Goal: Communication & Community: Answer question/provide support

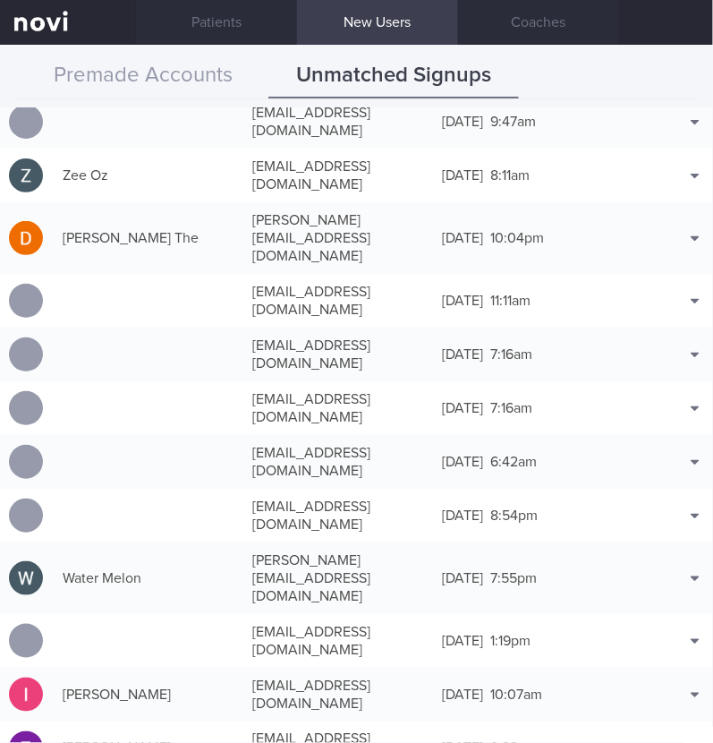
scroll to position [1315, 0]
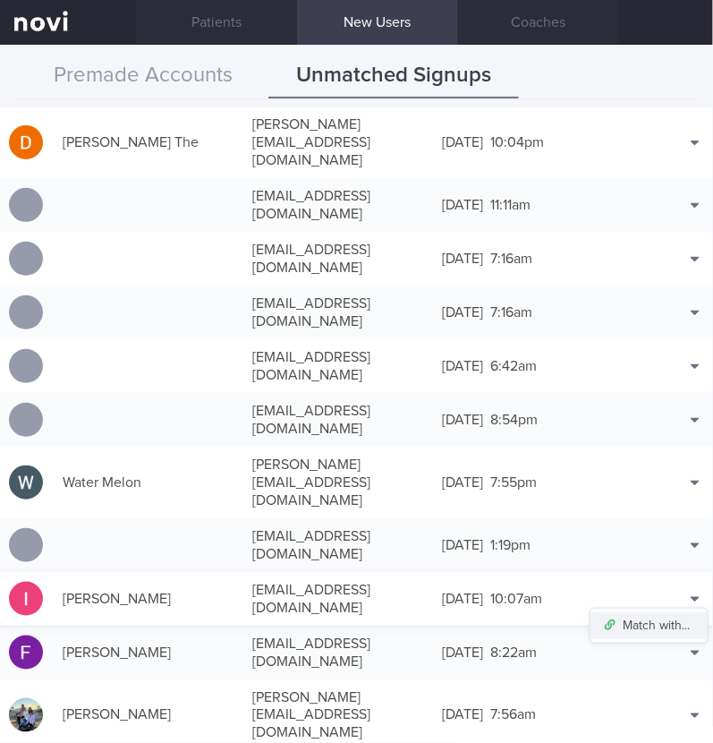
click at [658, 612] on button "Match with..." at bounding box center [648, 625] width 117 height 27
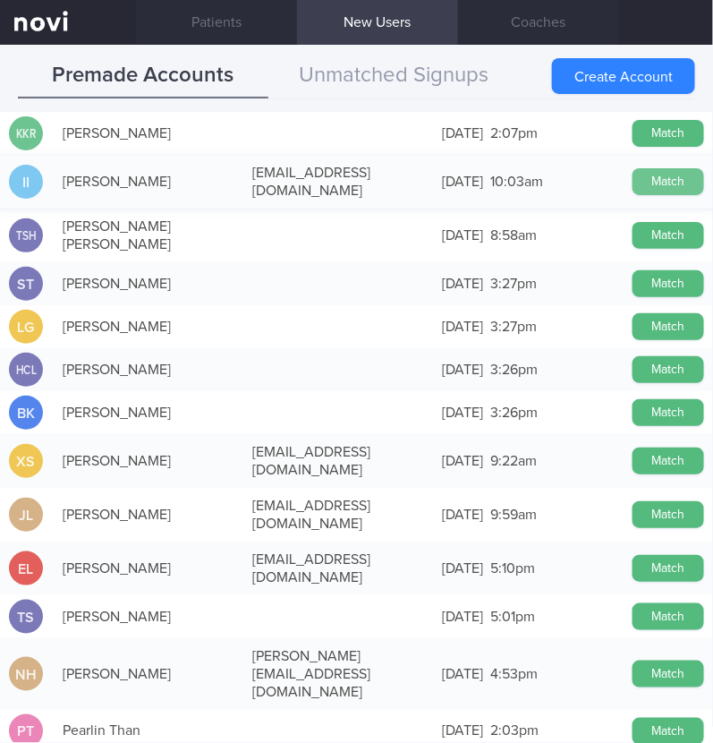
click at [653, 174] on button "Match" at bounding box center [669, 181] width 72 height 27
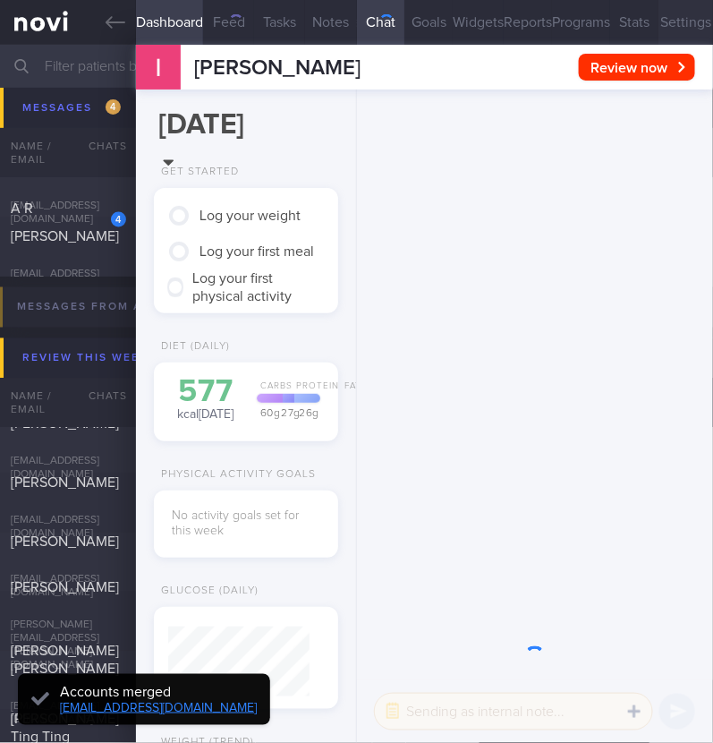
scroll to position [71, 141]
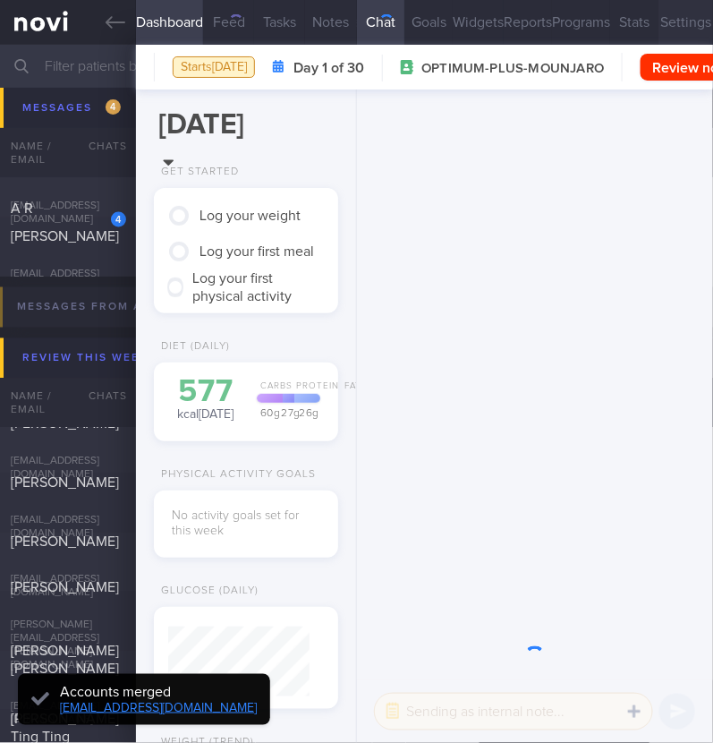
click at [671, 25] on button "Settings" at bounding box center [685, 22] width 55 height 45
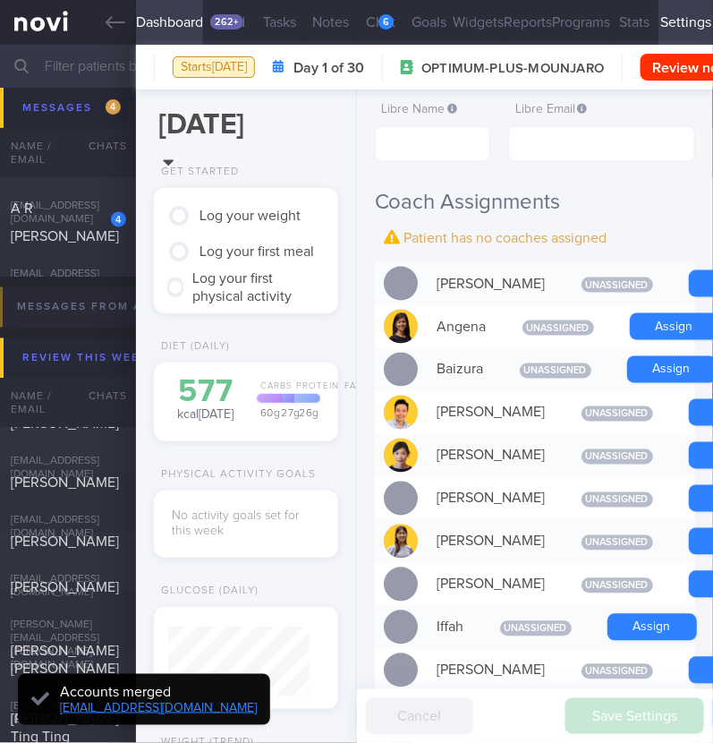
scroll to position [-1004, 0]
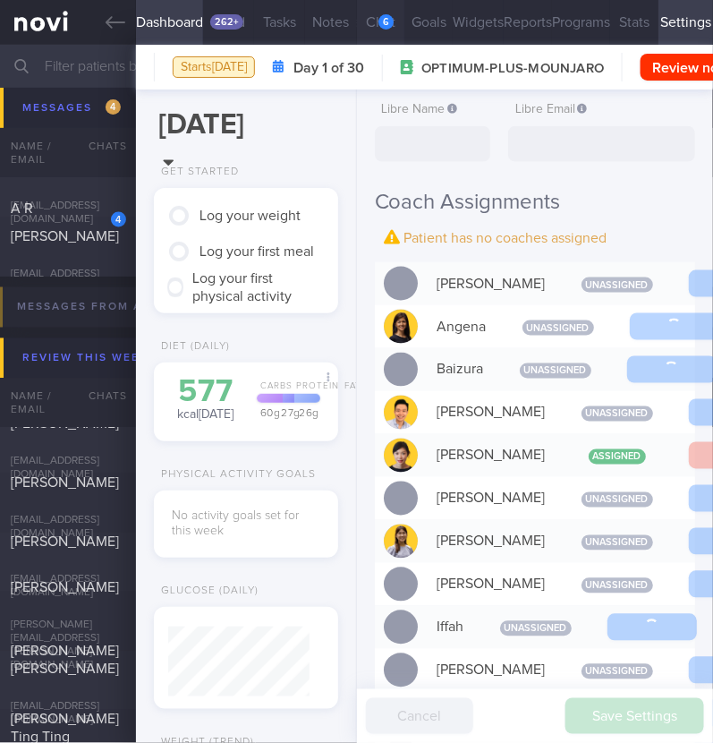
scroll to position [-1055, 0]
click at [385, 15] on div "6" at bounding box center [385, 21] width 15 height 15
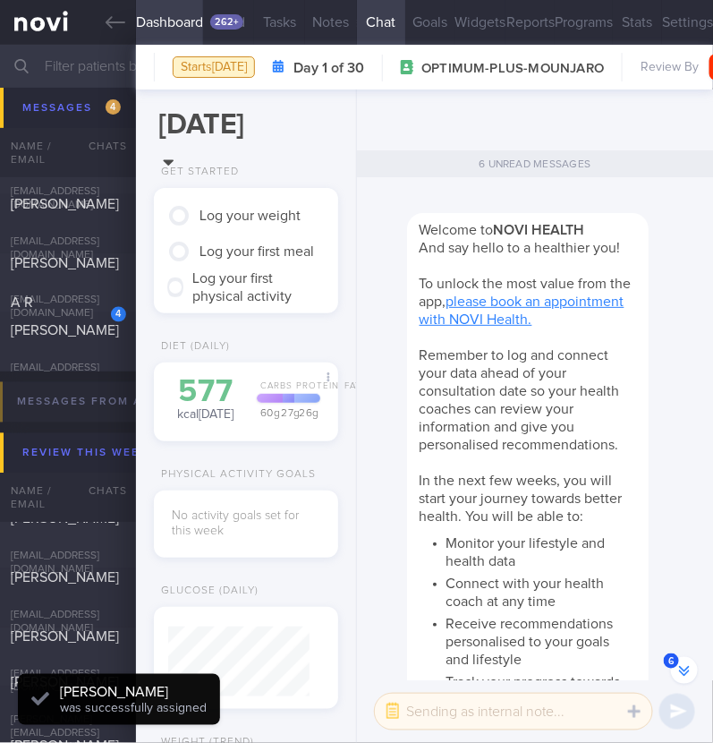
scroll to position [595, 0]
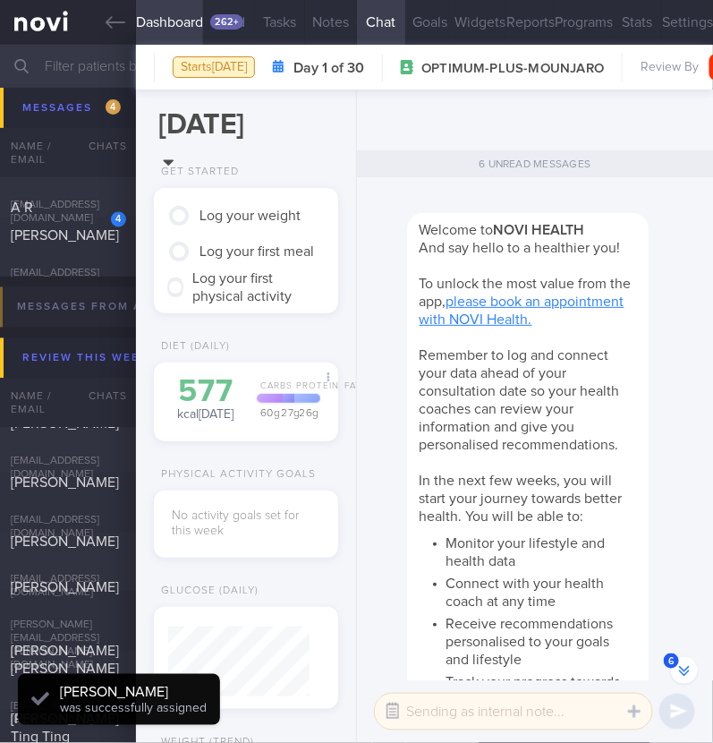
click at [387, 712] on button "button" at bounding box center [393, 711] width 32 height 32
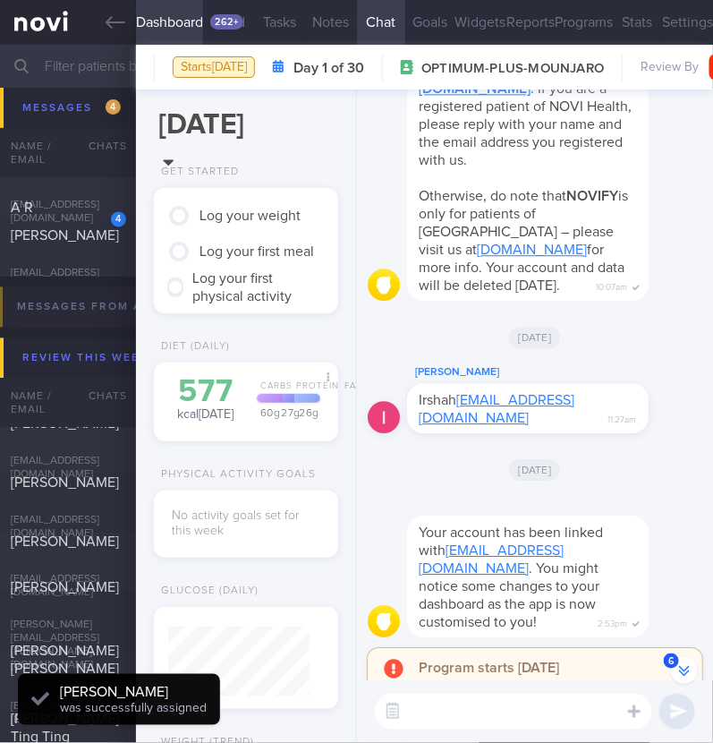
scroll to position [0, 0]
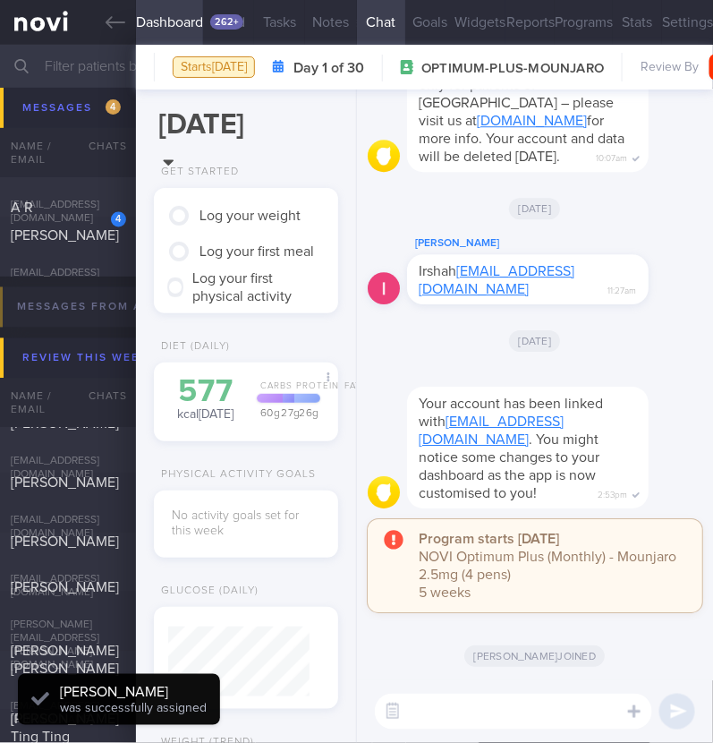
click at [461, 708] on textarea at bounding box center [513, 711] width 277 height 36
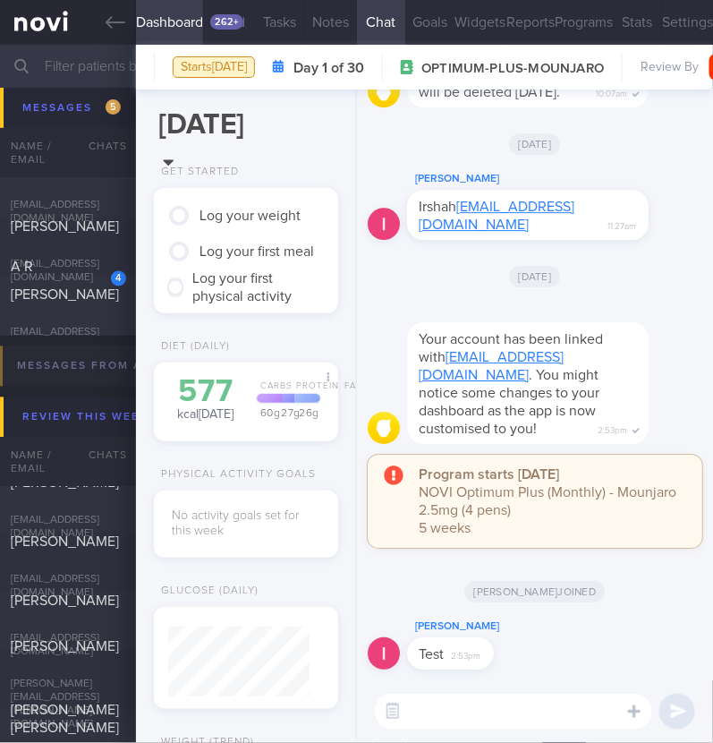
click at [473, 701] on textarea at bounding box center [513, 711] width 277 height 36
type textarea "Hi:)"
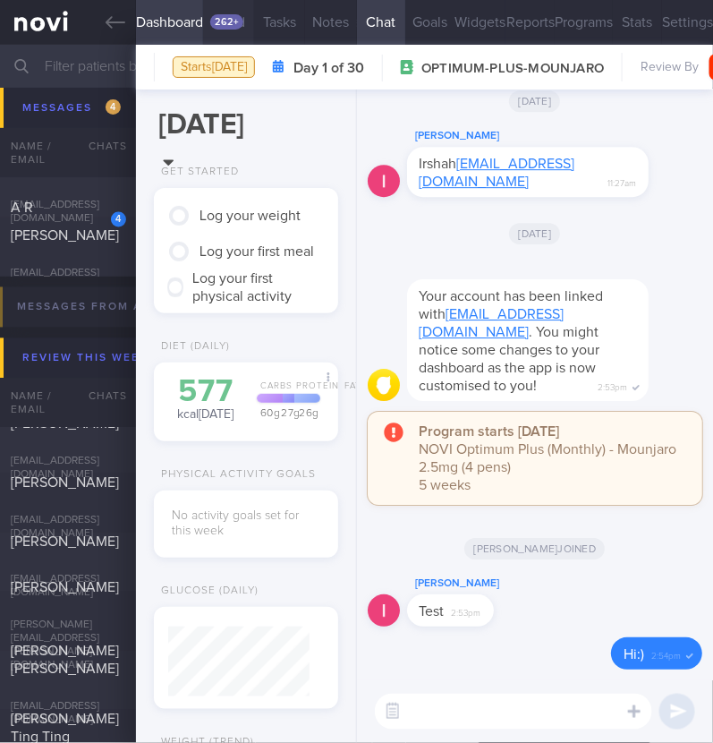
click at [246, 28] on button "Feed 262+" at bounding box center [228, 22] width 51 height 45
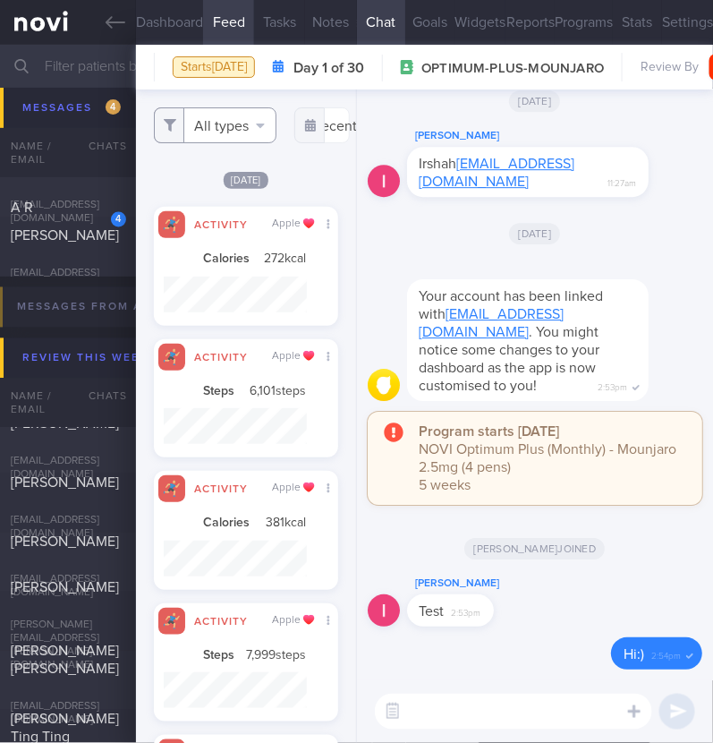
click at [238, 126] on button "All types" at bounding box center [215, 125] width 123 height 36
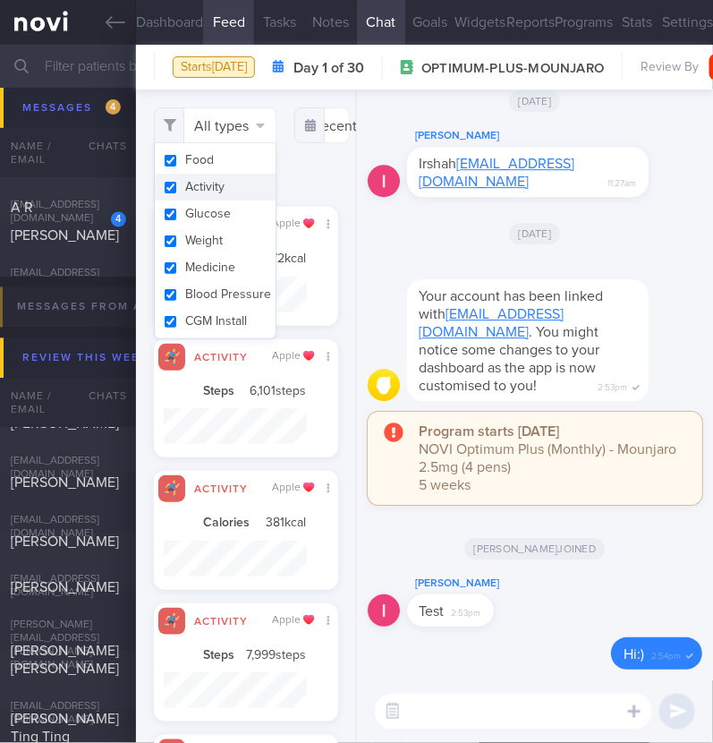
click at [233, 185] on button "Activity" at bounding box center [215, 187] width 121 height 27
checkbox input "false"
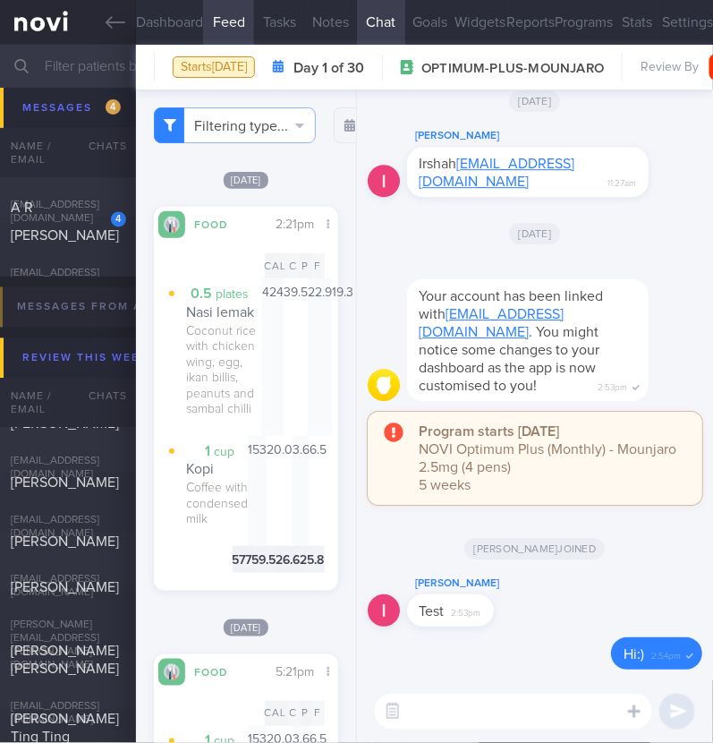
click at [325, 166] on div "Filtering type... Food Activity Glucose Weight Medicine Blood Pressure CGM Inst…" at bounding box center [245, 415] width 219 height 653
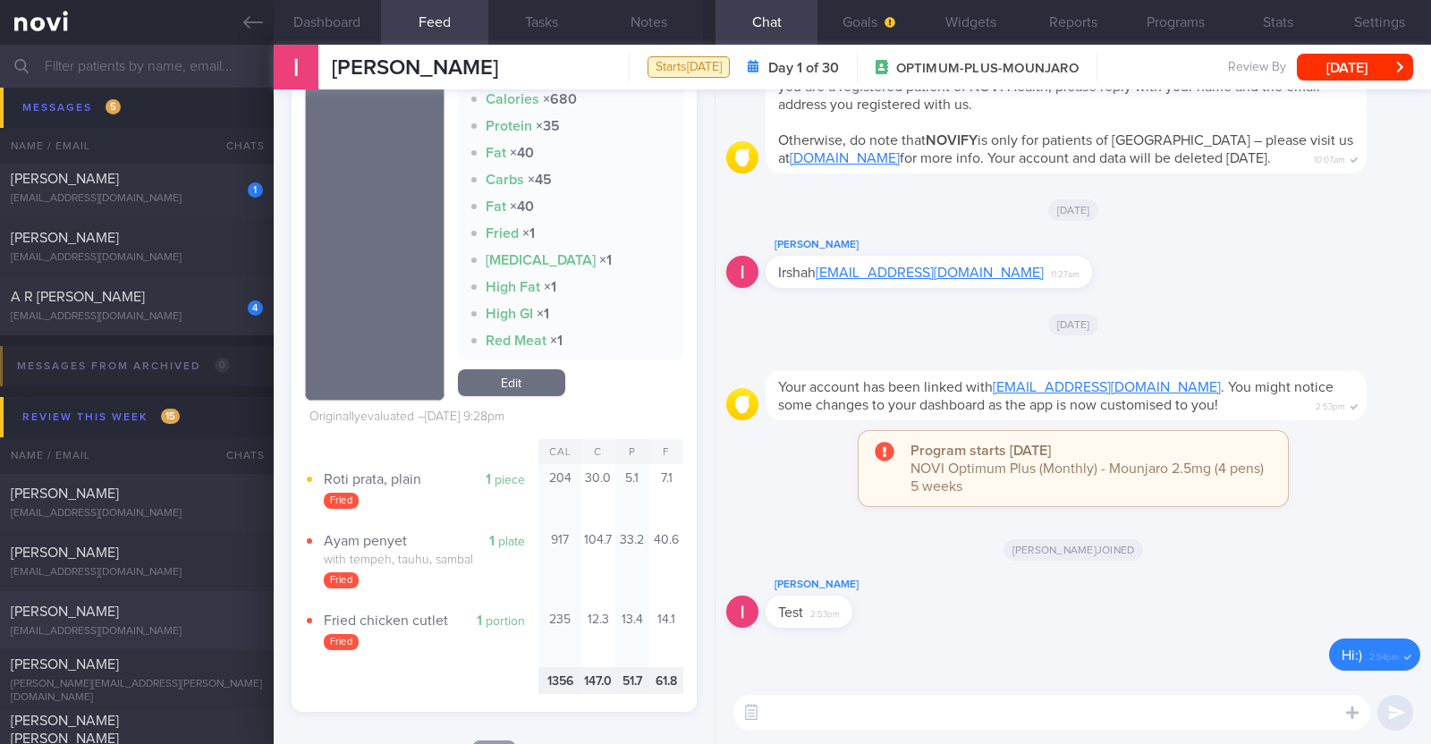
scroll to position [178, 356]
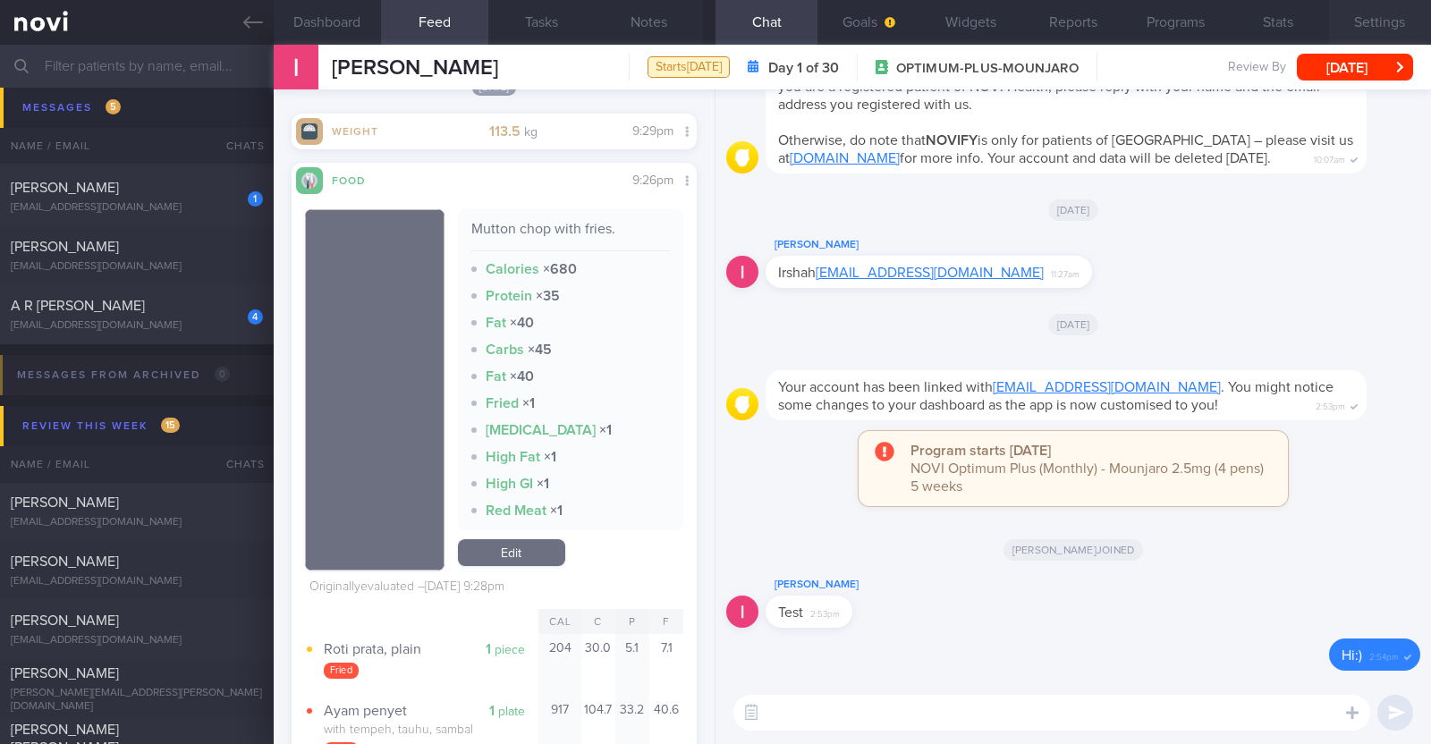
click at [712, 21] on button "Settings" at bounding box center [1380, 22] width 102 height 45
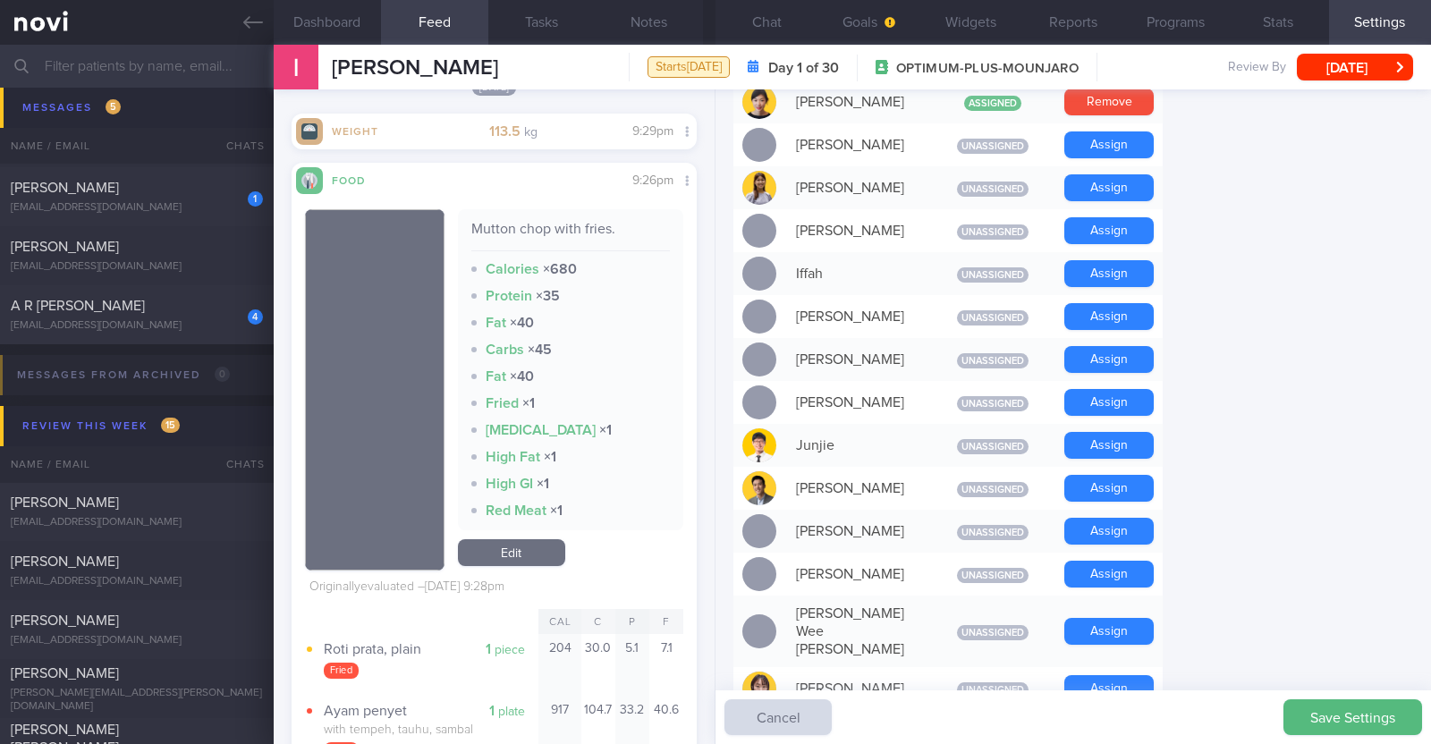
scroll to position [666, 0]
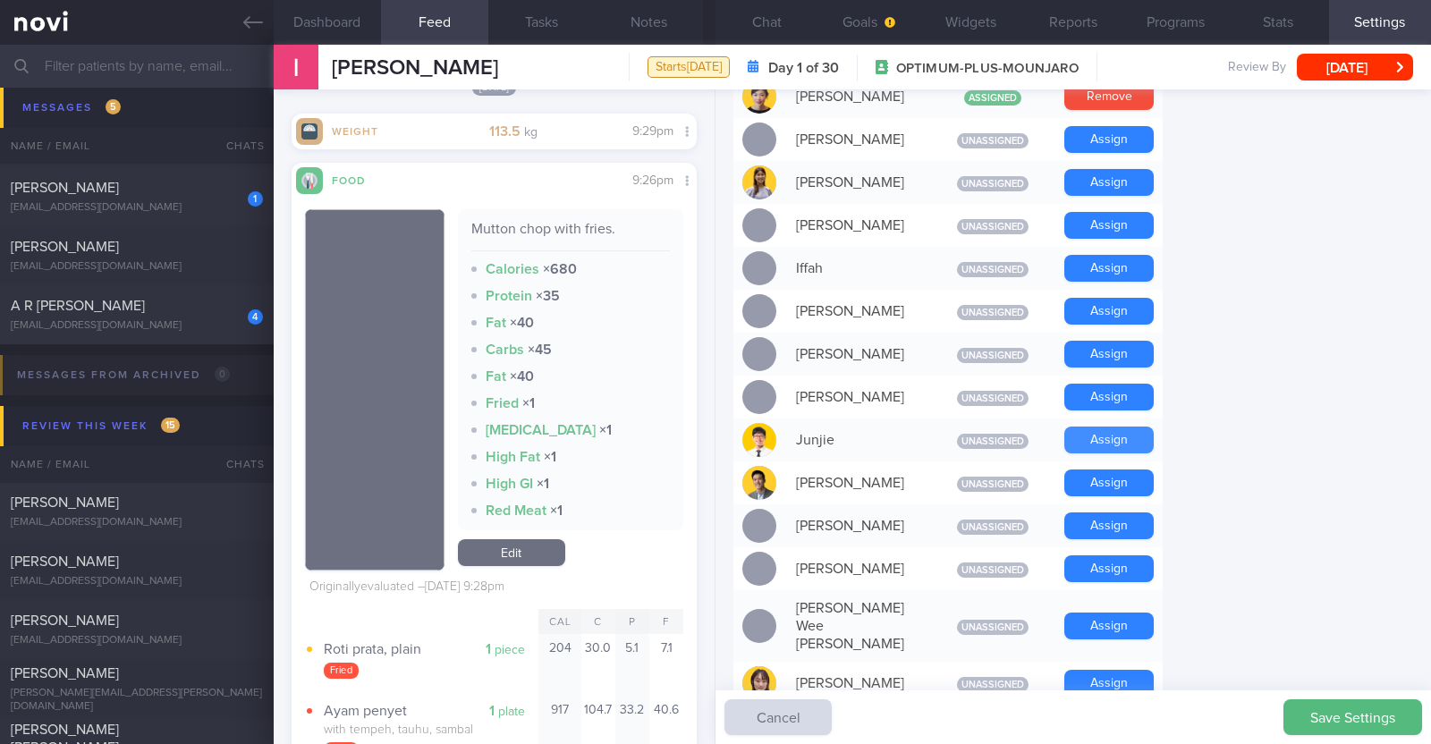
click at [712, 435] on button "Assign" at bounding box center [1109, 440] width 89 height 27
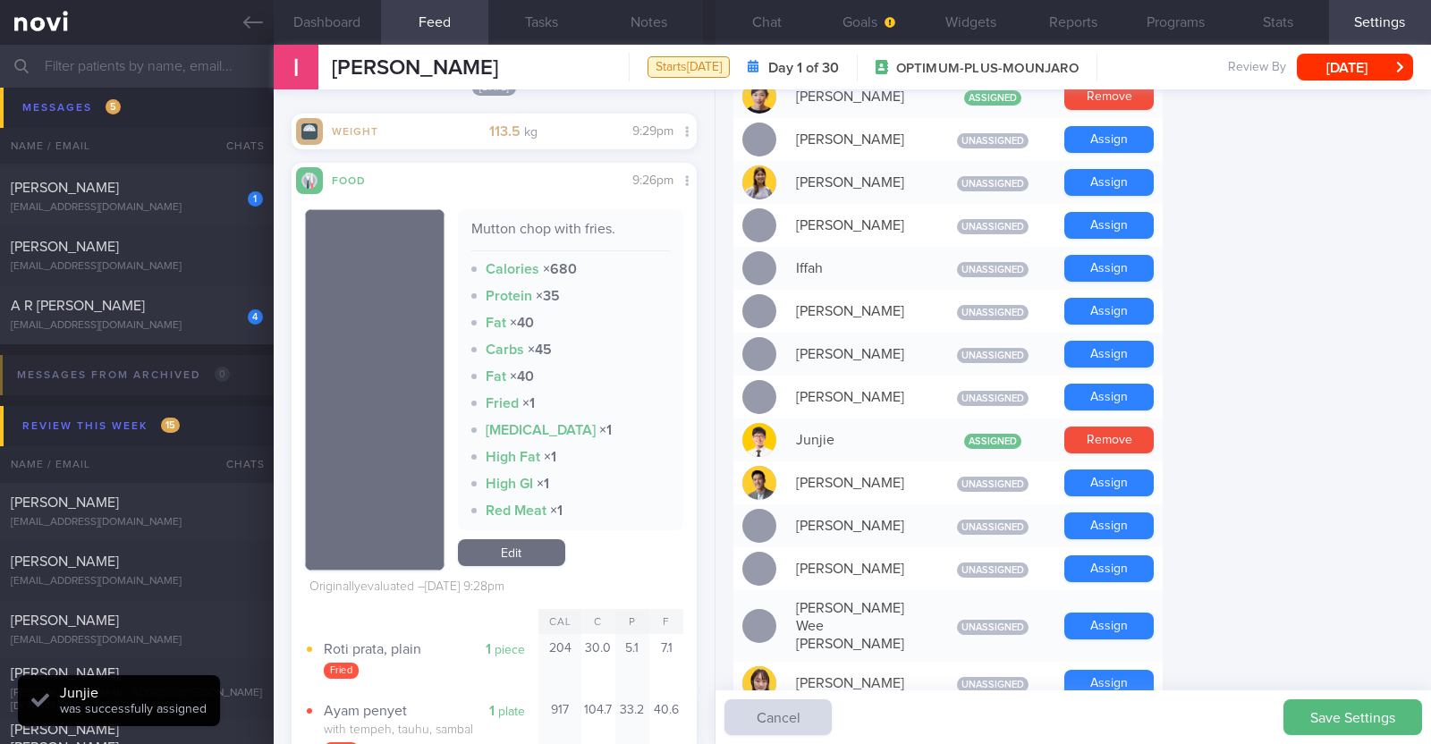
scroll to position [181, 362]
click at [712, 713] on button "Save Settings" at bounding box center [1353, 718] width 139 height 36
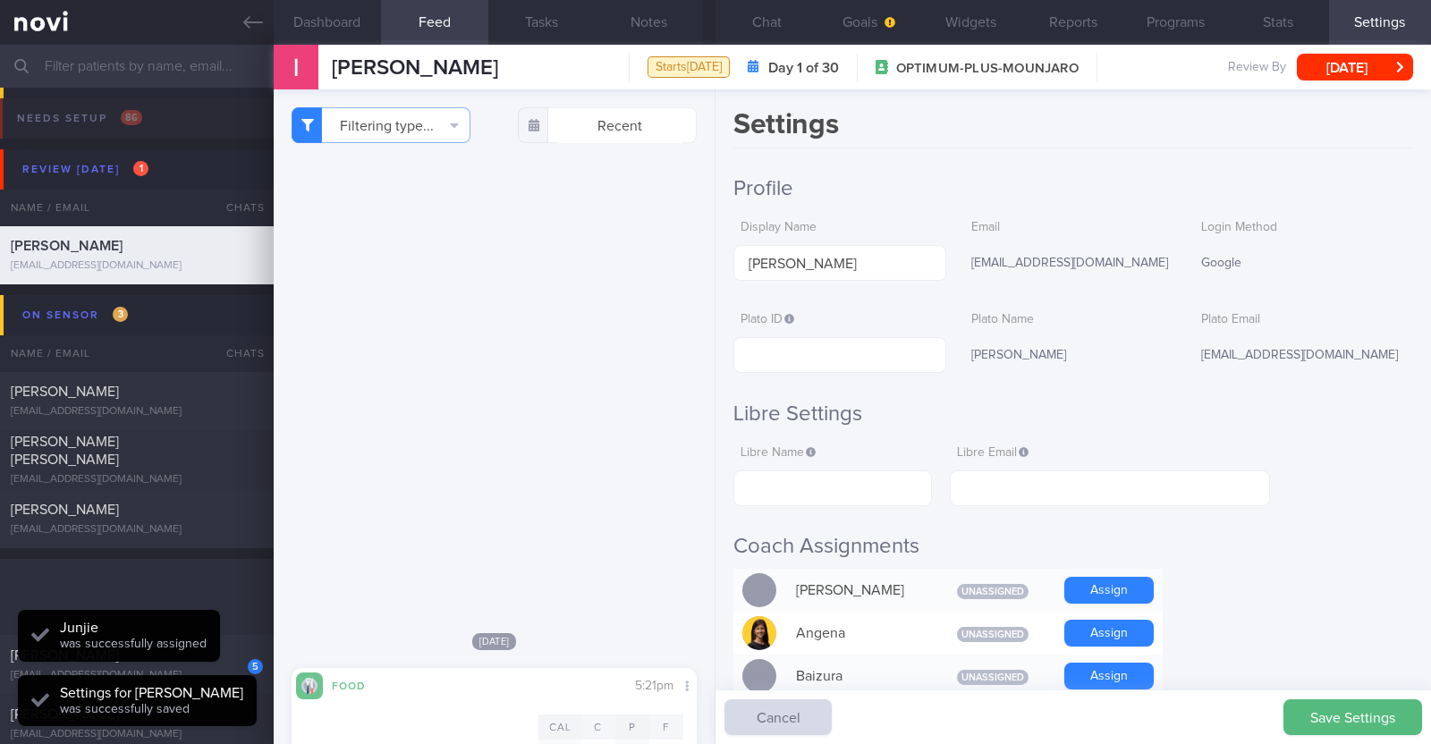
scroll to position [666, 0]
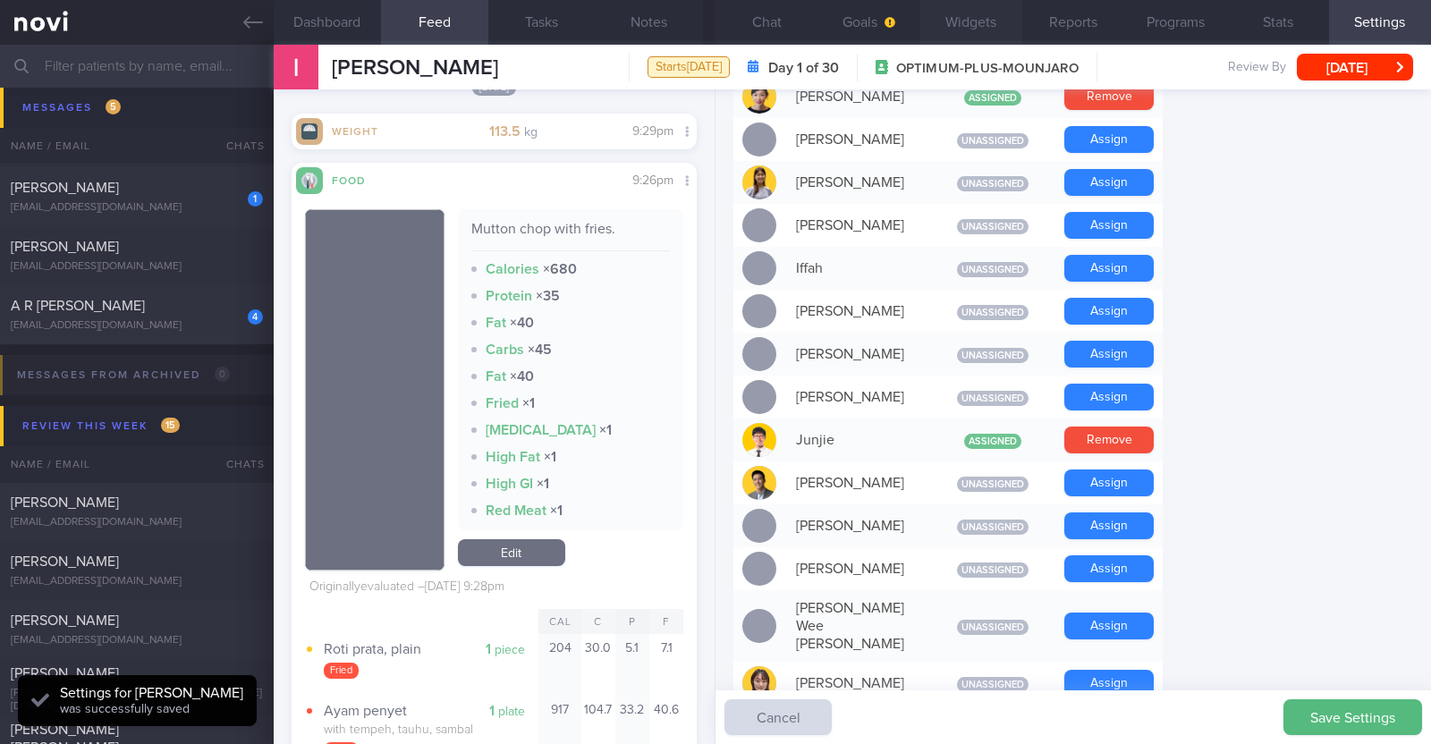
click at [975, 28] on button "Widgets" at bounding box center [972, 22] width 102 height 45
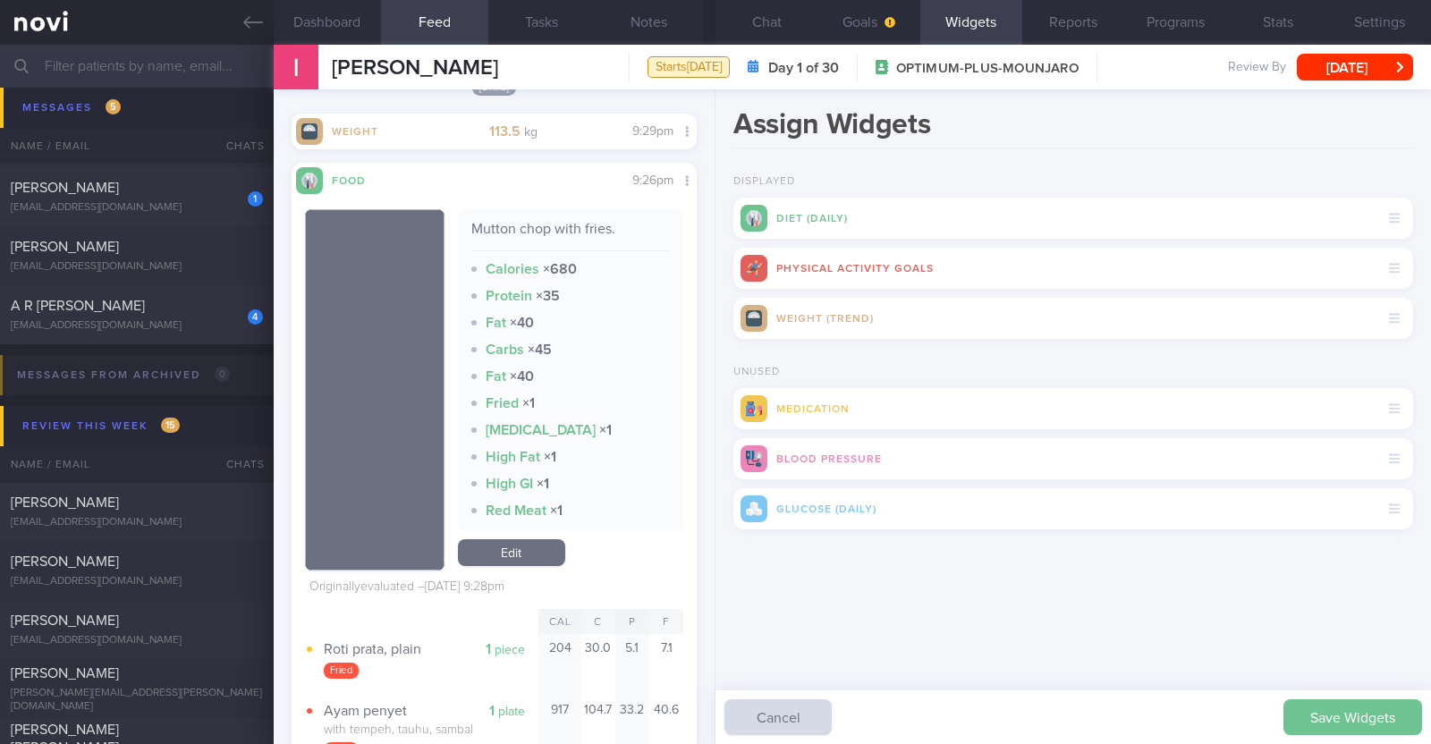
click at [1320, 717] on button "Save Widgets" at bounding box center [1353, 718] width 139 height 36
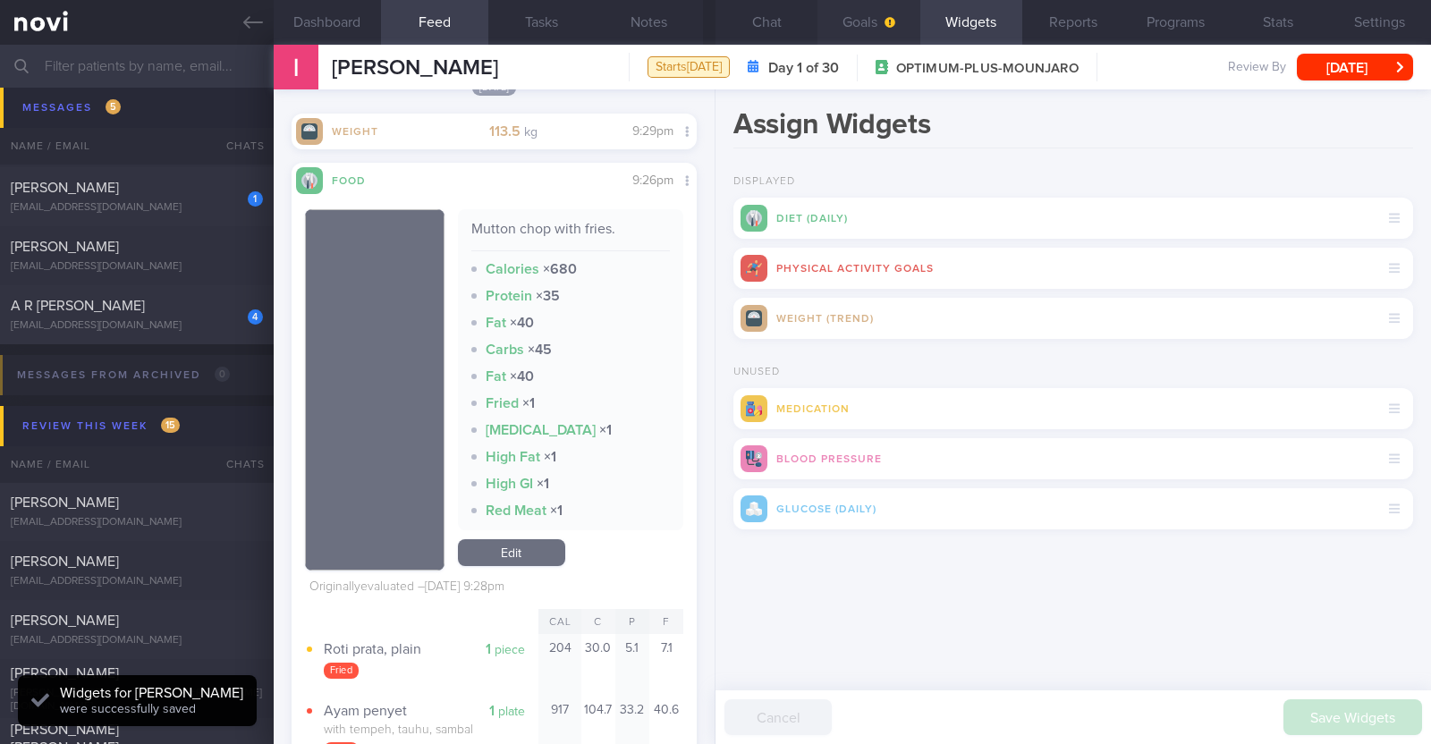
click at [865, 15] on button "Goals" at bounding box center [869, 22] width 102 height 45
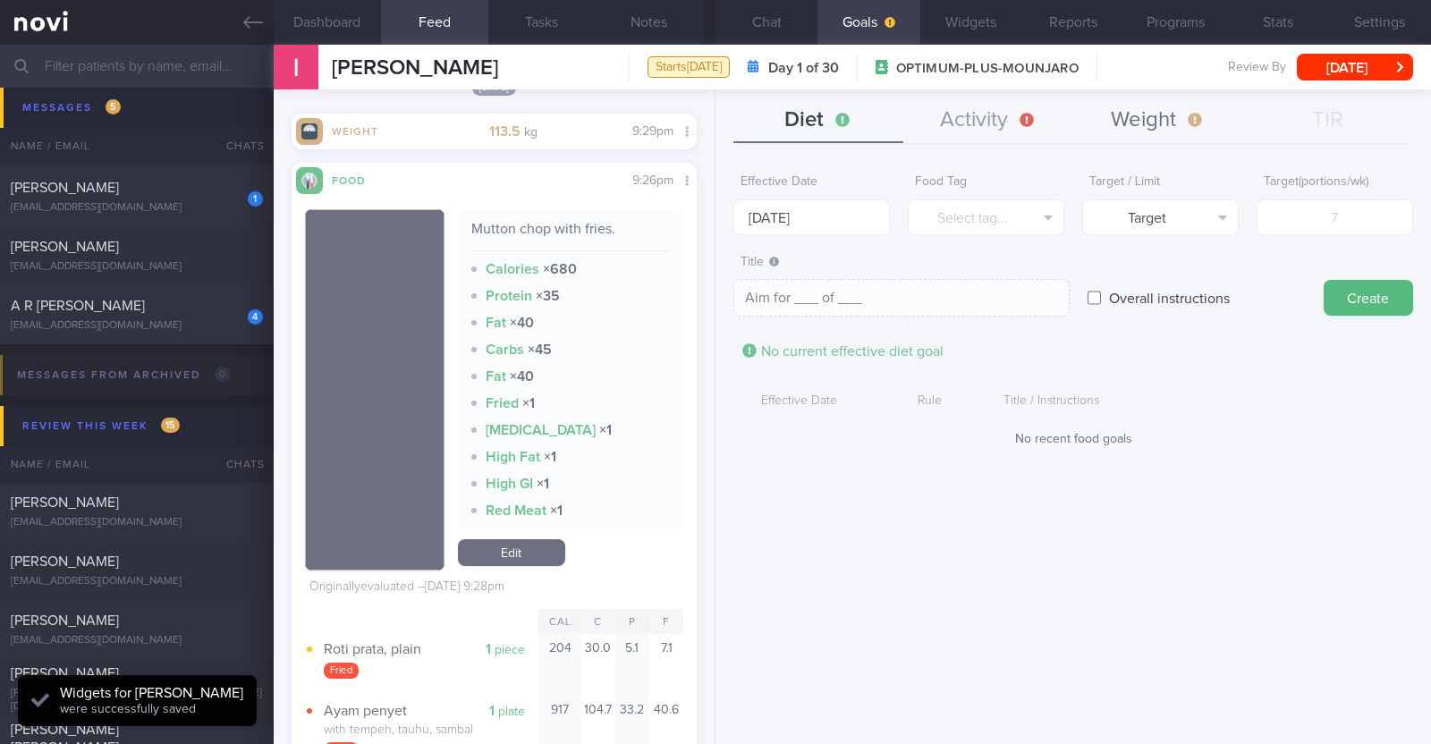
drag, startPoint x: 1138, startPoint y: 132, endPoint x: 1024, endPoint y: 89, distance: 121.5
click at [1138, 132] on button "Weight" at bounding box center [1159, 120] width 170 height 45
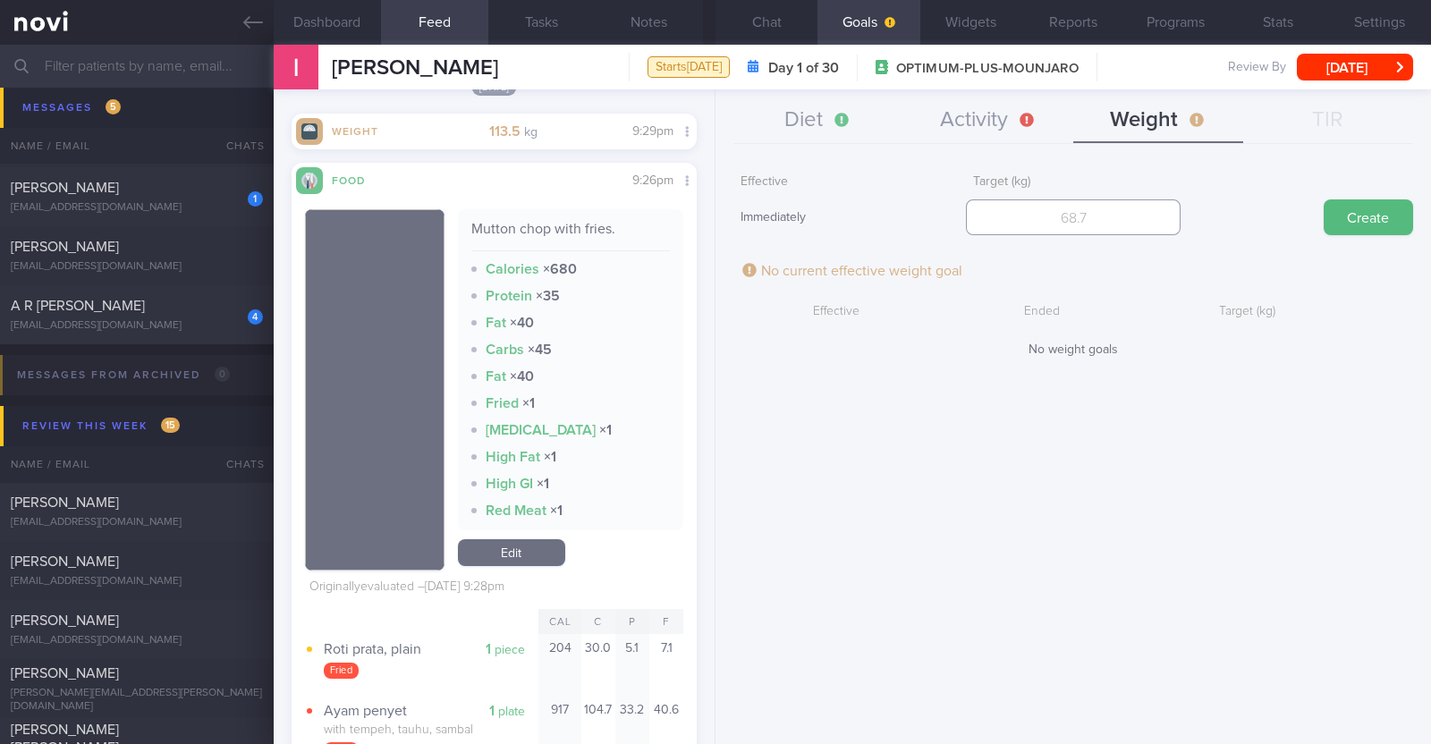
click at [1035, 212] on input "number" at bounding box center [1073, 218] width 215 height 36
type input "102"
click at [1389, 218] on button "Create" at bounding box center [1368, 218] width 89 height 36
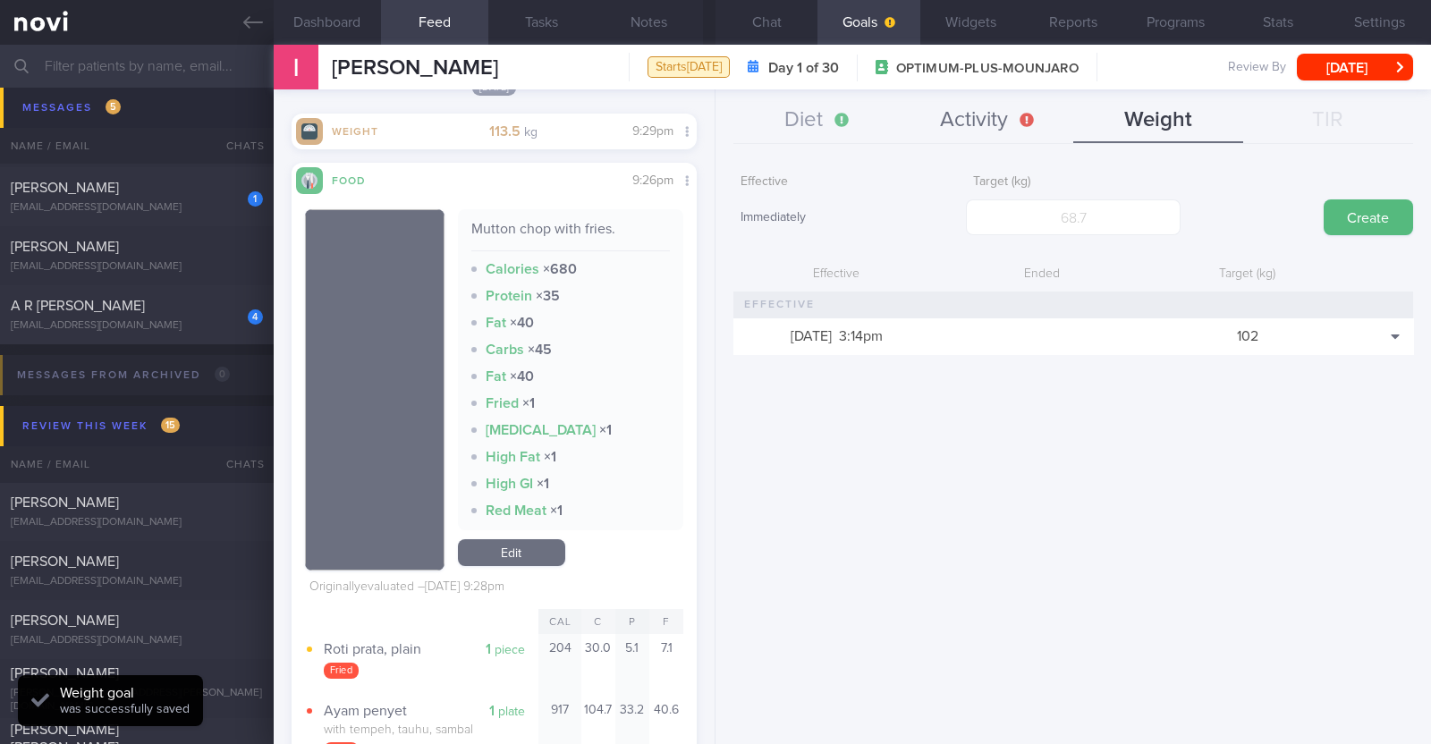
scroll to position [203, 356]
click at [999, 136] on button "Activity" at bounding box center [989, 120] width 170 height 45
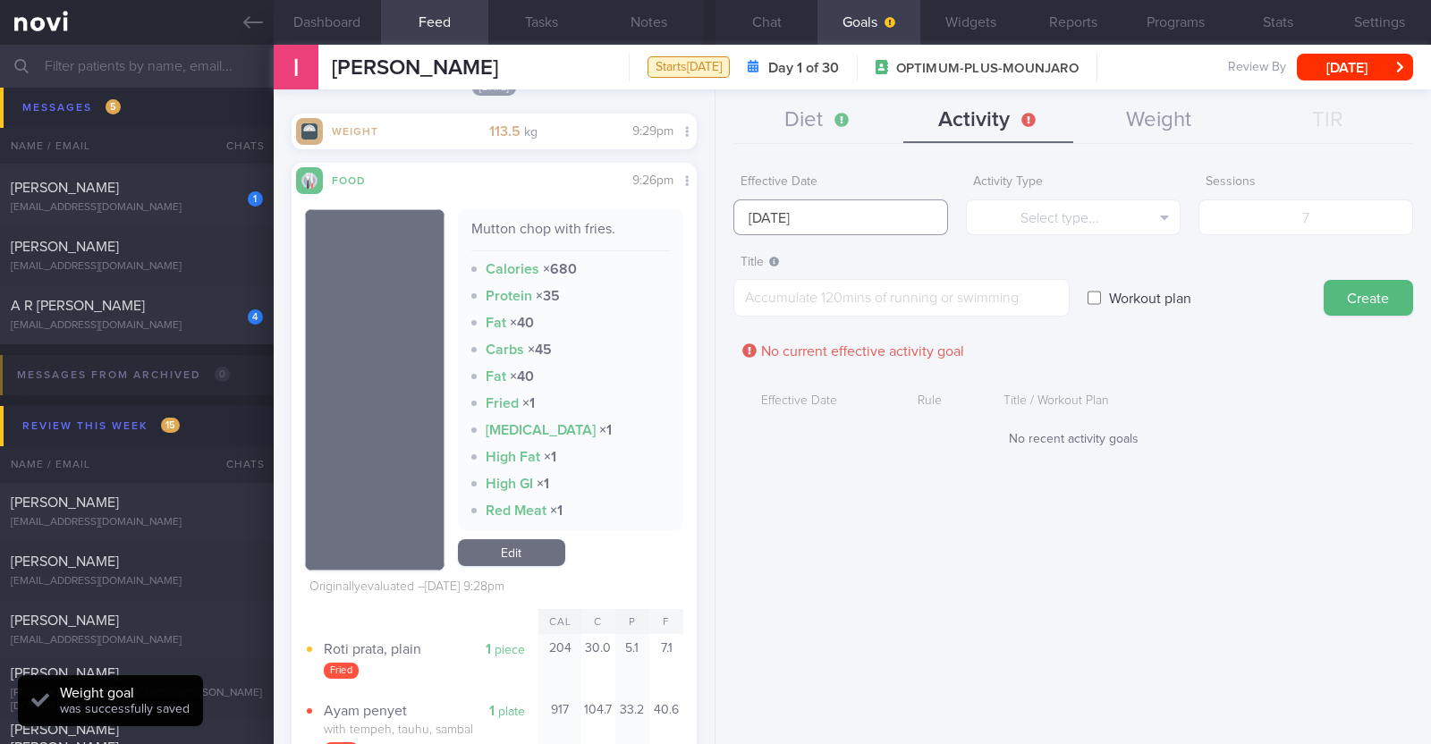
click at [854, 221] on input "[DATE]" at bounding box center [841, 218] width 215 height 36
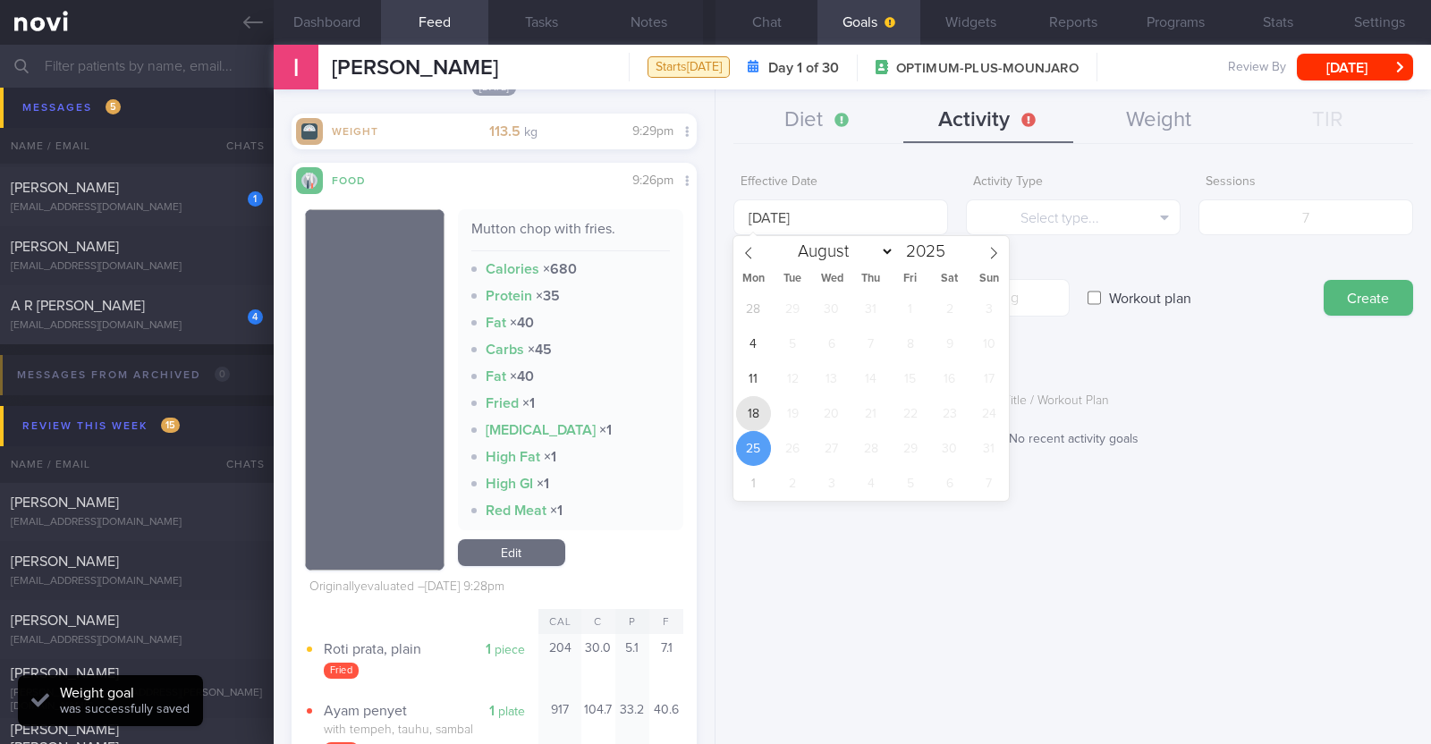
click at [755, 403] on span "18" at bounding box center [753, 413] width 35 height 35
type input "18 Aug 2025"
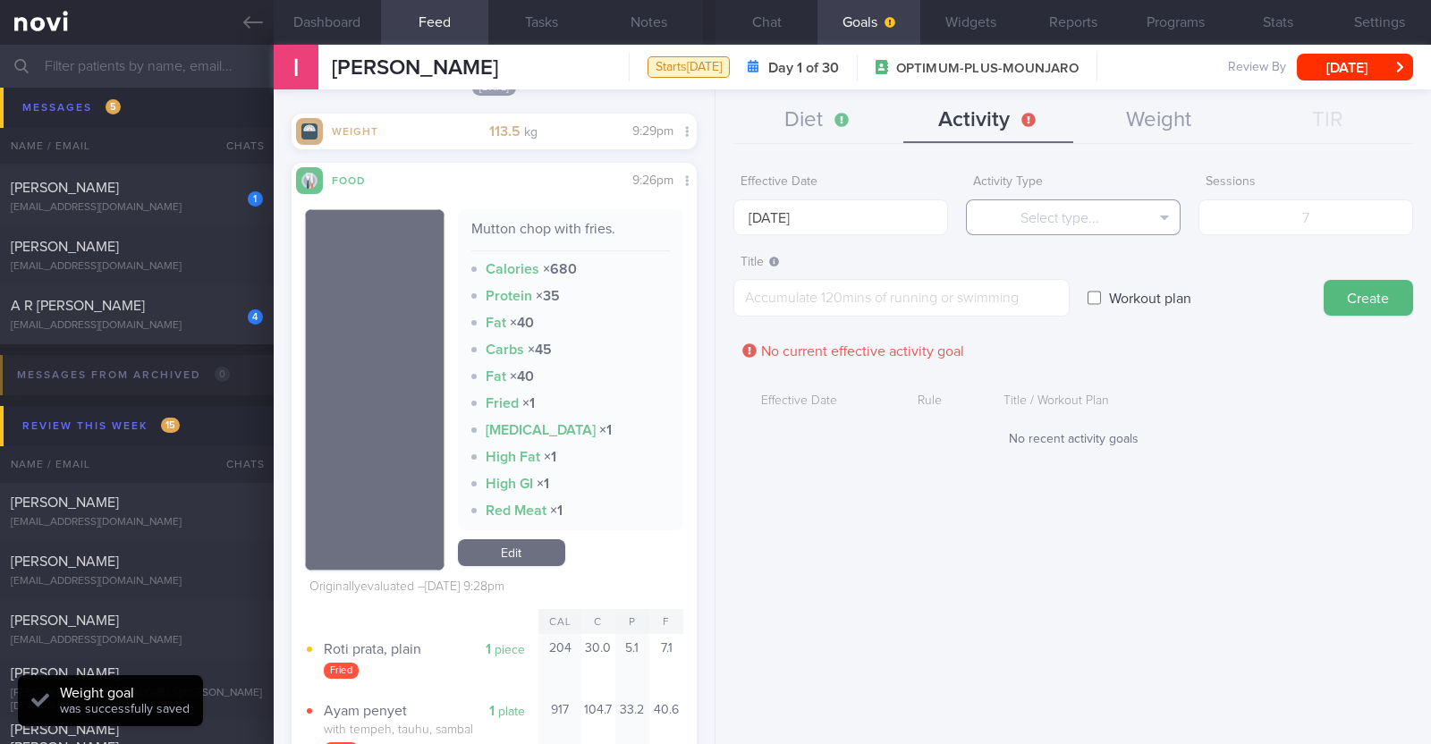
click at [1069, 200] on button "Select type..." at bounding box center [1073, 218] width 215 height 36
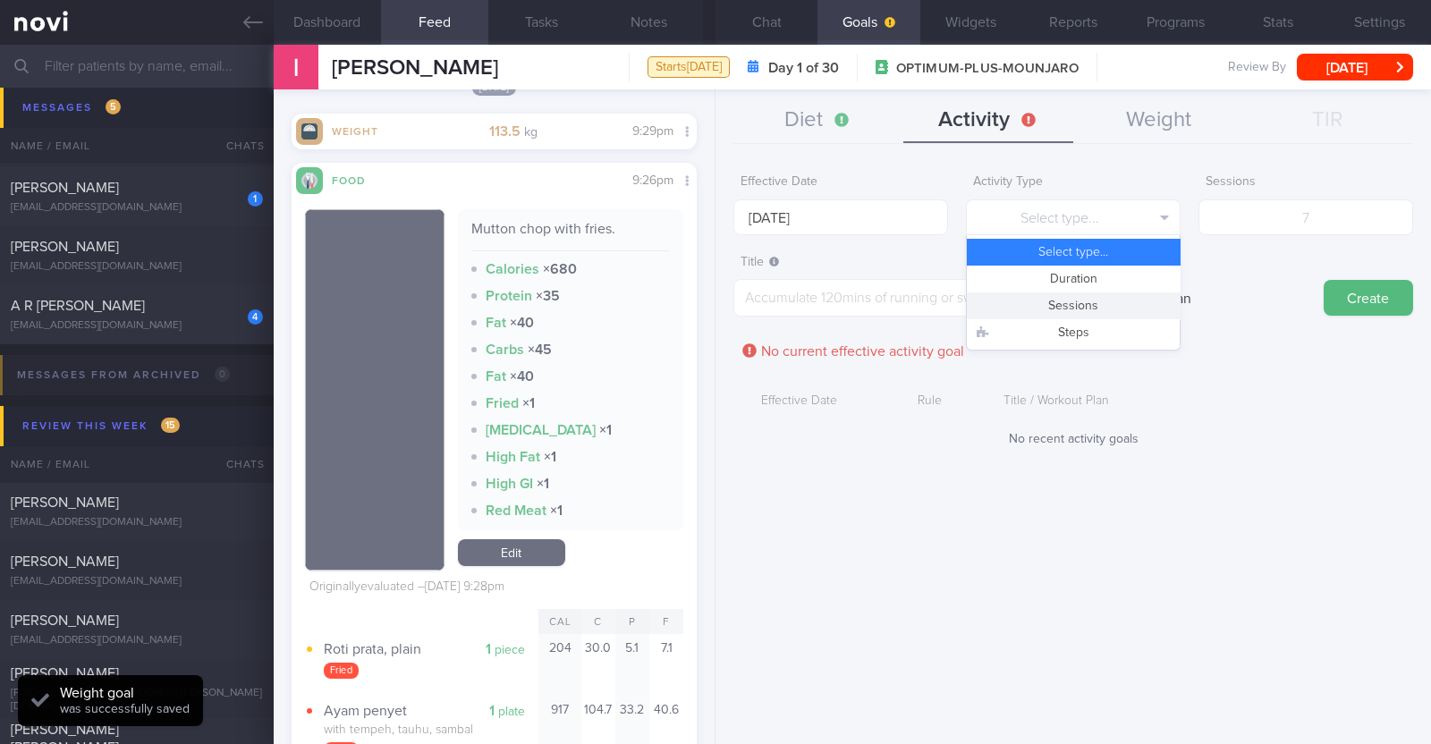
click at [1056, 304] on button "Sessions" at bounding box center [1073, 306] width 213 height 27
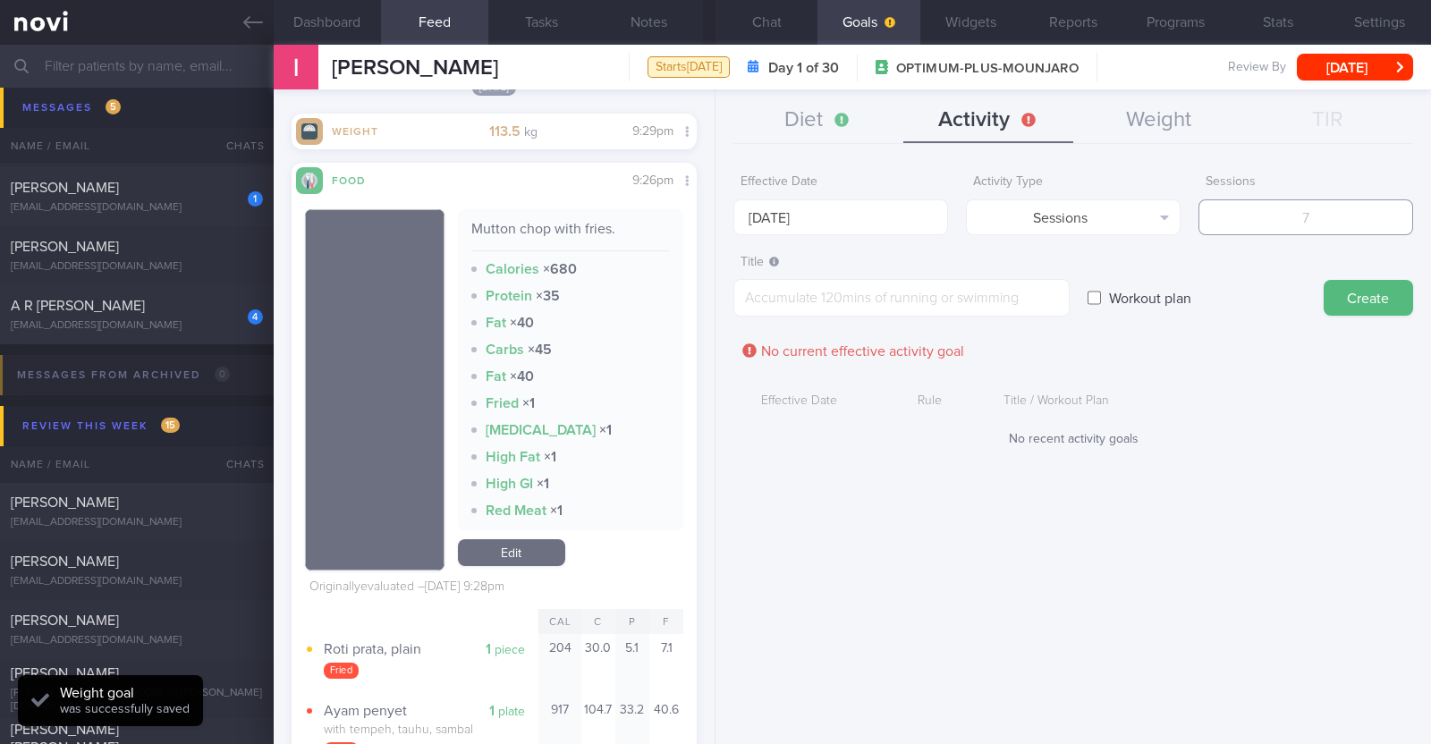
click at [1324, 206] on input "number" at bounding box center [1306, 218] width 215 height 36
type input "2"
click at [991, 296] on textarea at bounding box center [902, 298] width 336 height 38
paste textarea "Aim to do 2x strength training sessions per week. Body weight training - [Exerc…"
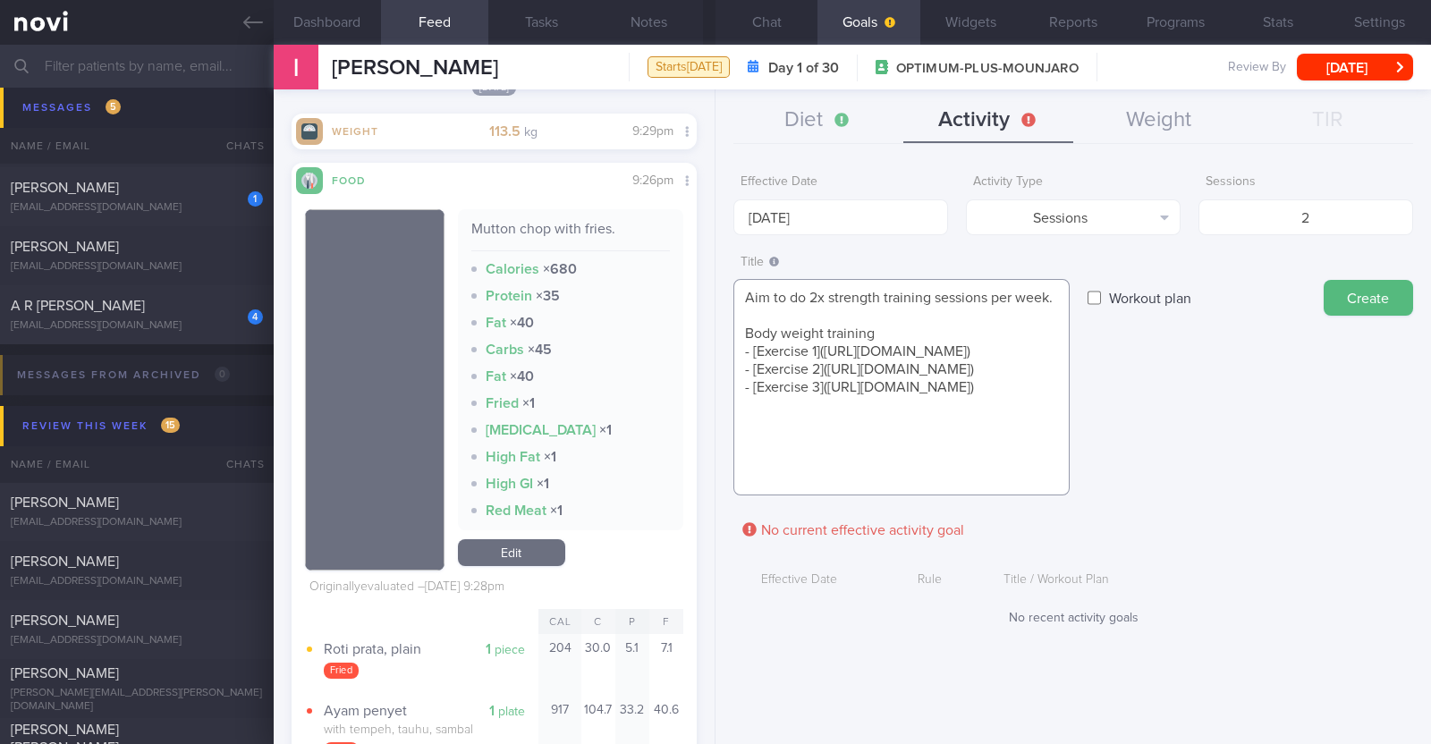
scroll to position [0, 0]
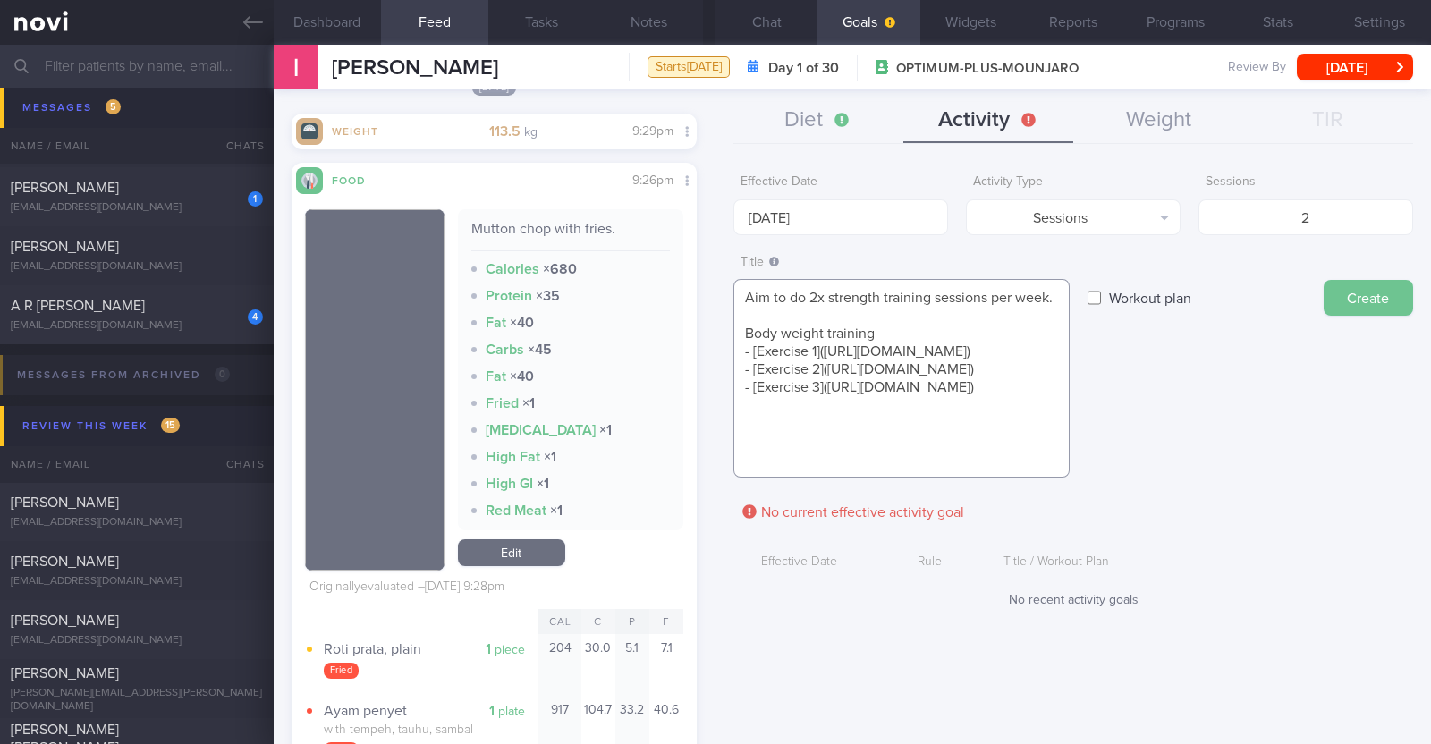
type textarea "Aim to do 2x strength training sessions per week. Body weight training - [Exerc…"
click at [1378, 298] on button "Create" at bounding box center [1368, 298] width 89 height 36
type input "[DATE]"
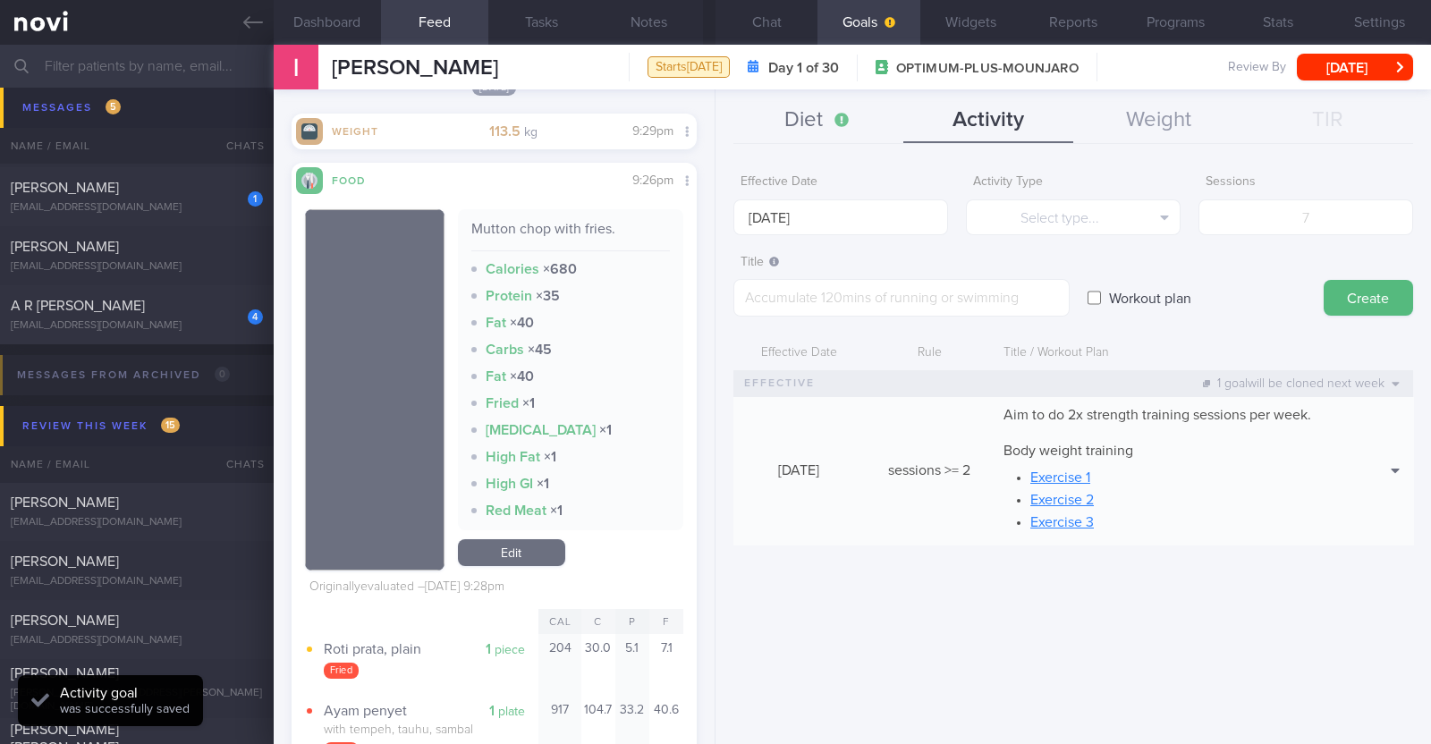
click at [813, 112] on button "Diet" at bounding box center [819, 120] width 170 height 45
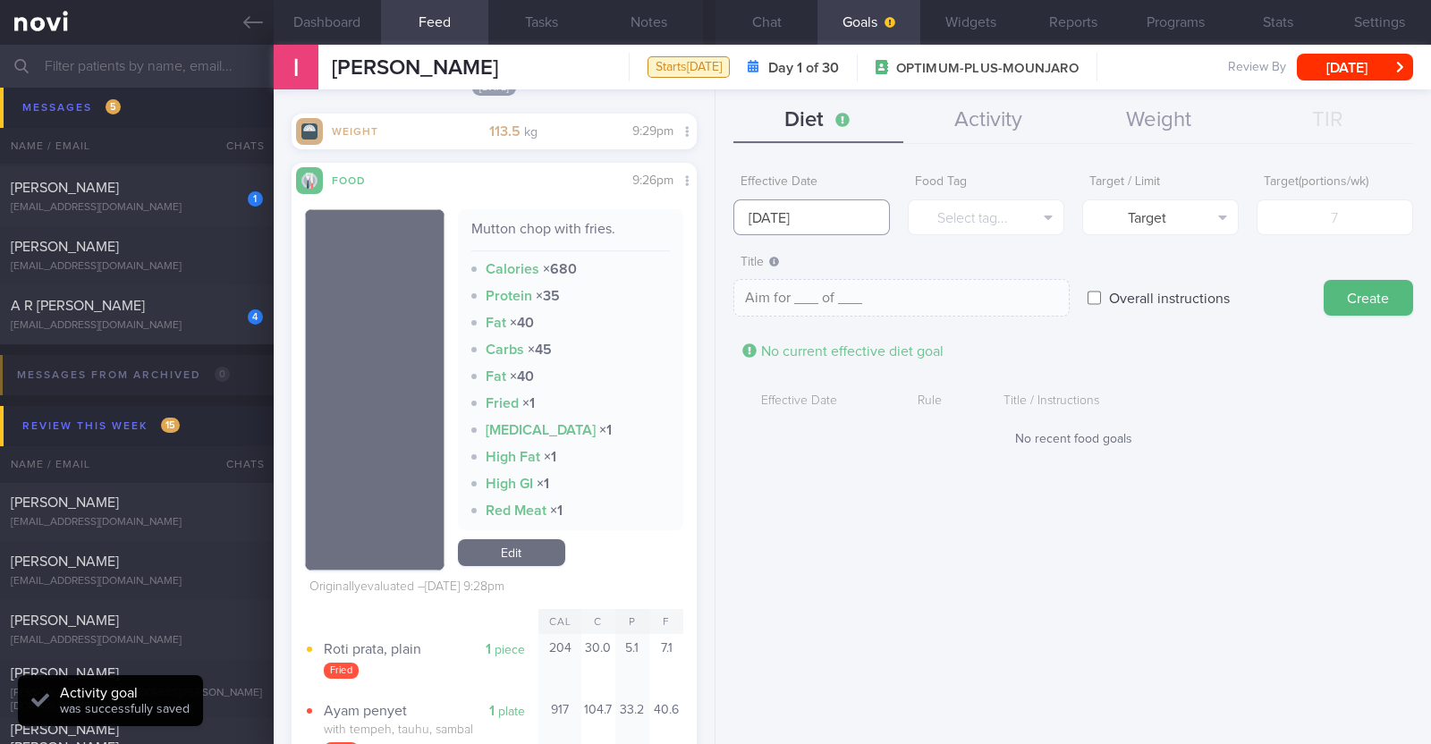
click at [809, 216] on input "[DATE]" at bounding box center [812, 218] width 157 height 36
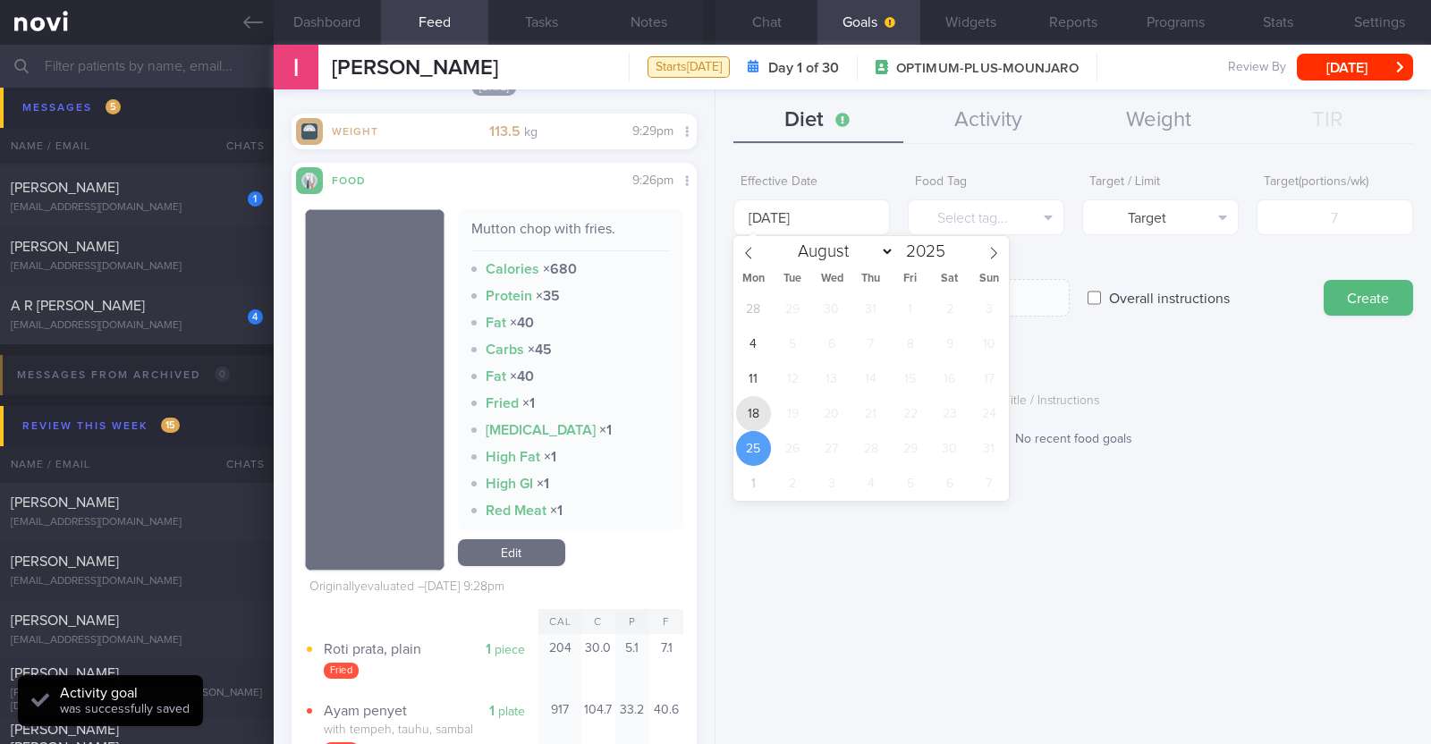
click at [757, 412] on span "18" at bounding box center [753, 413] width 35 height 35
type input "18 Aug 2025"
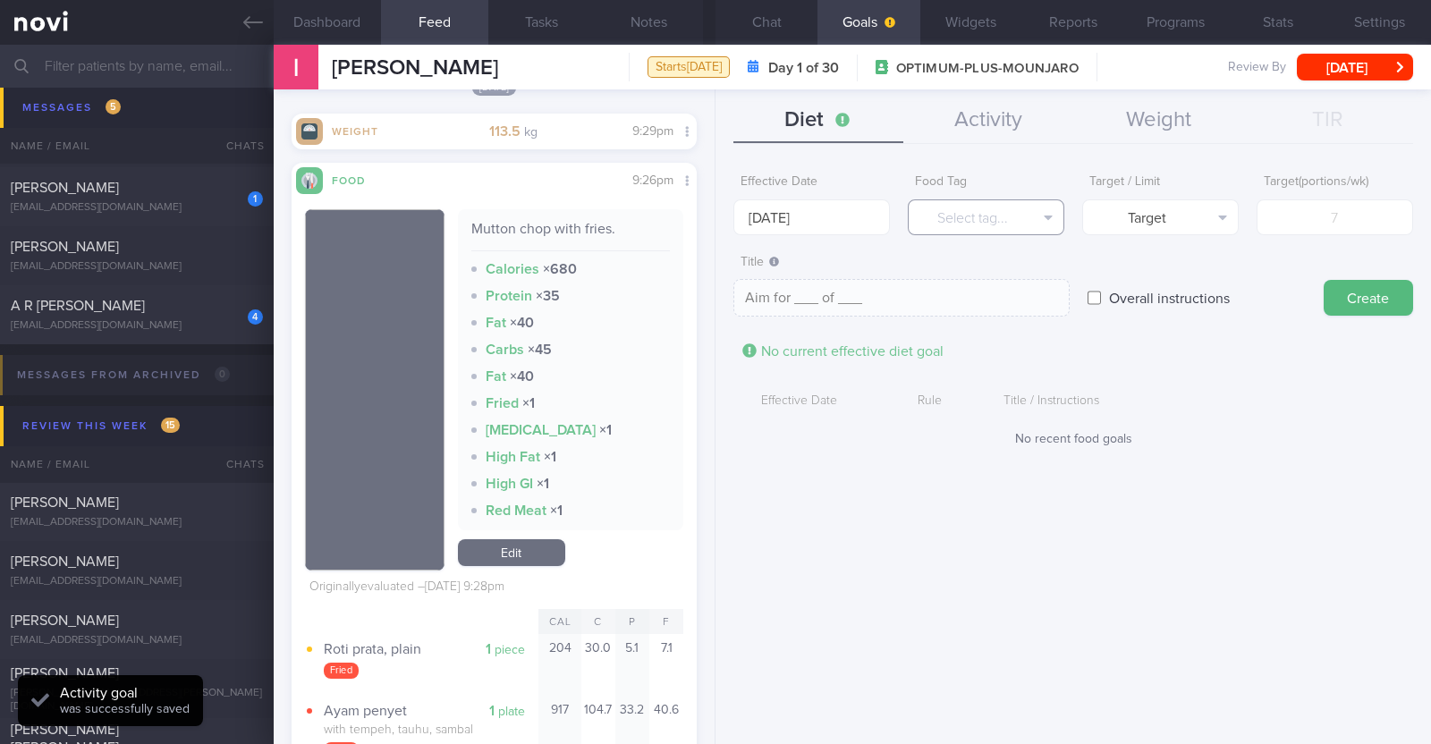
click at [990, 217] on button "Select tag..." at bounding box center [986, 218] width 157 height 36
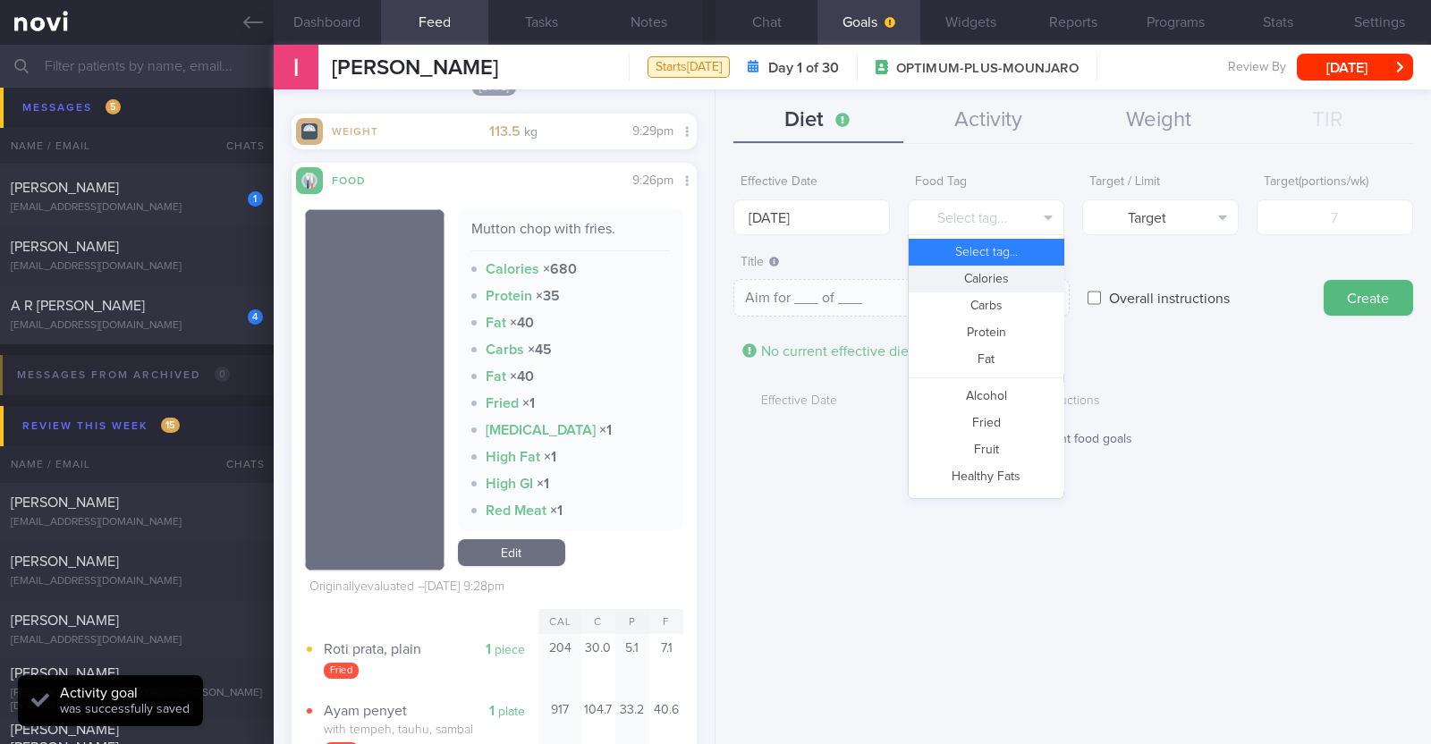
click at [983, 276] on button "Calories" at bounding box center [986, 279] width 155 height 27
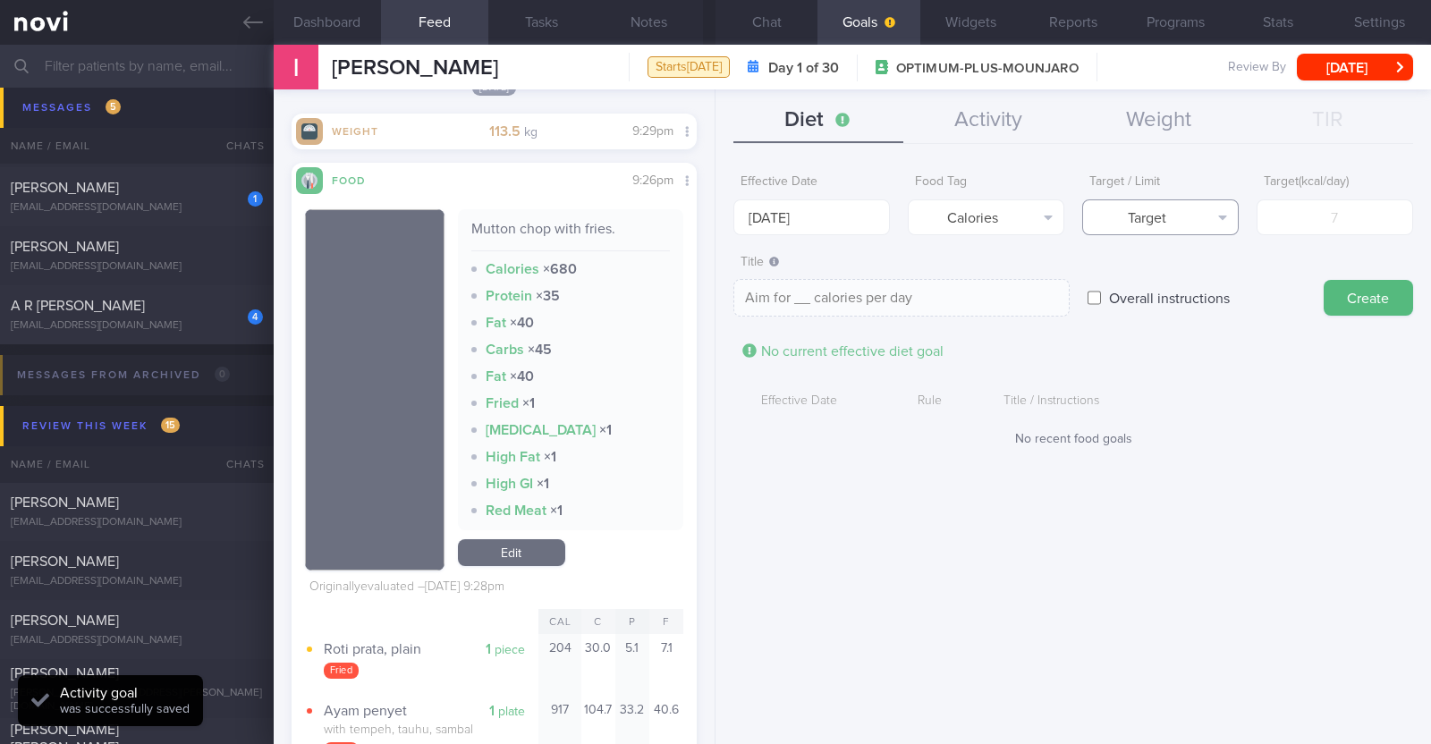
click at [1153, 225] on button "Target" at bounding box center [1160, 218] width 157 height 36
click at [1150, 274] on button "Limit" at bounding box center [1160, 279] width 155 height 27
type textarea "Keep to __ calories per day"
click at [1310, 212] on input "number" at bounding box center [1335, 218] width 157 height 36
type input "1"
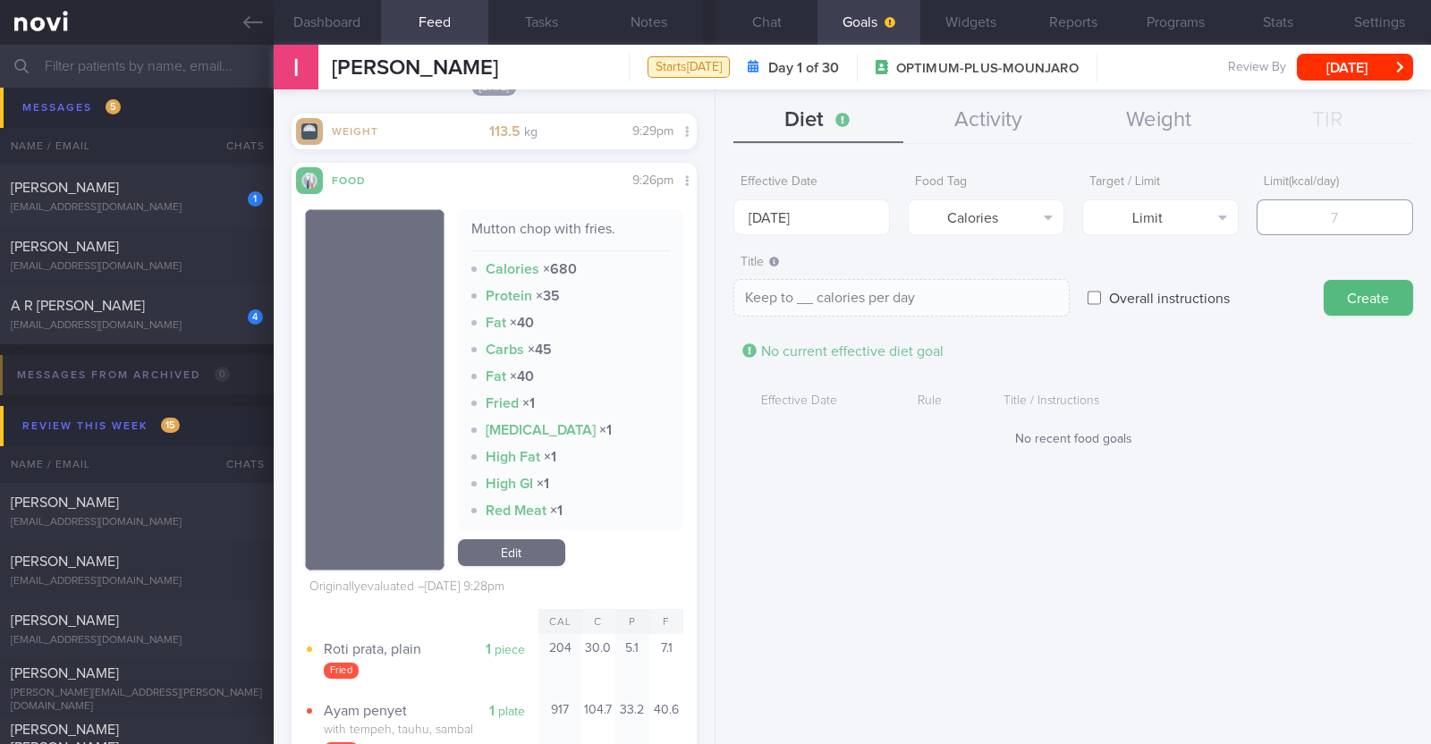
type textarea "Keep to 1 calories per day"
type input "18"
type textarea "Keep to 18 calories per day"
type input "180"
type textarea "Keep to 180 calories per day"
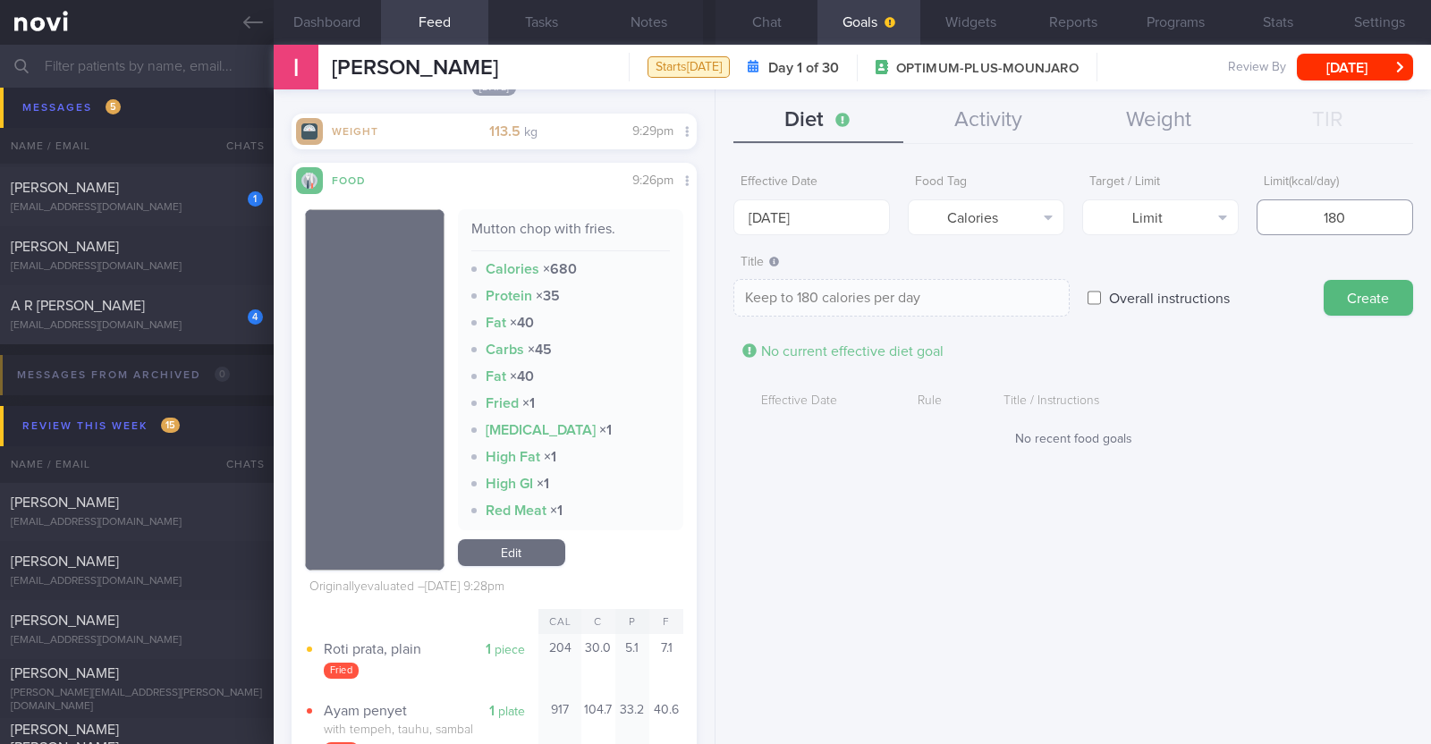
type input "1800"
type textarea "Keep to 1800 calories per day"
type input "1800"
click at [1393, 305] on button "Create" at bounding box center [1368, 298] width 89 height 36
type input "[DATE]"
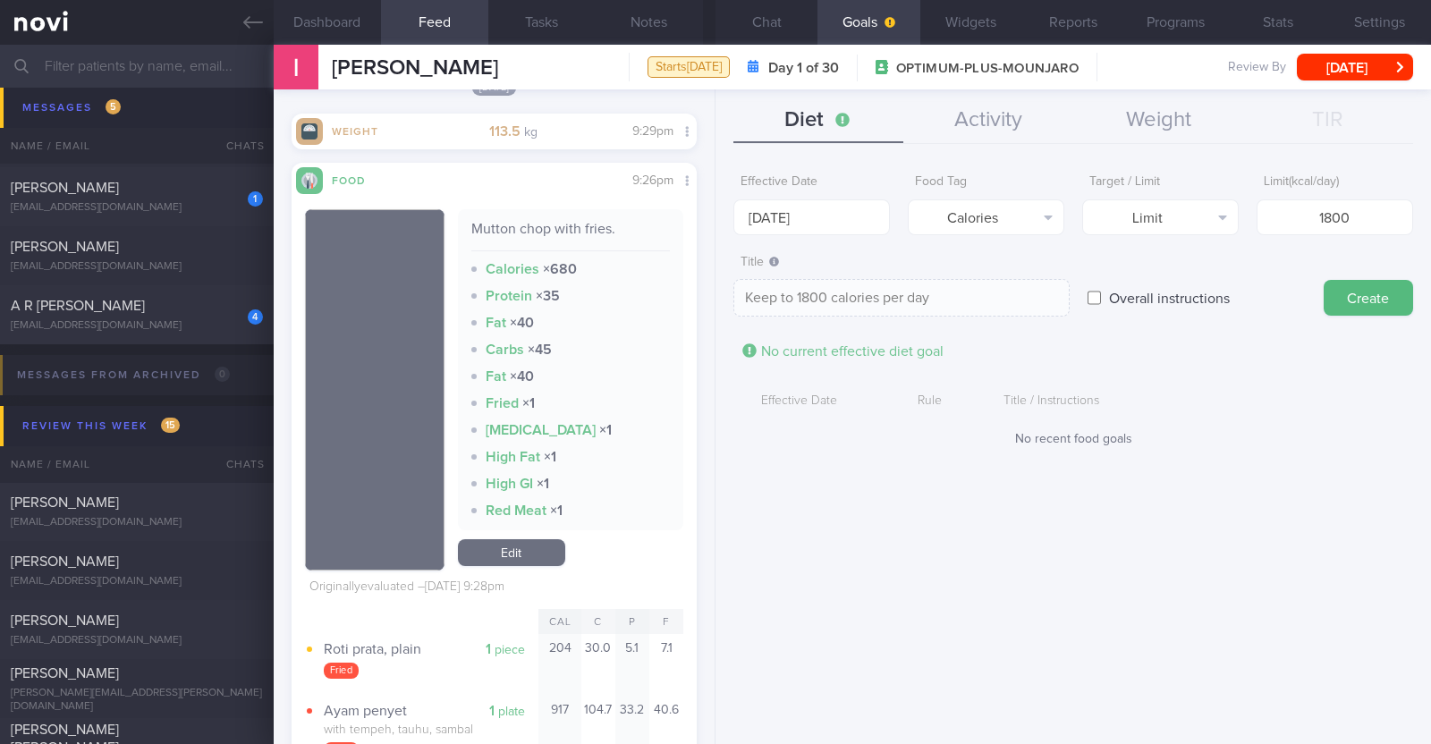
type textarea "Aim for ___ of ___"
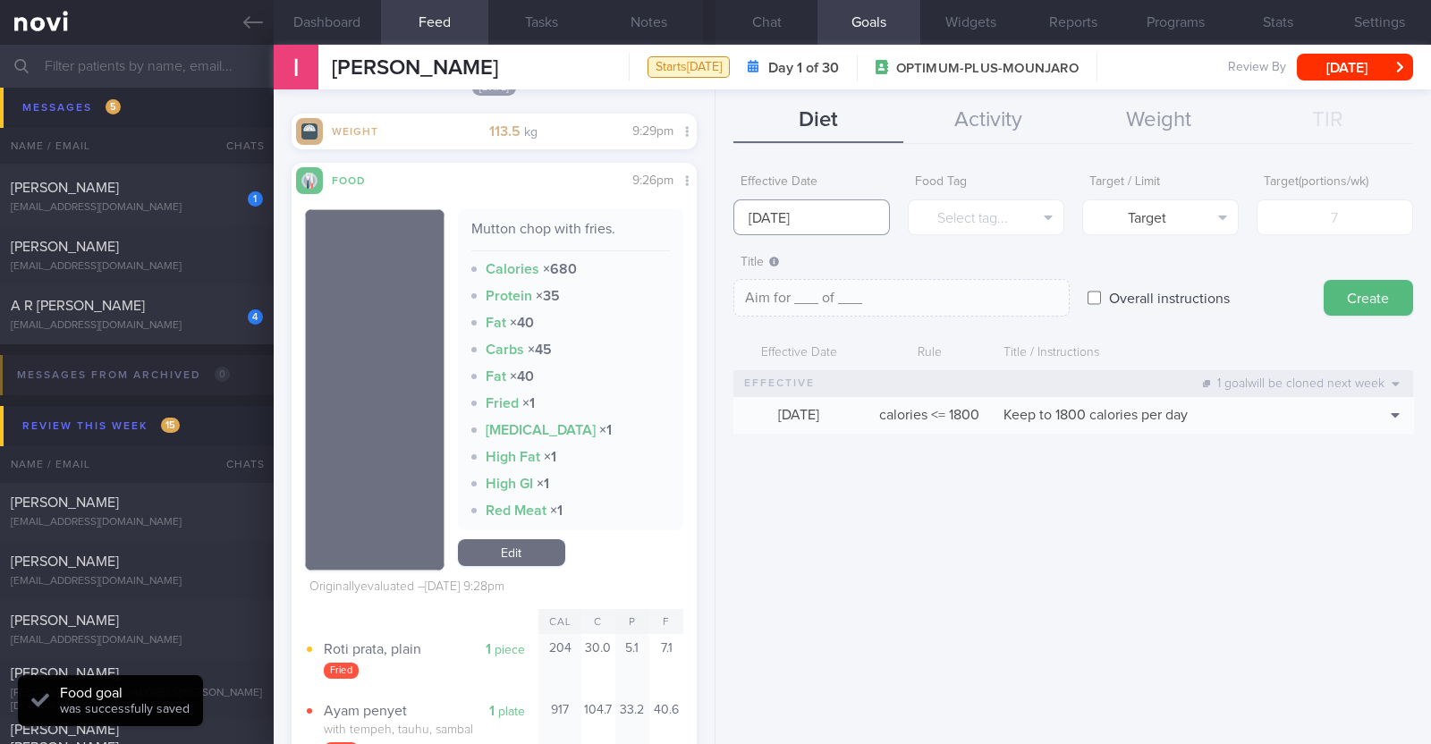
click at [840, 216] on input "[DATE]" at bounding box center [812, 218] width 157 height 36
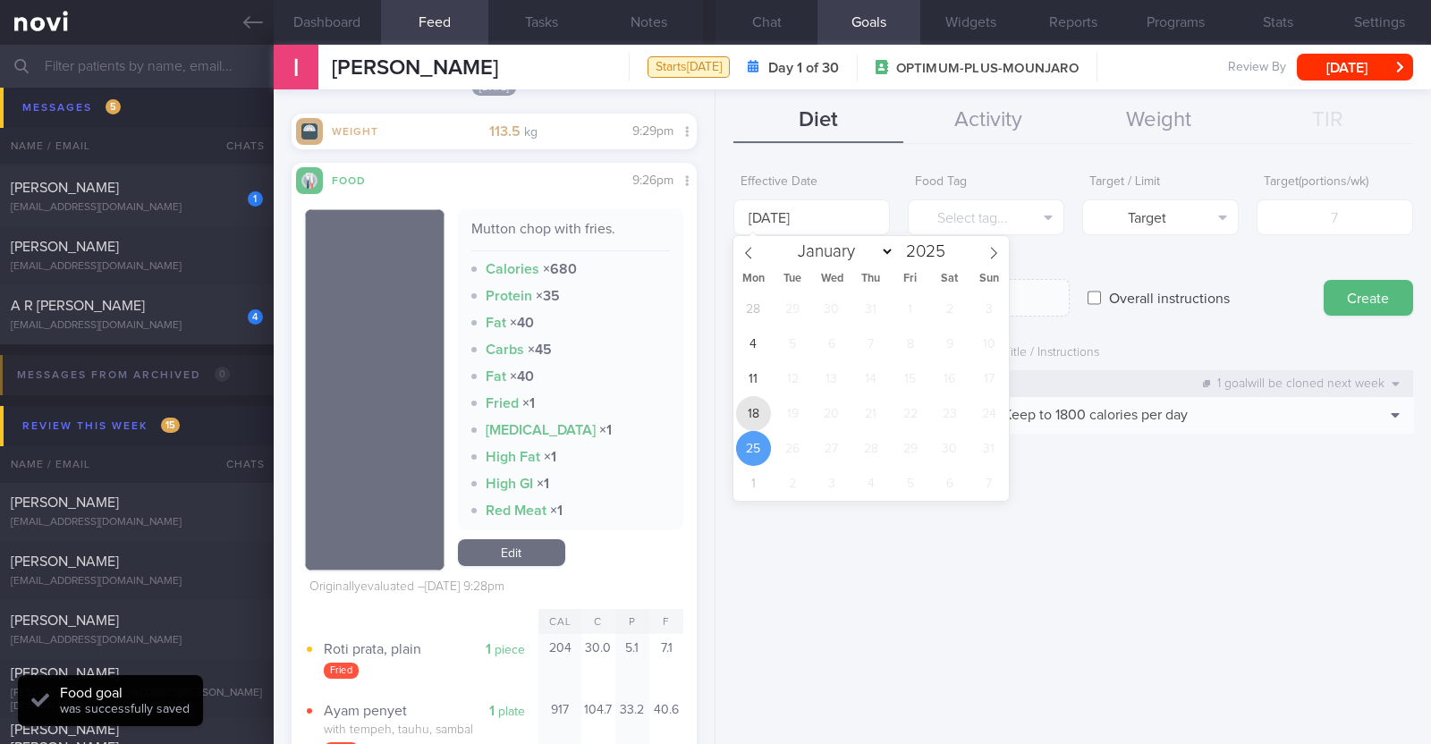
drag, startPoint x: 760, startPoint y: 403, endPoint x: 787, endPoint y: 374, distance: 39.9
click at [760, 402] on span "18" at bounding box center [753, 413] width 35 height 35
type input "18 Aug 2025"
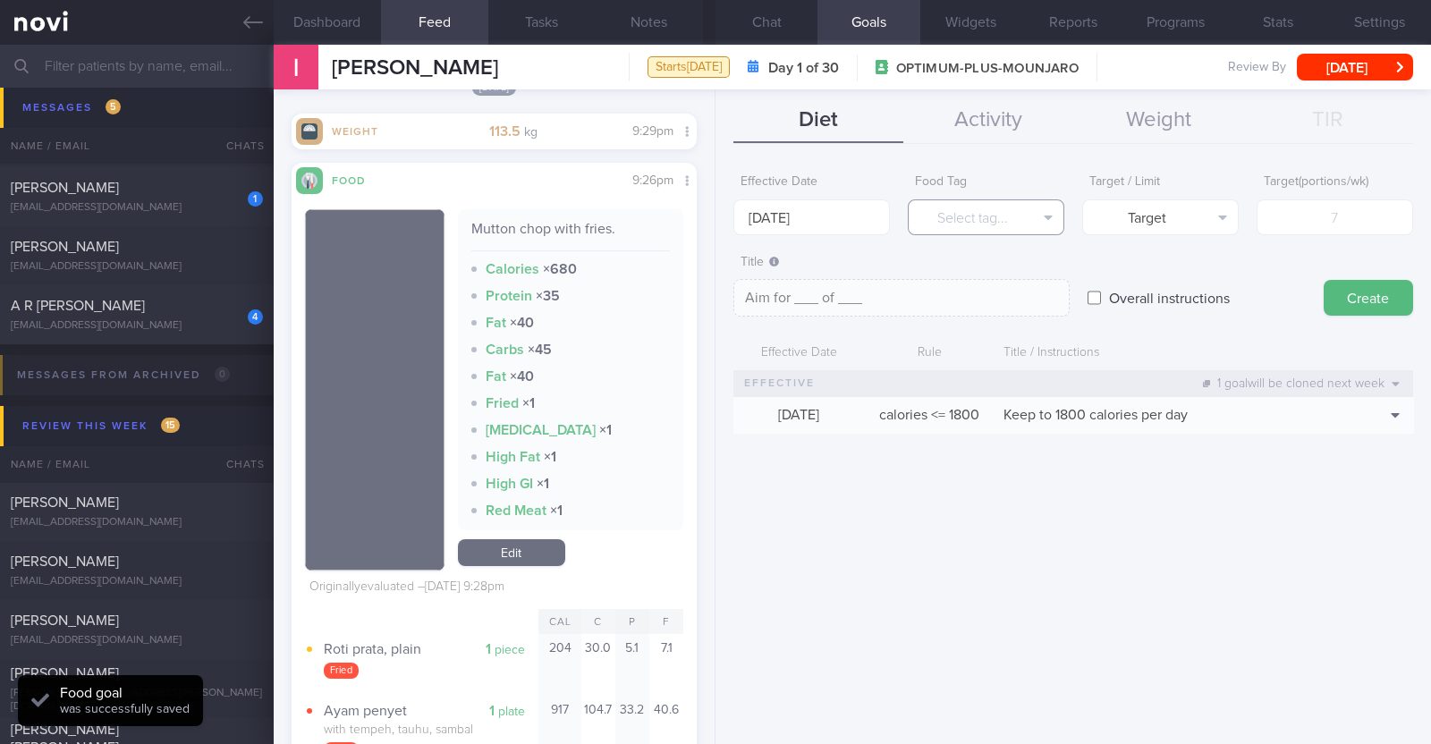
click at [958, 216] on button "Select tag..." at bounding box center [986, 218] width 157 height 36
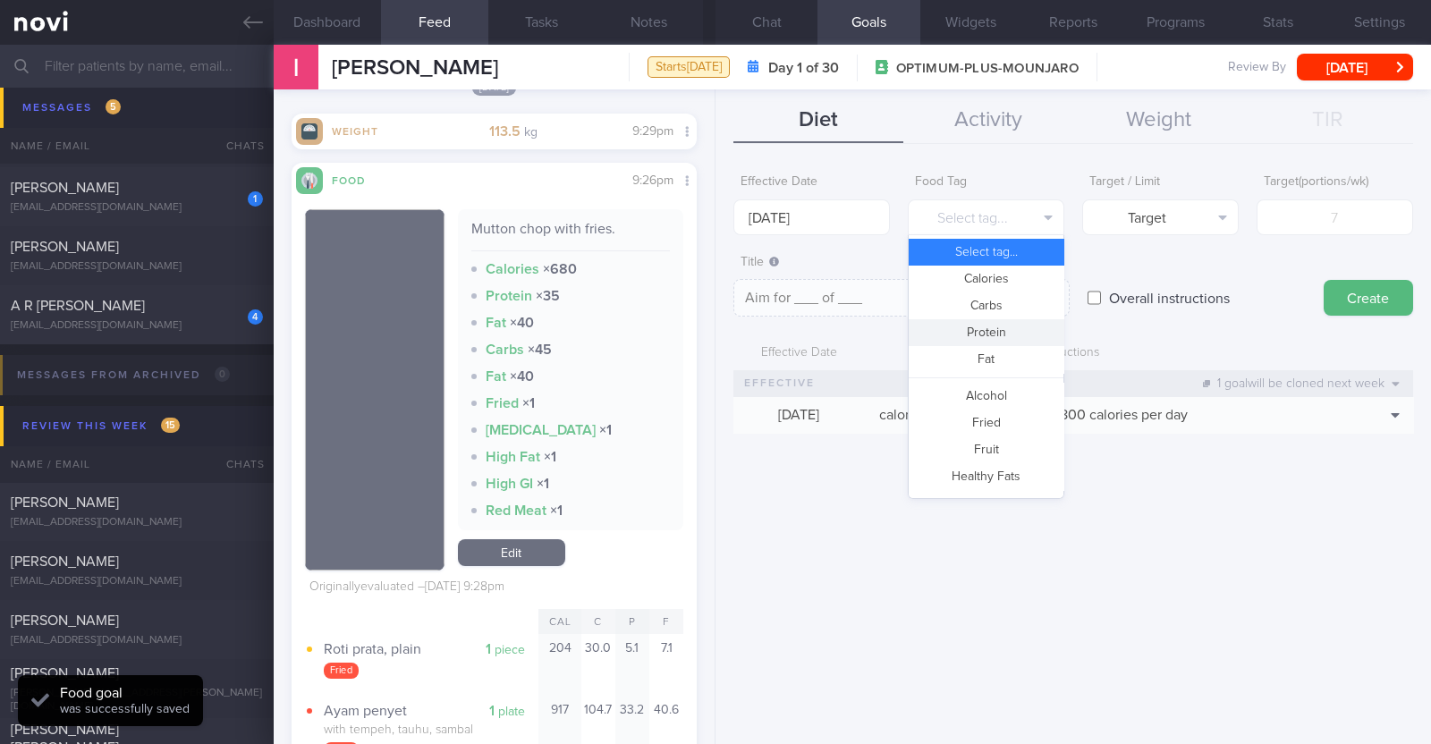
click at [989, 325] on button "Protein" at bounding box center [986, 332] width 155 height 27
type textarea "Aim for __g of protein per day"
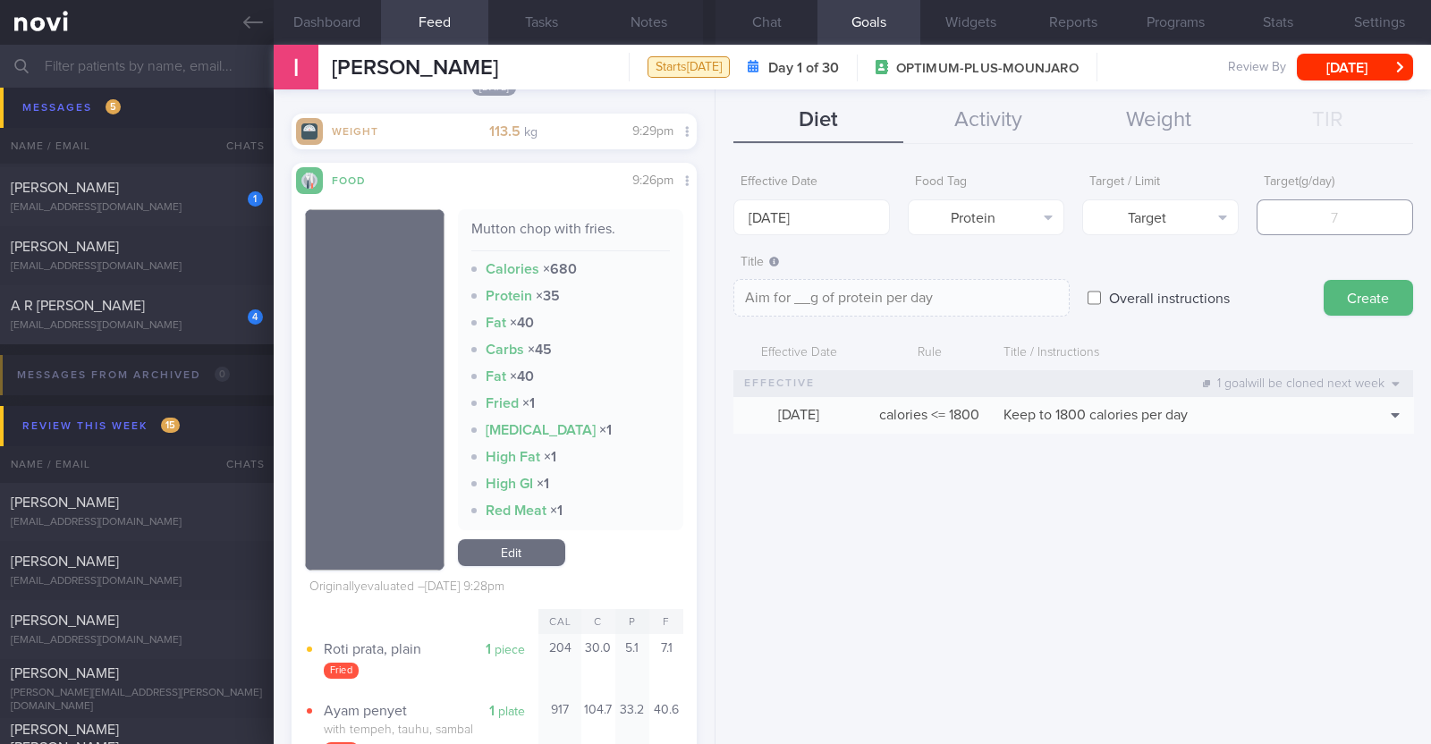
click at [1288, 217] on input "number" at bounding box center [1335, 218] width 157 height 36
type input "9"
type textarea "Aim for 9g of protein per day"
type input "95"
type textarea "Aim for 95g of protein per day"
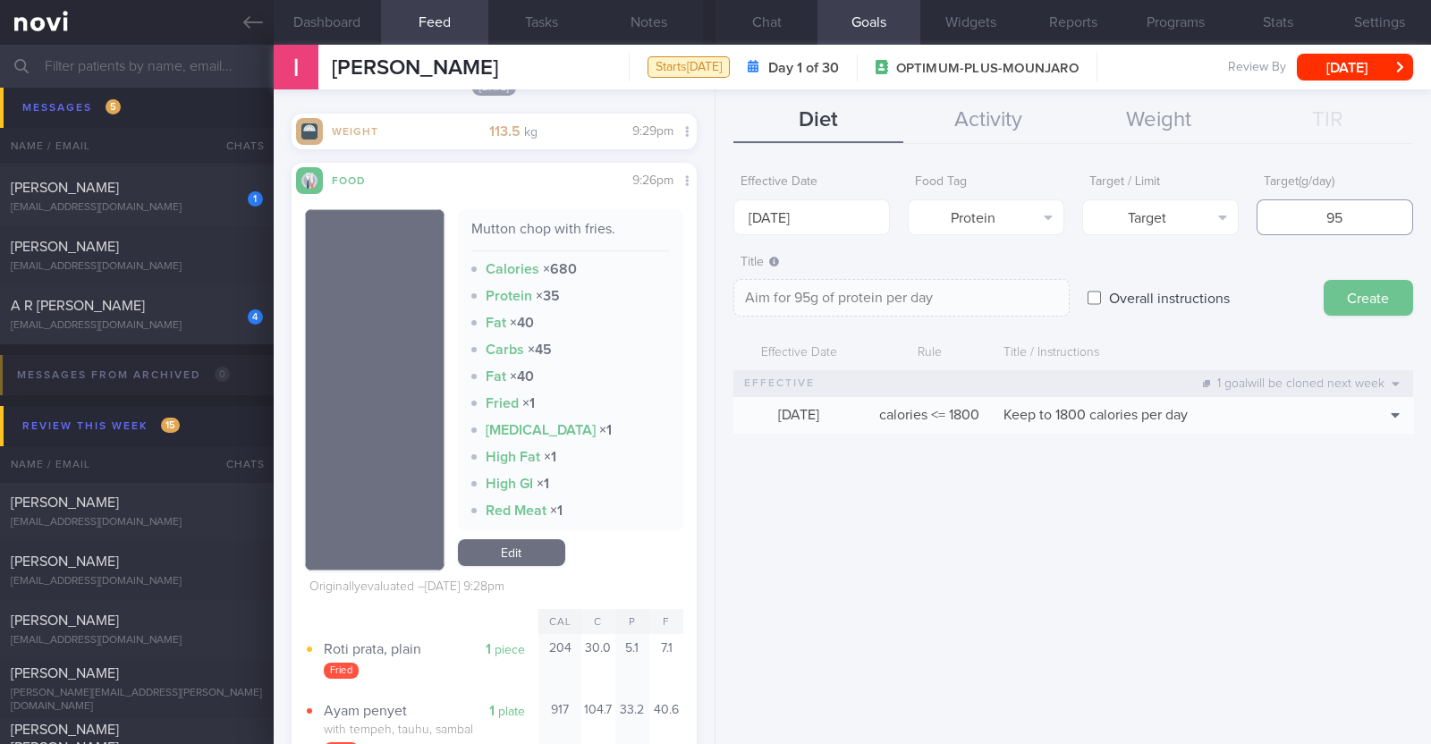
type input "95"
click at [1366, 306] on button "Create" at bounding box center [1368, 298] width 89 height 36
type input "[DATE]"
type textarea "Aim for ___ of ___"
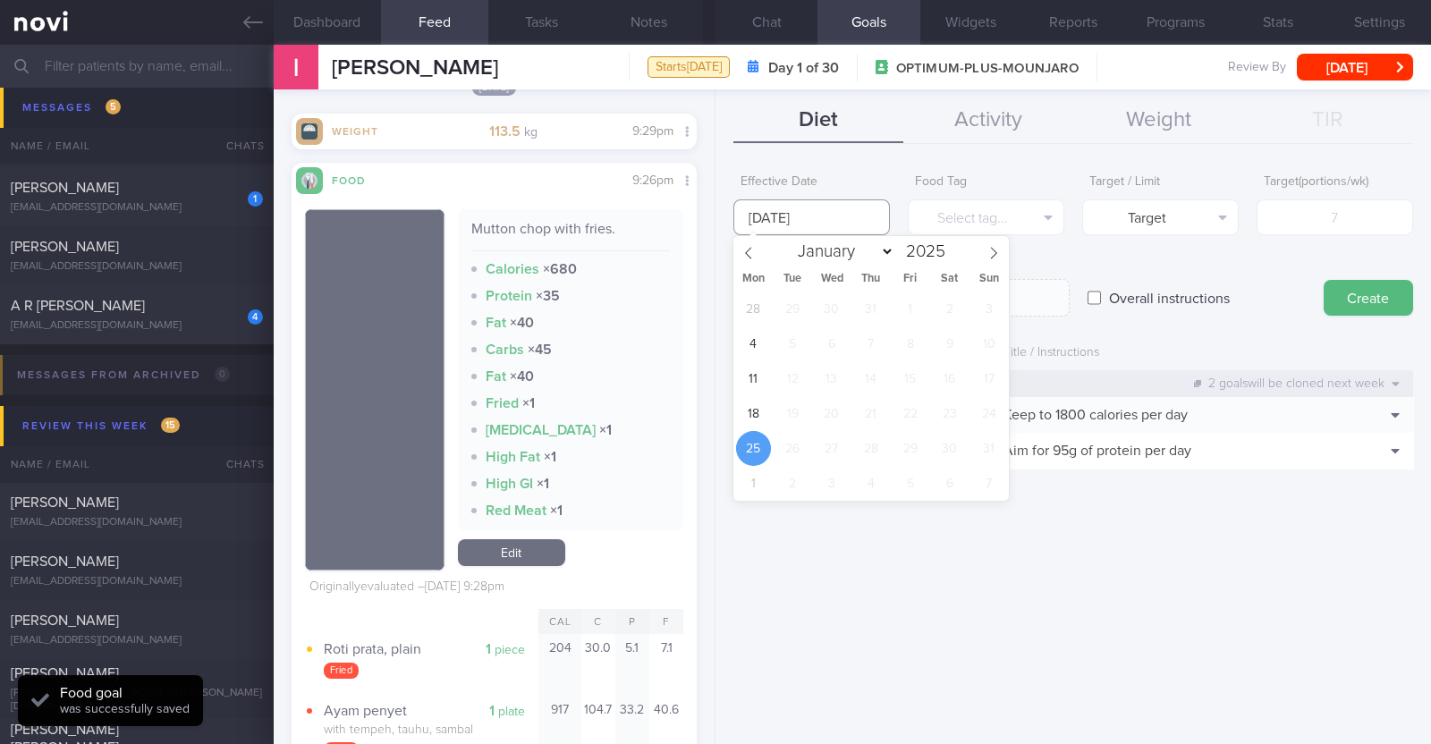
click at [768, 207] on input "[DATE]" at bounding box center [812, 218] width 157 height 36
click at [751, 408] on span "18" at bounding box center [753, 413] width 35 height 35
type input "18 Aug 2025"
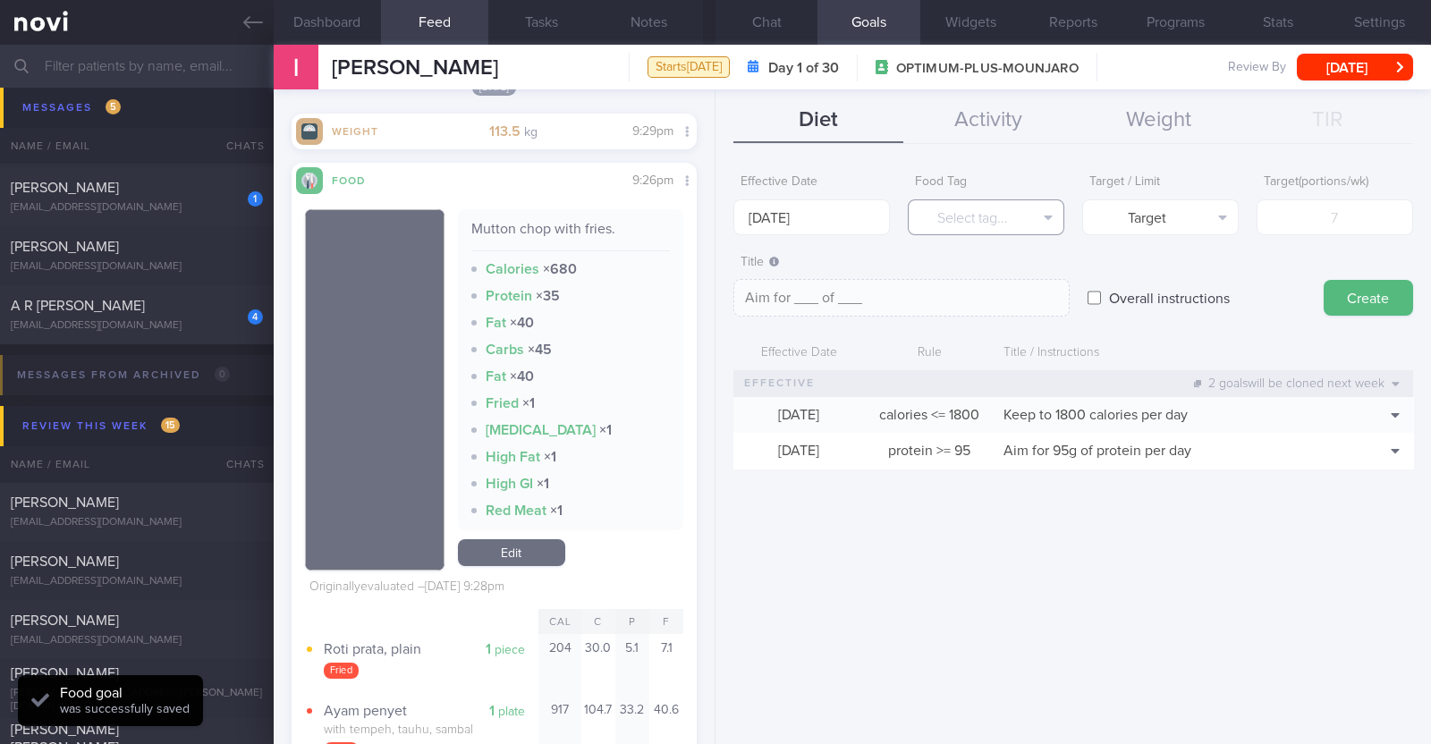
click at [988, 204] on button "Select tag..." at bounding box center [986, 218] width 157 height 36
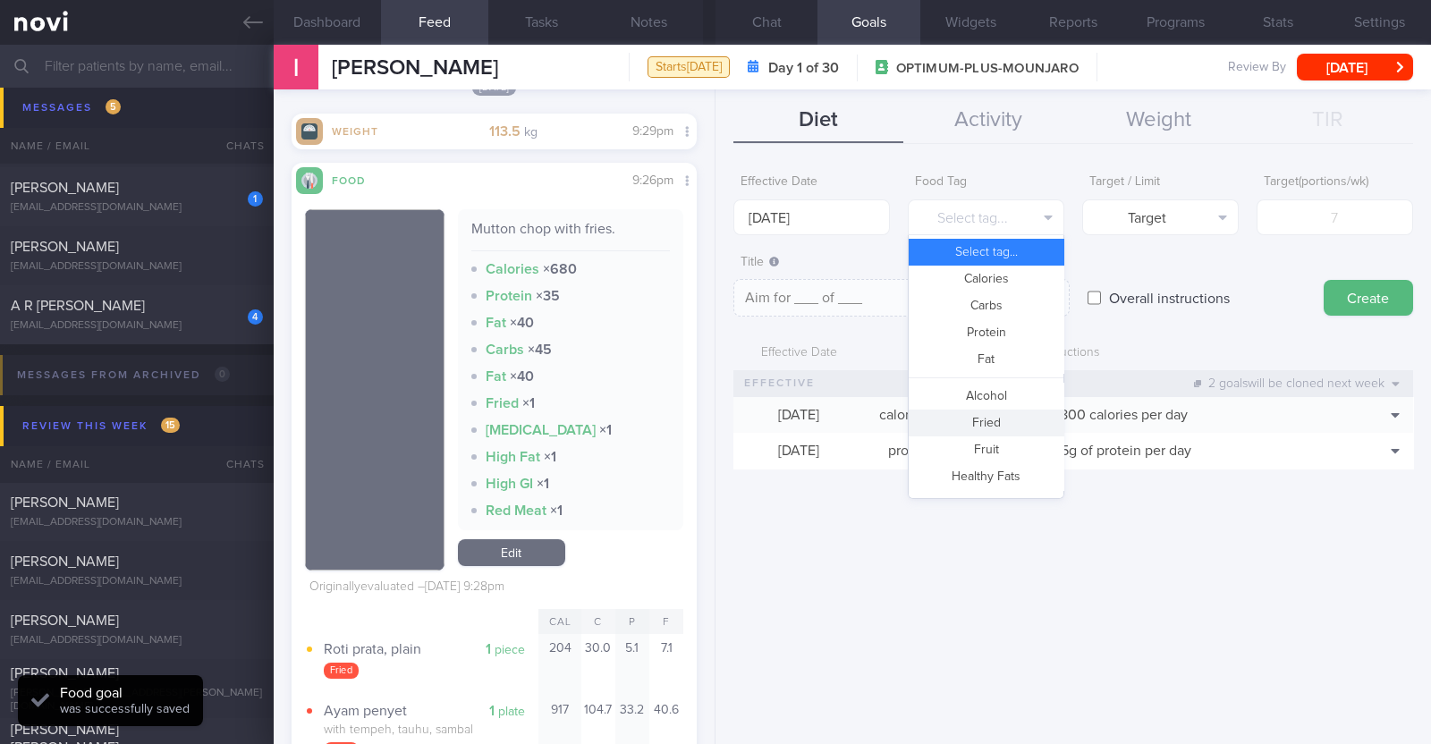
click at [993, 413] on button "Fried" at bounding box center [986, 423] width 155 height 27
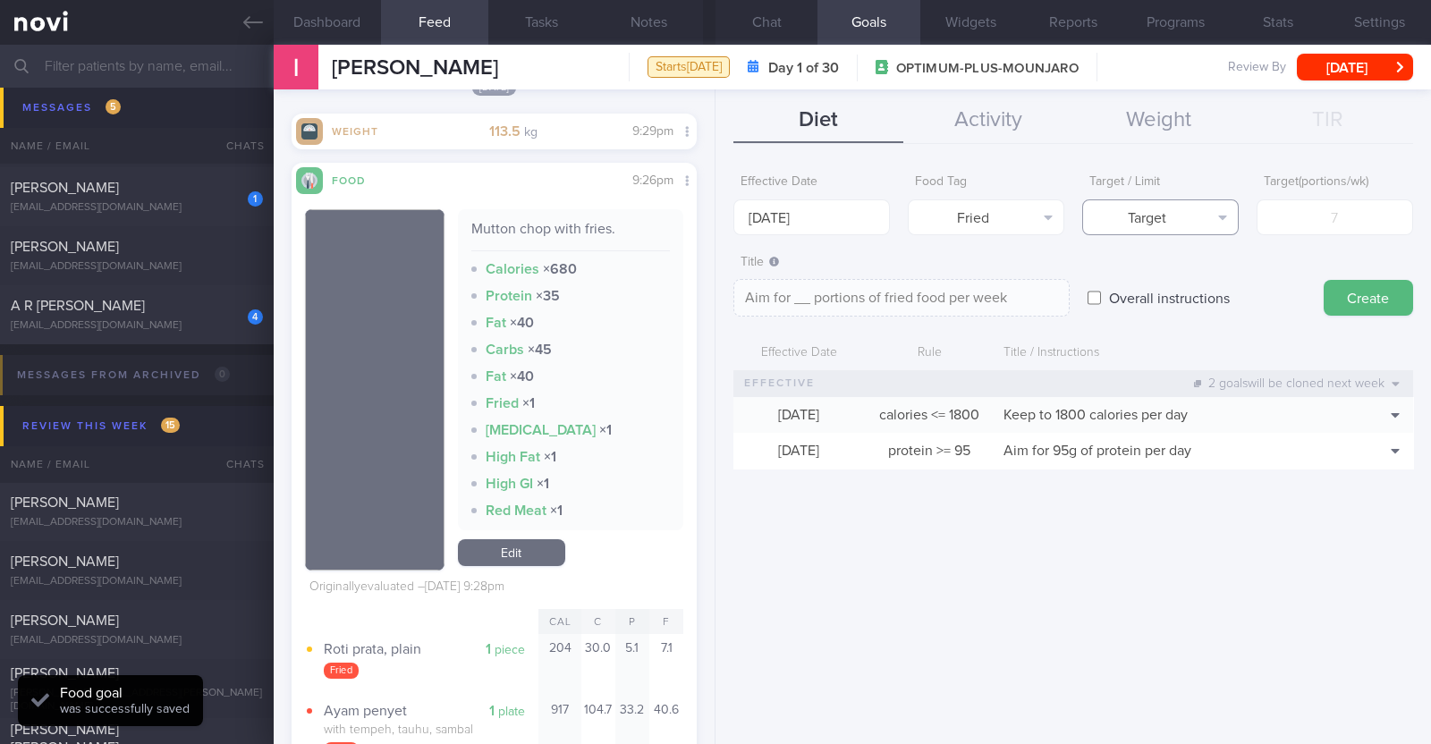
click at [1198, 230] on button "Target" at bounding box center [1160, 218] width 157 height 36
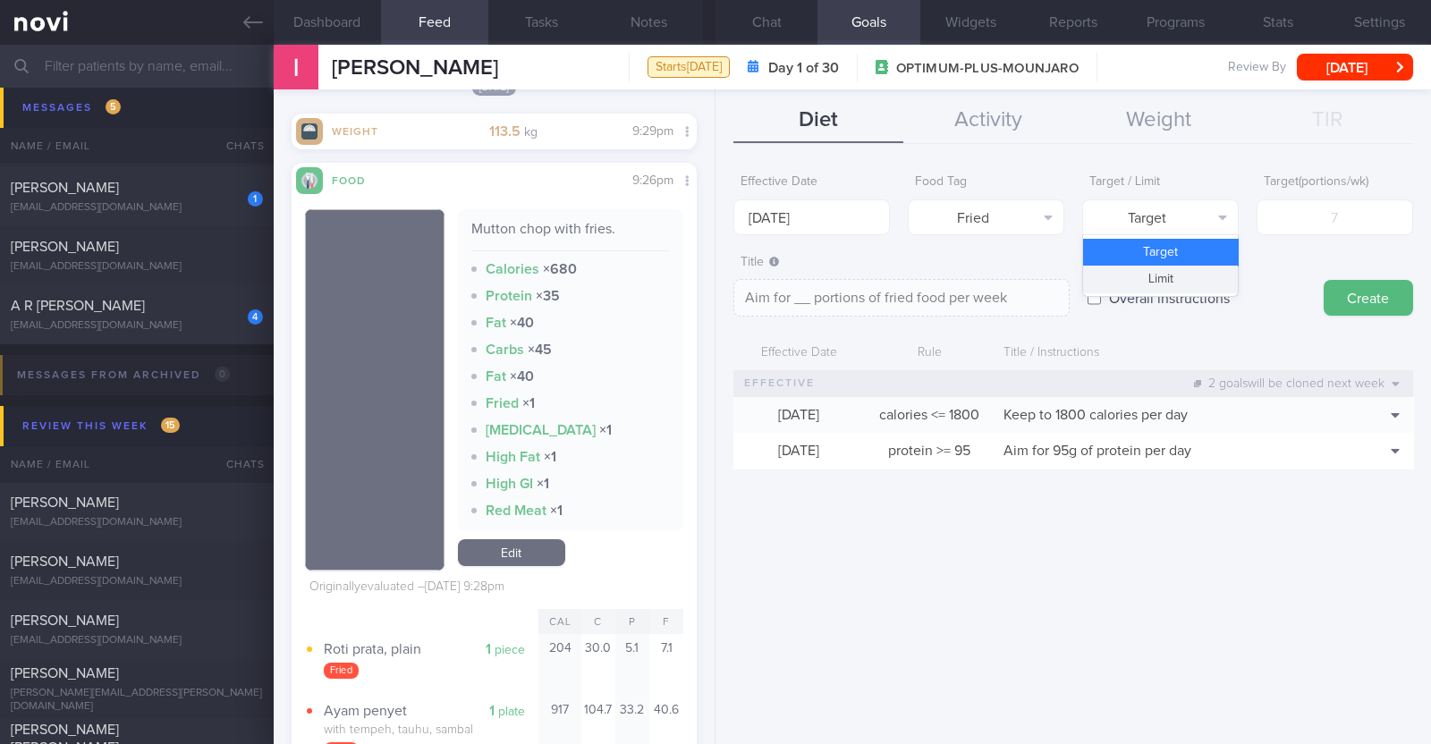
click at [1182, 277] on button "Limit" at bounding box center [1160, 279] width 155 height 27
type textarea "Keep to __ portions of fried food per week"
click at [1330, 208] on input "number" at bounding box center [1335, 218] width 157 height 36
type input "2"
type textarea "Keep to 2 portions of fried food per week"
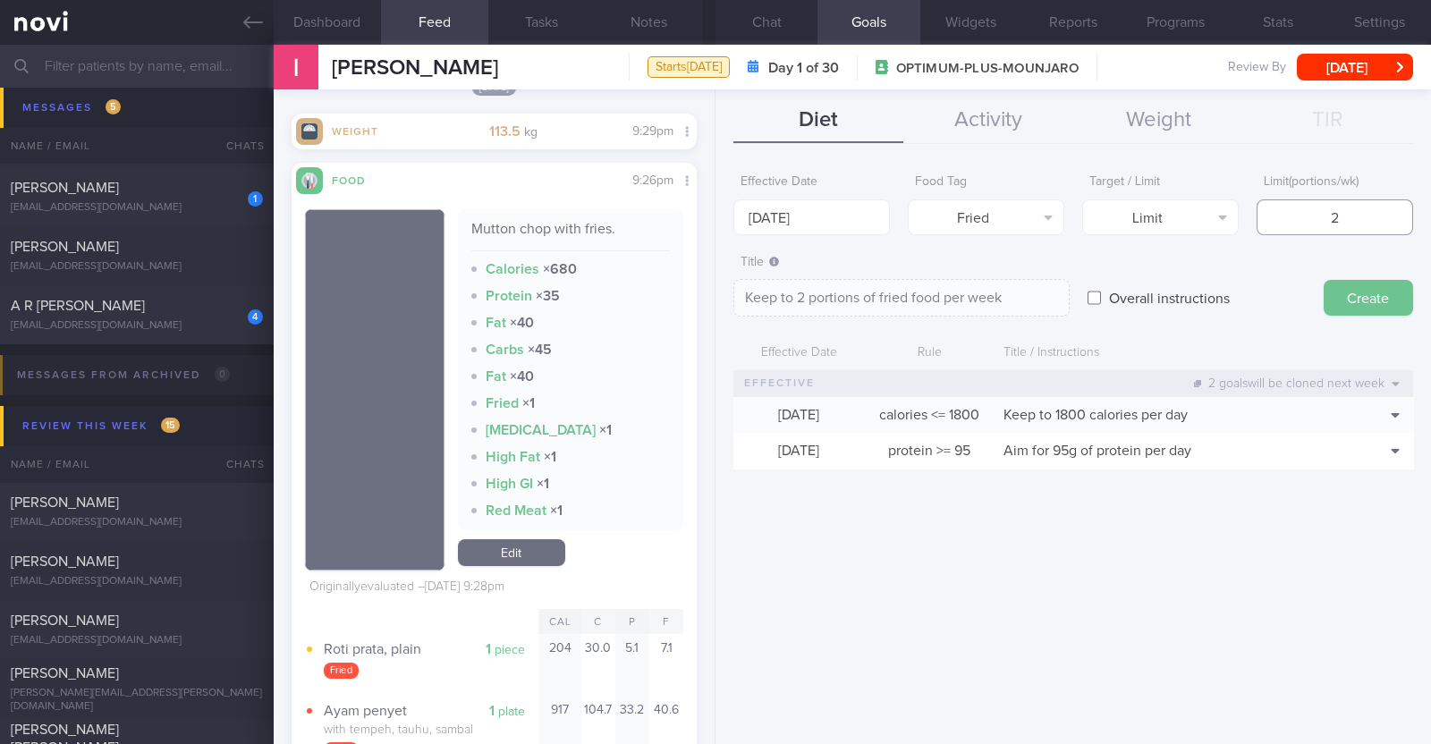
type input "2"
click at [1371, 287] on button "Create" at bounding box center [1368, 298] width 89 height 36
type input "[DATE]"
type textarea "Aim for ___ of ___"
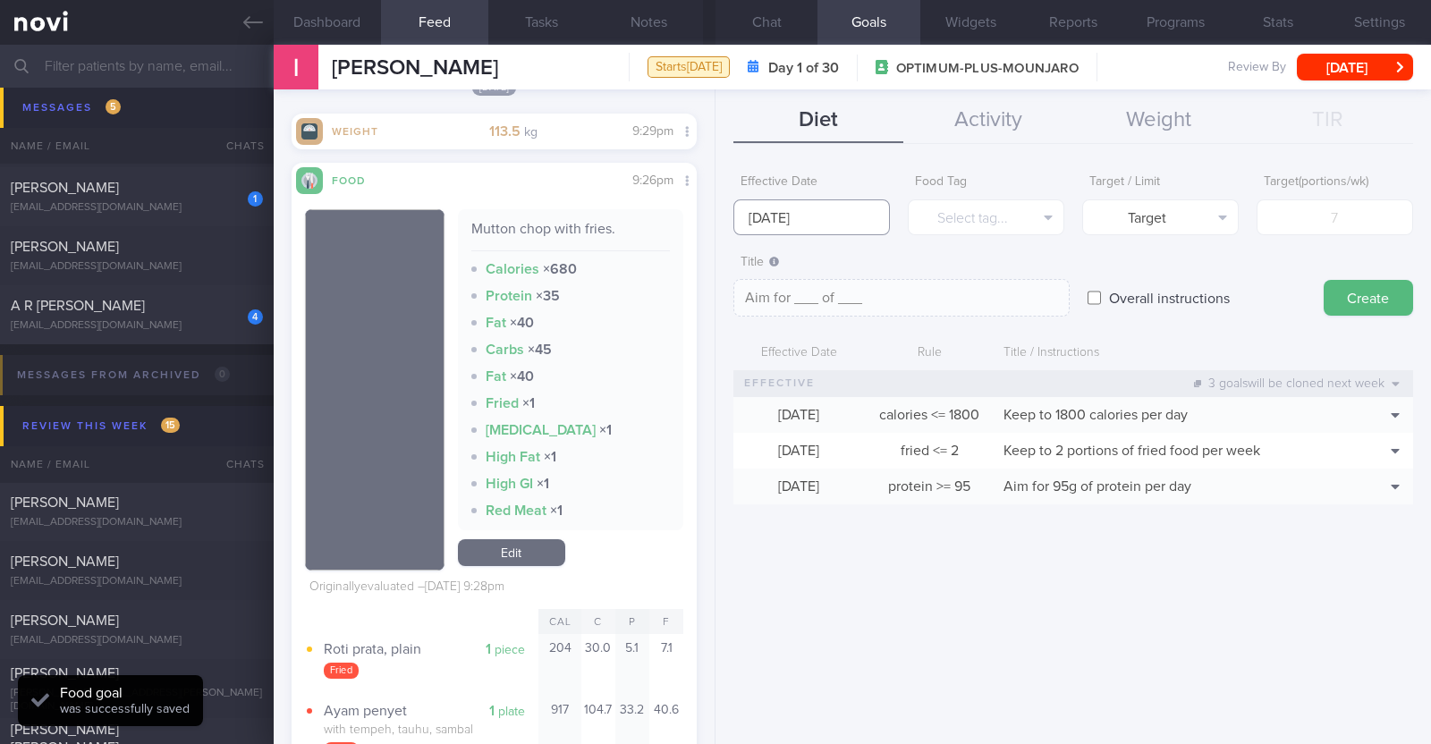
click at [855, 213] on input "[DATE]" at bounding box center [812, 218] width 157 height 36
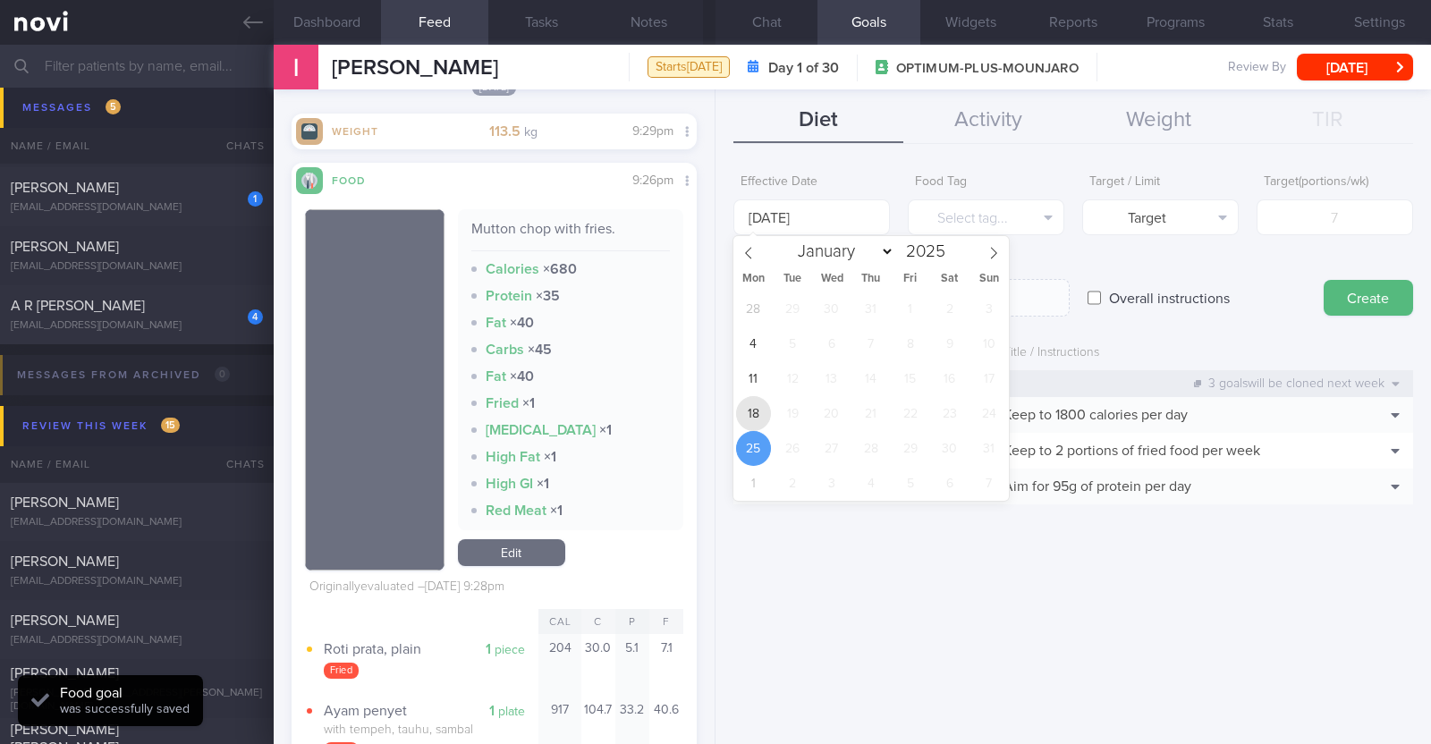
drag, startPoint x: 759, startPoint y: 410, endPoint x: 855, endPoint y: 315, distance: 135.4
click at [759, 408] on span "18" at bounding box center [753, 413] width 35 height 35
type input "18 Aug 2025"
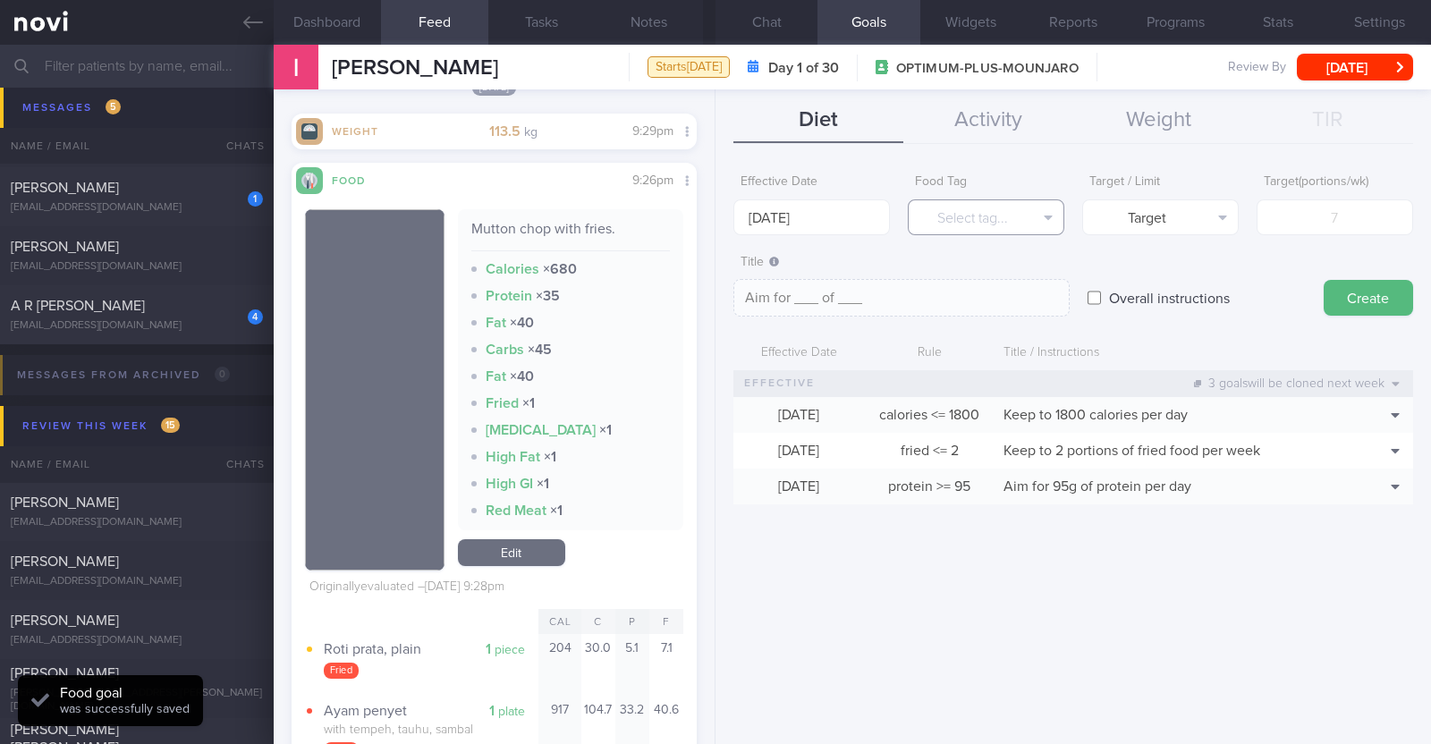
click at [1010, 203] on button "Select tag..." at bounding box center [986, 218] width 157 height 36
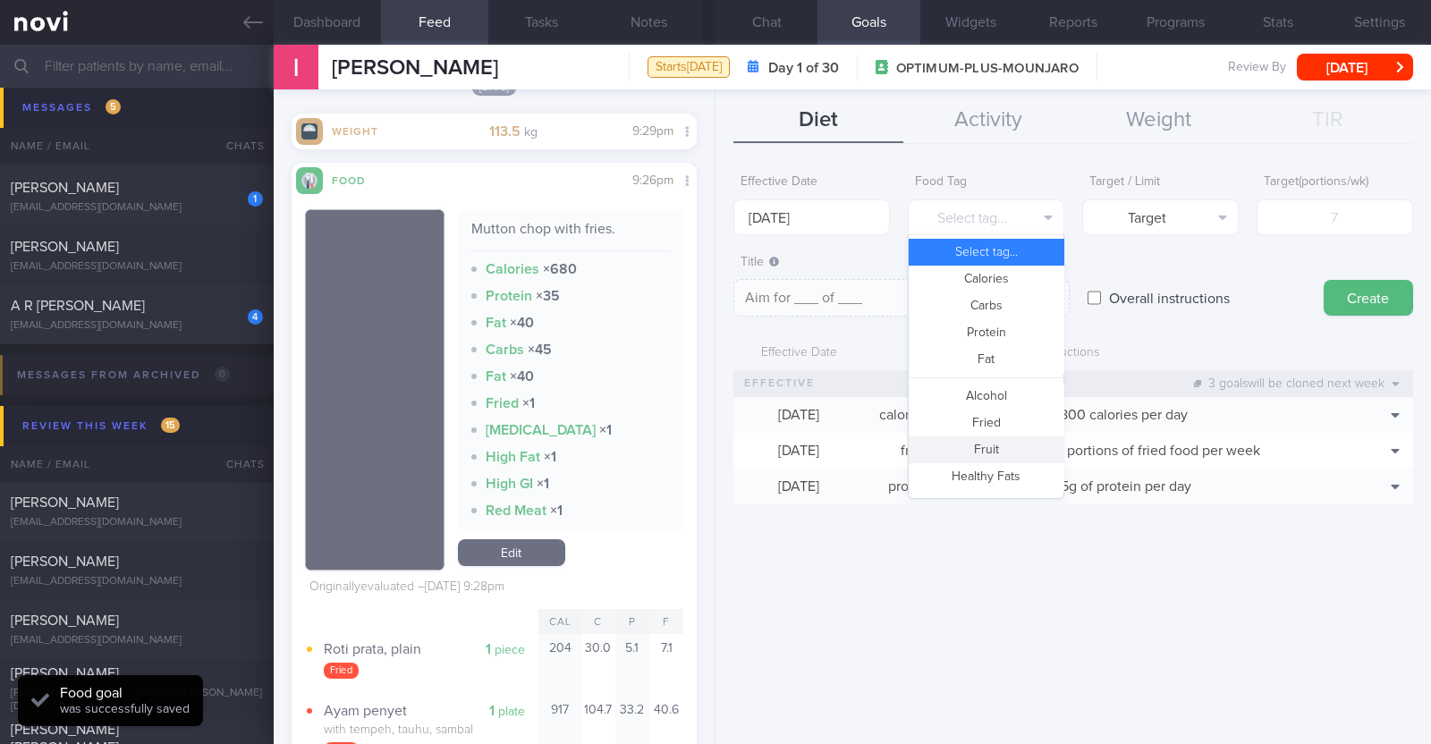
click at [984, 454] on button "Fruit" at bounding box center [986, 450] width 155 height 27
type textarea "Aim for __ portions of fruits per week"
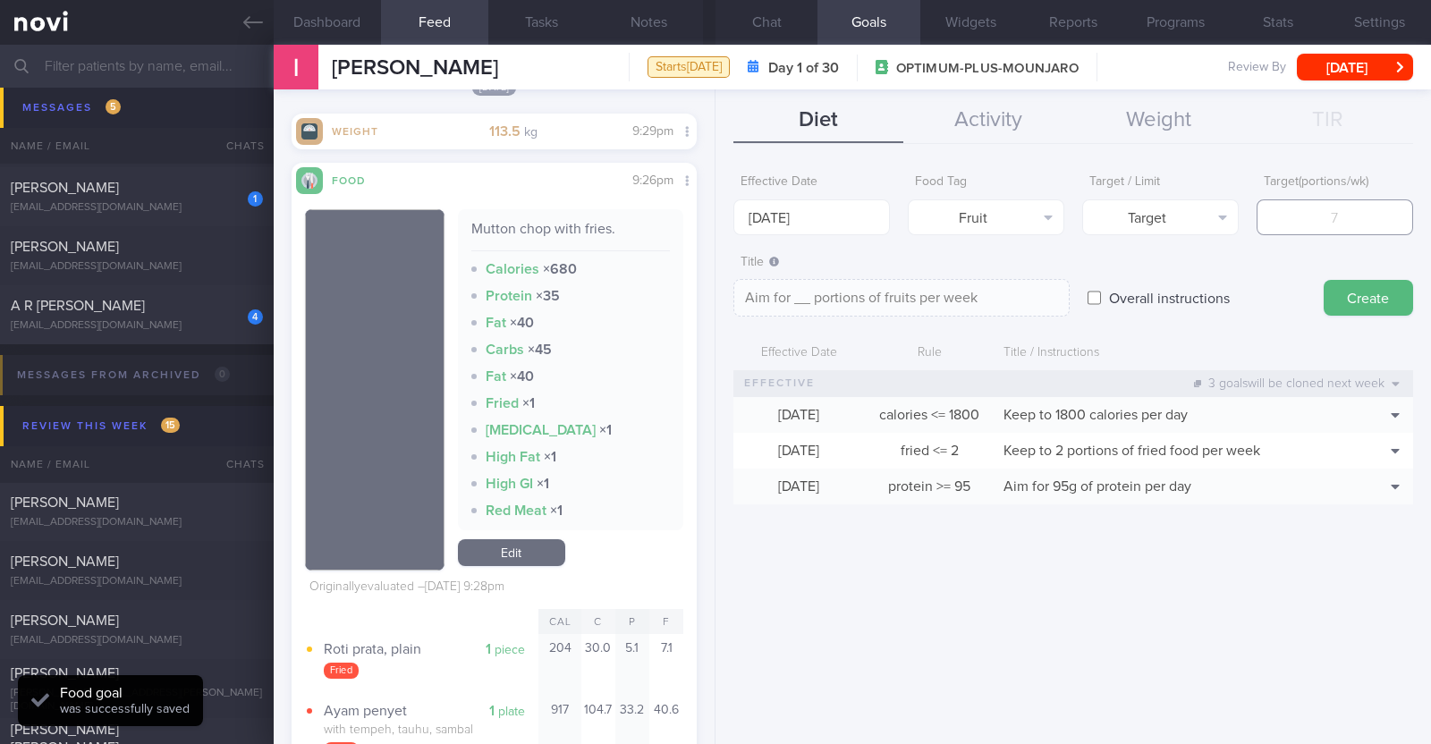
click at [1297, 225] on input "number" at bounding box center [1335, 218] width 157 height 36
type input "1"
type textarea "Aim for 1 portions of fruits per week"
type input "14"
type textarea "Aim for 14 portions of fruits per week"
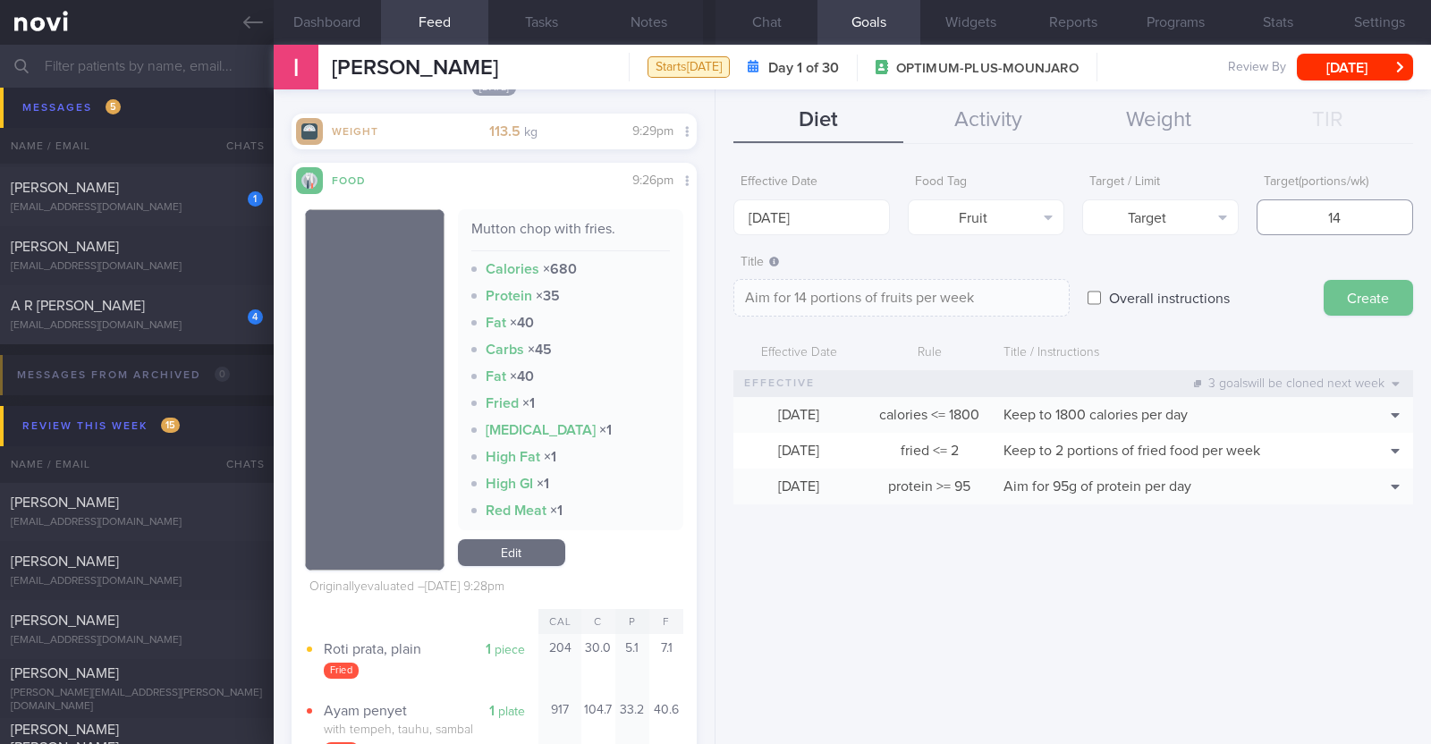
type input "14"
click at [1354, 301] on button "Create" at bounding box center [1368, 298] width 89 height 36
type input "[DATE]"
type textarea "Aim for ___ of ___"
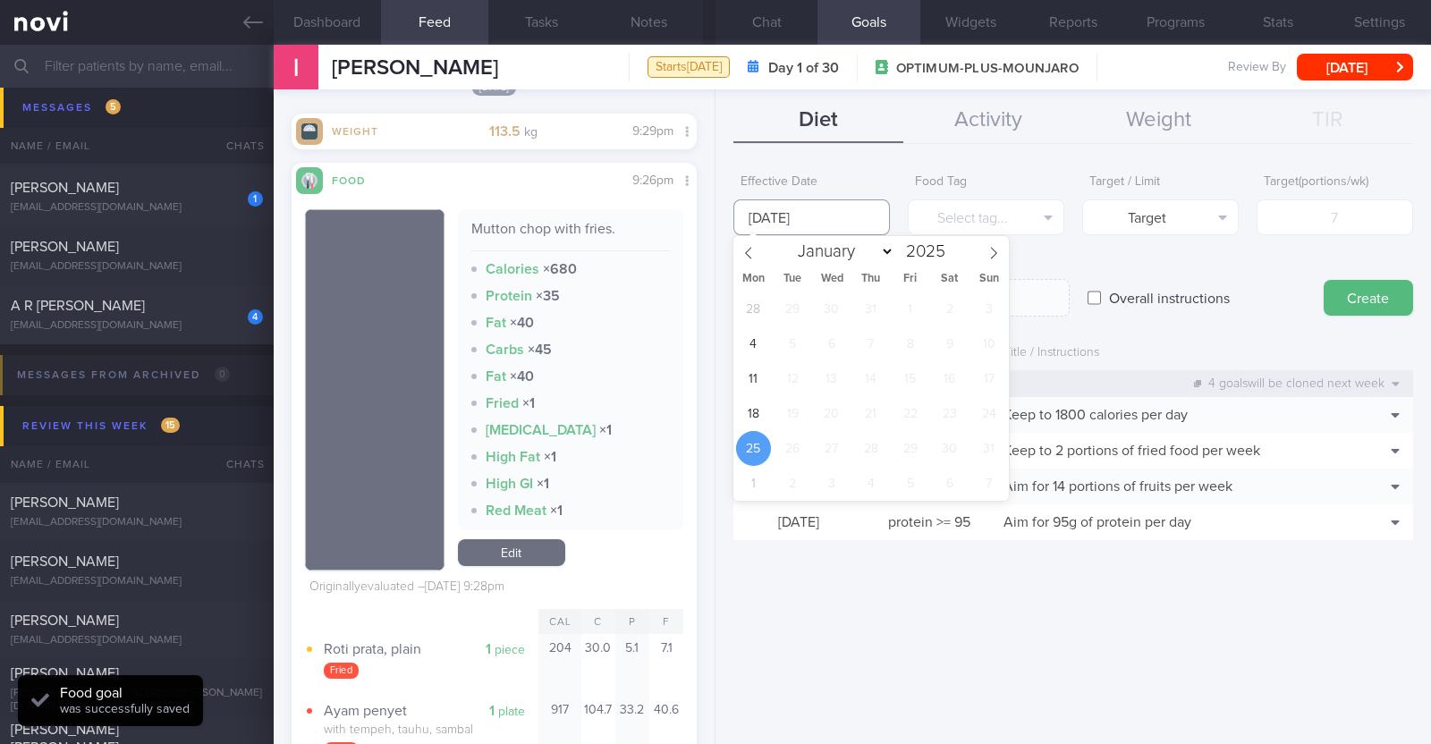
click at [792, 217] on input "[DATE]" at bounding box center [812, 218] width 157 height 36
click at [756, 406] on span "18" at bounding box center [753, 413] width 35 height 35
type input "18 Aug 2025"
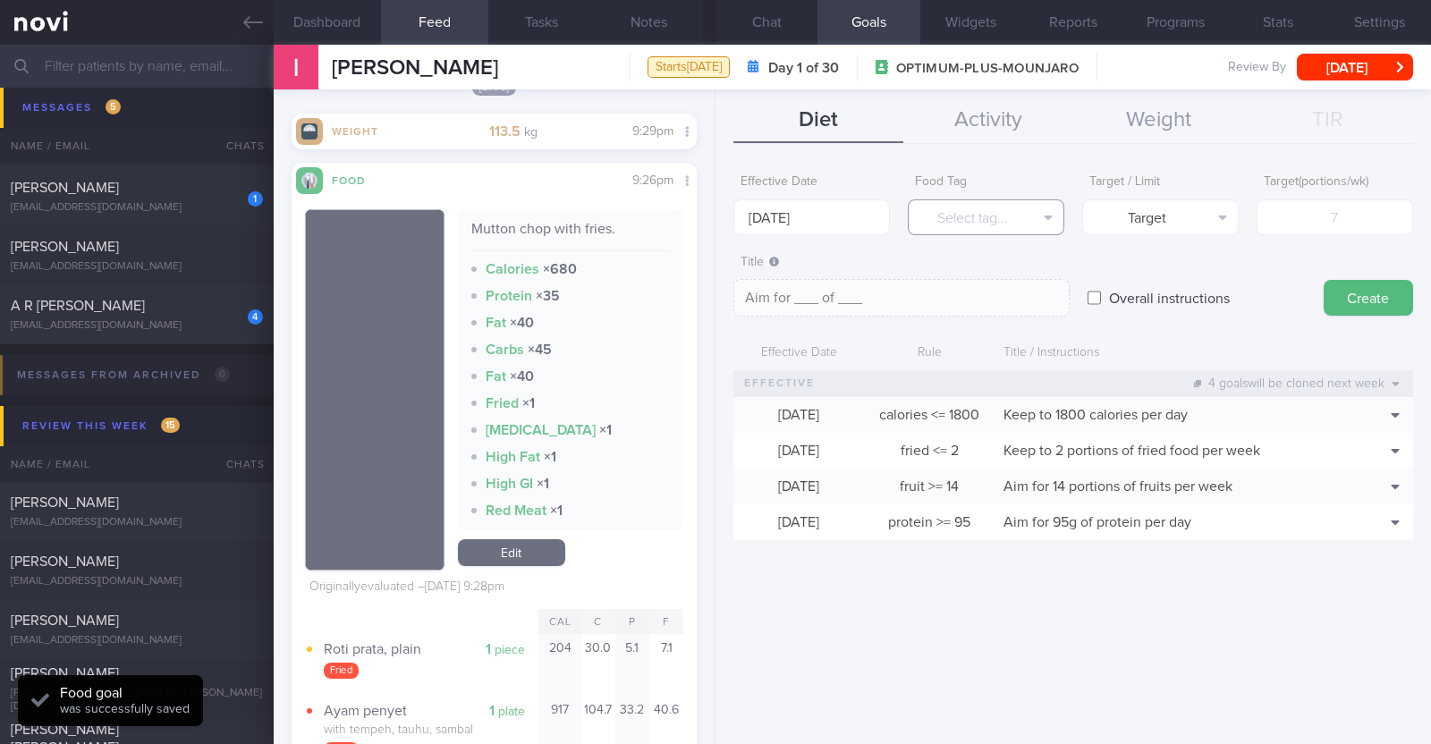
click at [922, 216] on button "Select tag..." at bounding box center [986, 218] width 157 height 36
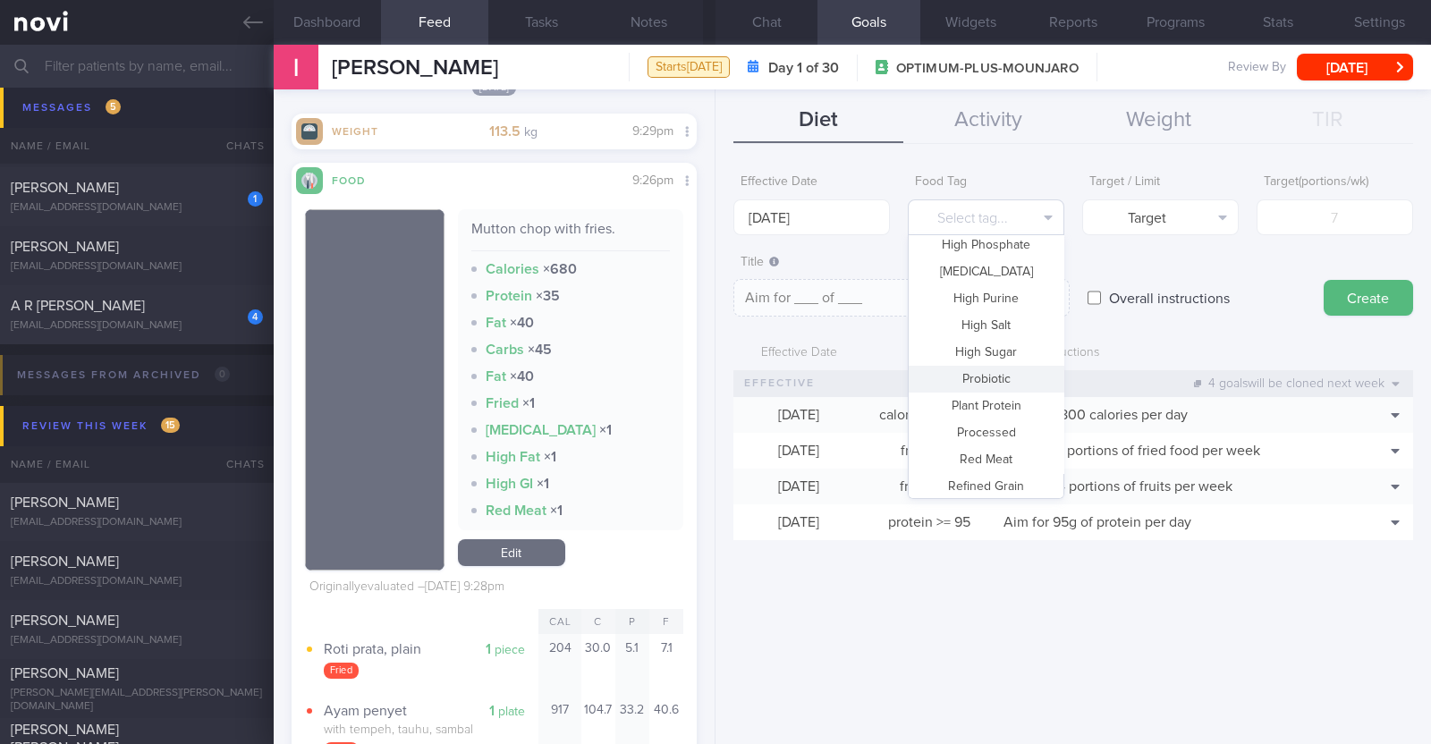
scroll to position [532, 0]
click at [971, 420] on button "Vegetable" at bounding box center [986, 427] width 155 height 27
type textarea "Aim for __ portions of vegetables per week"
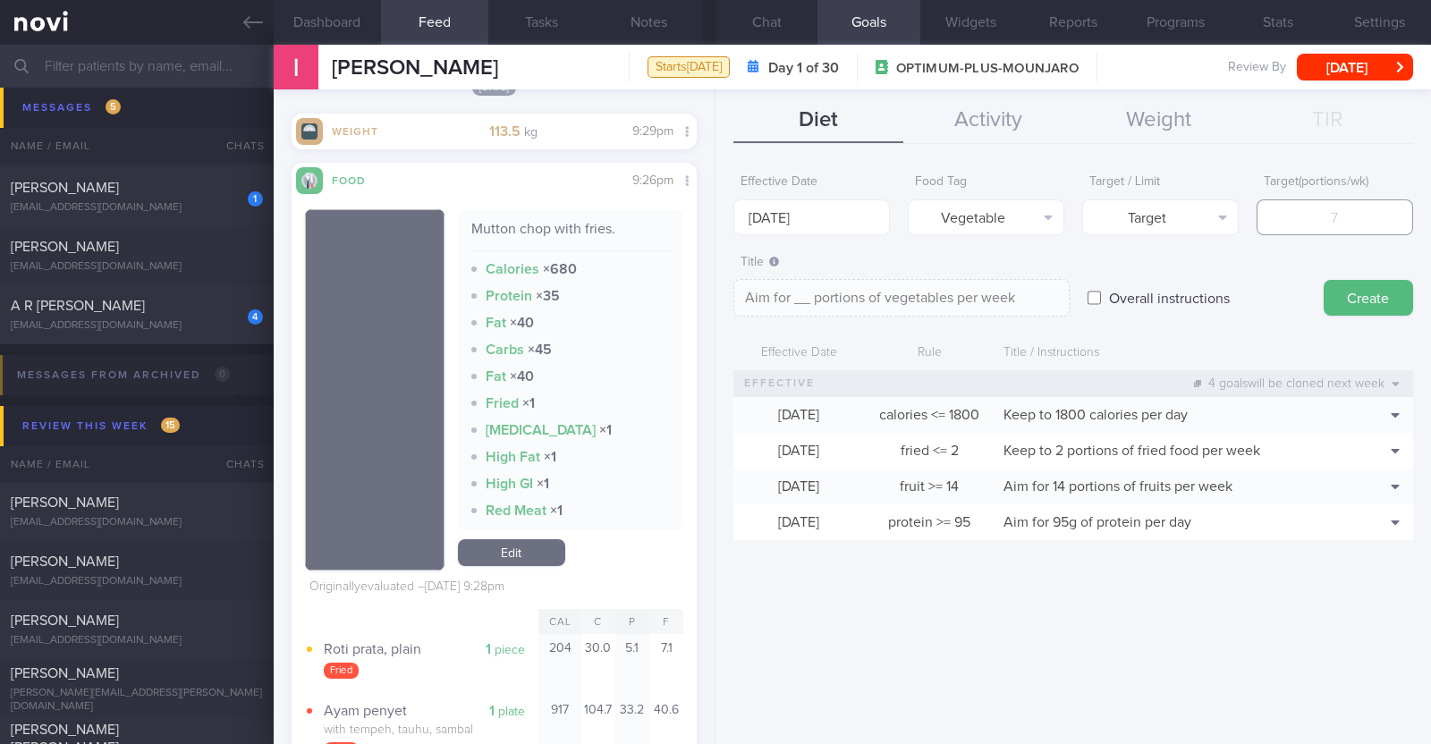
click at [1320, 219] on input "number" at bounding box center [1335, 218] width 157 height 36
type input "1"
type textarea "Aim for 1 portions of vegetables per week"
type input "14"
type textarea "Aim for 14 portions of vegetables per week"
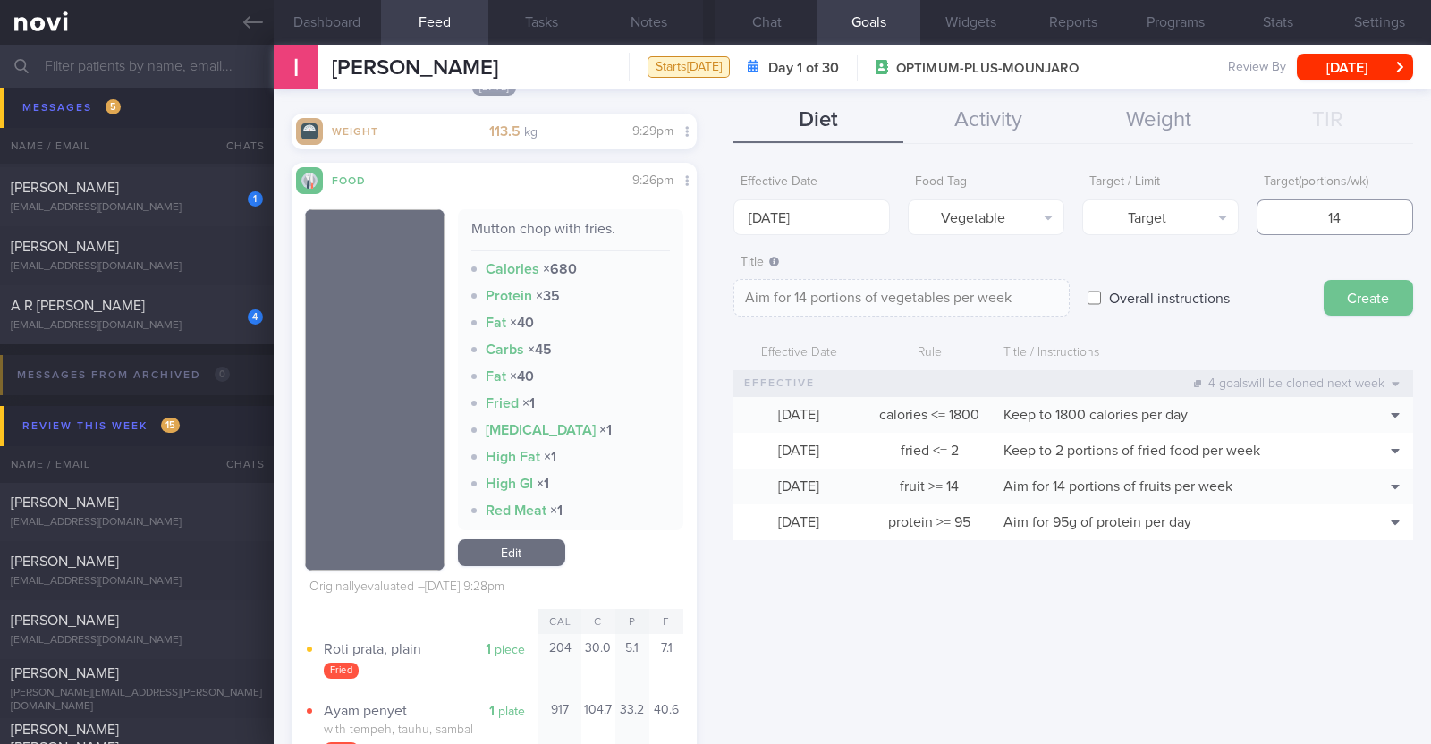
type input "14"
click at [1341, 290] on button "Create" at bounding box center [1368, 298] width 89 height 36
type input "25 Aug 2025"
type textarea "Aim for ___ of ___"
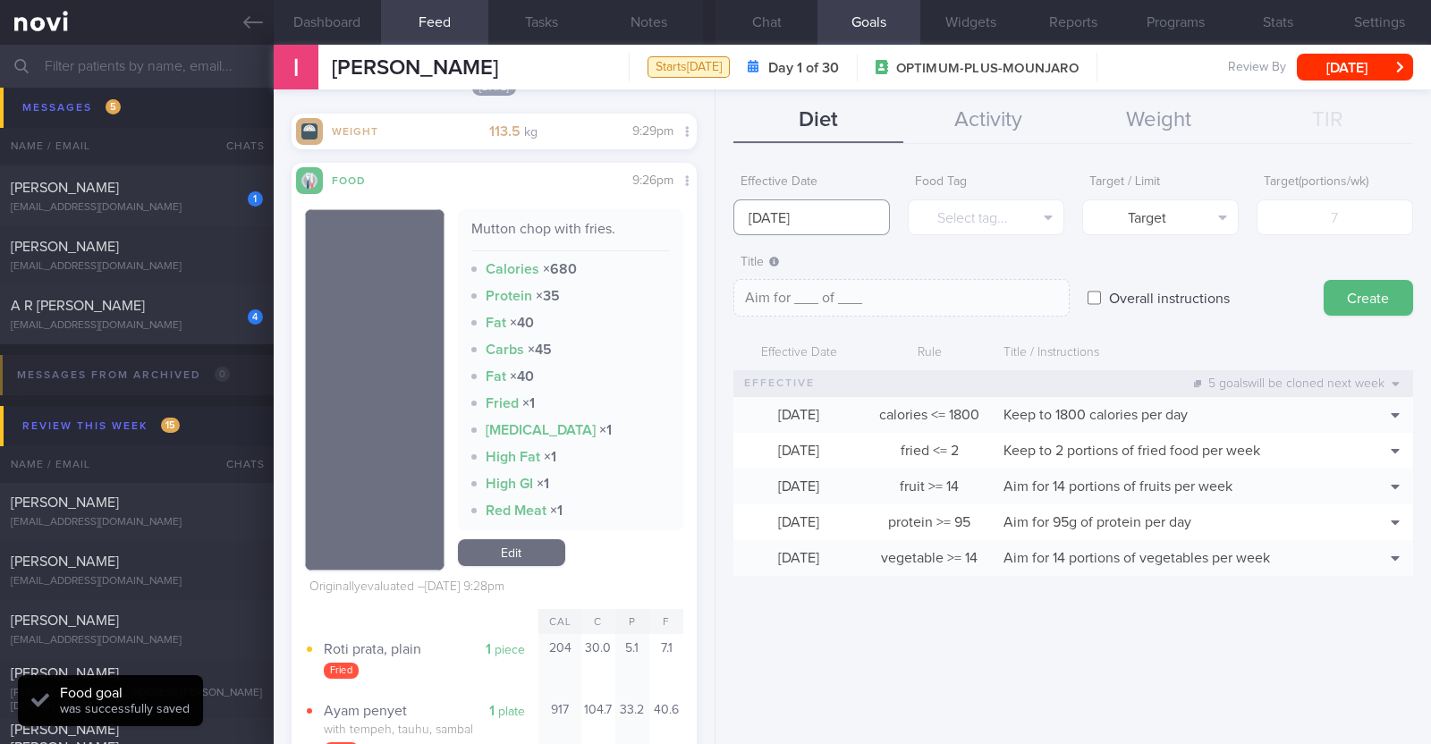
click at [858, 225] on input "25 Aug 2025" at bounding box center [812, 218] width 157 height 36
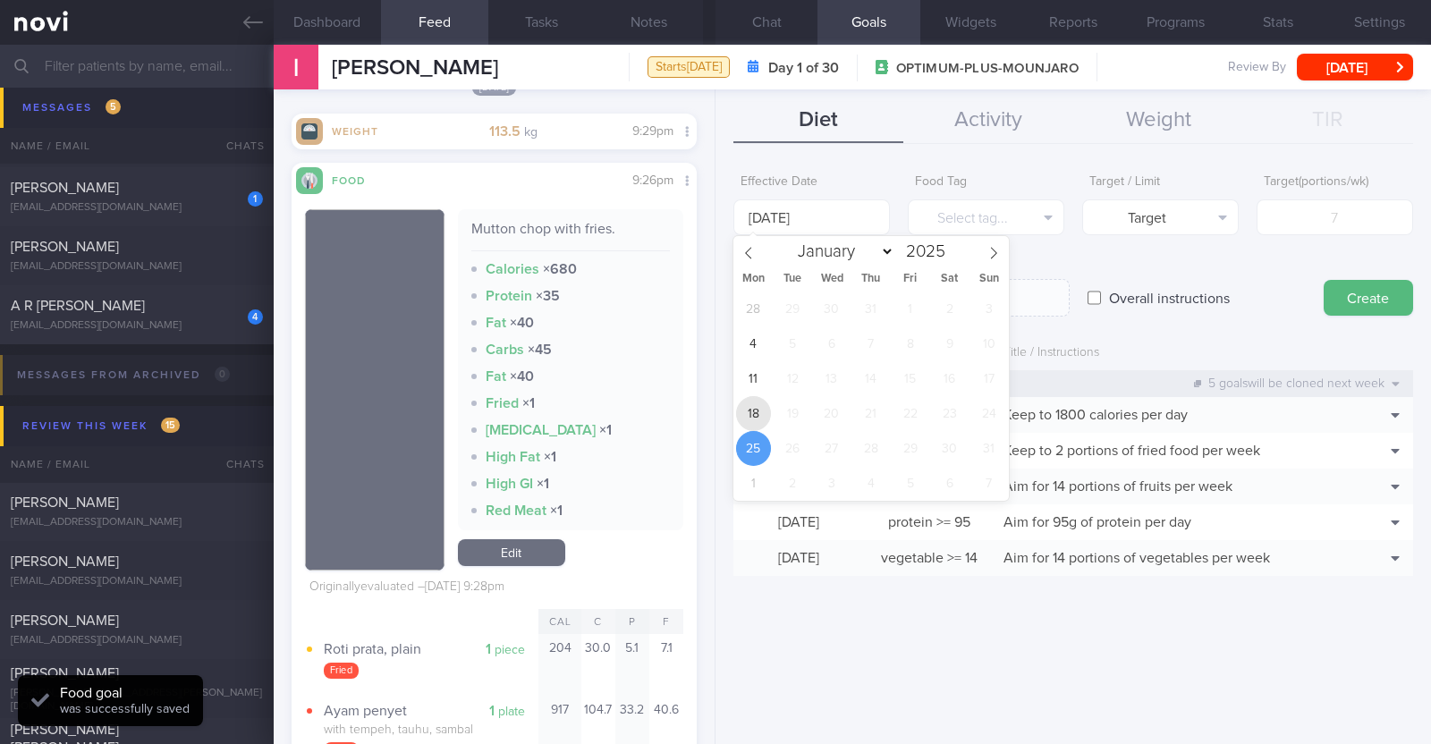
click at [747, 412] on span "18" at bounding box center [753, 413] width 35 height 35
type input "18 Aug 2025"
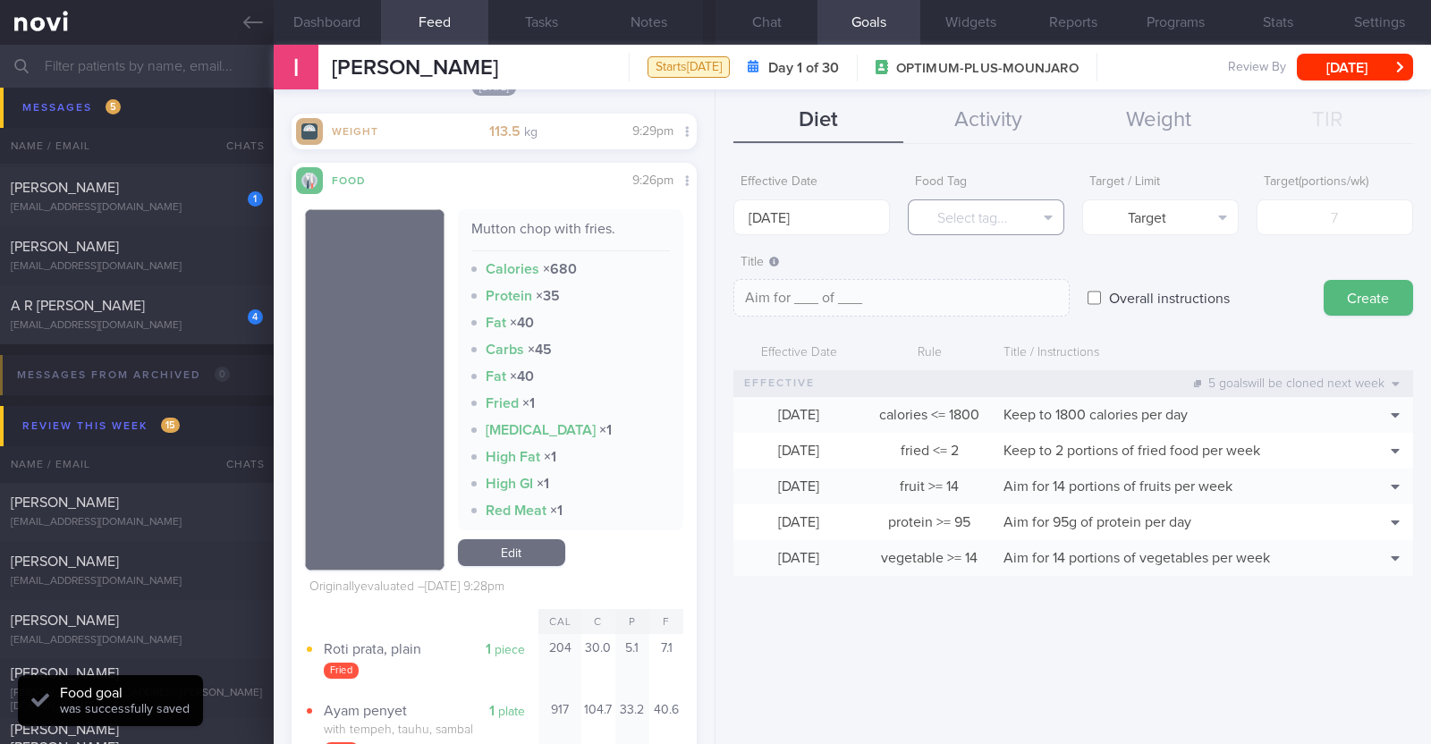
click at [1013, 208] on button "Select tag..." at bounding box center [986, 218] width 157 height 36
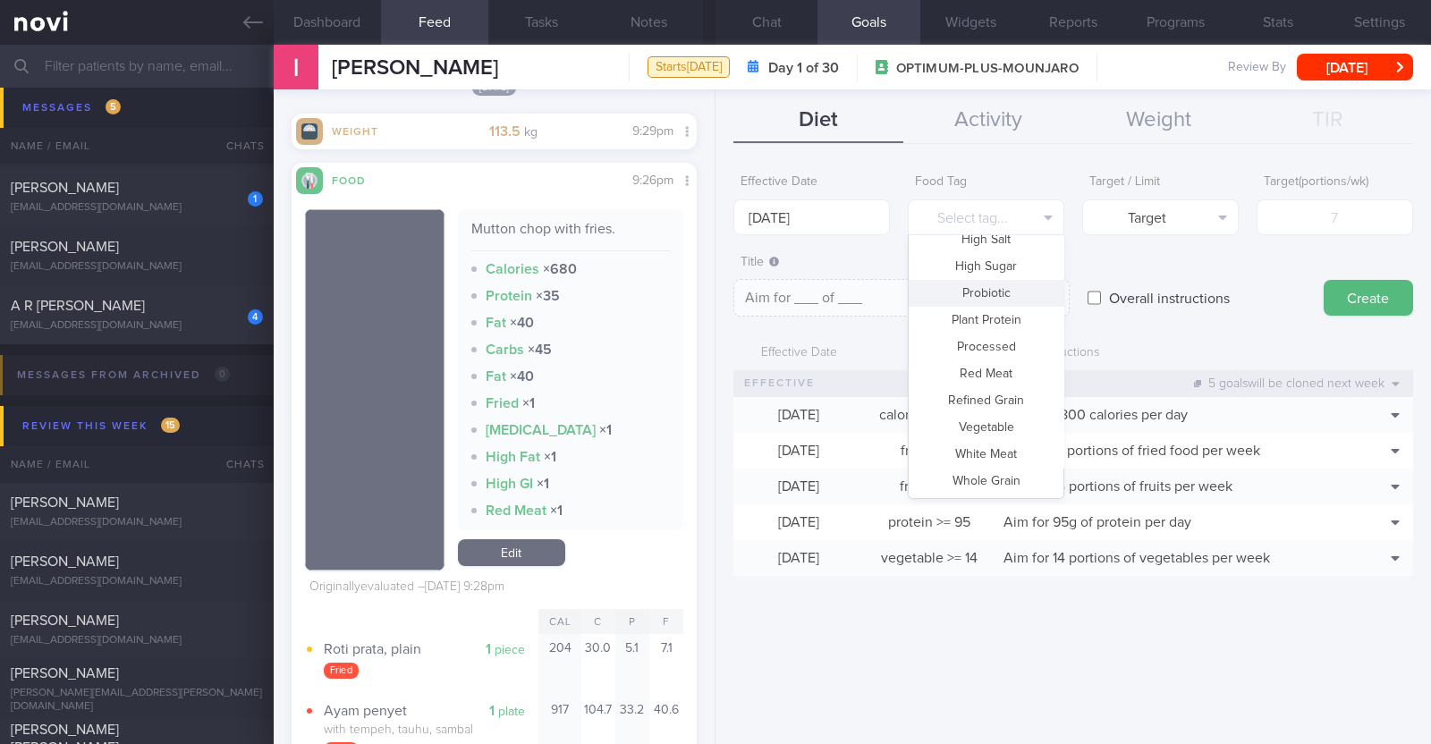
click at [823, 263] on label "Title" at bounding box center [902, 263] width 322 height 16
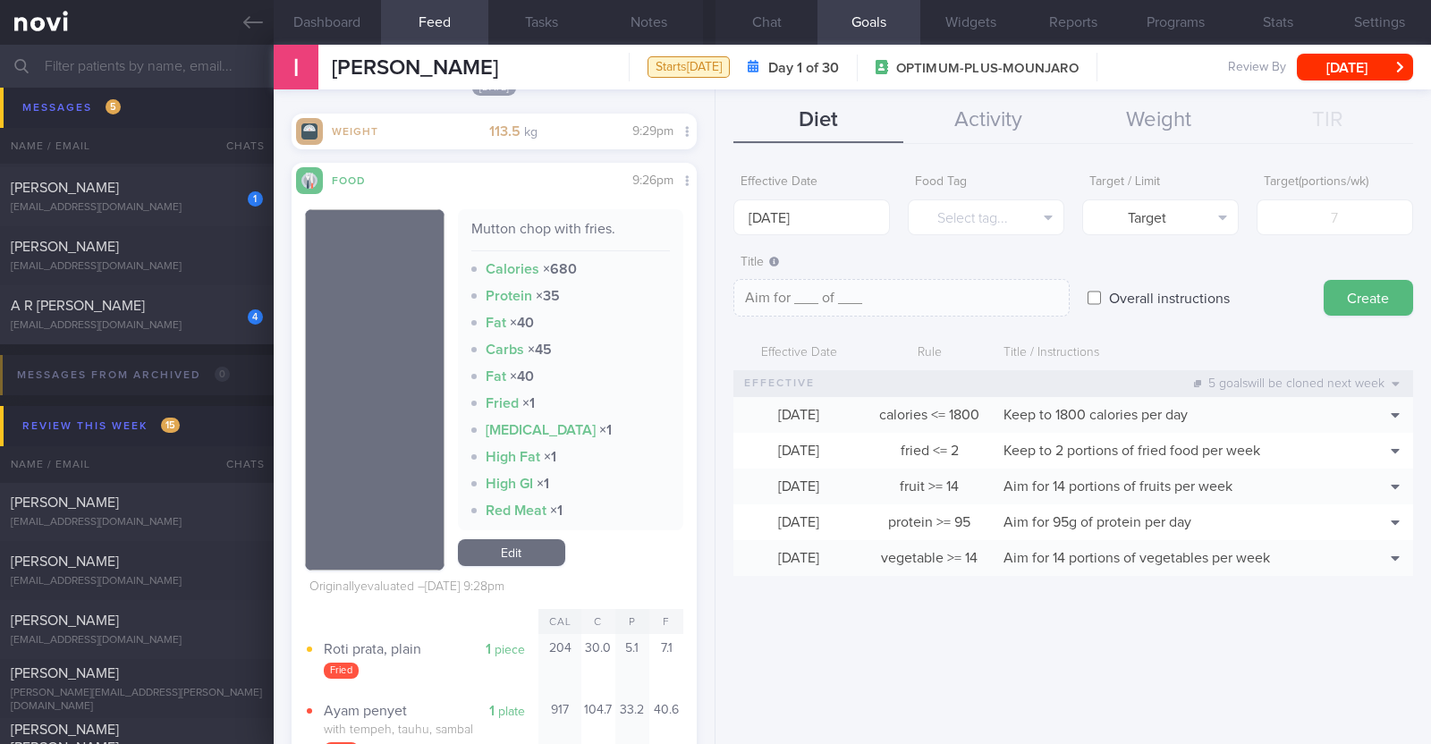
click at [1103, 295] on label "Overall instructions" at bounding box center [1169, 298] width 139 height 36
click at [1101, 295] on input "Overall instructions" at bounding box center [1094, 298] width 13 height 36
checkbox input "true"
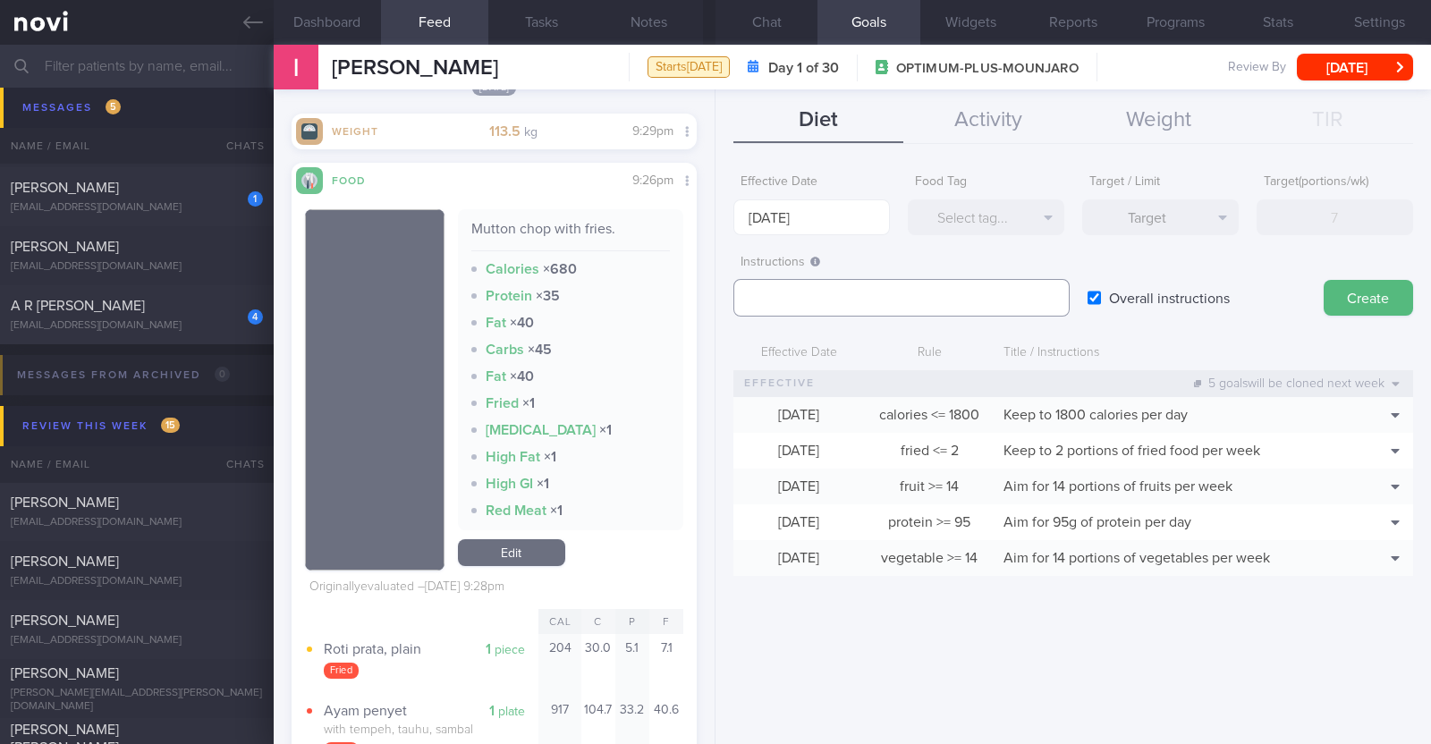
click at [823, 284] on textarea at bounding box center [902, 298] width 336 height 38
paste textarea "Aim to consume xxL of fluids per day (Choose water first)"
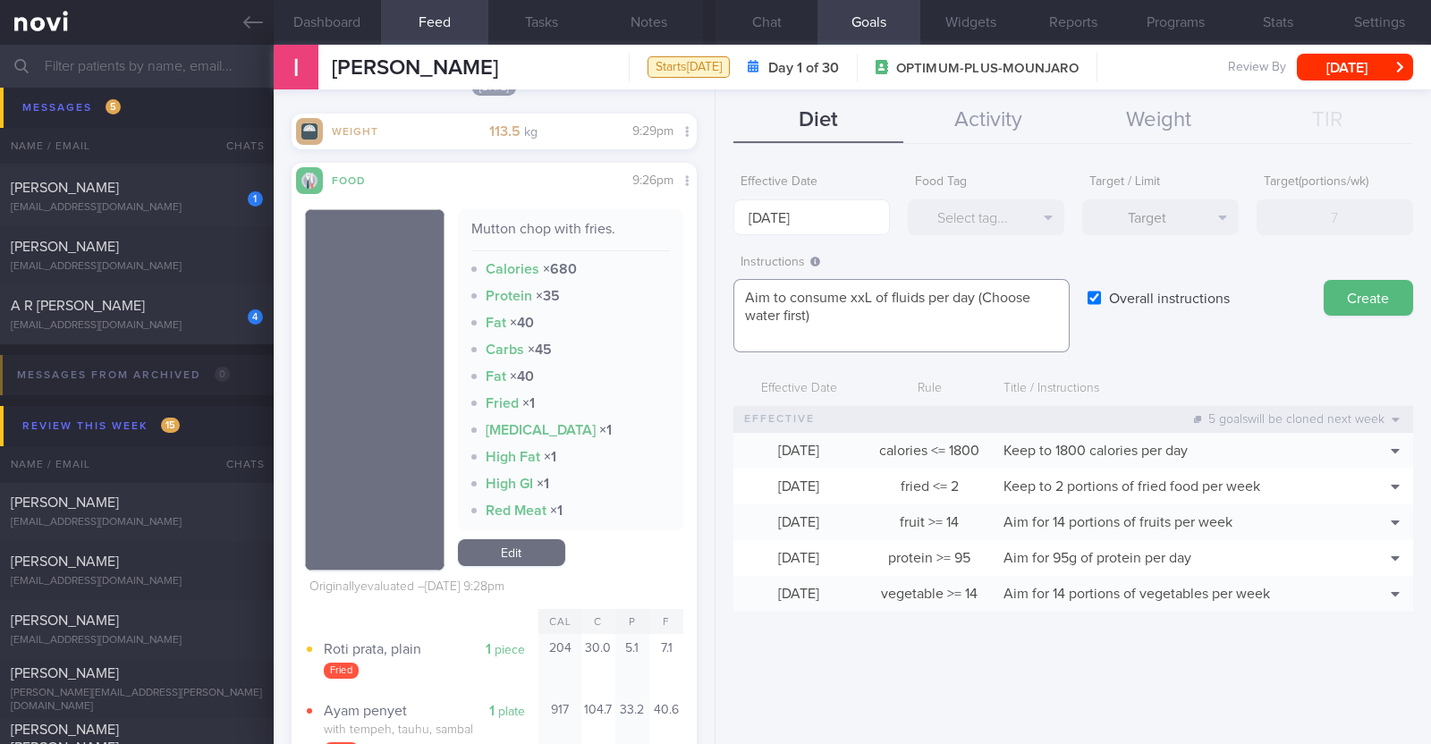
scroll to position [0, 0]
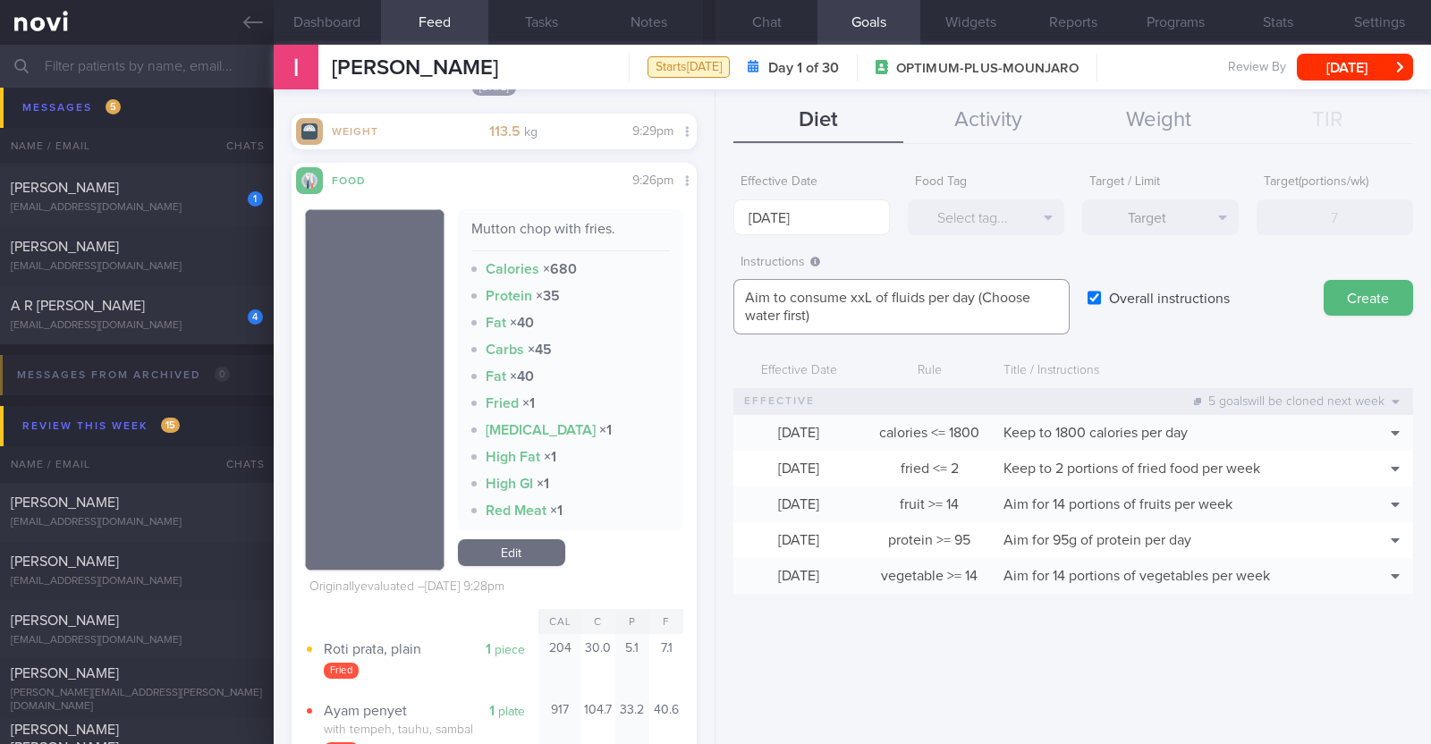
click at [870, 292] on textarea "Aim to consume xxL of fluids per day (Choose water first)" at bounding box center [902, 306] width 336 height 55
paste textarea "2.7-3.2"
type textarea "Aim to consume 2.7-3.2L of fluids per day (Choose water first)"
click at [1344, 296] on button "Create" at bounding box center [1368, 298] width 89 height 36
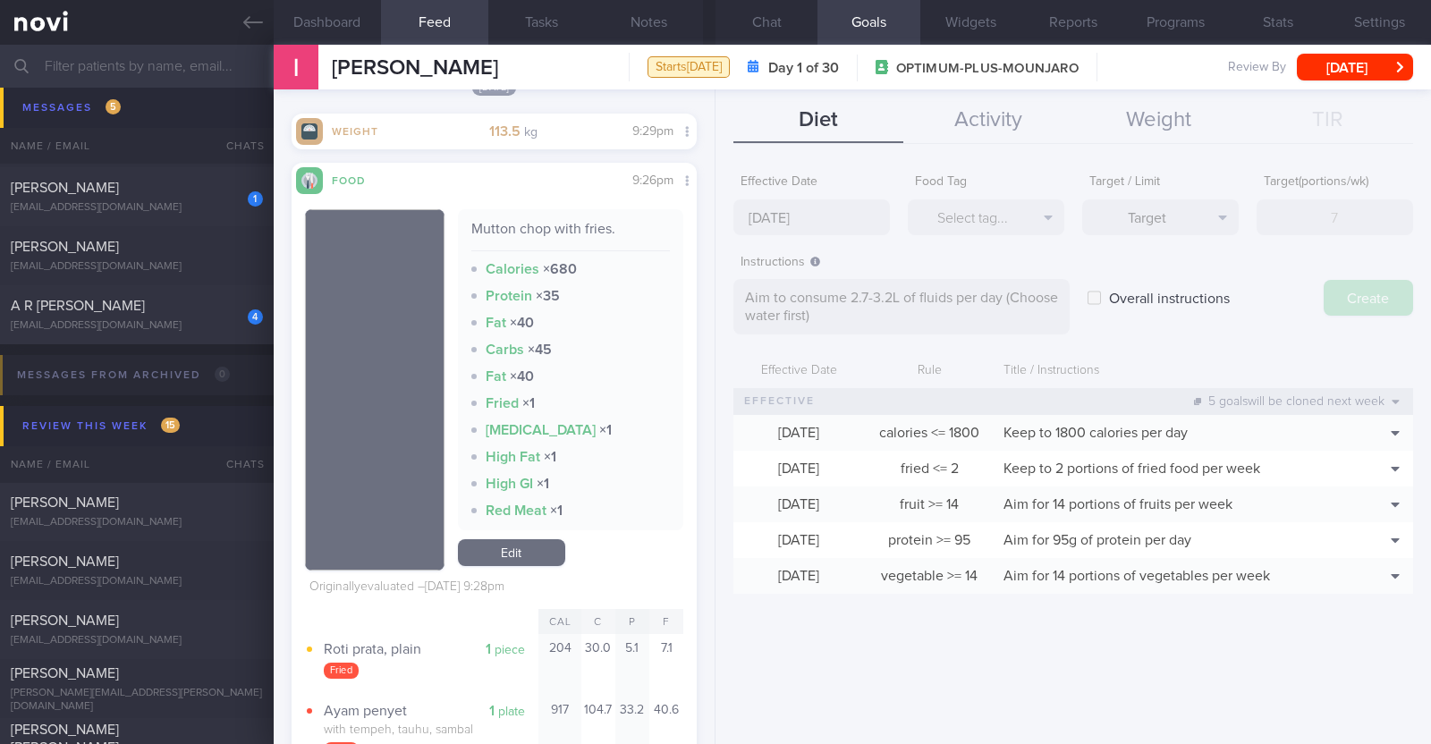
type input "25 Aug 2025"
type textarea "Aim for ___ of ___"
checkbox input "false"
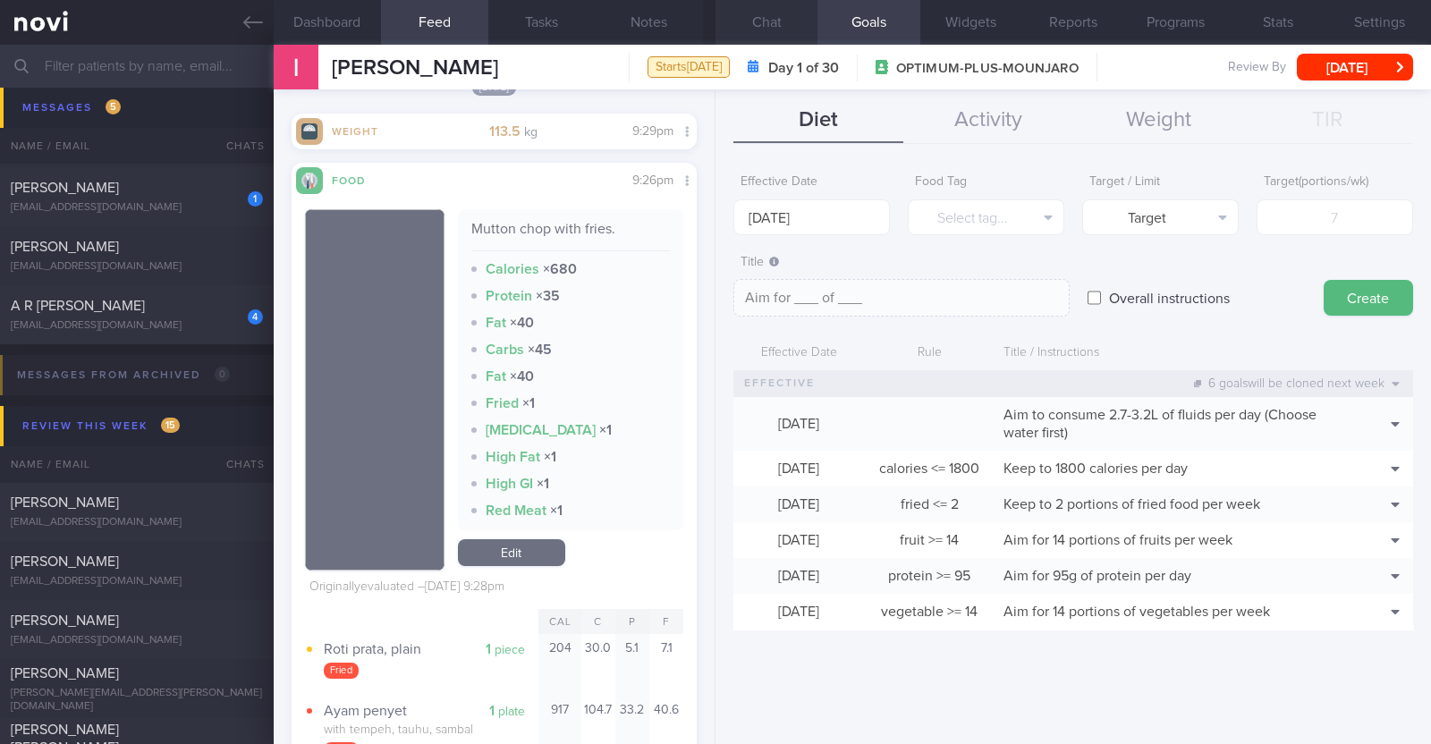
click at [758, 17] on button "Chat" at bounding box center [767, 22] width 102 height 45
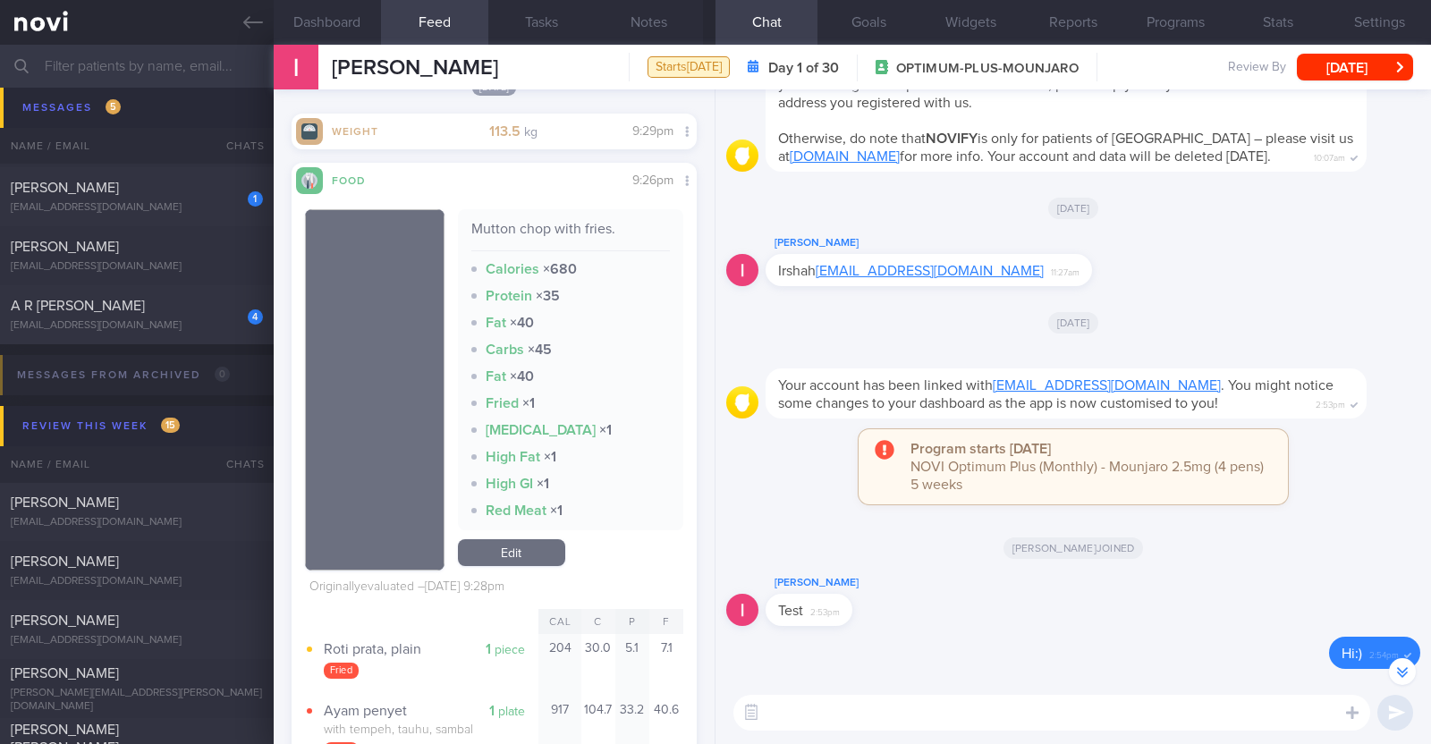
click at [981, 715] on textarea at bounding box center [1052, 713] width 637 height 36
paste textarea "Hi [patient’s name]! This is Charlotte, the dietitian. It was nice meeting you …"
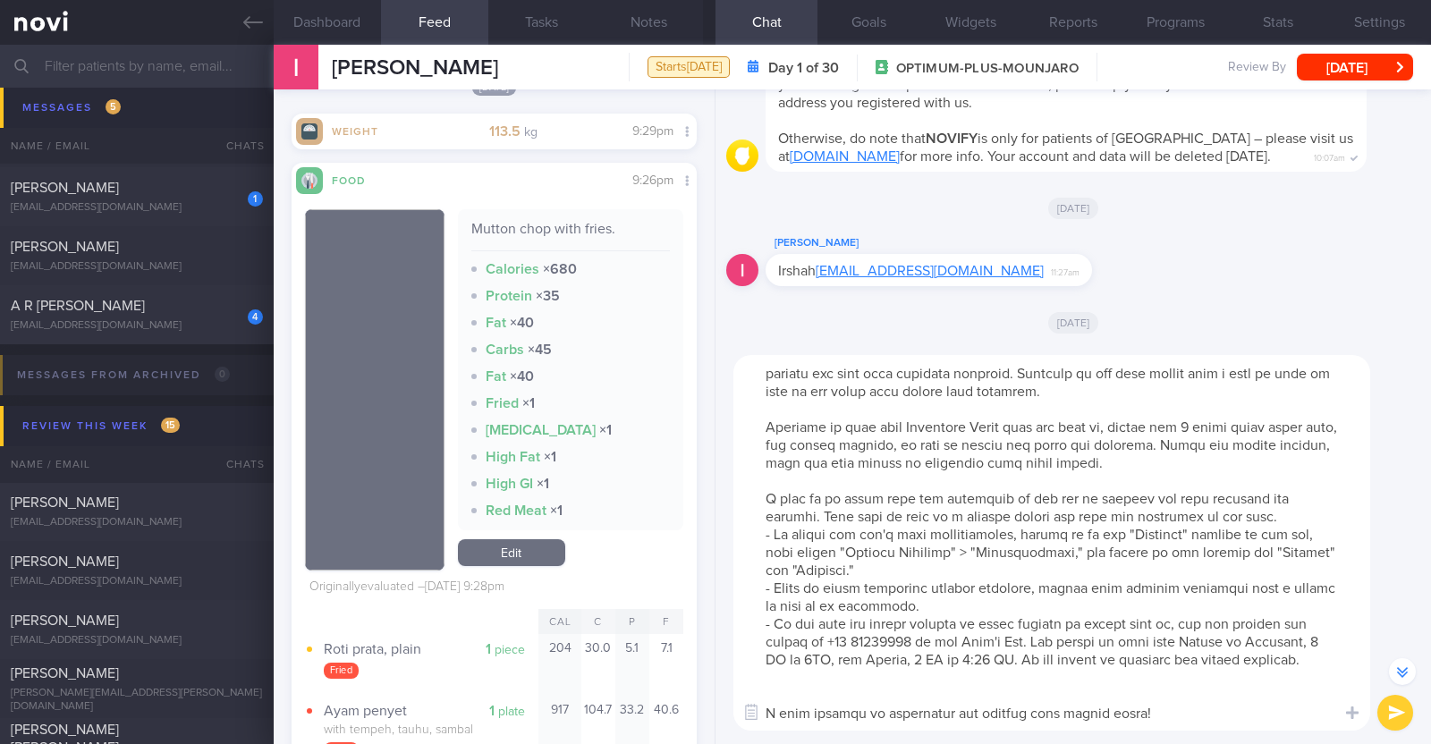
scroll to position [53, 0]
click at [819, 682] on textarea at bounding box center [1052, 543] width 637 height 376
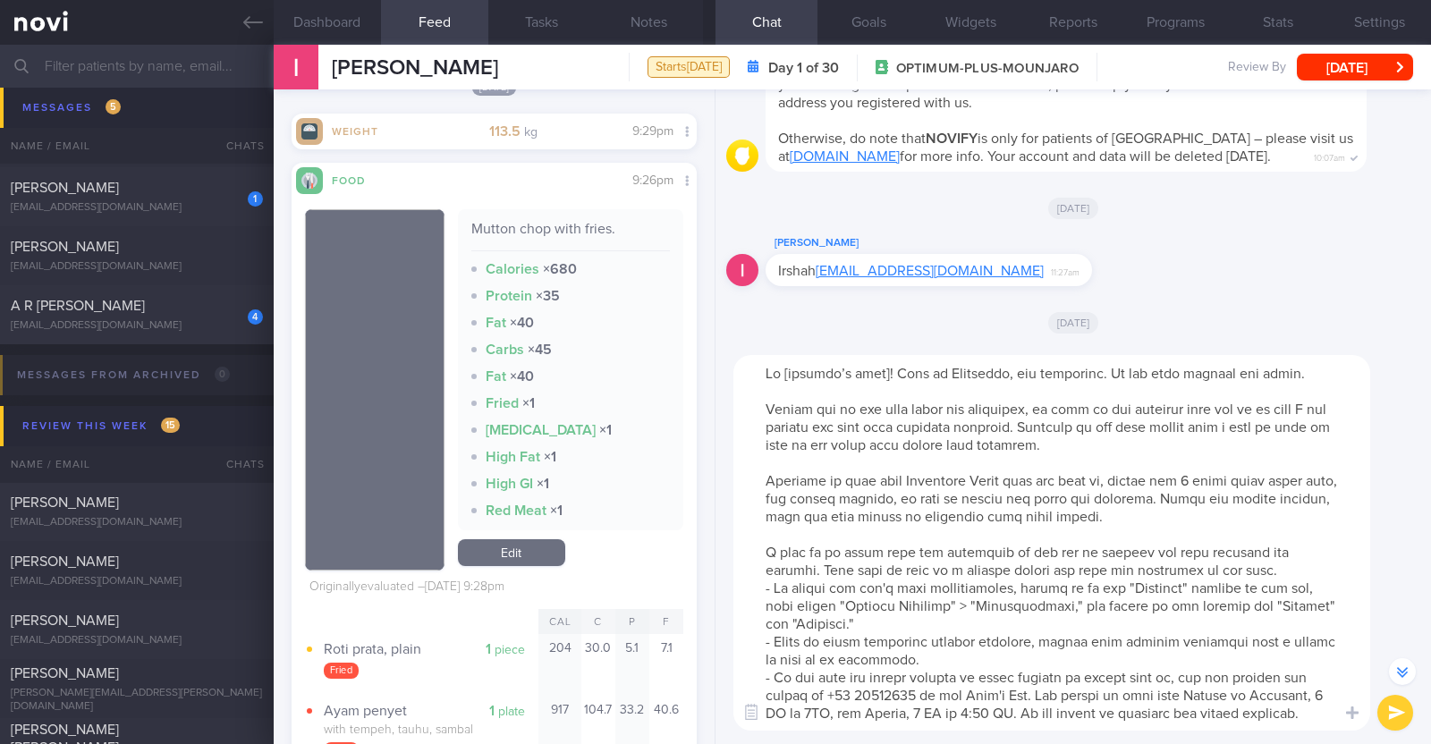
scroll to position [0, 0]
drag, startPoint x: 766, startPoint y: 476, endPoint x: 1212, endPoint y: 521, distance: 448.7
click at [1212, 521] on textarea at bounding box center [1052, 543] width 637 height 376
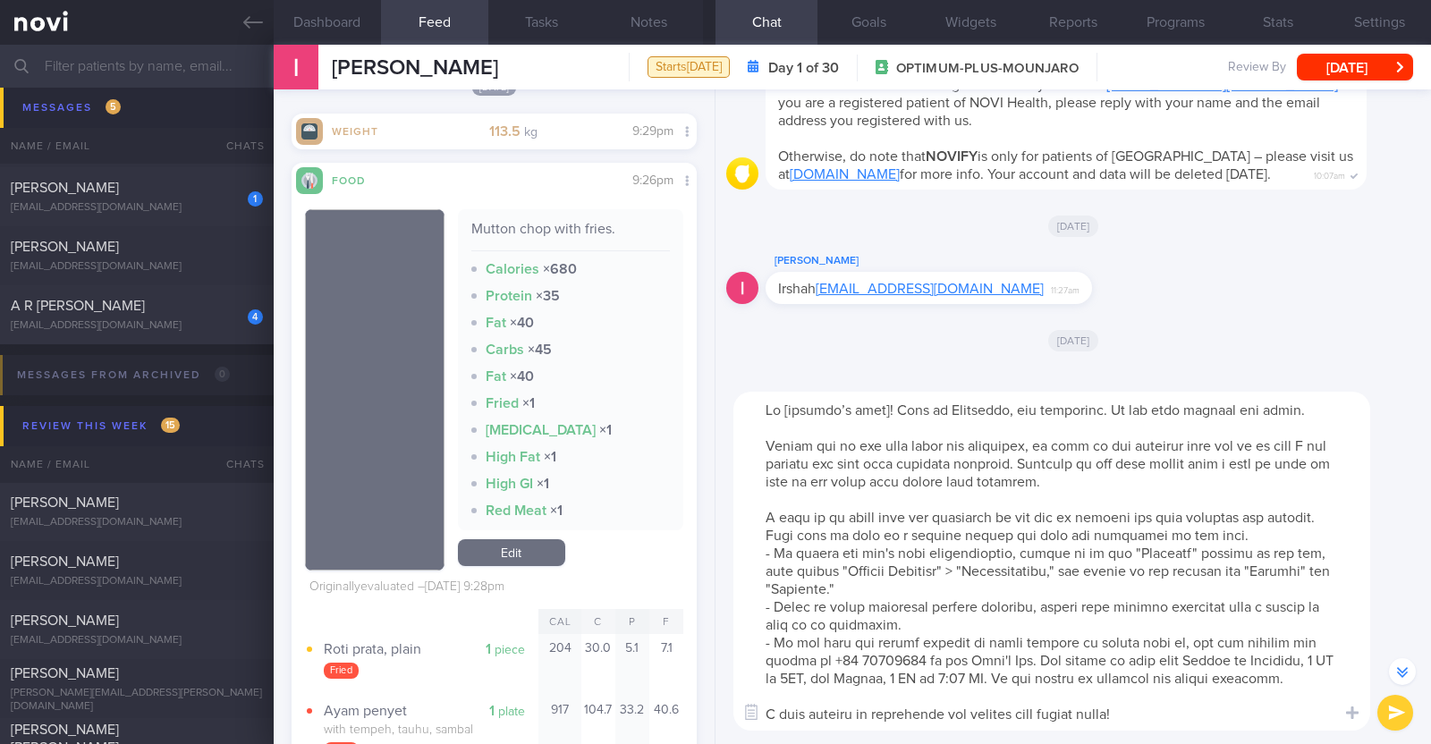
scroll to position [-351, 0]
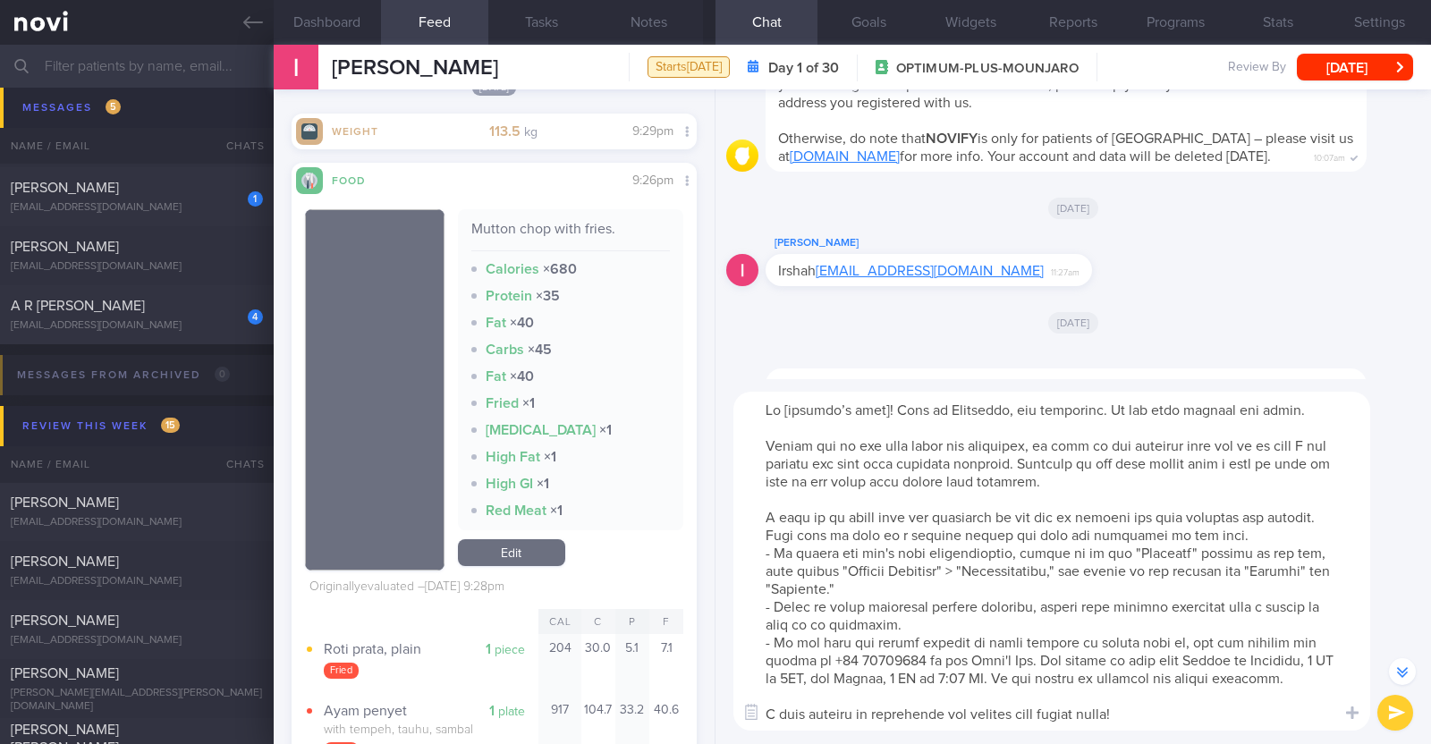
click at [881, 411] on textarea at bounding box center [1052, 561] width 637 height 339
type textarea "Hi Irshah! This is Charlotte, the dietitian. It was nice meeting you today. Ple…"
click at [1387, 707] on button "submit" at bounding box center [1396, 713] width 36 height 36
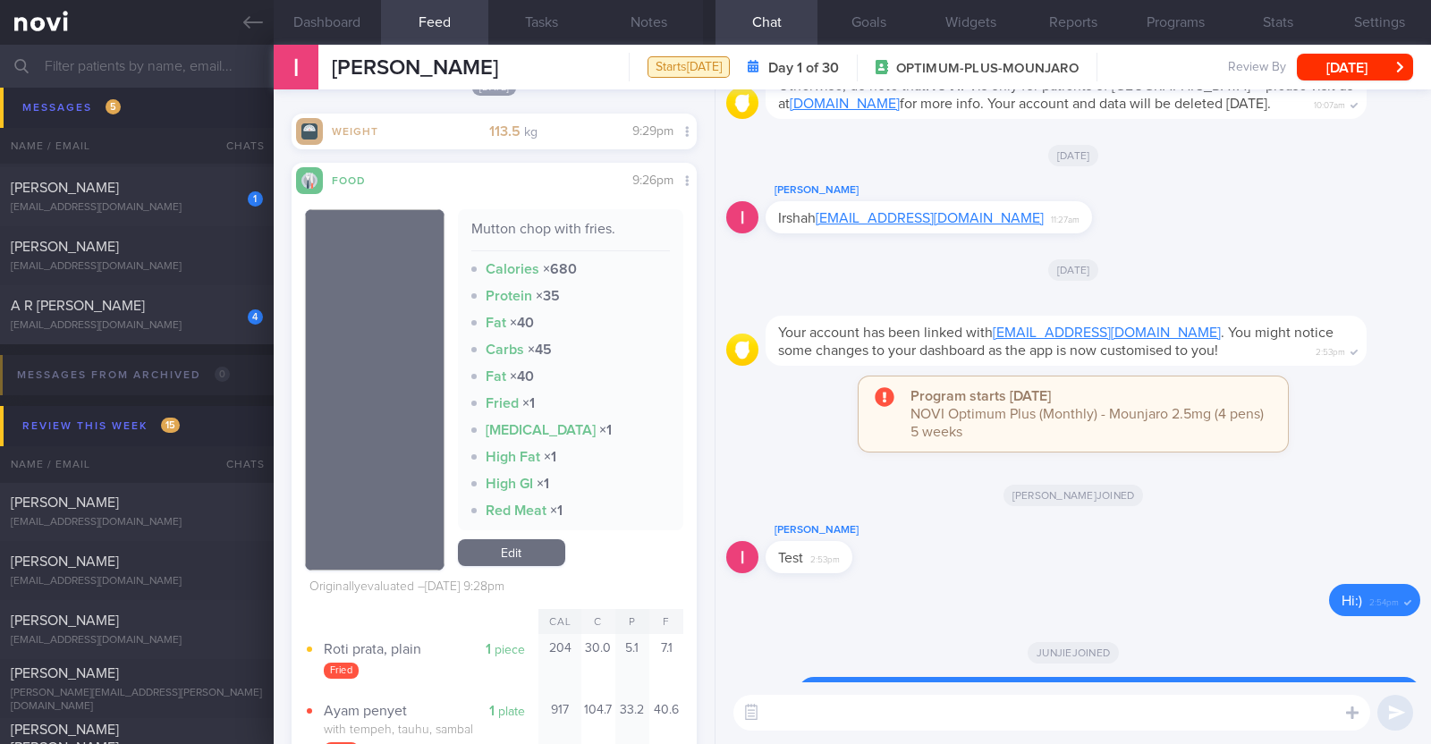
scroll to position [0, 0]
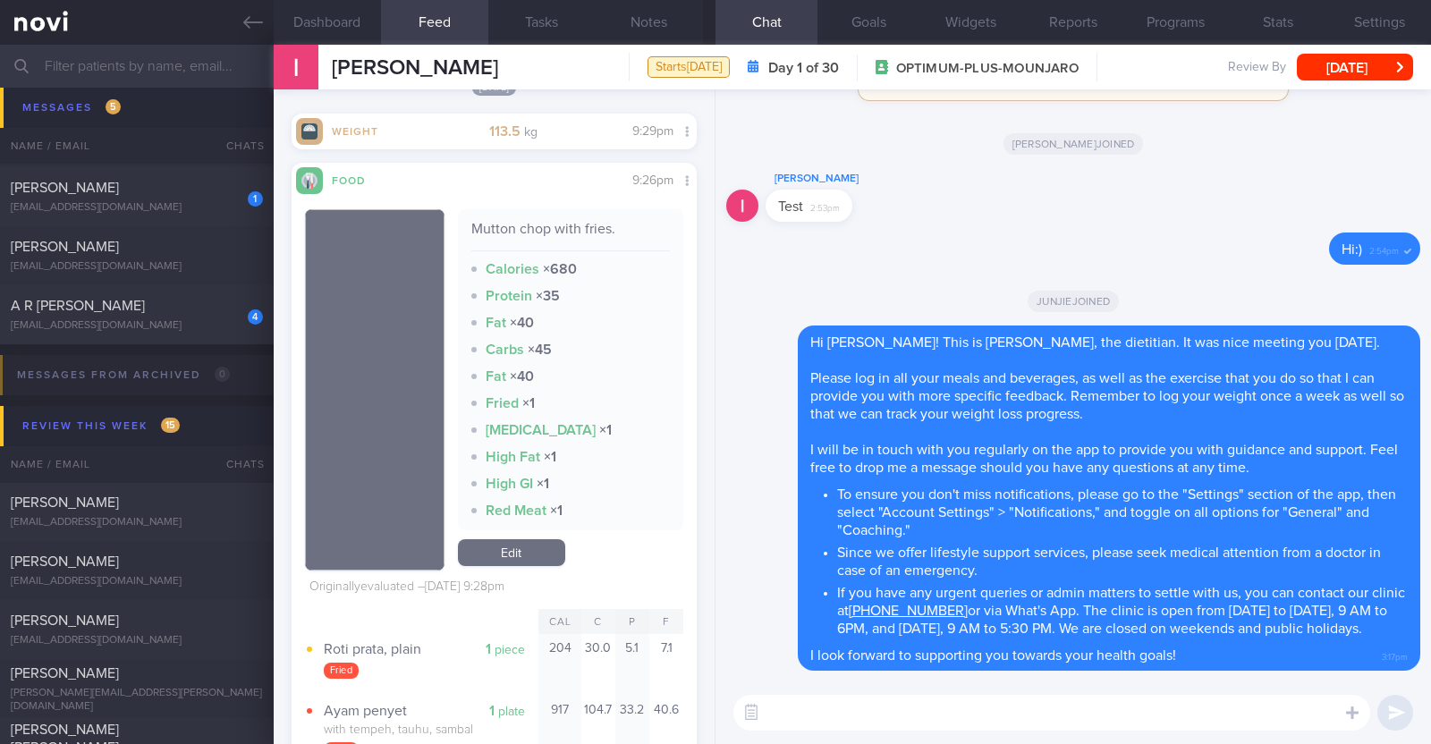
click at [1021, 701] on textarea at bounding box center [1052, 713] width 637 height 36
paste textarea "Here is a summary of what we discussed: Basics of Weight Management - Diet: A w…"
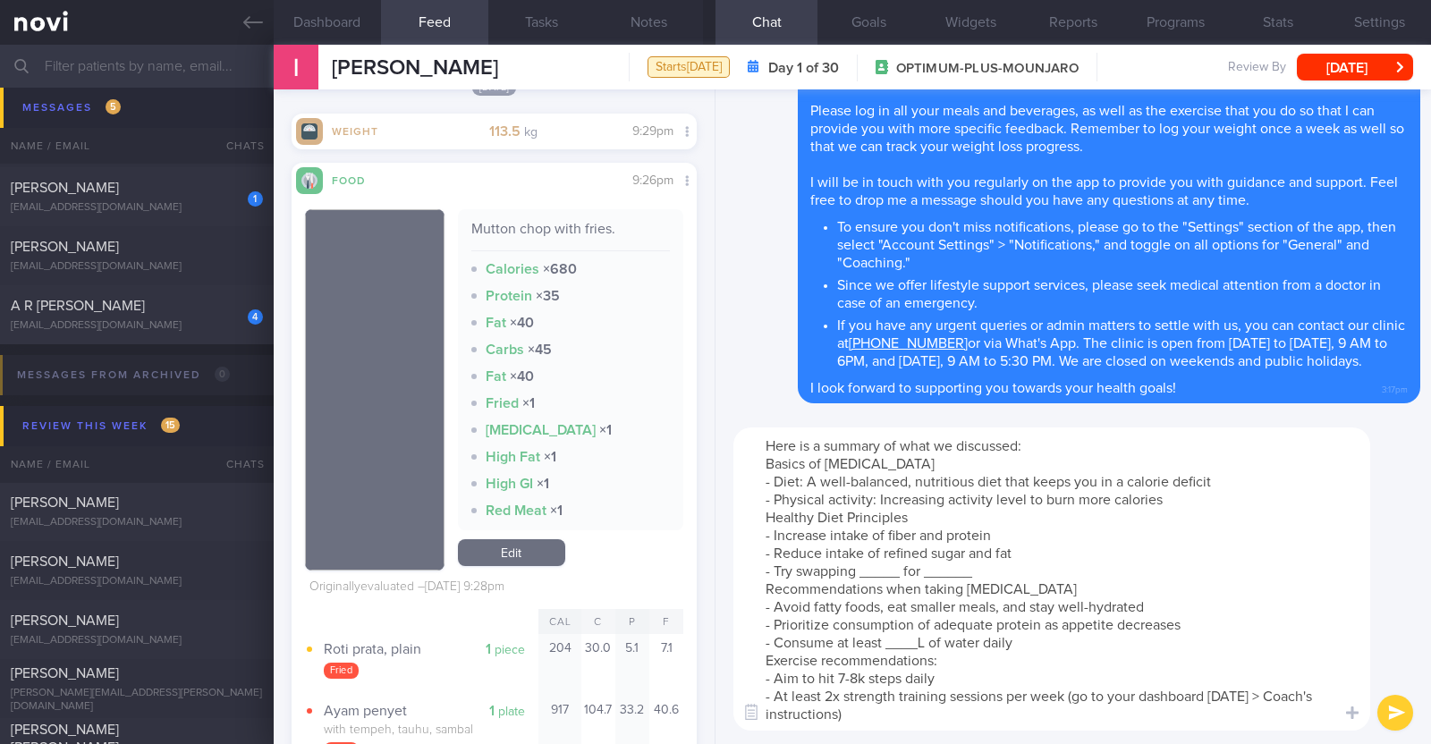
click at [1178, 499] on textarea "Here is a summary of what we discussed: Basics of Weight Management - Diet: A w…" at bounding box center [1052, 579] width 637 height 303
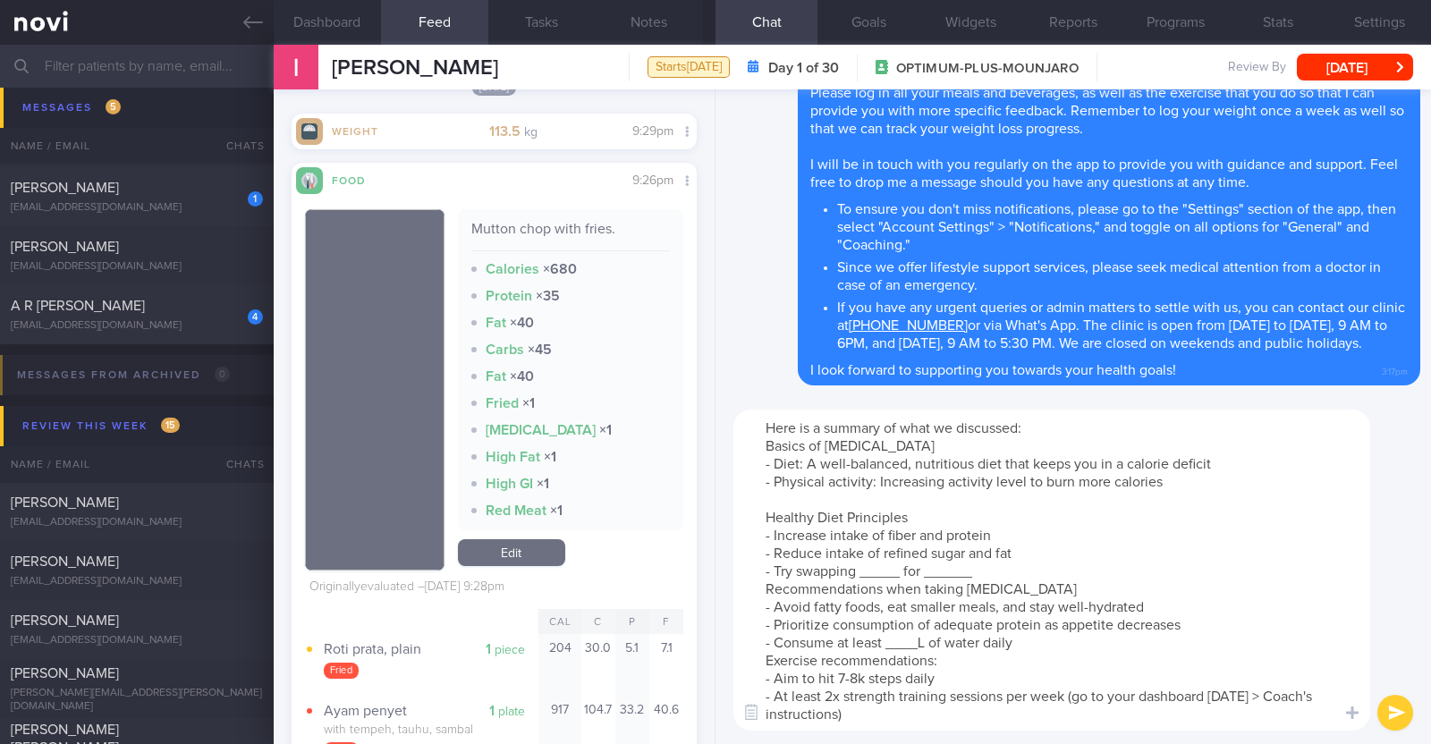
drag, startPoint x: 899, startPoint y: 573, endPoint x: 862, endPoint y: 573, distance: 37.6
click at [862, 573] on textarea "Here is a summary of what we discussed: Basics of Weight Management - Diet: A w…" at bounding box center [1052, 570] width 637 height 321
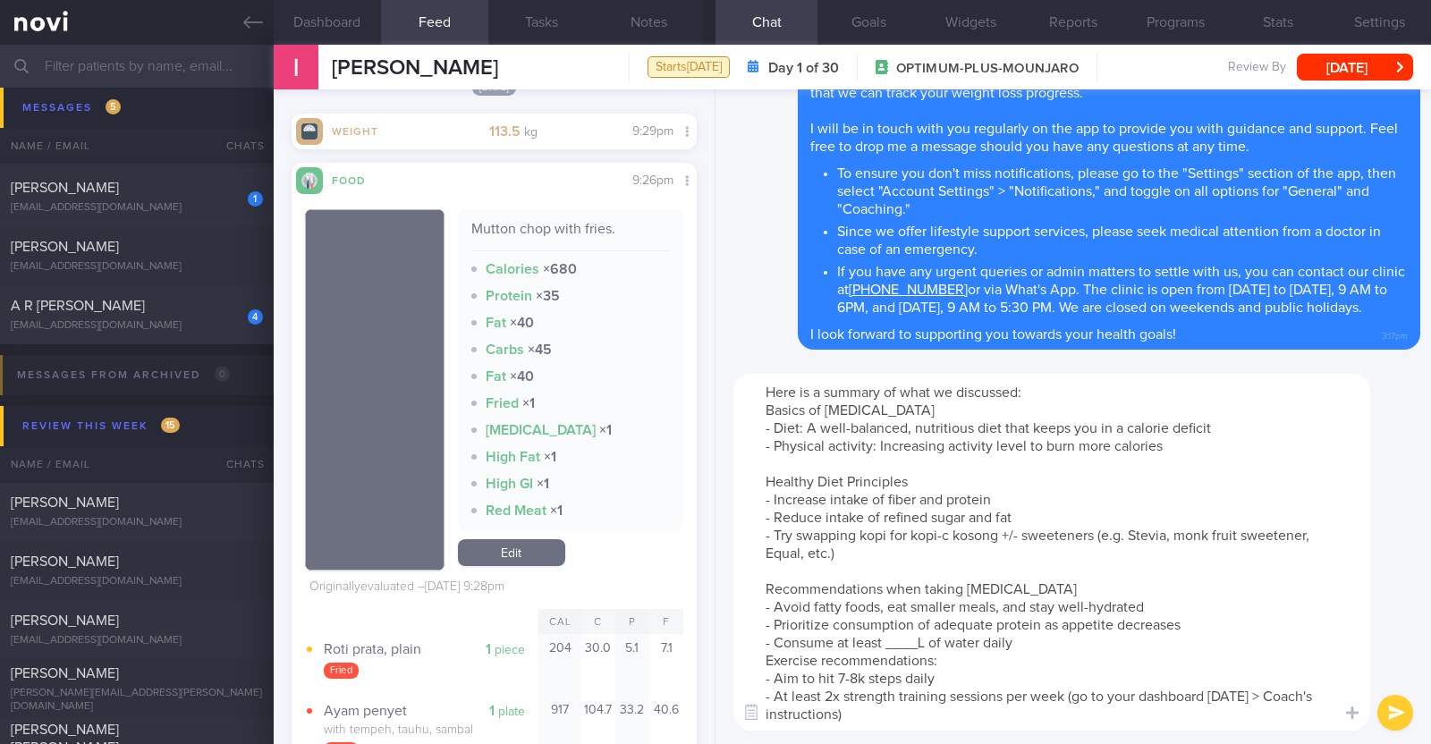
drag, startPoint x: 1024, startPoint y: 582, endPoint x: 921, endPoint y: 584, distance: 102.9
click at [921, 584] on textarea "Here is a summary of what we discussed: Basics of Weight Management - Diet: A w…" at bounding box center [1052, 552] width 637 height 357
drag, startPoint x: 923, startPoint y: 648, endPoint x: 947, endPoint y: 636, distance: 26.8
click at [926, 646] on textarea "Here is a summary of what we discussed: Basics of Weight Management - Diet: A w…" at bounding box center [1052, 552] width 637 height 357
paste textarea "2.7-3.2"
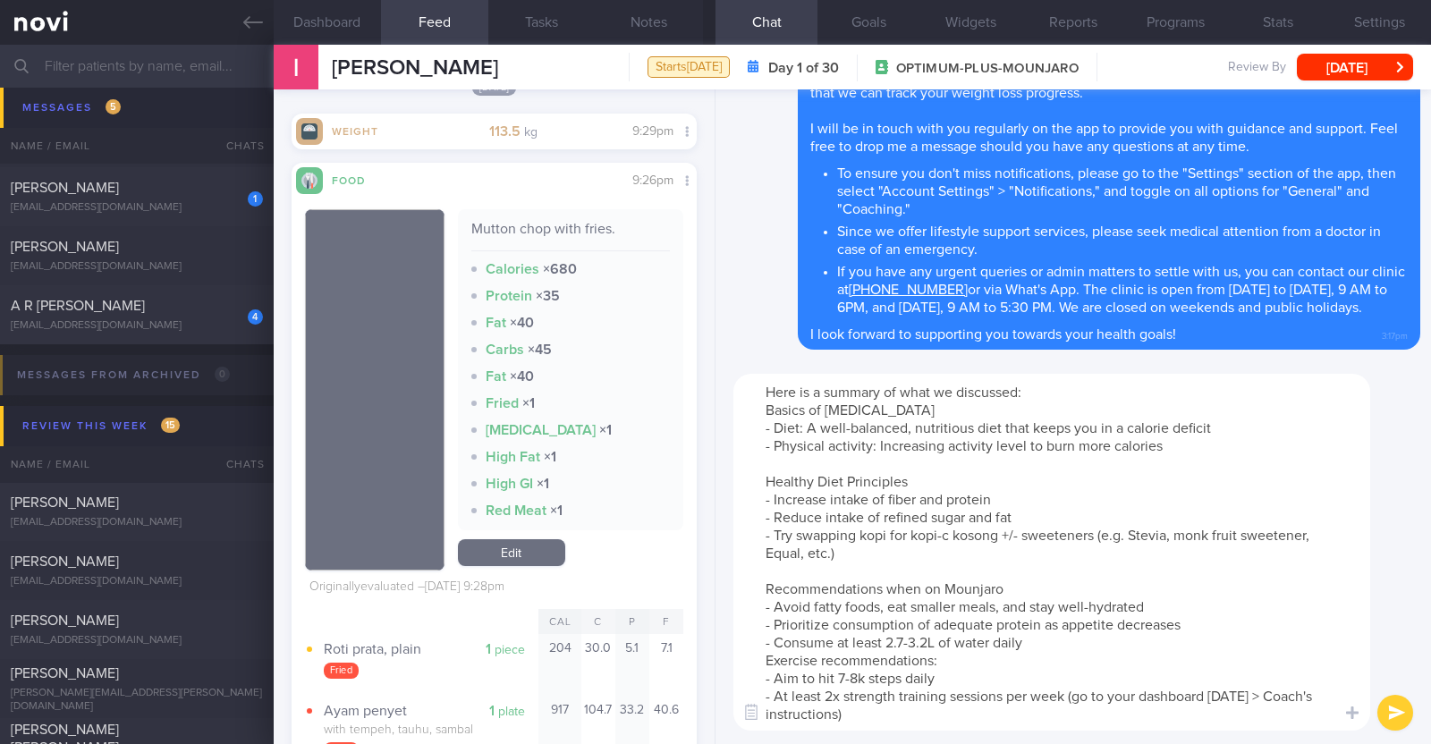
click at [1042, 646] on textarea "Here is a summary of what we discussed: Basics of Weight Management - Diet: A w…" at bounding box center [1052, 552] width 637 height 357
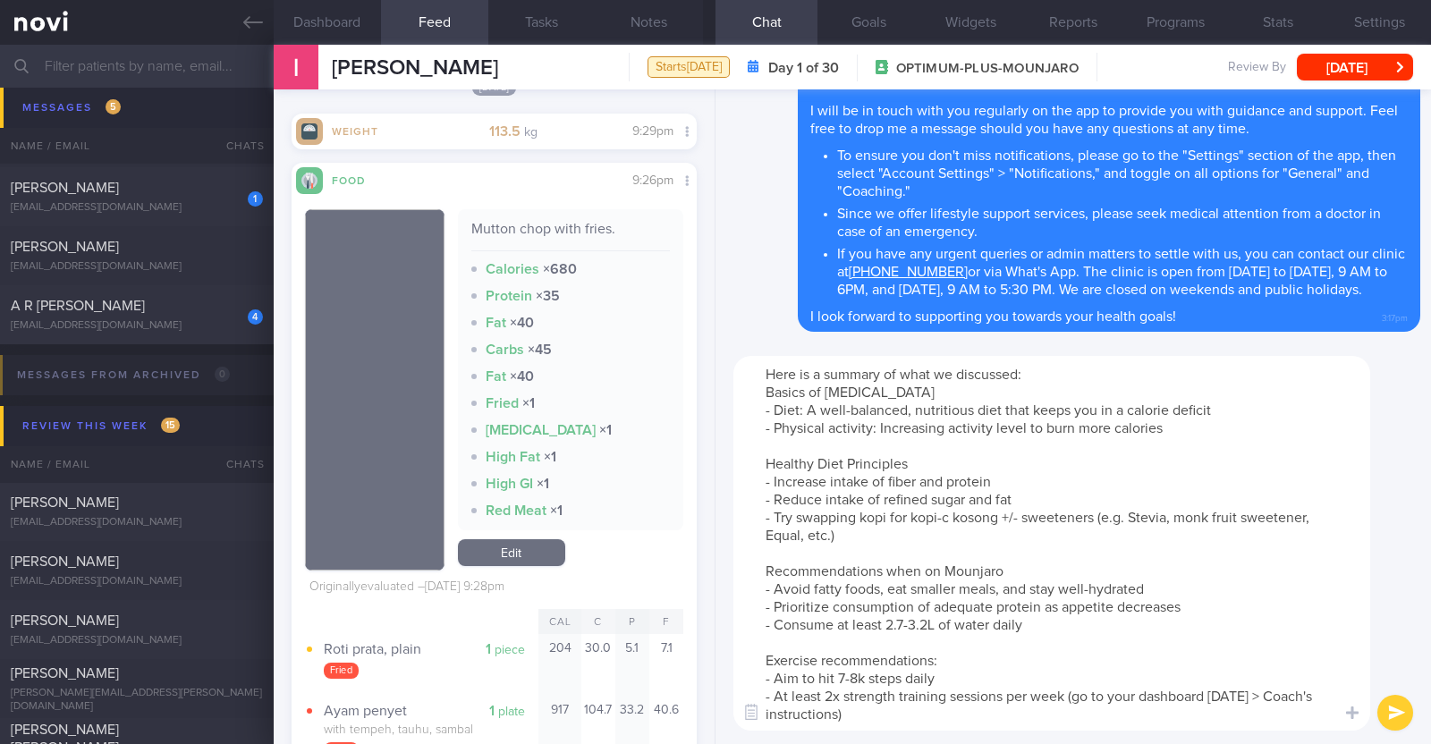
drag, startPoint x: 942, startPoint y: 674, endPoint x: 771, endPoint y: 676, distance: 170.9
click at [771, 676] on textarea "Here is a summary of what we discussed: Basics of Weight Management - Diet: A w…" at bounding box center [1052, 543] width 637 height 375
type textarea "Here is a summary of what we discussed: Basics of Weight Management - Diet: A w…"
click at [1390, 700] on button "submit" at bounding box center [1396, 713] width 36 height 36
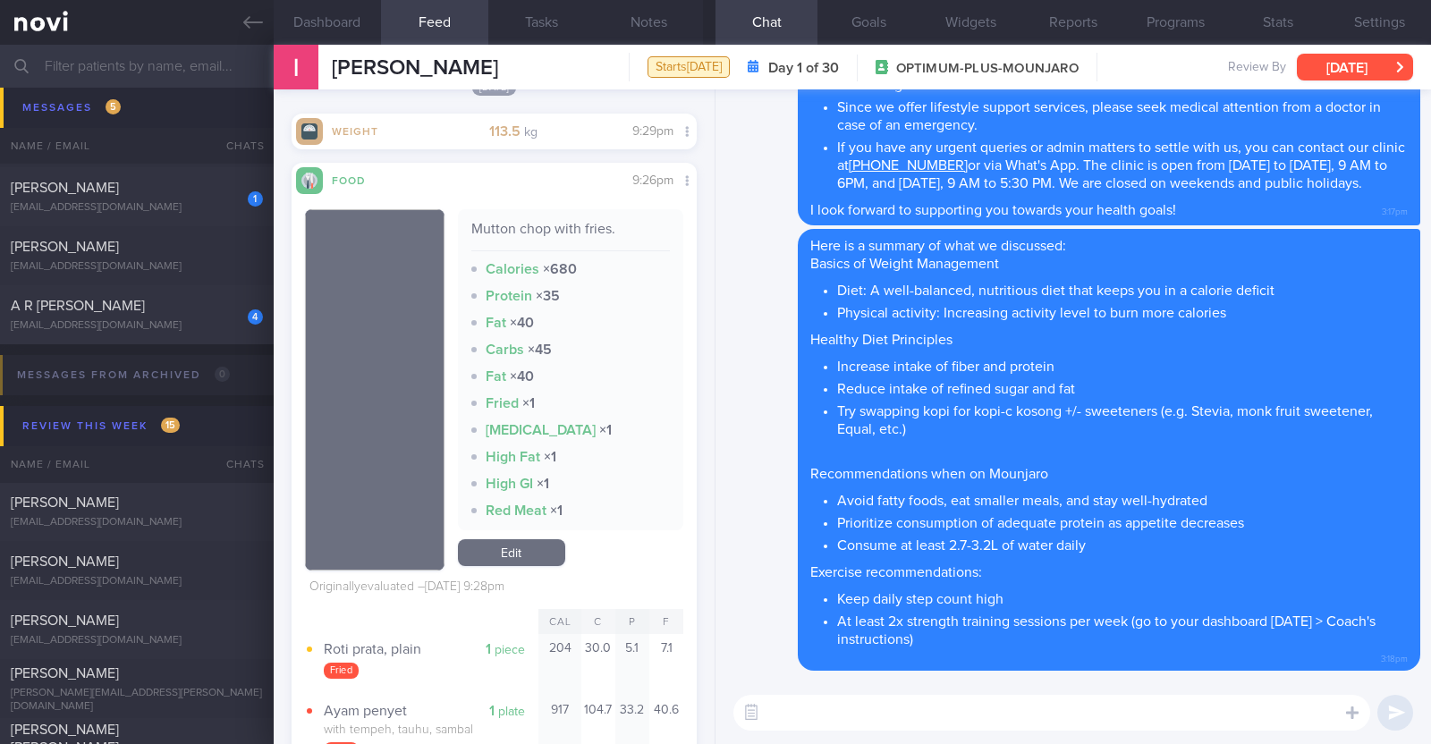
click at [1335, 62] on button "[DATE]" at bounding box center [1355, 67] width 116 height 27
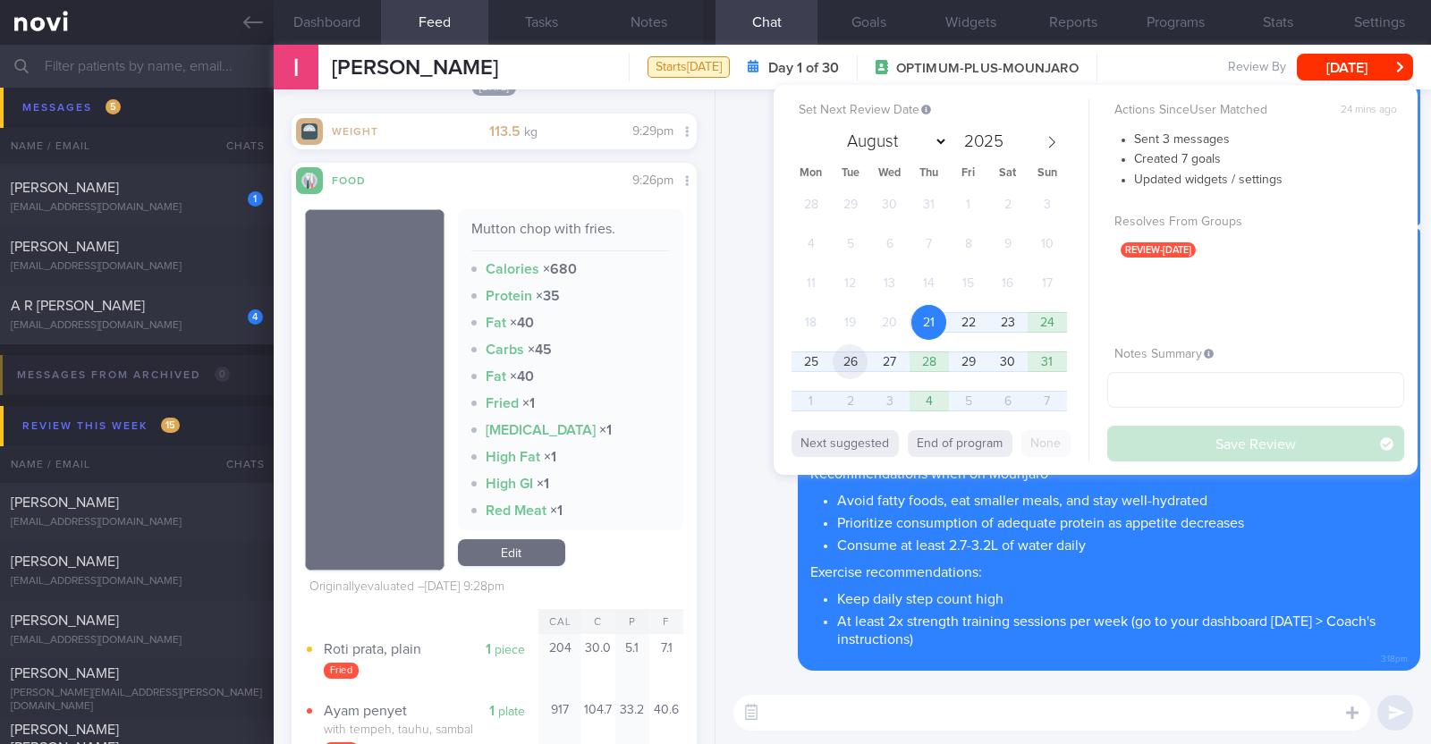
click at [851, 361] on span "26" at bounding box center [850, 361] width 35 height 35
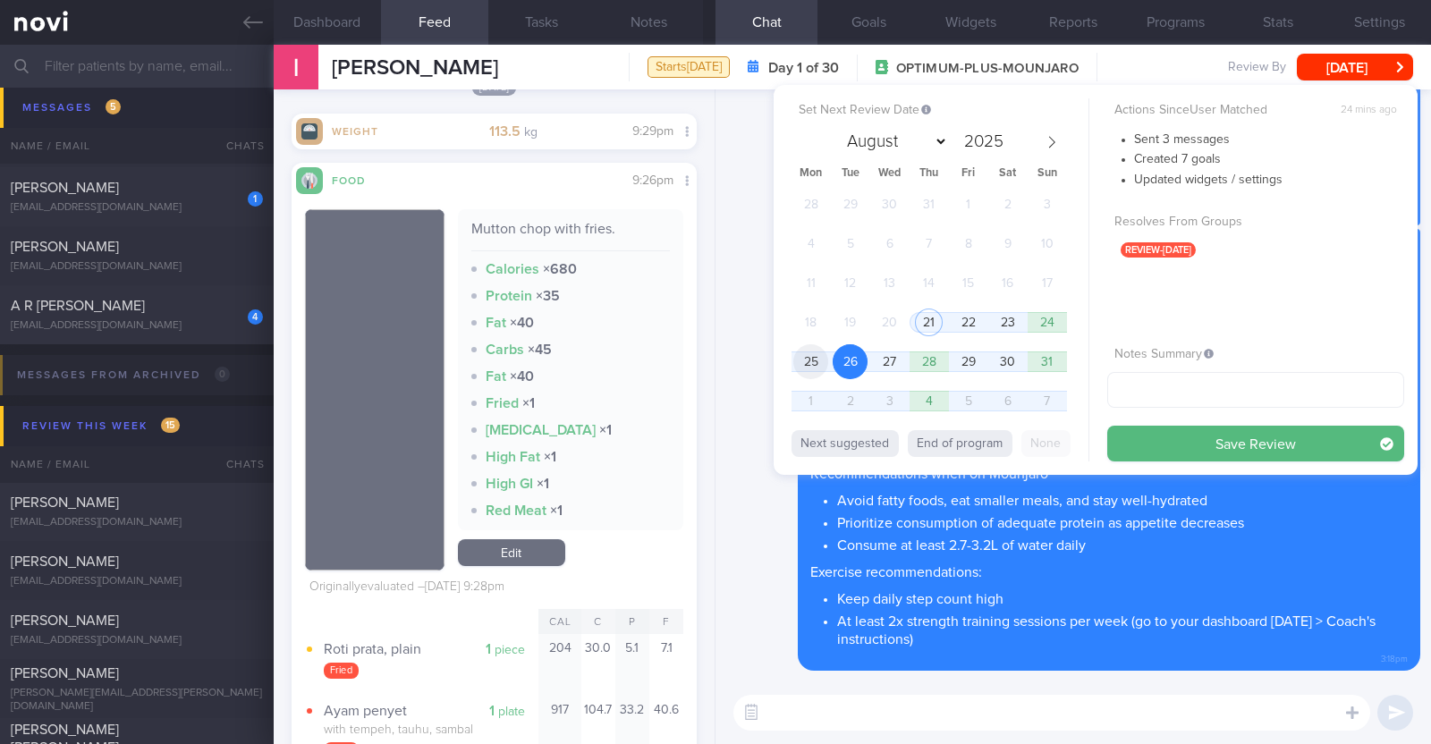
click at [821, 363] on span "25" at bounding box center [811, 361] width 35 height 35
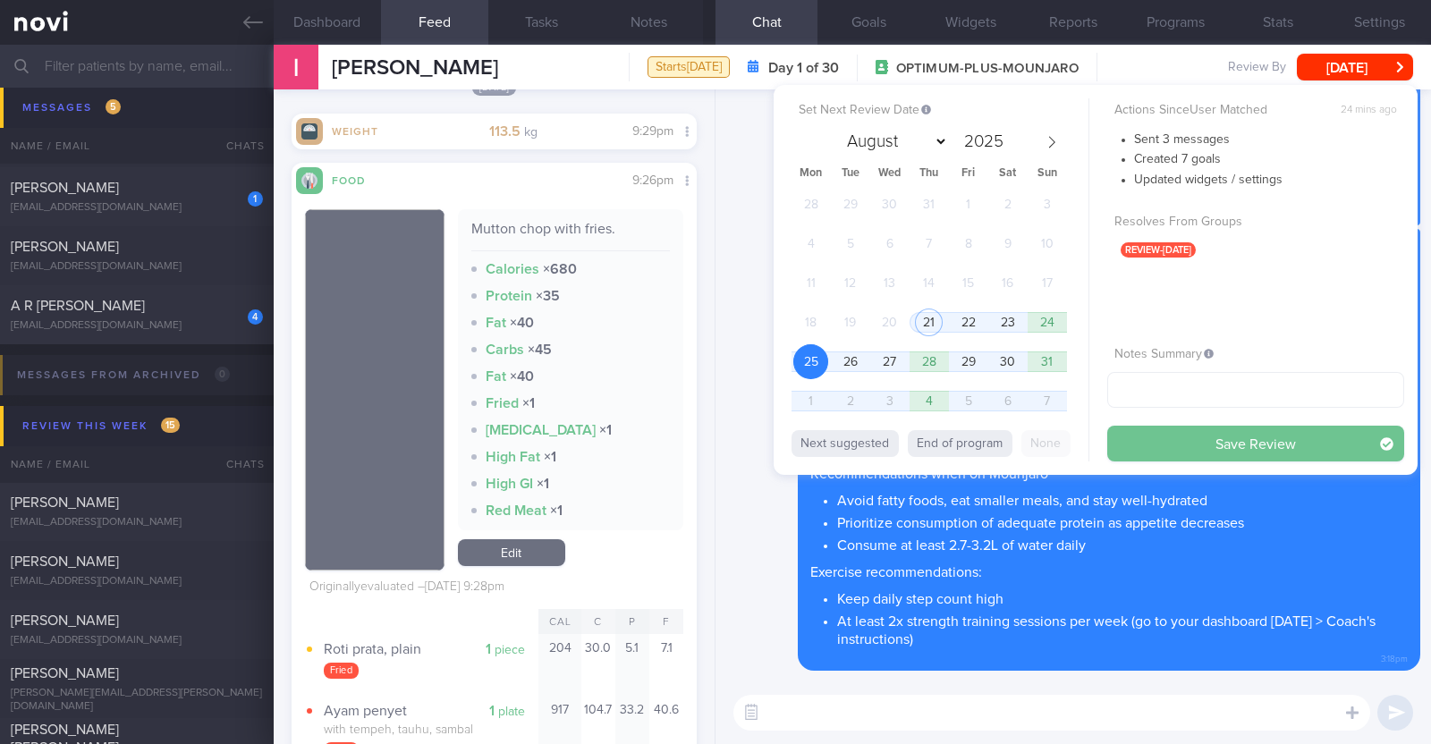
click at [1183, 450] on button "Save Review" at bounding box center [1256, 444] width 297 height 36
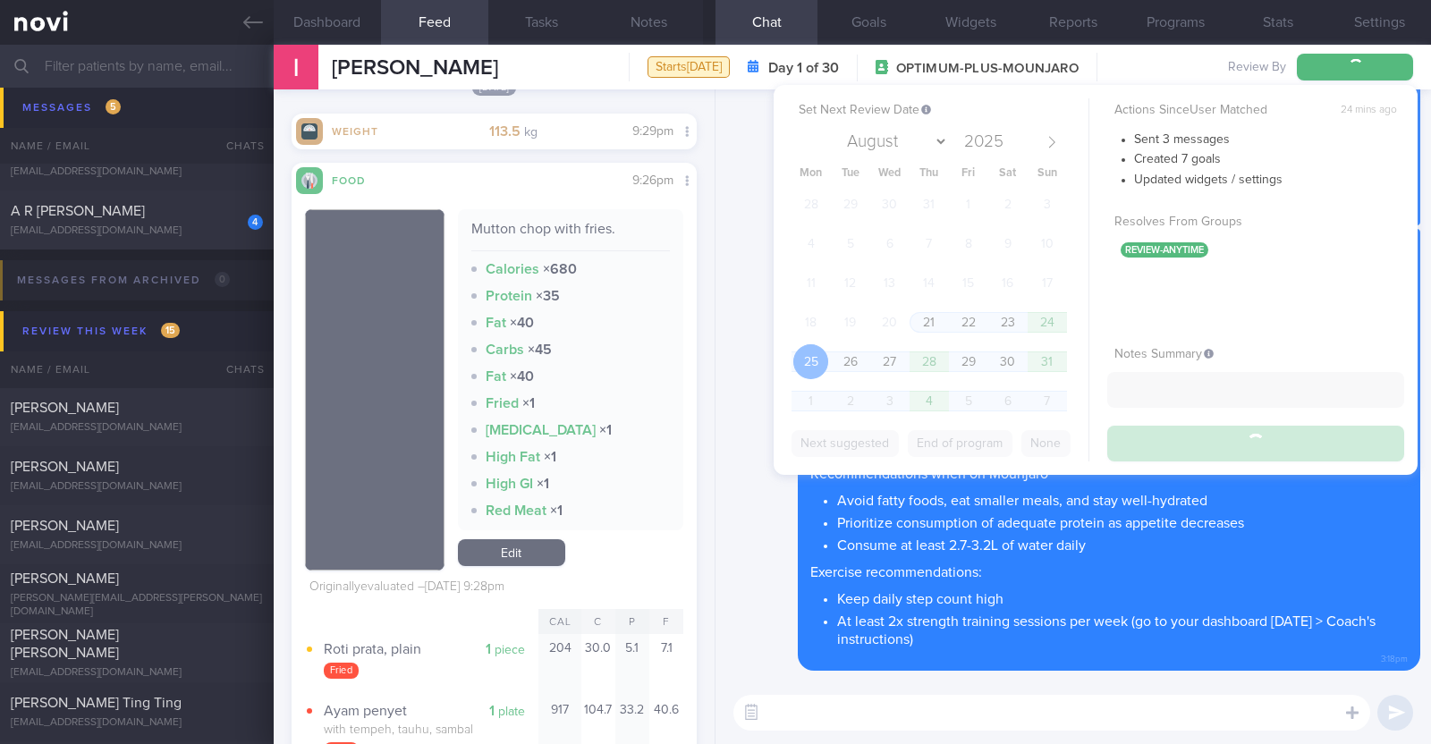
scroll to position [491, 0]
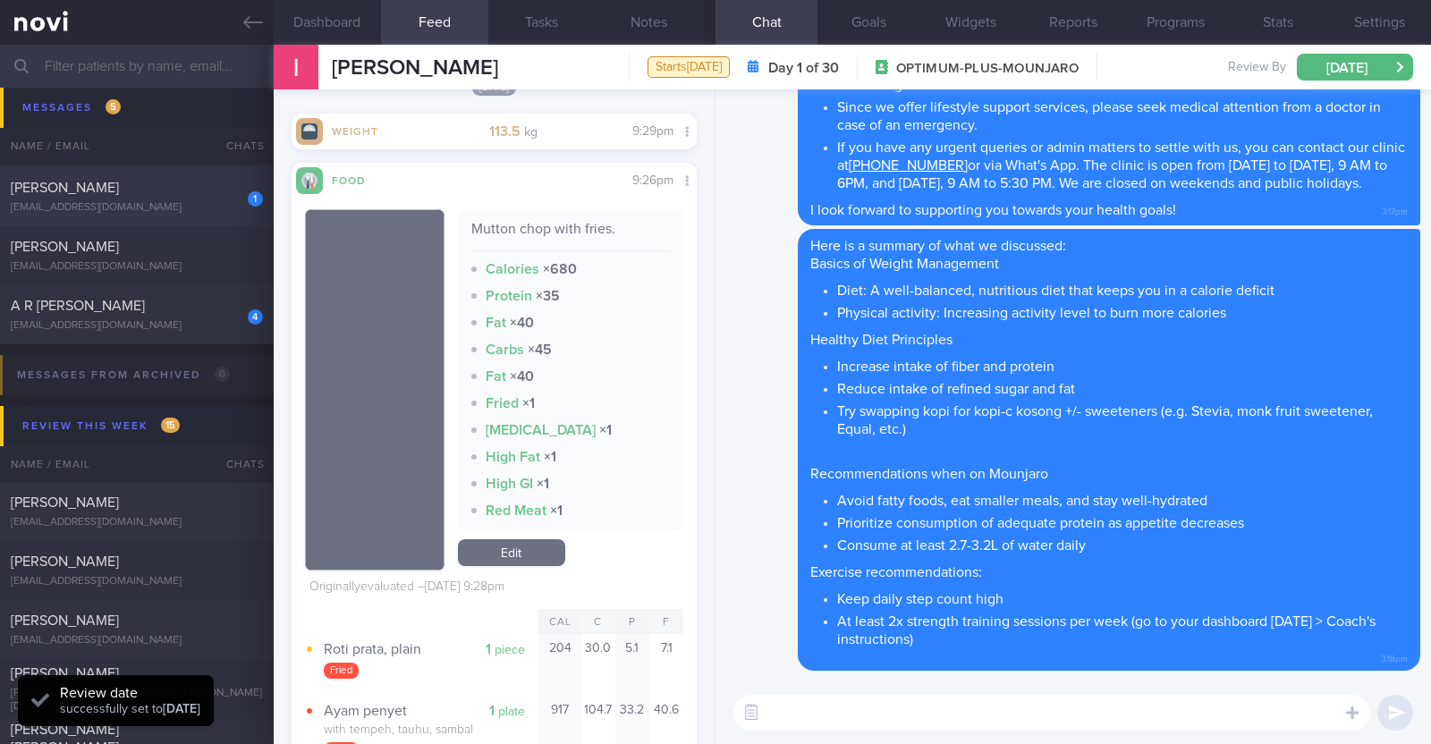
click at [192, 210] on div "therasalee2021@gmail.com" at bounding box center [137, 207] width 252 height 13
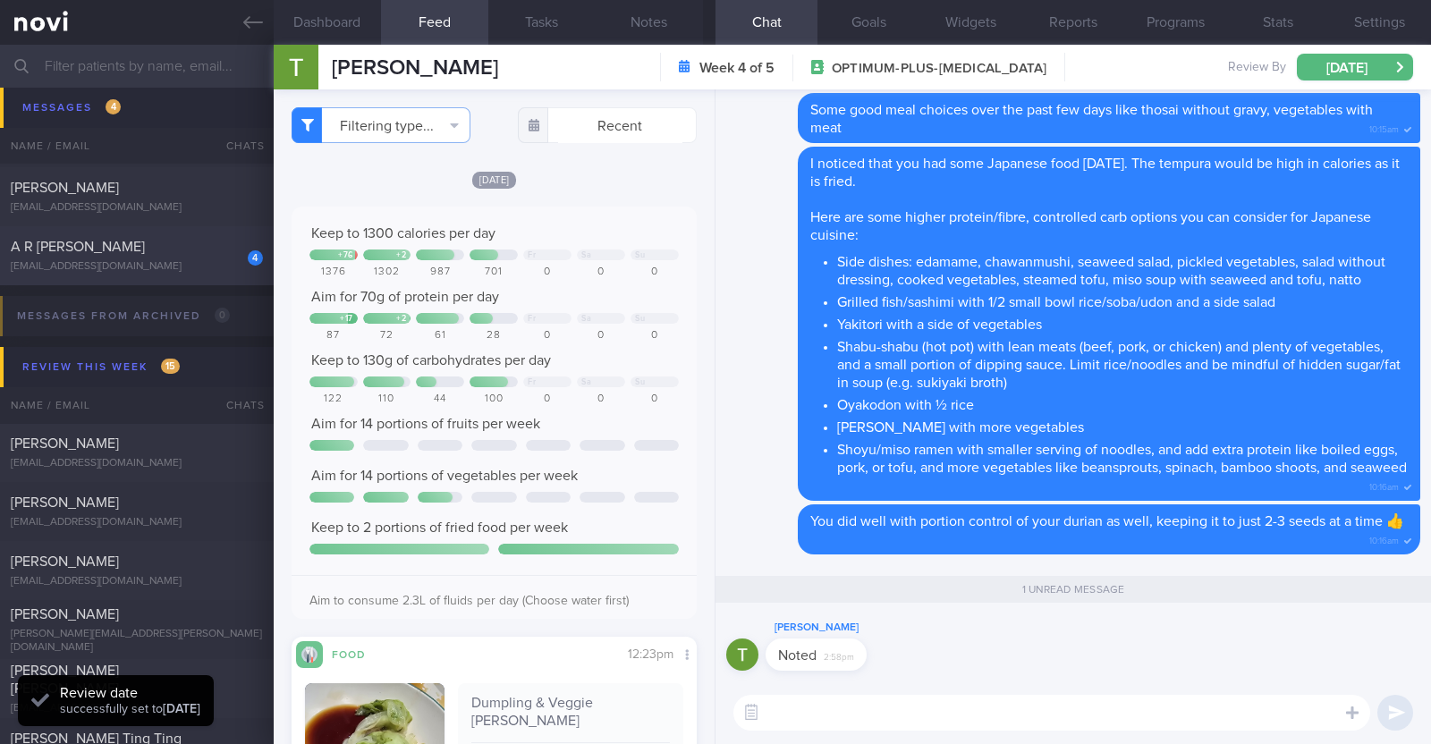
click at [180, 253] on div "A R ARTHI PRIYANKA" at bounding box center [135, 247] width 248 height 18
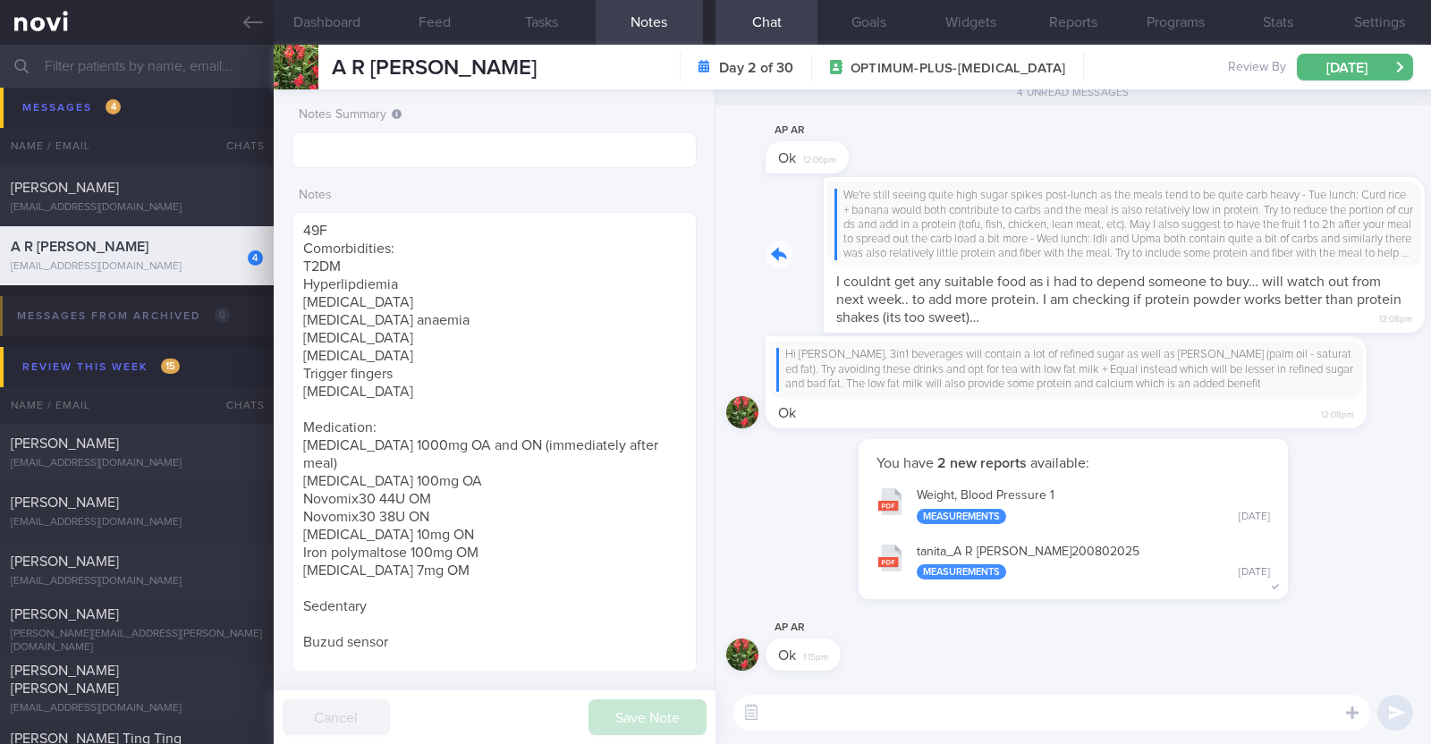
drag, startPoint x: 1334, startPoint y: 297, endPoint x: 1411, endPoint y: 295, distance: 77.0
click at [1411, 295] on div "AP AR Ok 1:15pm You have 2 new reports available: Weight, Blood Pressure 1 Meas…" at bounding box center [1074, 385] width 716 height 592
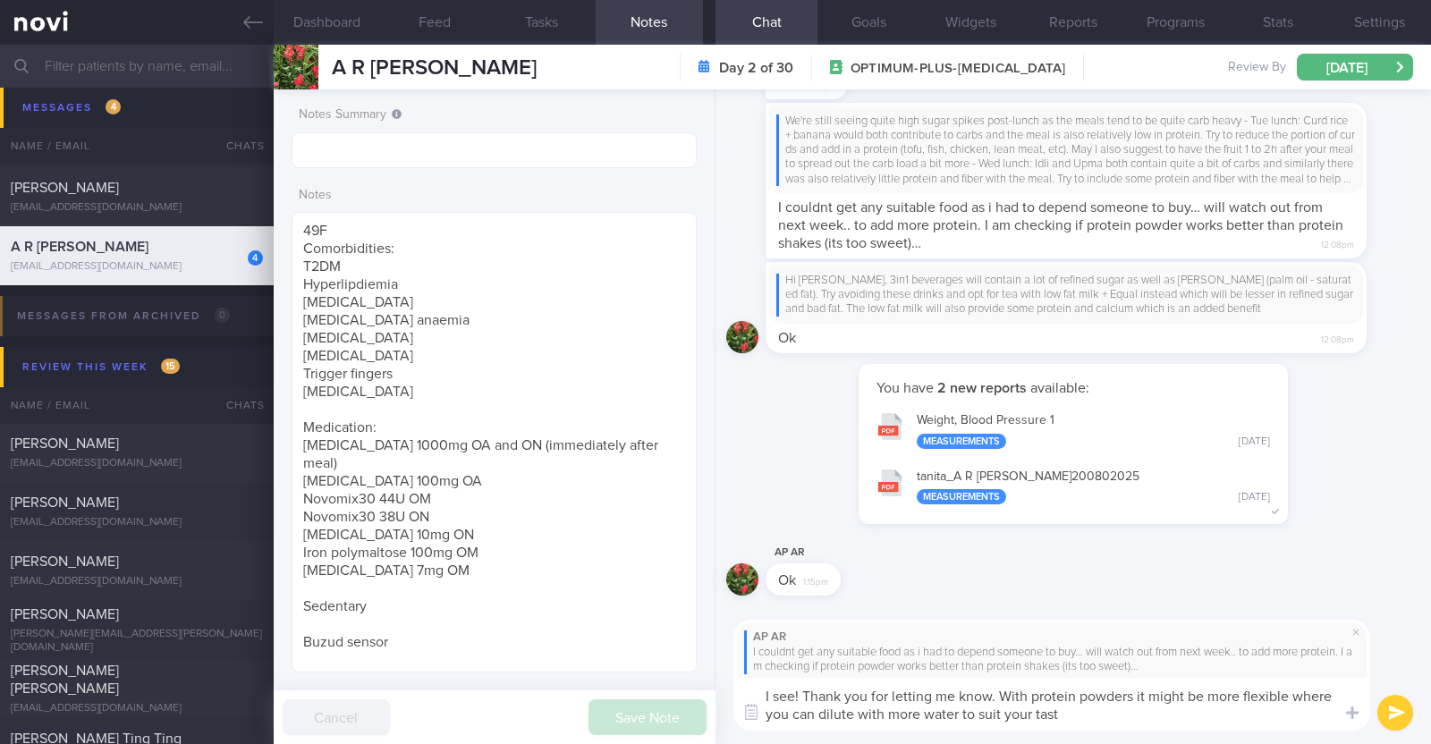
type textarea "I see! Thank you for letting me know. With protein powders it might be more fle…"
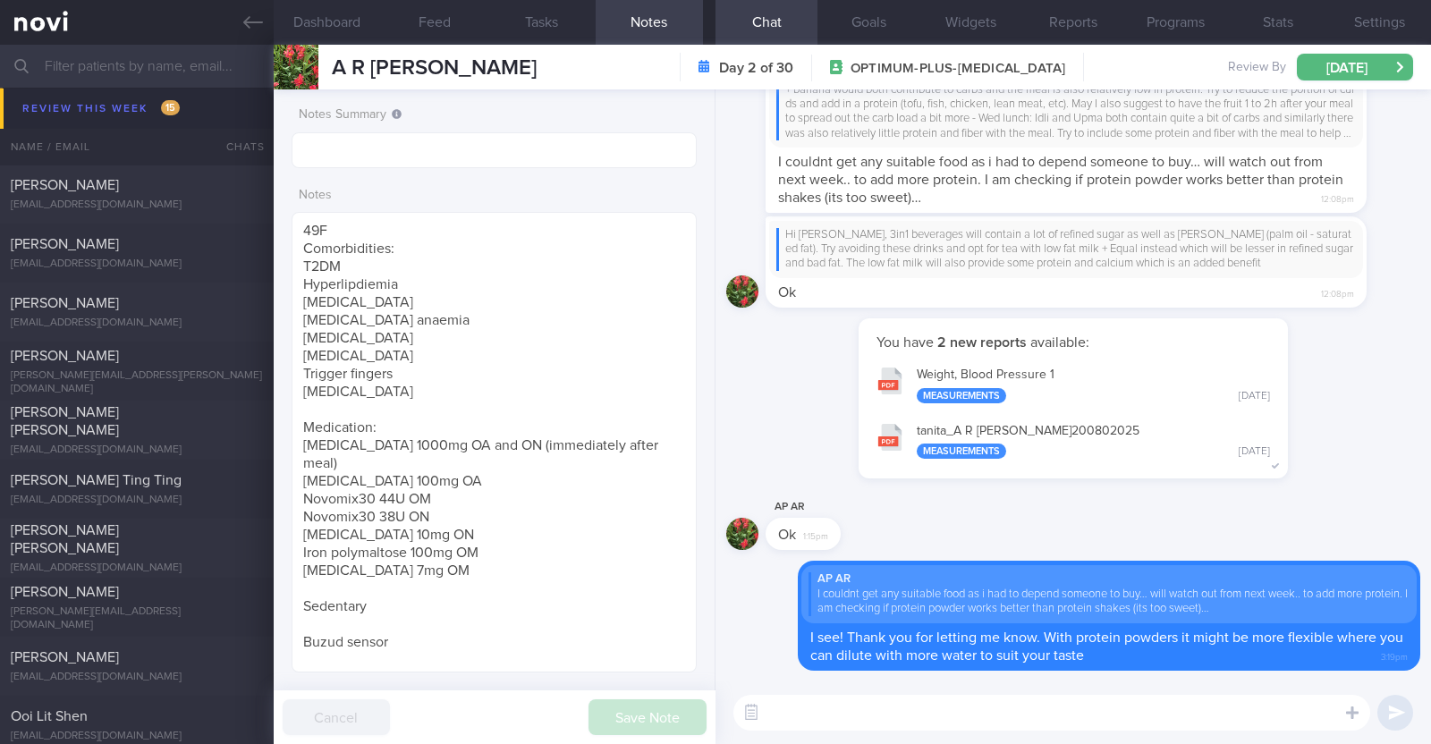
scroll to position [715, 0]
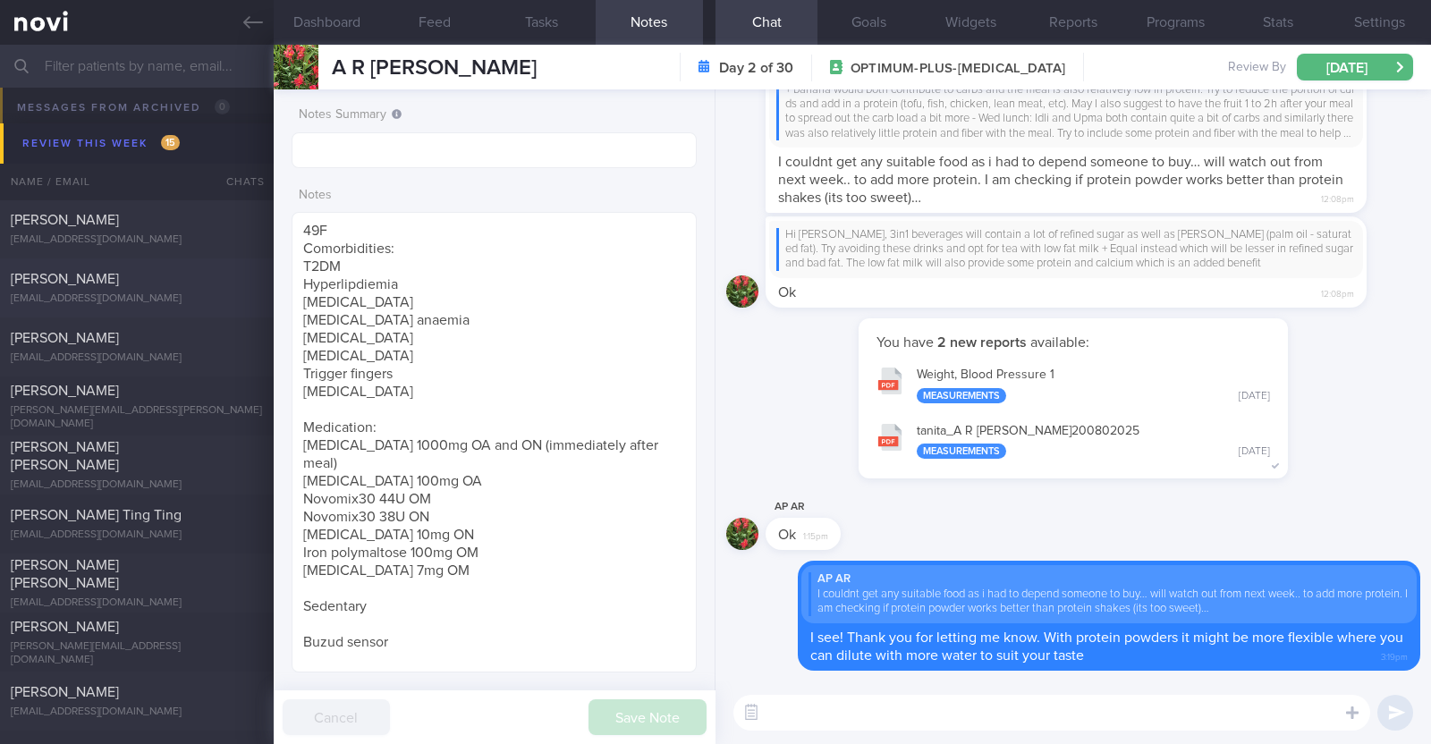
click at [230, 289] on div "JACQUELINE ONG SOO MAY rb2p7d56rh@privaterelay.appleid.com" at bounding box center [137, 288] width 274 height 36
type textarea "45F Comorbidities: Borderline HTN Vit D deficiency Fatty liver Medication/ Supp…"
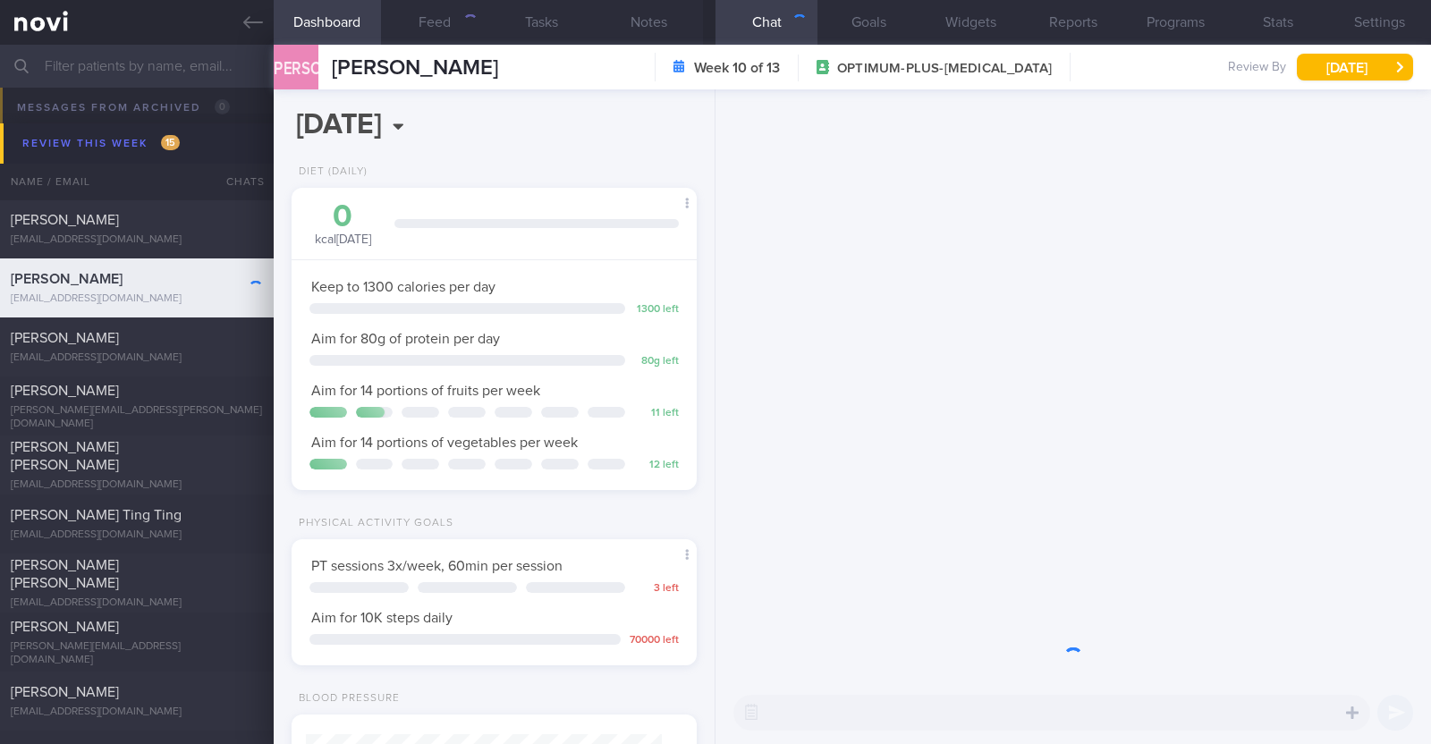
scroll to position [203, 356]
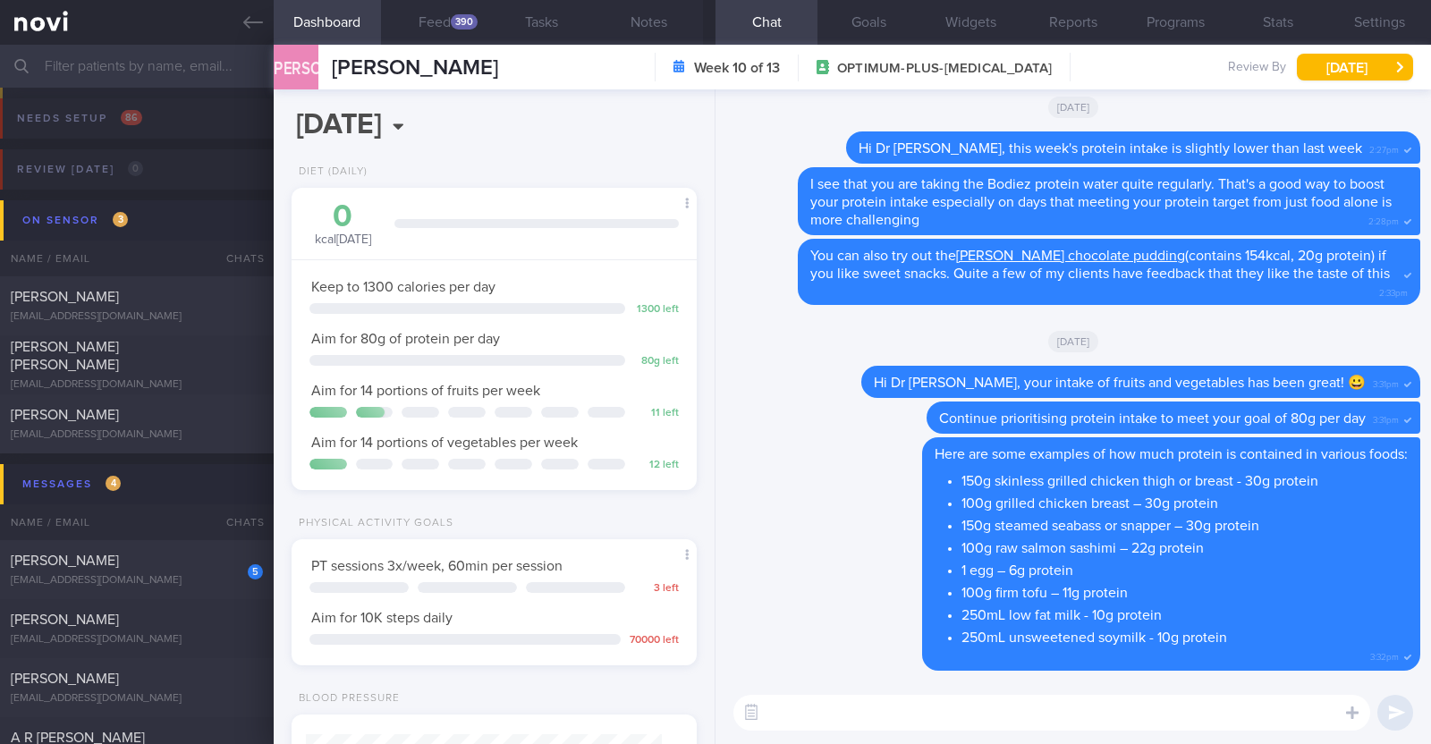
select select "7"
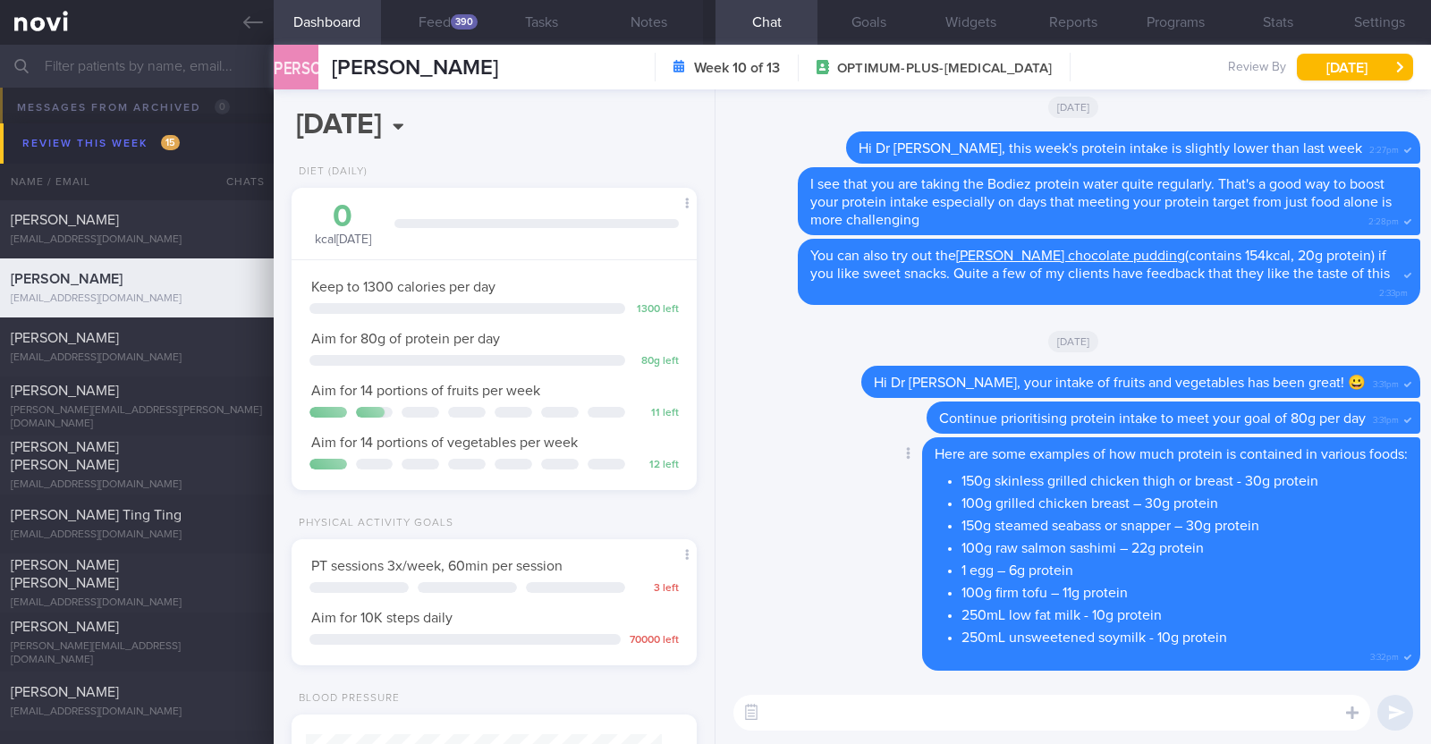
click at [828, 503] on div "Delete Here are some examples of how much protein is contained in various foods…" at bounding box center [1073, 559] width 694 height 244
click at [447, 21] on button "Feed 390" at bounding box center [434, 22] width 107 height 45
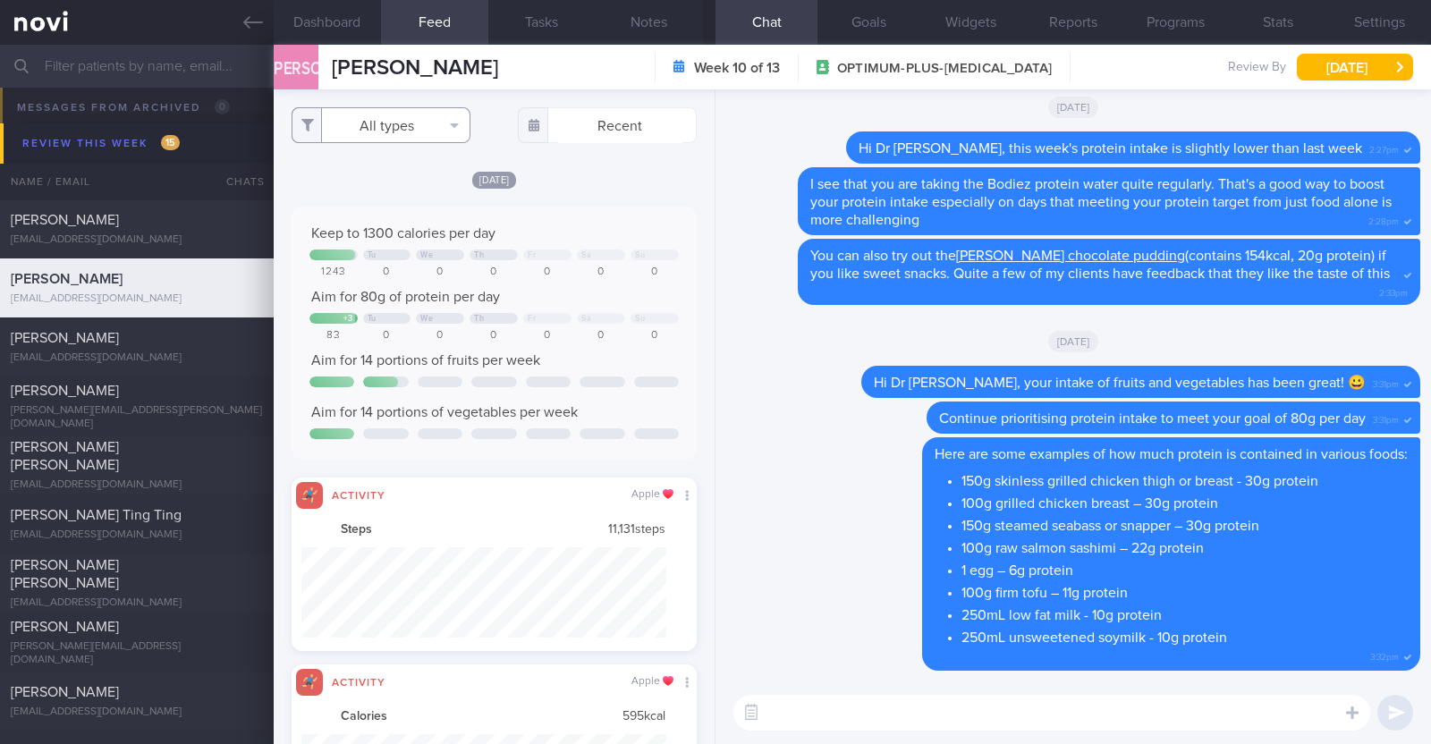
click at [429, 128] on button "All types" at bounding box center [381, 125] width 179 height 36
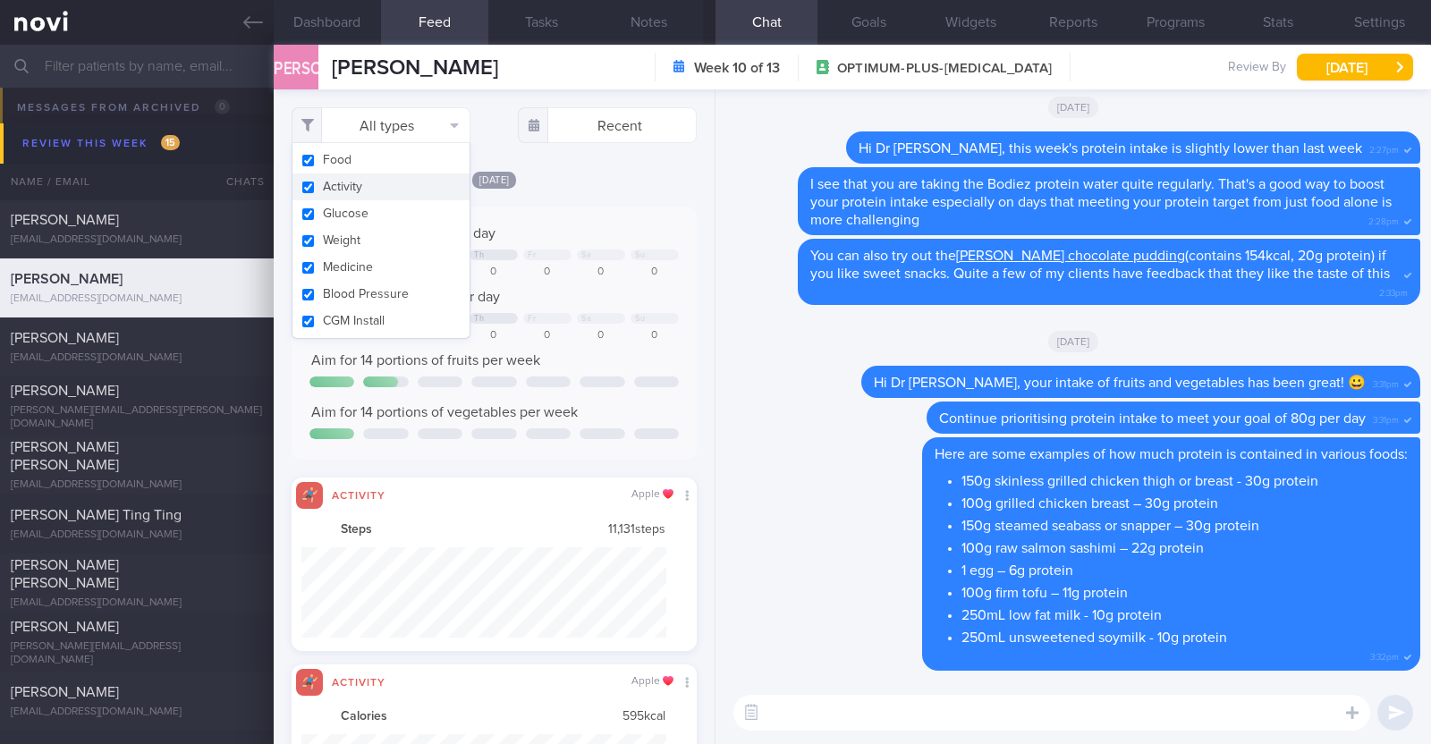
click at [384, 194] on button "Activity" at bounding box center [381, 187] width 177 height 27
checkbox input "false"
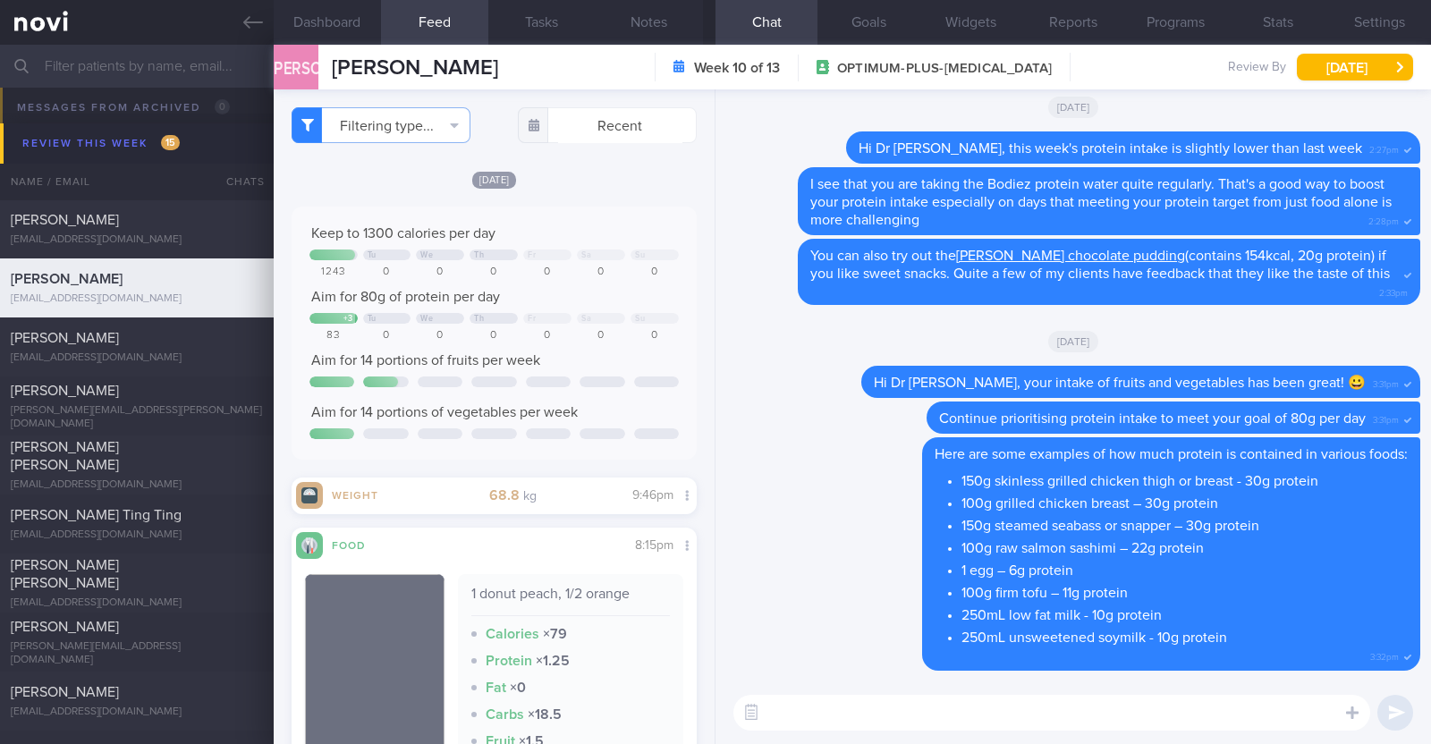
click at [598, 182] on div "[DATE]" at bounding box center [494, 179] width 405 height 19
click at [348, 21] on button "Dashboard" at bounding box center [327, 22] width 107 height 45
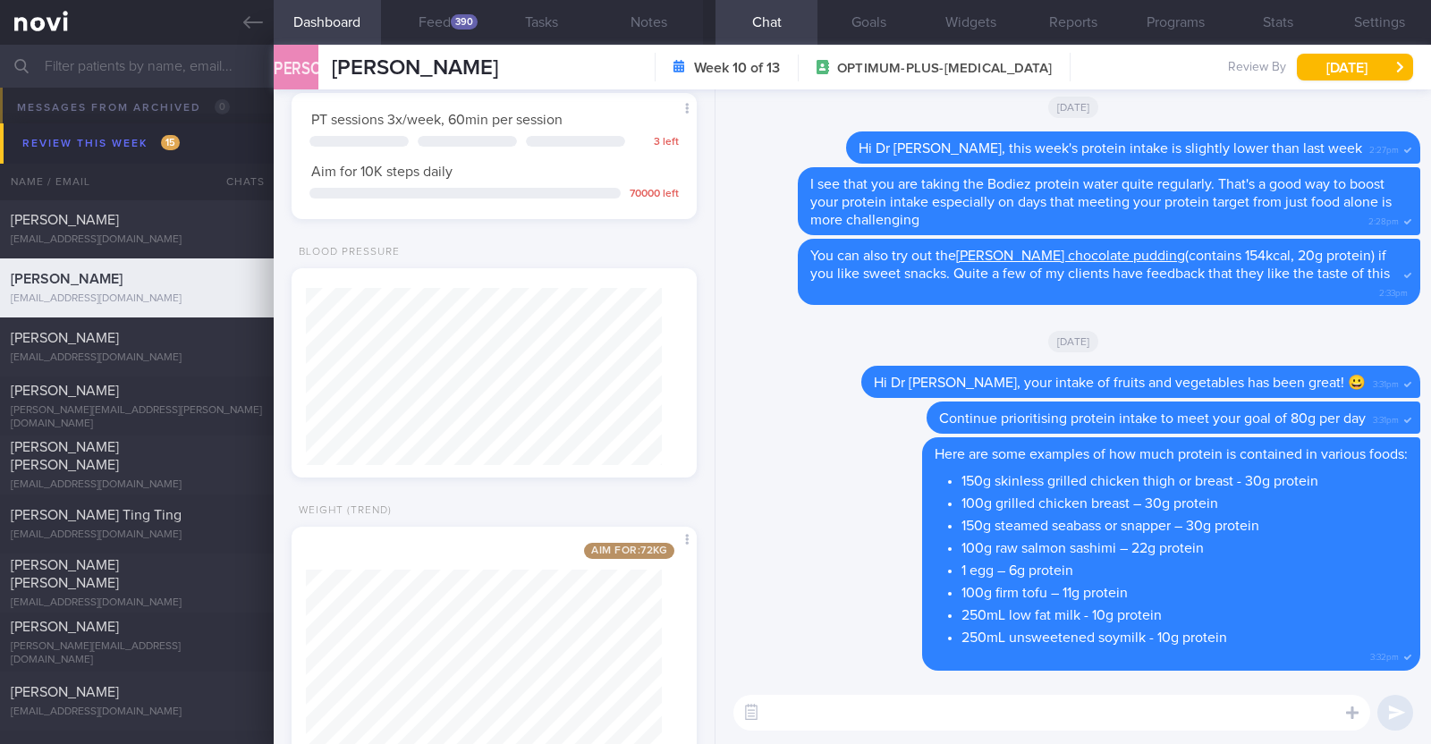
scroll to position [507, 0]
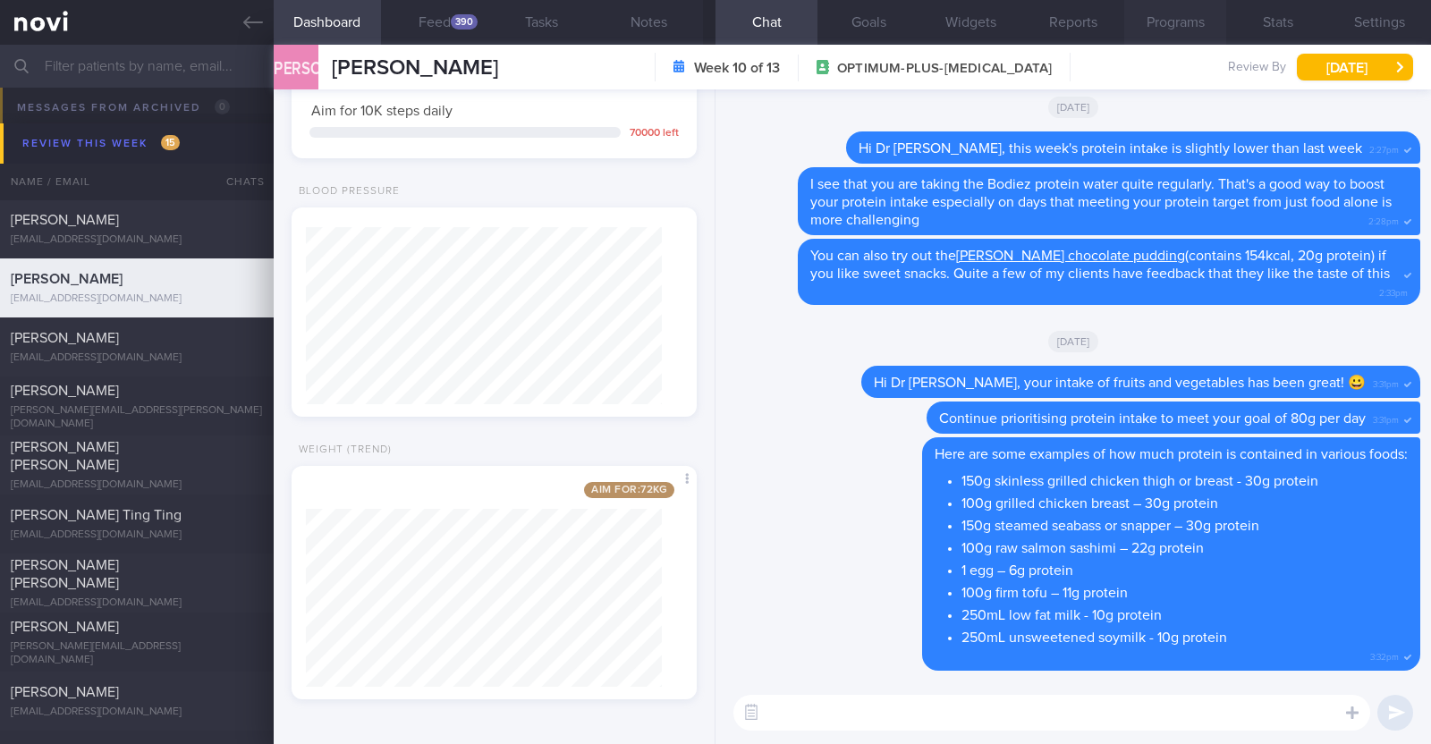
click at [1166, 7] on button "Programs" at bounding box center [1176, 22] width 102 height 45
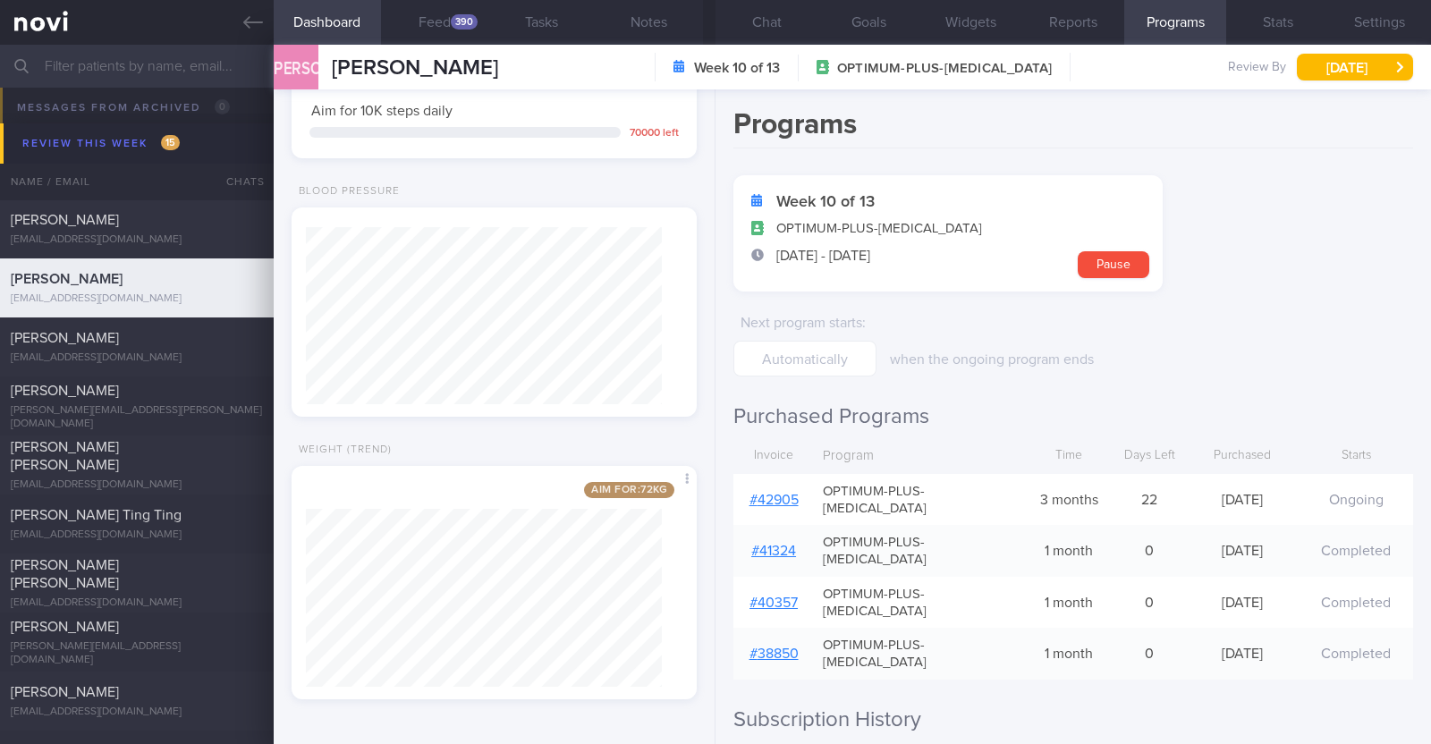
click at [779, 493] on link "# 42905" at bounding box center [774, 500] width 49 height 14
click at [761, 29] on button "Chat" at bounding box center [767, 22] width 102 height 45
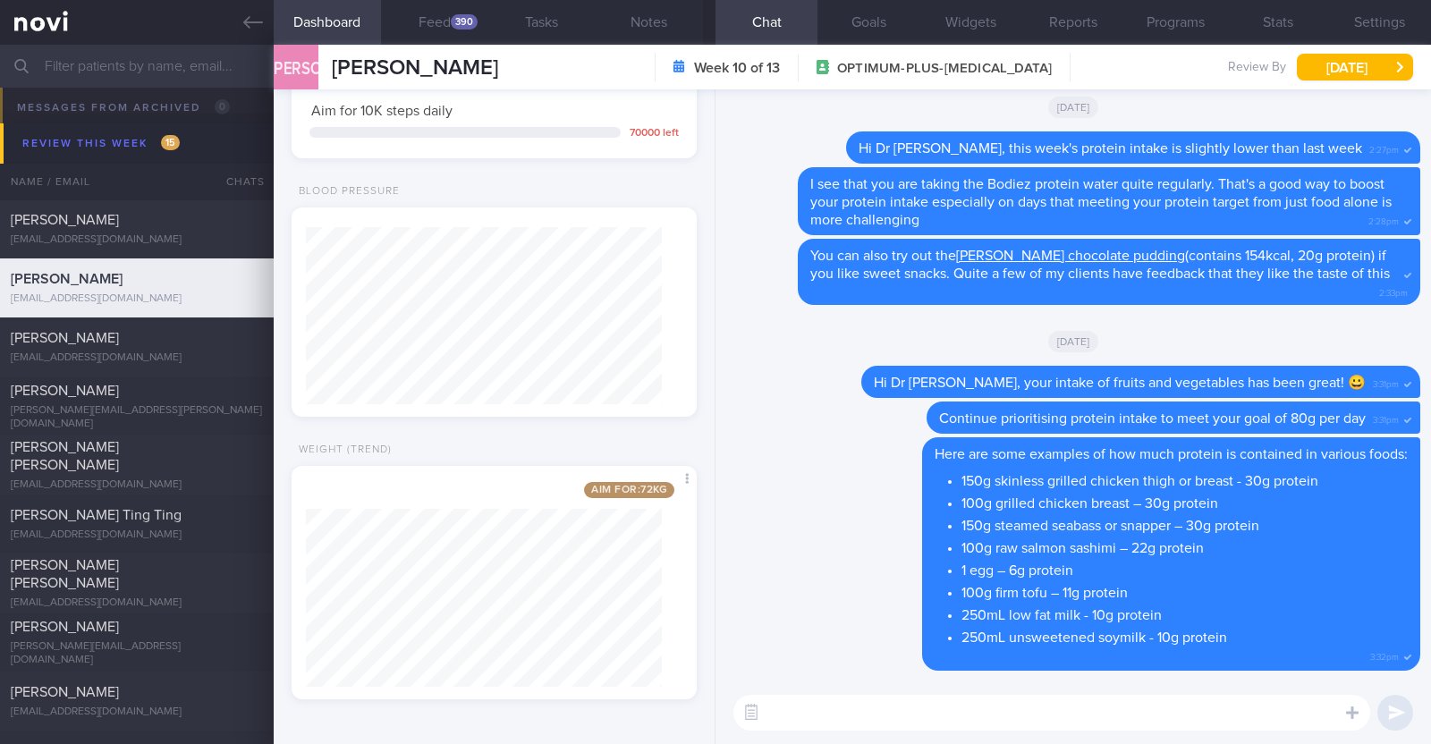
click at [865, 717] on textarea at bounding box center [1052, 713] width 637 height 36
type textarea "Hi Dr Jacqueline, happy Thursday!"
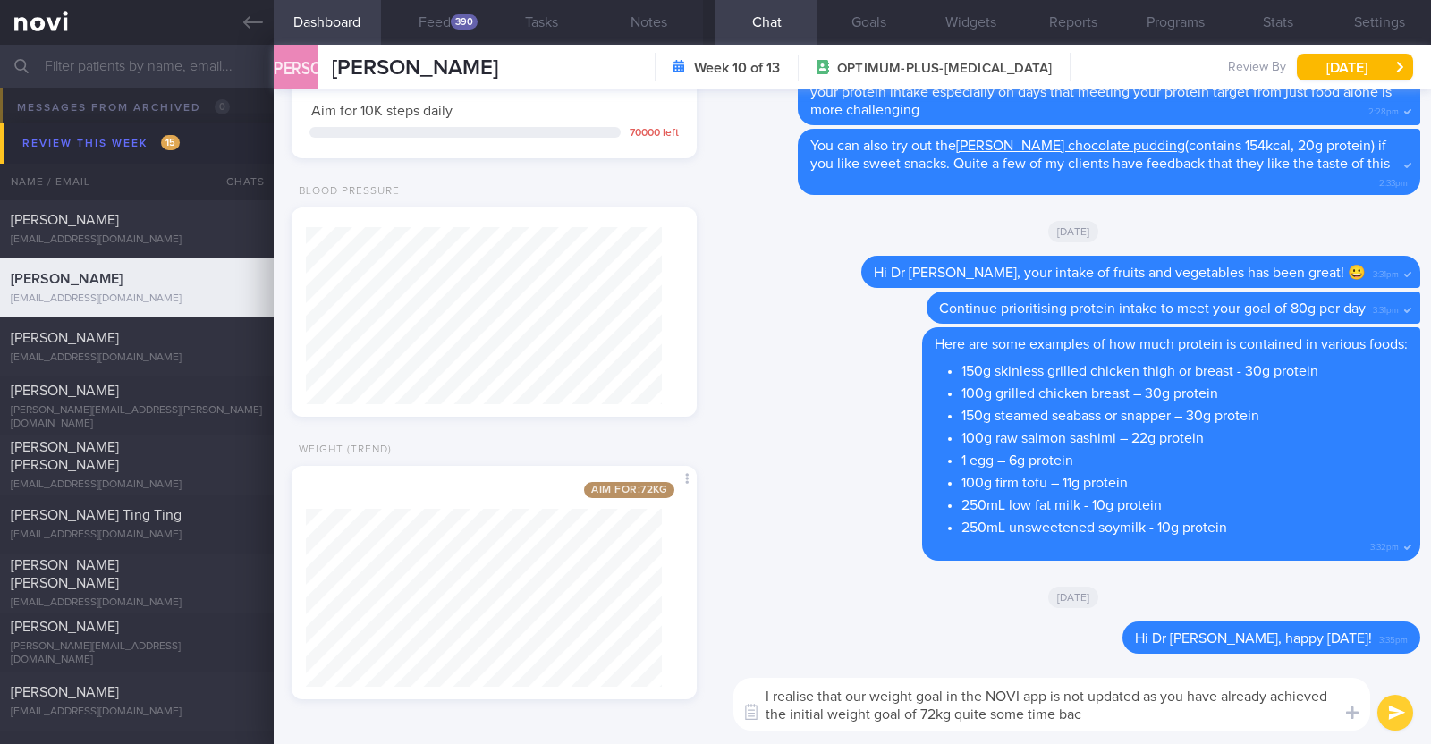
type textarea "I realise that our weight goal in the NOVI app is not updated as you have alrea…"
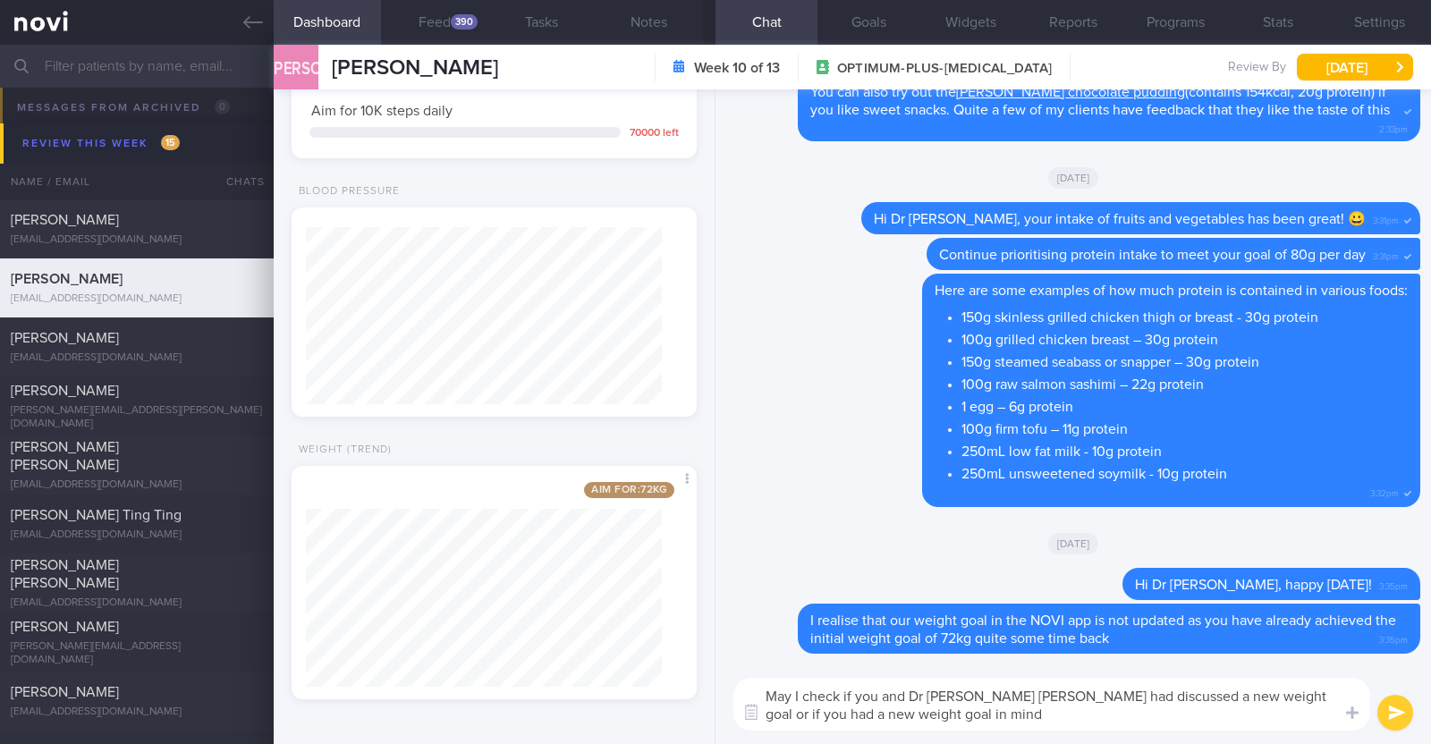
type textarea "May I check if you and Dr Sue Anne had discussed a new weight goal or if you ha…"
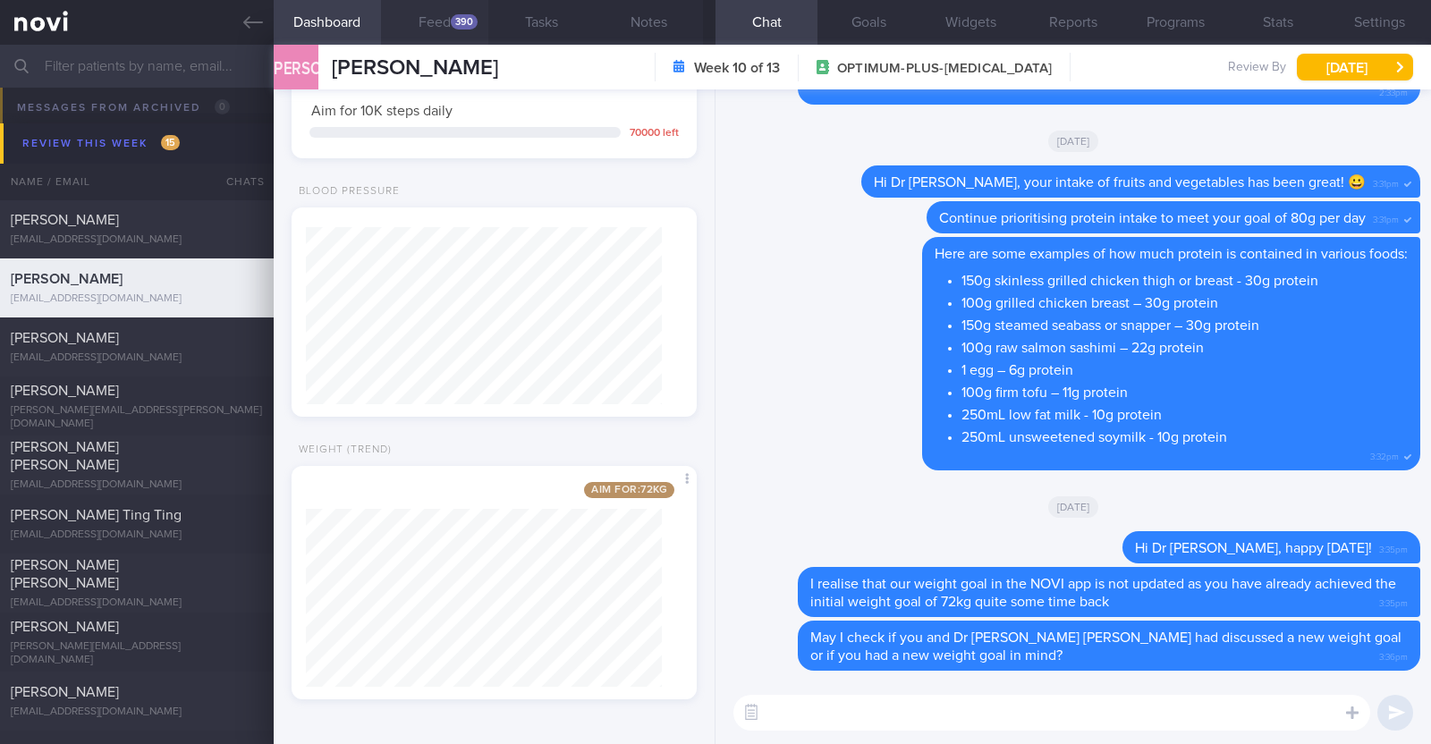
click at [446, 20] on button "Feed 390" at bounding box center [434, 22] width 107 height 45
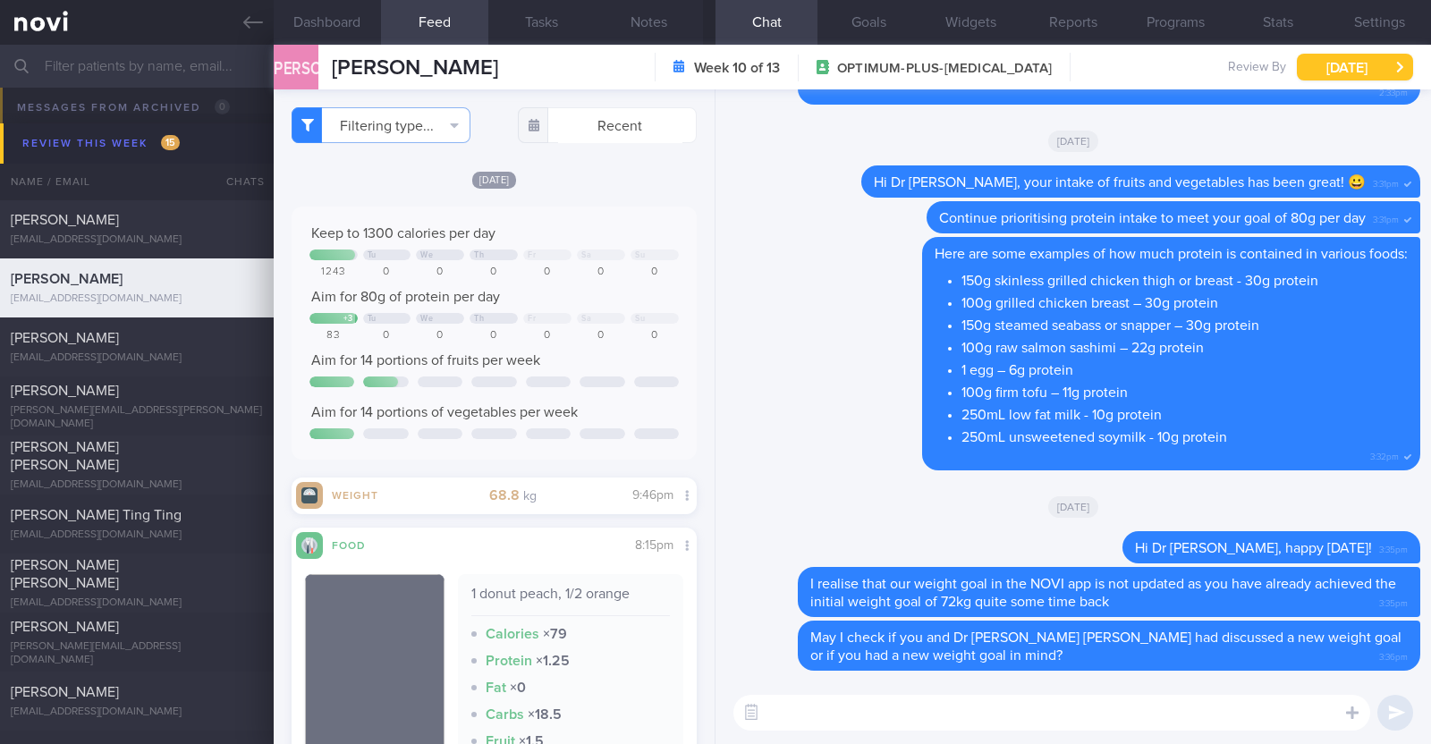
click at [1337, 58] on button "[DATE]" at bounding box center [1355, 67] width 116 height 27
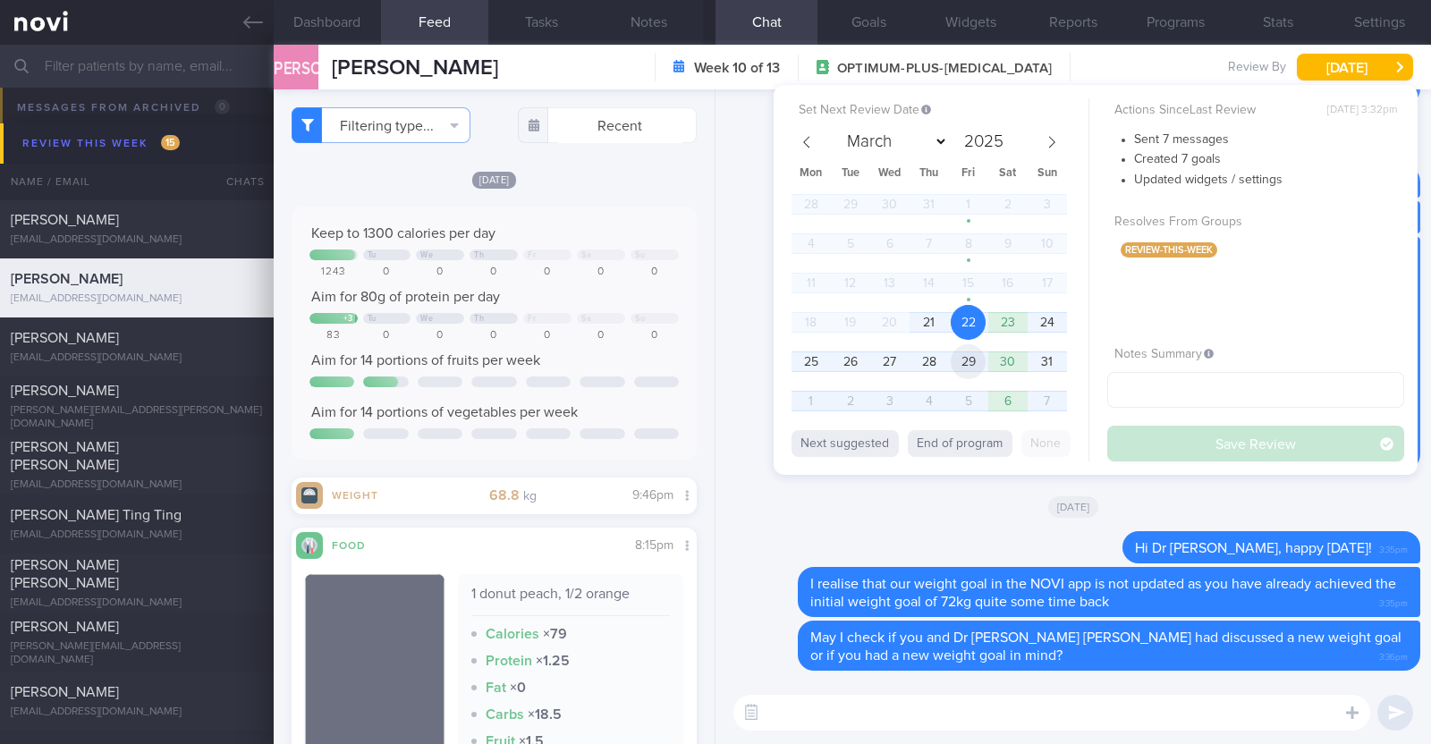
click at [972, 365] on span "29" at bounding box center [968, 361] width 35 height 35
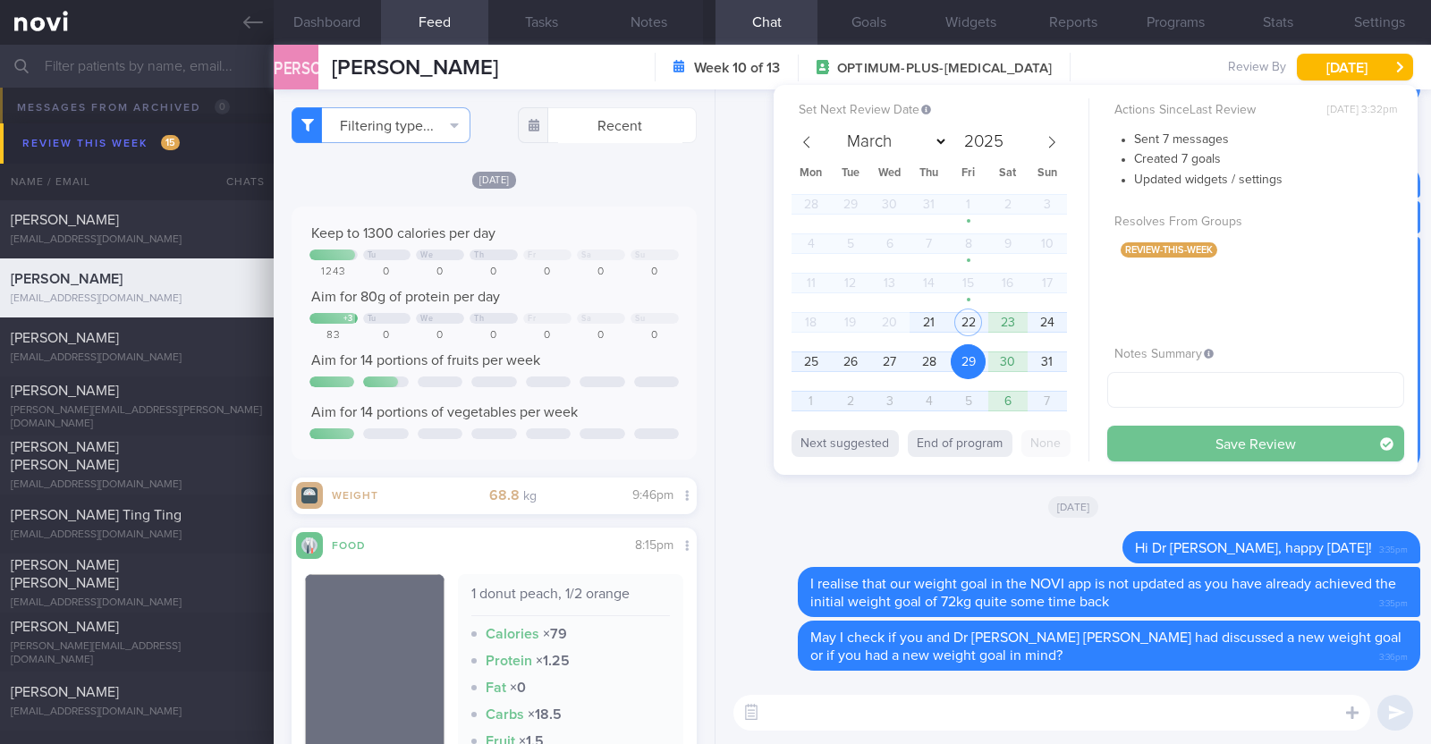
click at [1175, 445] on button "Save Review" at bounding box center [1256, 444] width 297 height 36
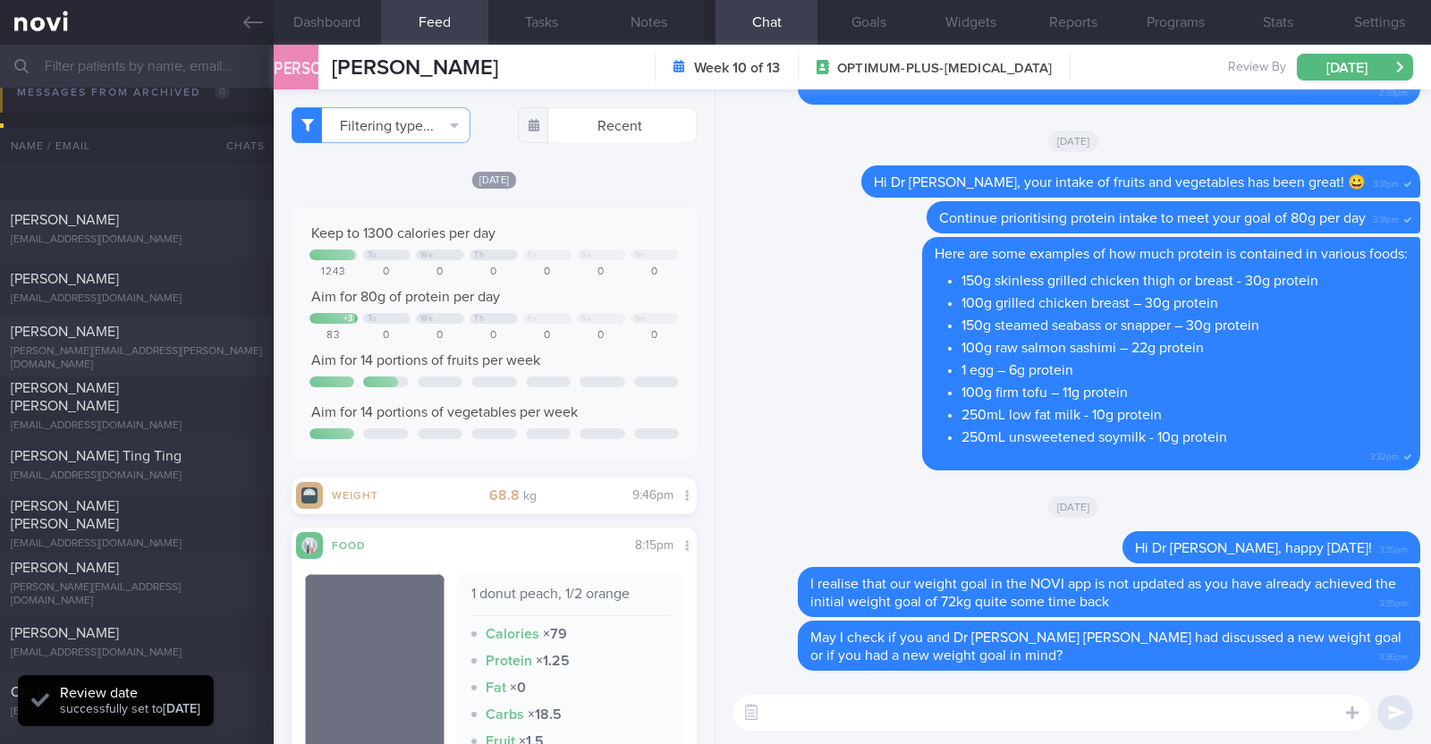
scroll to position [827, 0]
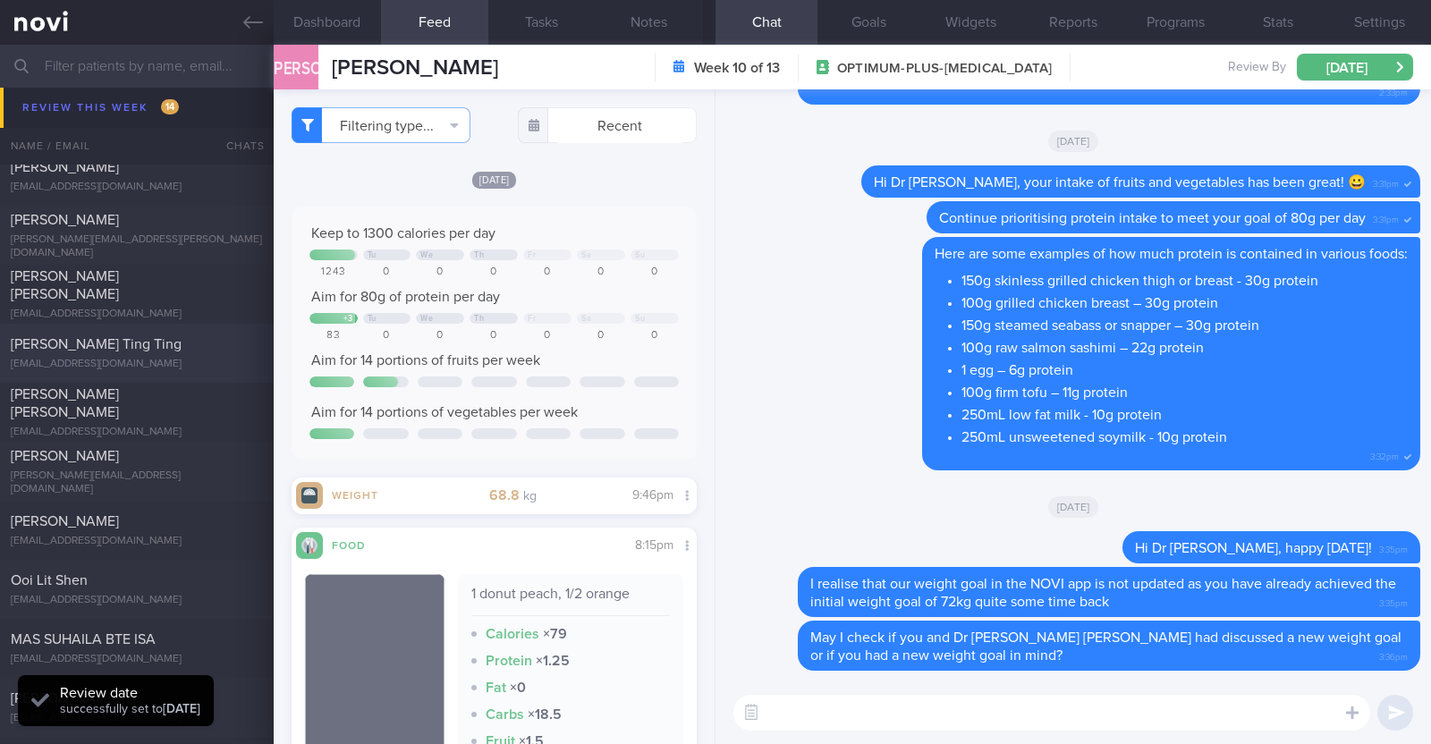
click at [174, 347] on div "[PERSON_NAME] Ting Ting" at bounding box center [135, 344] width 248 height 18
type textarea "52F Co-morbidities: HTN Hepatic steatosis Gastritis Recent endoscopic evaluatio…"
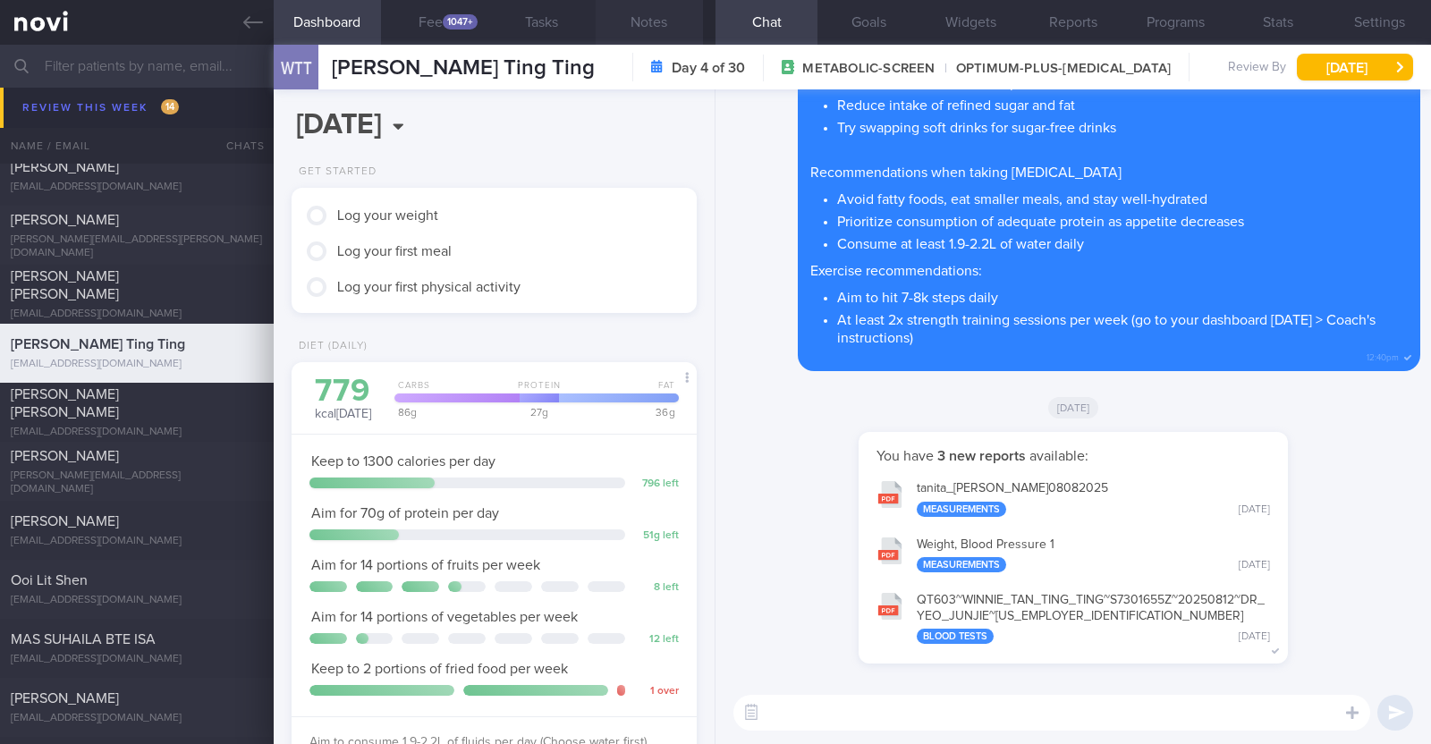
click at [658, 24] on button "Notes" at bounding box center [649, 22] width 107 height 45
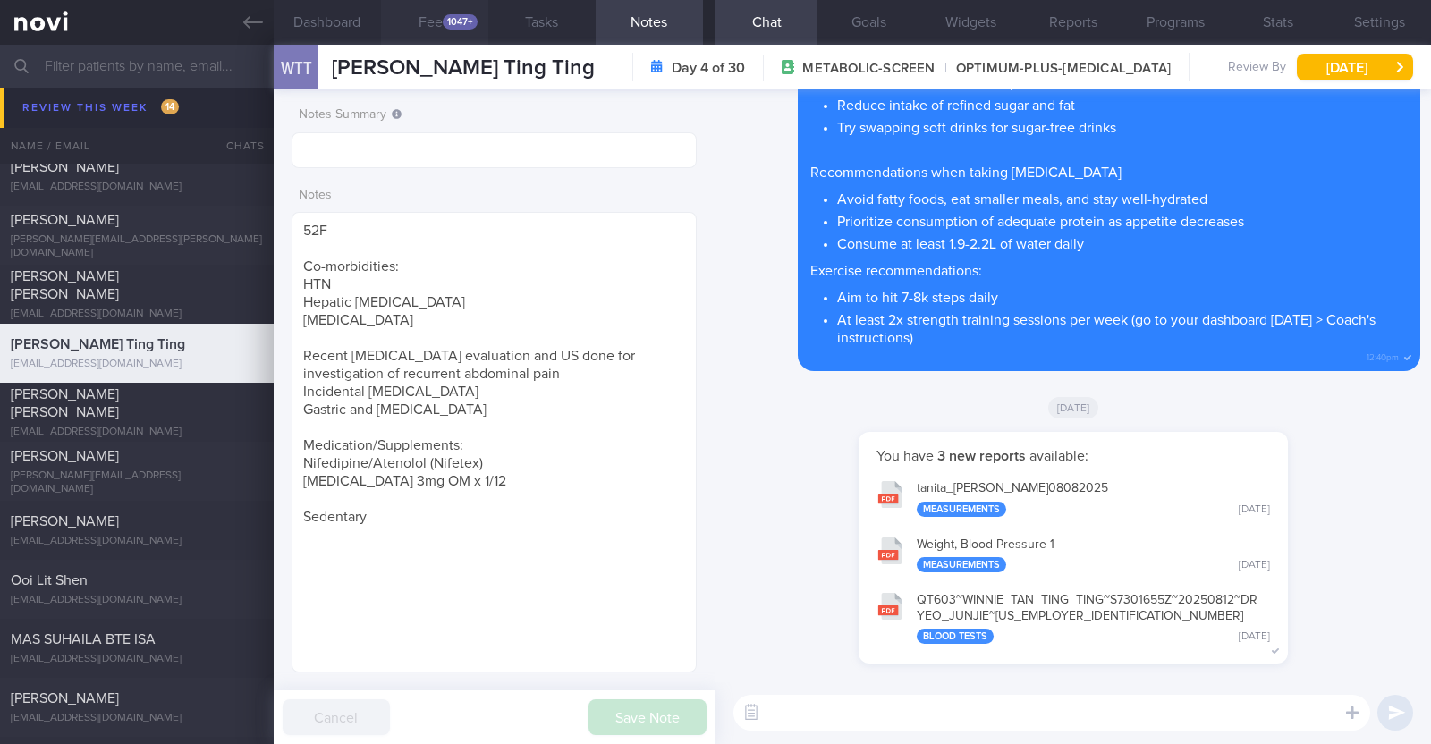
click at [439, 21] on button "Feed 1047+" at bounding box center [434, 22] width 107 height 45
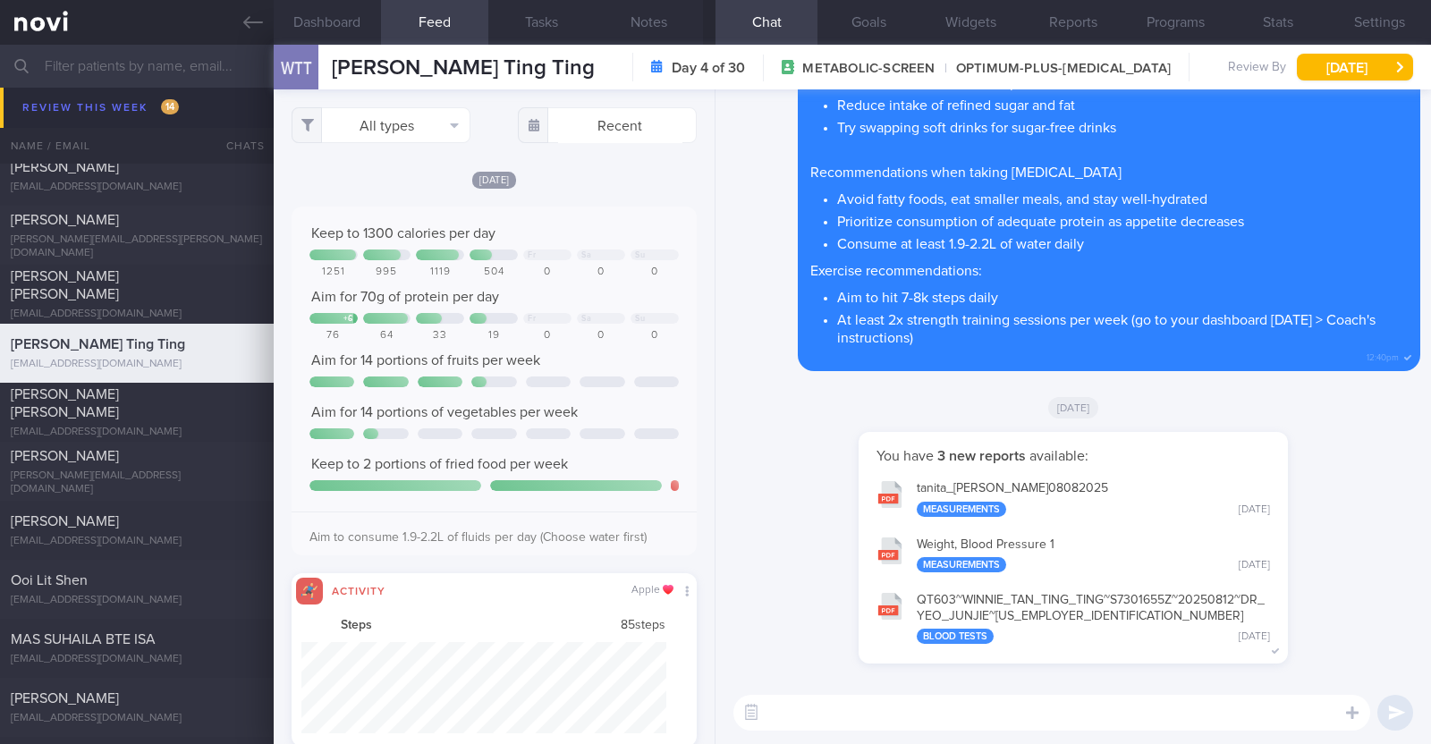
scroll to position [91, 365]
click at [416, 118] on button "All types" at bounding box center [381, 125] width 179 height 36
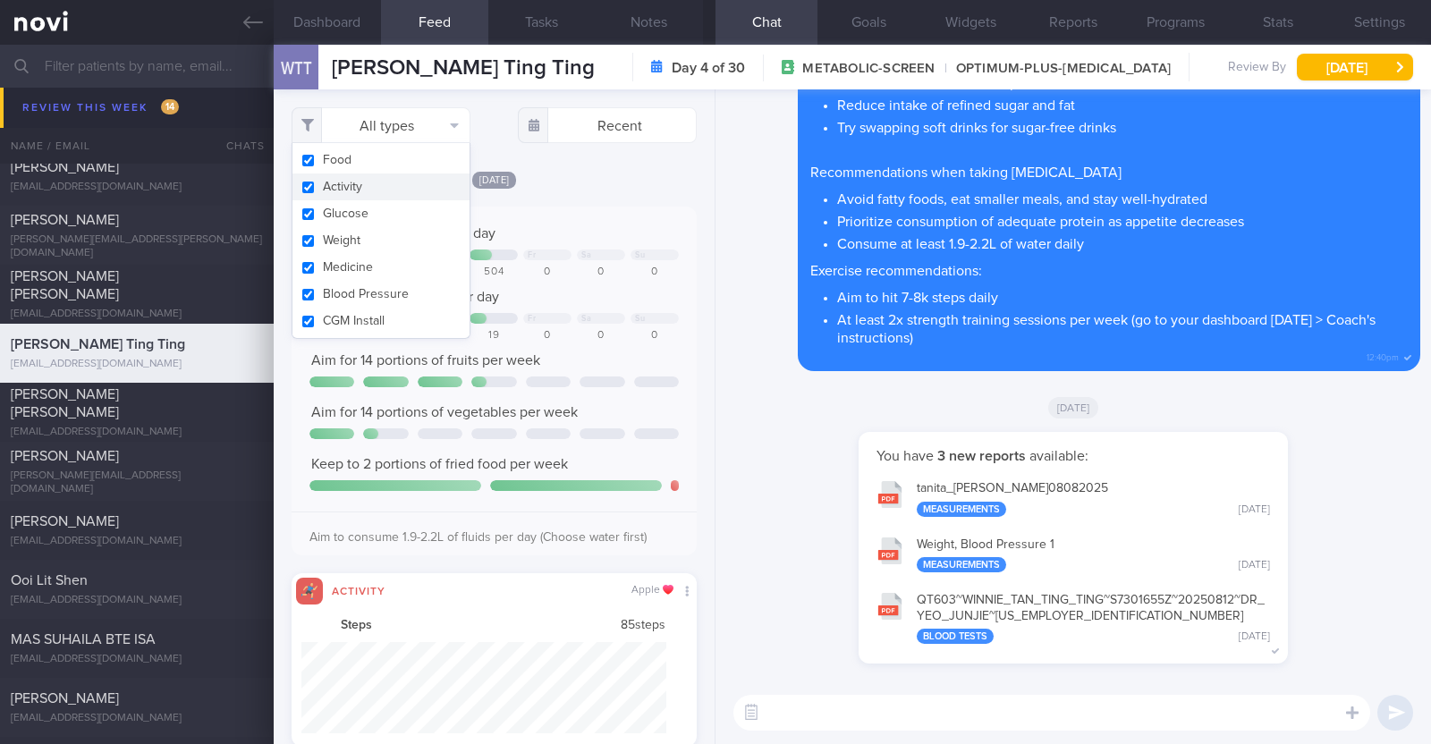
click at [360, 186] on button "Activity" at bounding box center [381, 187] width 177 height 27
checkbox input "false"
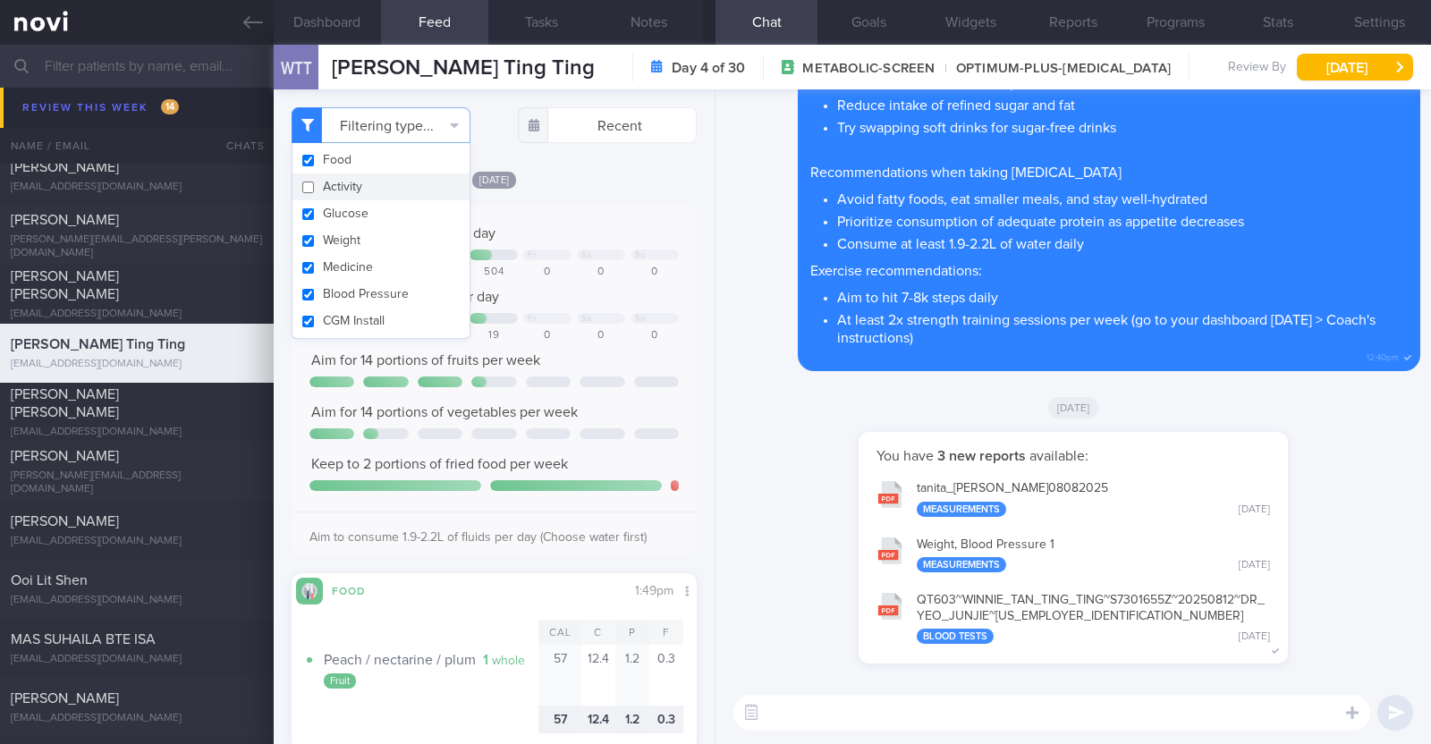
click at [617, 179] on div "[DATE]" at bounding box center [494, 179] width 405 height 19
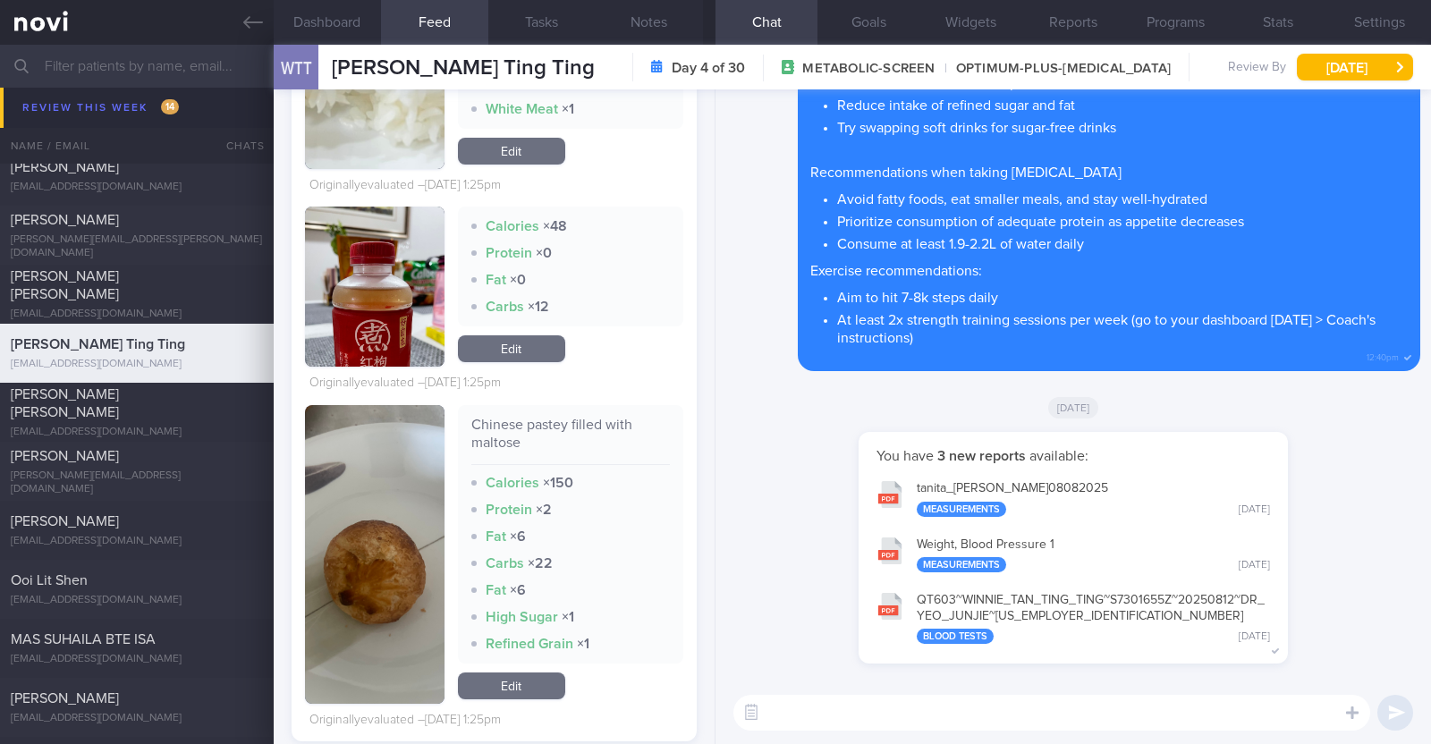
scroll to position [7940, 0]
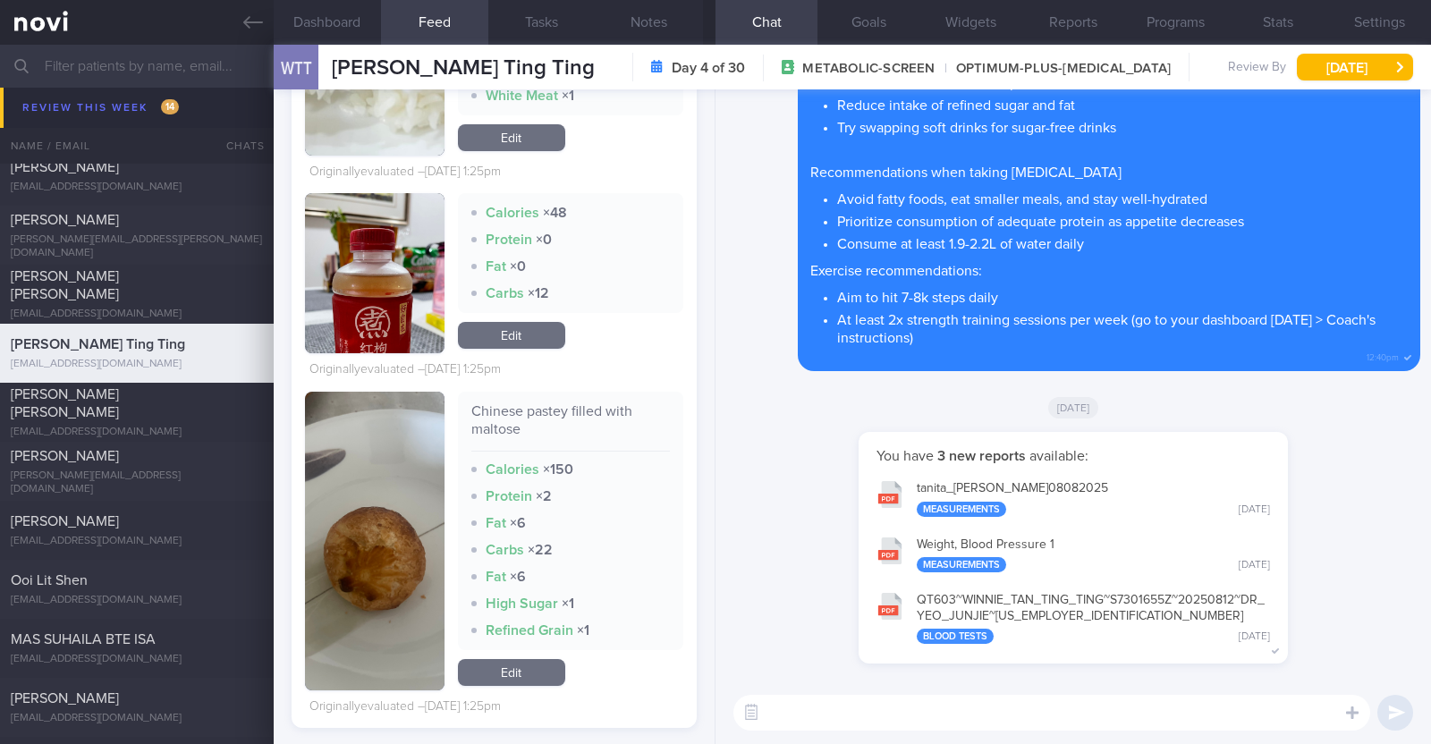
click at [387, 280] on button "button" at bounding box center [375, 273] width 140 height 160
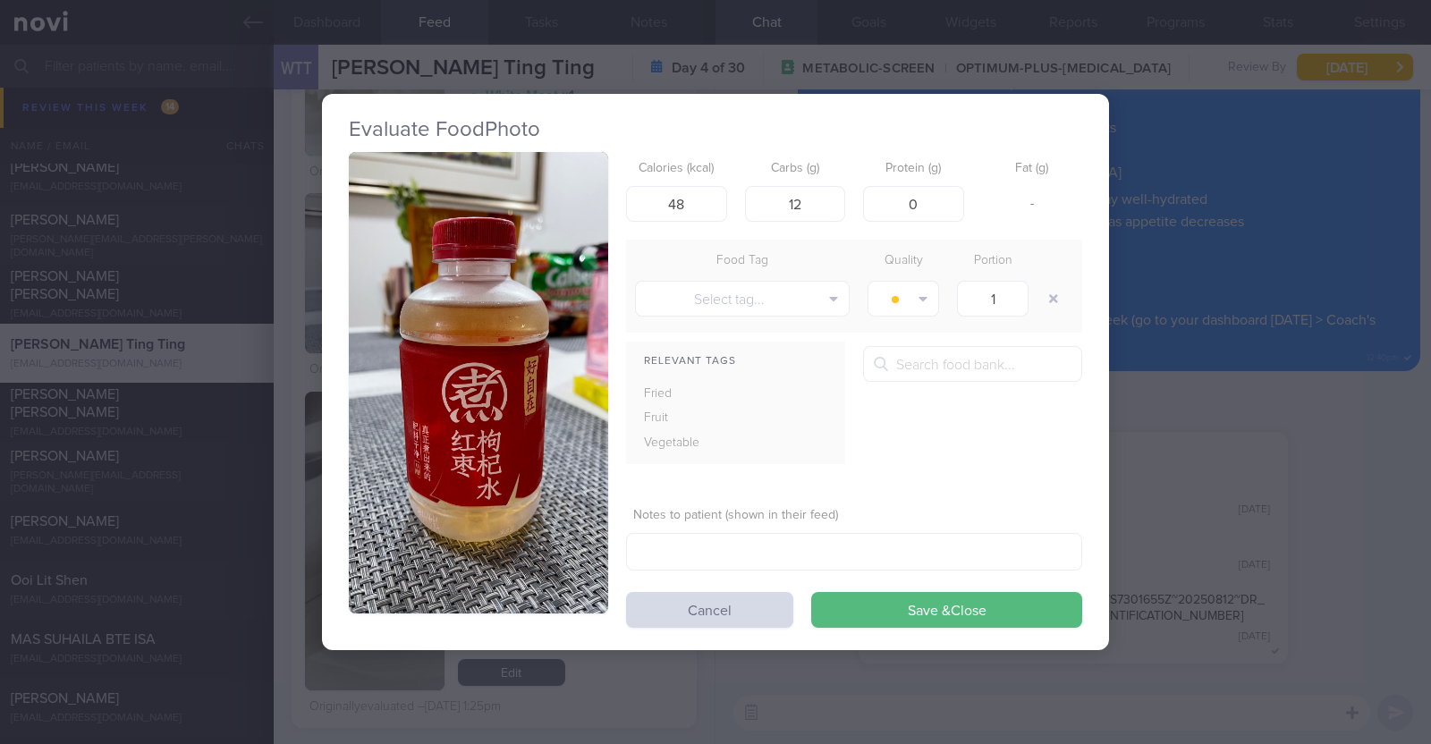
click at [291, 324] on div "Evaluate Food Photo Calories (kcal) 48 Carbs (g) 12 Protein (g) 0 Fat (g) - Foo…" at bounding box center [715, 372] width 1431 height 744
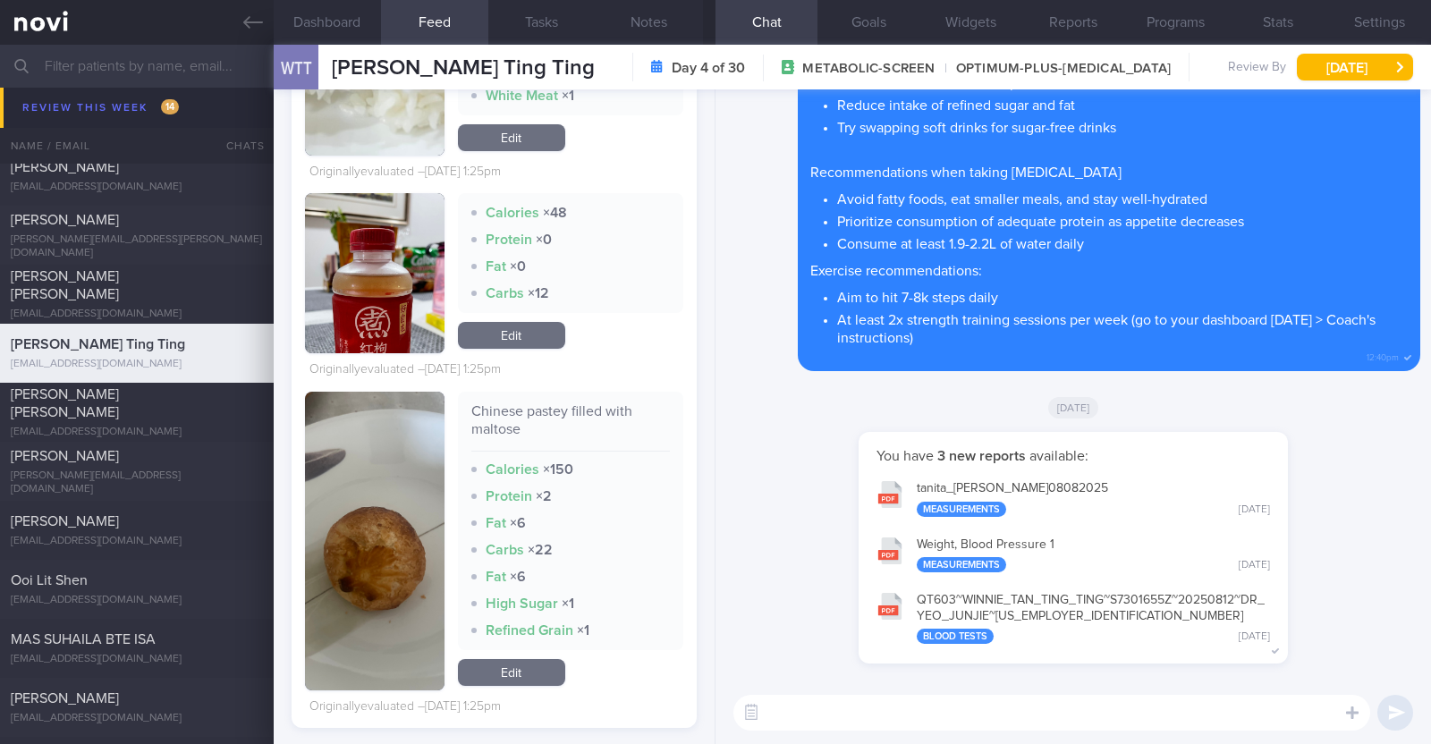
scroll to position [7958, 0]
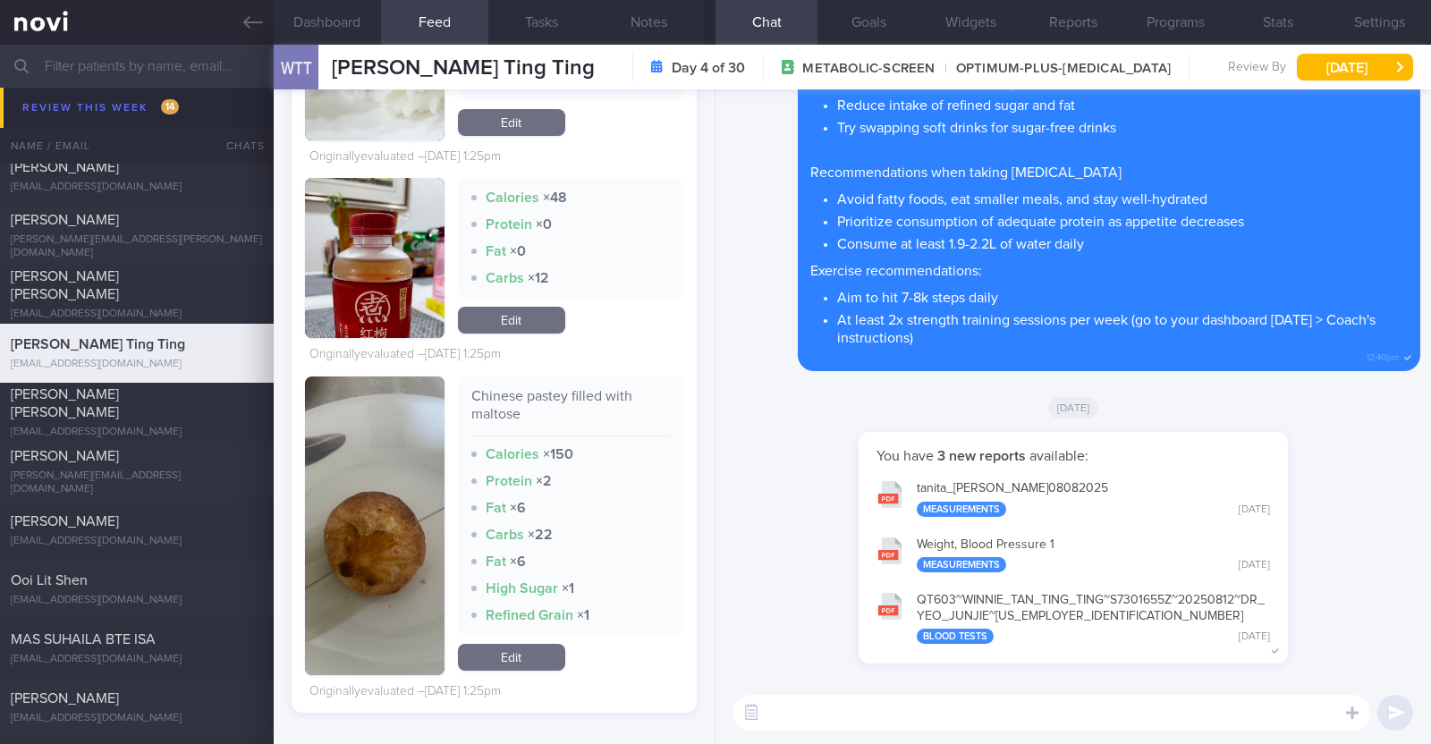
click at [846, 703] on textarea at bounding box center [1052, 713] width 637 height 36
type textarea "Hi [PERSON_NAME], thank you for logging your meals!"
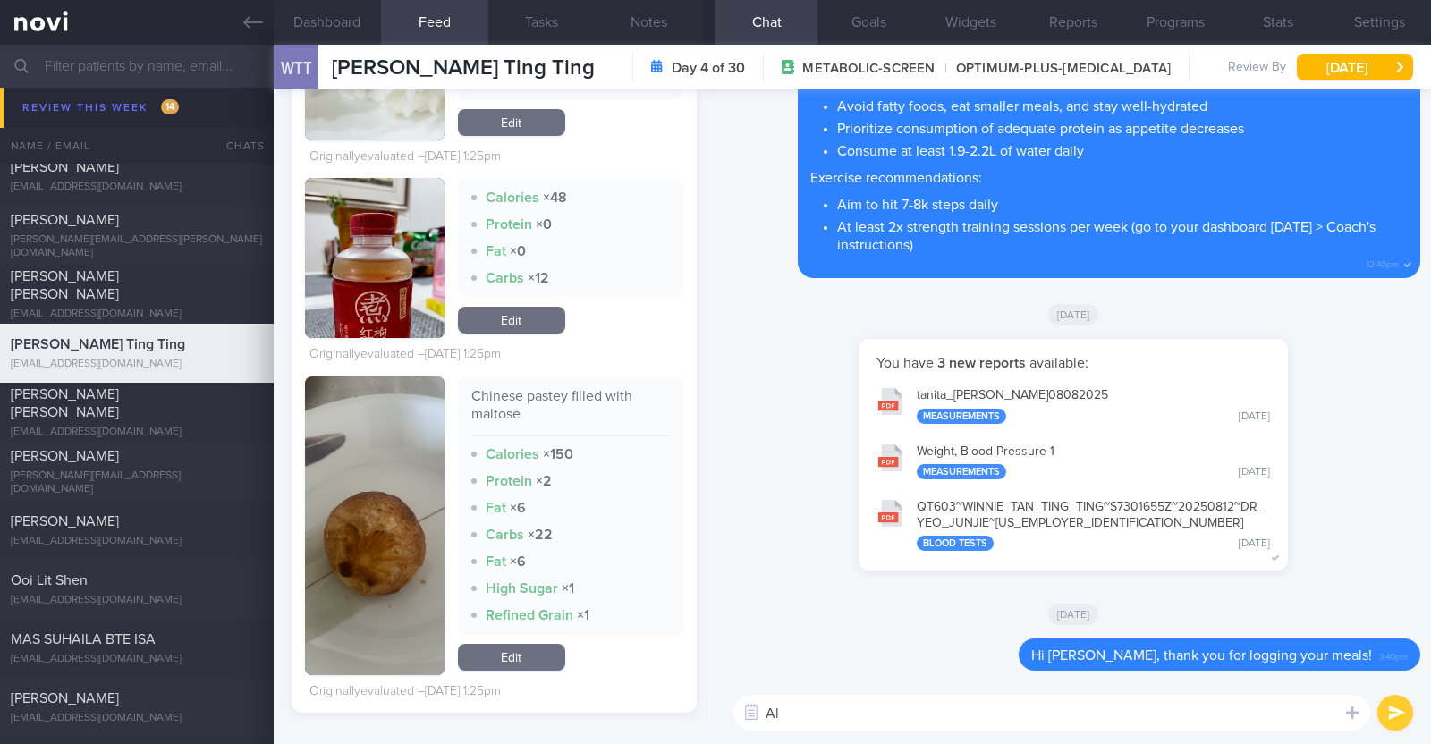
type textarea "A"
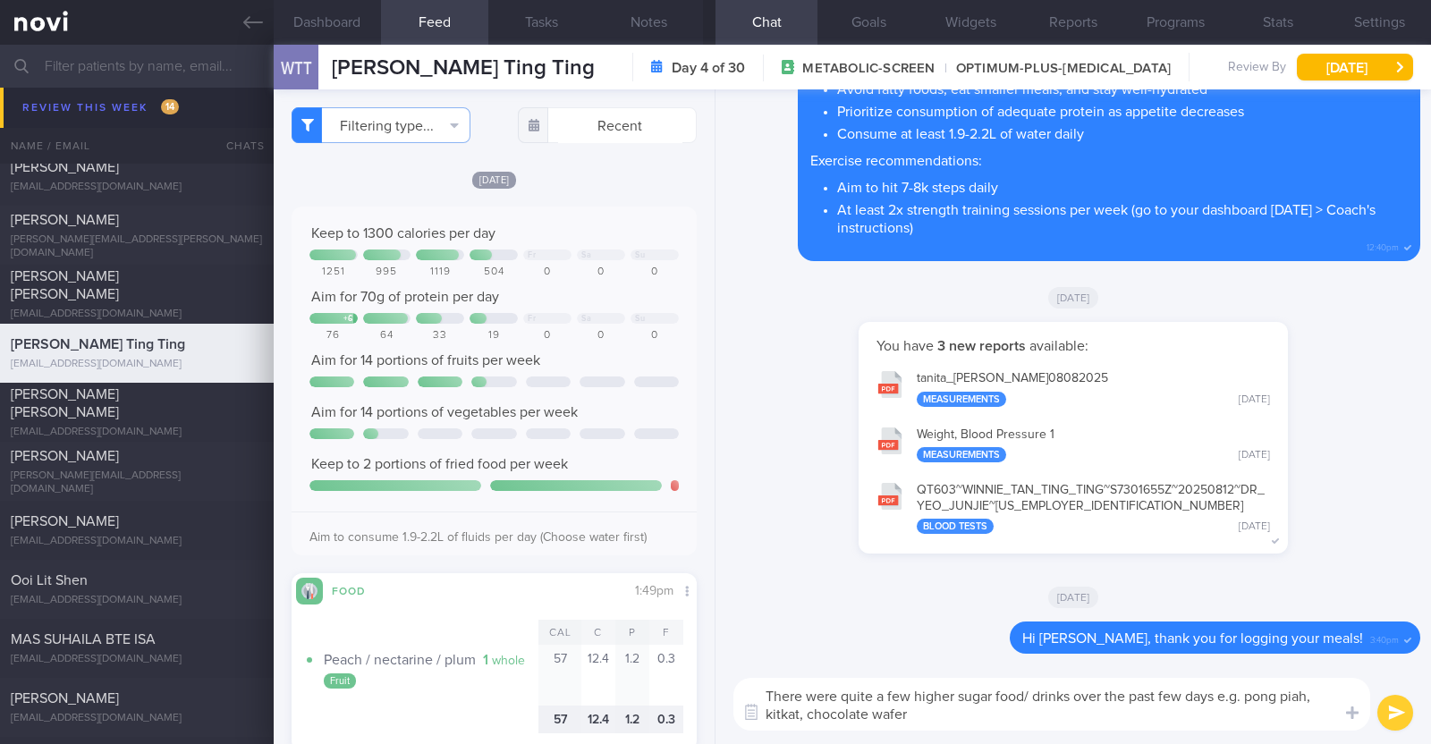
drag, startPoint x: 1070, startPoint y: 700, endPoint x: 1024, endPoint y: 700, distance: 45.6
click at [1024, 700] on textarea "There were quite a few higher sugar food/ drinks over the past few days e.g. po…" at bounding box center [1052, 704] width 637 height 53
type textarea "There were quite a few higher sugar food over the past few days e.g. pong piah,…"
click at [911, 709] on textarea "There were quite a few higher sugar food over the past few days e.g. pong piah,…" at bounding box center [1052, 704] width 637 height 53
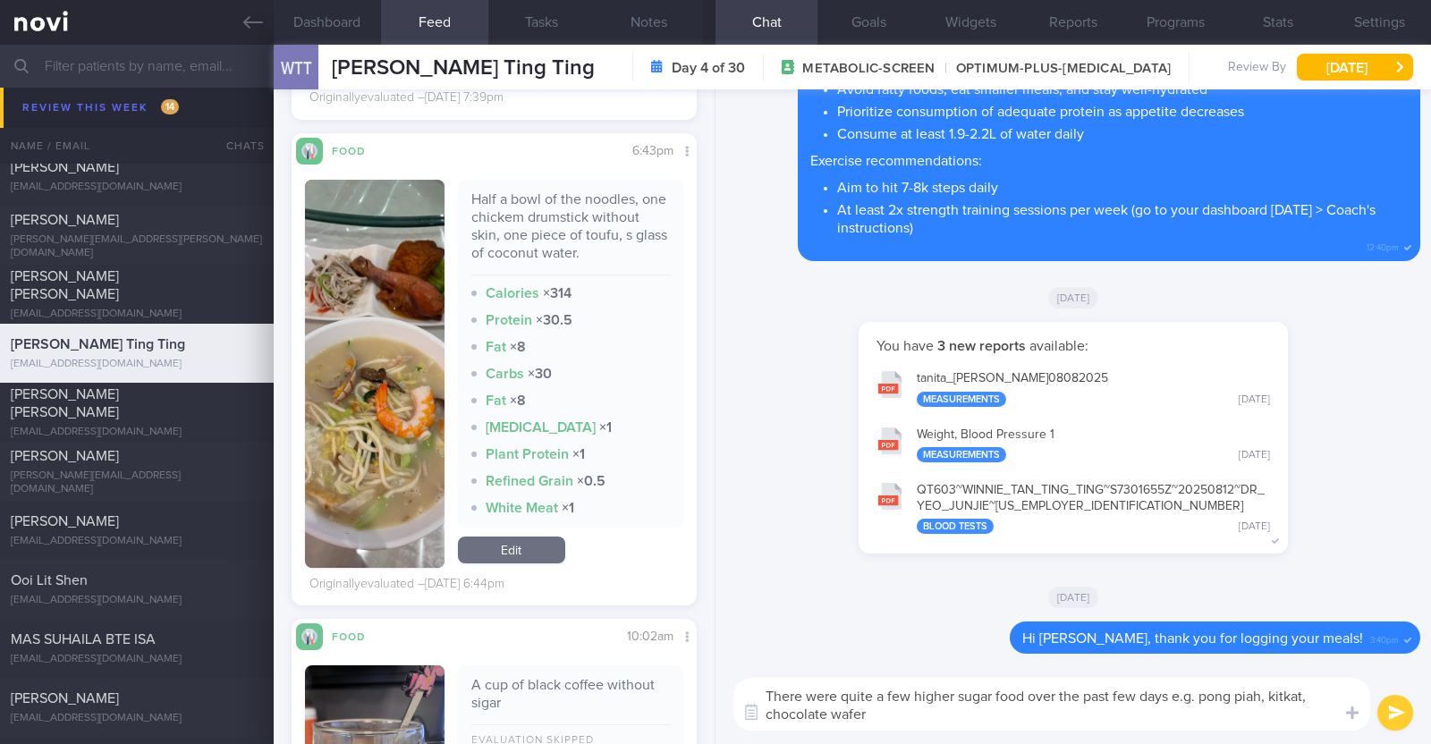
scroll to position [5449, 0]
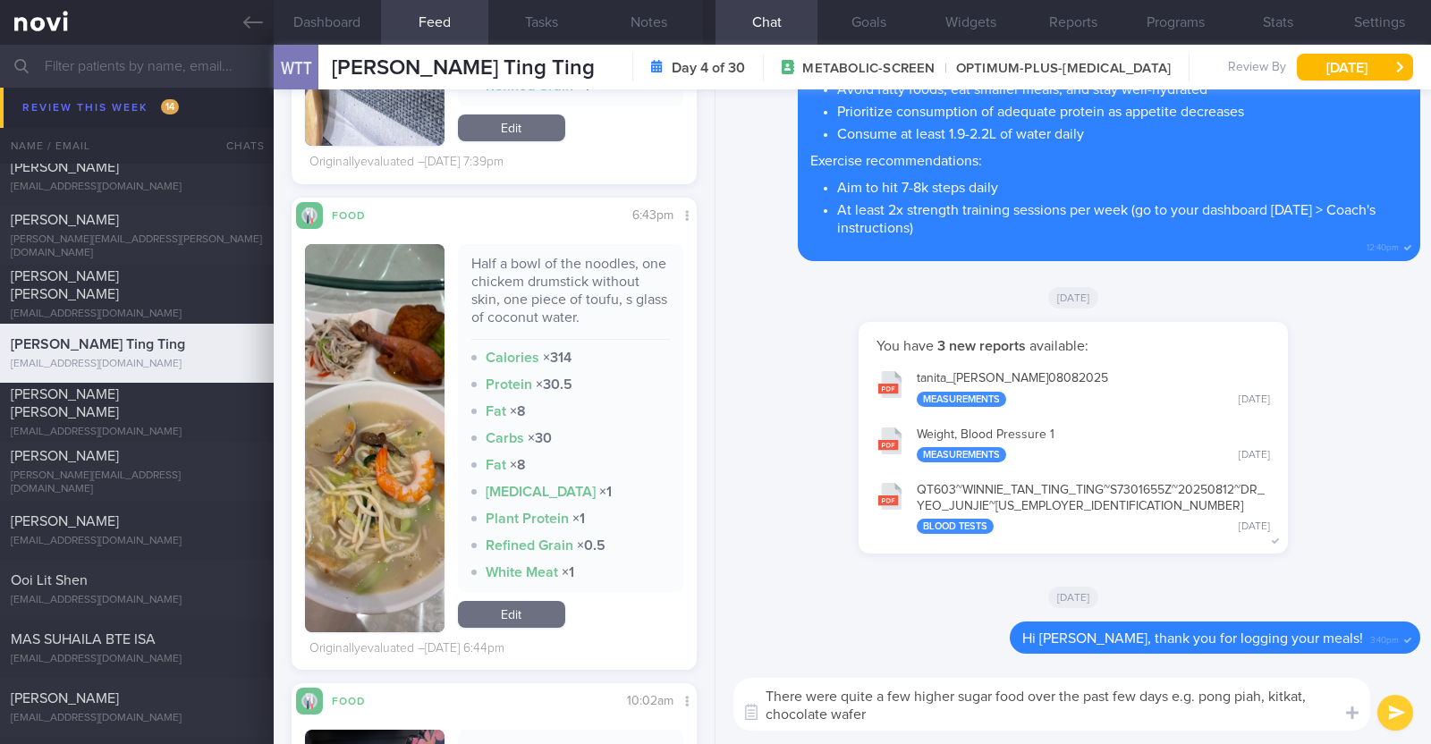
drag, startPoint x: 876, startPoint y: 709, endPoint x: 746, endPoint y: 688, distance: 131.5
click at [746, 688] on textarea "There were quite a few higher sugar food over the past few days e.g. pong piah,…" at bounding box center [1052, 704] width 637 height 53
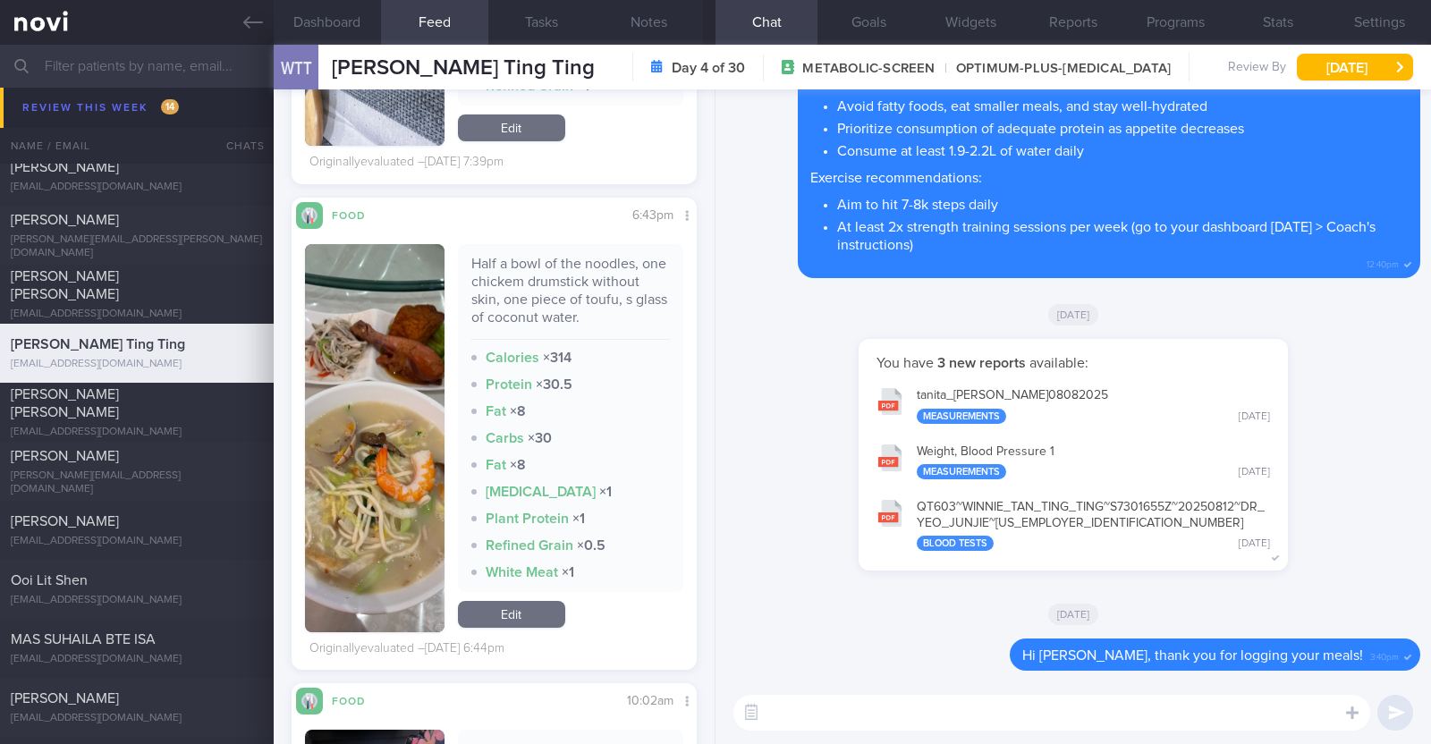
click at [833, 709] on textarea at bounding box center [1052, 713] width 637 height 36
type textarea "Overall caloric intake was within range. Good job!"
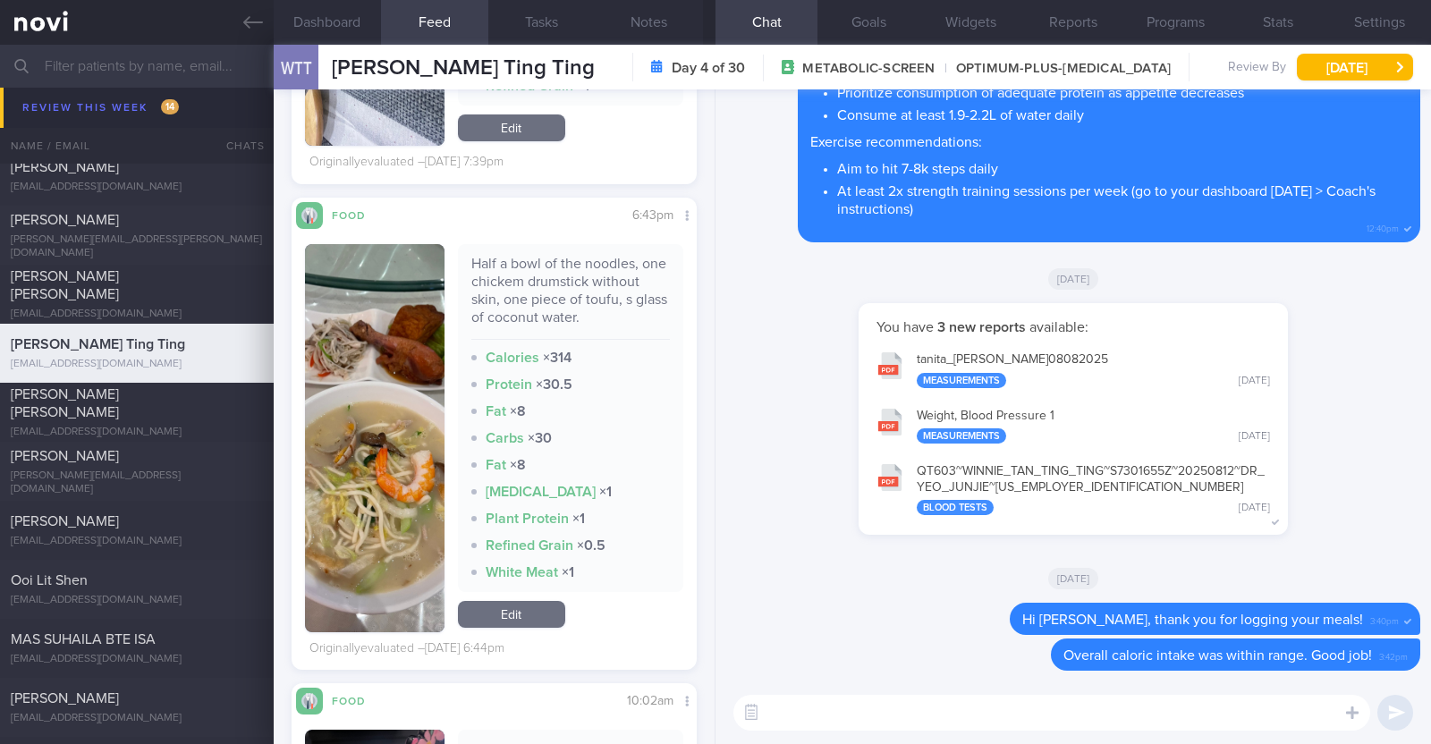
paste textarea "There were quite a few higher sugar food over the past few days e.g. pong piah,…"
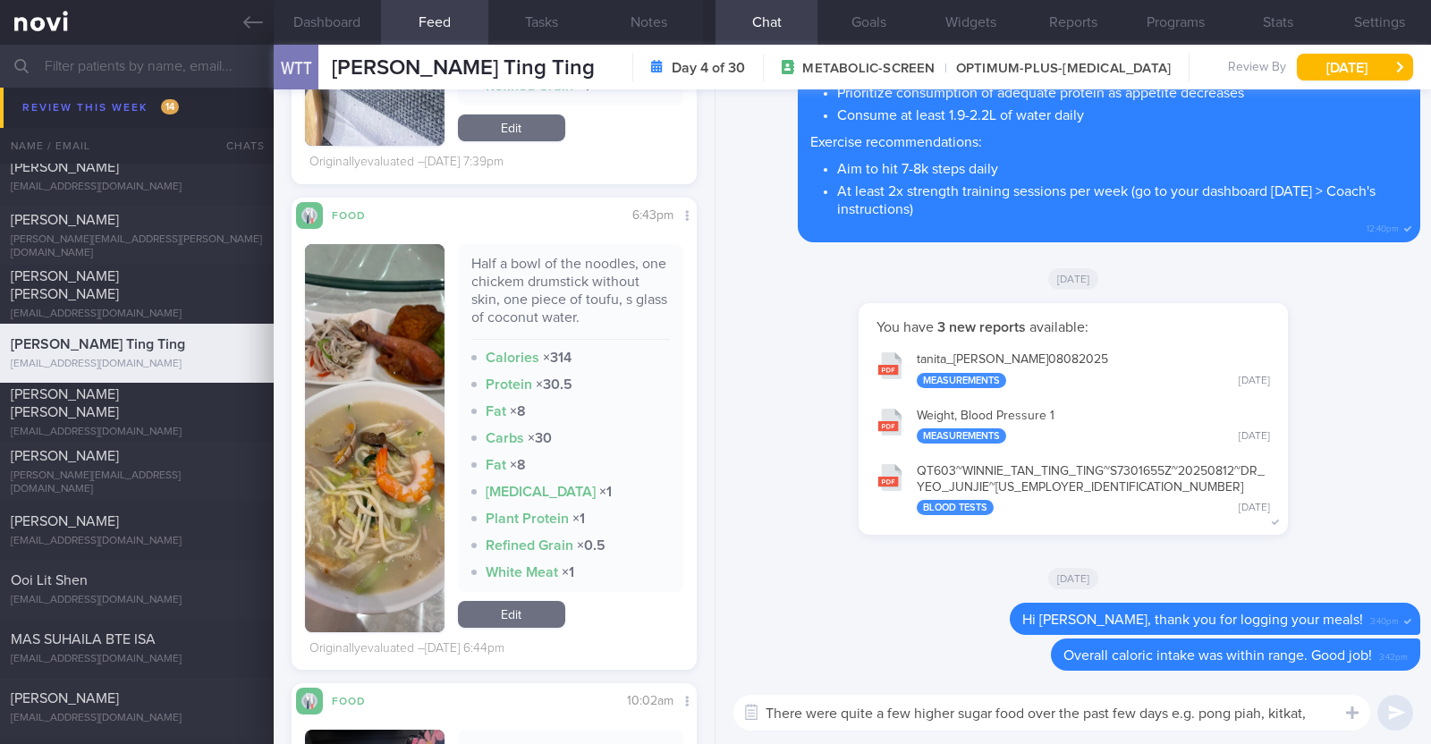
scroll to position [0, 0]
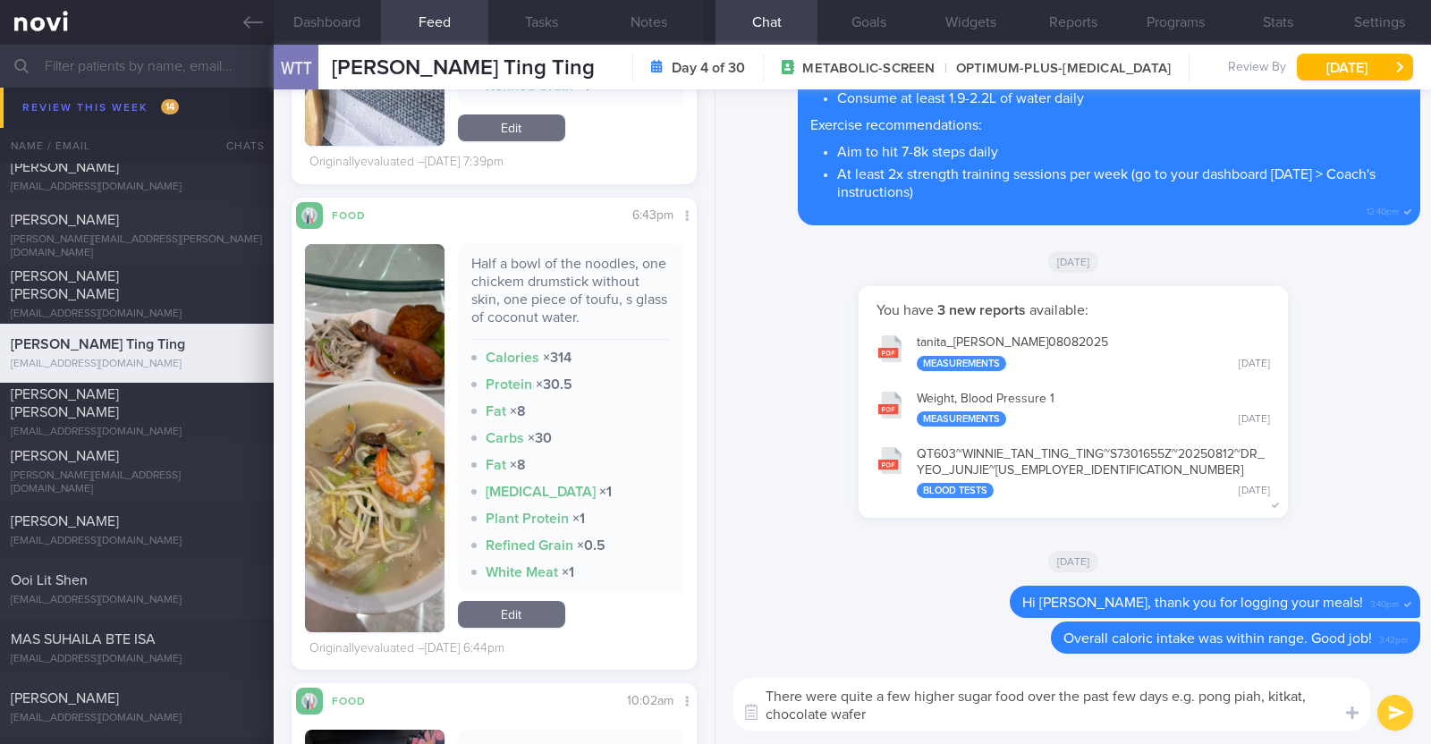
click at [838, 691] on textarea "There were quite a few higher sugar food over the past few days e.g. pong piah,…" at bounding box center [1052, 704] width 637 height 53
click at [913, 709] on textarea "There were however quite a few higher sugar food over the past few days e.g. po…" at bounding box center [1052, 704] width 637 height 53
type textarea "There were however quite a few higher sugar food over the past few days e.g. po…"
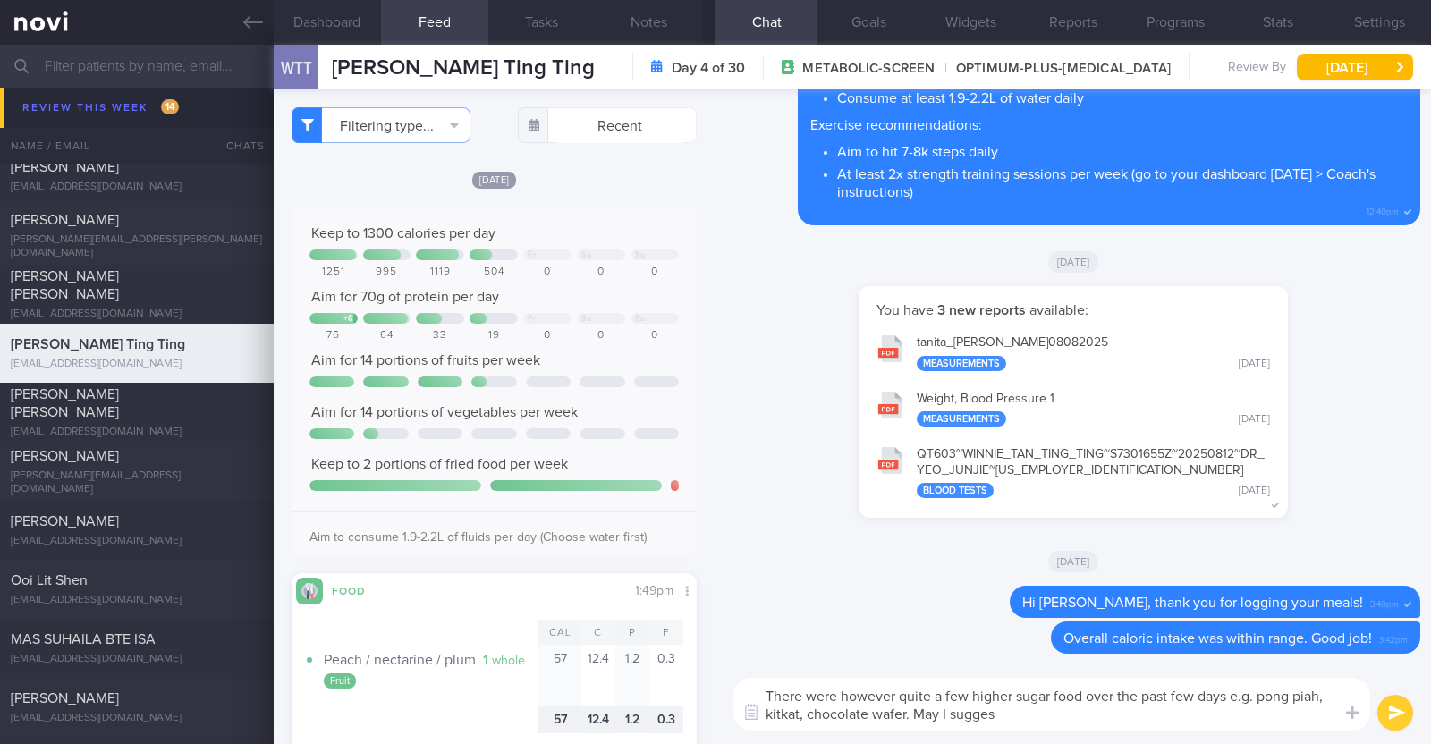
drag, startPoint x: 1010, startPoint y: 713, endPoint x: 705, endPoint y: 676, distance: 307.3
click at [705, 676] on div "Dashboard Feed 1047+ Tasks Notes Chat Goals Widgets Reports Programs Stats Sett…" at bounding box center [853, 395] width 1158 height 700
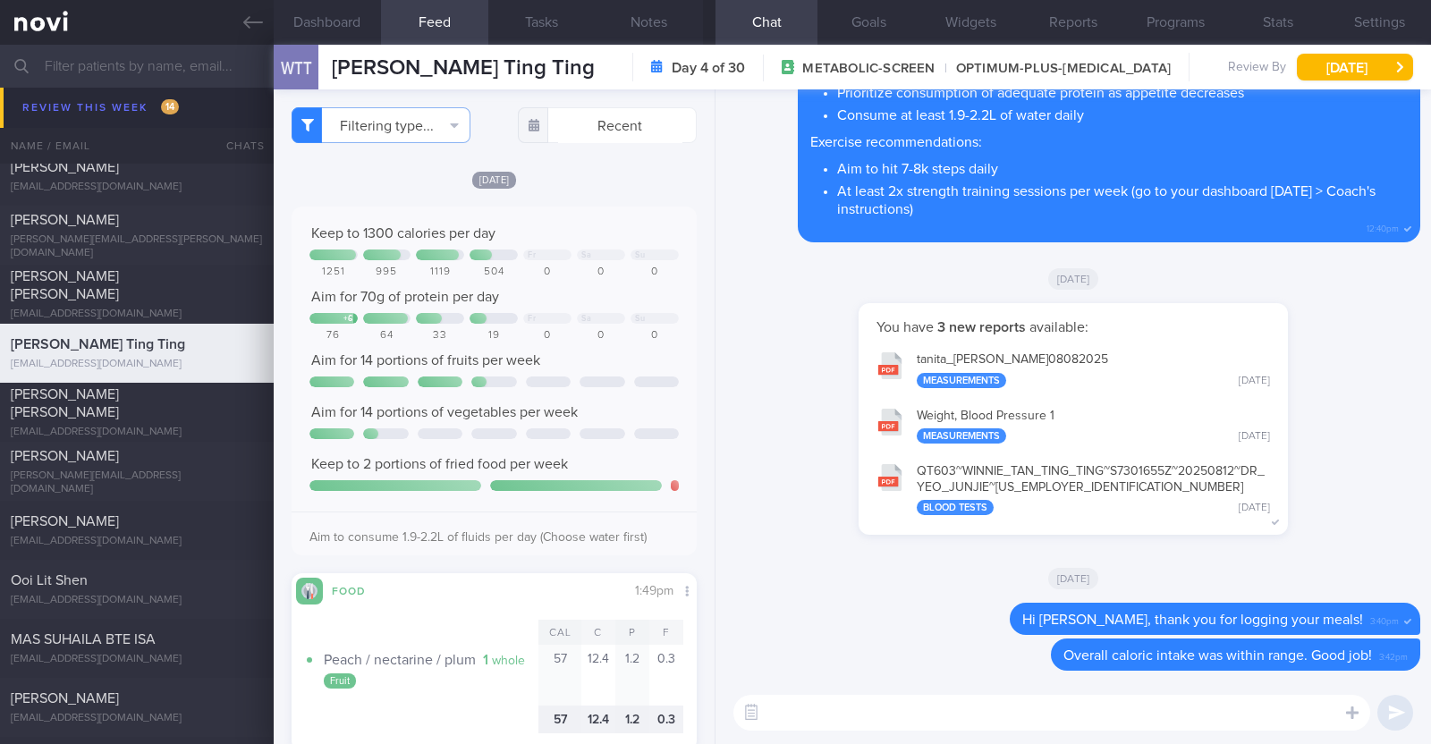
click at [827, 707] on textarea at bounding box center [1052, 713] width 637 height 36
type textarea "Protein intake was slightly low on some days"
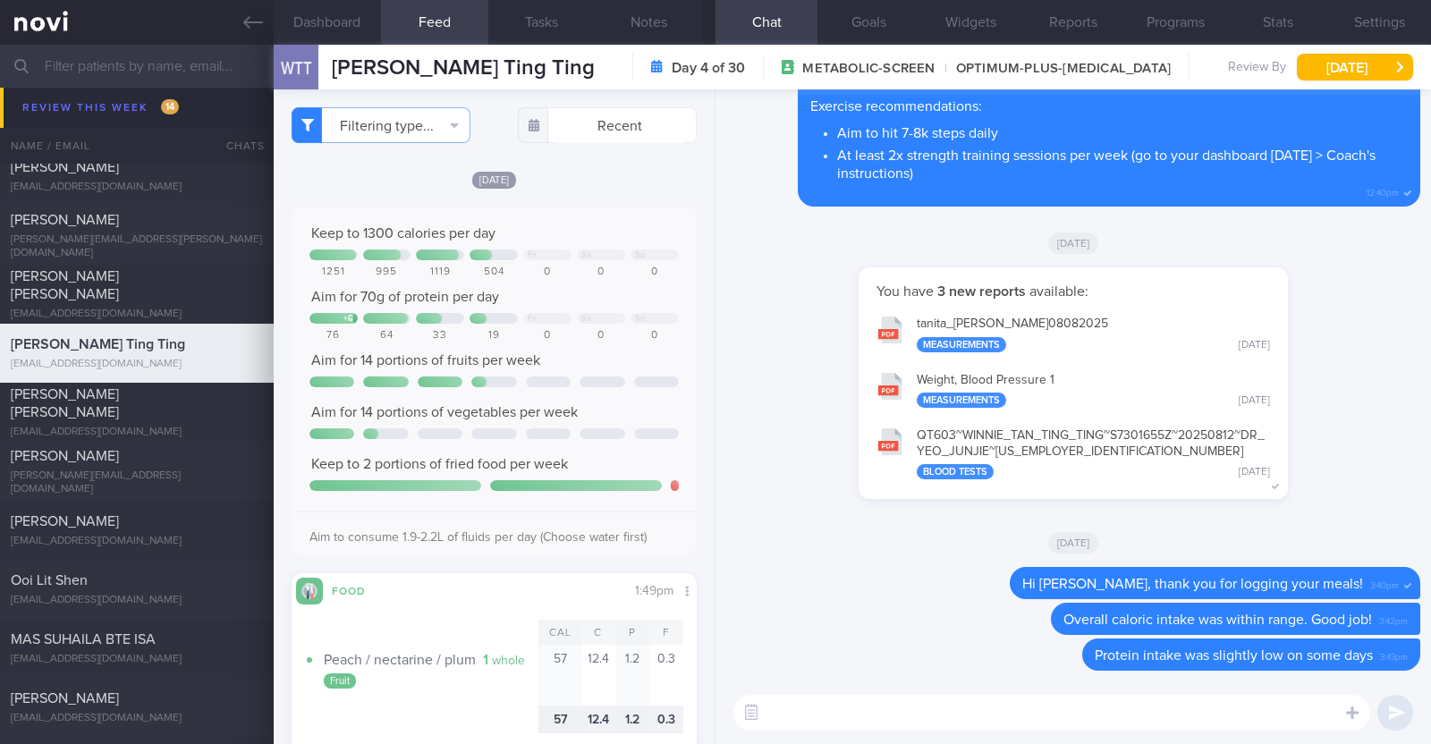
paste textarea "There were however quite a few higher sugar food over the past few days e.g. po…"
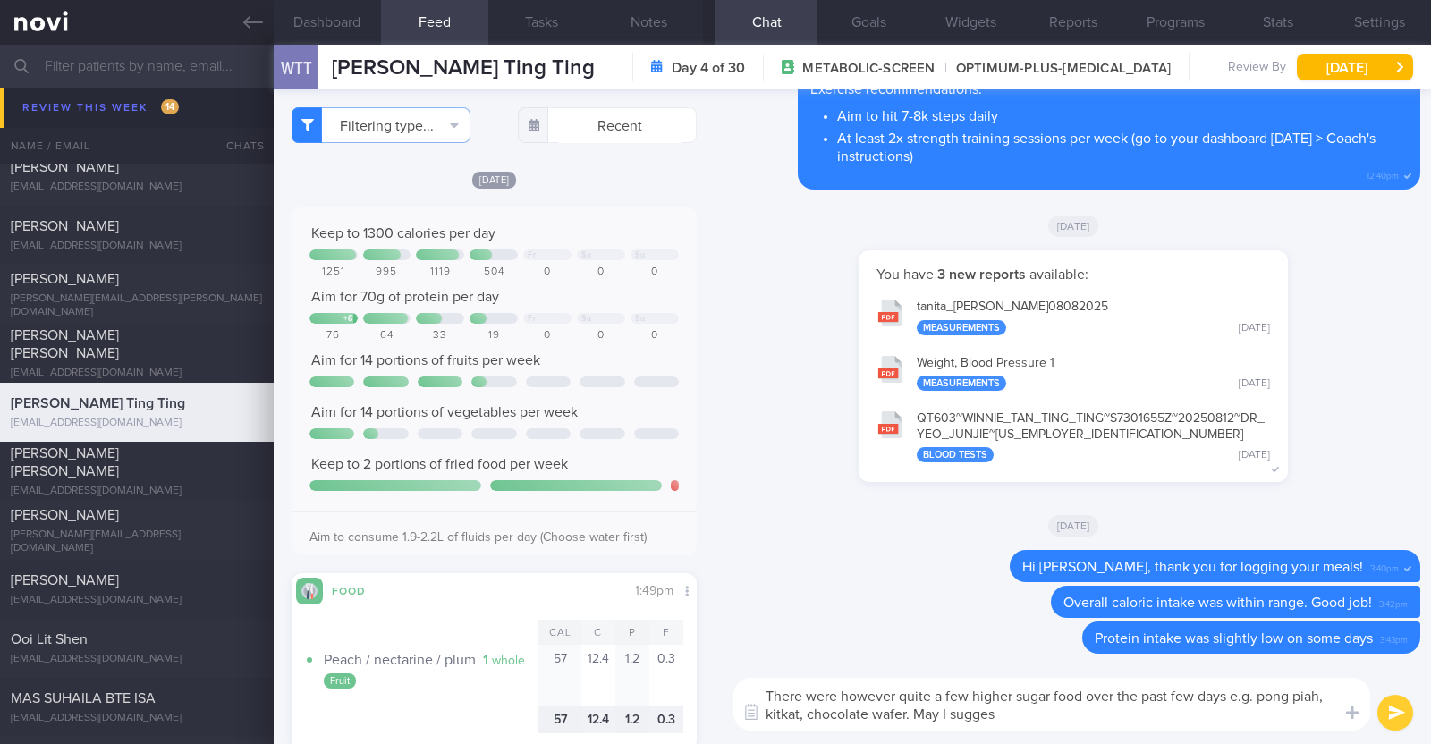
drag, startPoint x: 840, startPoint y: 693, endPoint x: 895, endPoint y: 688, distance: 54.8
click at [895, 688] on textarea "There were however quite a few higher sugar food over the past few days e.g. po…" at bounding box center [1052, 704] width 637 height 53
click at [966, 714] on textarea "There were also quite a few higher sugar food over the past few days e.g. pong …" at bounding box center [1052, 704] width 637 height 53
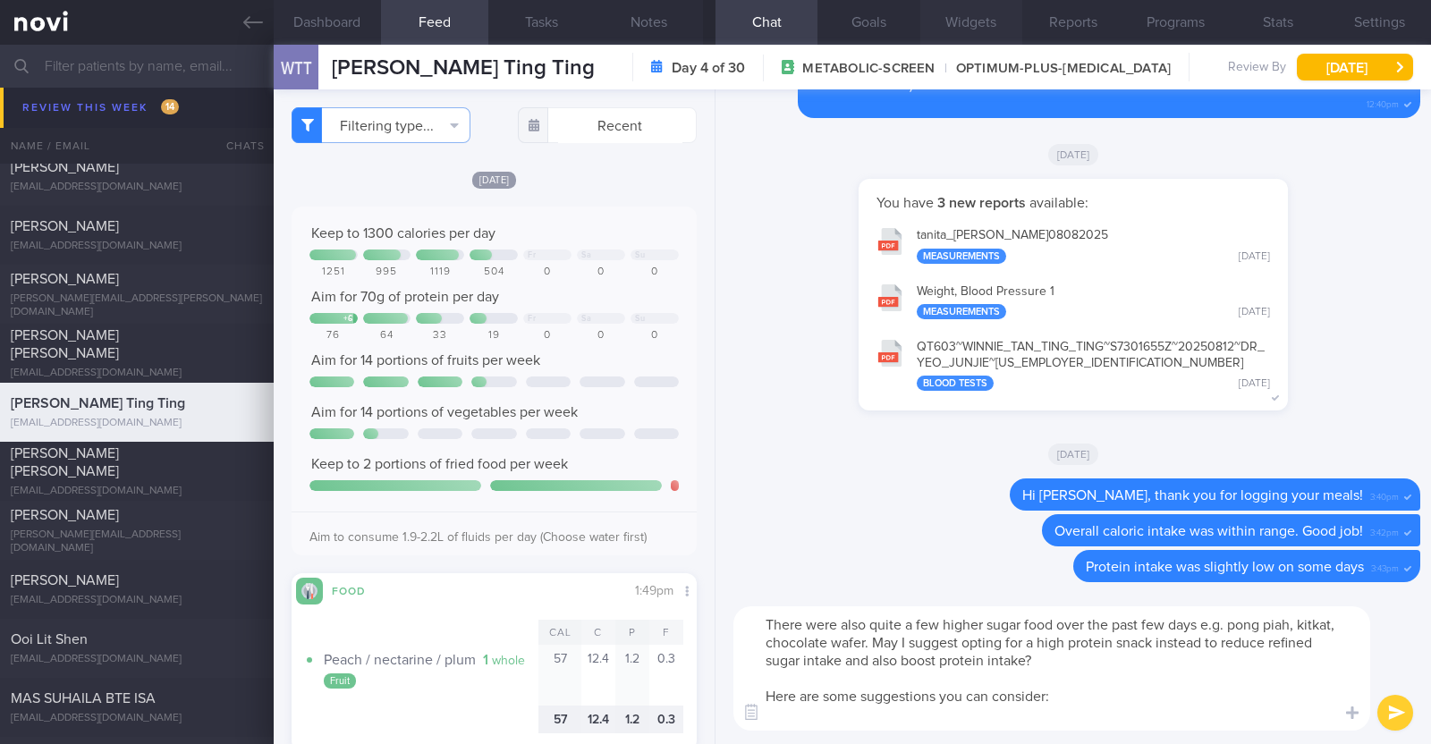
paste textarea "- Hard boiled egg - Unsalted edamame - Unsweetened soy milk - Low fat milk - [L…"
type textarea "There were also quite a few higher sugar food over the past few days e.g. pong …"
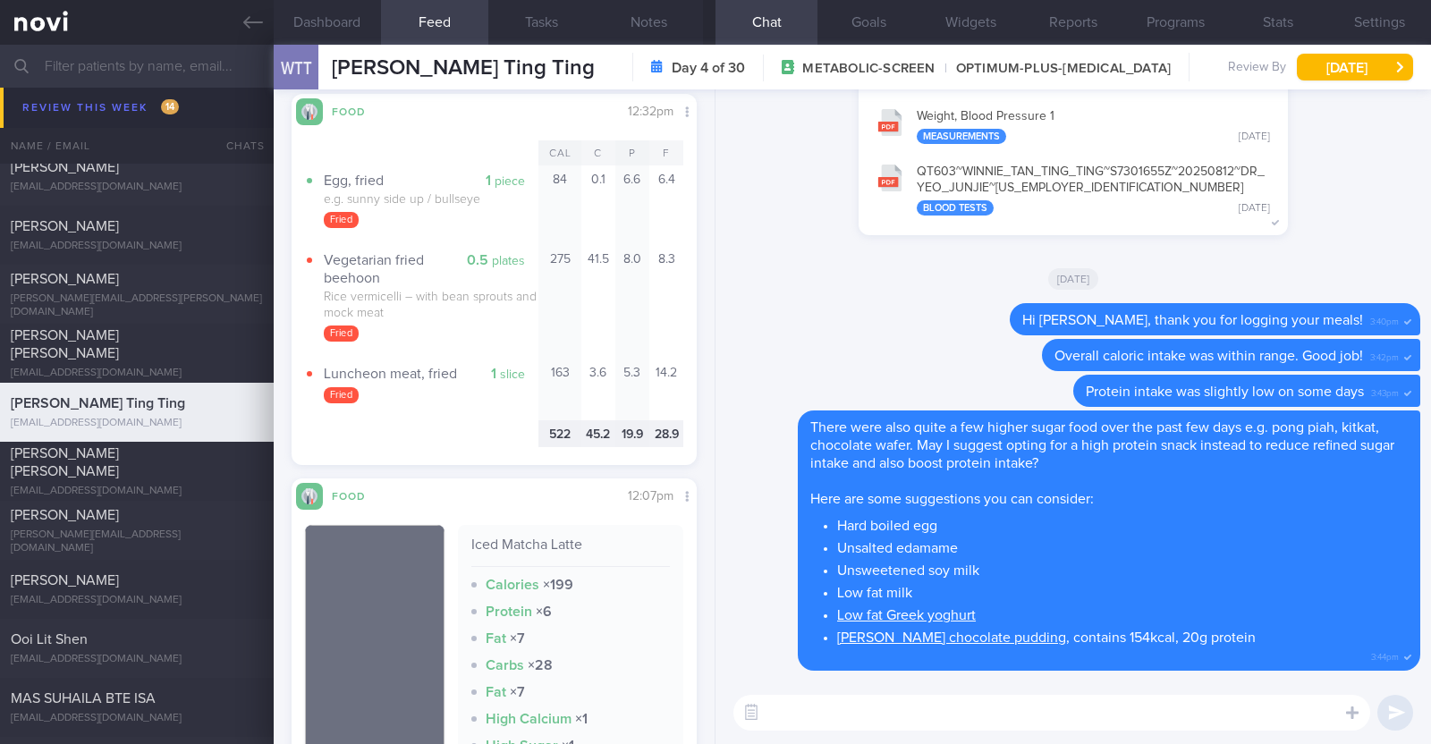
scroll to position [782, 0]
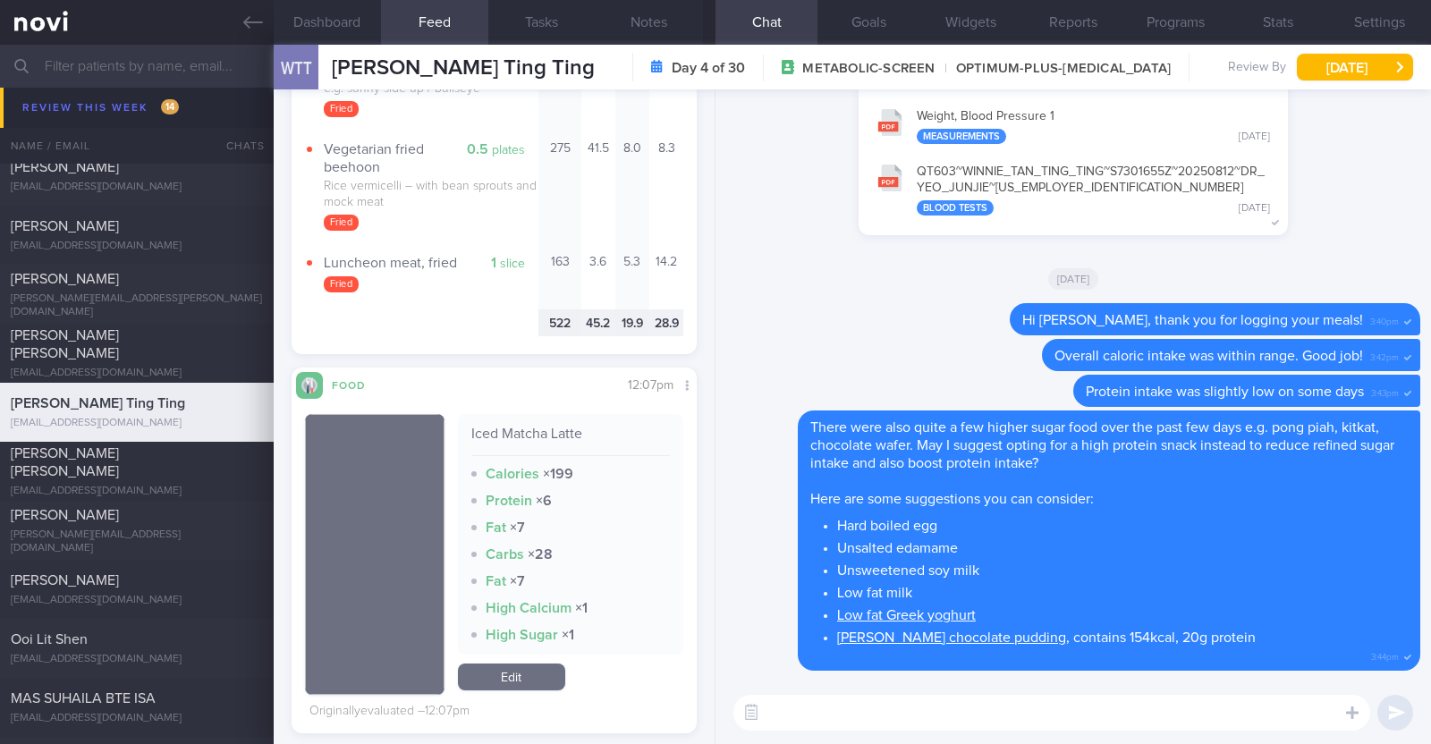
click at [810, 709] on textarea at bounding box center [1052, 713] width 637 height 36
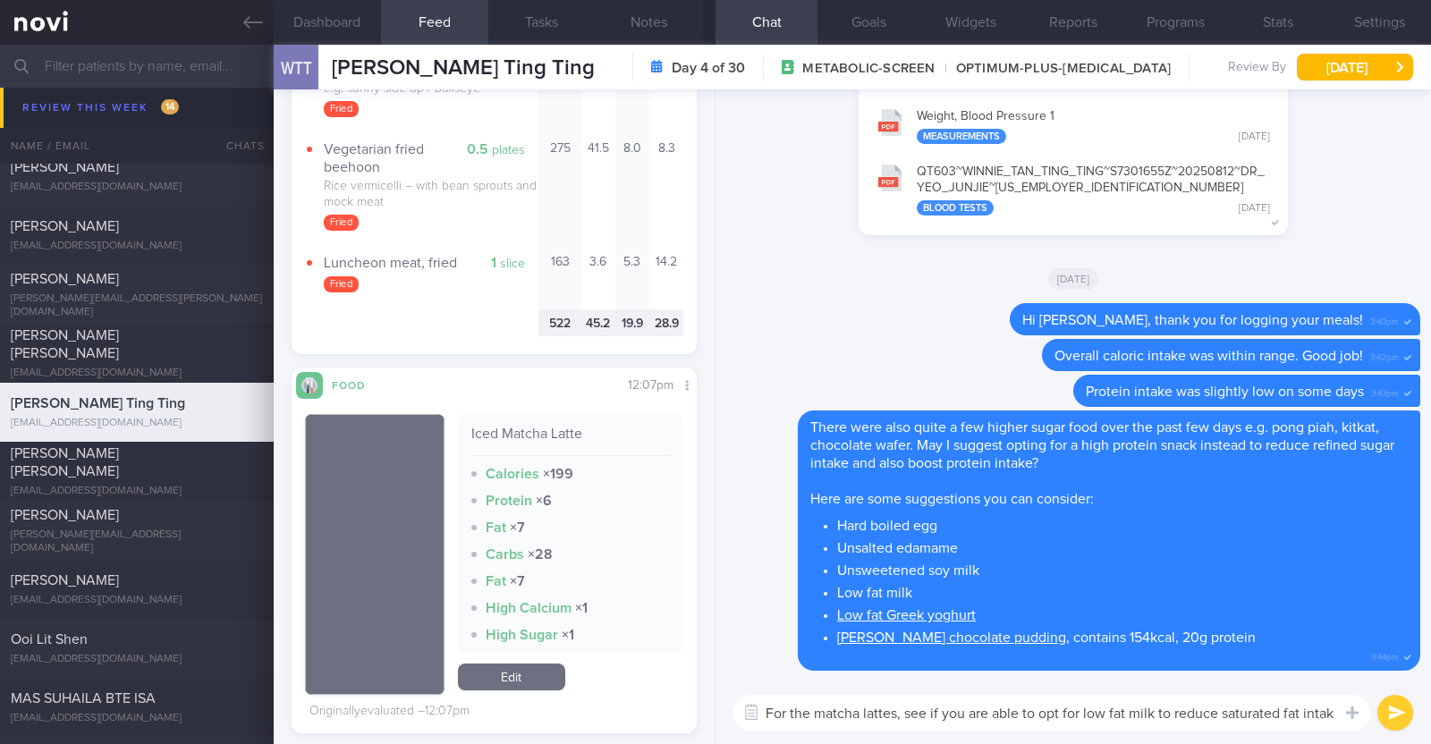
type textarea "For the matcha lattes, see if you are able to opt for low fat milk to reduce sa…"
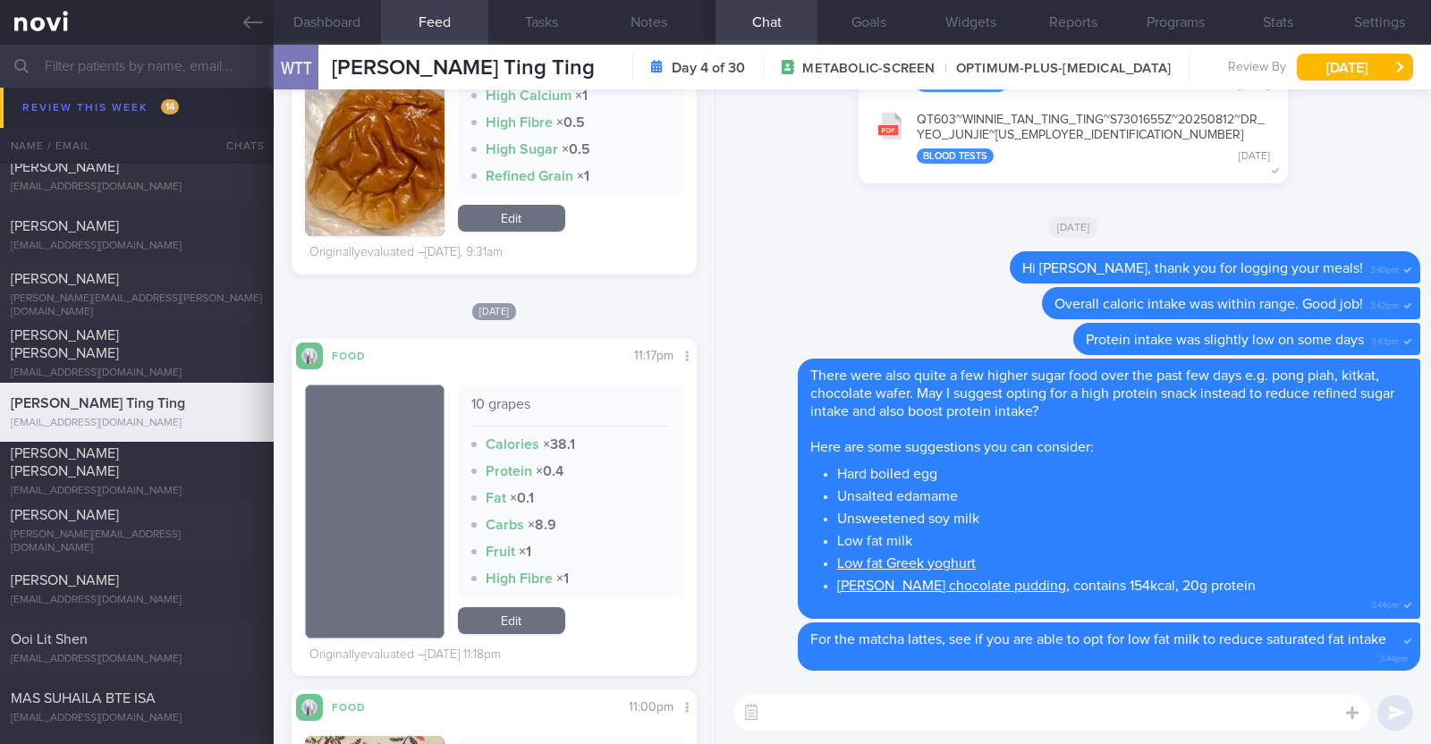
scroll to position [3018, 0]
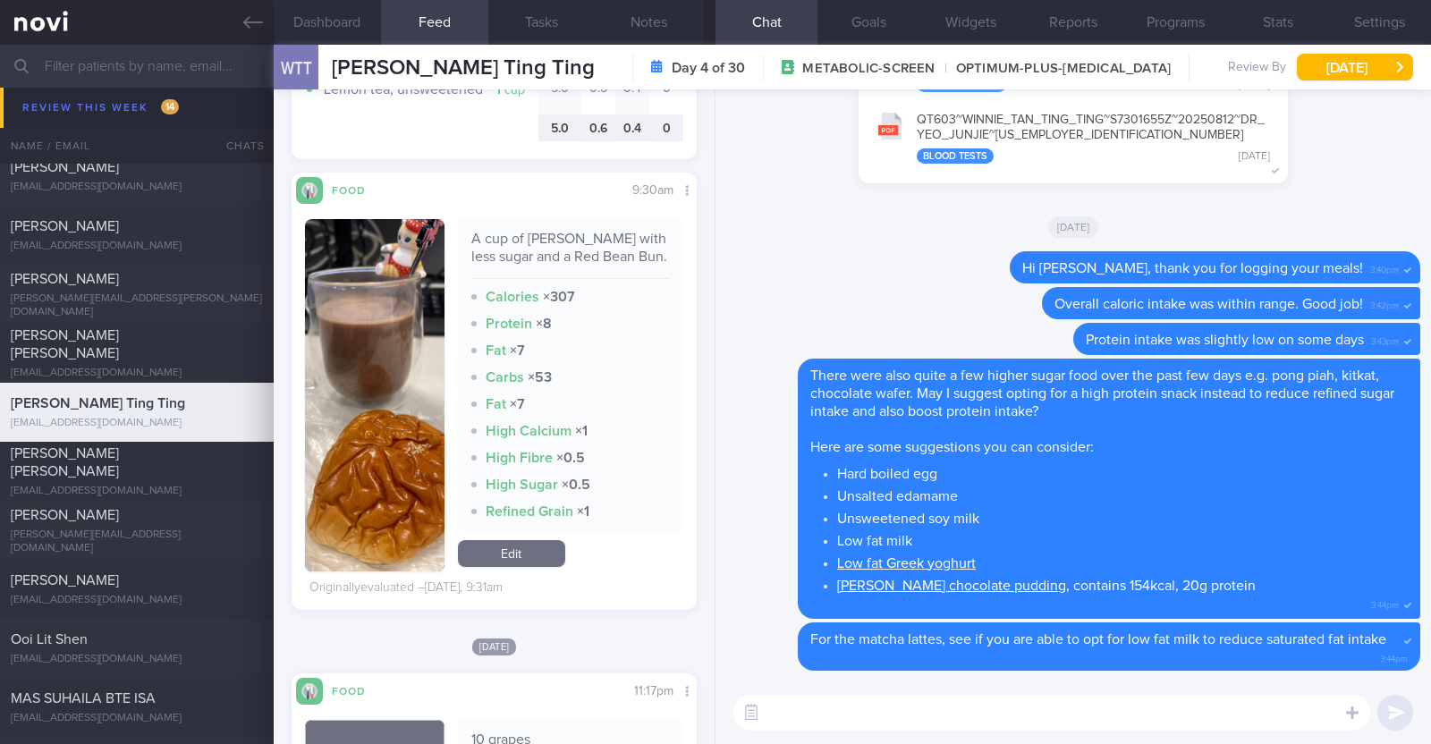
click at [804, 712] on textarea at bounding box center [1052, 713] width 637 height 36
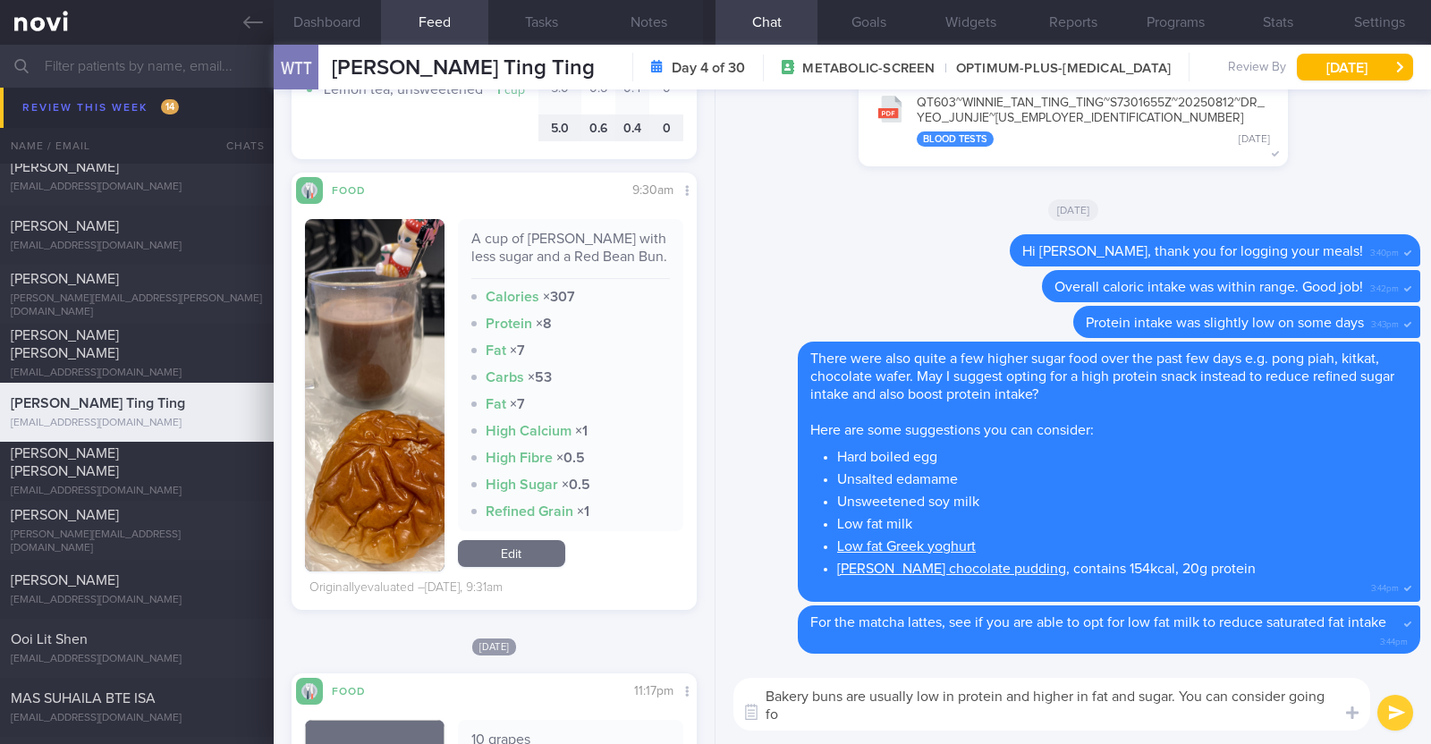
scroll to position [0, 0]
click at [1033, 714] on textarea "Bakery buns are usually low in protein and higher in fat and sugar. You can con…" at bounding box center [1052, 704] width 637 height 53
click at [1215, 722] on textarea "Bakery buns are usually low in protein and higher in fat and sugar. You can con…" at bounding box center [1052, 704] width 637 height 53
type textarea "Bakery buns are usually low in protein and higher in fat and sugar. You can con…"
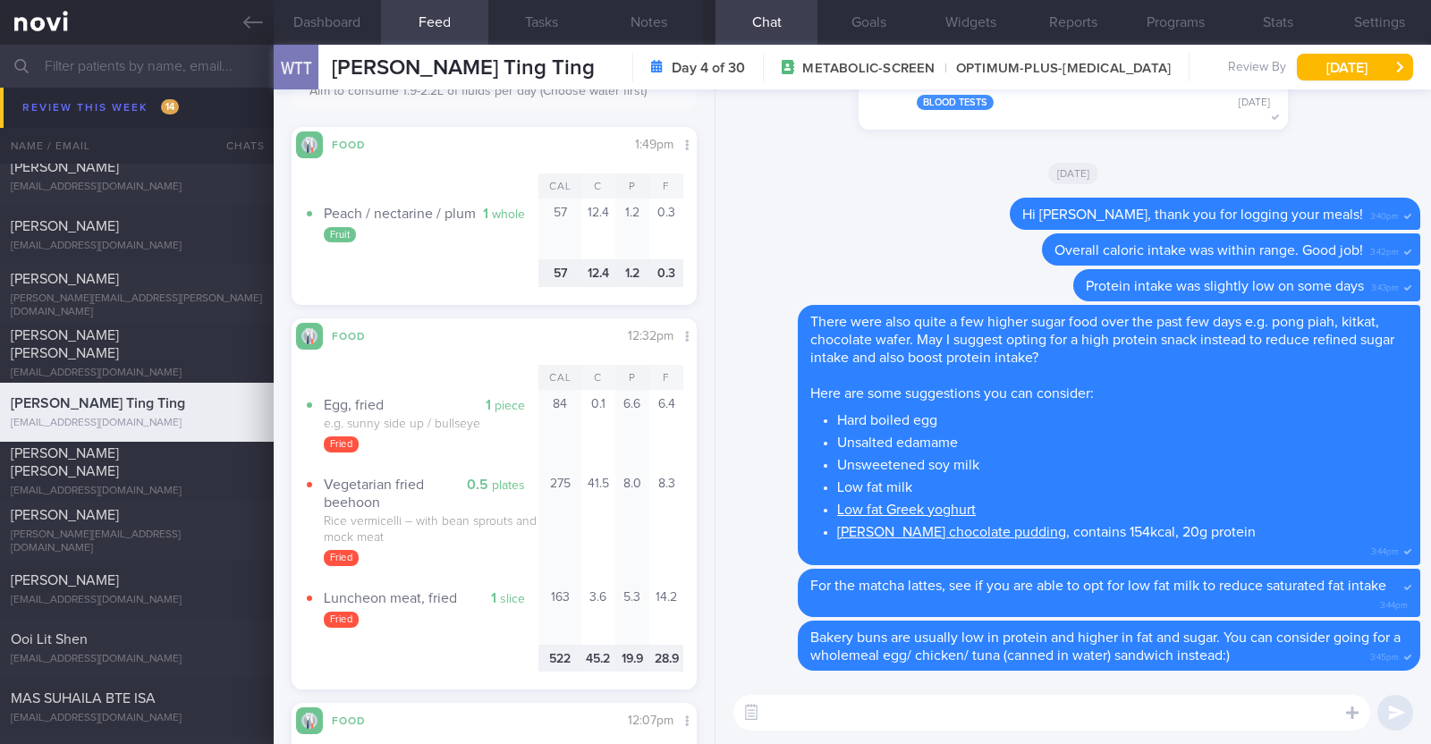
scroll to position [559, 0]
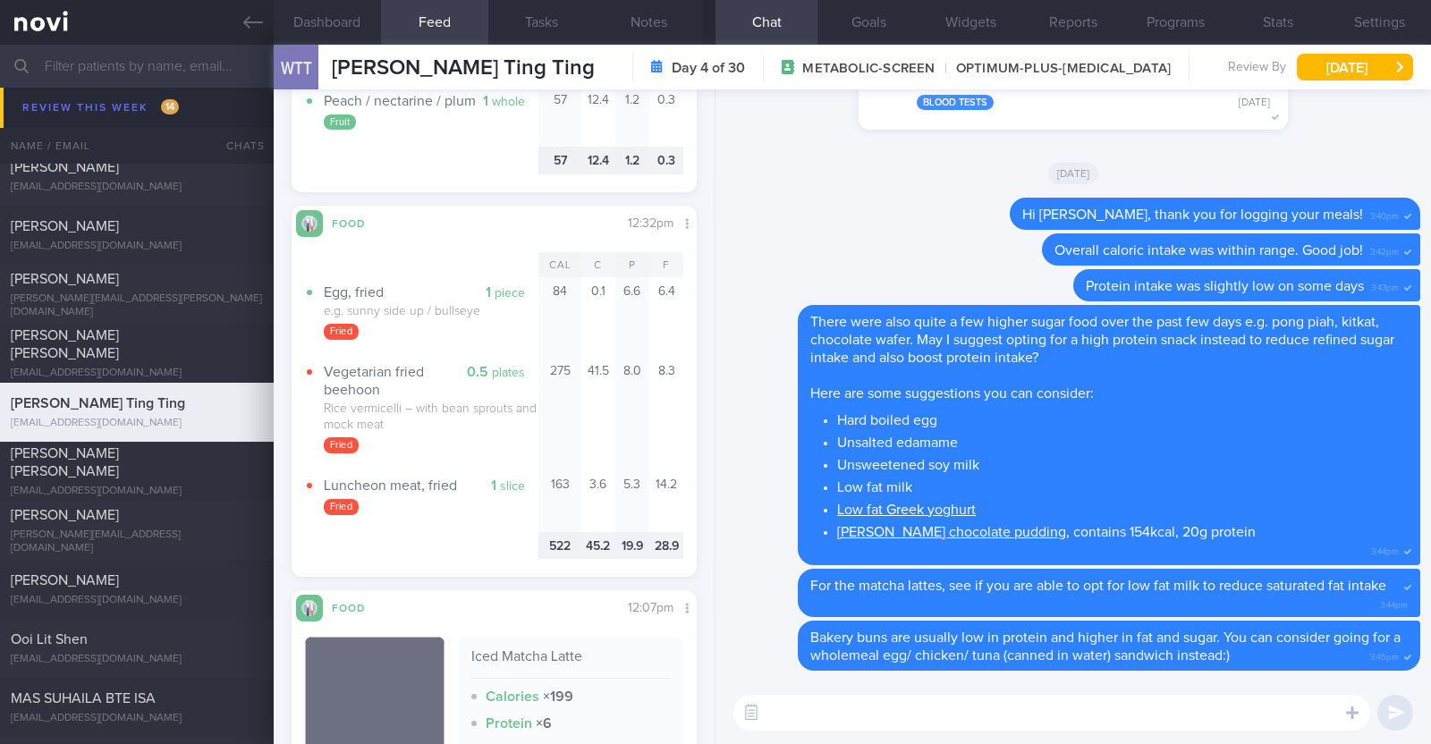
click at [797, 706] on textarea at bounding box center [1052, 713] width 637 height 36
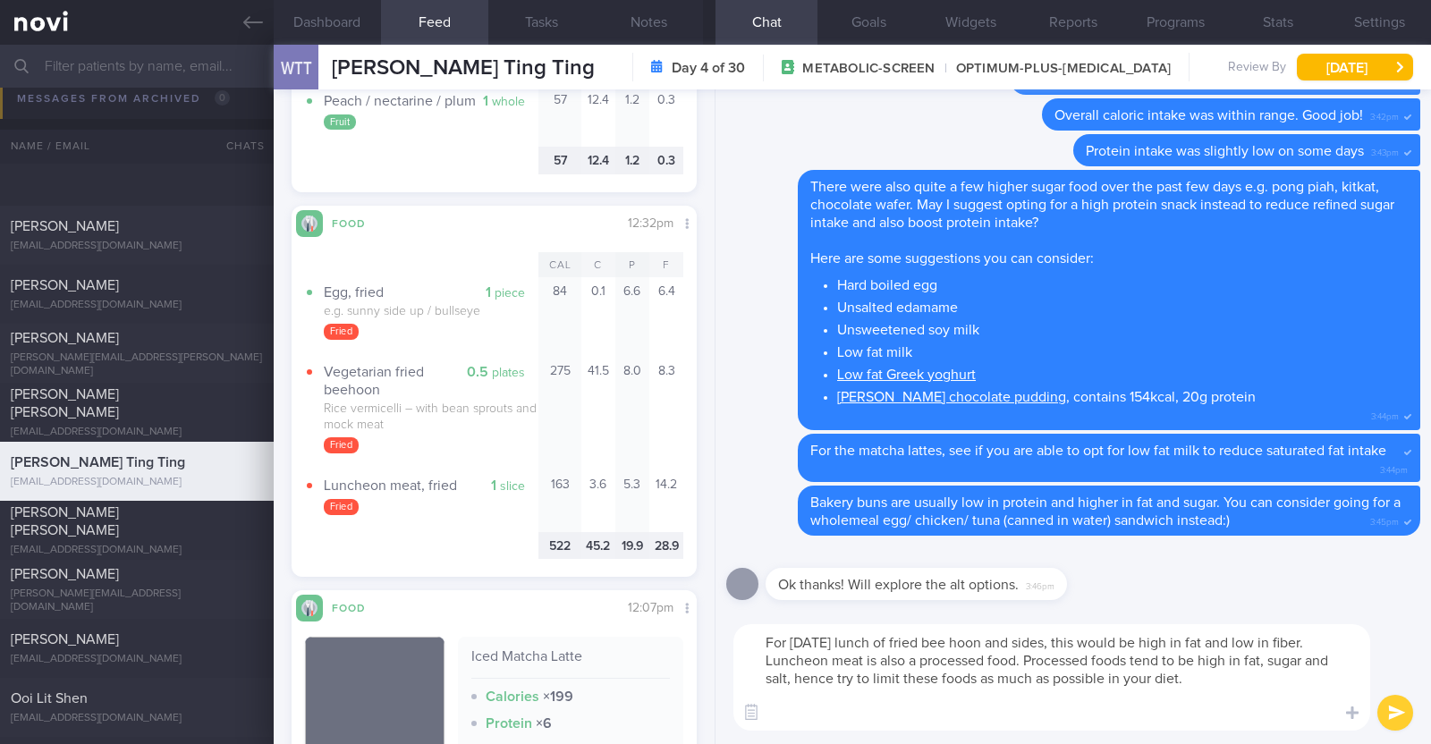
scroll to position [0, 0]
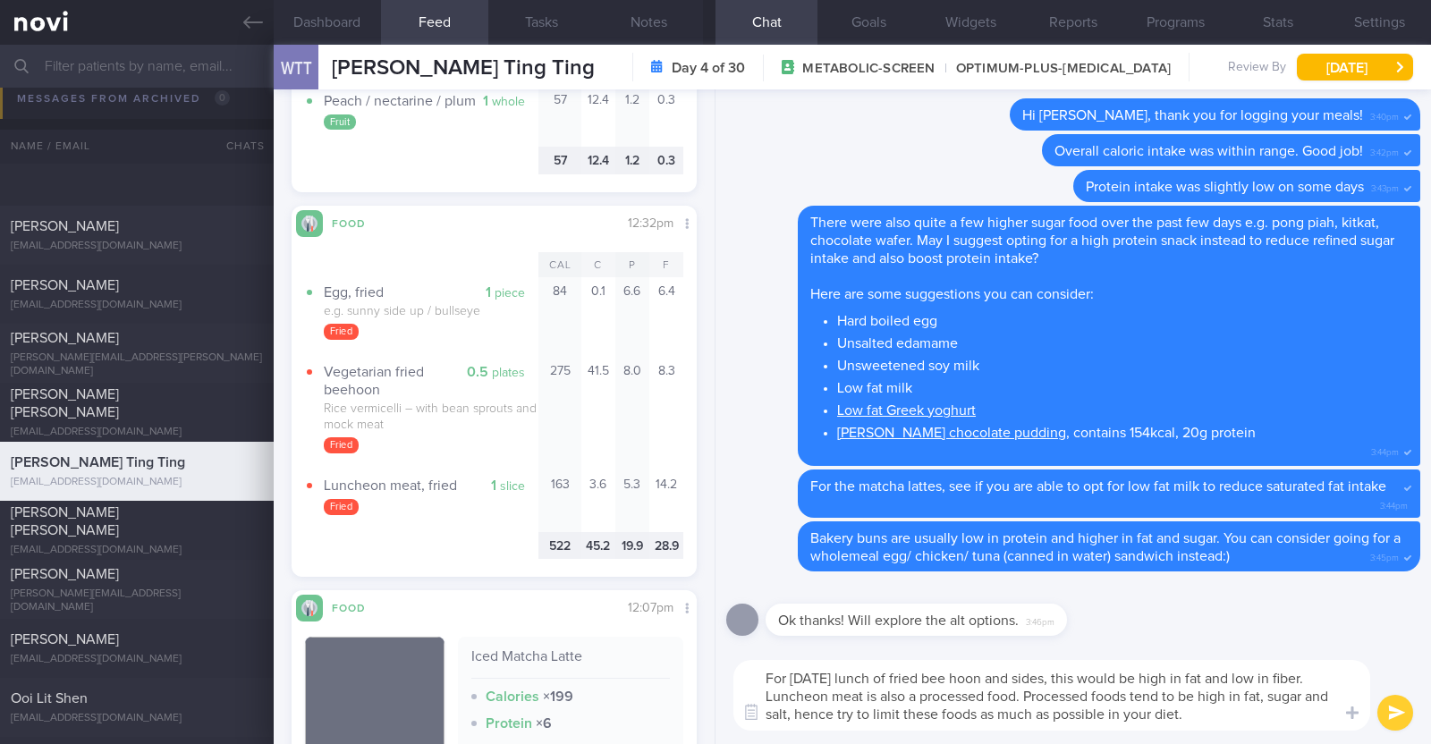
type textarea "For today's lunch of fried bee hoon and sides, this would be high in fat and lo…"
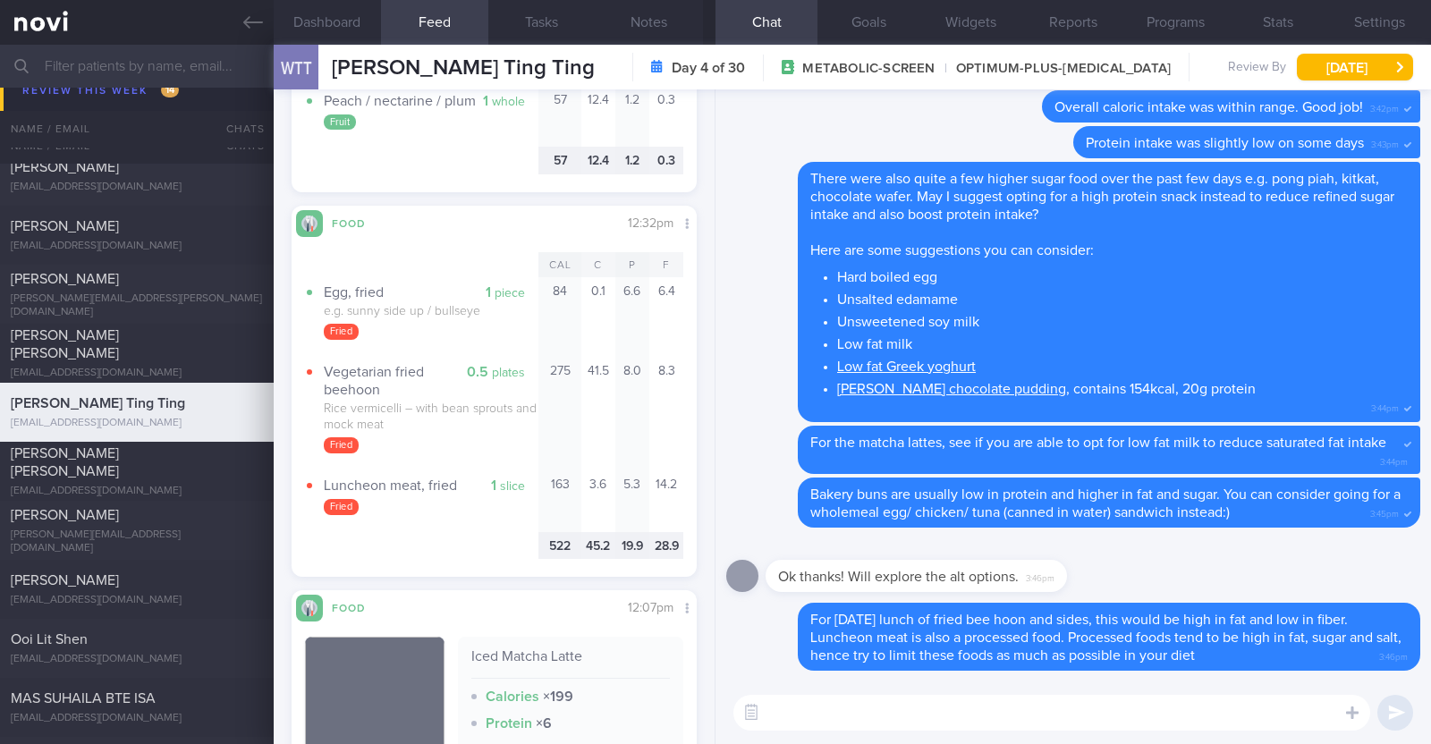
scroll to position [768, 0]
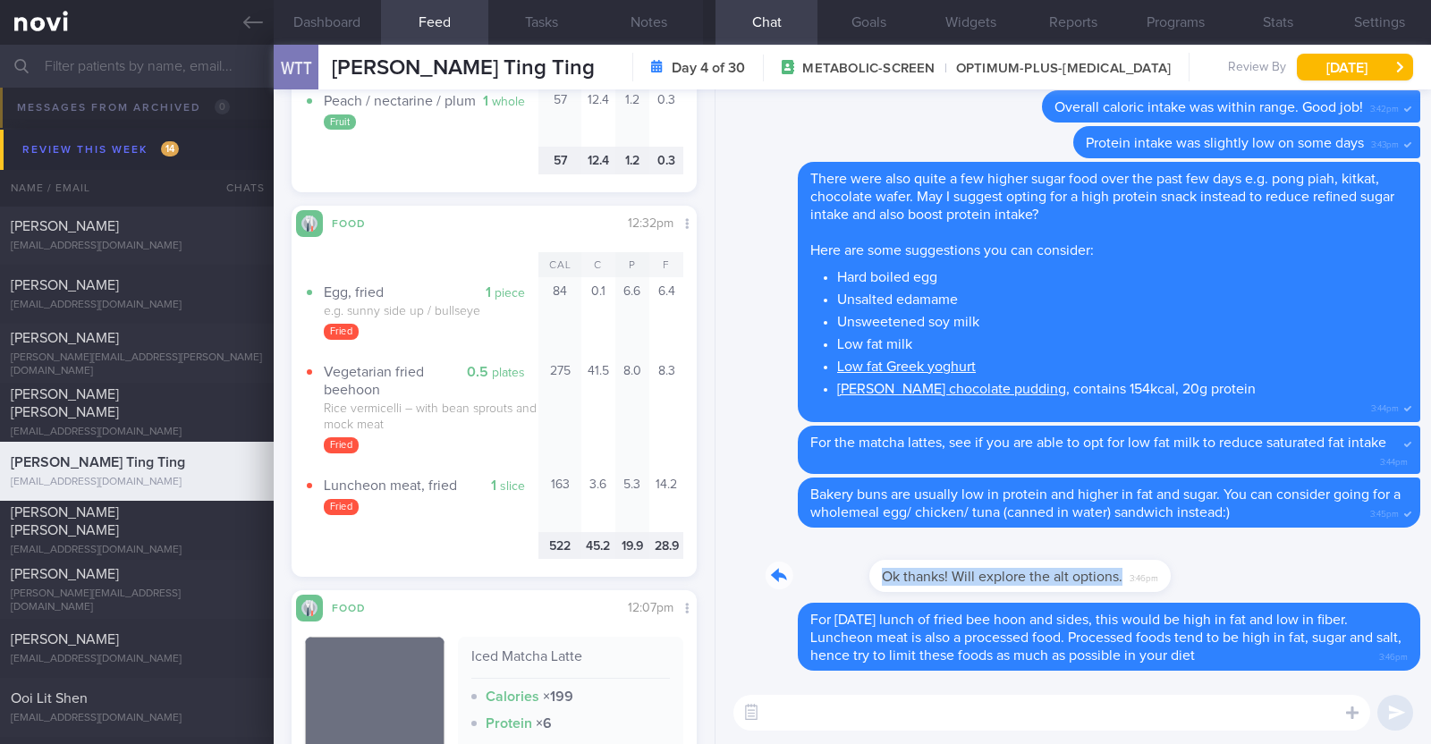
drag, startPoint x: 1056, startPoint y: 573, endPoint x: 1358, endPoint y: 569, distance: 302.4
click at [1358, 569] on div "Ok thanks! Will explore the alt options. 3:46pm" at bounding box center [1073, 571] width 694 height 64
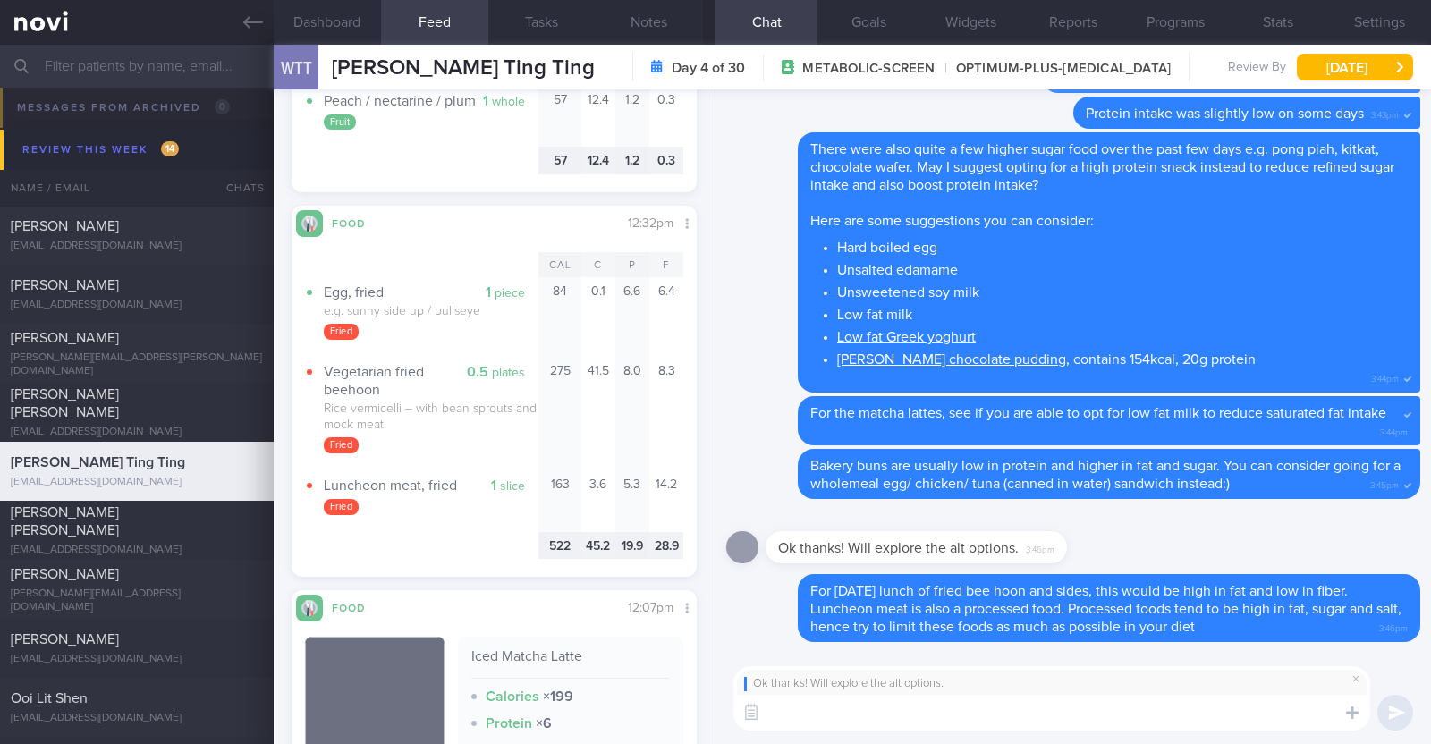
paste textarea "👍"
paste textarea "😀"
type textarea "👍😀"
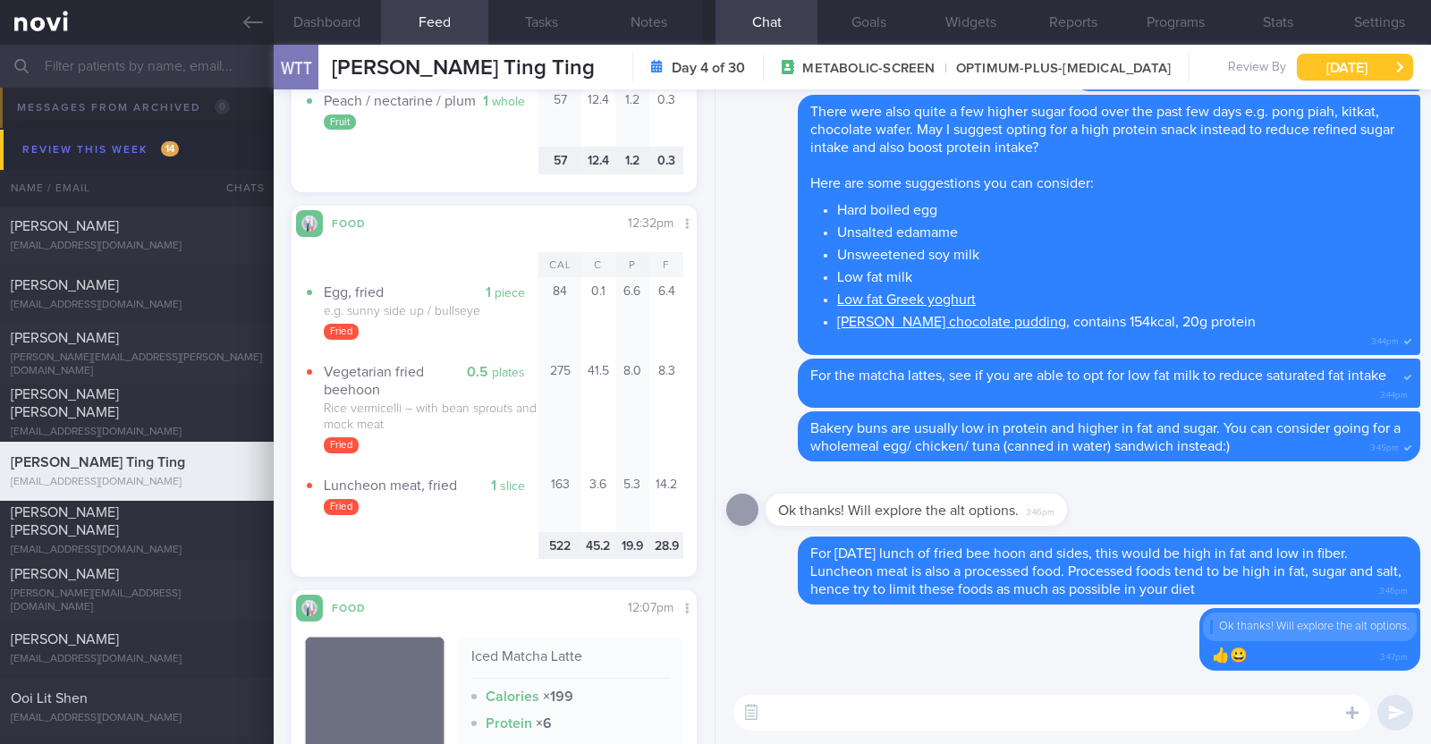
click at [1339, 60] on button "[DATE]" at bounding box center [1355, 67] width 116 height 27
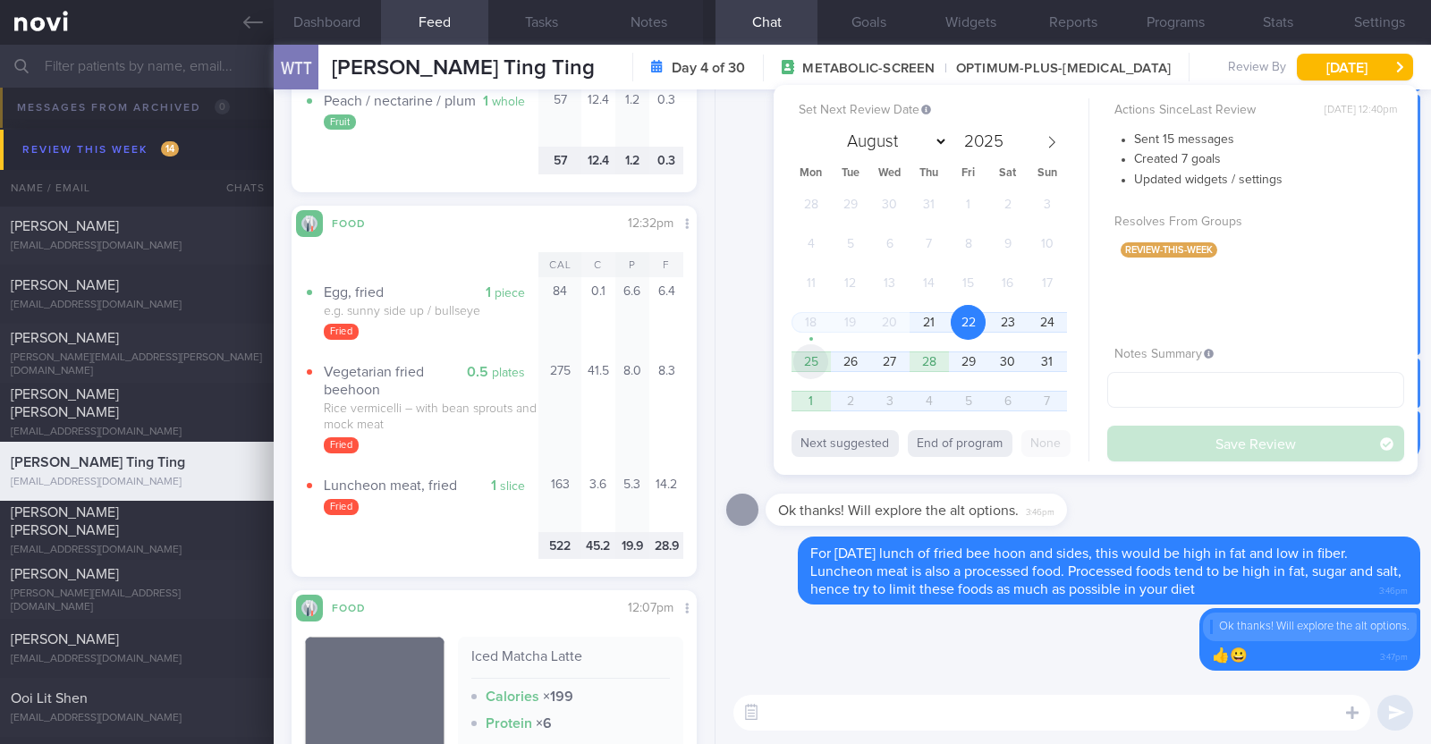
click at [819, 351] on span "25" at bounding box center [811, 361] width 35 height 35
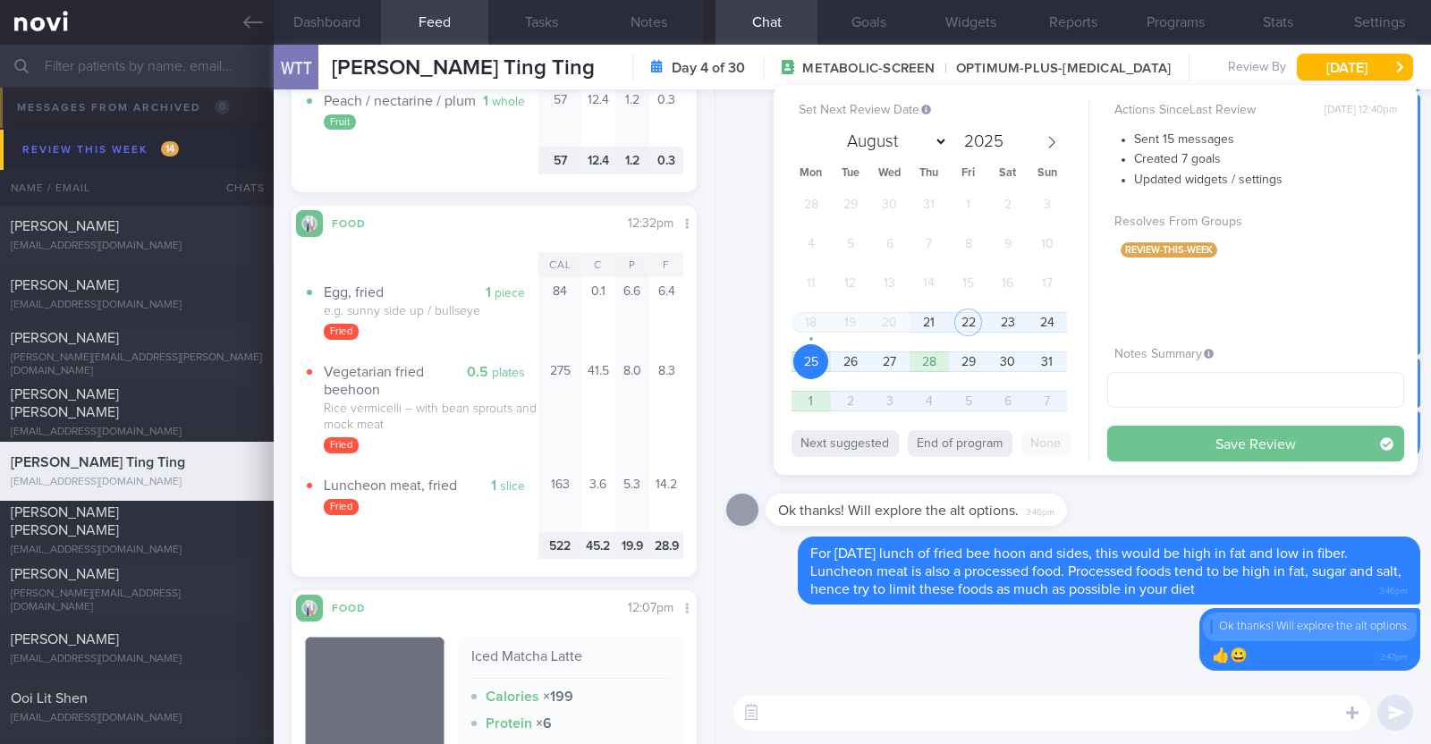
click at [1148, 439] on button "Save Review" at bounding box center [1256, 444] width 297 height 36
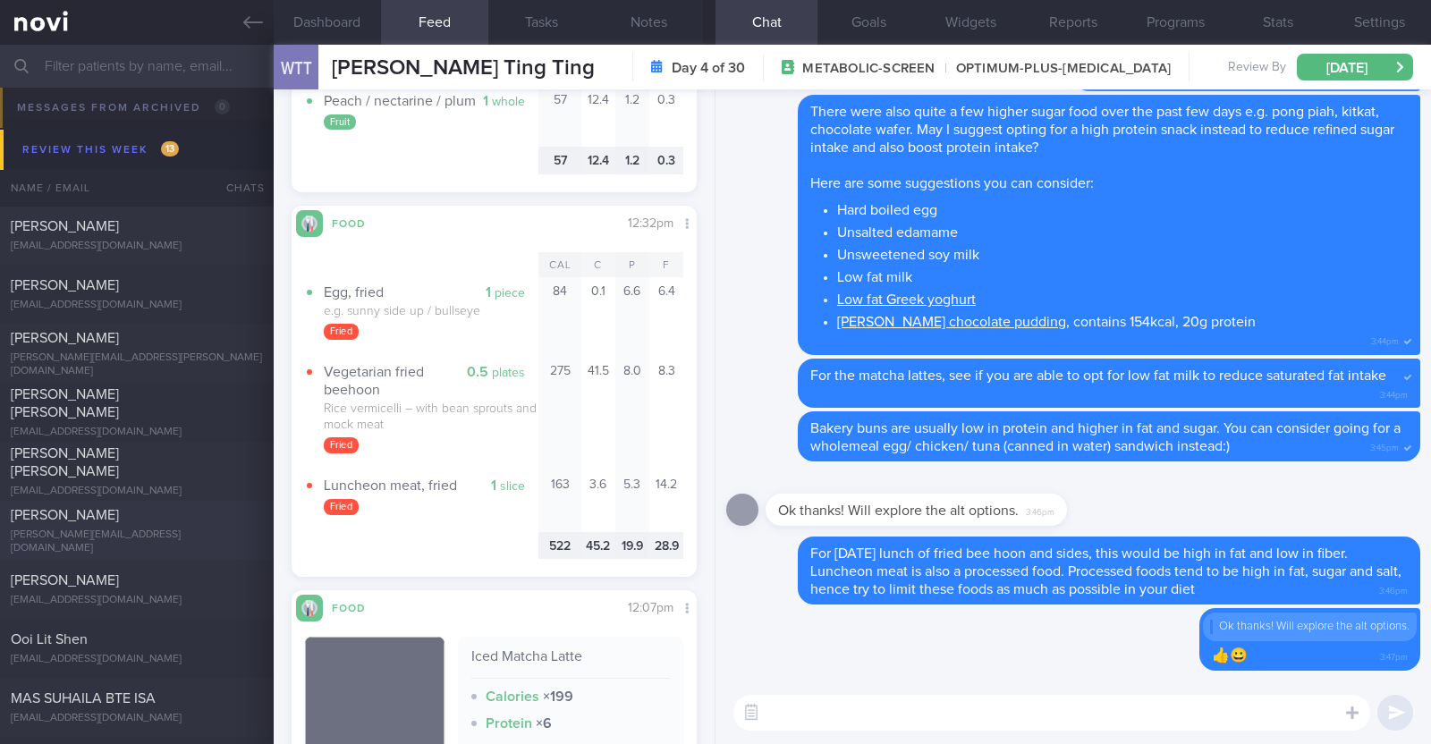
click at [127, 523] on div "Rowena Ferareza" at bounding box center [135, 515] width 248 height 18
type textarea "48F Comorbidities: Fibroids Anaemic ? HLD ? Blood sugar Nil meds Wegovy 0.25mg …"
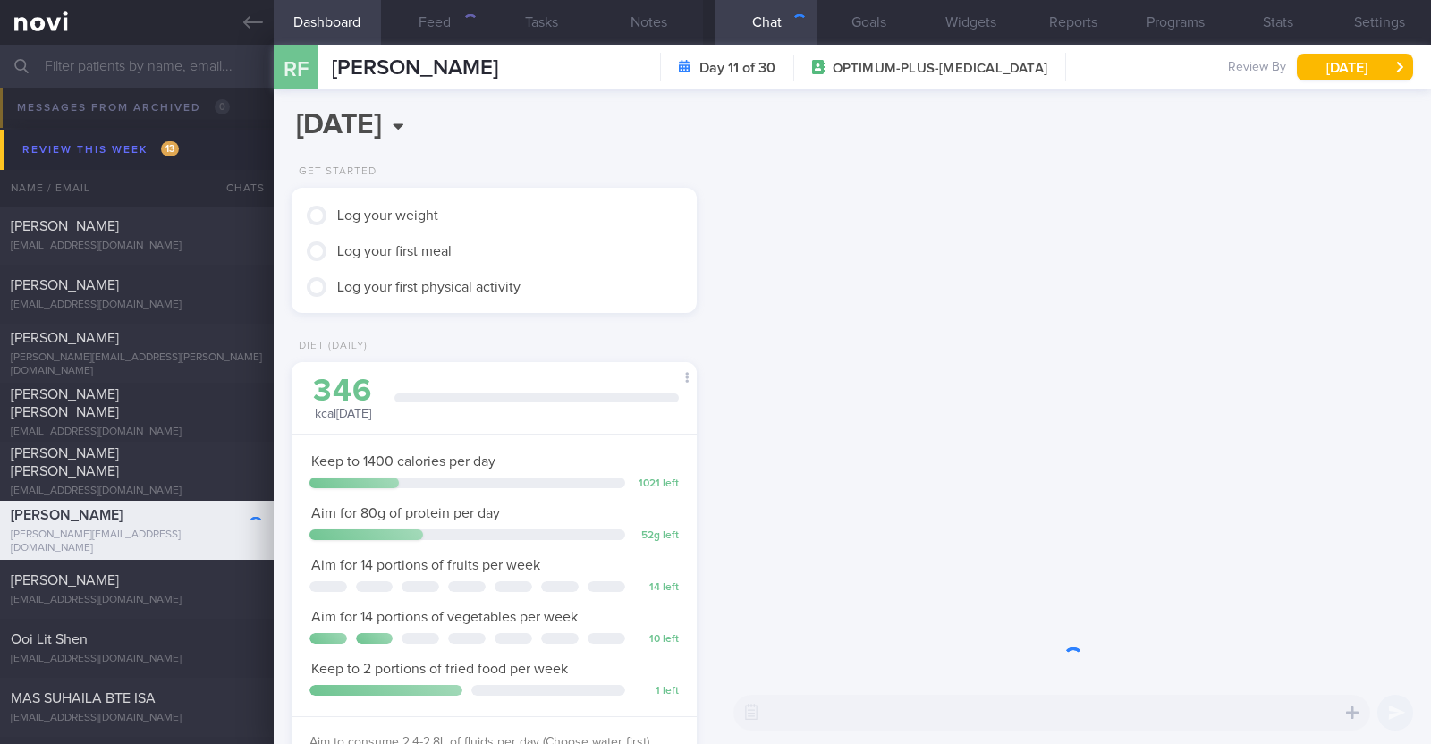
scroll to position [203, 356]
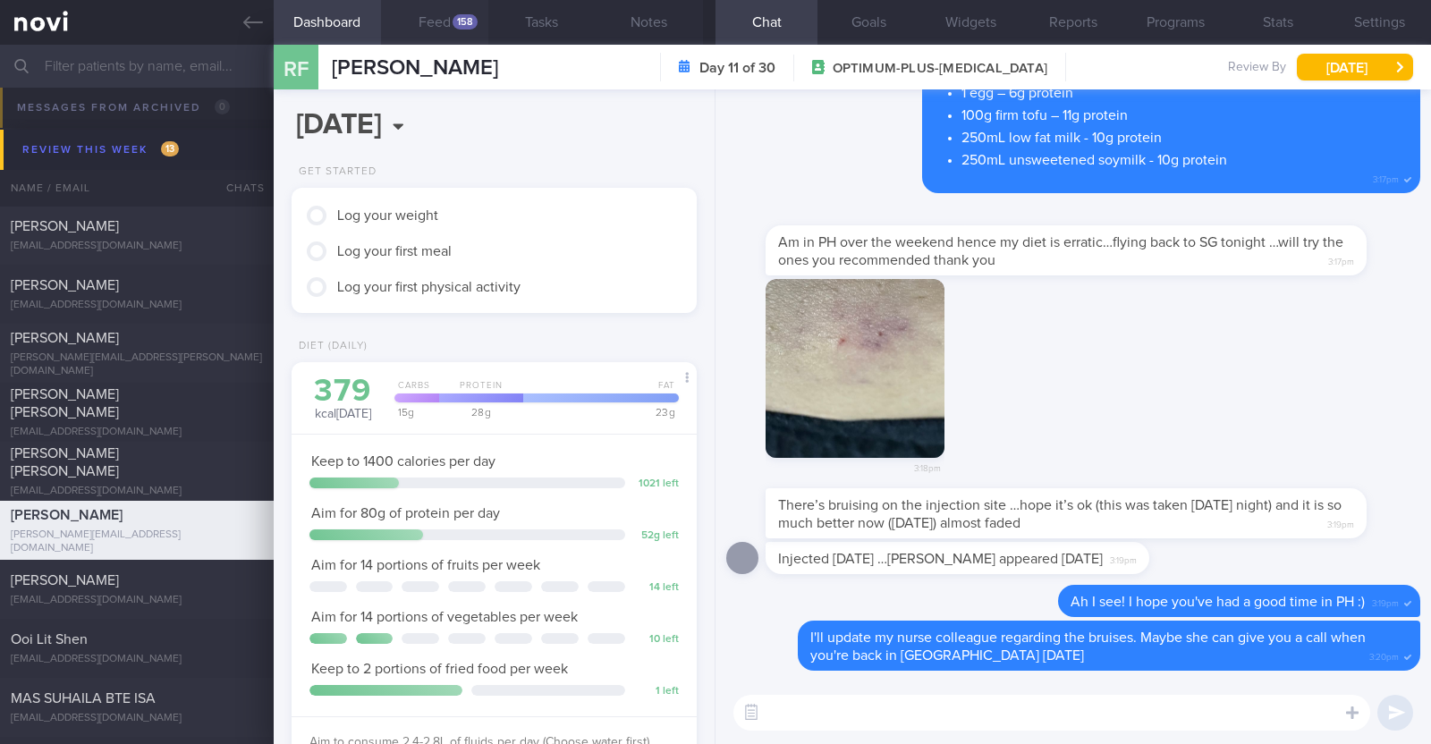
click at [456, 22] on div "158" at bounding box center [465, 21] width 25 height 15
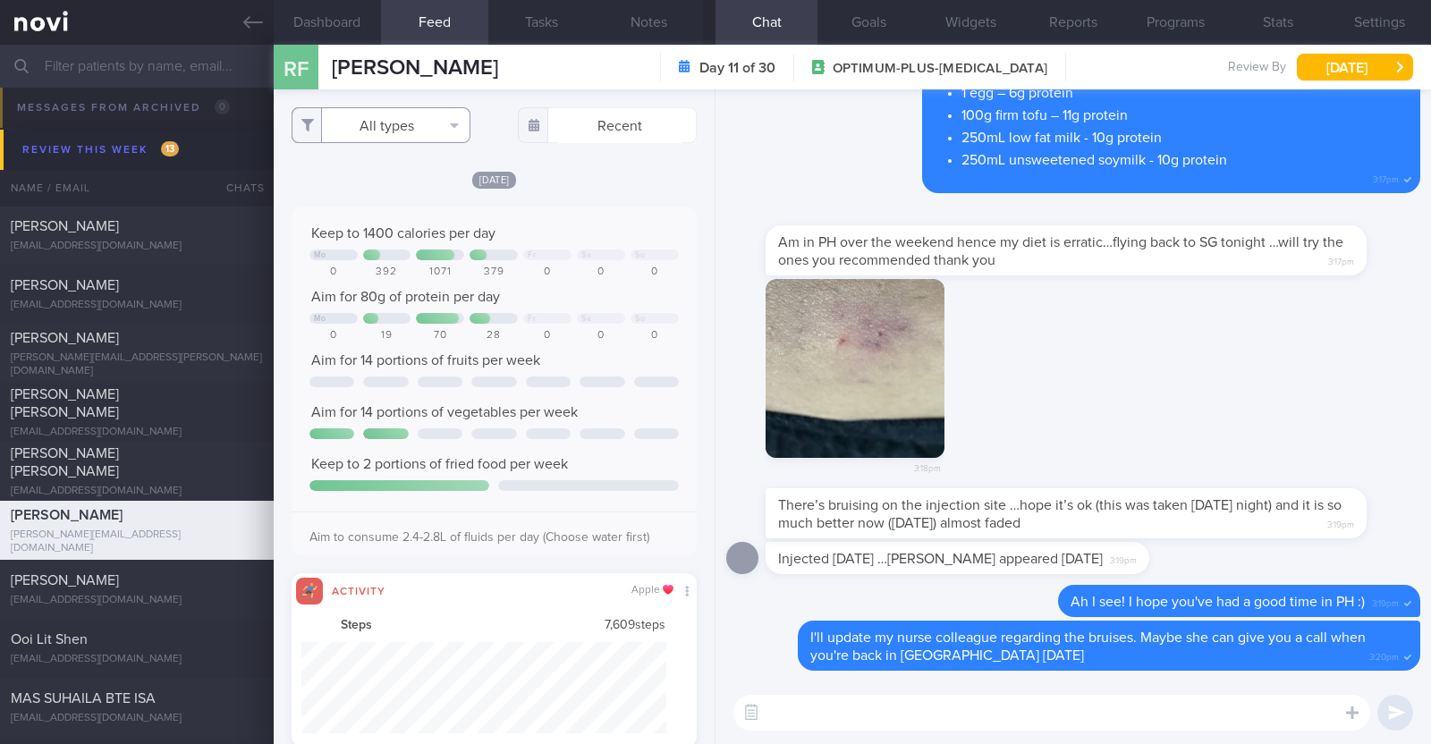
click at [423, 122] on button "All types" at bounding box center [381, 125] width 179 height 36
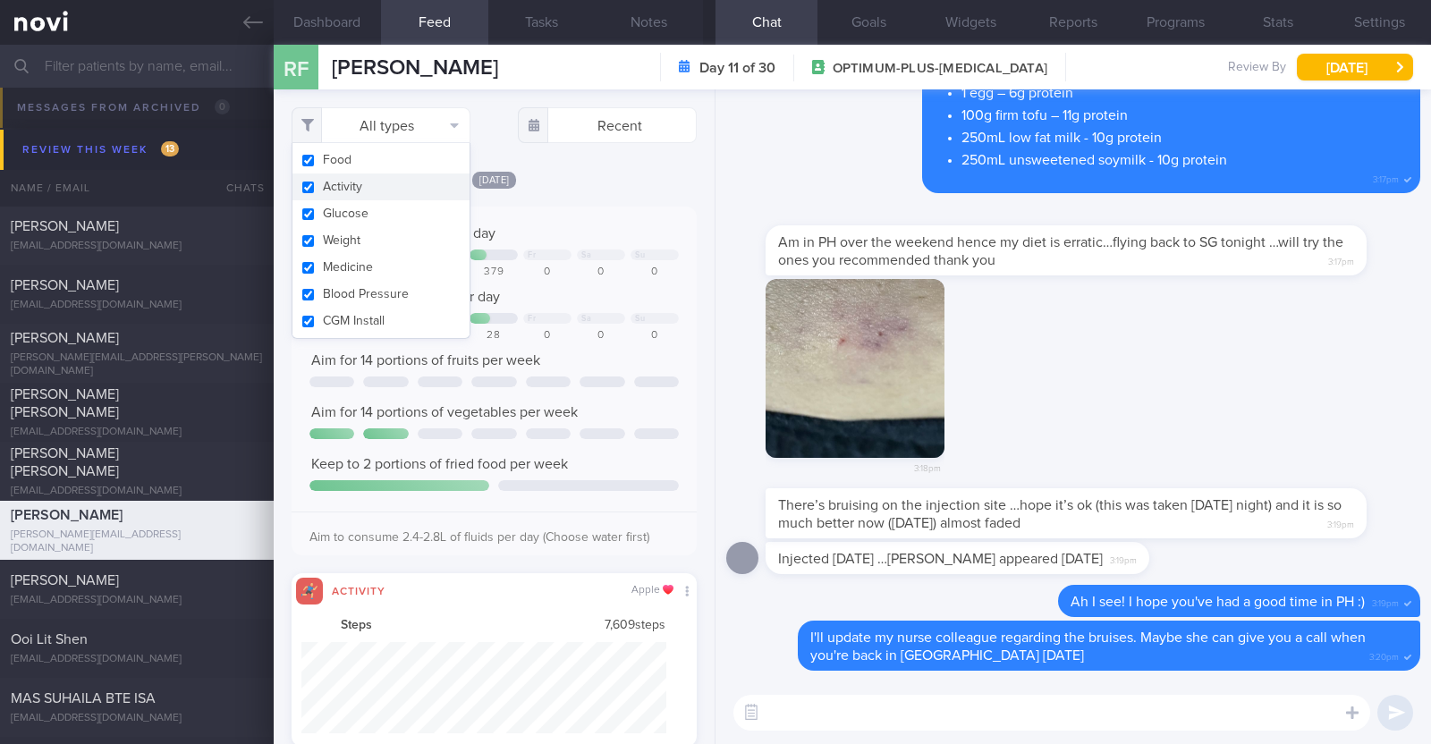
click at [380, 194] on button "Activity" at bounding box center [381, 187] width 177 height 27
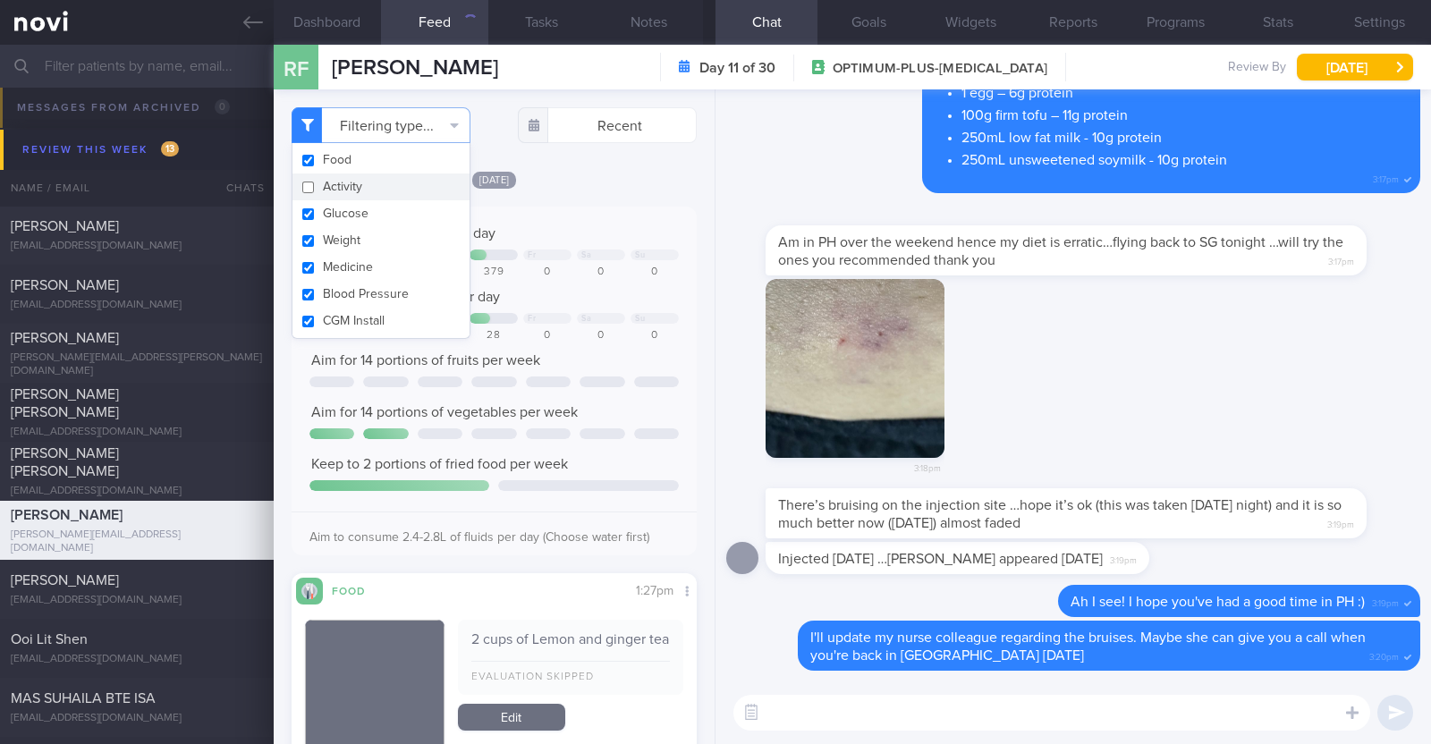
checkbox input "false"
click at [611, 179] on div "[DATE]" at bounding box center [494, 179] width 405 height 19
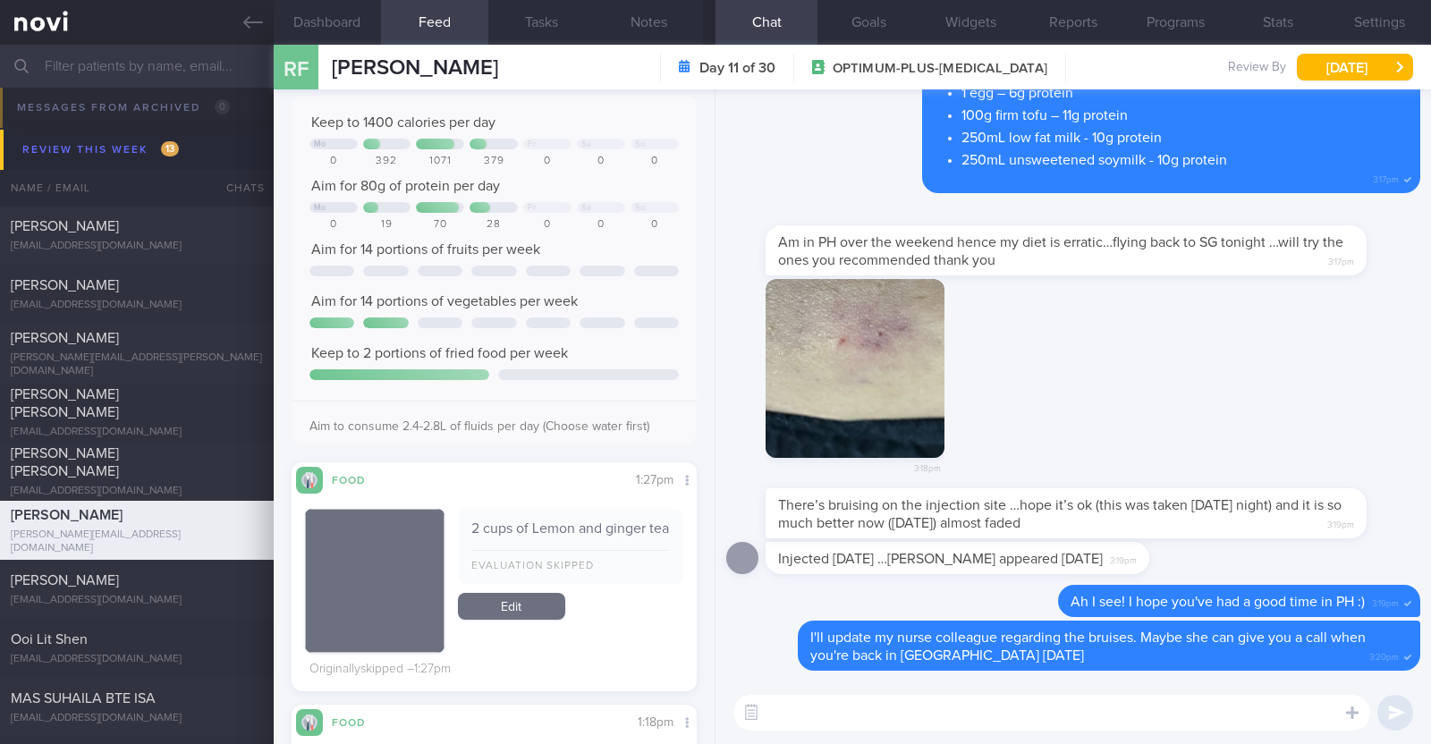
scroll to position [9, 0]
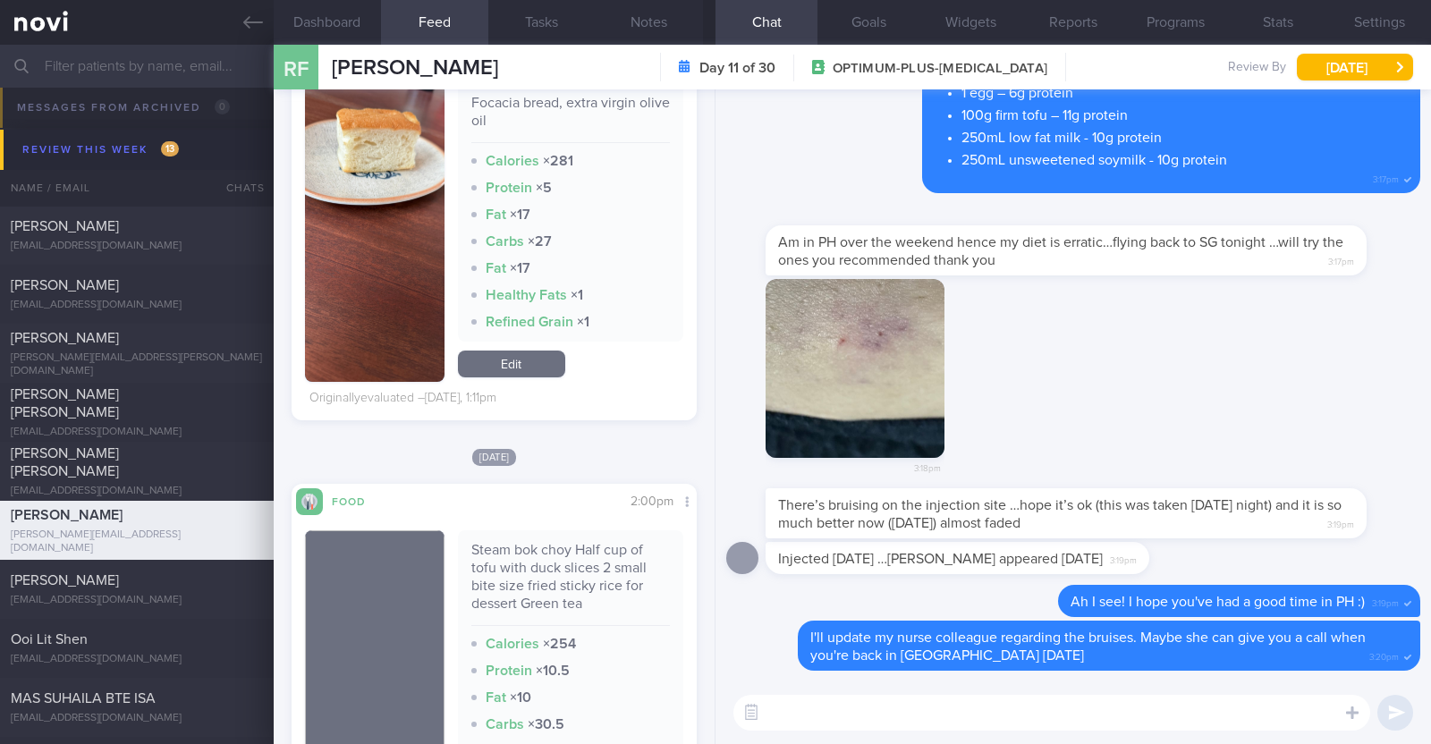
click at [1238, 709] on textarea at bounding box center [1052, 713] width 637 height 36
type textarea "Hi Rowena, happy Thursd"
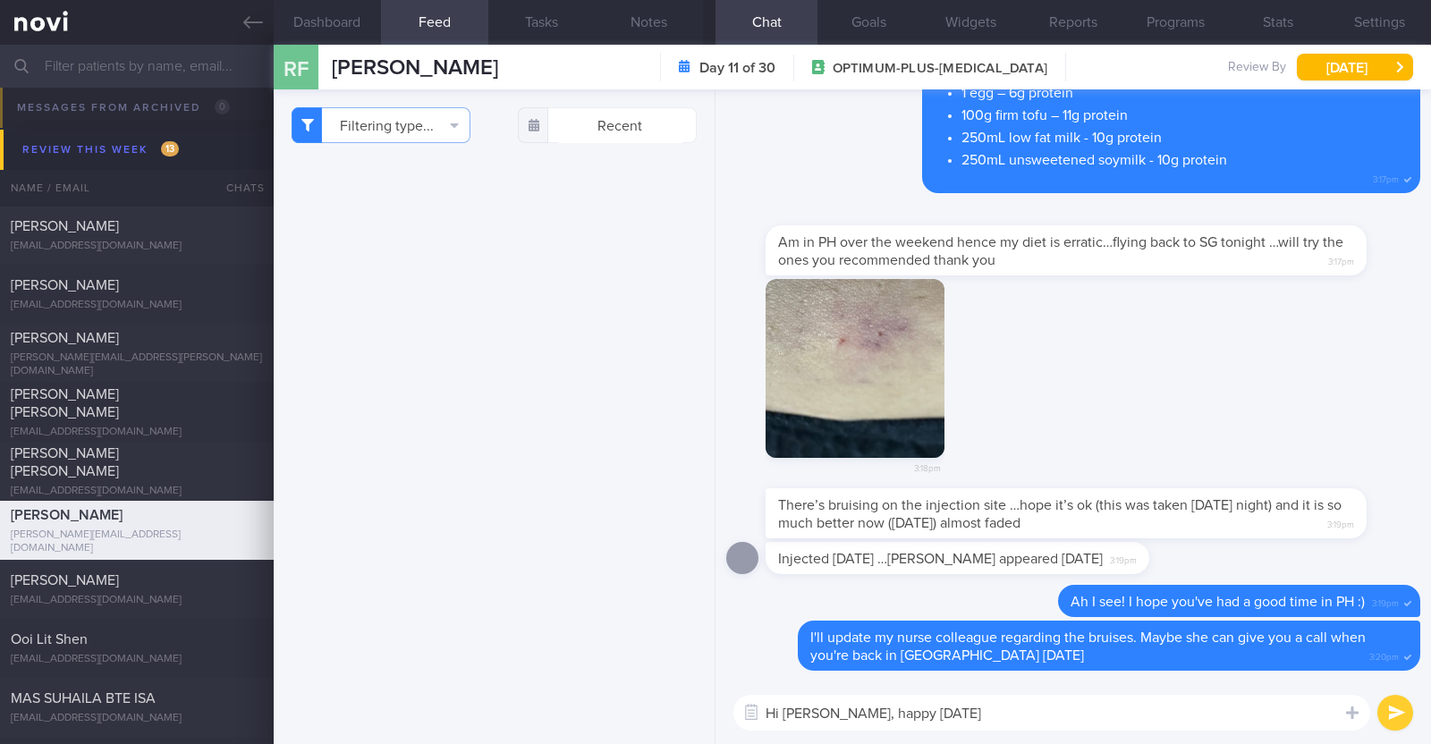
scroll to position [2125, 0]
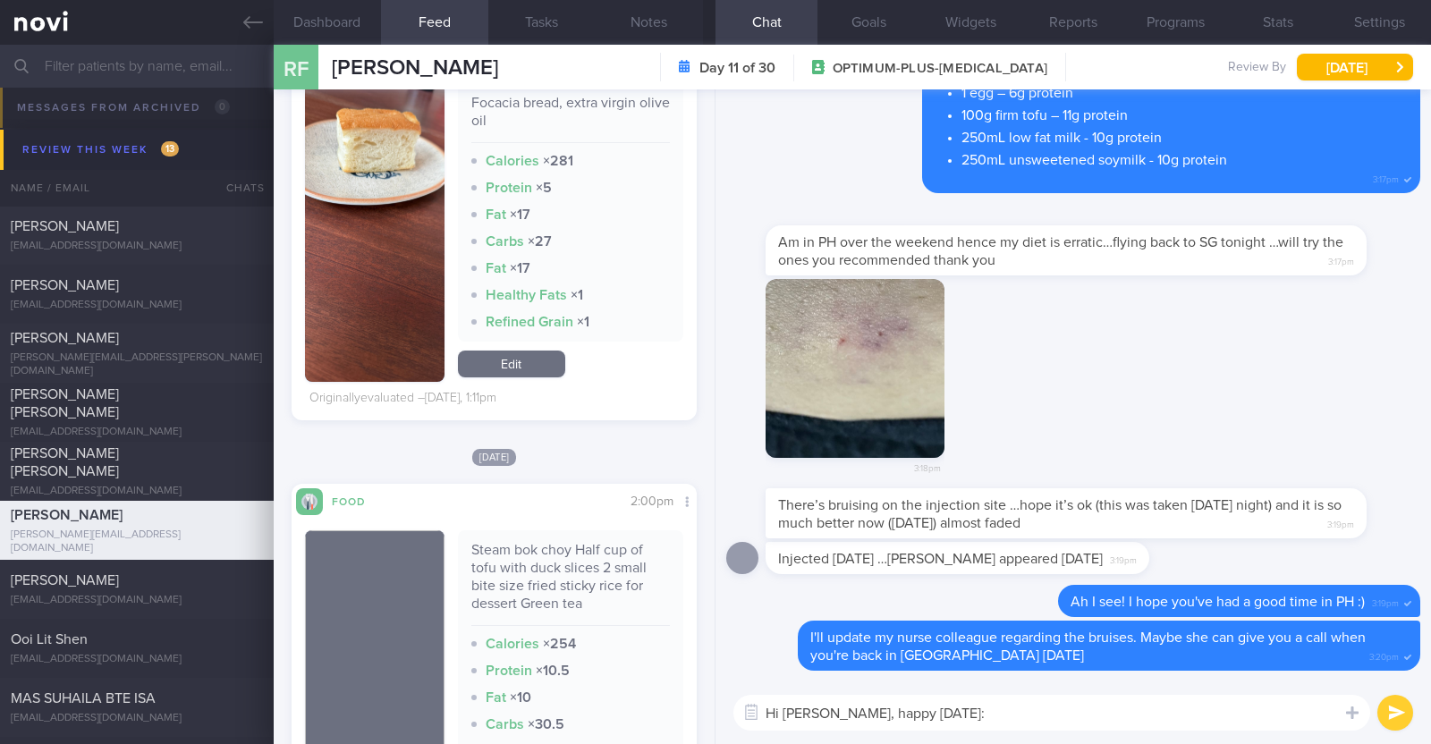
type textarea "Hi [PERSON_NAME], happy [DATE]:)"
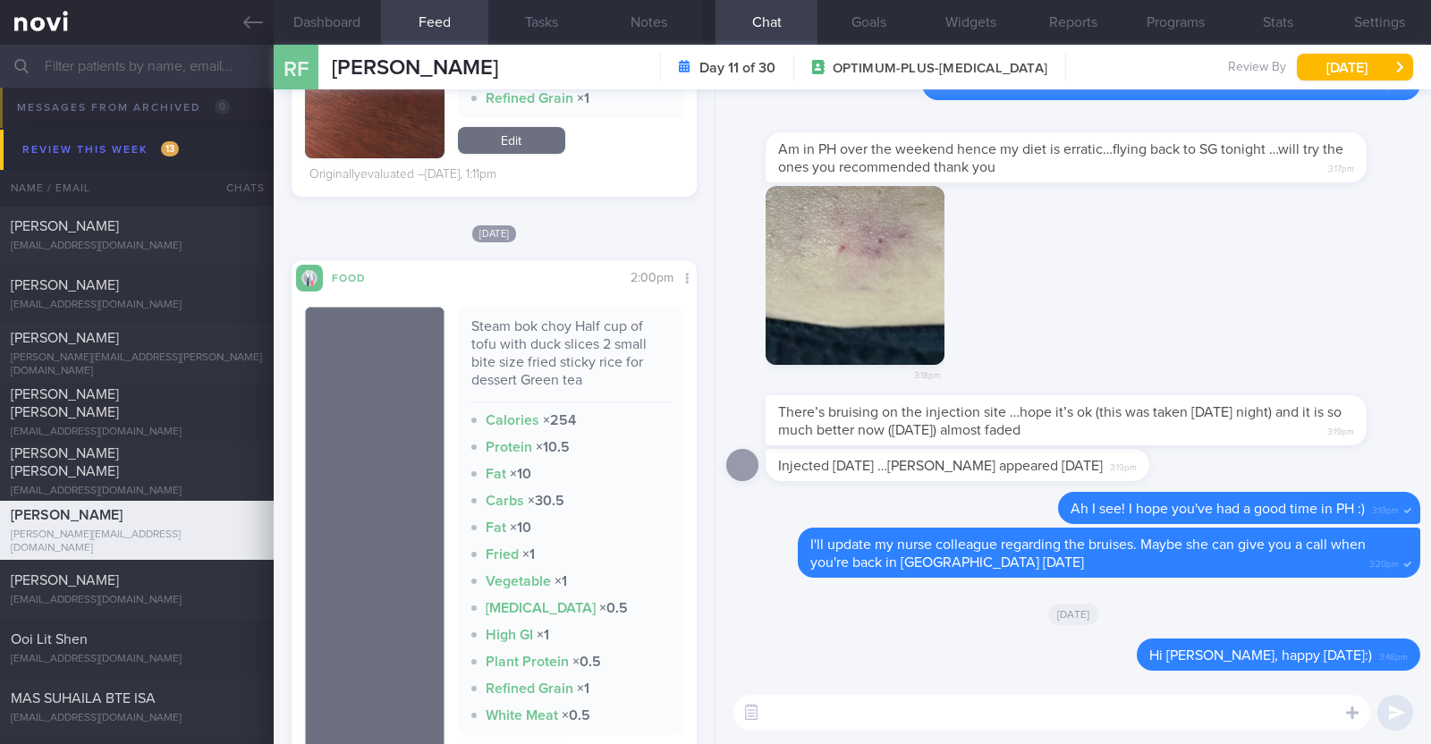
scroll to position [2460, 0]
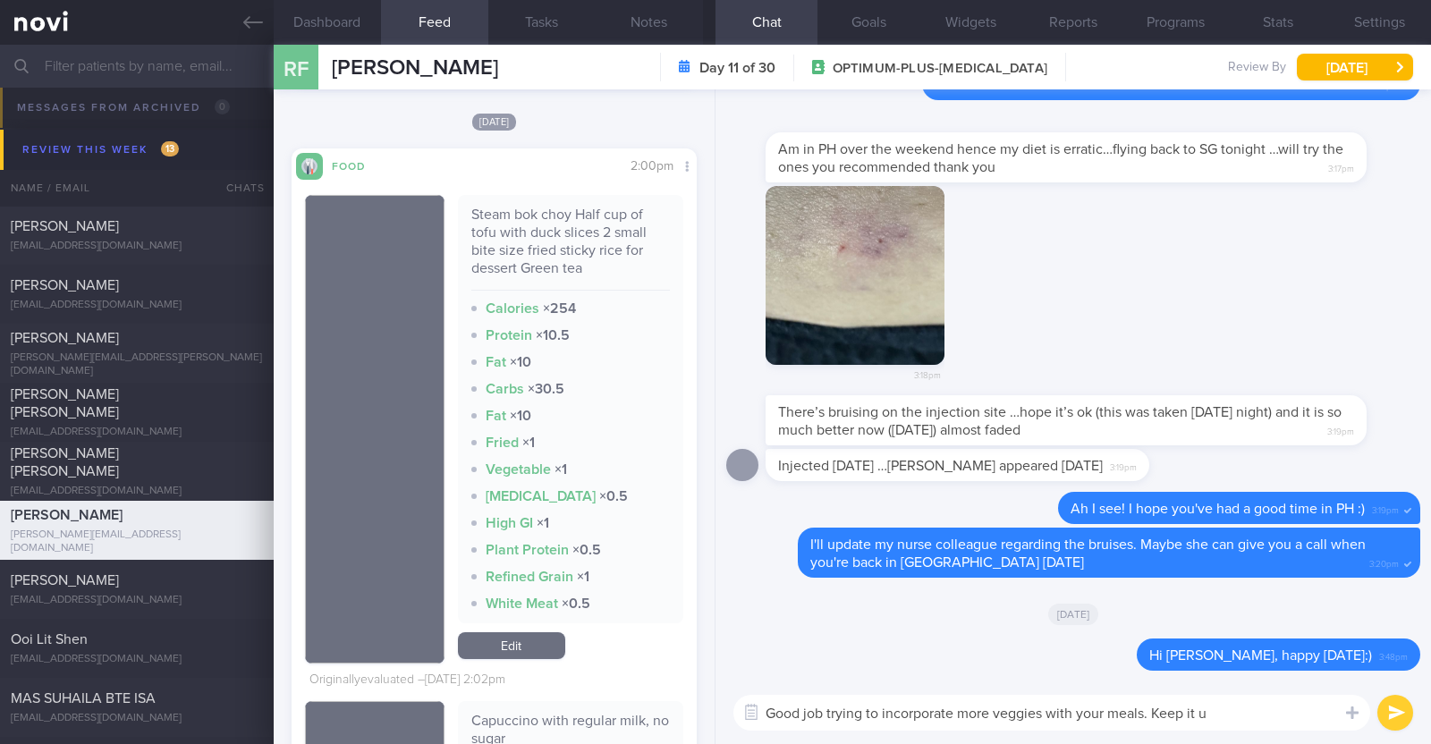
type textarea "Good job trying to incorporate more veggies with your meals. Keep it up"
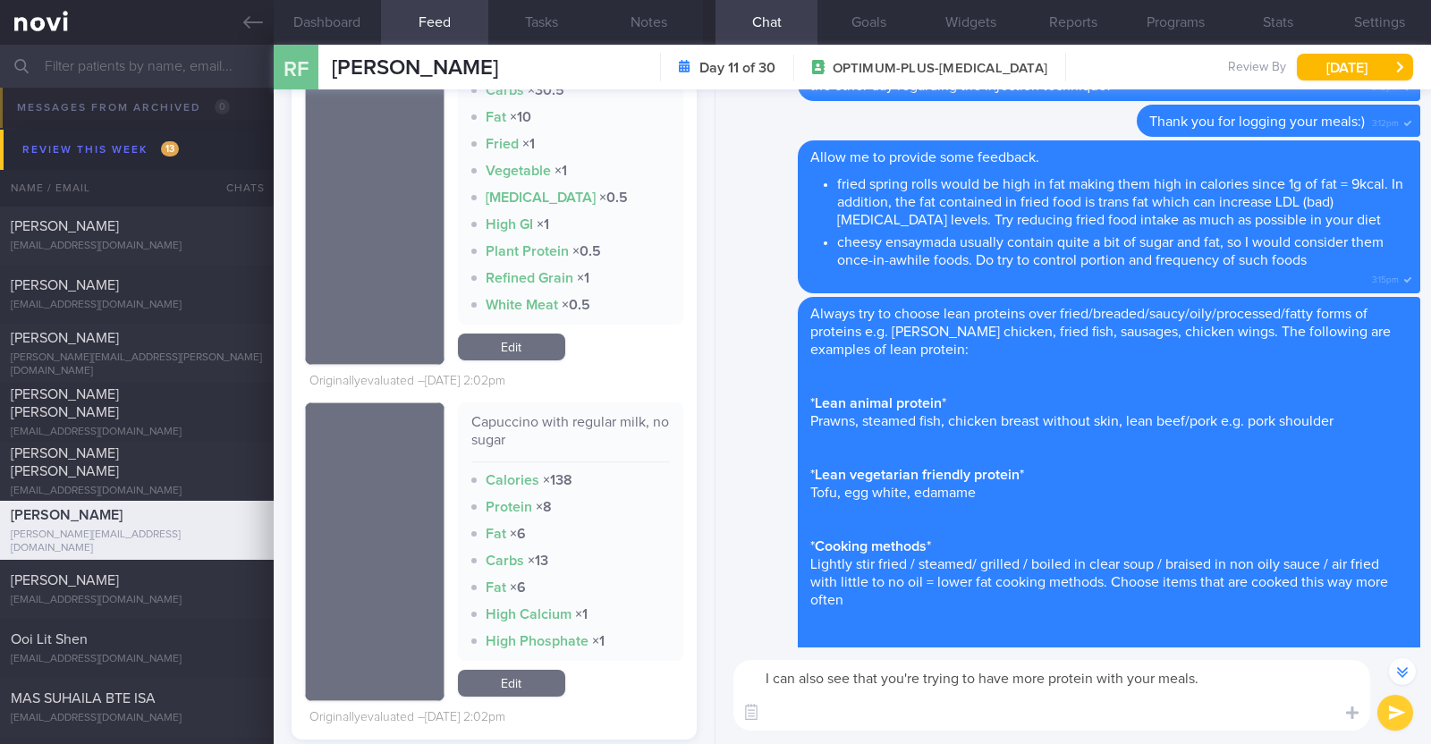
scroll to position [2795, 0]
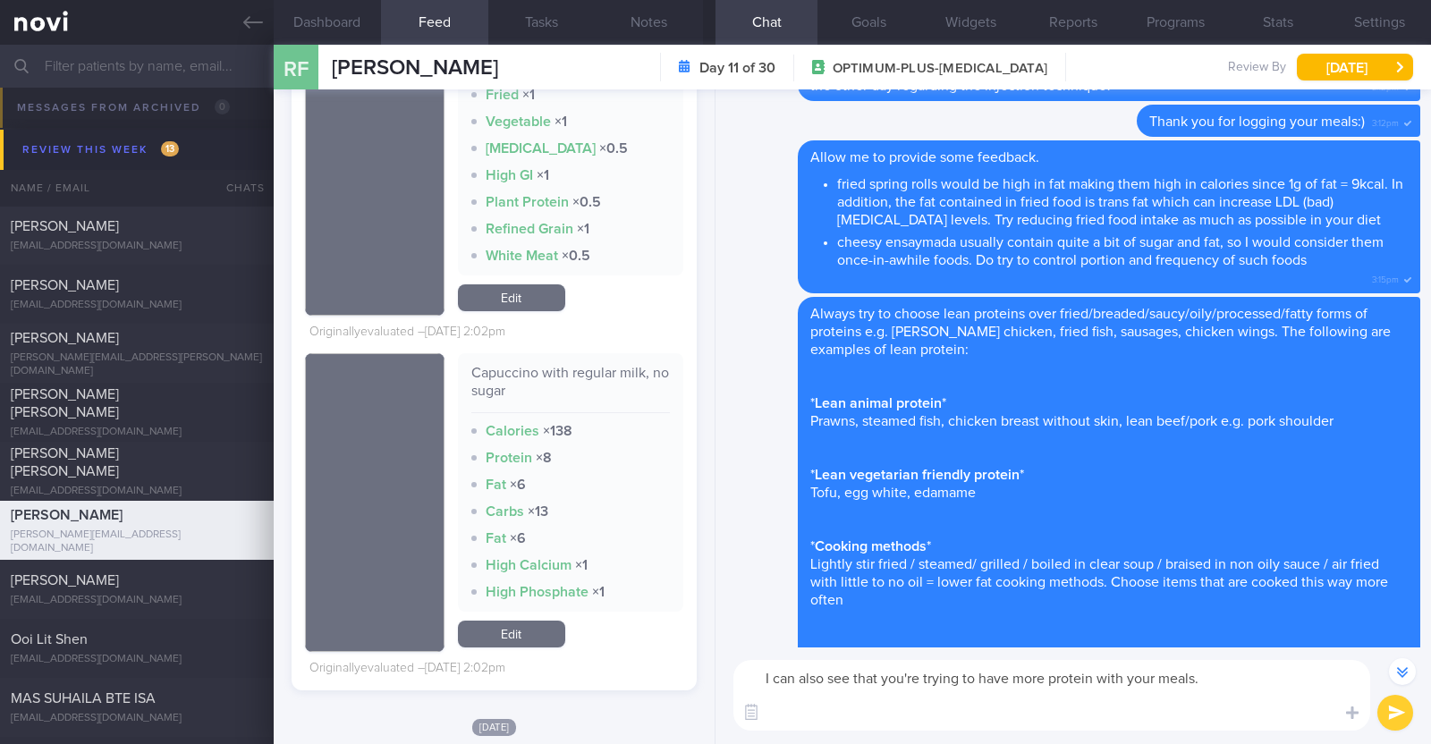
click at [1231, 671] on textarea "I can also see that you're trying to have more protein with your meals." at bounding box center [1052, 695] width 637 height 71
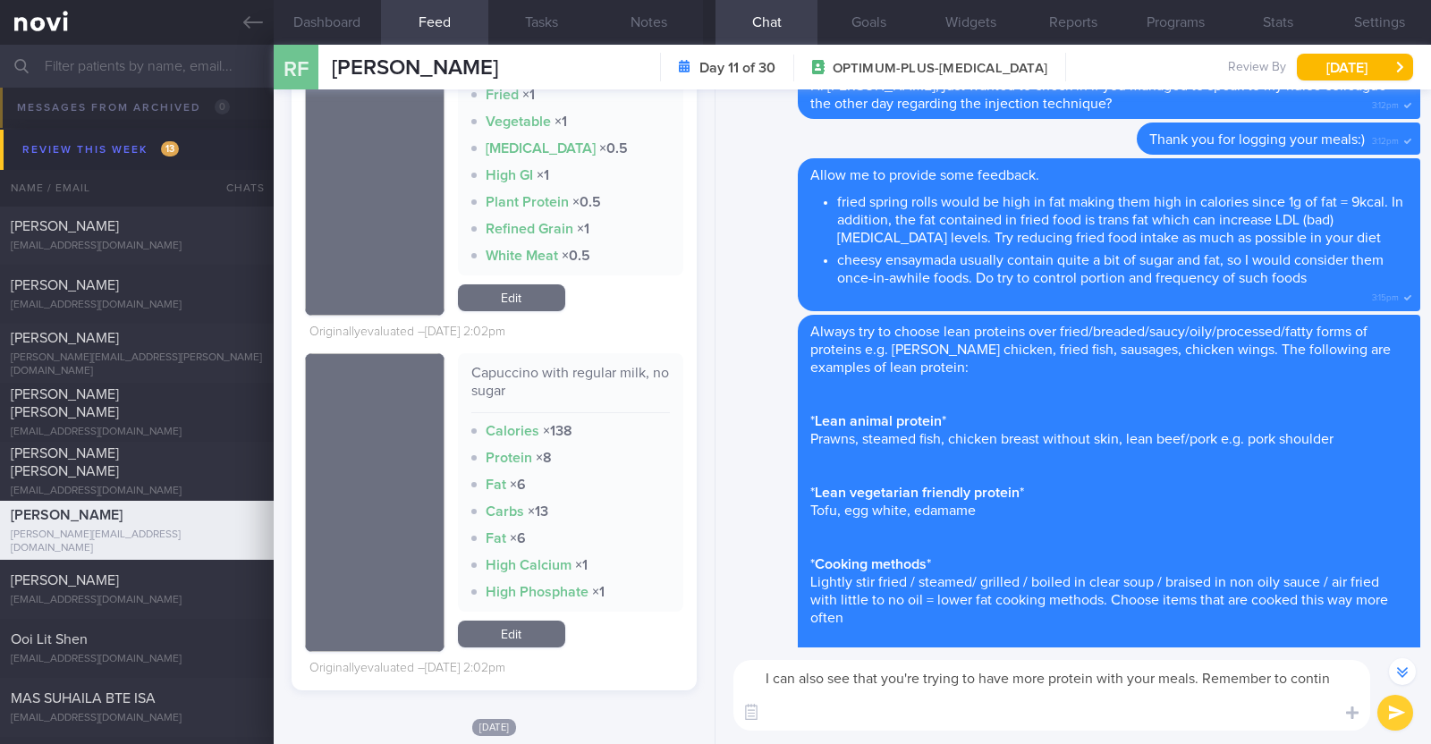
scroll to position [-894, 0]
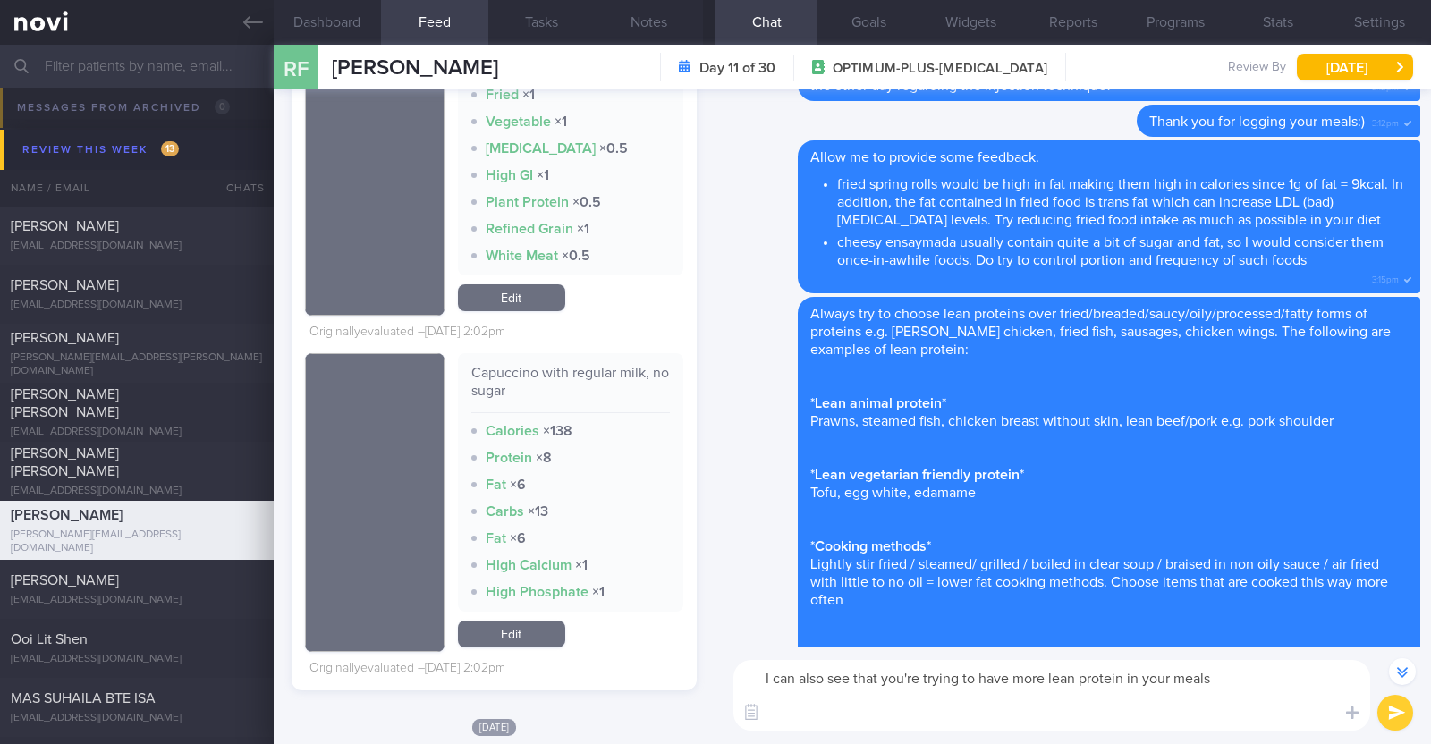
paste textarea "👍"
type textarea "I can also see that you're trying to have more lean protein in your meals 👍"
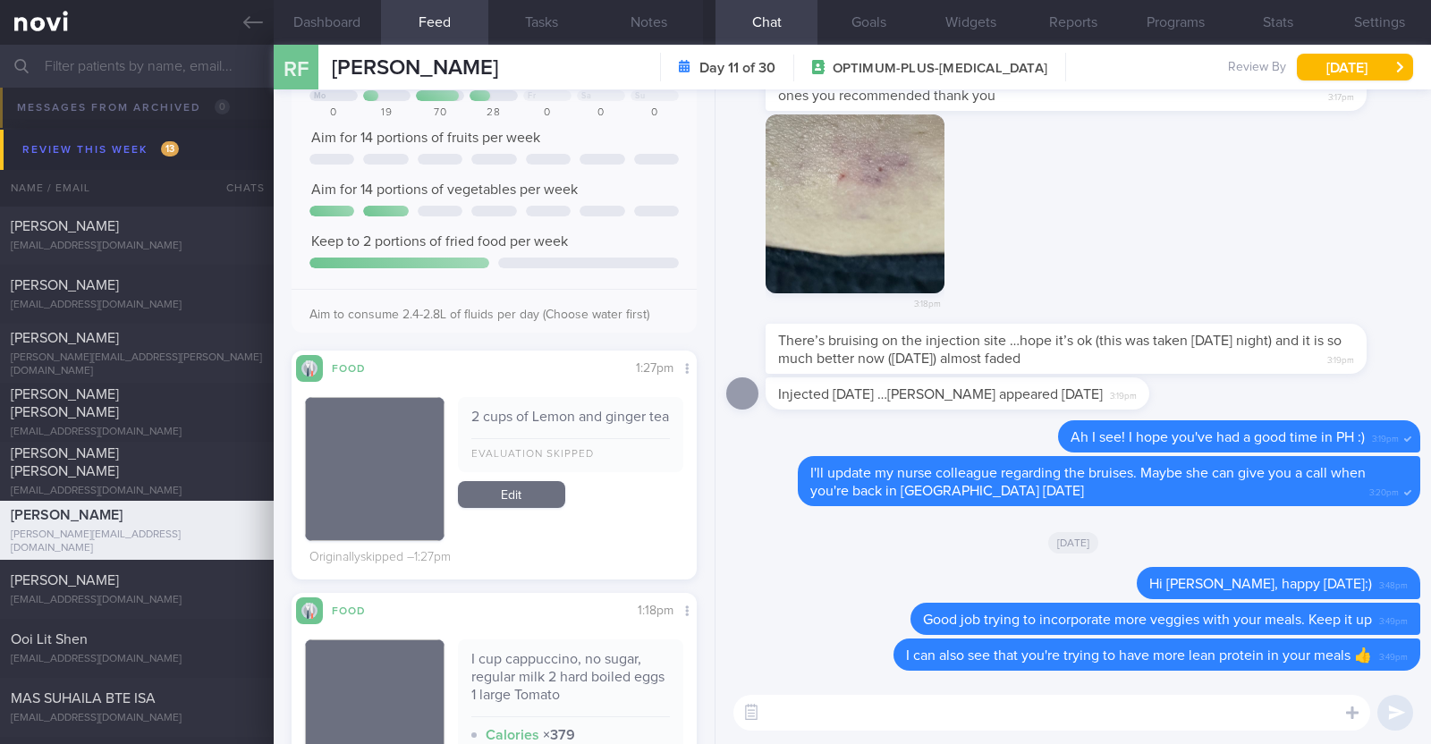
scroll to position [0, 0]
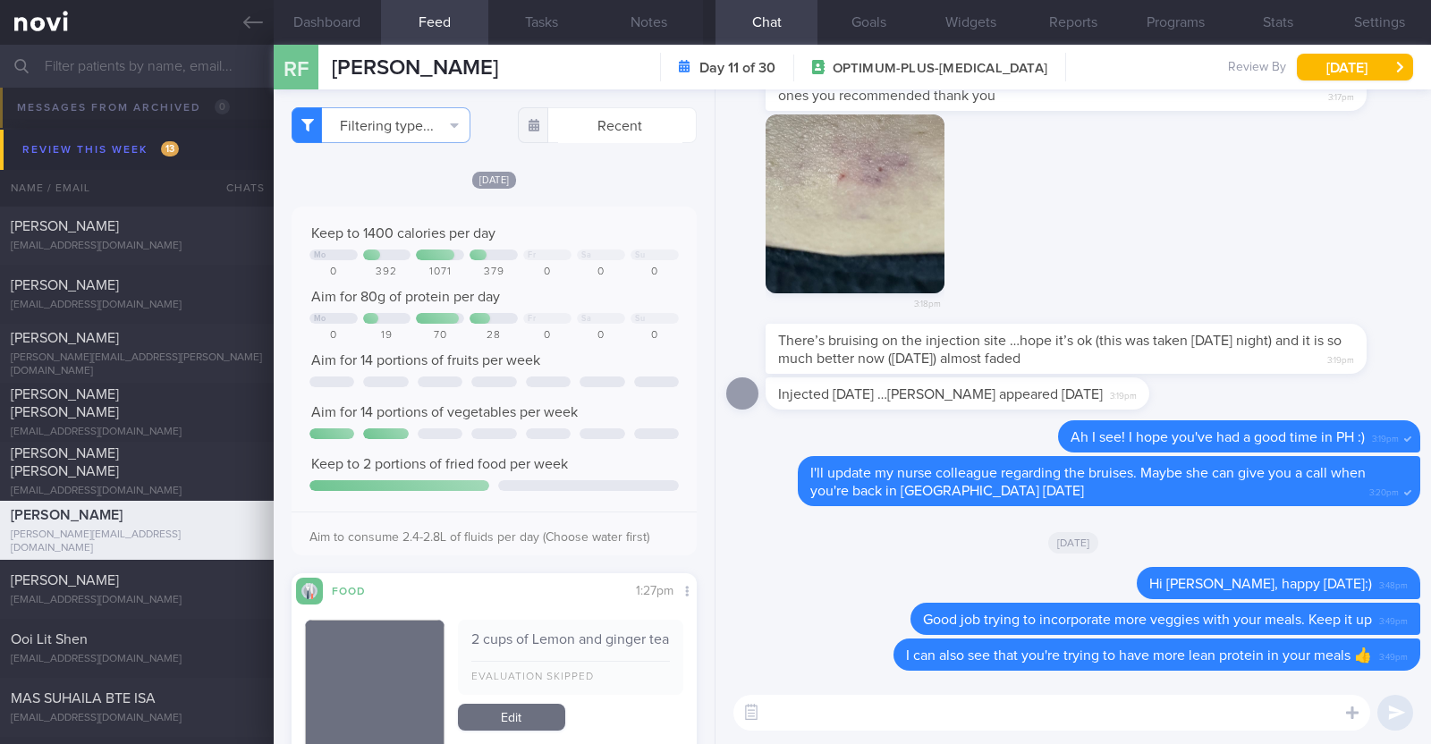
click at [818, 700] on textarea at bounding box center [1052, 713] width 637 height 36
type textarea "Overall protein intake still appears to be on the low side"
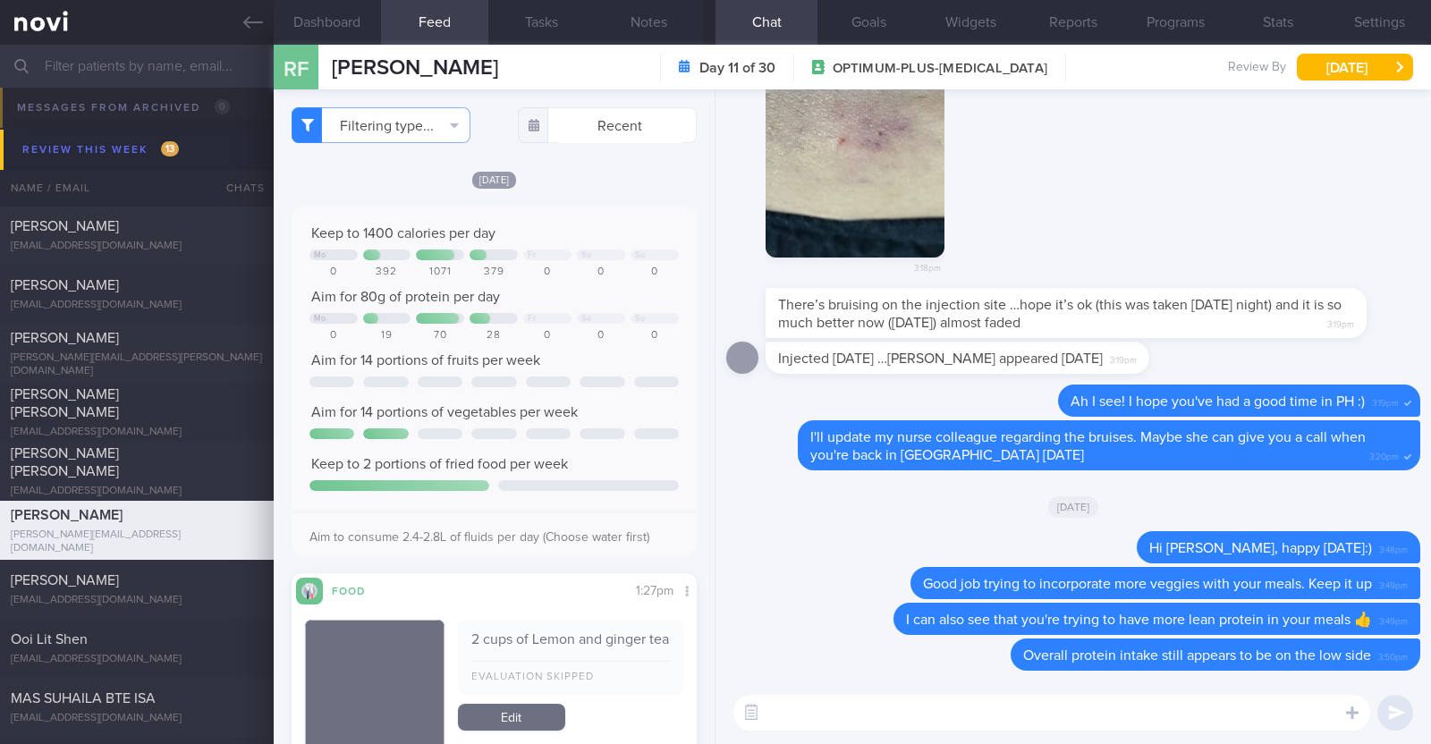
click at [996, 719] on textarea at bounding box center [1052, 713] width 637 height 36
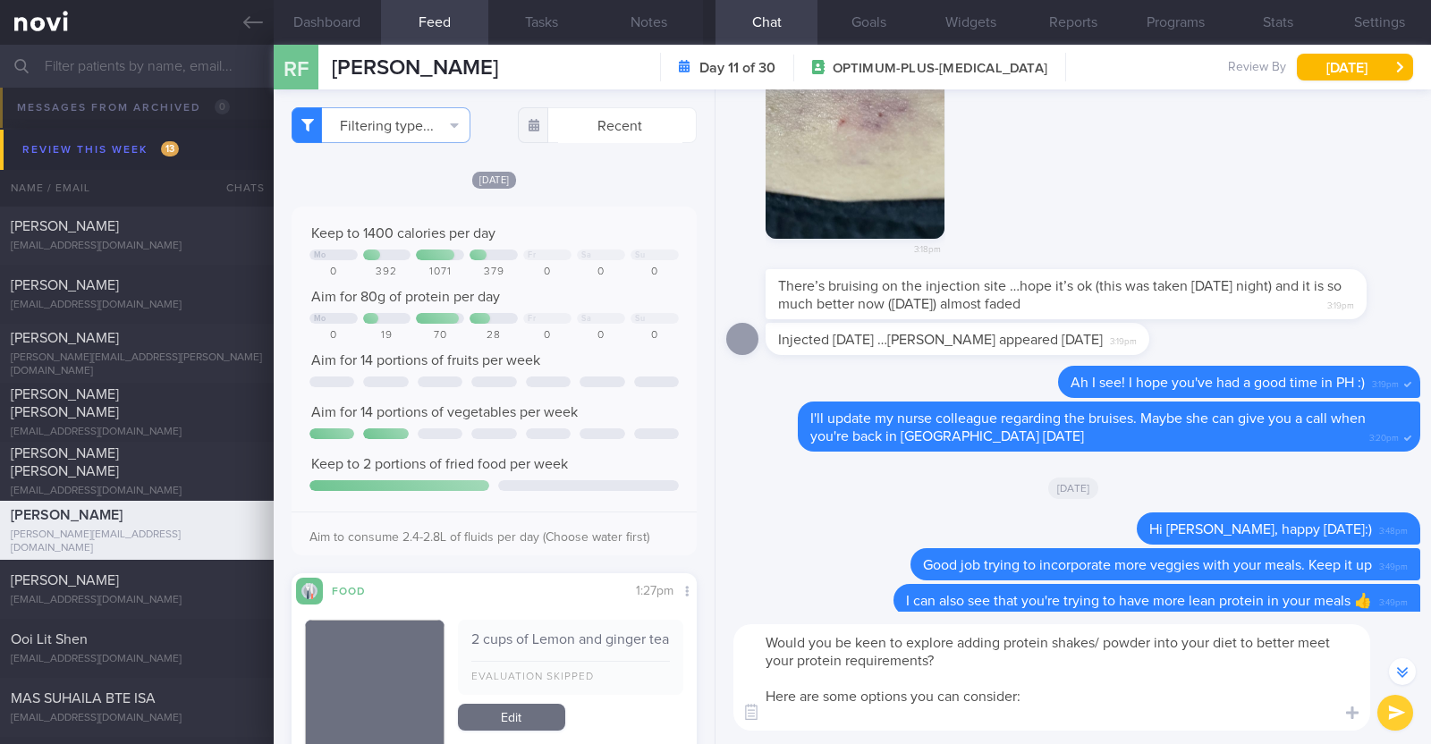
scroll to position [-69, 0]
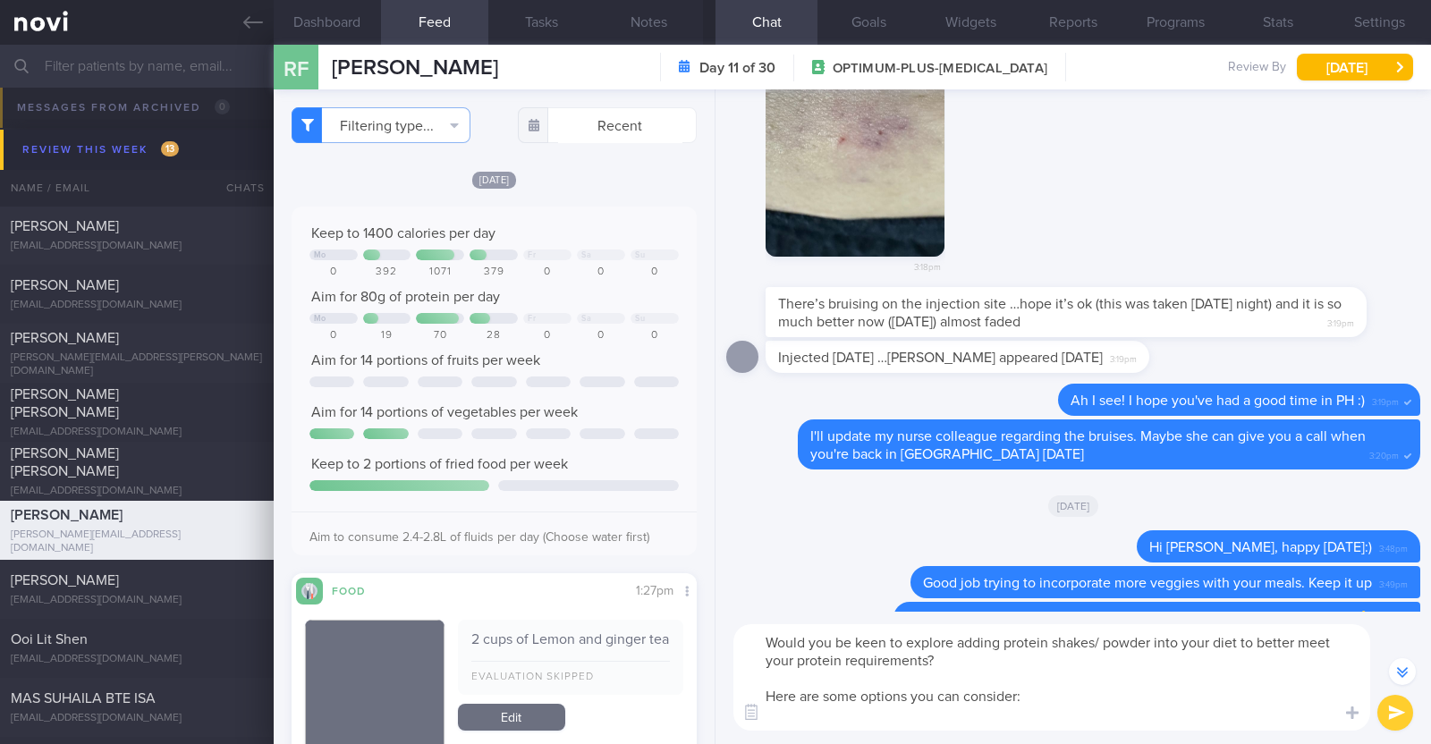
paste textarea "*Liquid shakes* [Ensure max protein]([URL][DOMAIN_NAME]) 150kcal 30g protein 6g…"
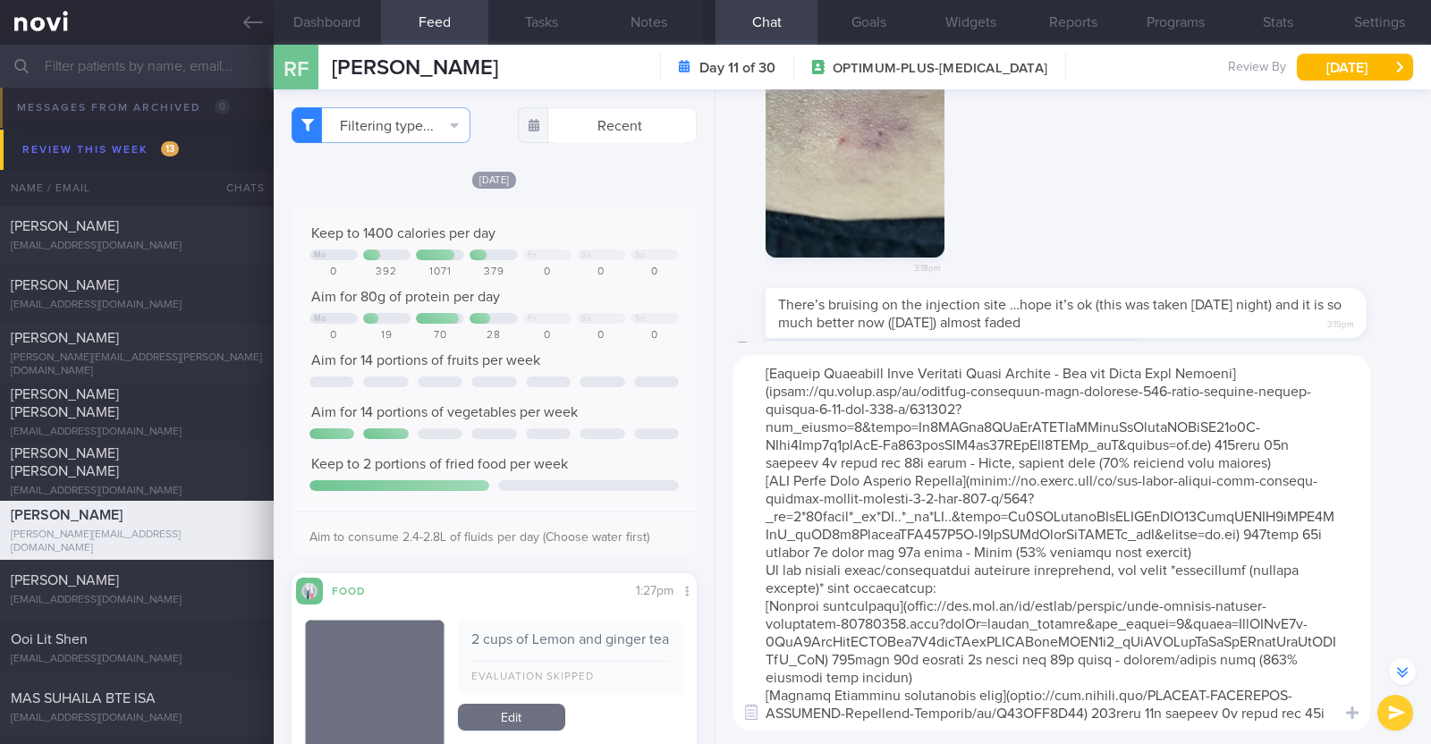
scroll to position [604, 0]
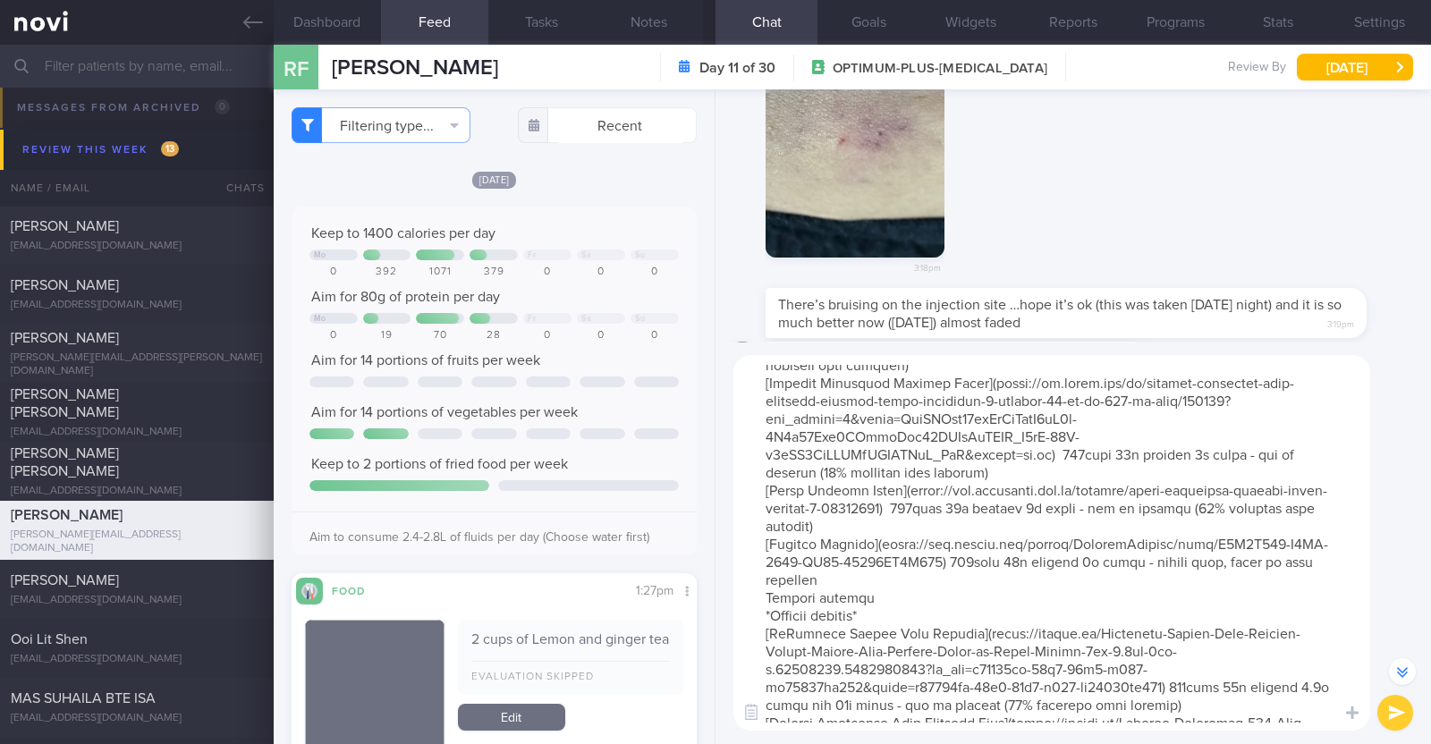
drag, startPoint x: 867, startPoint y: 627, endPoint x: 737, endPoint y: 628, distance: 129.7
click at [737, 628] on textarea at bounding box center [1052, 543] width 637 height 376
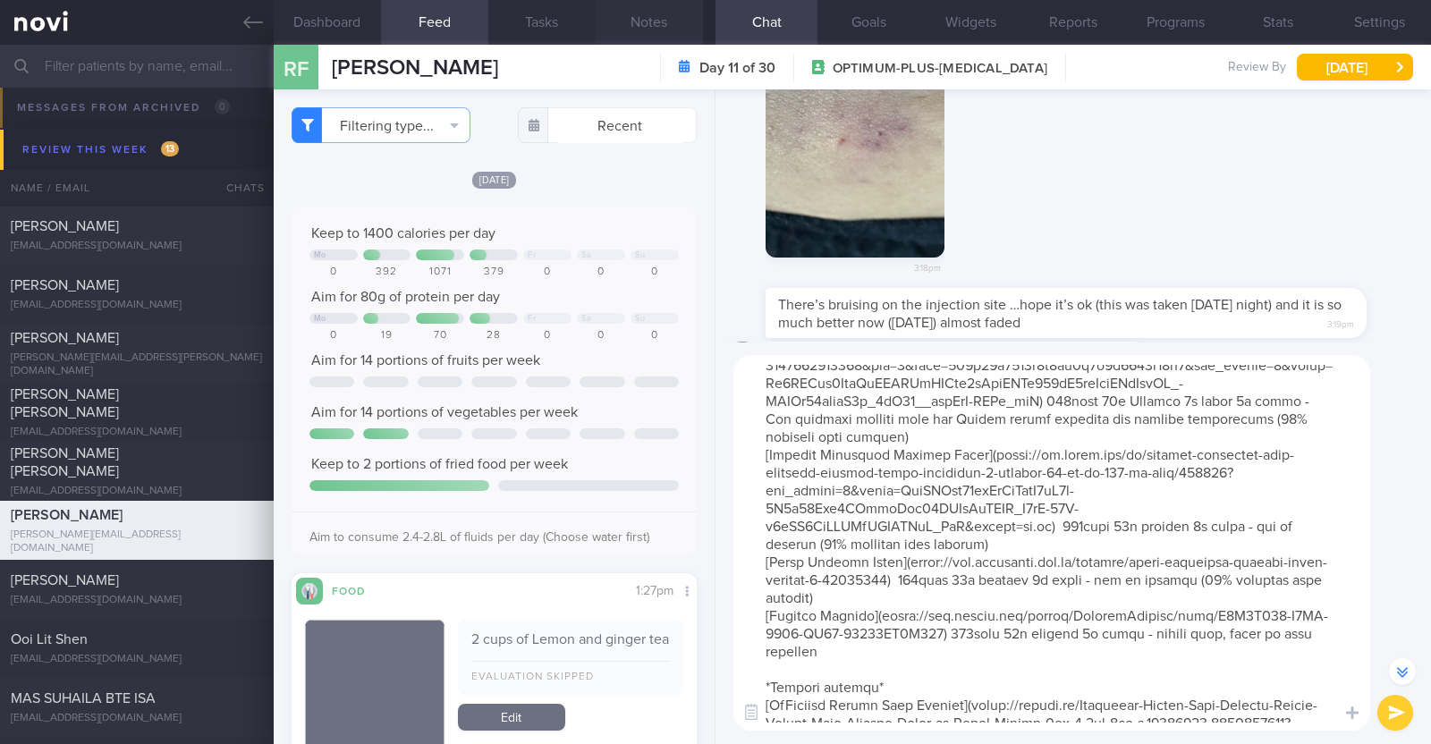
type textarea "Would you be keen to explore adding protein shakes/ powder into your diet to be…"
click at [648, 15] on button "Notes" at bounding box center [649, 22] width 107 height 45
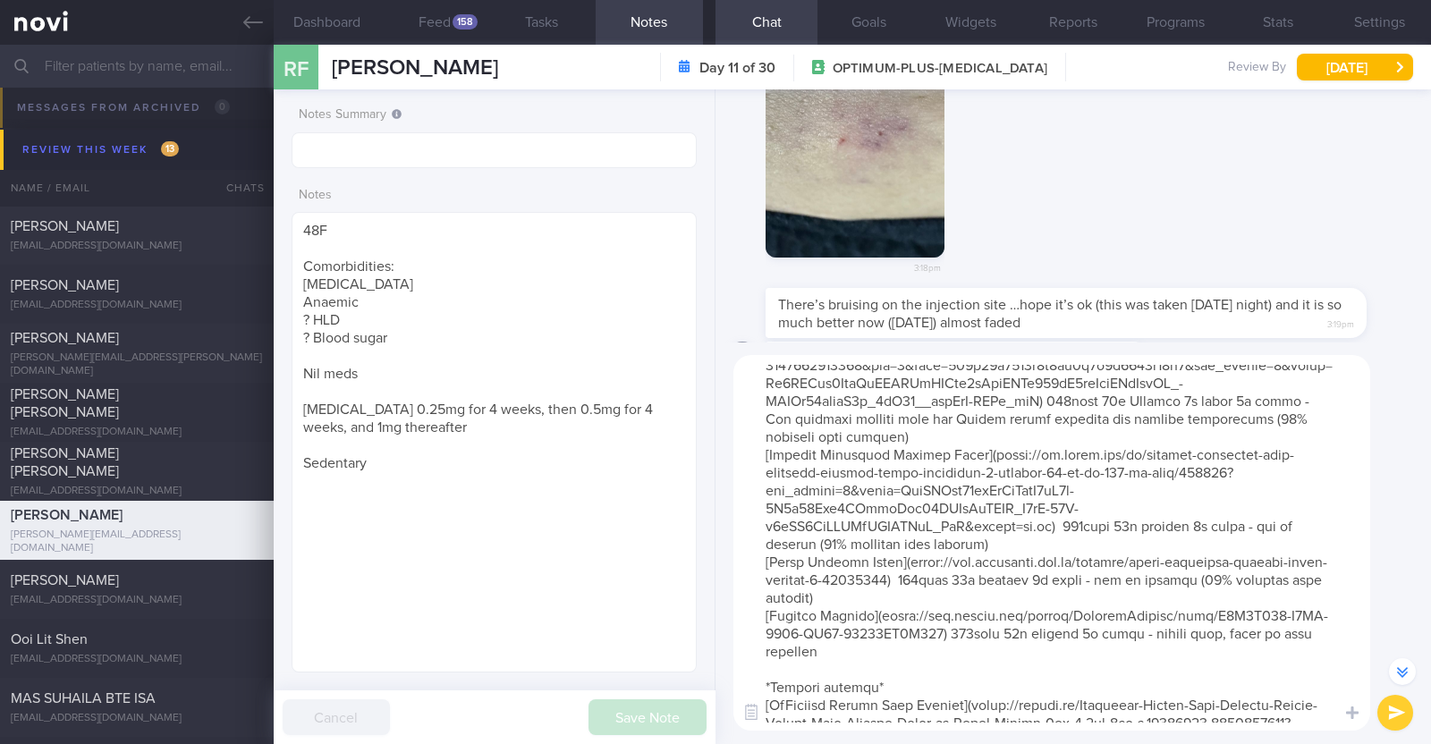
click at [1397, 712] on button "submit" at bounding box center [1396, 713] width 36 height 36
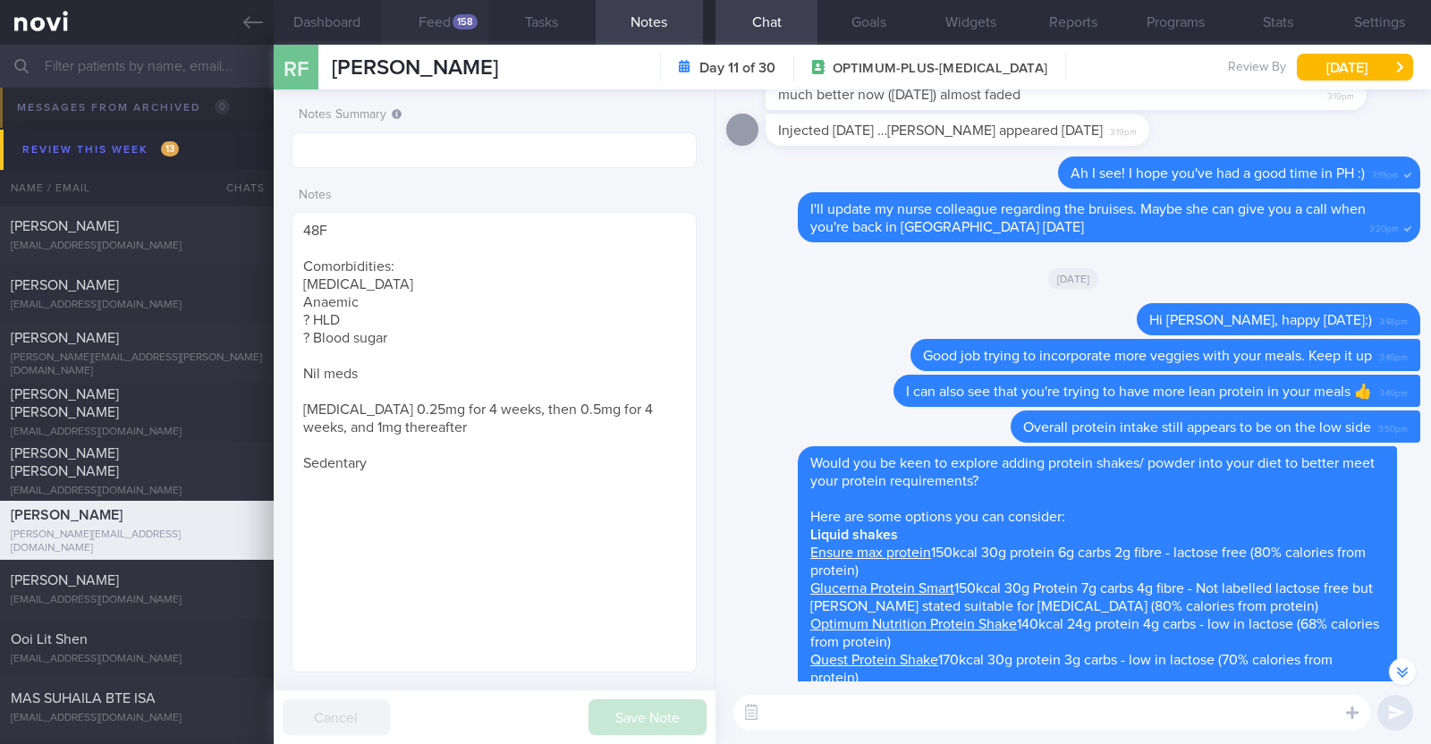
click at [418, 18] on button "Feed 158" at bounding box center [434, 22] width 107 height 45
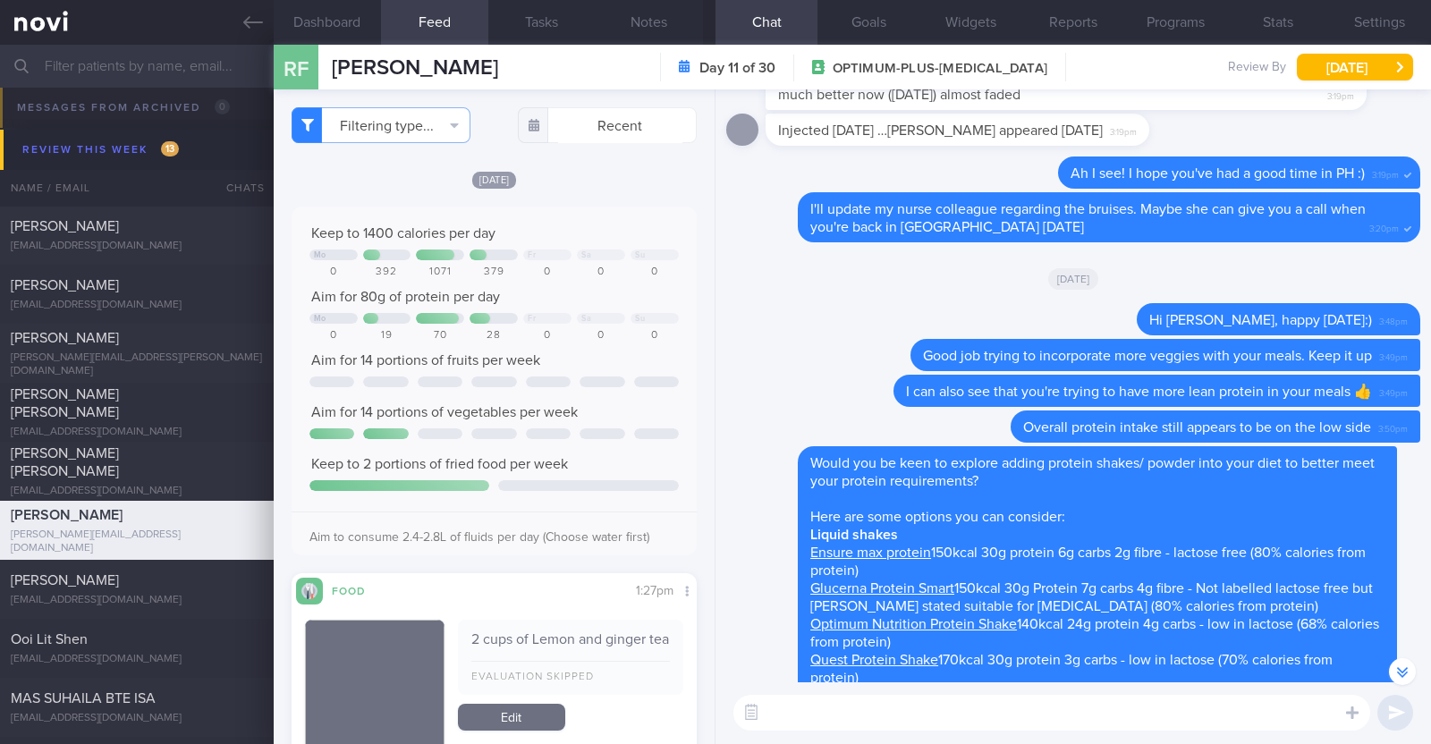
click at [819, 709] on textarea at bounding box center [1052, 713] width 637 height 36
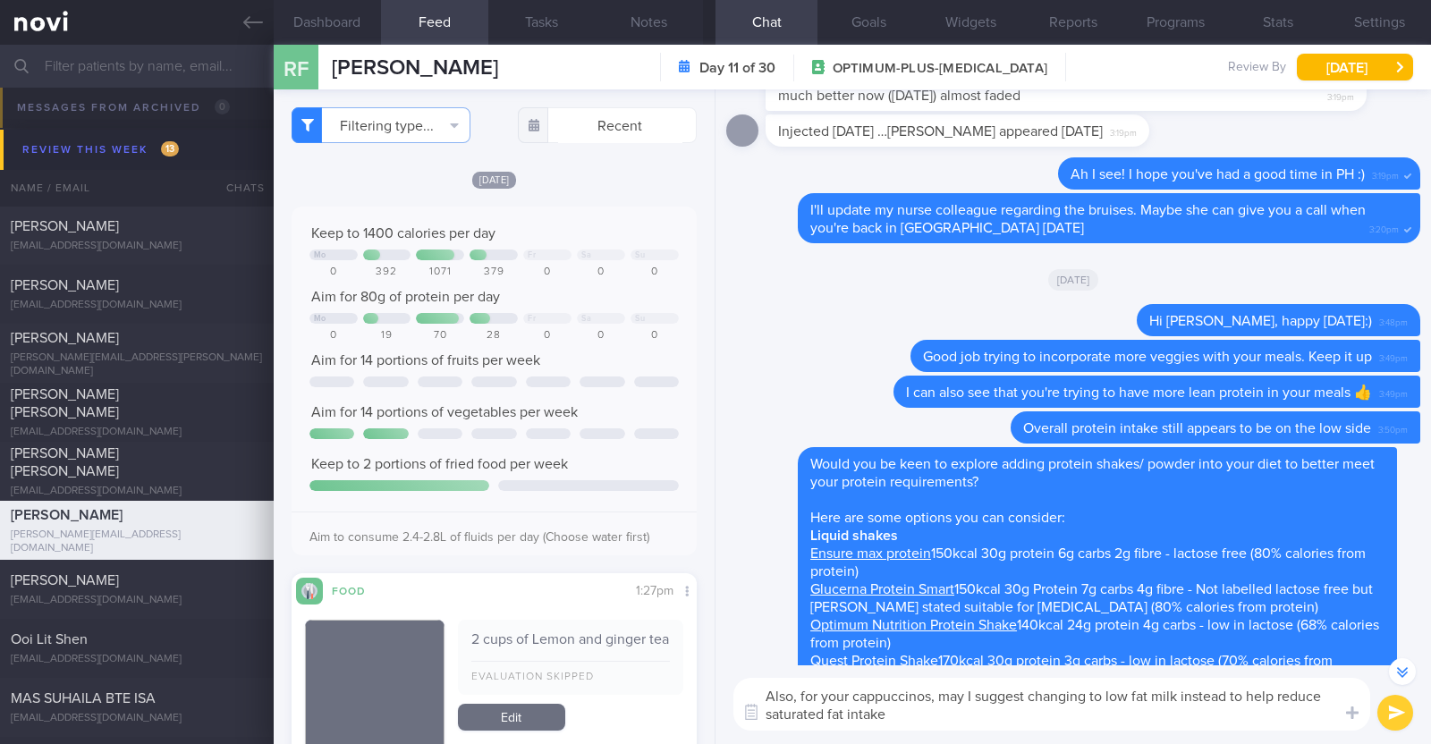
type textarea "Also, for your cappuccinos, may I suggest changing to low fat milk instead to h…"
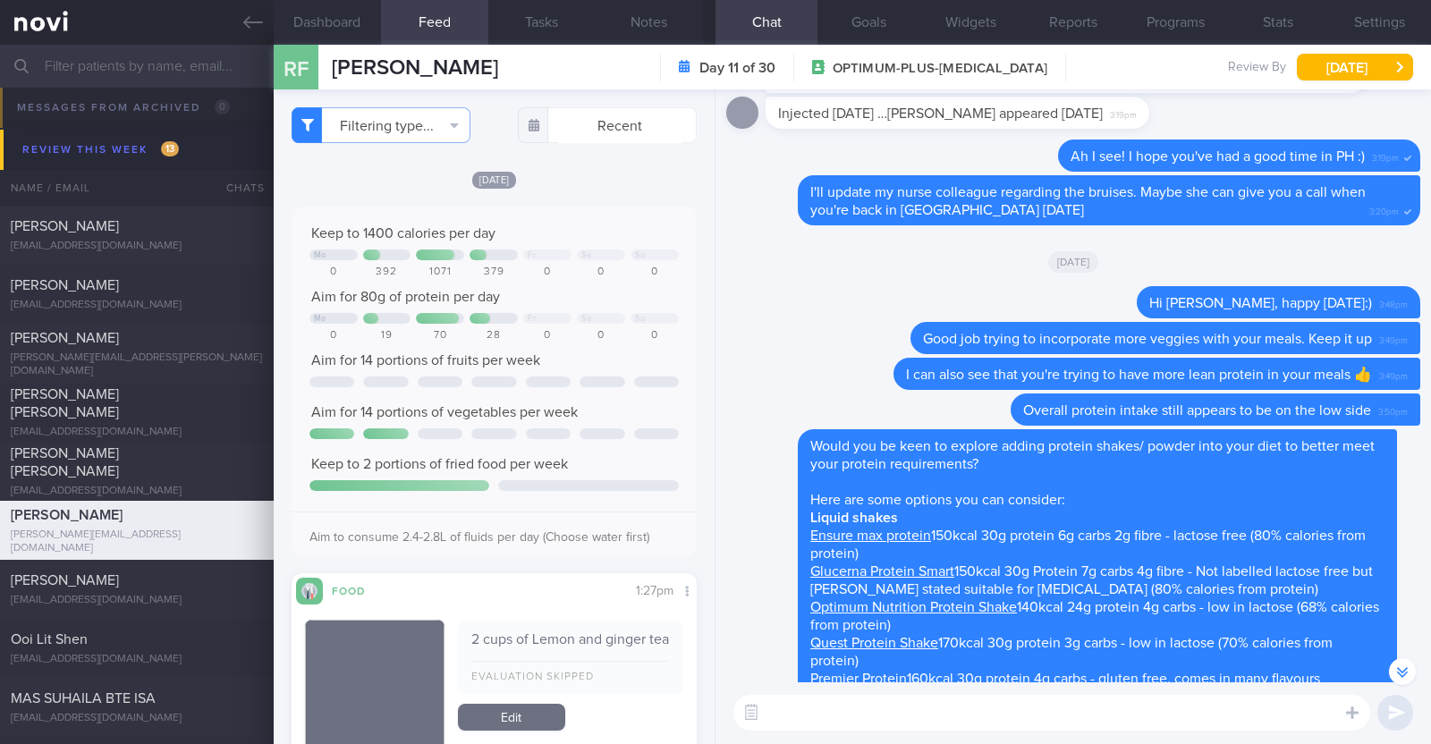
click at [1340, 52] on div "RF [PERSON_NAME] [PERSON_NAME] [PERSON_NAME][EMAIL_ADDRESS][DOMAIN_NAME] Day 11…" at bounding box center [853, 67] width 1158 height 45
click at [1328, 69] on button "[DATE]" at bounding box center [1355, 67] width 116 height 27
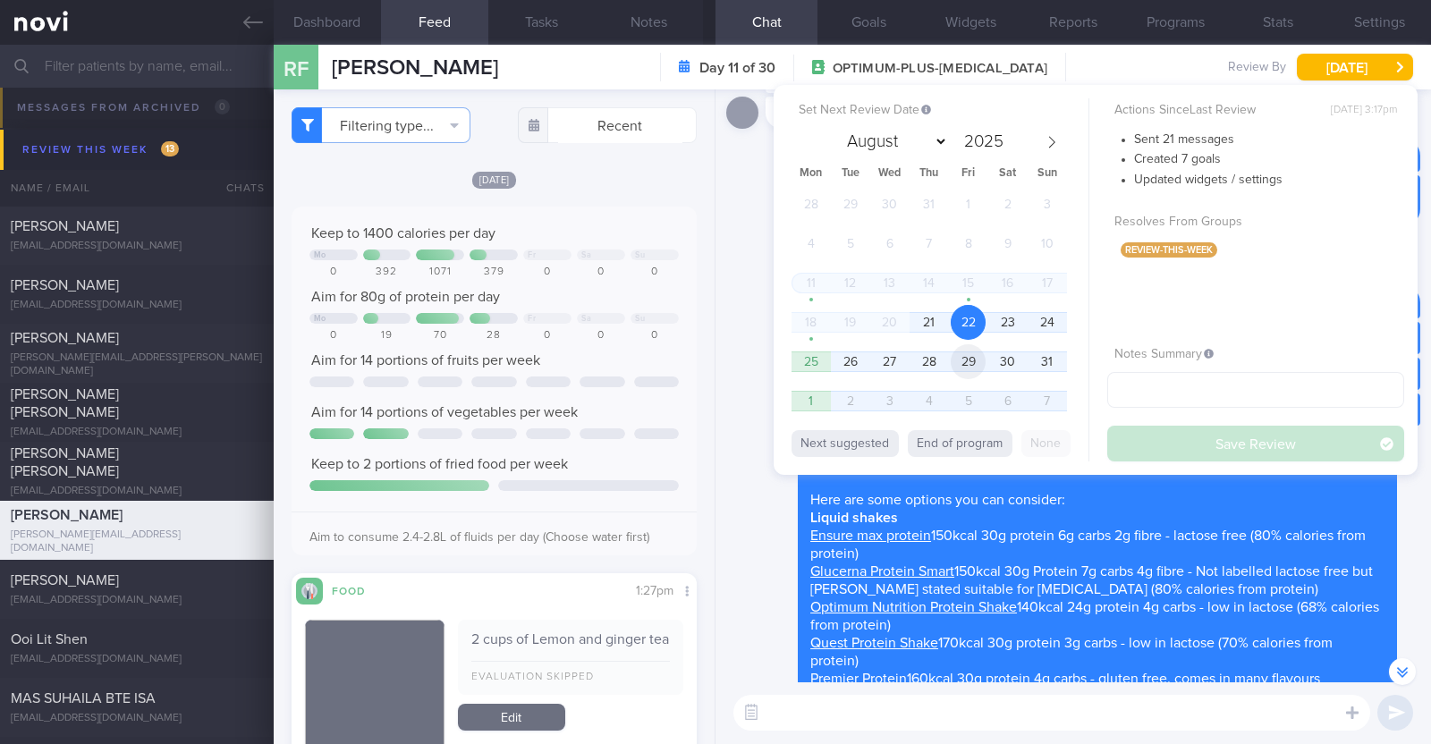
click at [969, 355] on span "29" at bounding box center [968, 361] width 35 height 35
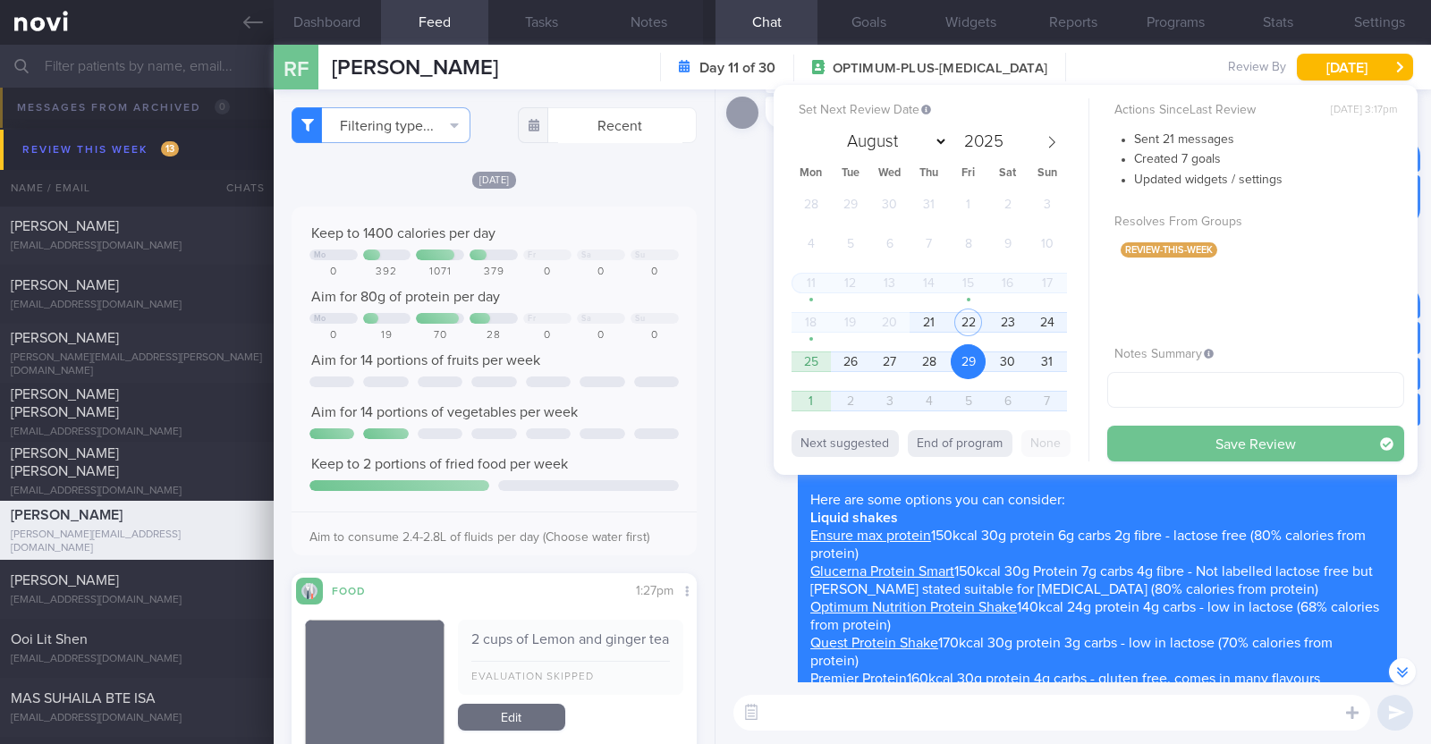
click at [1221, 446] on button "Save Review" at bounding box center [1256, 444] width 297 height 36
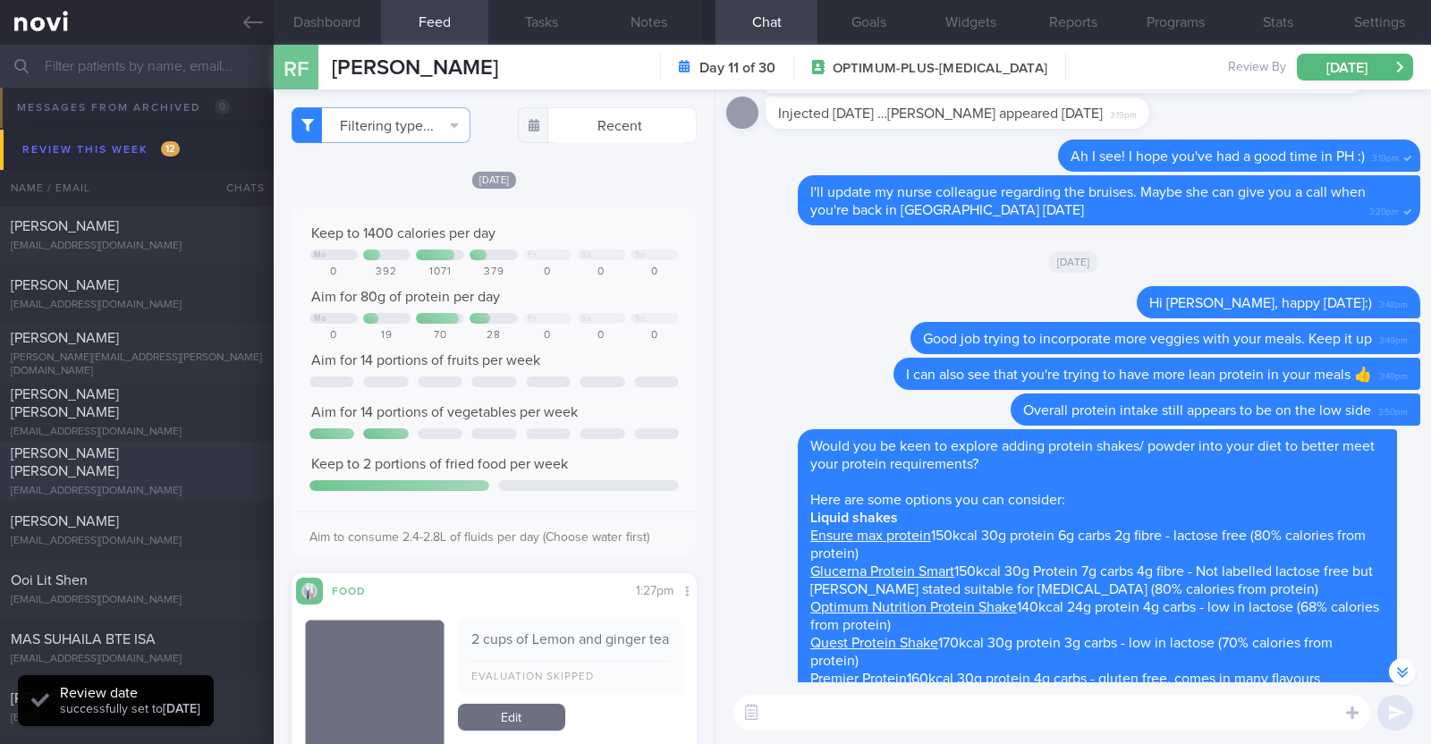
click at [195, 465] on div "[PERSON_NAME] [PERSON_NAME]" at bounding box center [135, 463] width 248 height 36
type textarea "44F Comorbidities: [MEDICAL_DATA] [MEDICAL_DATA] - H pylori eGD on [DATE]: stom…"
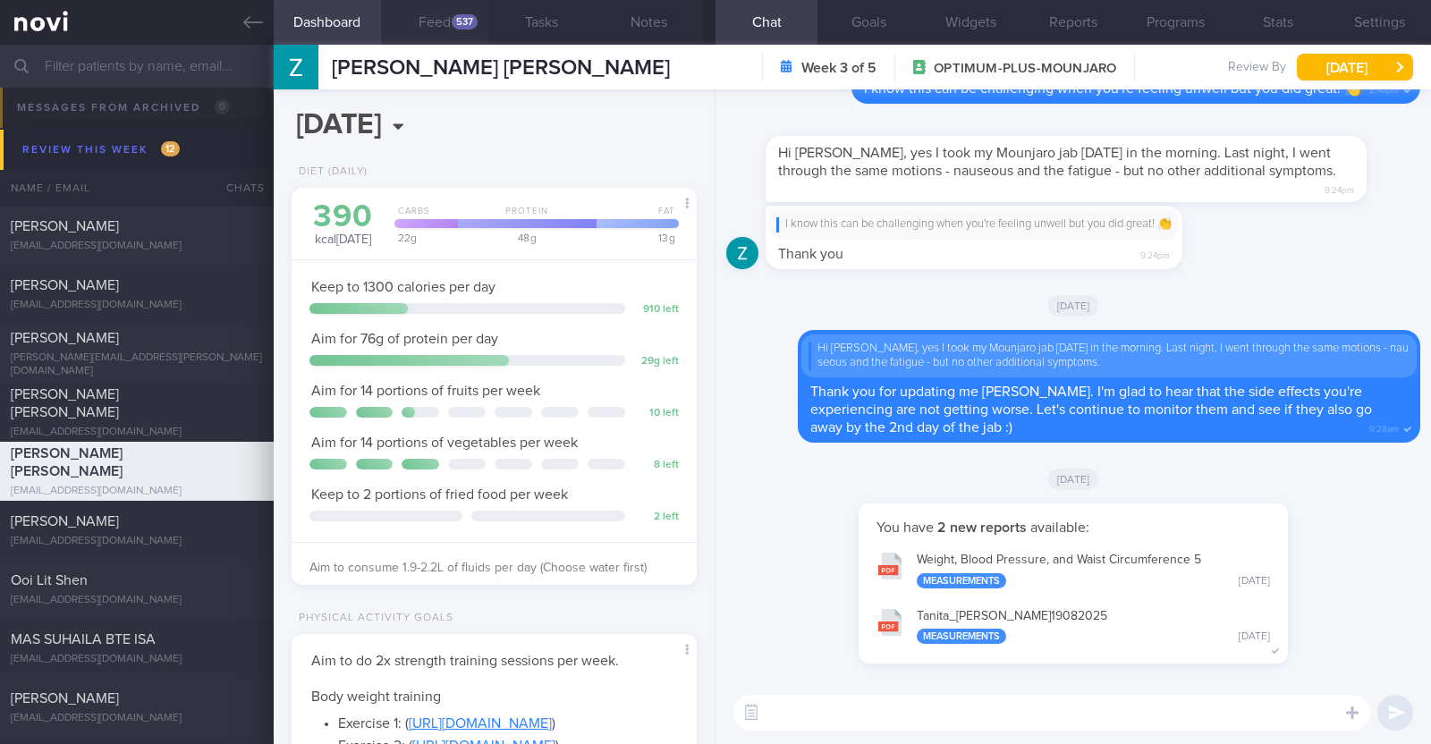
click at [462, 21] on div "537" at bounding box center [465, 21] width 26 height 15
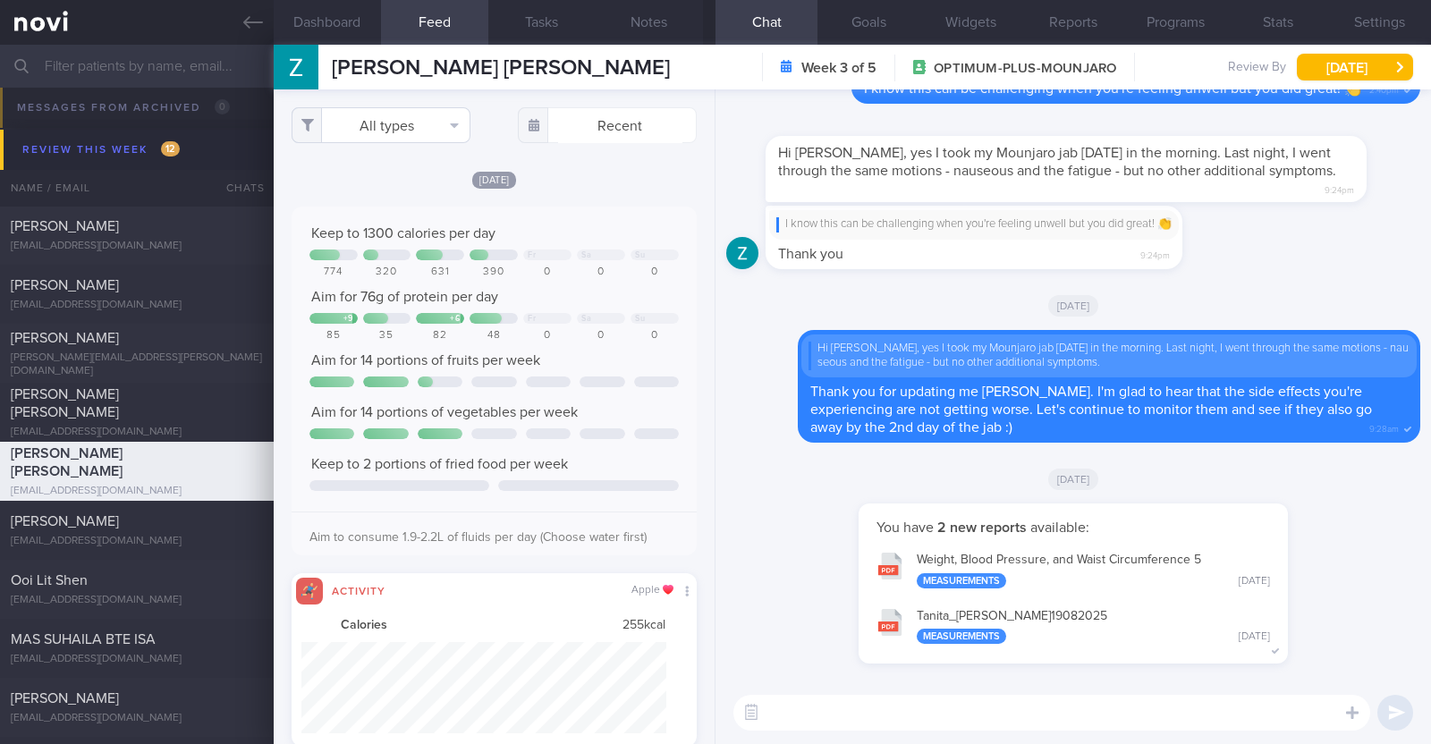
scroll to position [91, 365]
click at [449, 123] on button "All types" at bounding box center [381, 125] width 179 height 36
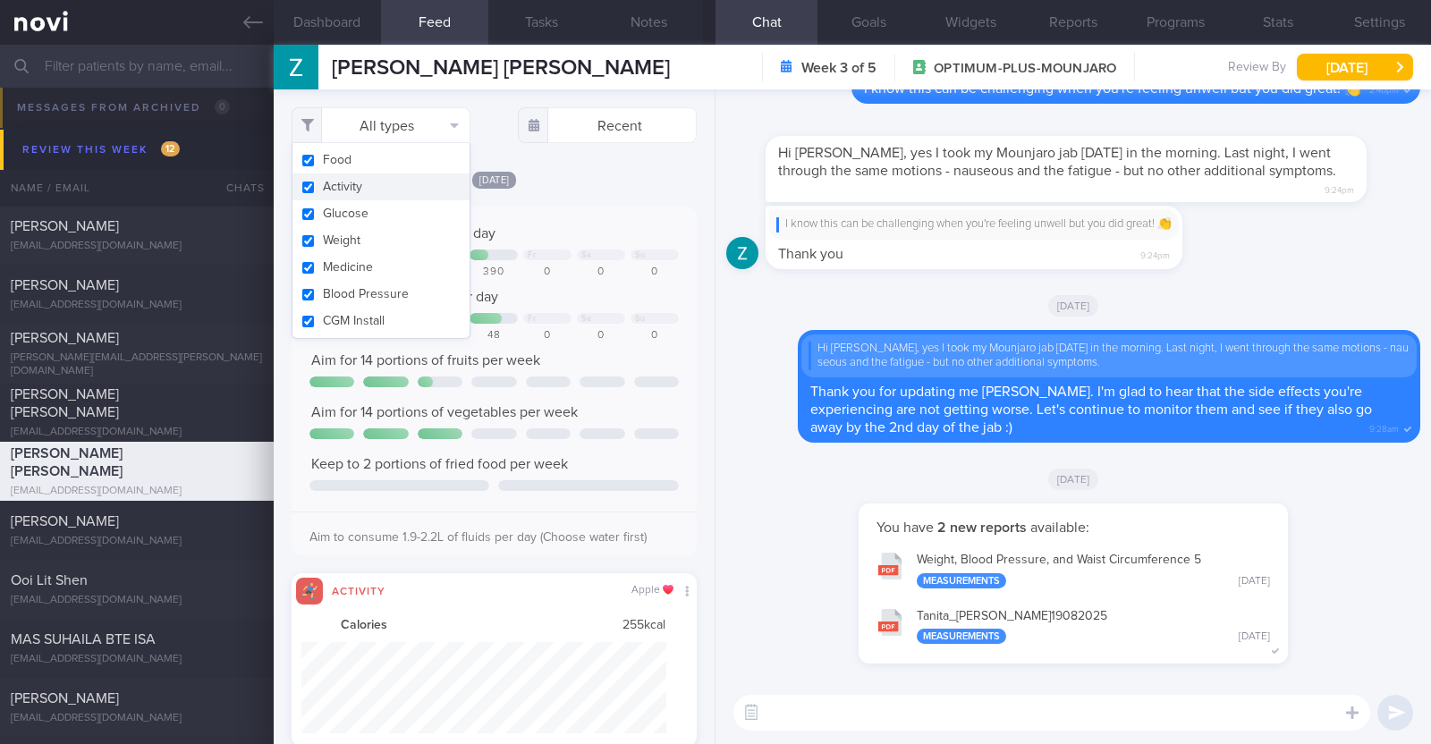
click at [409, 190] on button "Activity" at bounding box center [381, 187] width 177 height 27
checkbox input "false"
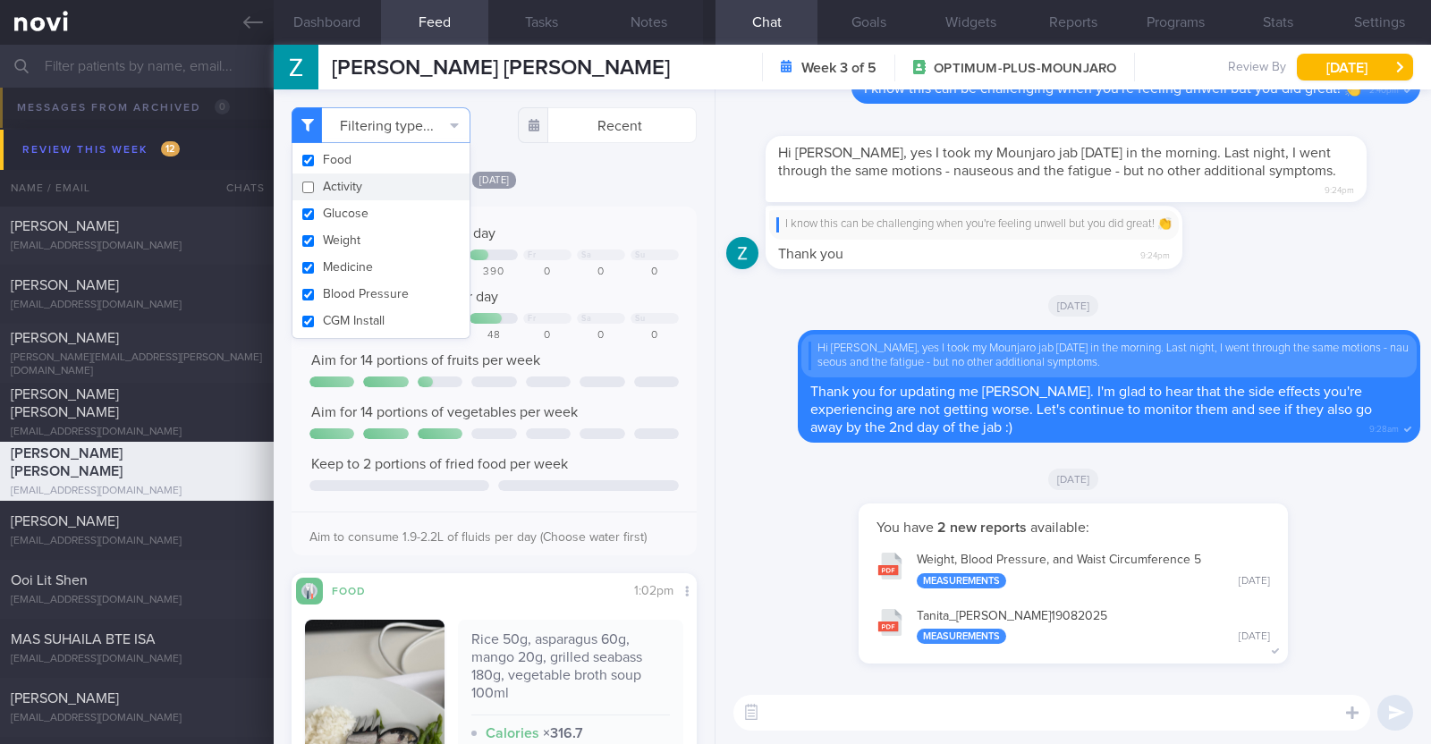
click at [574, 177] on div "[DATE]" at bounding box center [494, 179] width 405 height 19
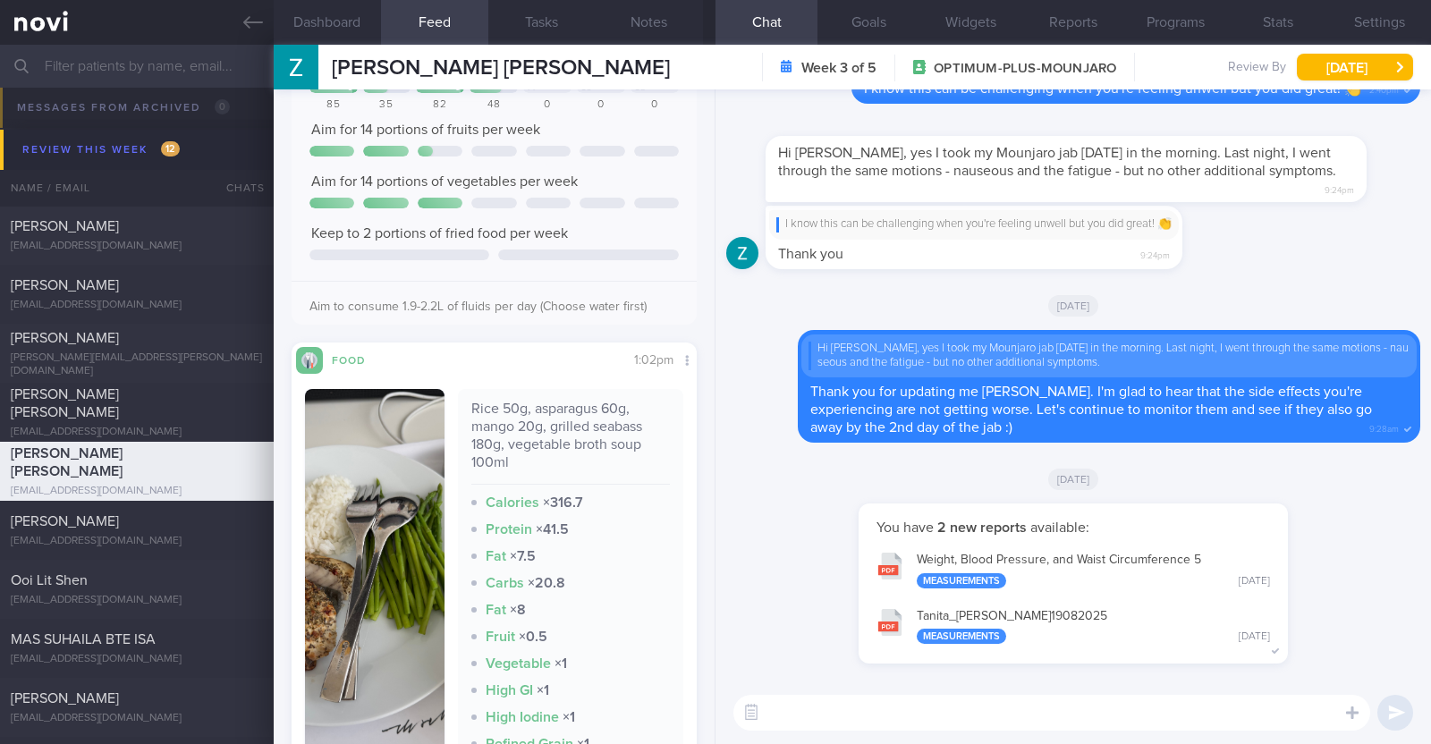
scroll to position [335, 0]
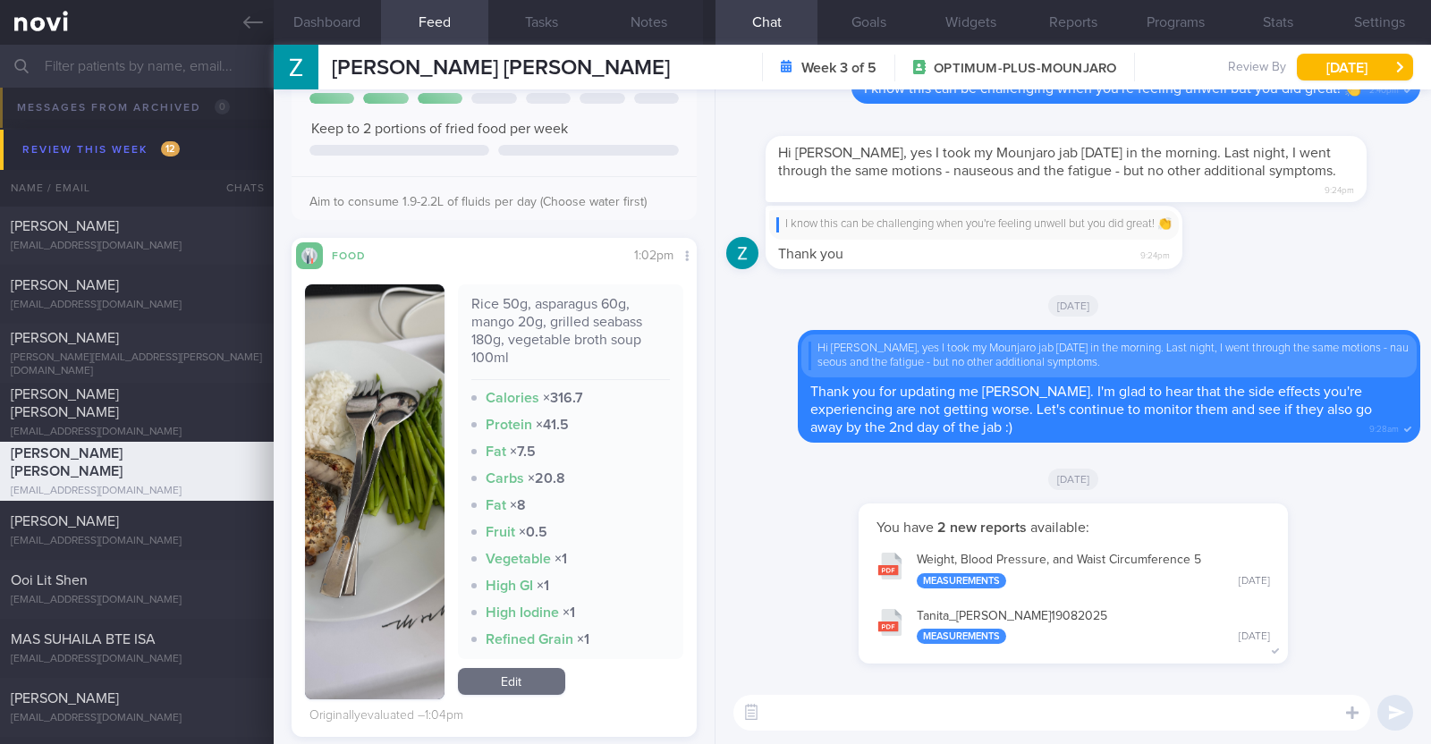
click at [382, 447] on button "button" at bounding box center [375, 491] width 140 height 415
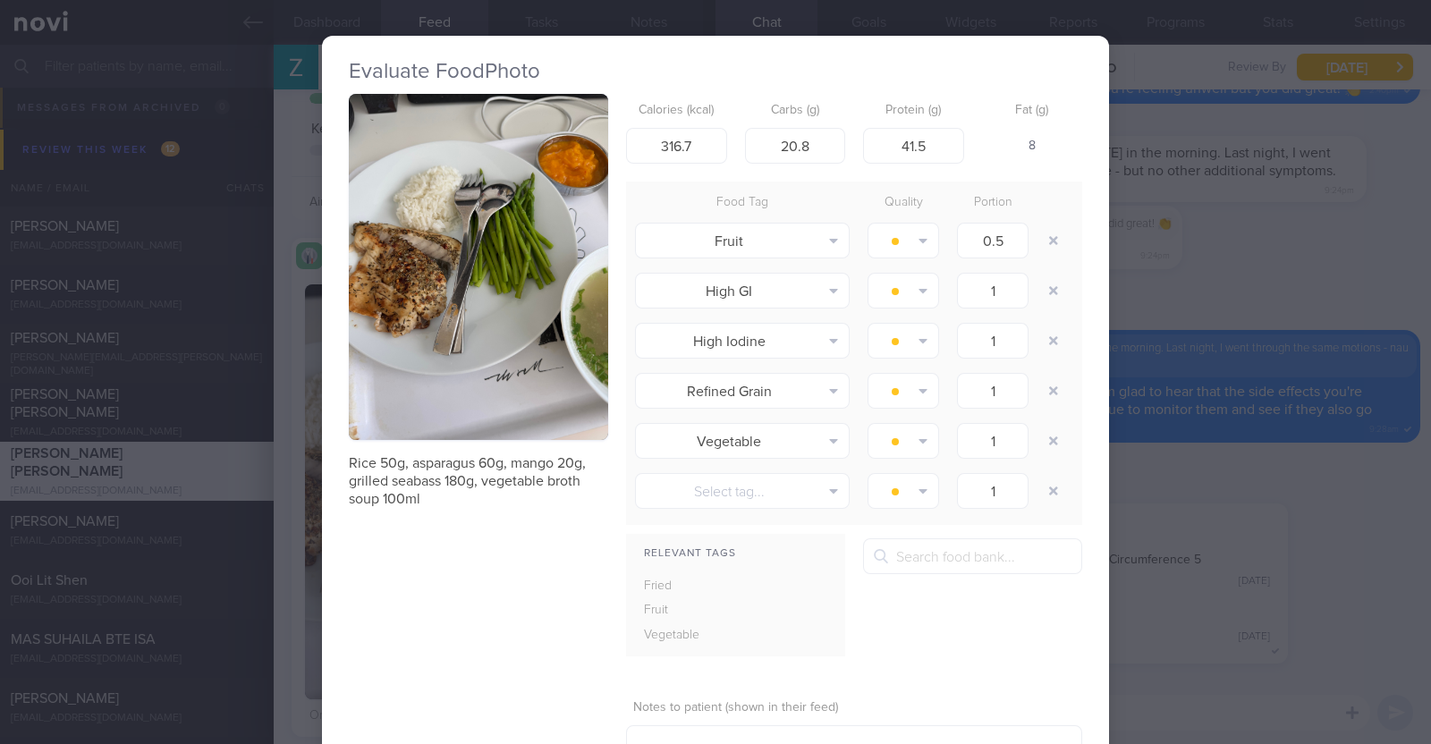
click at [271, 437] on div "Evaluate Food Photo Rice 50g, asparagus 60g, mango 20g, grilled seabass 180g, v…" at bounding box center [715, 372] width 1431 height 744
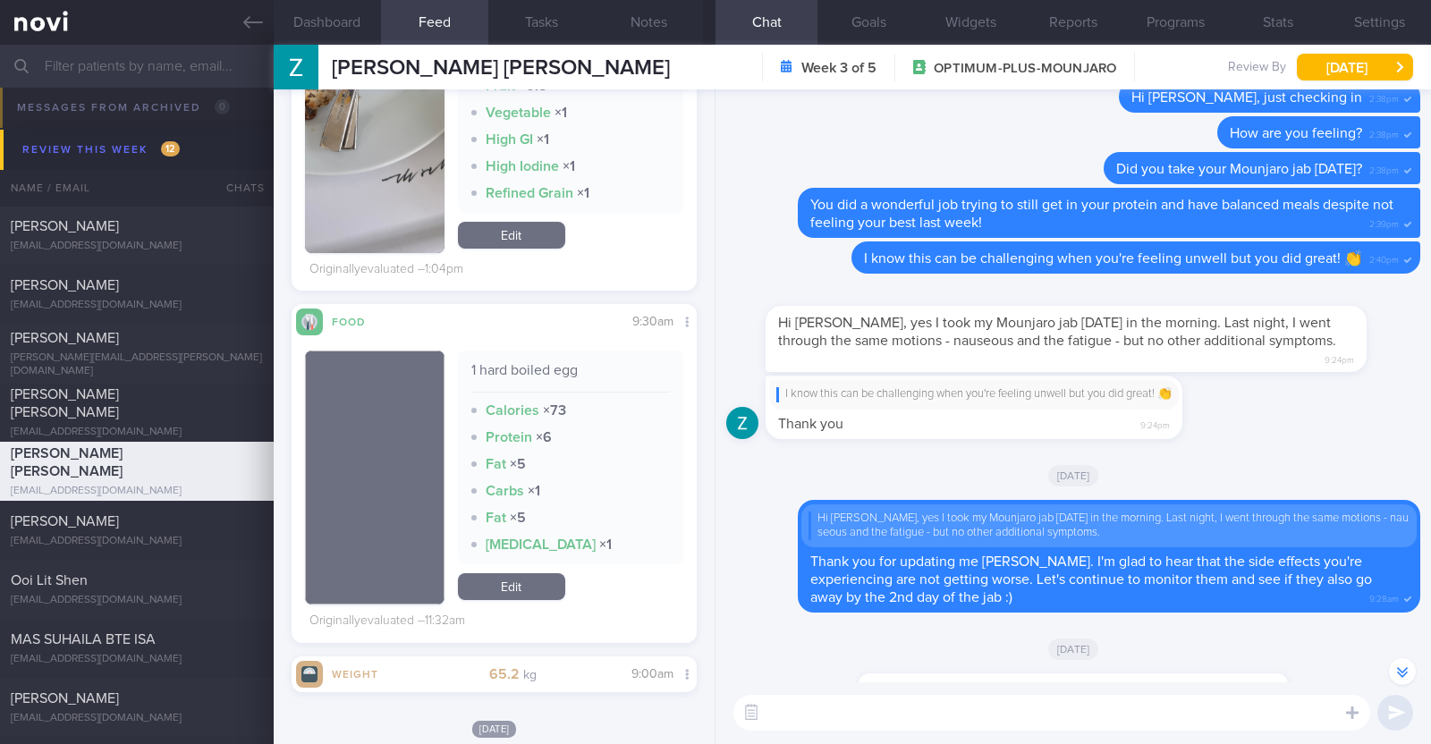
scroll to position [-223, 0]
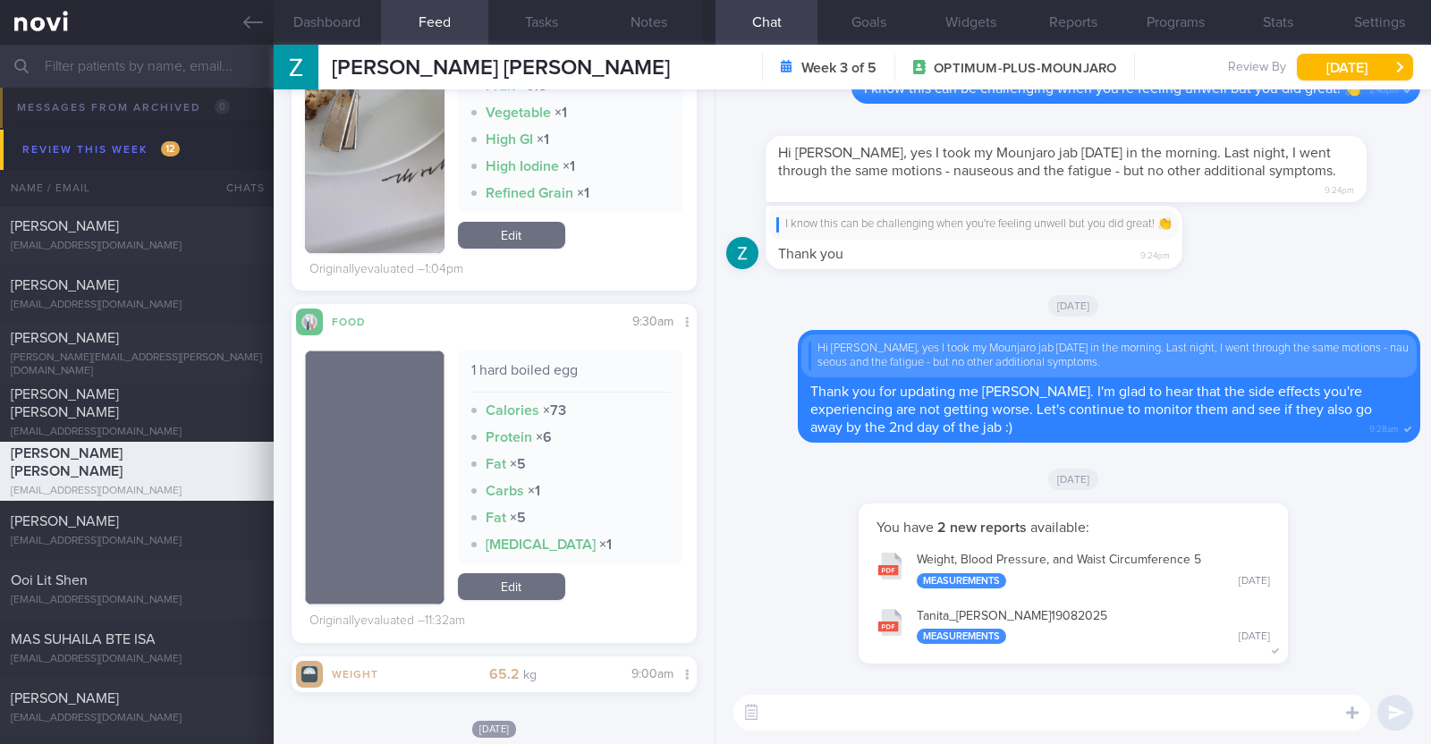
click at [908, 711] on textarea at bounding box center [1052, 713] width 637 height 36
type textarea "Hi Zarina, may I check if the side effects have resolved?"
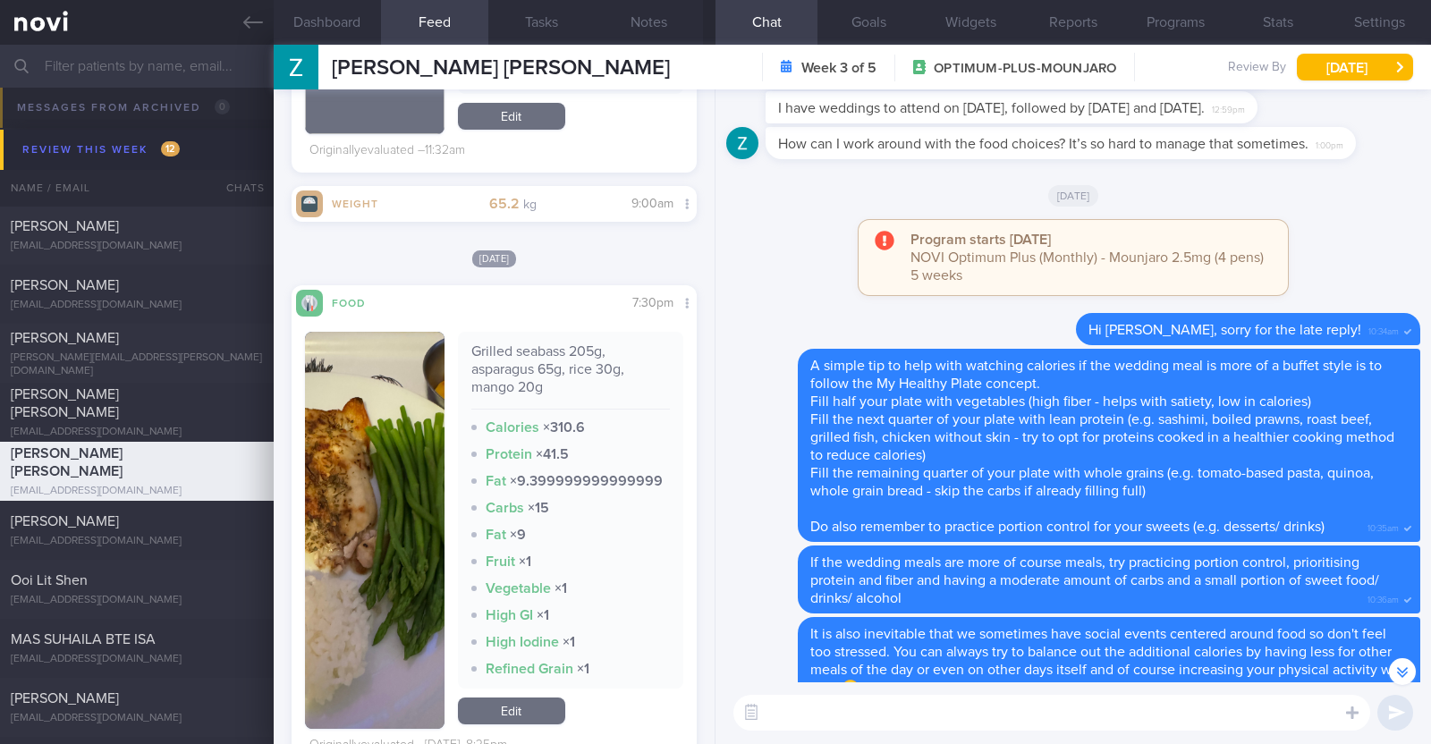
scroll to position [1342, 0]
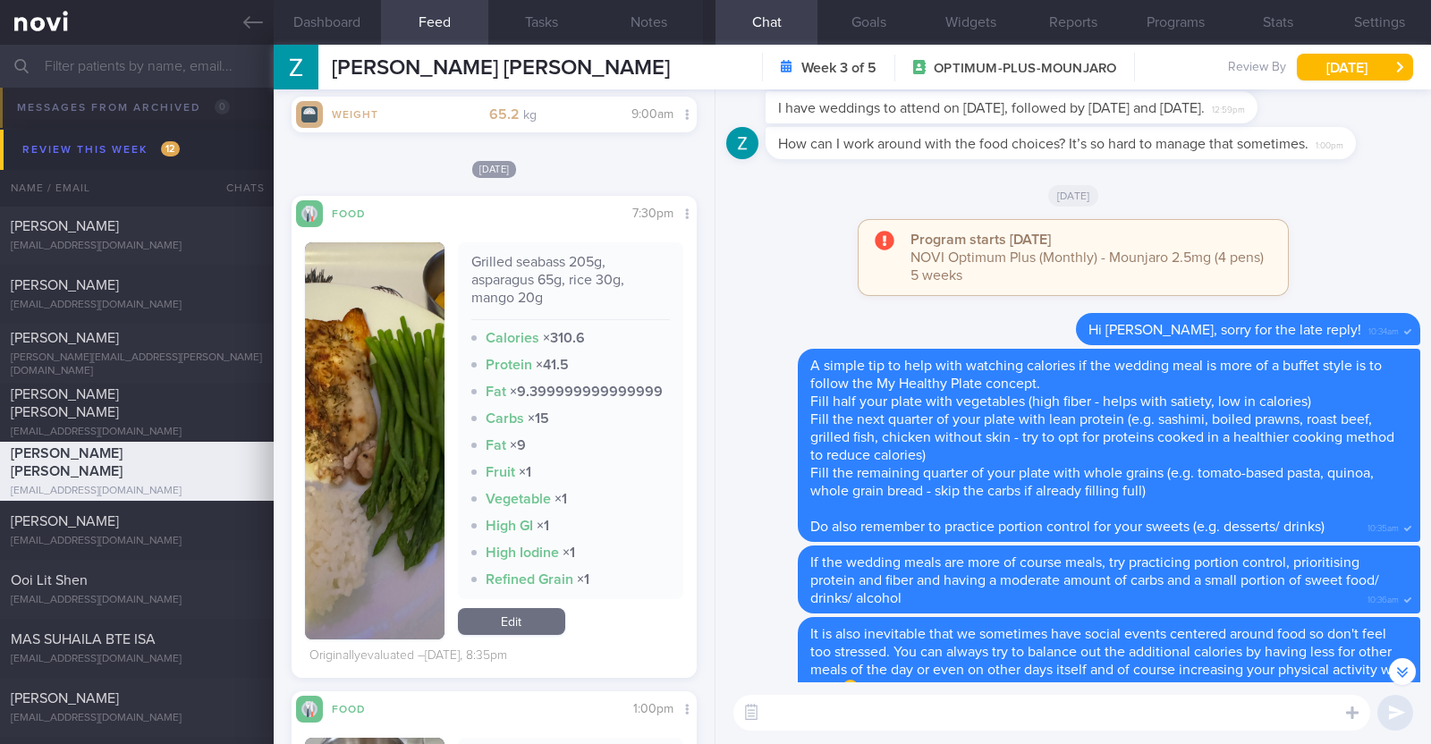
click at [388, 455] on button "button" at bounding box center [375, 440] width 140 height 397
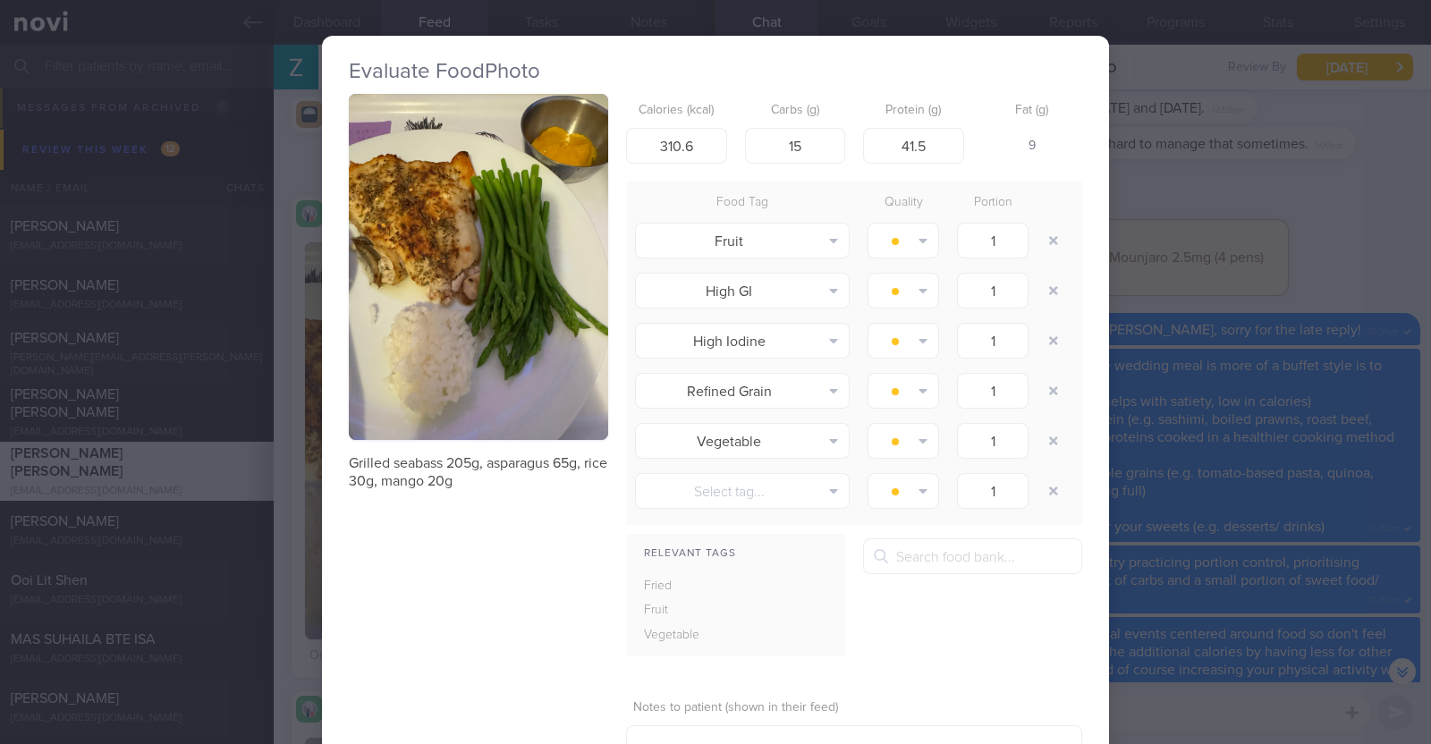
click at [292, 482] on div "Evaluate Food Photo Grilled seabass 205g, asparagus 65g, rice 30g, mango 20g Ca…" at bounding box center [715, 372] width 1431 height 744
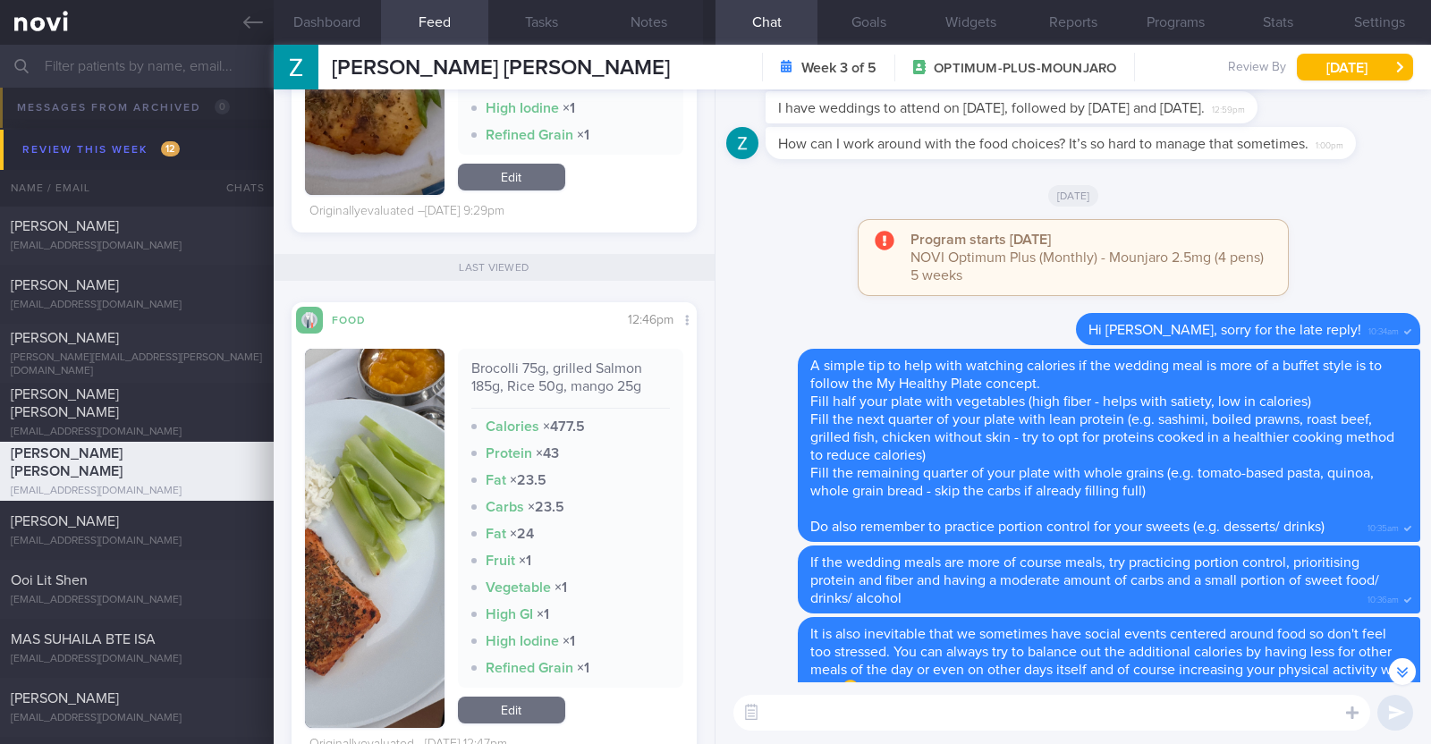
scroll to position [3466, 0]
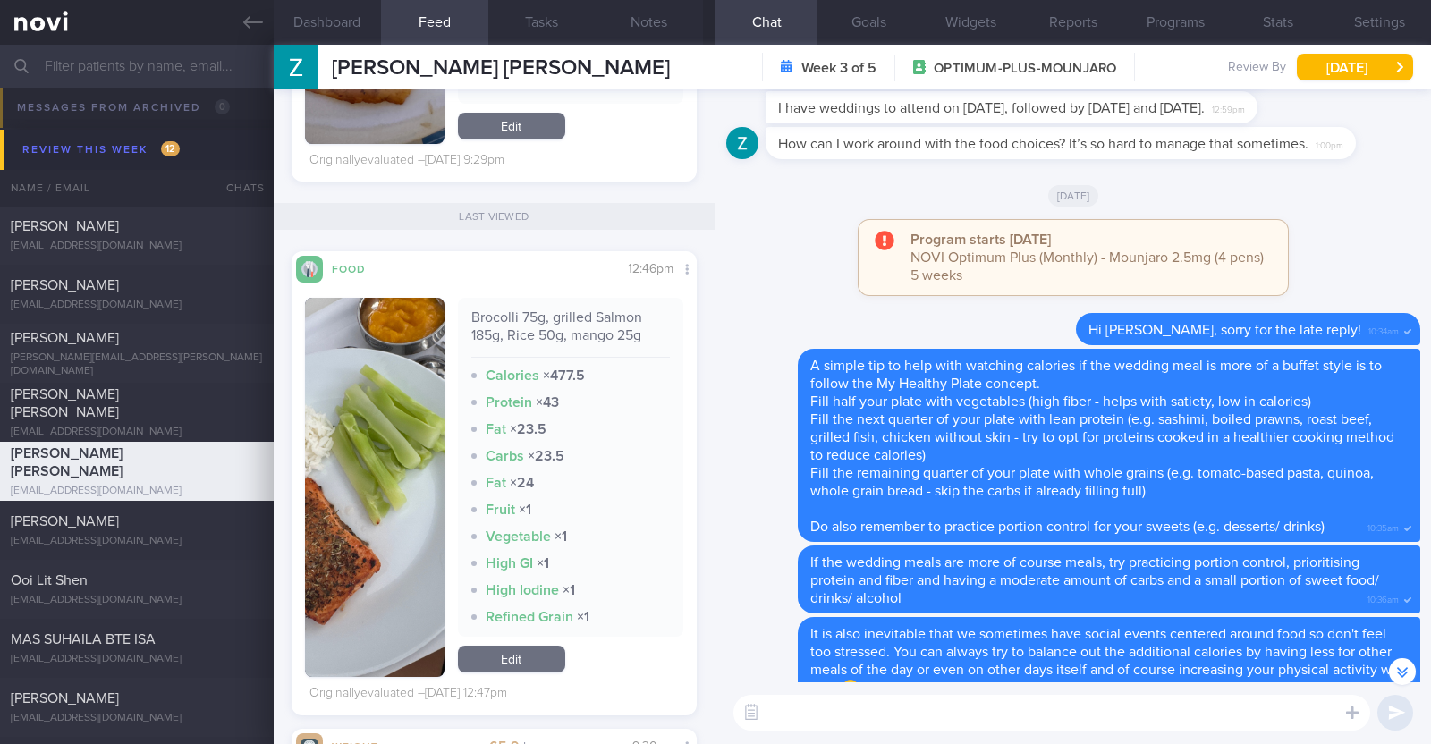
click at [827, 719] on textarea at bounding box center [1052, 713] width 637 height 36
paste textarea "😀"
type textarea "Your meals have been looking very balanced and clean 😀"
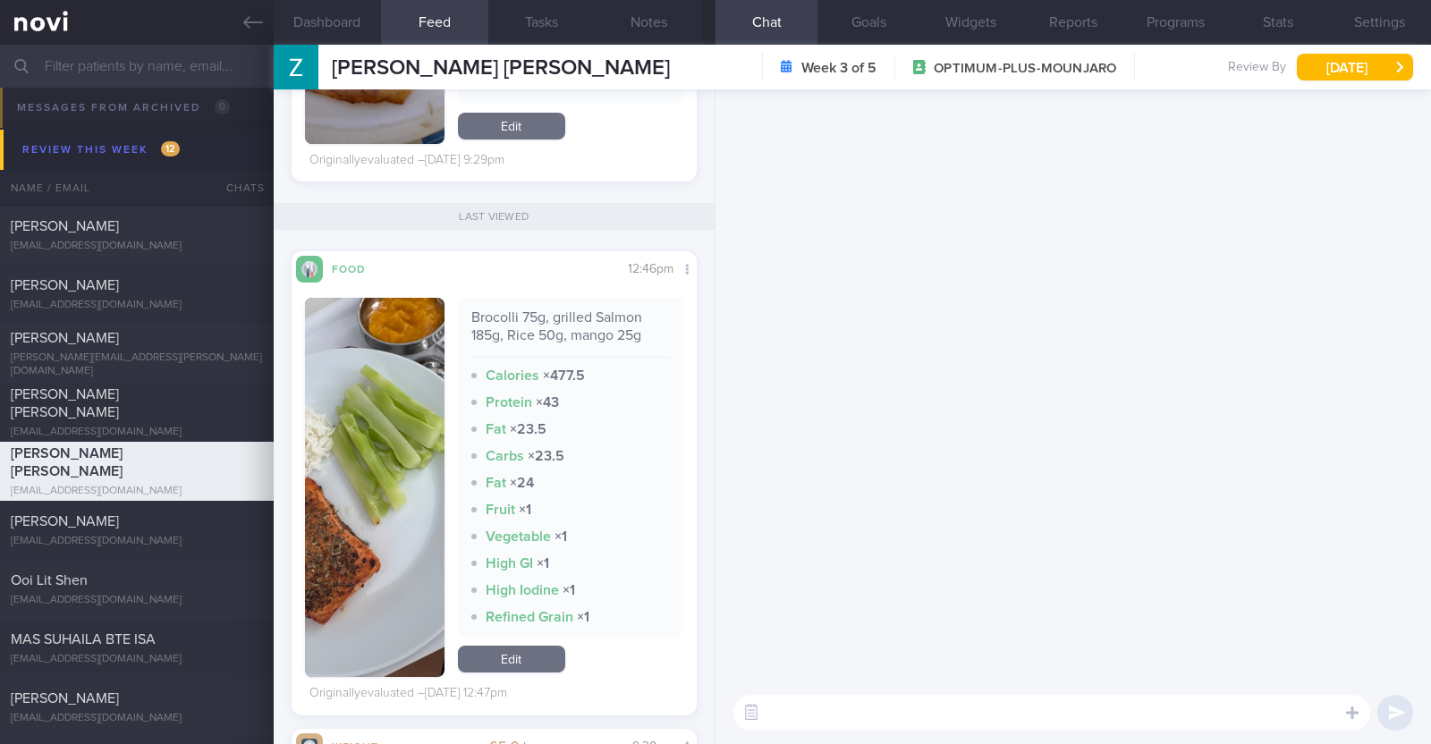
scroll to position [0, 0]
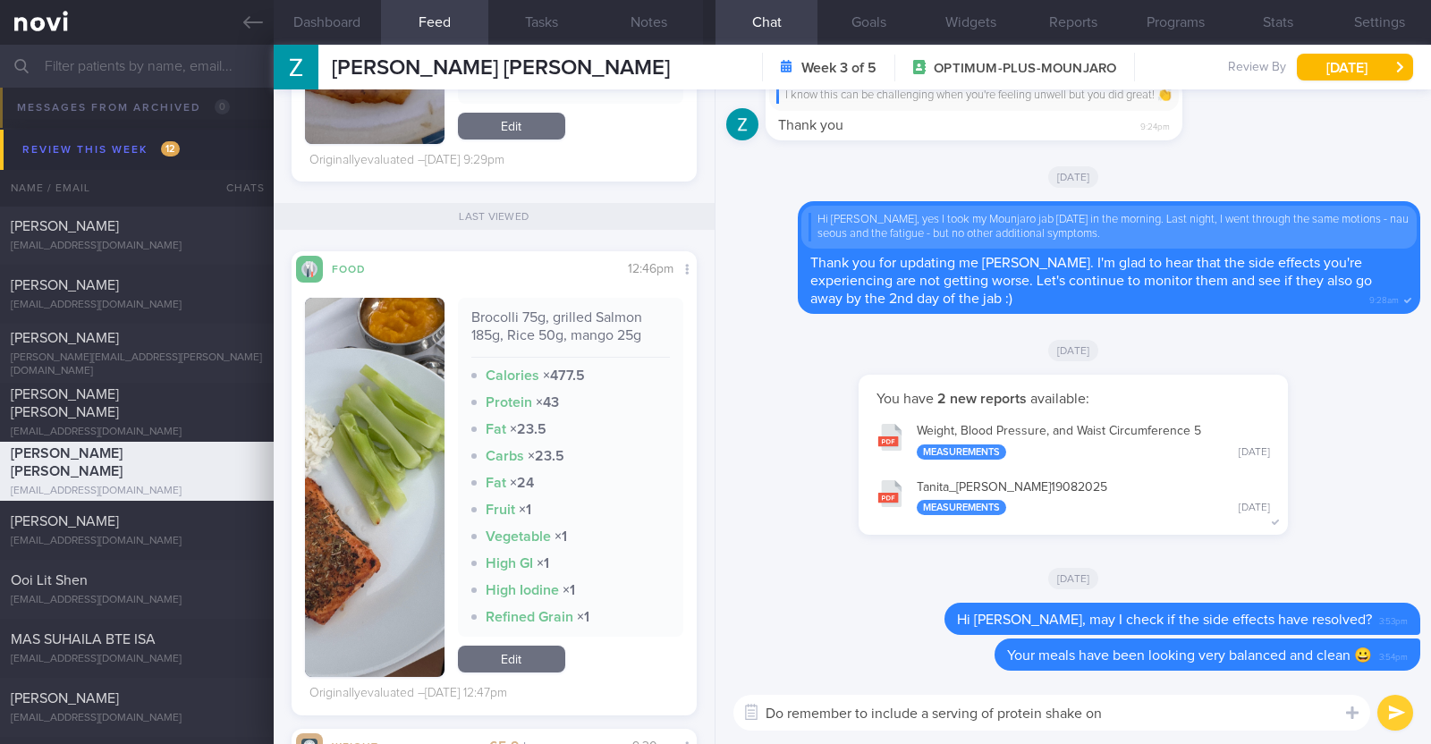
click at [1125, 706] on textarea "Do remember to include a serving of protein shake on" at bounding box center [1052, 713] width 637 height 36
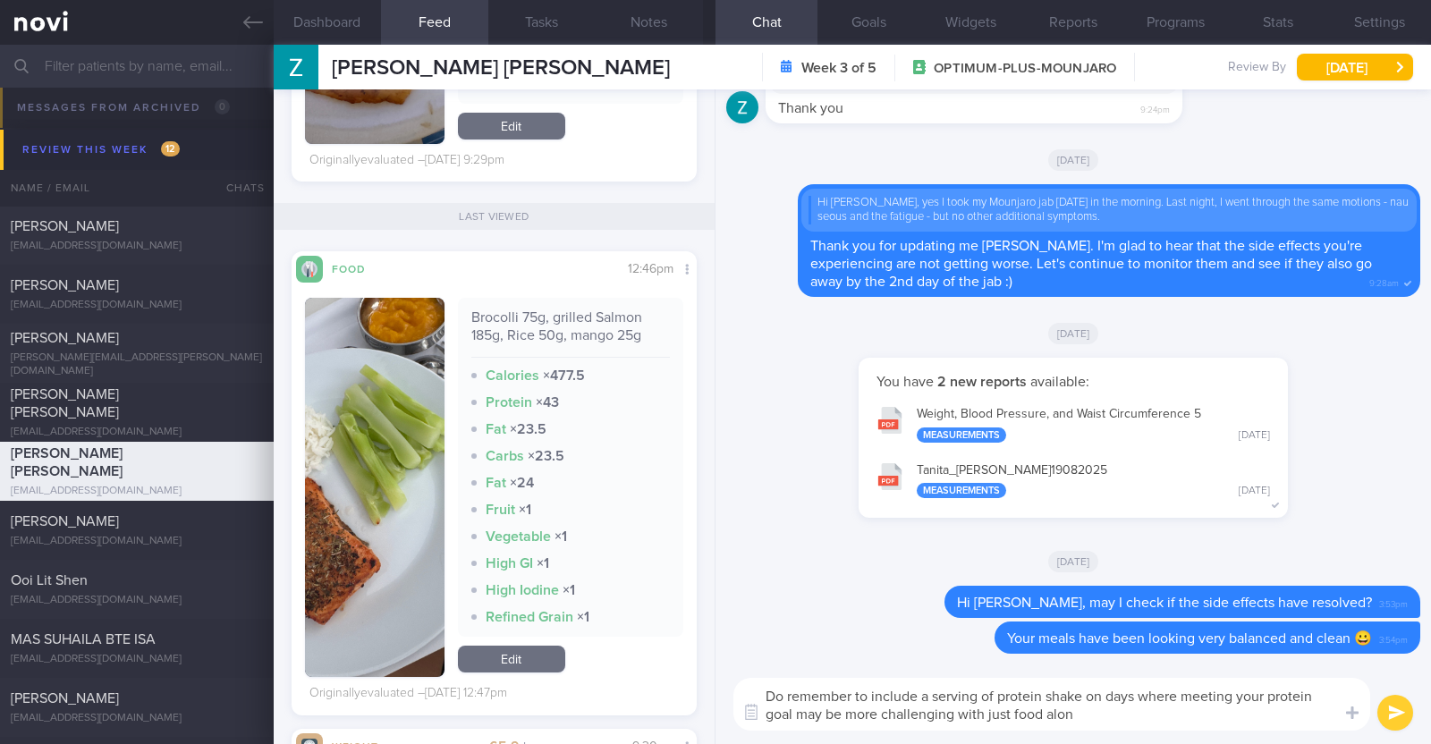
type textarea "Do remember to include a serving of protein shake on days where meeting your pr…"
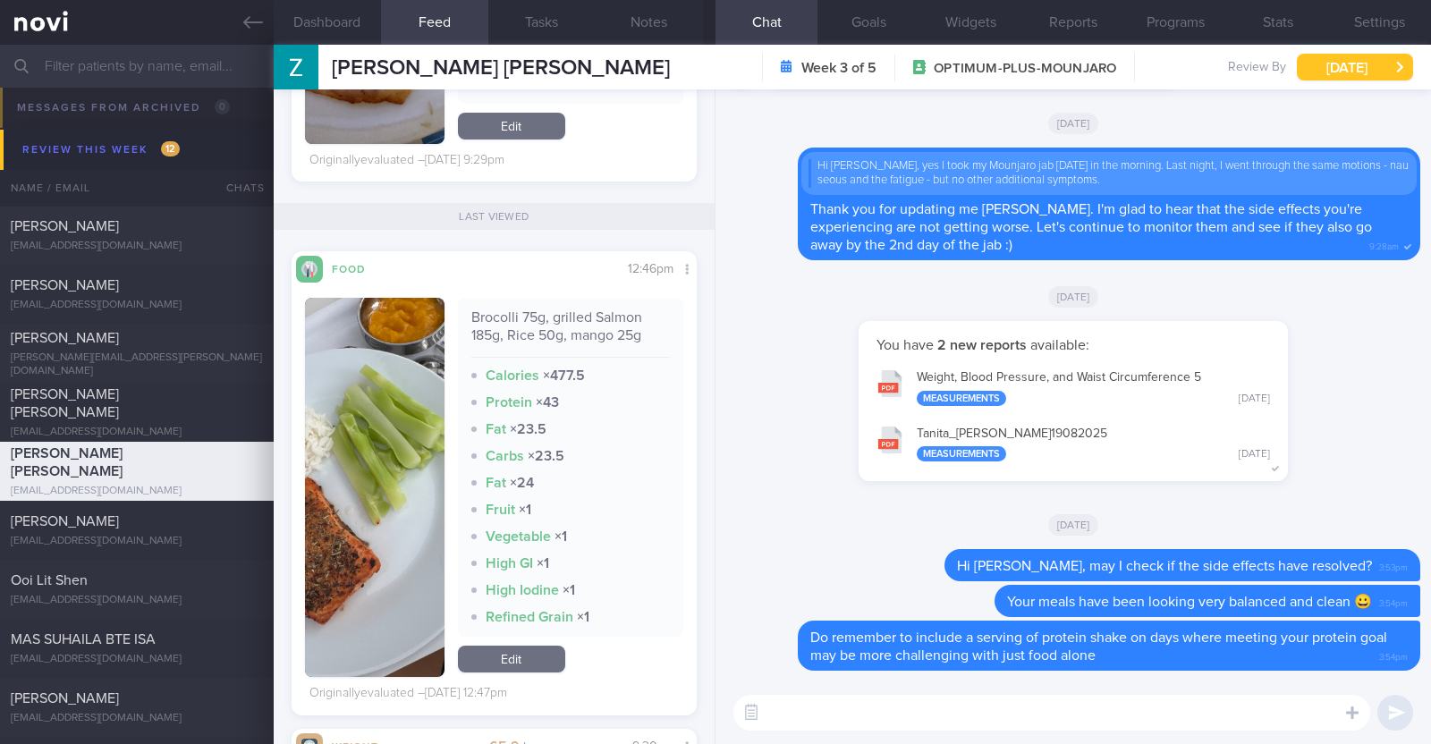
click at [1354, 64] on button "[DATE]" at bounding box center [1355, 67] width 116 height 27
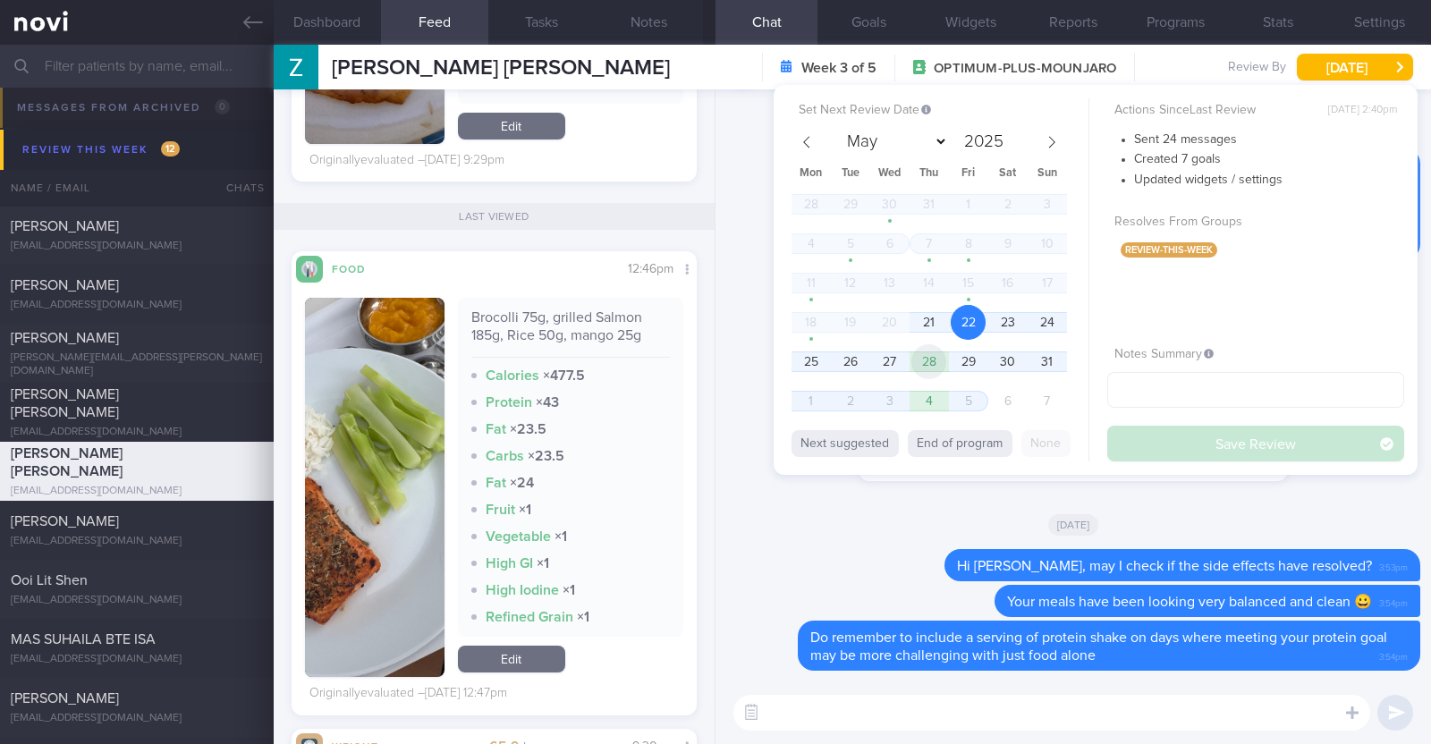
click at [939, 356] on span "28" at bounding box center [929, 361] width 35 height 35
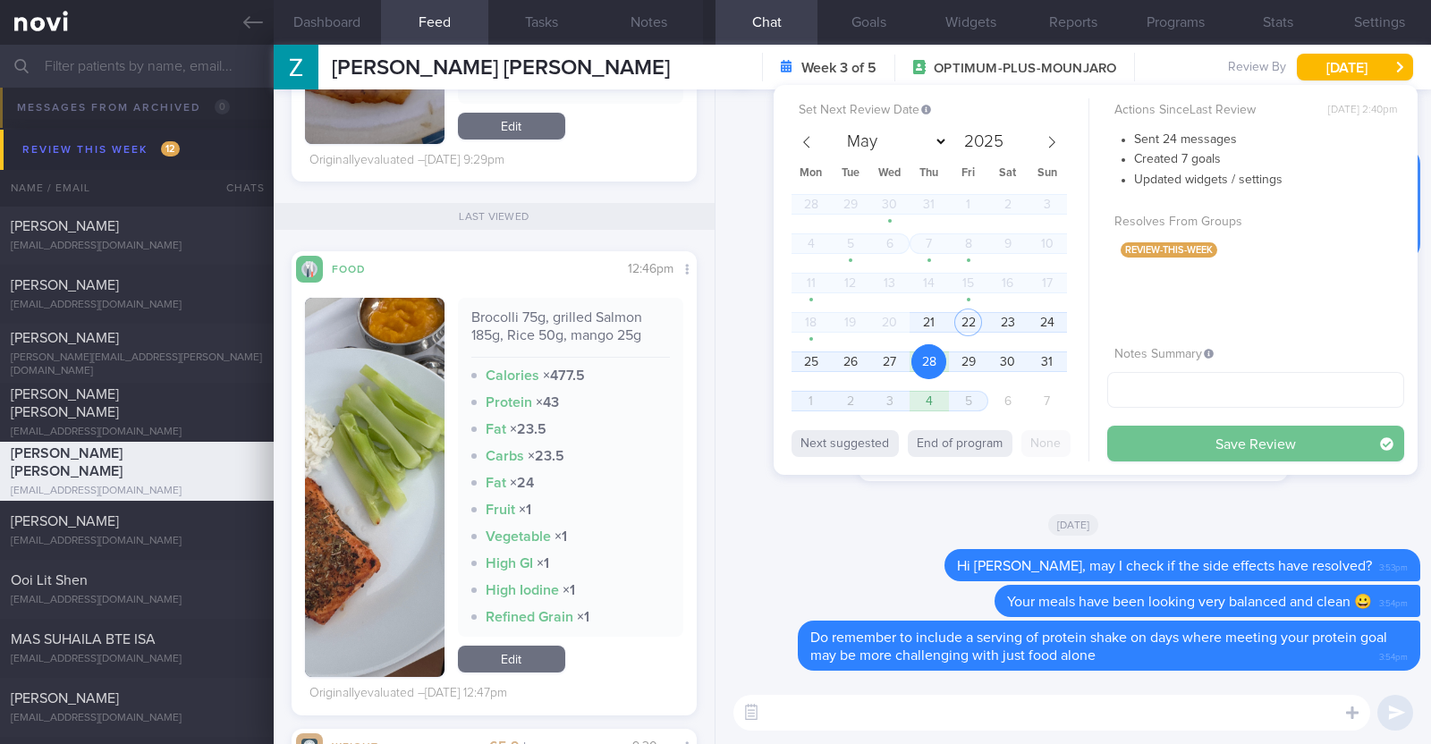
click at [1201, 446] on button "Save Review" at bounding box center [1256, 444] width 297 height 36
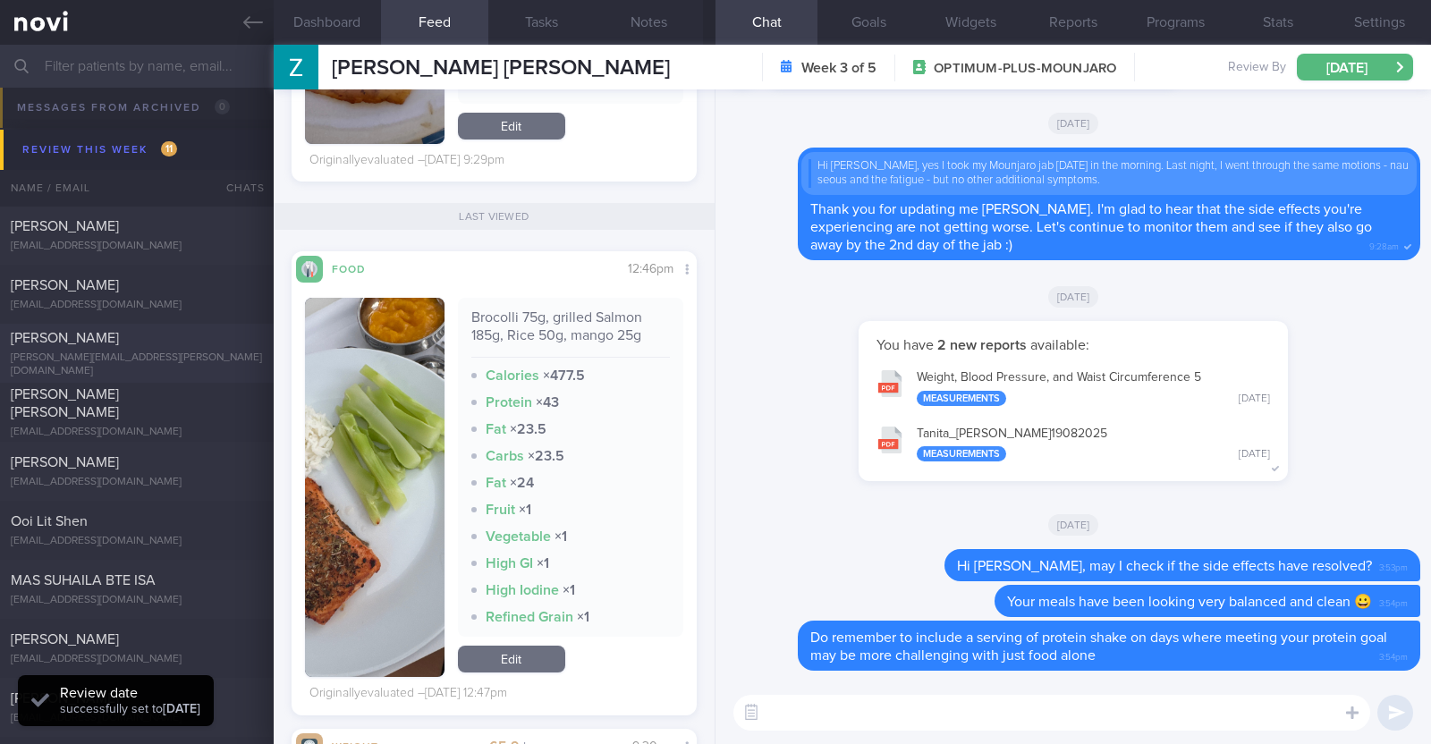
click at [156, 347] on div "[PERSON_NAME]" at bounding box center [135, 338] width 248 height 18
type input "R/v with [PERSON_NAME] 22/8"
type textarea "55F Comorbidities: T2DM [MEDICAL_DATA] [MEDICAL_DATA] Medications: - Stopped Di…"
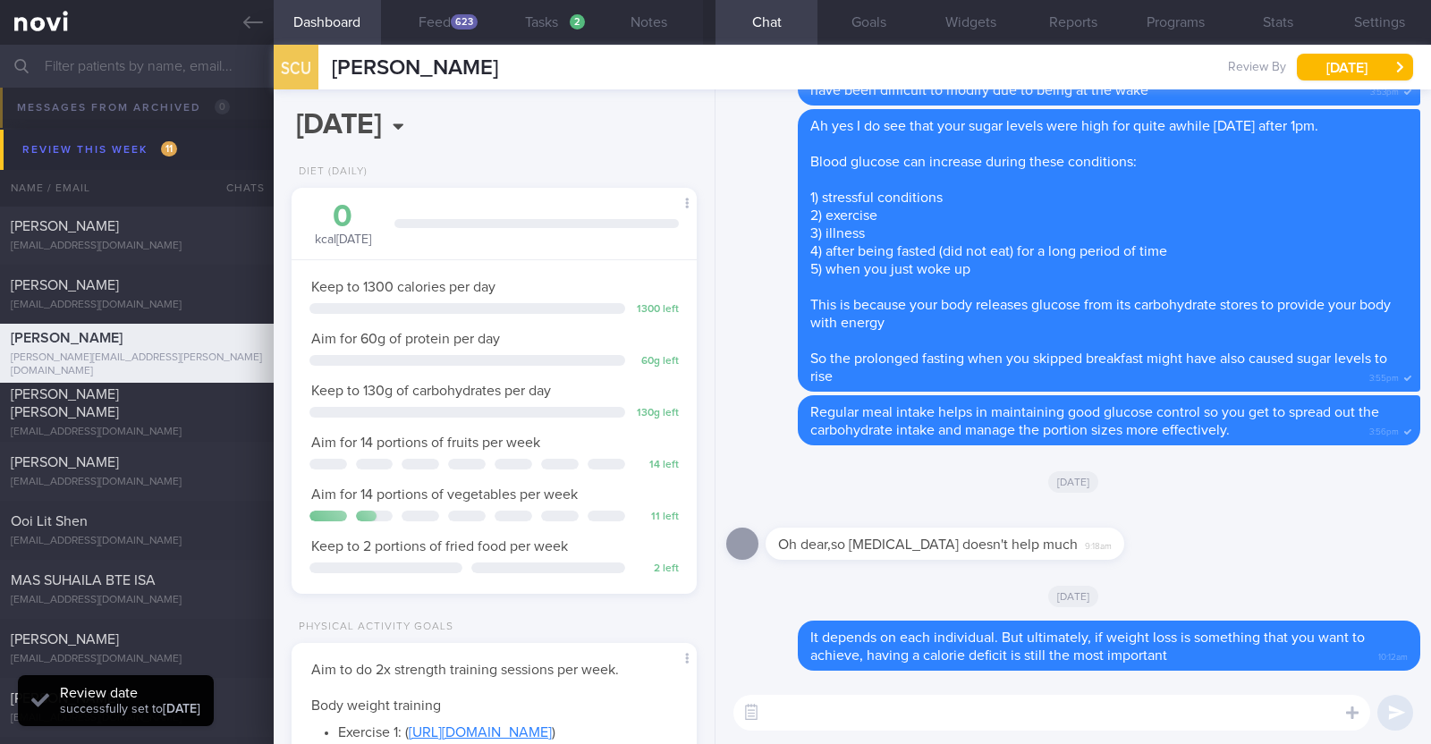
scroll to position [181, 362]
click at [655, 21] on button "Notes" at bounding box center [649, 22] width 107 height 45
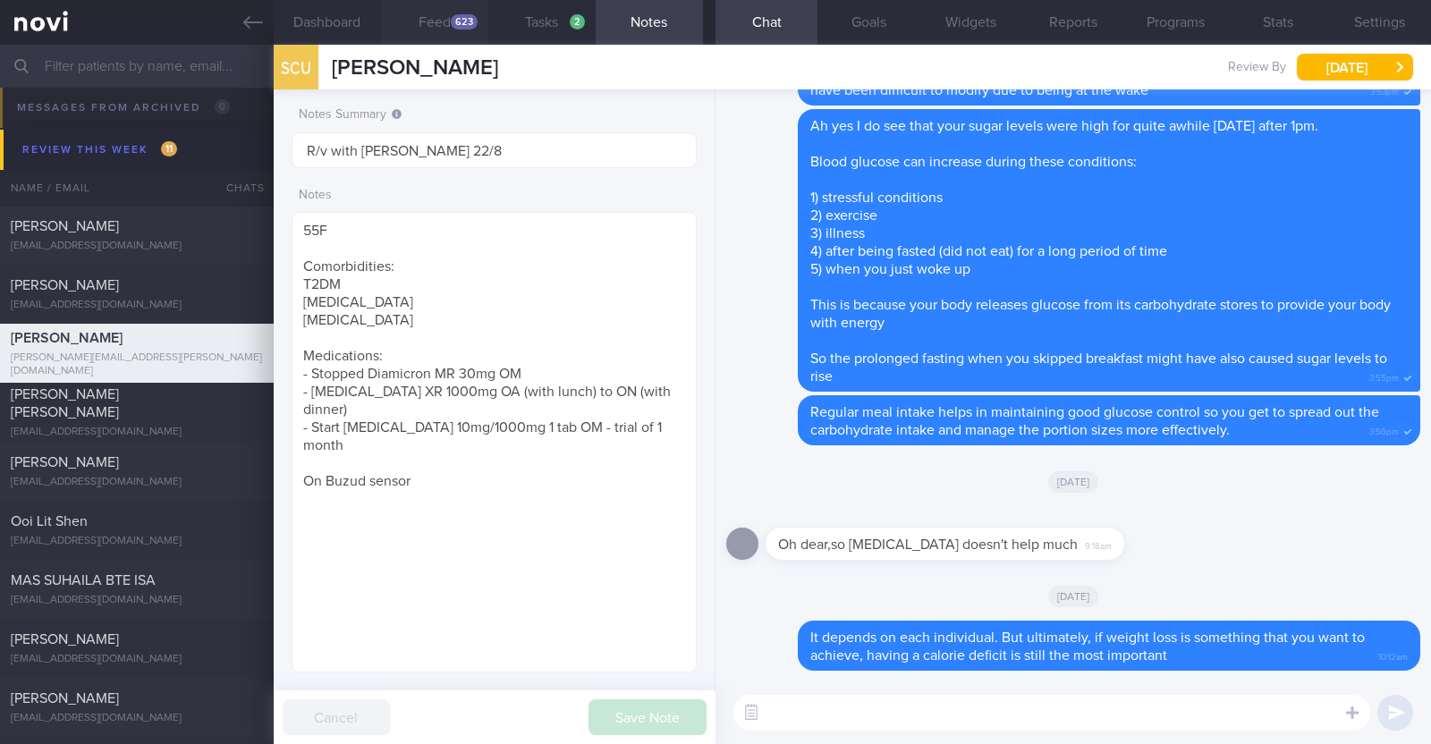
click at [475, 21] on div "623" at bounding box center [464, 21] width 27 height 15
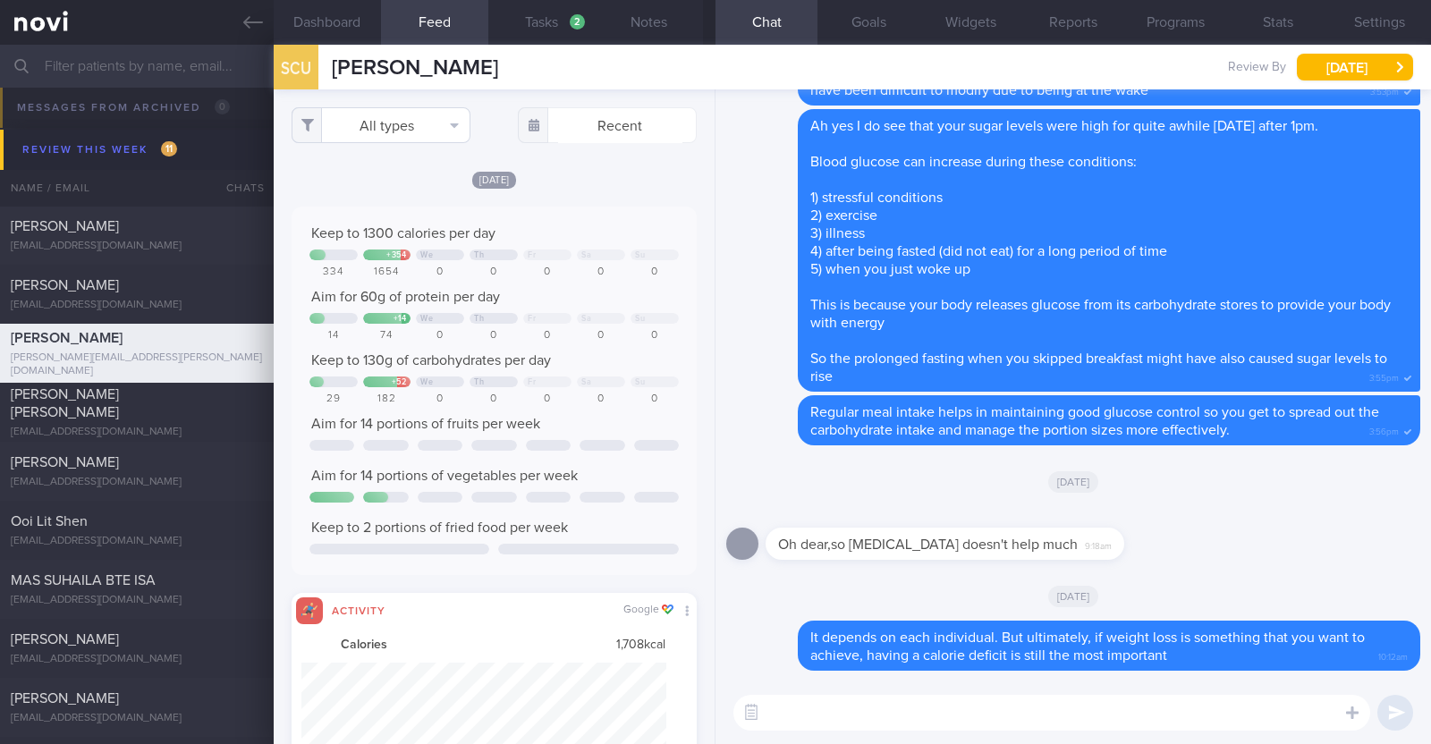
scroll to position [91, 365]
click at [438, 120] on button "All types" at bounding box center [381, 125] width 179 height 36
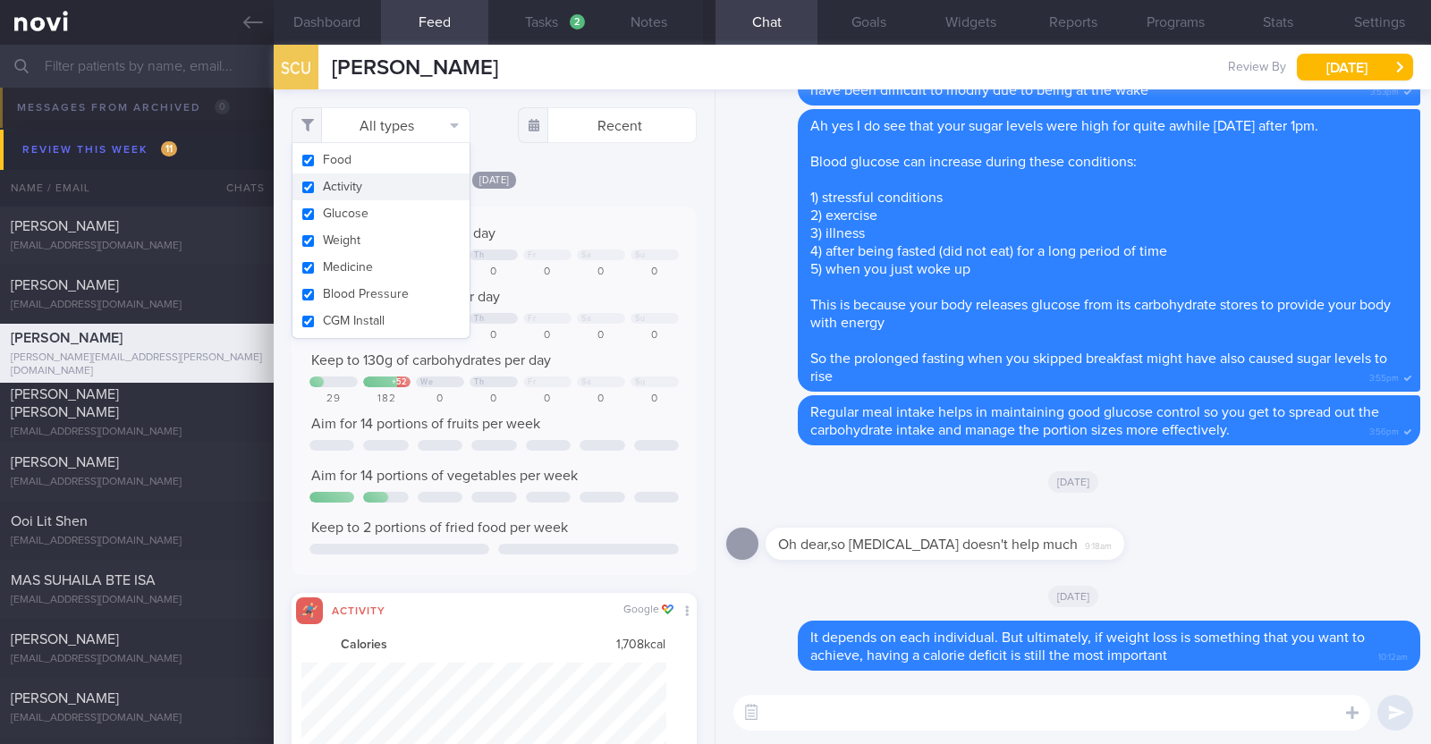
click at [390, 185] on button "Activity" at bounding box center [381, 187] width 177 height 27
checkbox input "false"
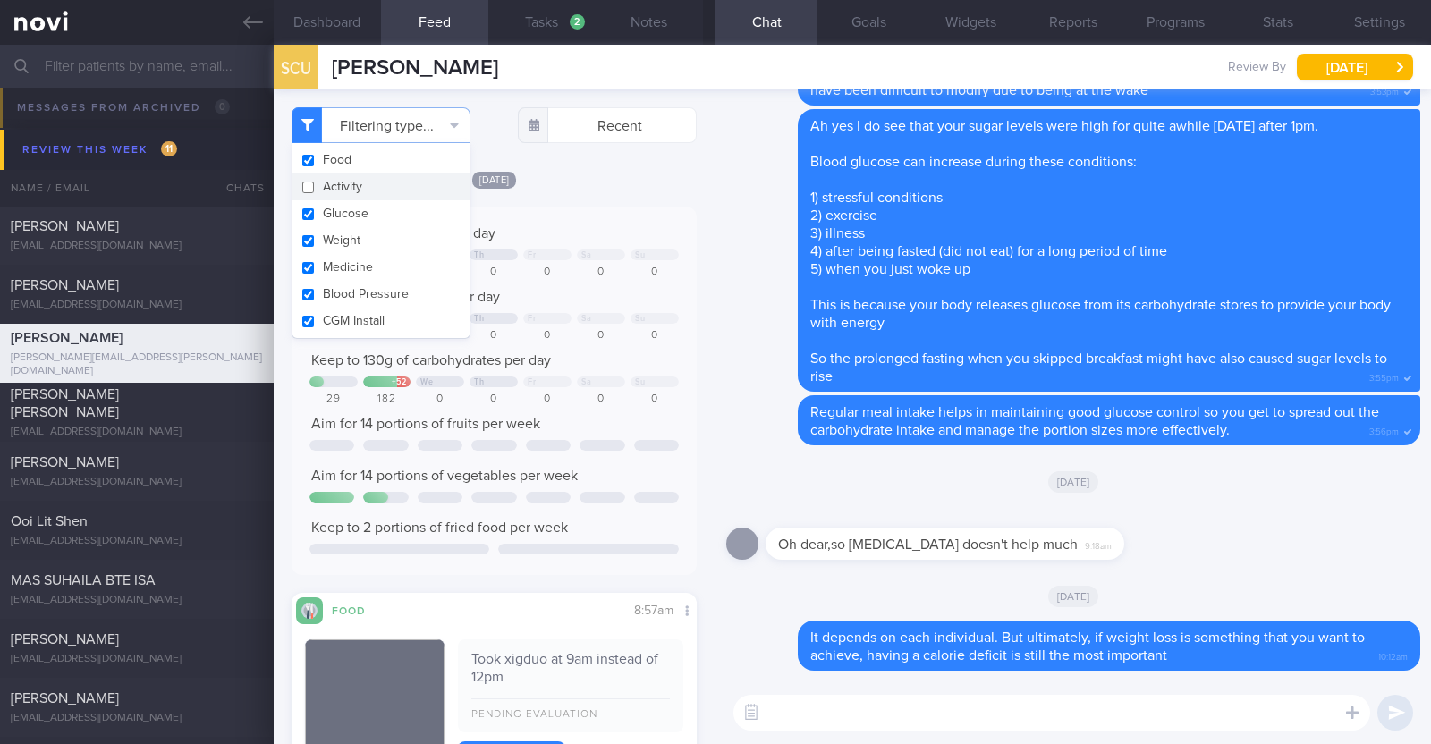
scroll to position [894444, 894263]
click at [621, 181] on div "[DATE]" at bounding box center [494, 179] width 405 height 19
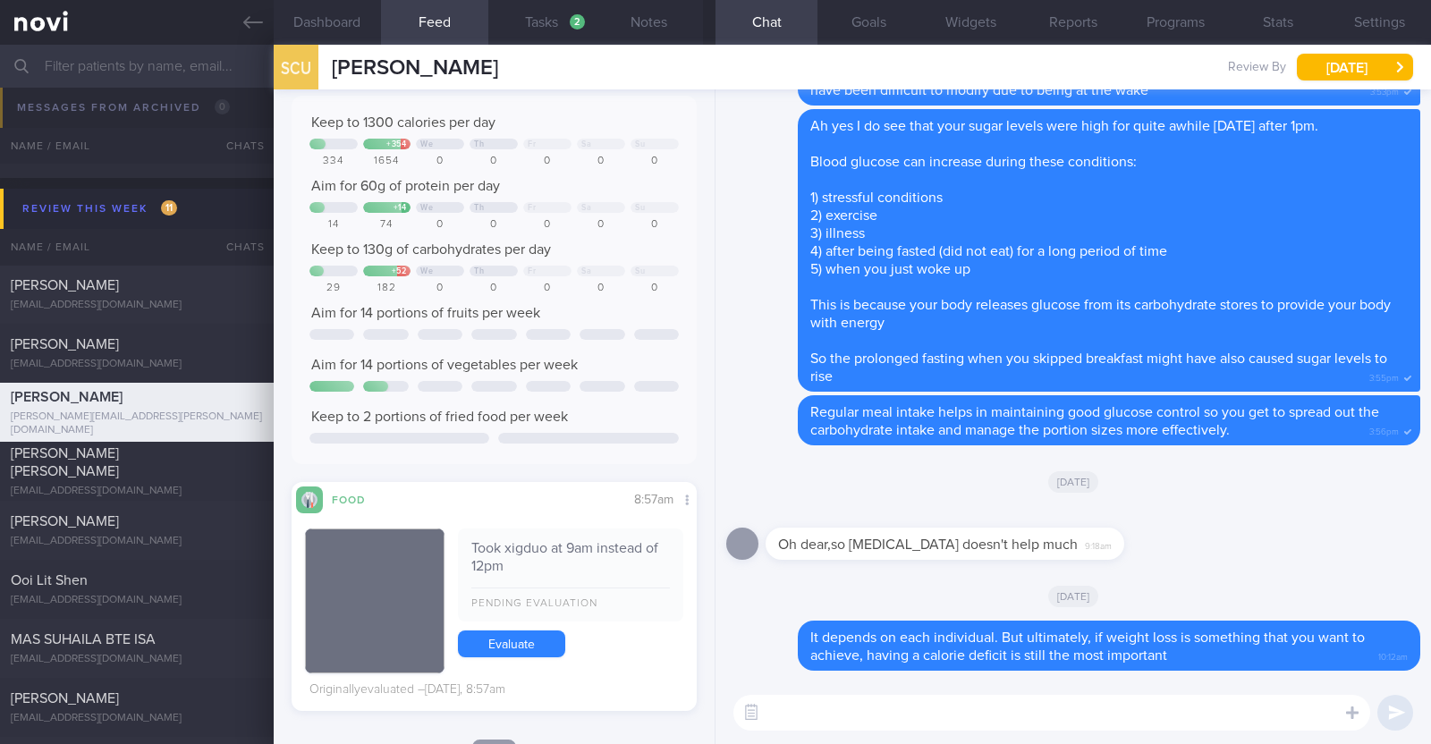
scroll to position [0, 0]
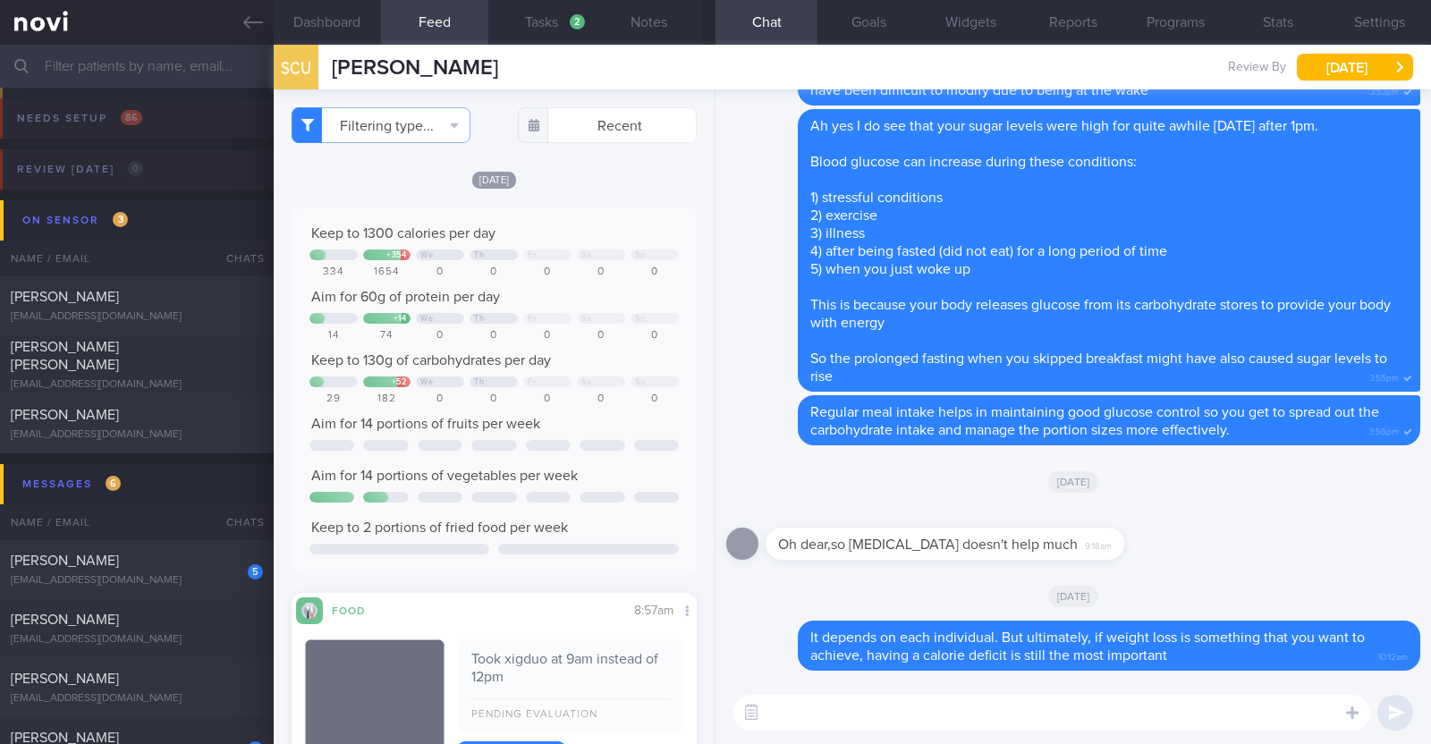
select select "7"
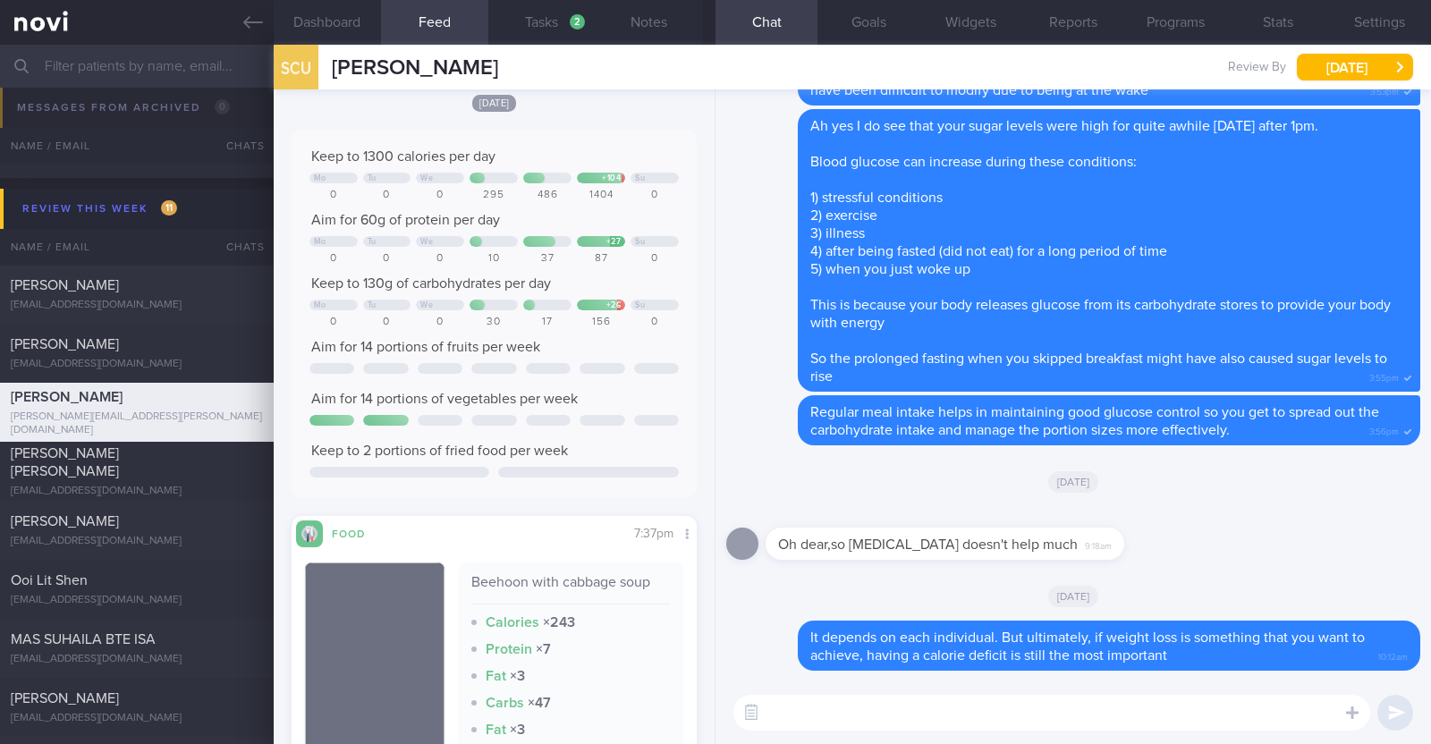
scroll to position [3018, 0]
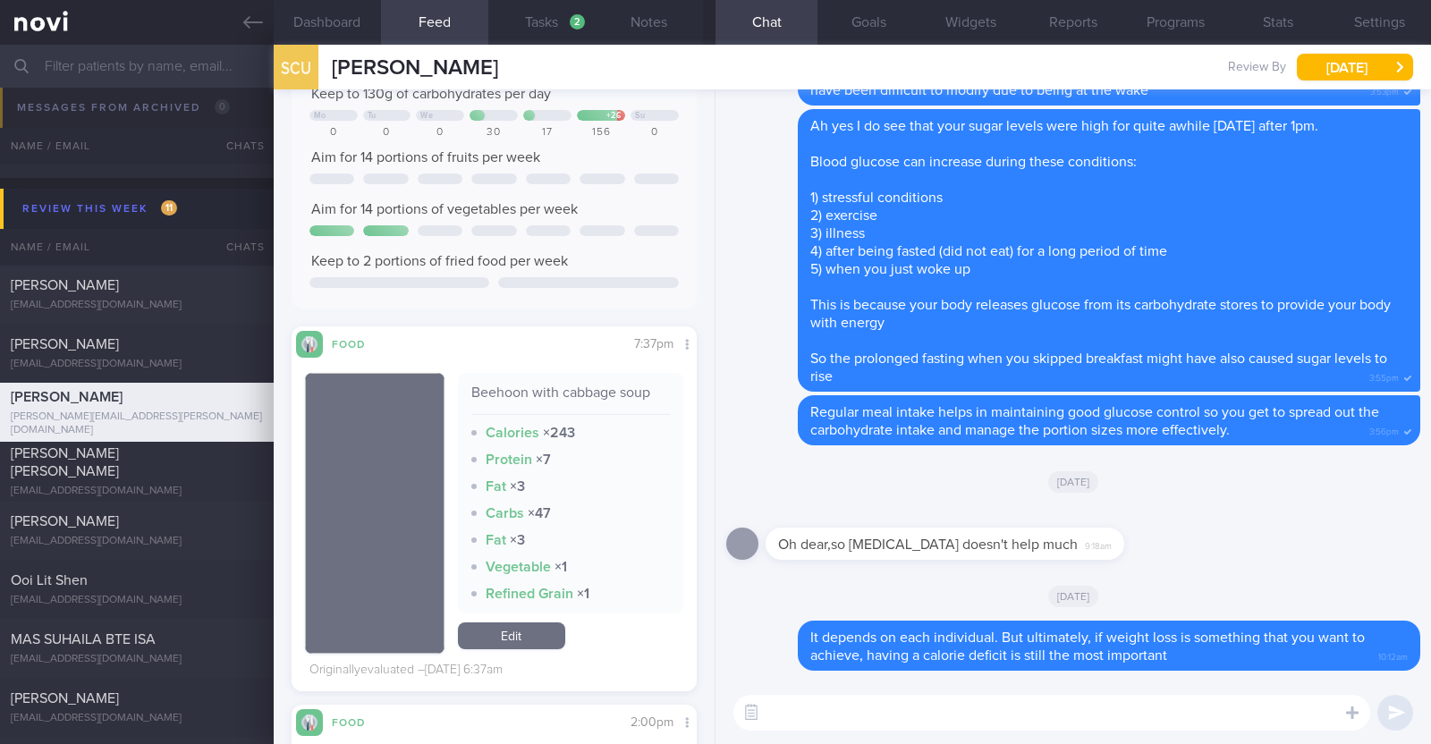
drag, startPoint x: 497, startPoint y: 636, endPoint x: 533, endPoint y: 538, distance: 105.0
click at [497, 636] on link "Edit" at bounding box center [511, 636] width 107 height 27
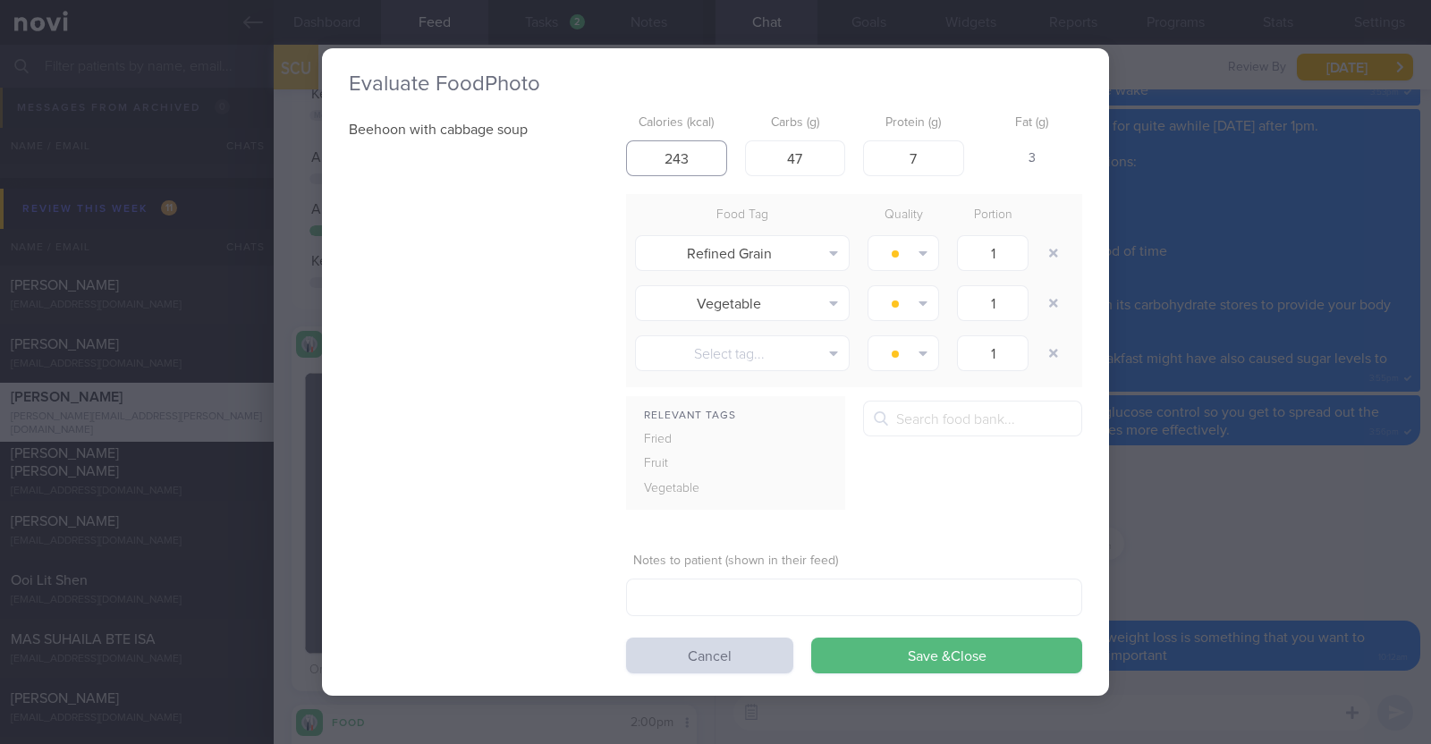
click at [692, 153] on input "243" at bounding box center [676, 158] width 101 height 36
type input "243"
click at [811, 638] on button "Save & Close" at bounding box center [946, 656] width 271 height 36
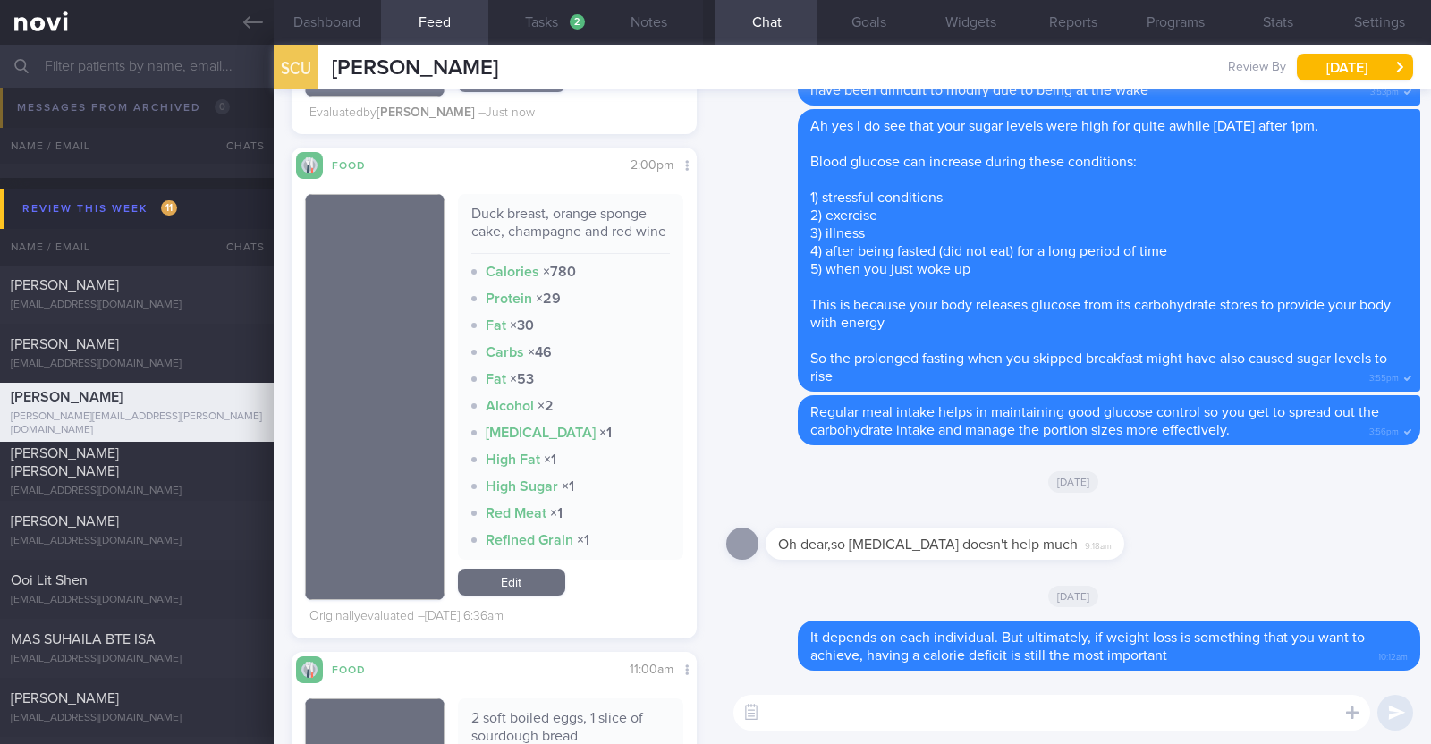
scroll to position [3578, 0]
click at [537, 579] on link "Edit" at bounding box center [511, 580] width 107 height 27
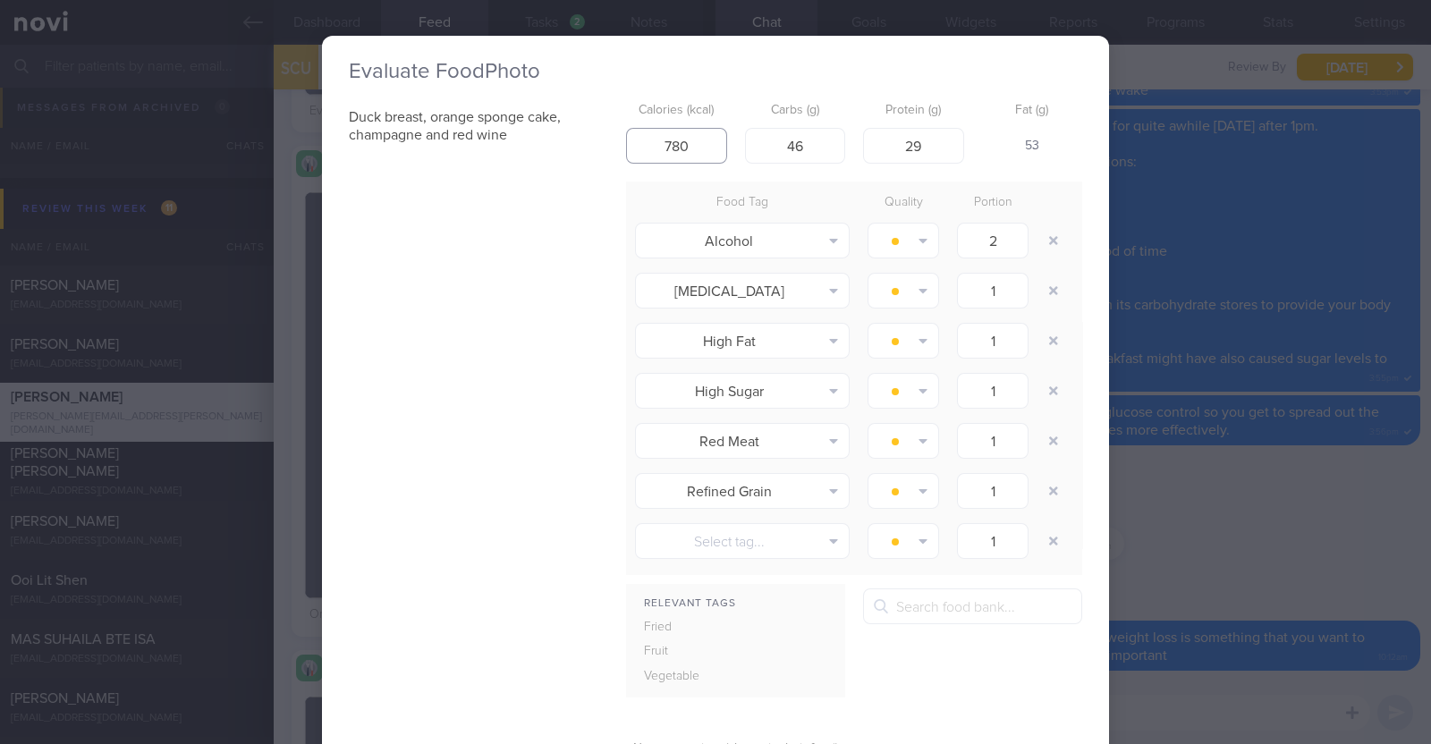
click at [676, 140] on input "780" at bounding box center [676, 146] width 101 height 36
type input "780"
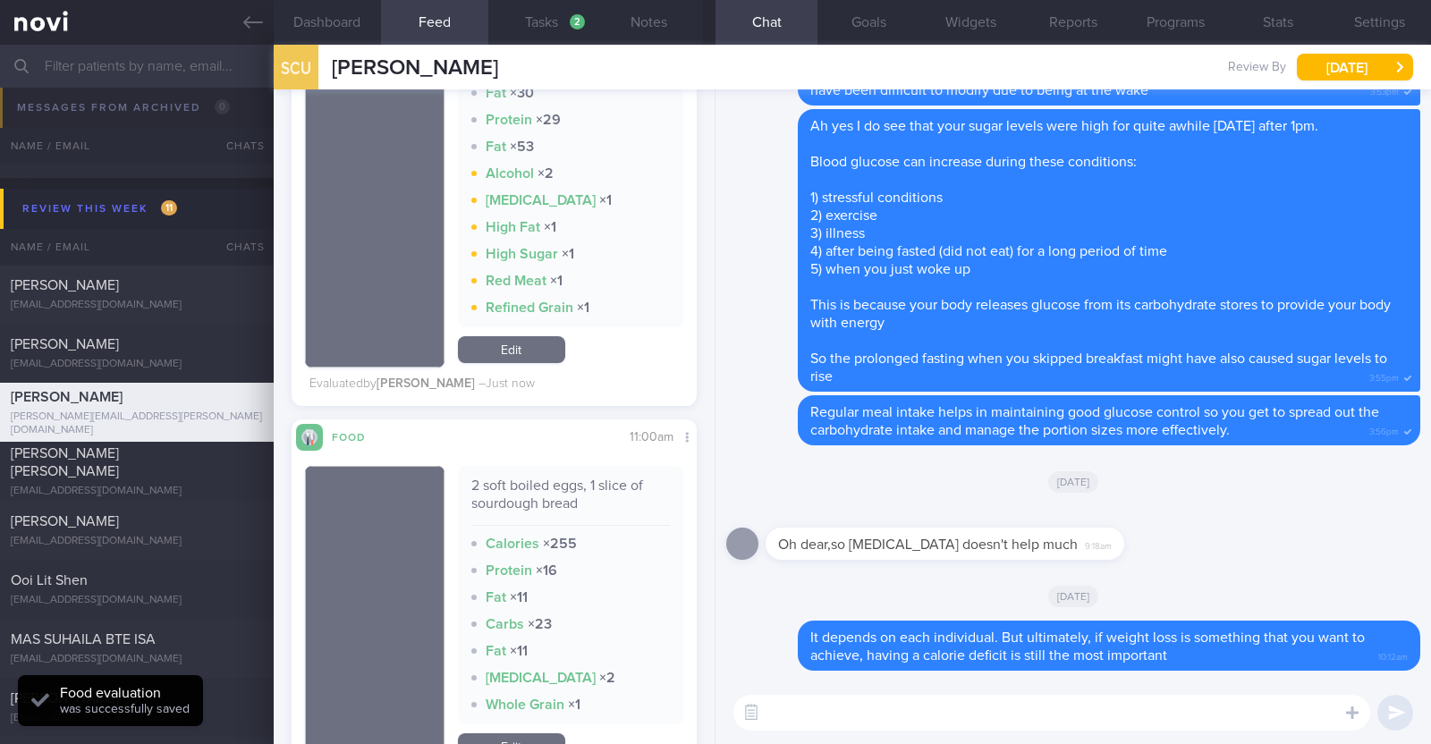
scroll to position [3914, 0]
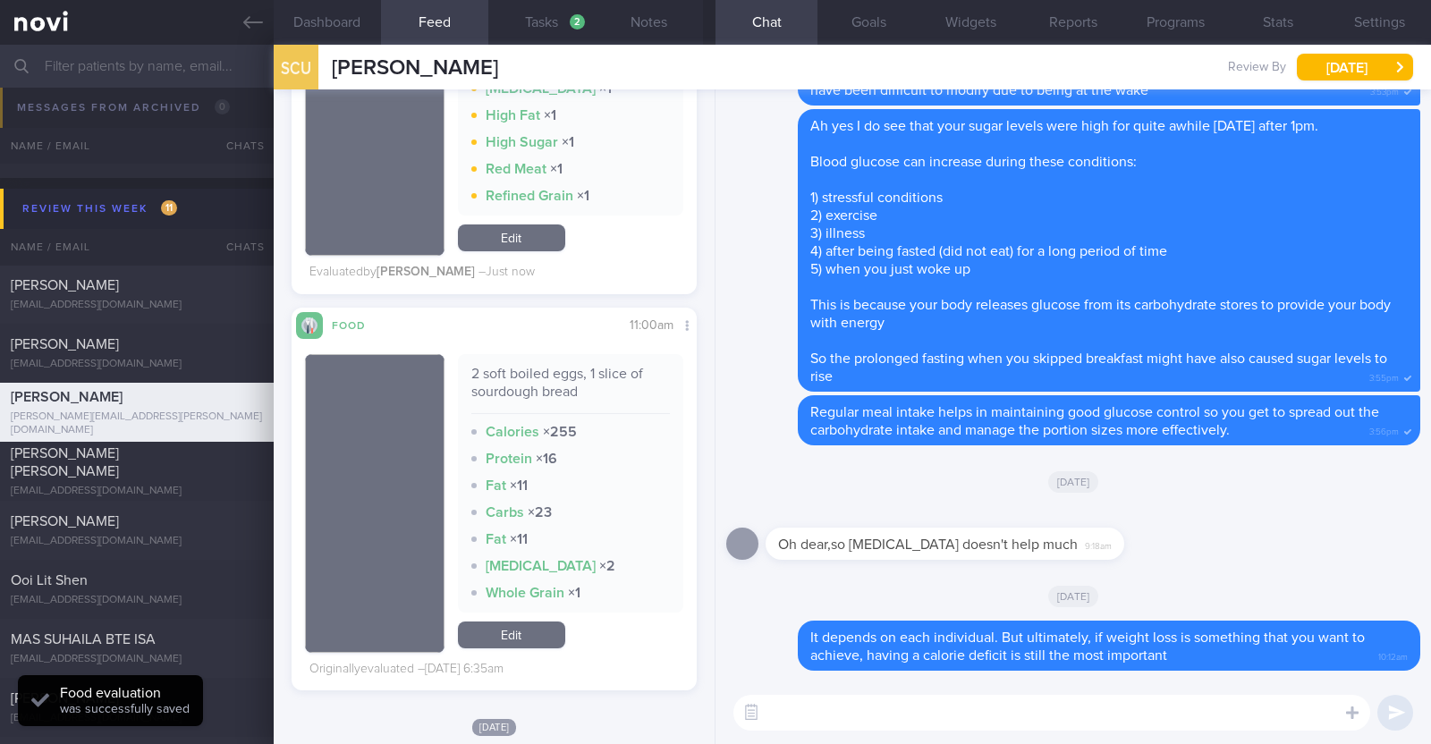
click at [489, 649] on link "Edit" at bounding box center [511, 635] width 107 height 27
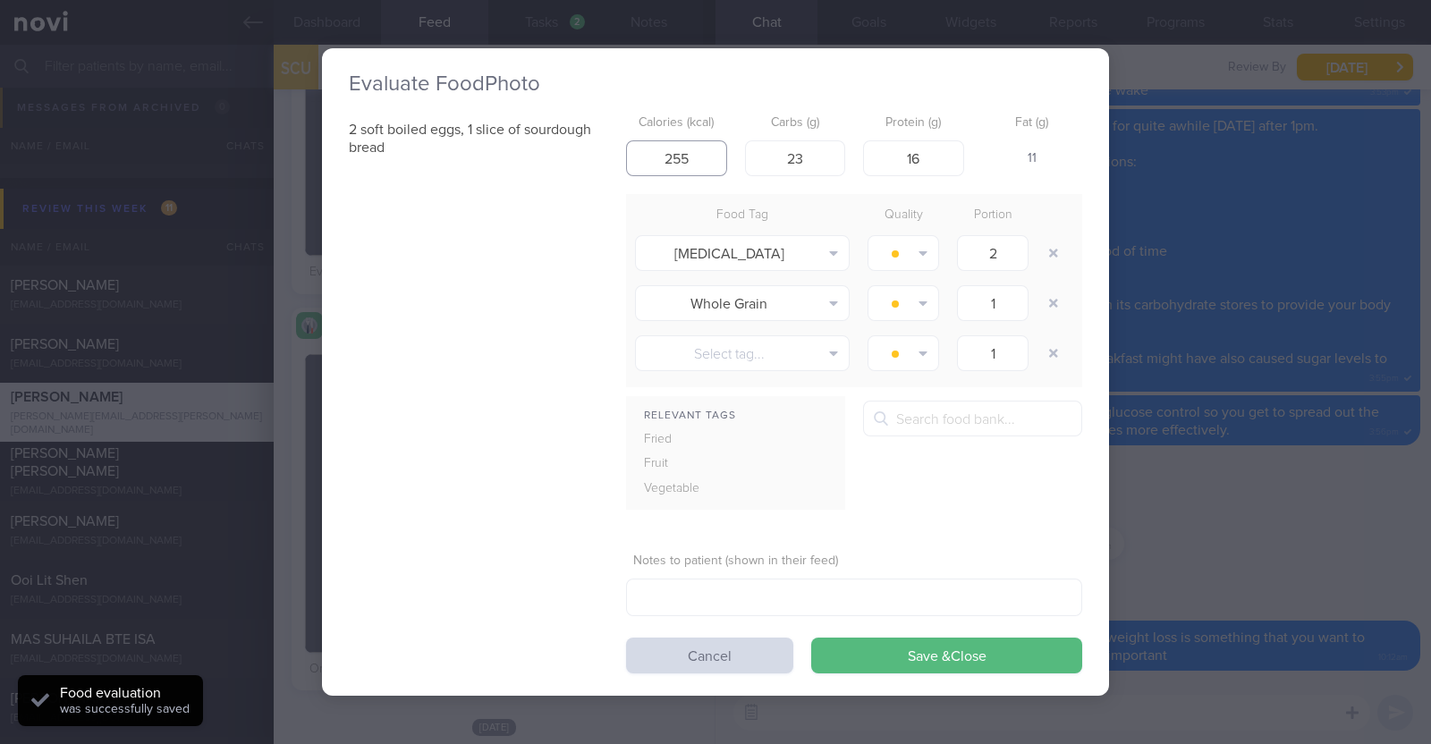
click at [702, 155] on input "255" at bounding box center [676, 158] width 101 height 36
type input "255"
click at [811, 638] on button "Save & Close" at bounding box center [946, 656] width 271 height 36
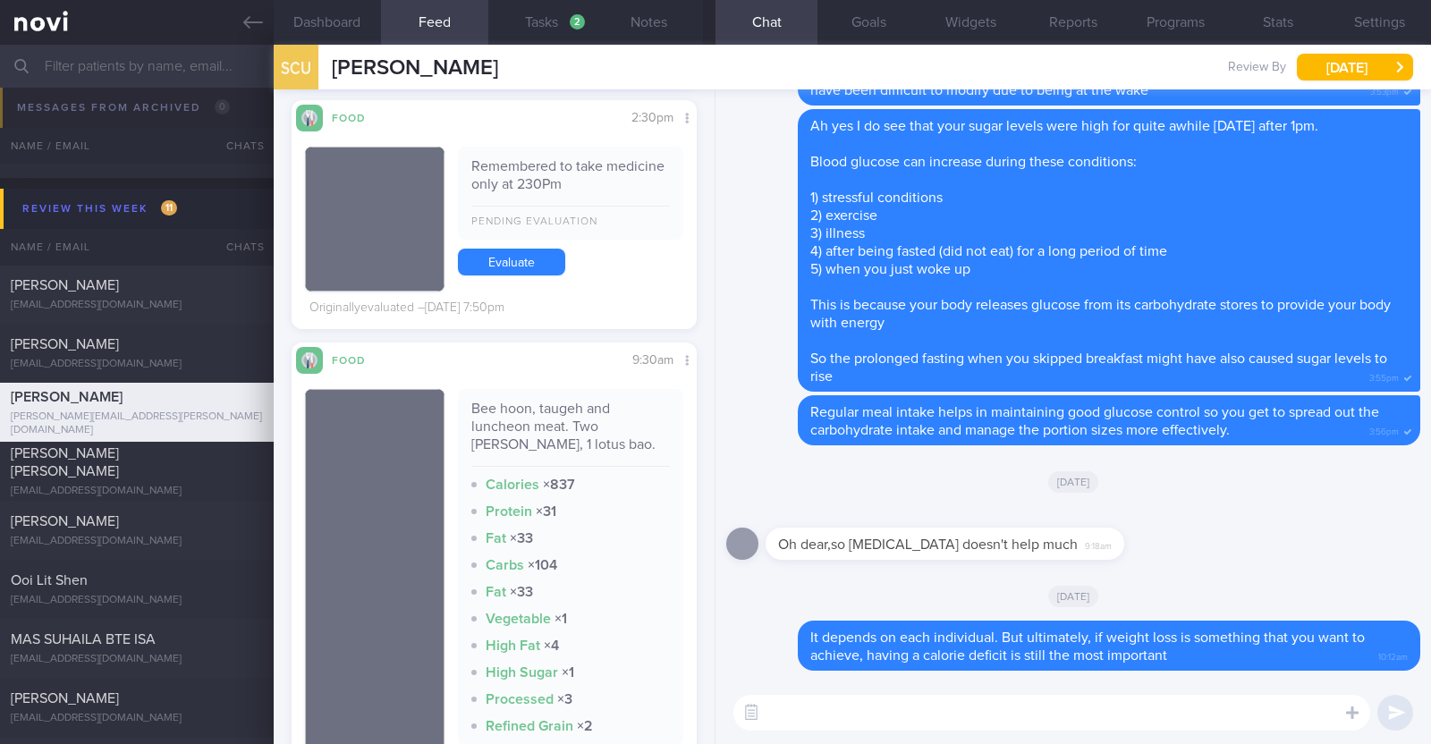
scroll to position [5144, 0]
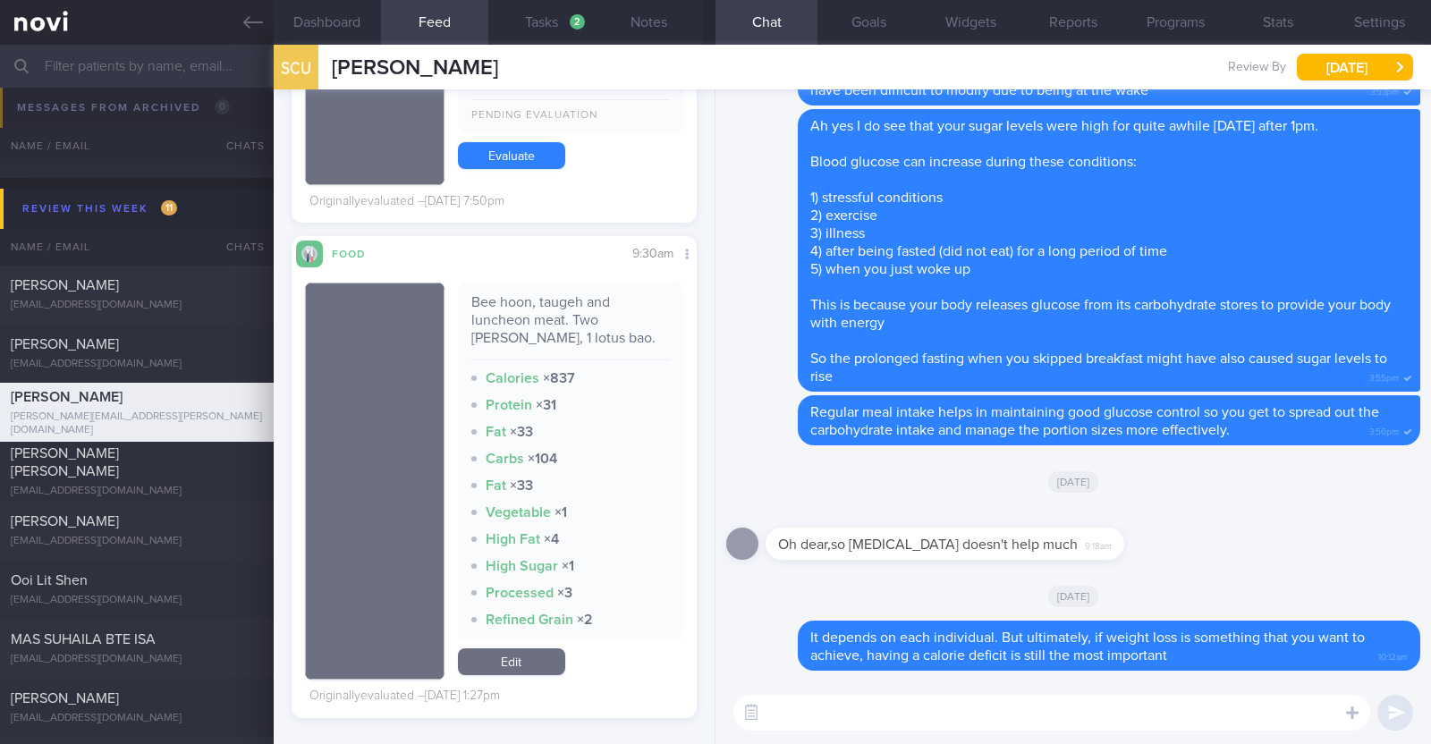
click at [872, 721] on textarea at bounding box center [1052, 713] width 637 height 36
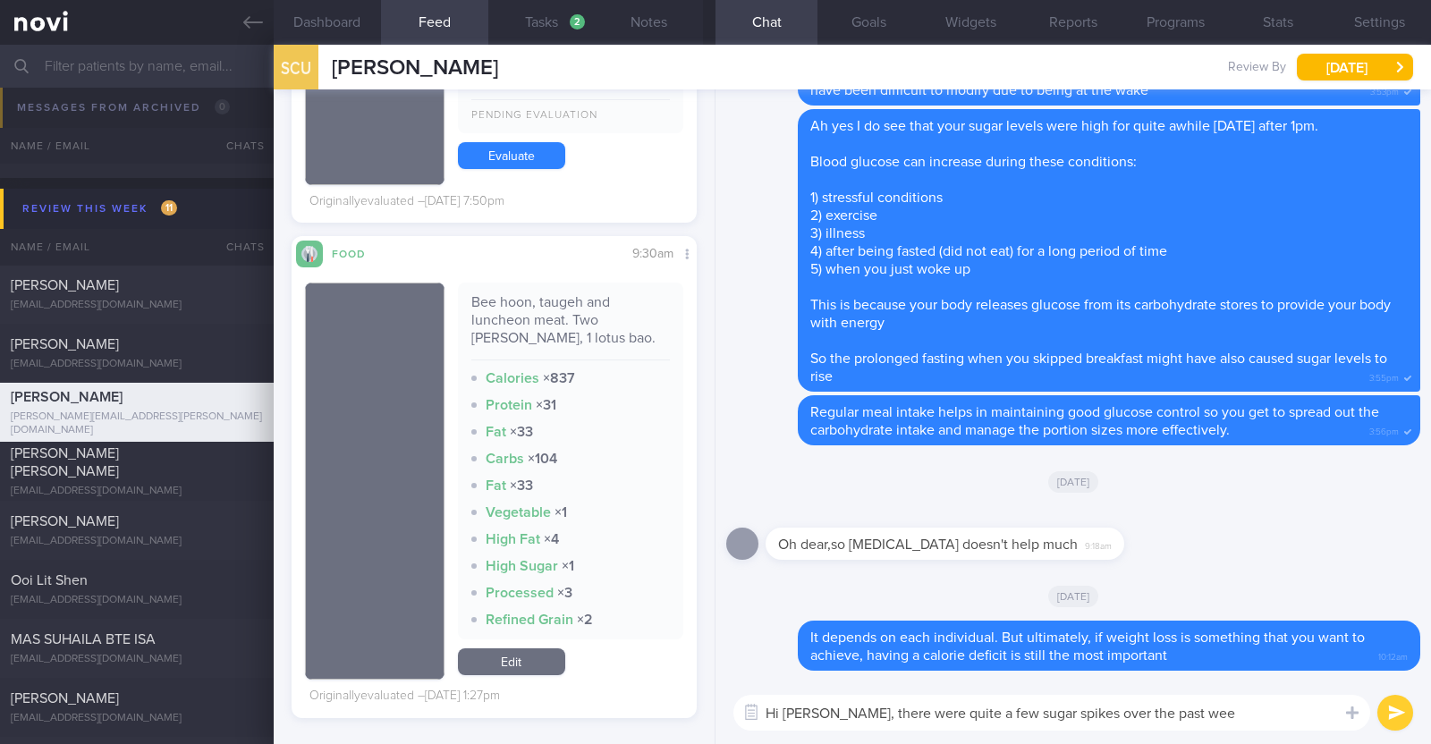
type textarea "Hi [PERSON_NAME], there were quite a few sugar spikes over the past week"
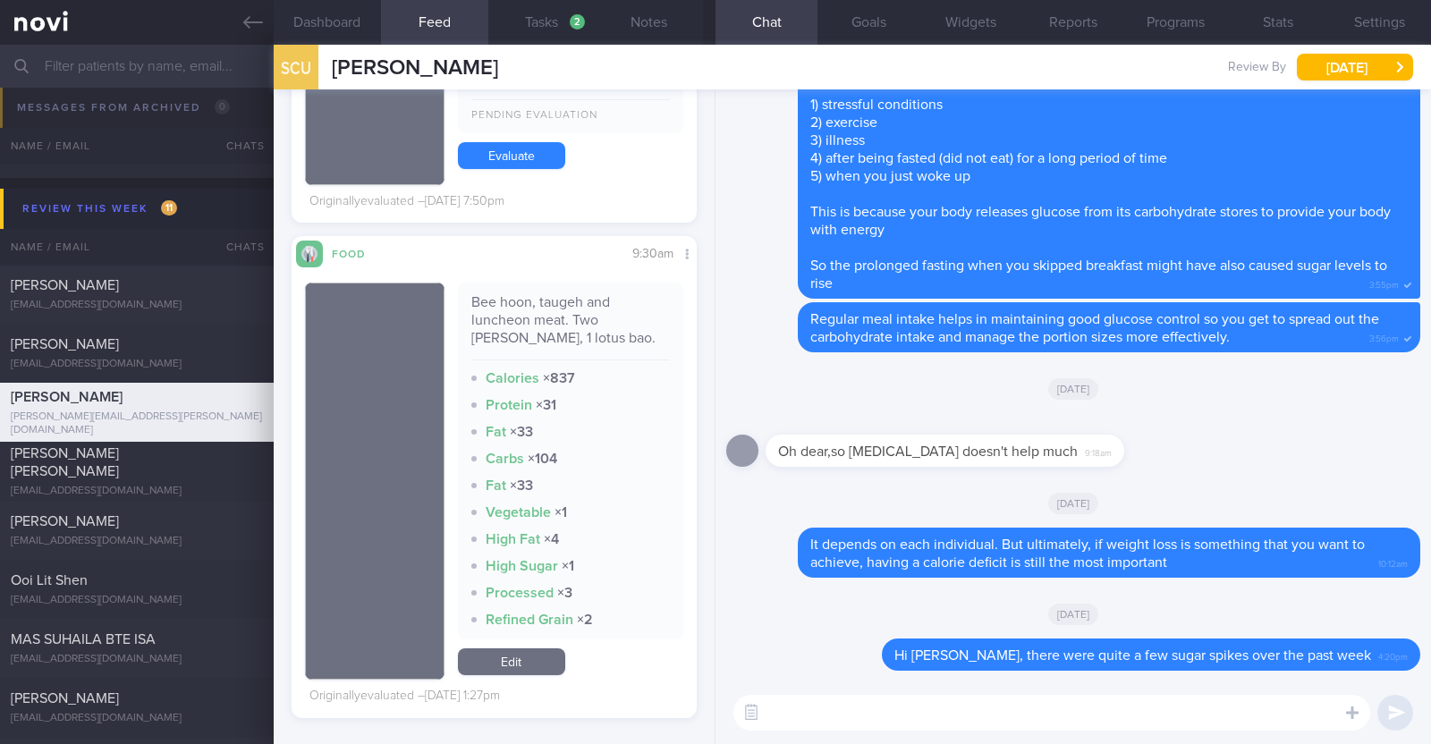
scroll to position [0, 0]
click at [1329, 668] on label at bounding box center [1329, 659] width 36 height 36
click at [0, 0] on input "file" at bounding box center [0, 0] width 0 height 0
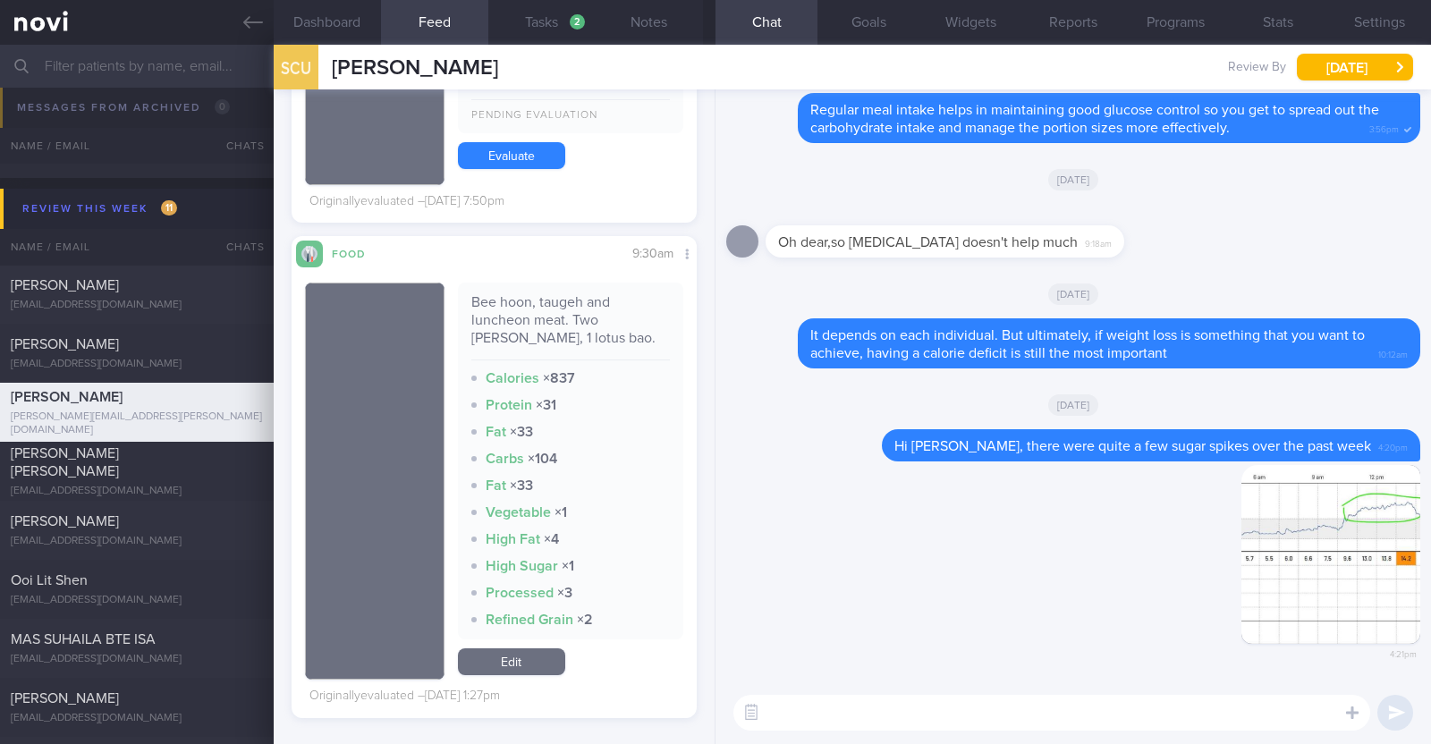
click at [814, 707] on textarea at bounding box center [1052, 713] width 637 height 36
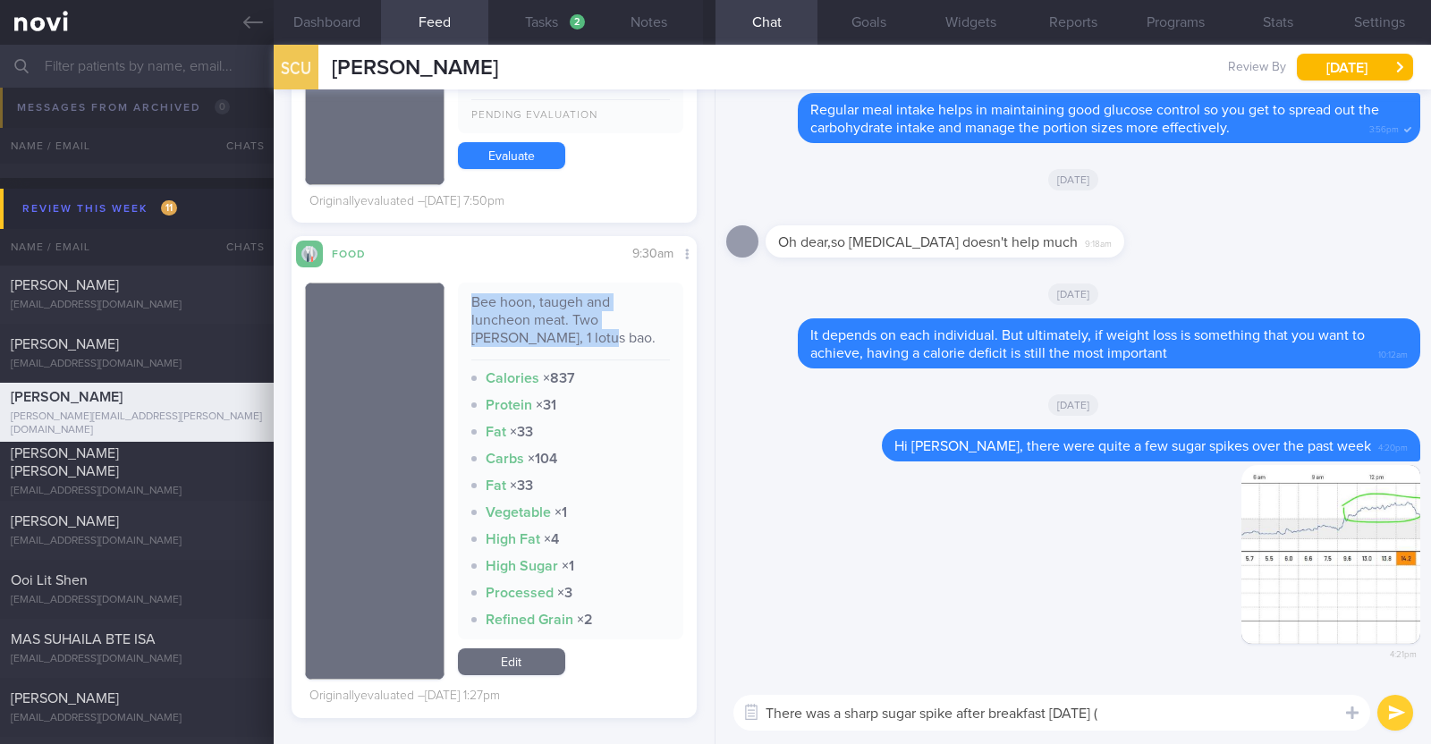
drag, startPoint x: 463, startPoint y: 310, endPoint x: 556, endPoint y: 351, distance: 101.4
click at [556, 351] on div "Bee hoon, taugeh and luncheon meat. Two Siew mai, 1 lotus bao. Calories × 837 P…" at bounding box center [570, 461] width 225 height 357
copy div "Bee hoon, taugeh and luncheon meat. Two Siew mai, 1 lotus bao"
click at [1142, 705] on textarea "There was a sharp sugar spike after breakfast on Sat (" at bounding box center [1052, 713] width 637 height 36
paste textarea "Bee hoon, taugeh and luncheon meat. Two Siew mai, 1 lotus bao"
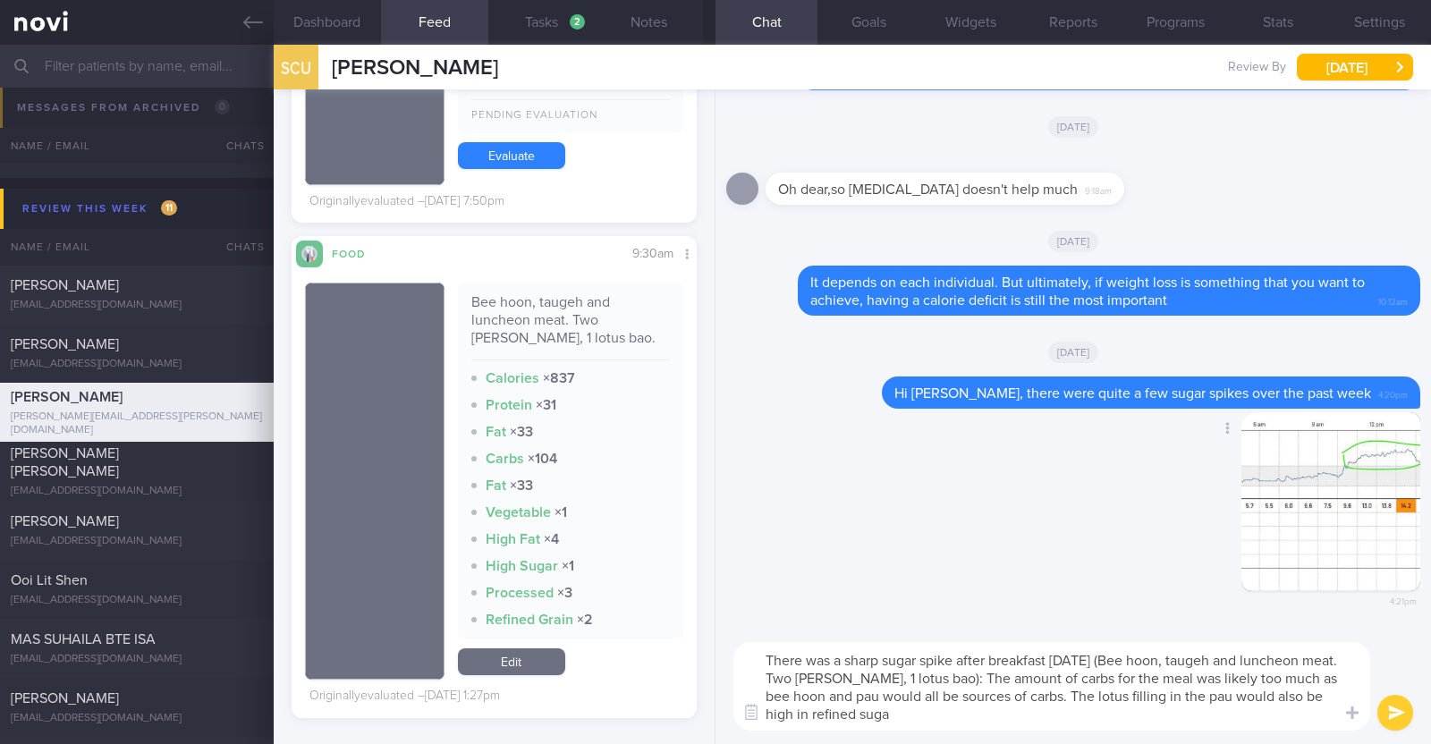
type textarea "There was a sharp sugar spike after breakfast [DATE] (Bee hoon, taugeh and lunc…"
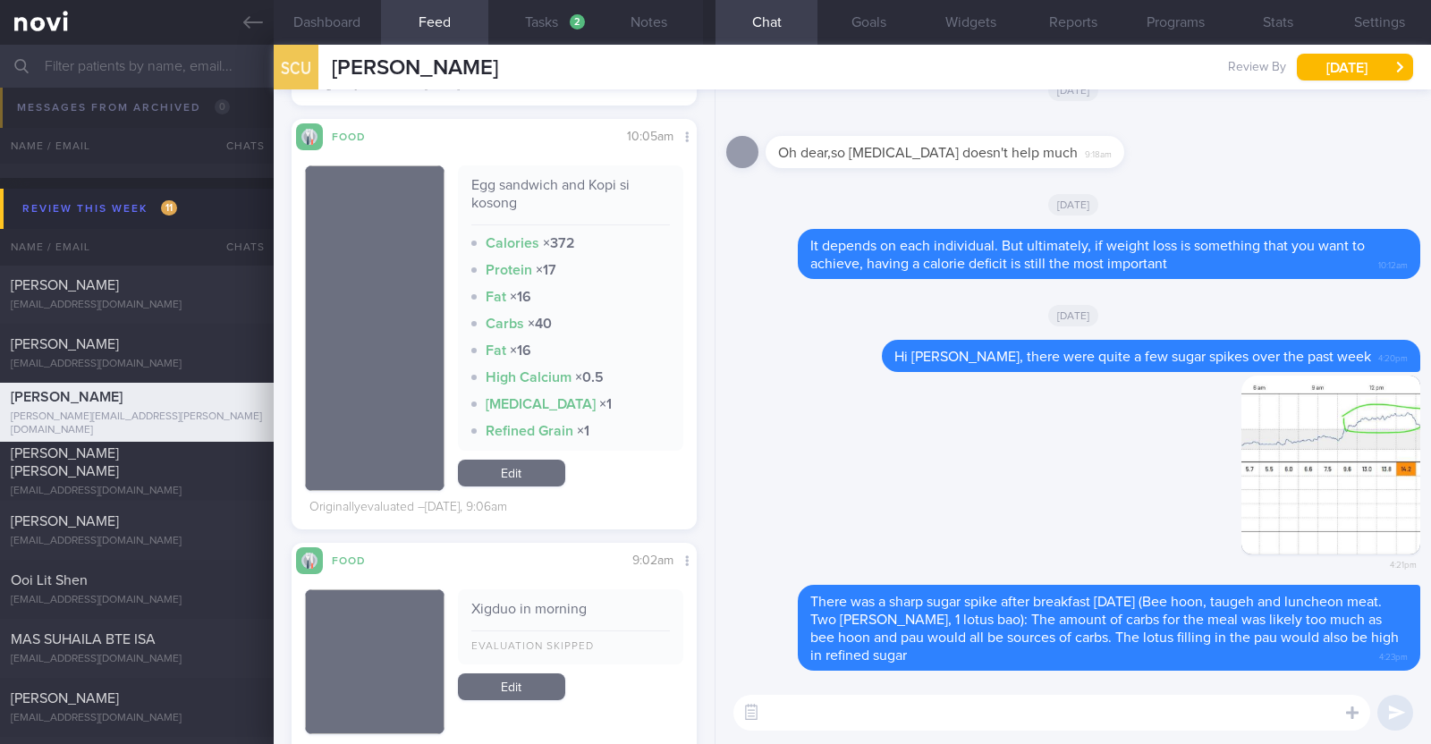
scroll to position [1565, 0]
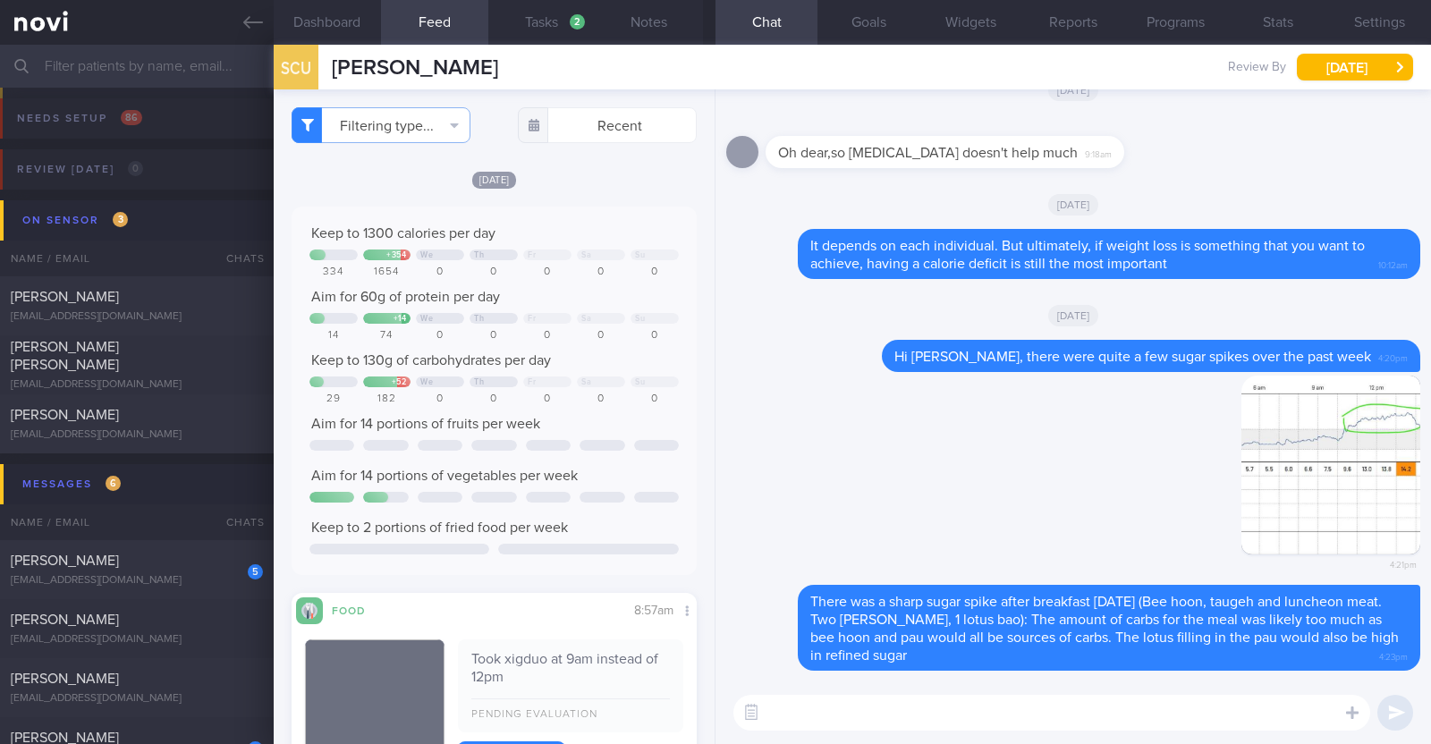
select select "7"
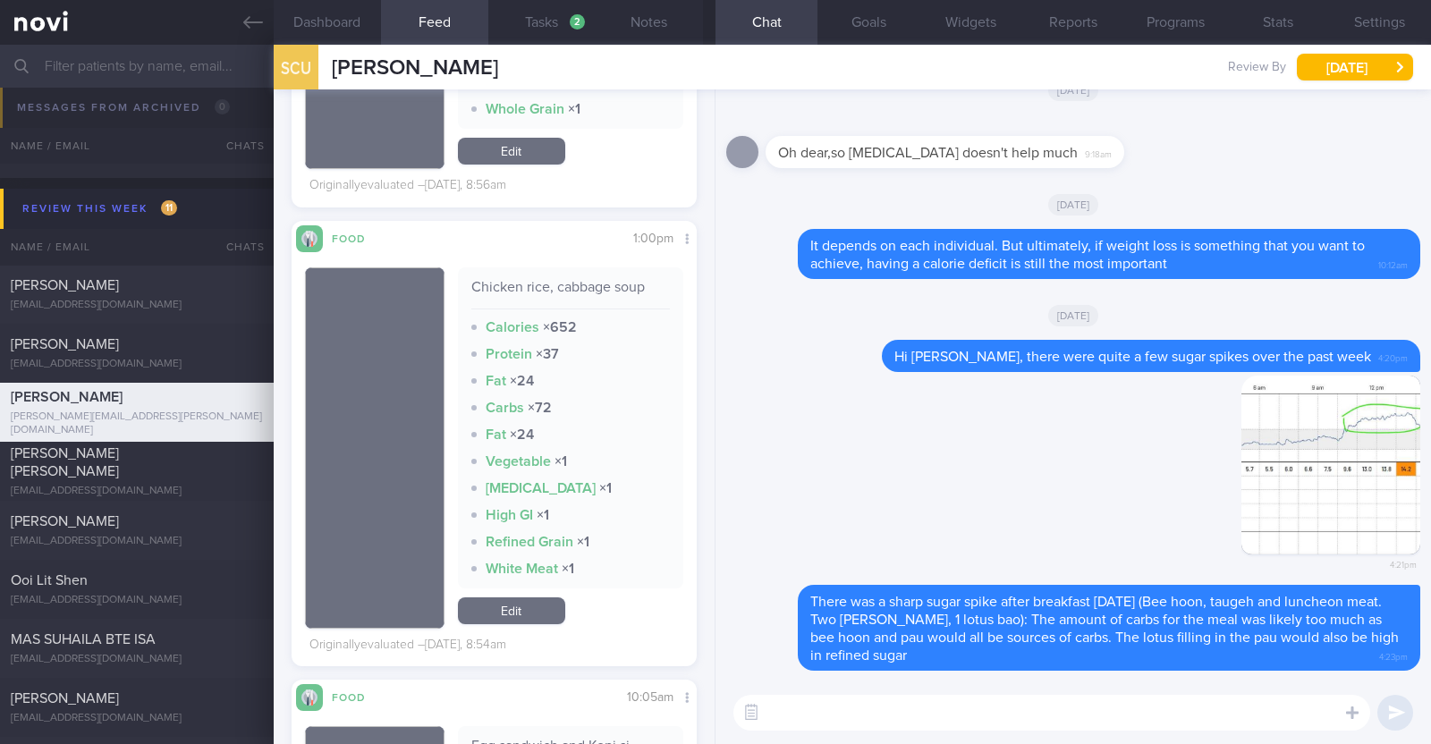
scroll to position [1118, 0]
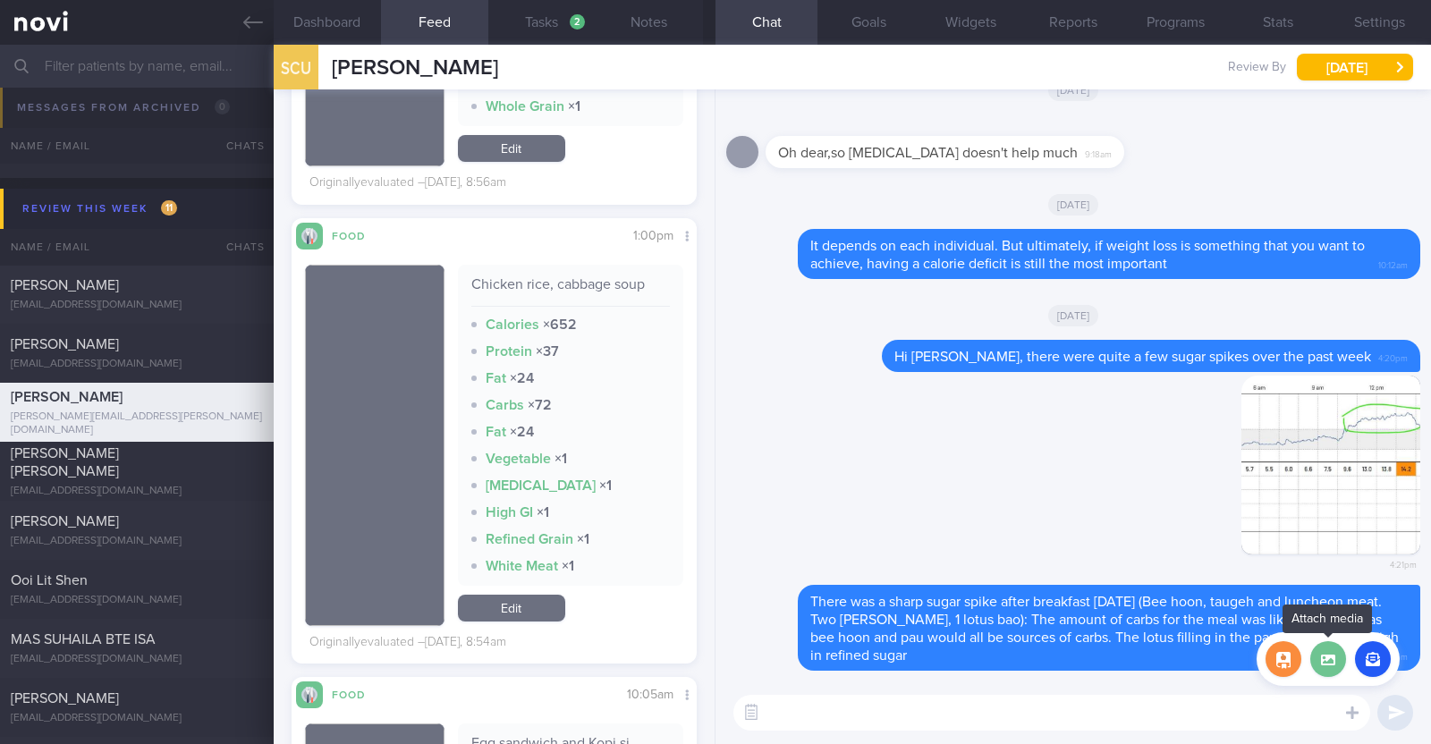
click at [1333, 674] on label at bounding box center [1329, 659] width 36 height 36
click at [0, 0] on input "file" at bounding box center [0, 0] width 0 height 0
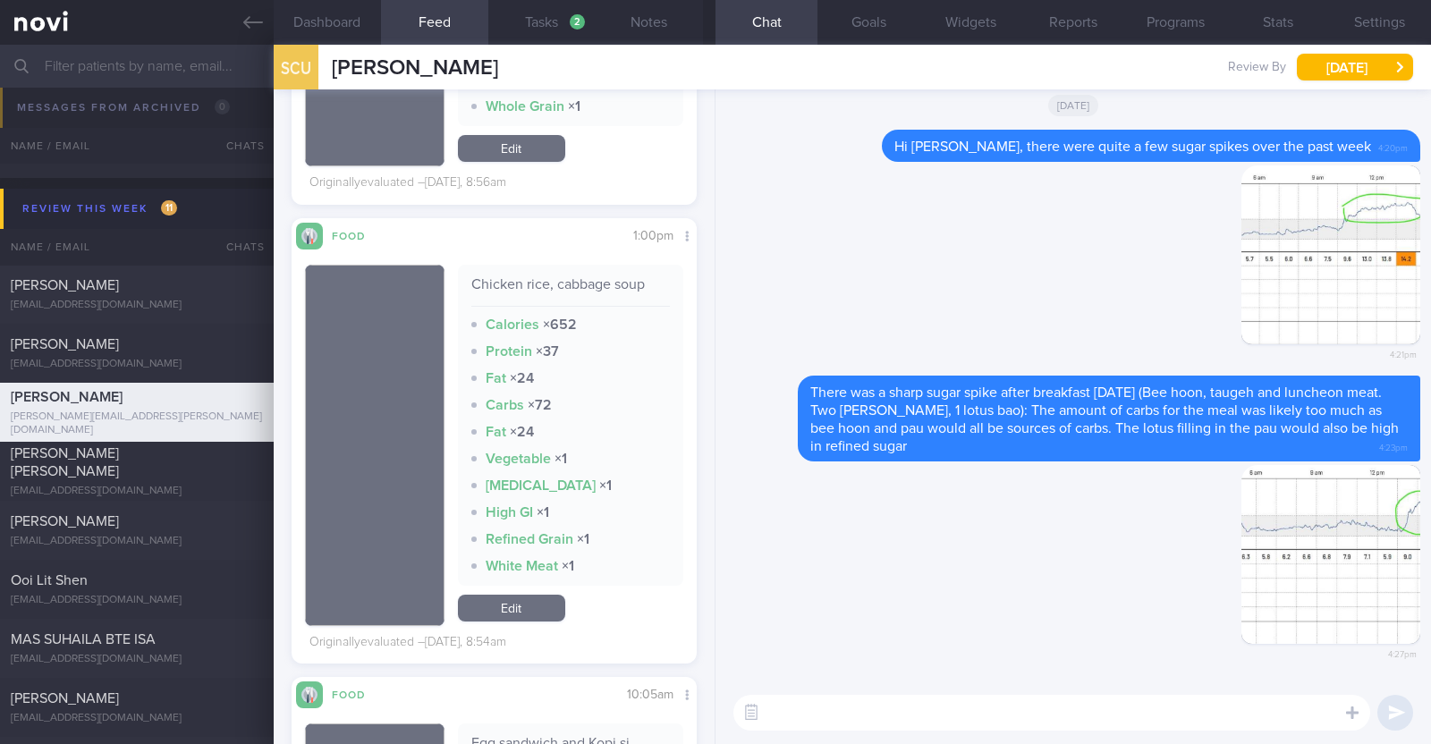
click at [843, 702] on textarea at bounding box center [1052, 713] width 637 height 36
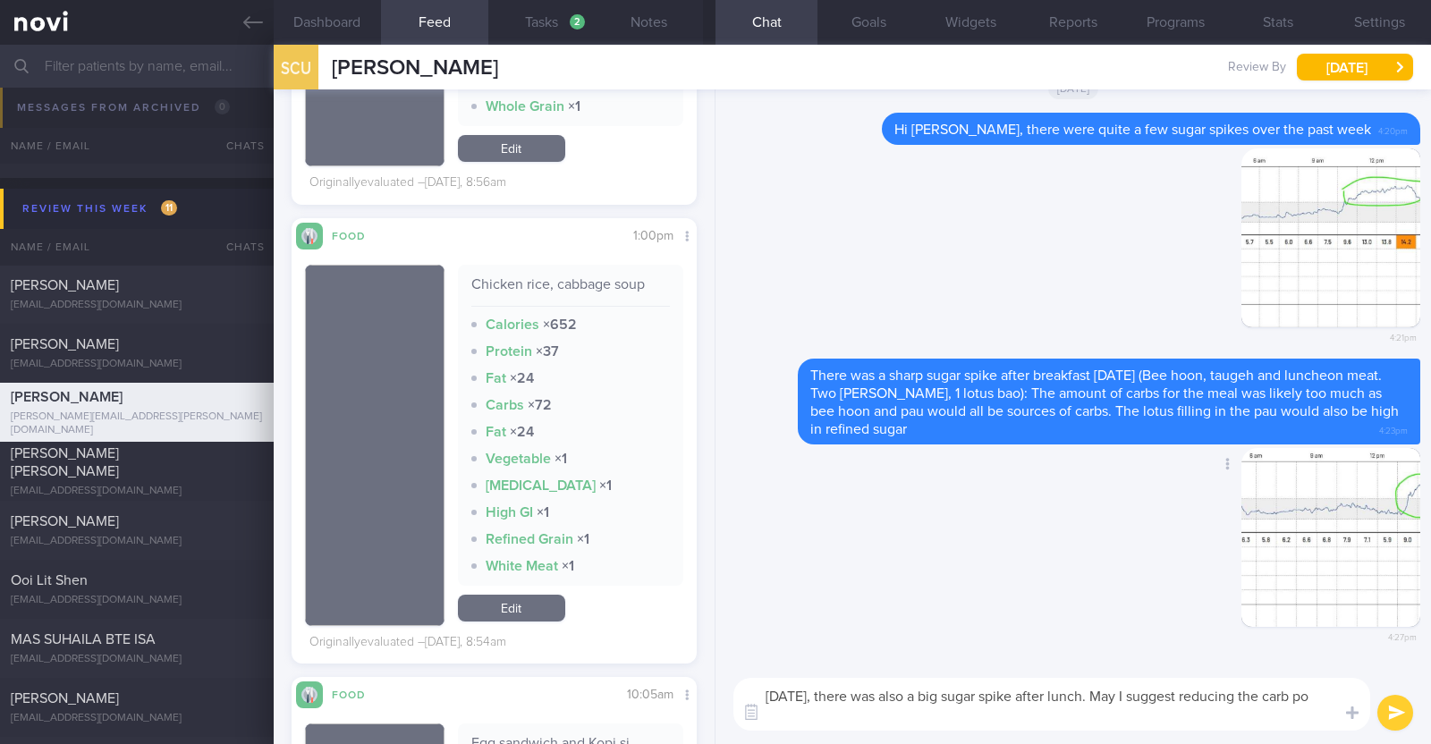
scroll to position [0, 0]
type textarea "[DATE], there was also a big sugar spike after lunch. May I suggest reducing th…"
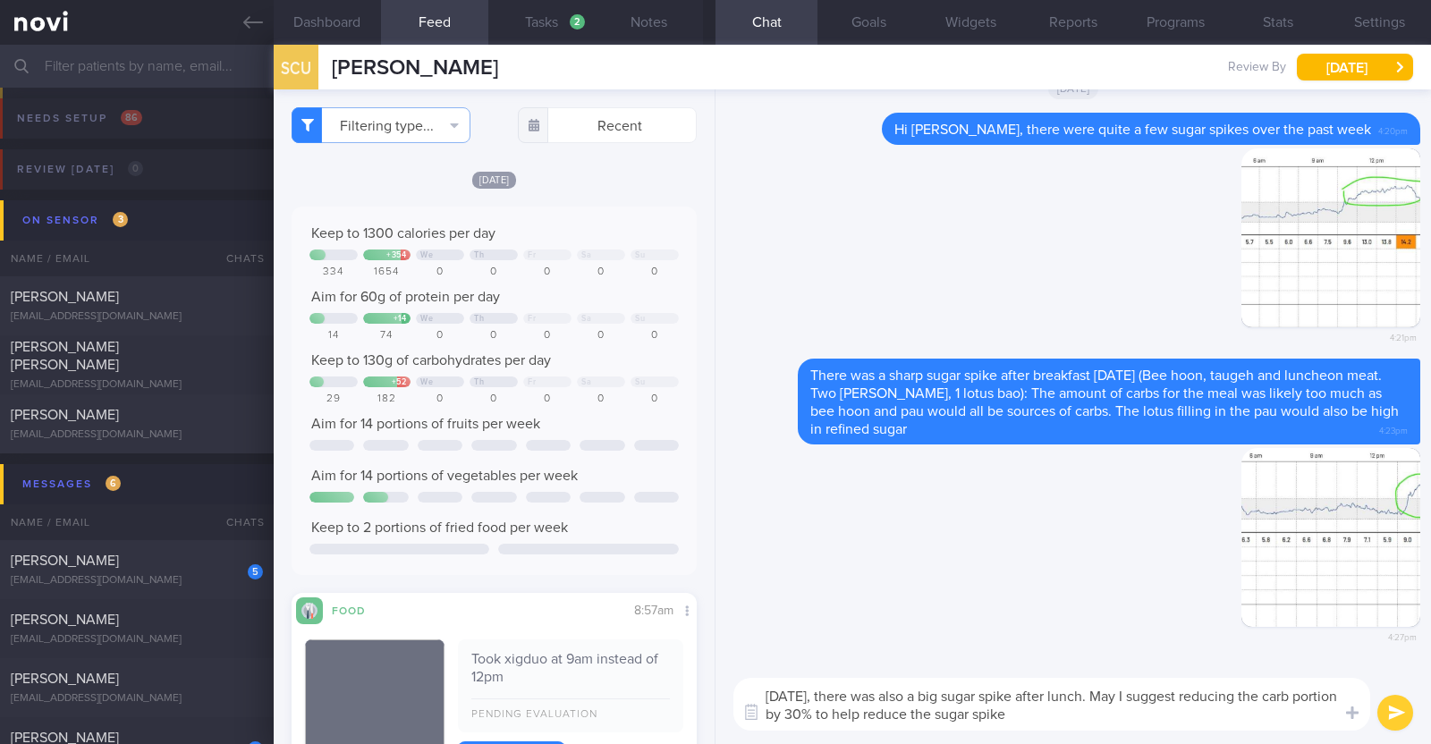
select select "7"
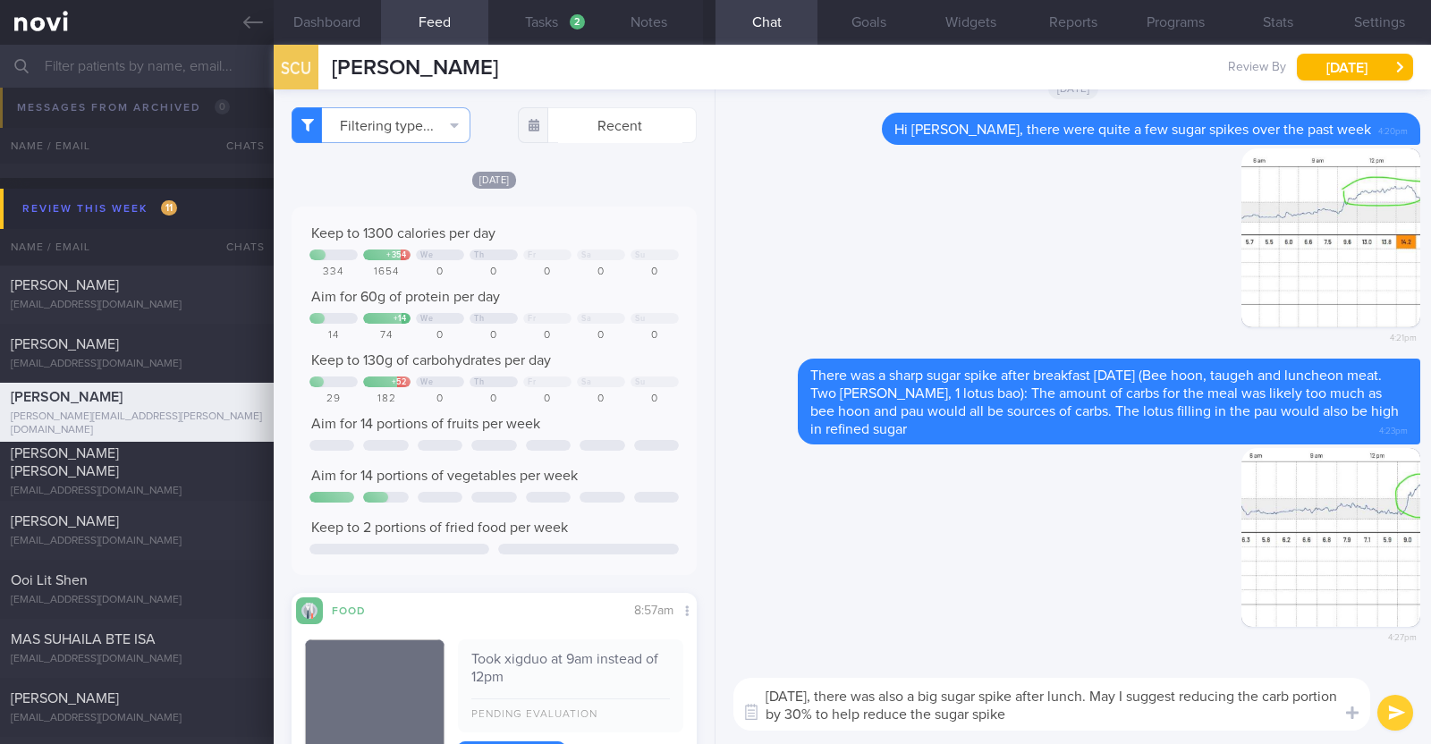
scroll to position [1118, 0]
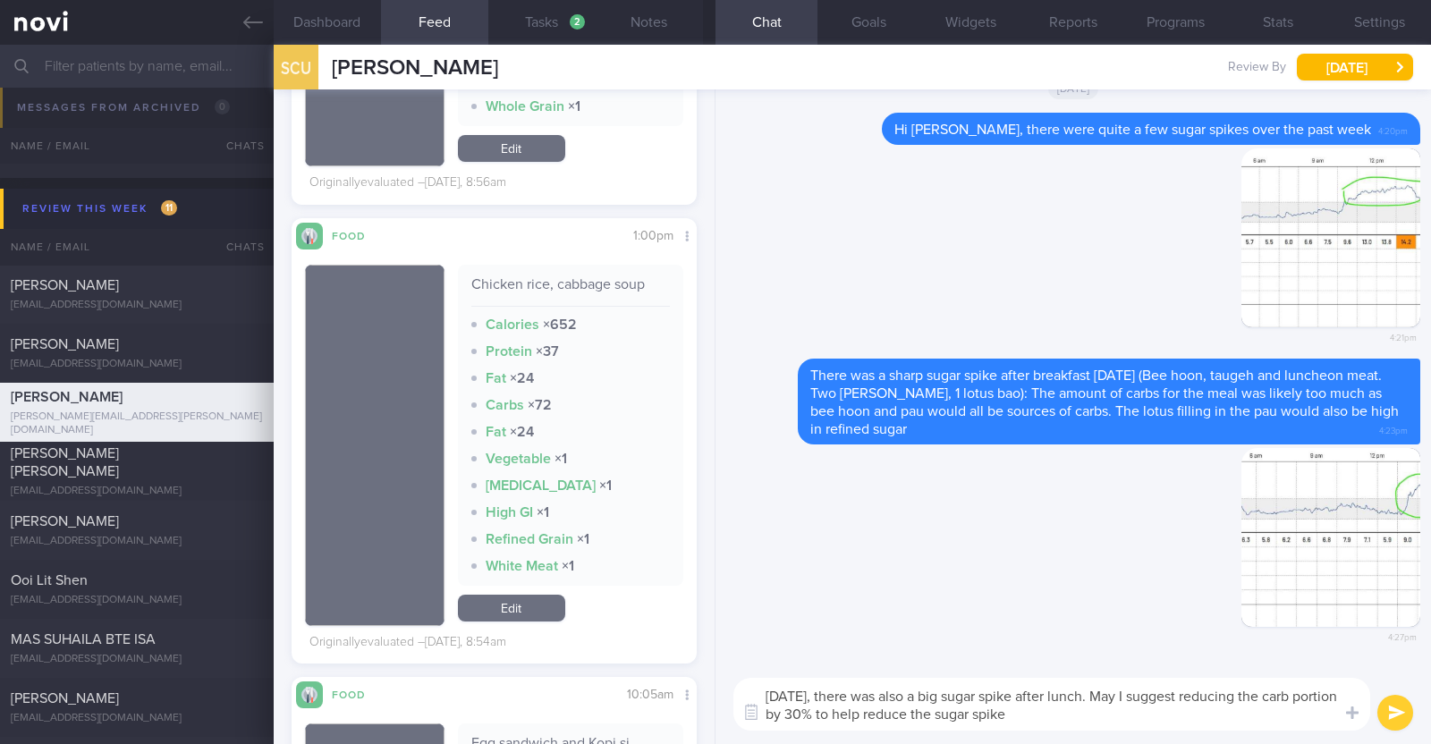
type textarea "[DATE], there was also a big sugar spike after lunch. May I suggest reducing th…"
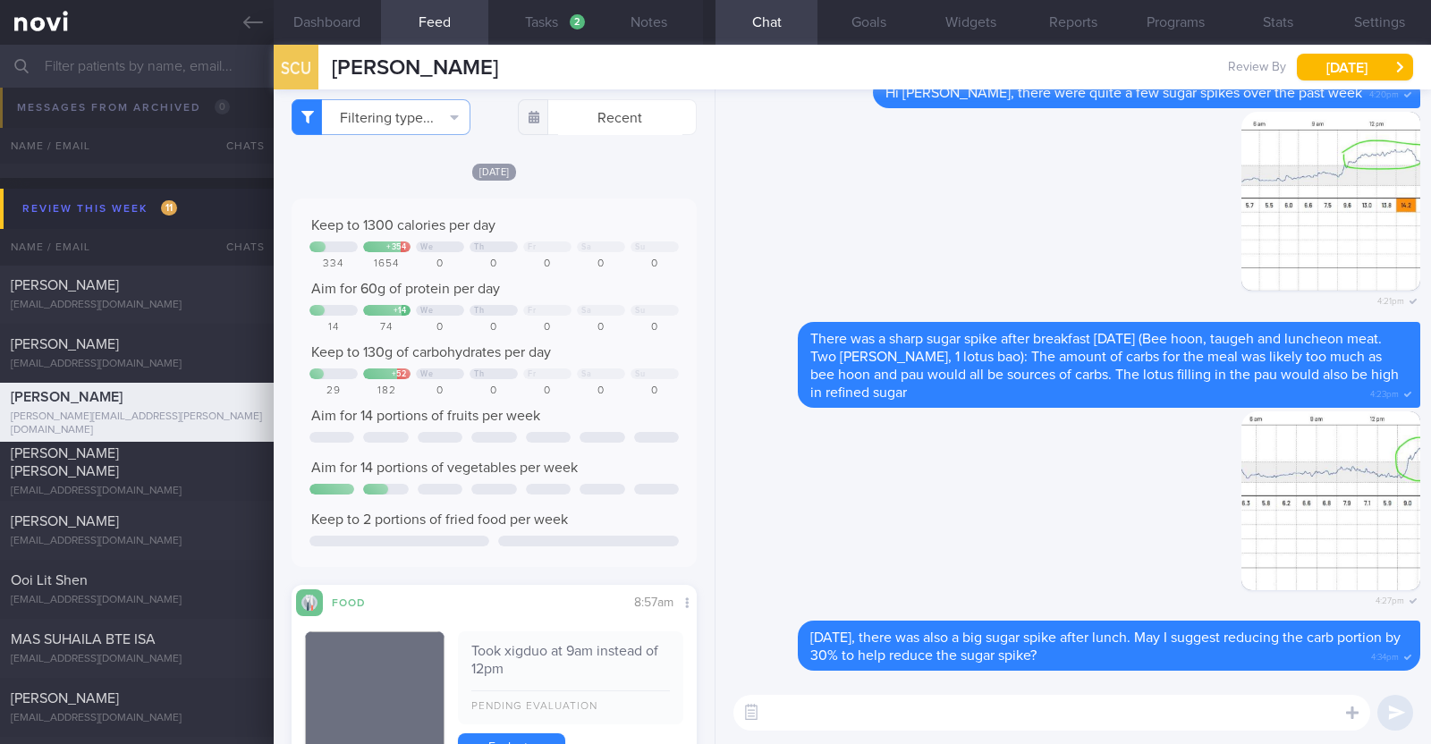
scroll to position [0, 0]
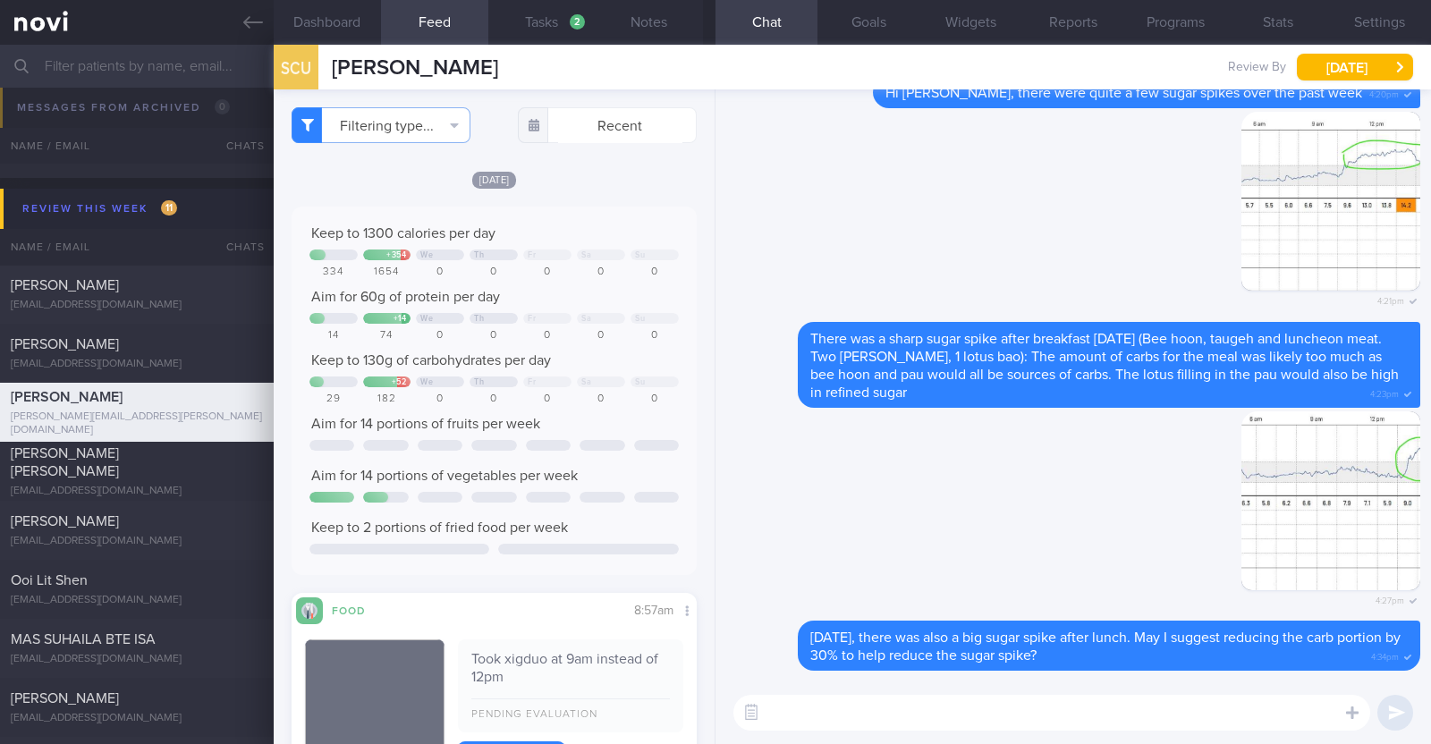
click at [802, 700] on textarea at bounding box center [1052, 713] width 637 height 36
type textarea "Do remember to also prioritise protein intake to prevent muscle loss"
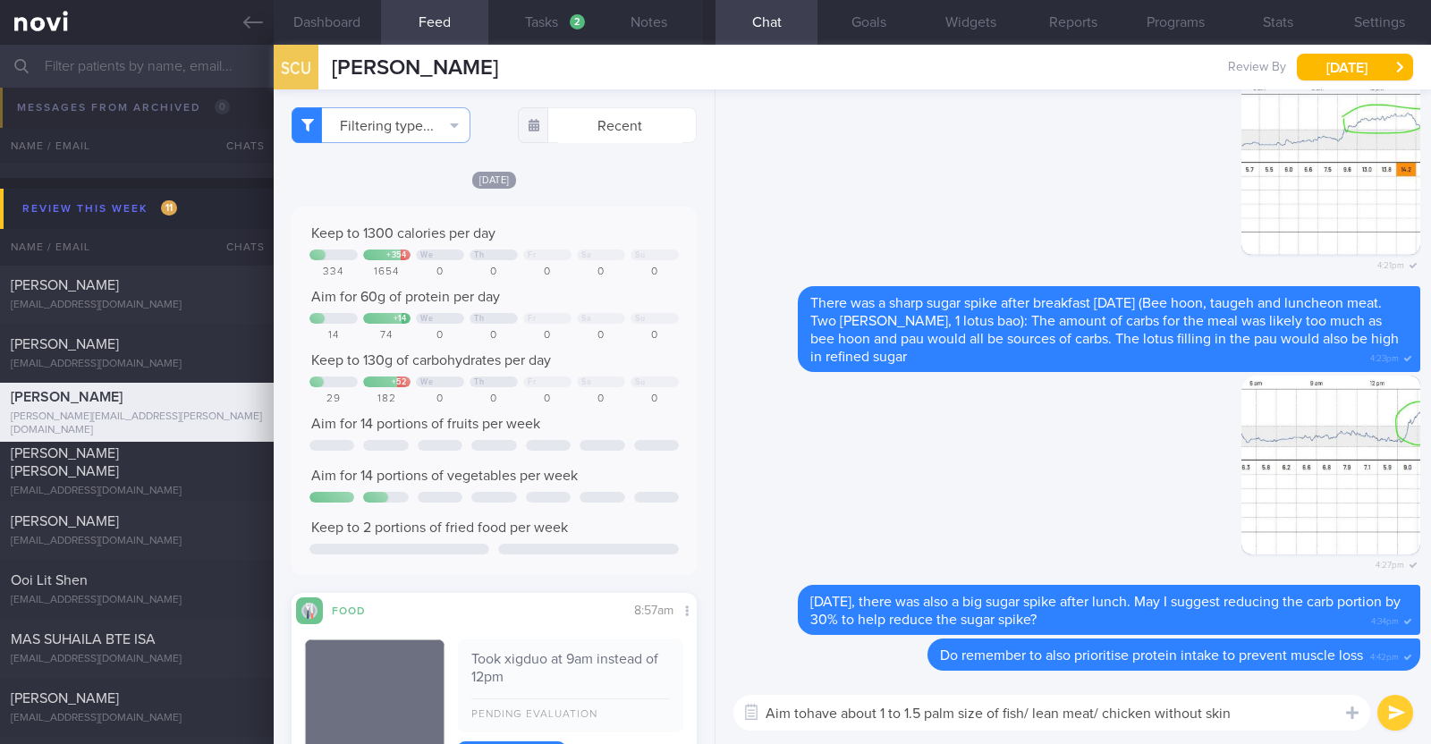
click at [802, 700] on textarea "Aim tohave about 1 to 1.5 palm size of fish/ lean meat/ chicken without skin" at bounding box center [1052, 713] width 637 height 36
click at [1248, 712] on textarea "Aim to have about 1 to 1.5 palm size of fish/ lean meat/ chicken without skin" at bounding box center [1052, 713] width 637 height 36
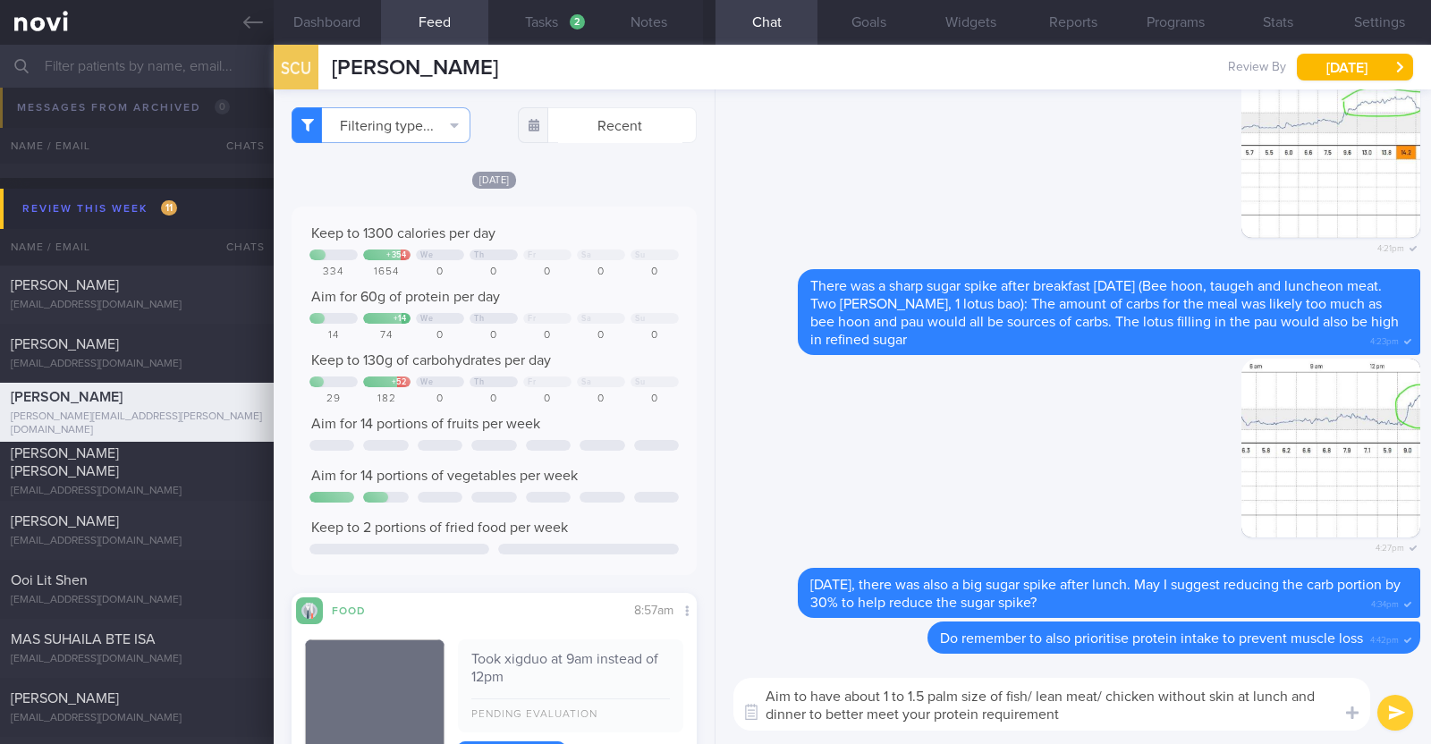
type textarea "Aim to have about 1 to 1.5 palm size of fish/ lean meat/ chicken without skin a…"
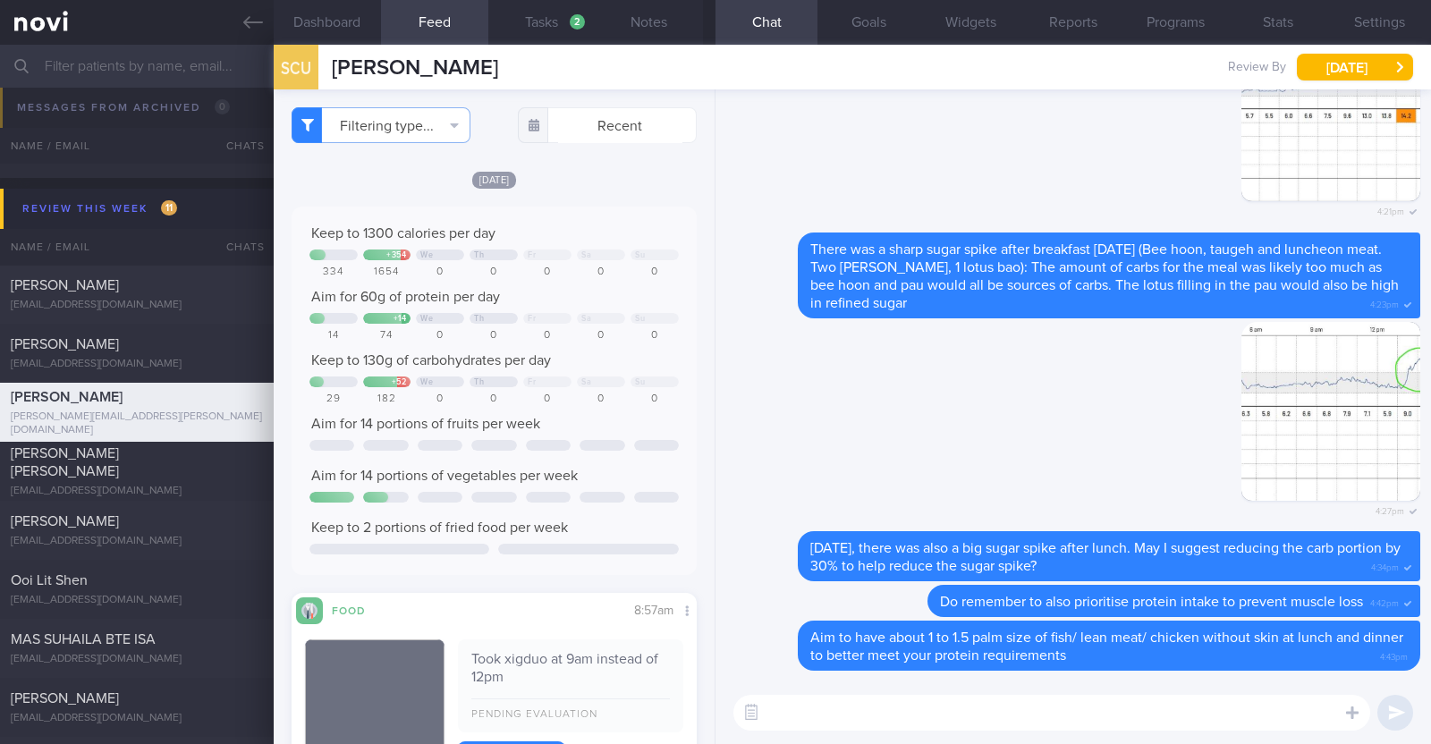
paste textarea "Here are some examples of how much protein is contained in various foods: - 150…"
type textarea "Here are some examples of how much protein is contained in various foods: - 150…"
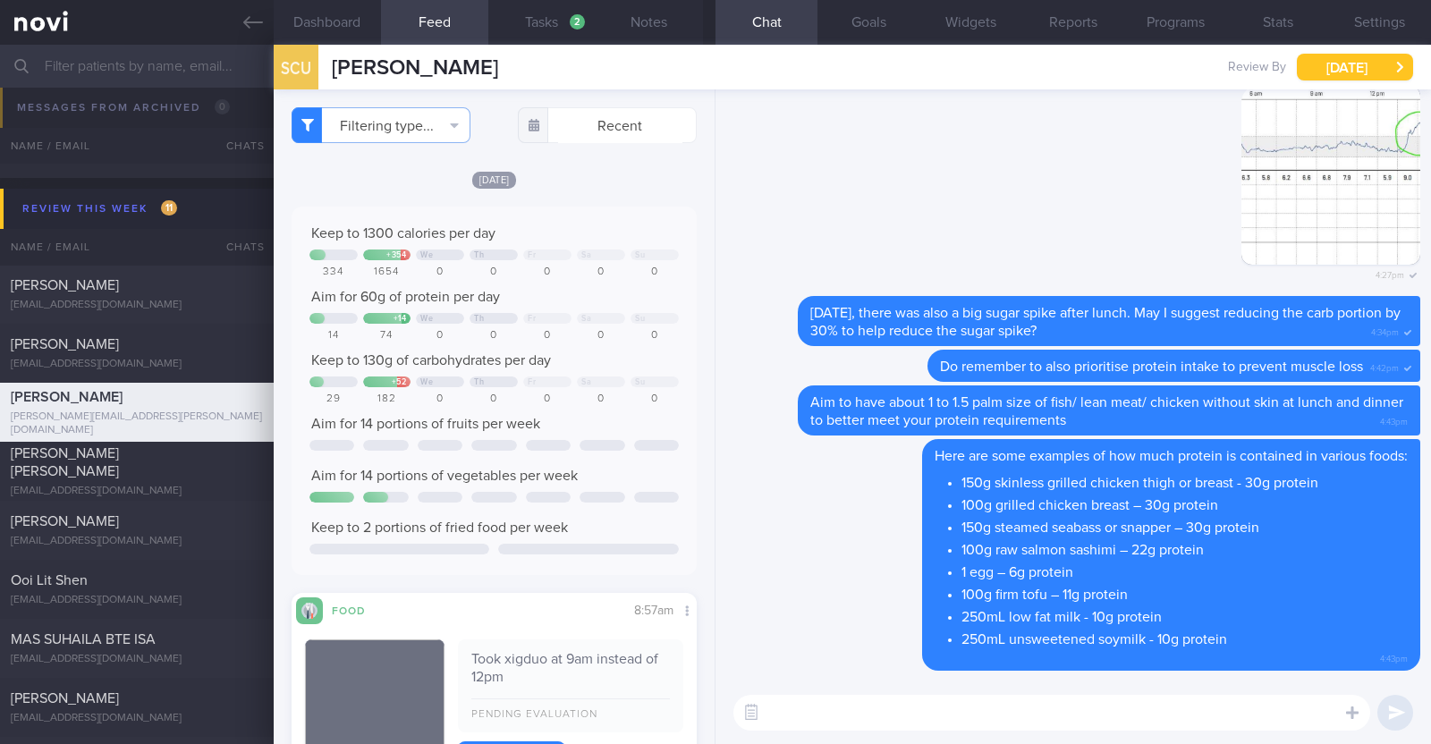
click at [1345, 65] on button "[DATE]" at bounding box center [1355, 67] width 116 height 27
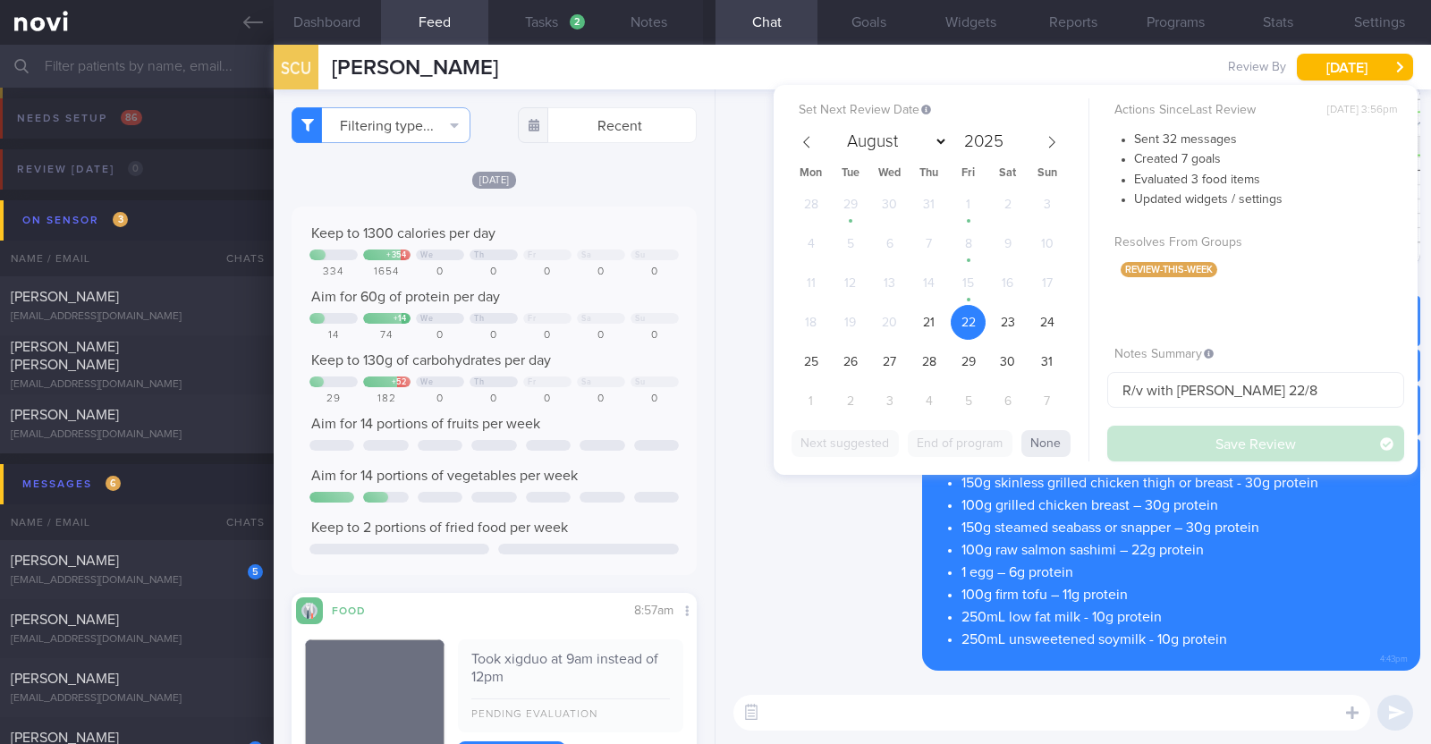
select select "7"
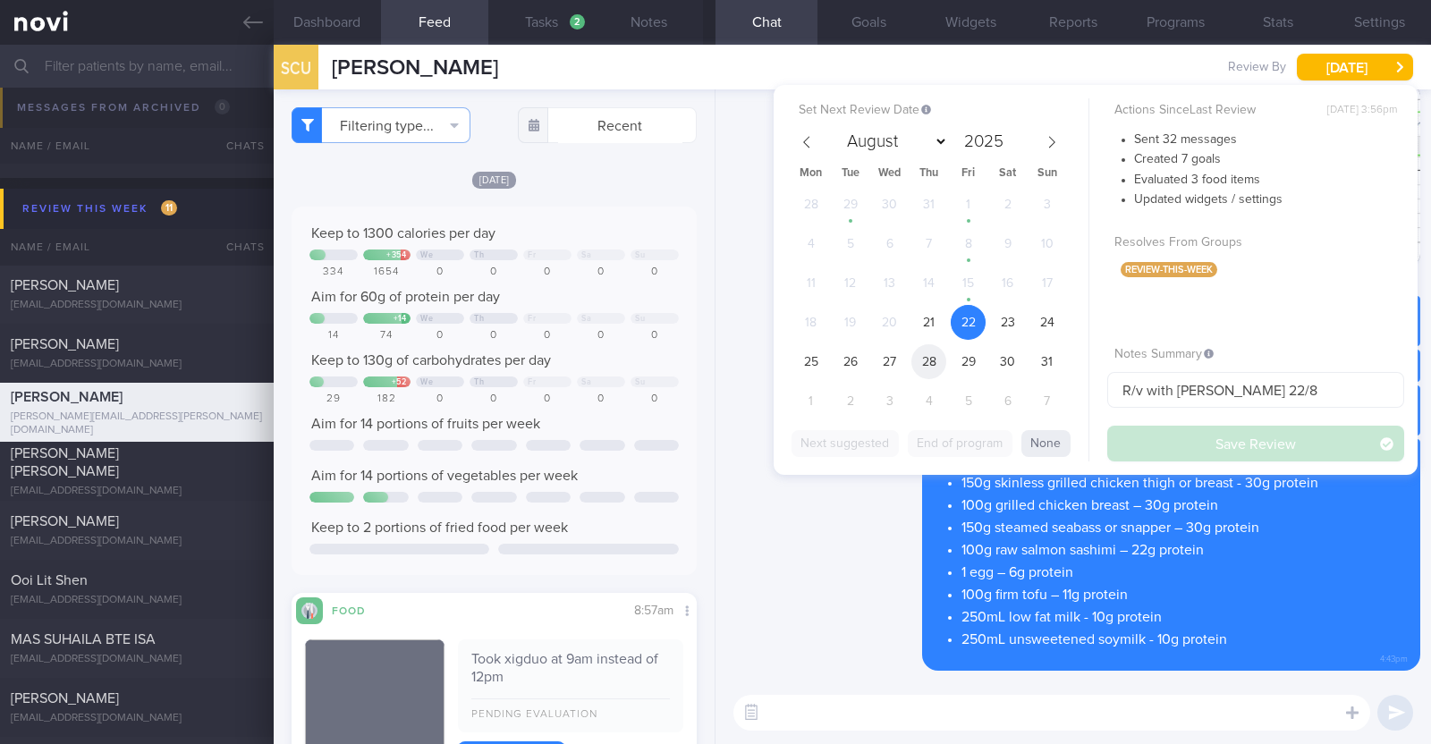
click at [940, 356] on span "28" at bounding box center [929, 361] width 35 height 35
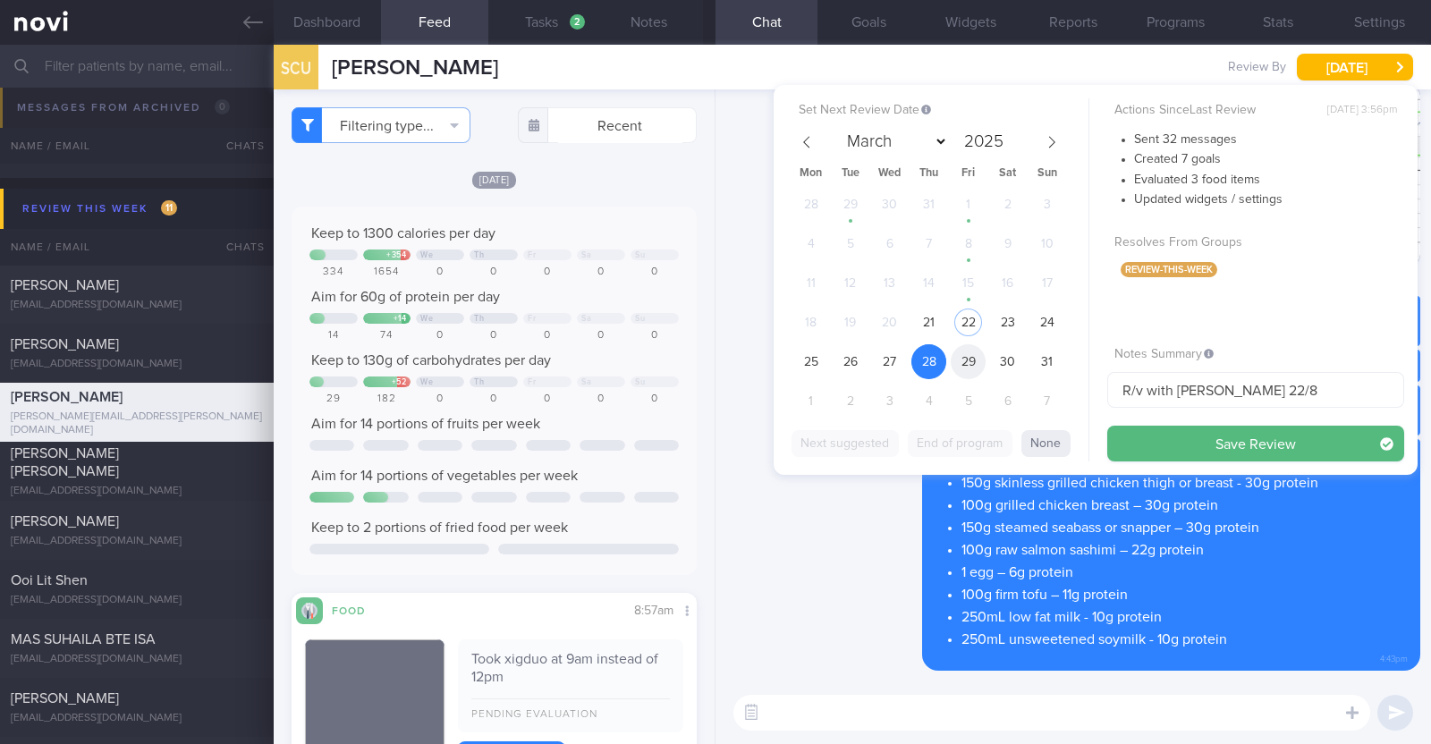
click at [974, 360] on span "29" at bounding box center [968, 361] width 35 height 35
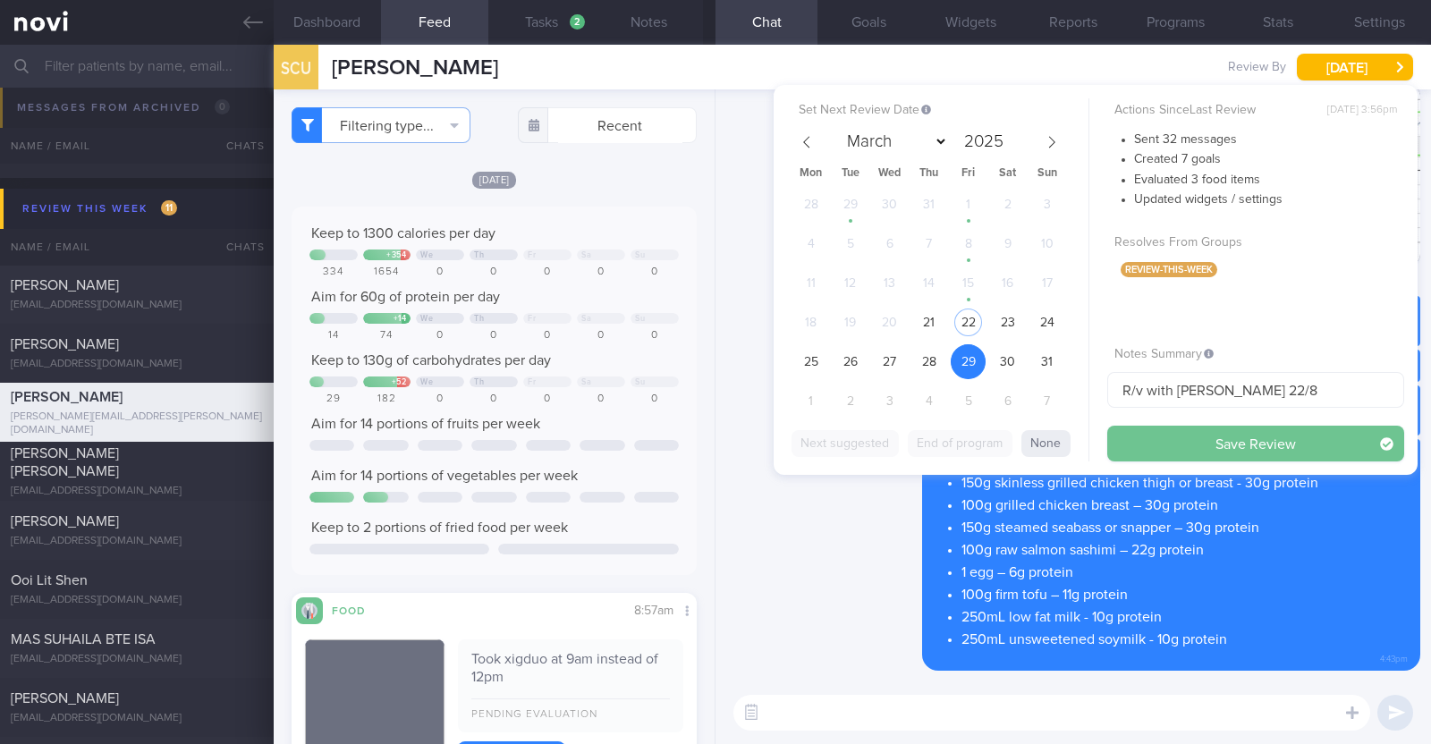
click at [1151, 442] on button "Save Review" at bounding box center [1256, 444] width 297 height 36
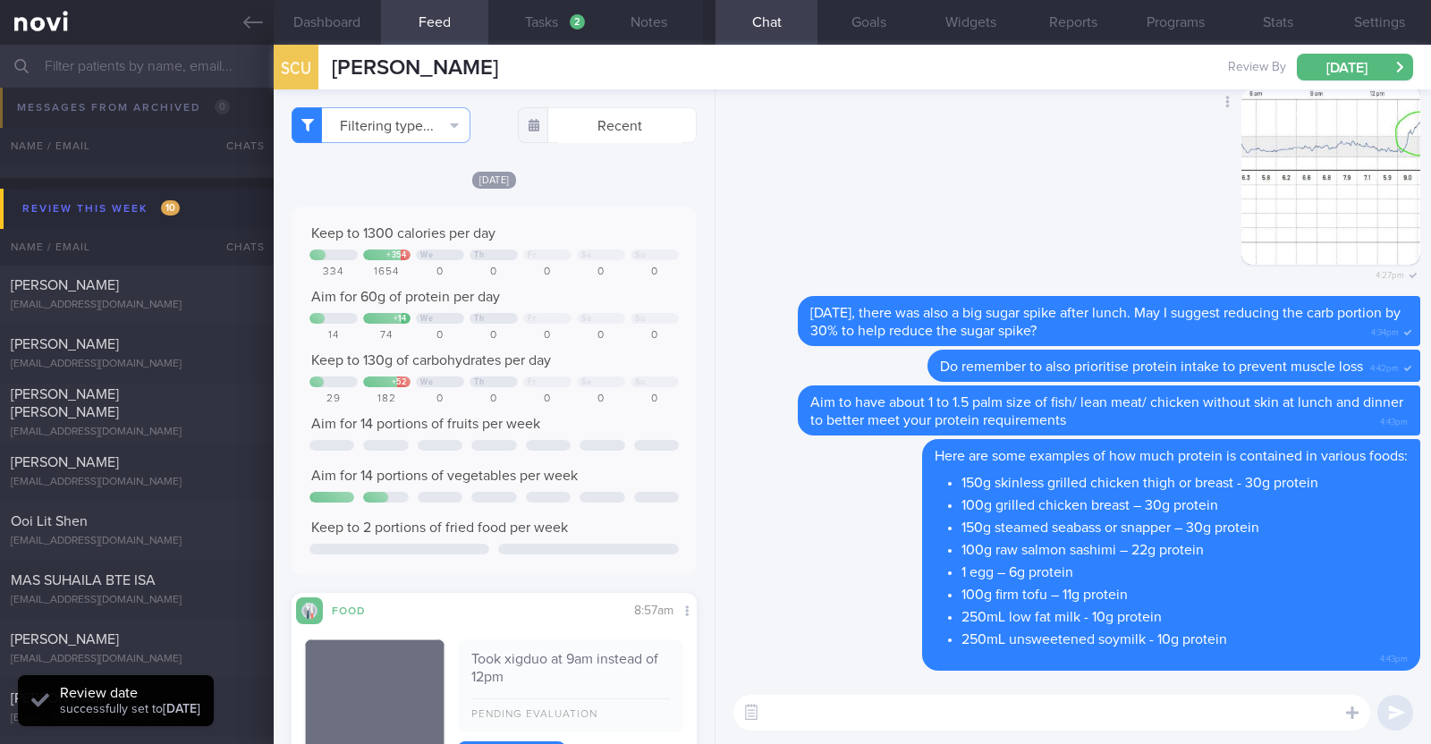
scroll to position [181, 362]
click at [653, 22] on button "Notes" at bounding box center [649, 22] width 107 height 45
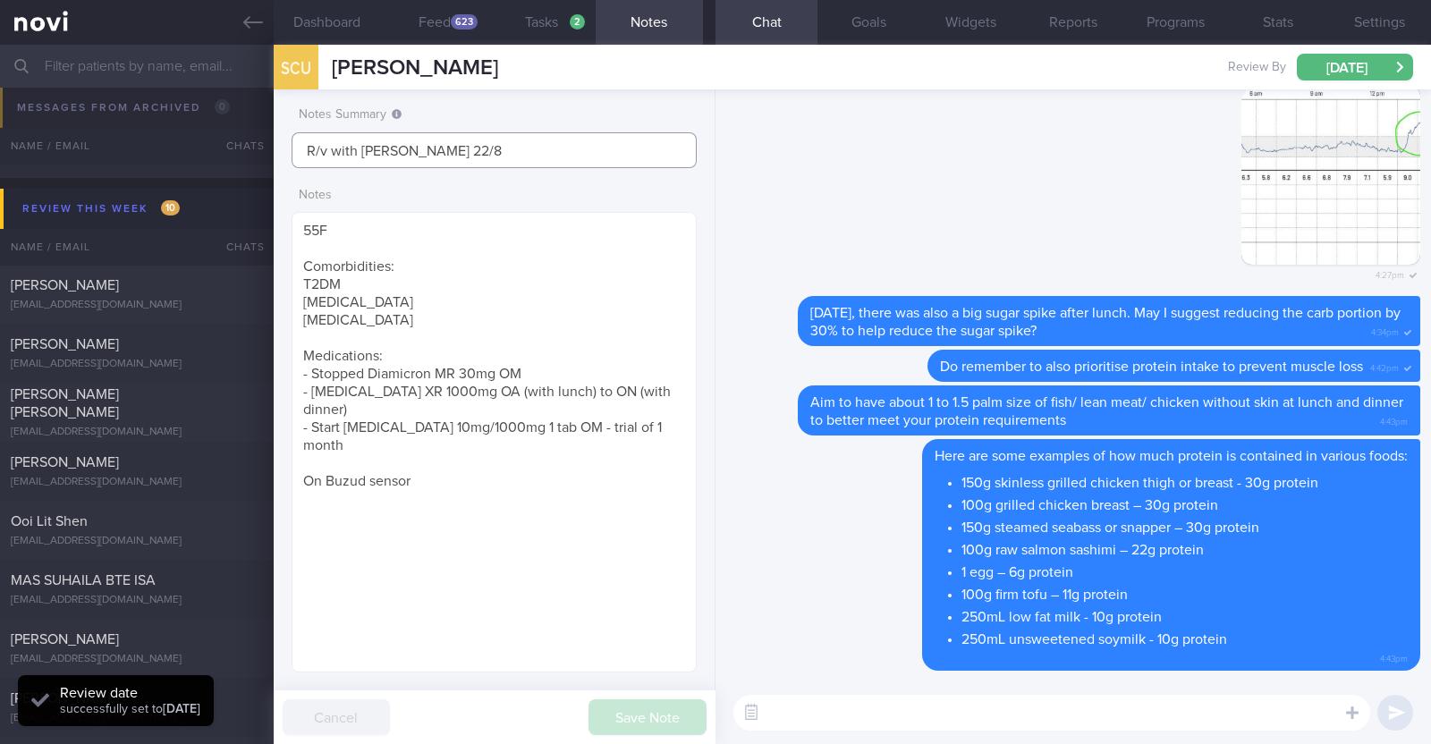
click at [537, 146] on input "R/v with Dr Todd 22/8" at bounding box center [494, 150] width 405 height 36
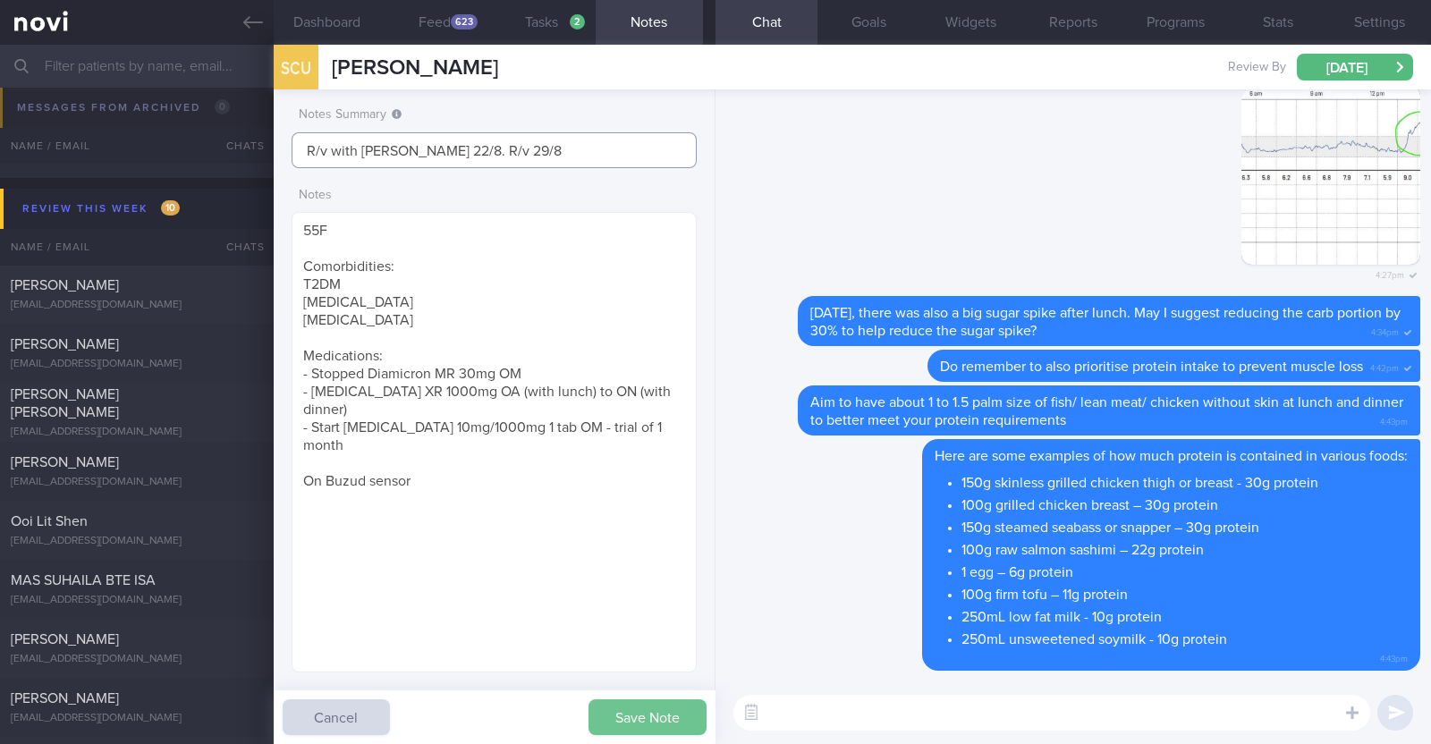
type input "R/v with [PERSON_NAME] 22/8. R/v 29/8"
click at [638, 709] on button "Save Note" at bounding box center [648, 718] width 118 height 36
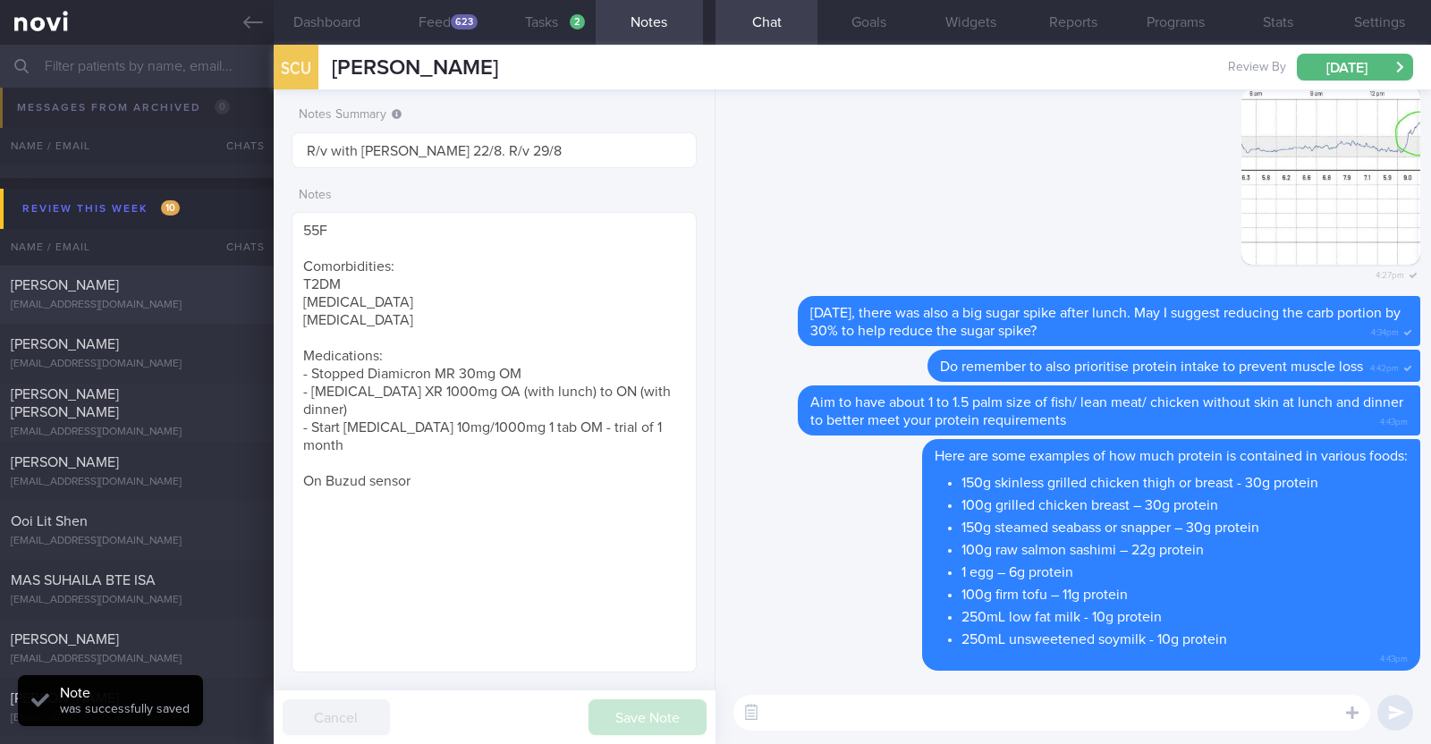
click at [174, 282] on div "[PERSON_NAME]" at bounding box center [135, 285] width 248 height 18
type input "r/v with Dr JJ on 21/8. r/v 22/8"
type textarea "46F Co-morbidities HTN HLD Nil meds Wegovy 0.25mg wkly Sedentary"
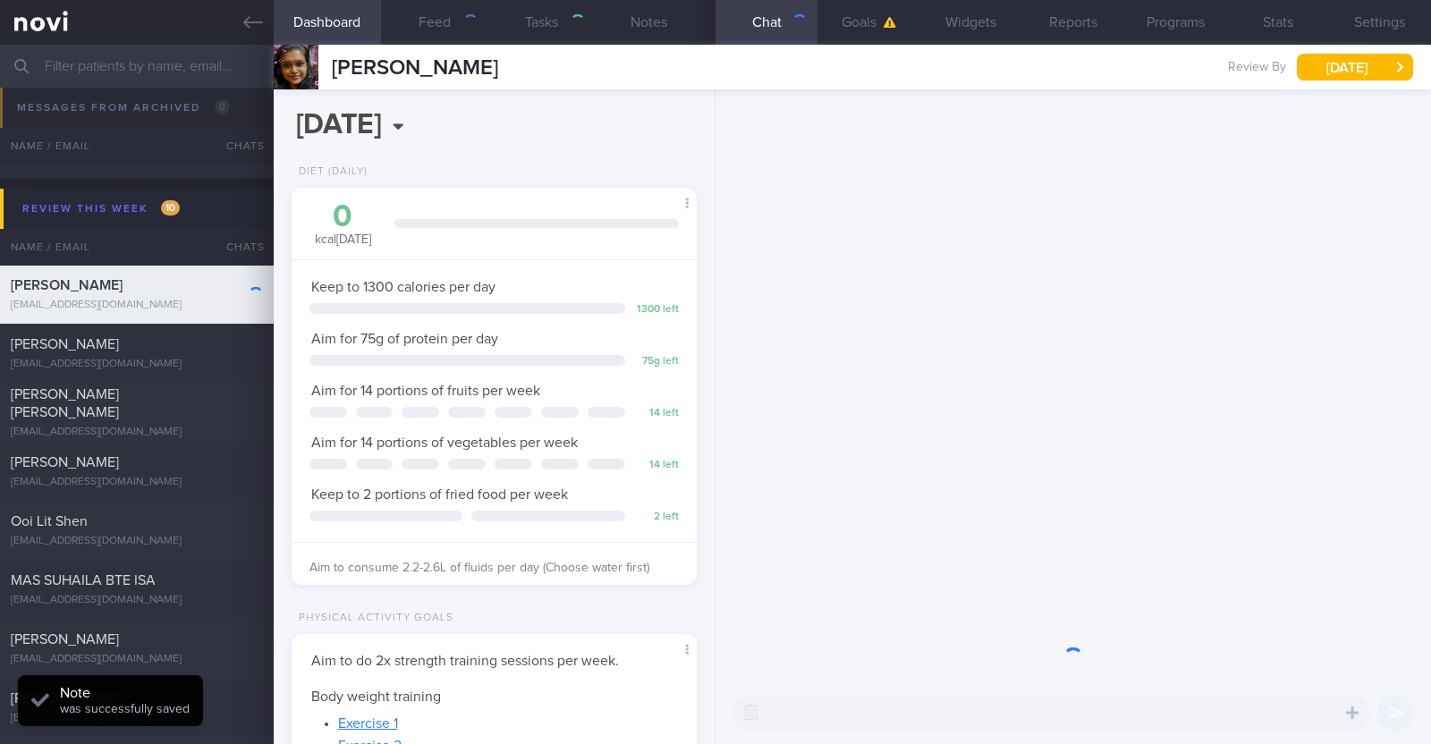
scroll to position [203, 356]
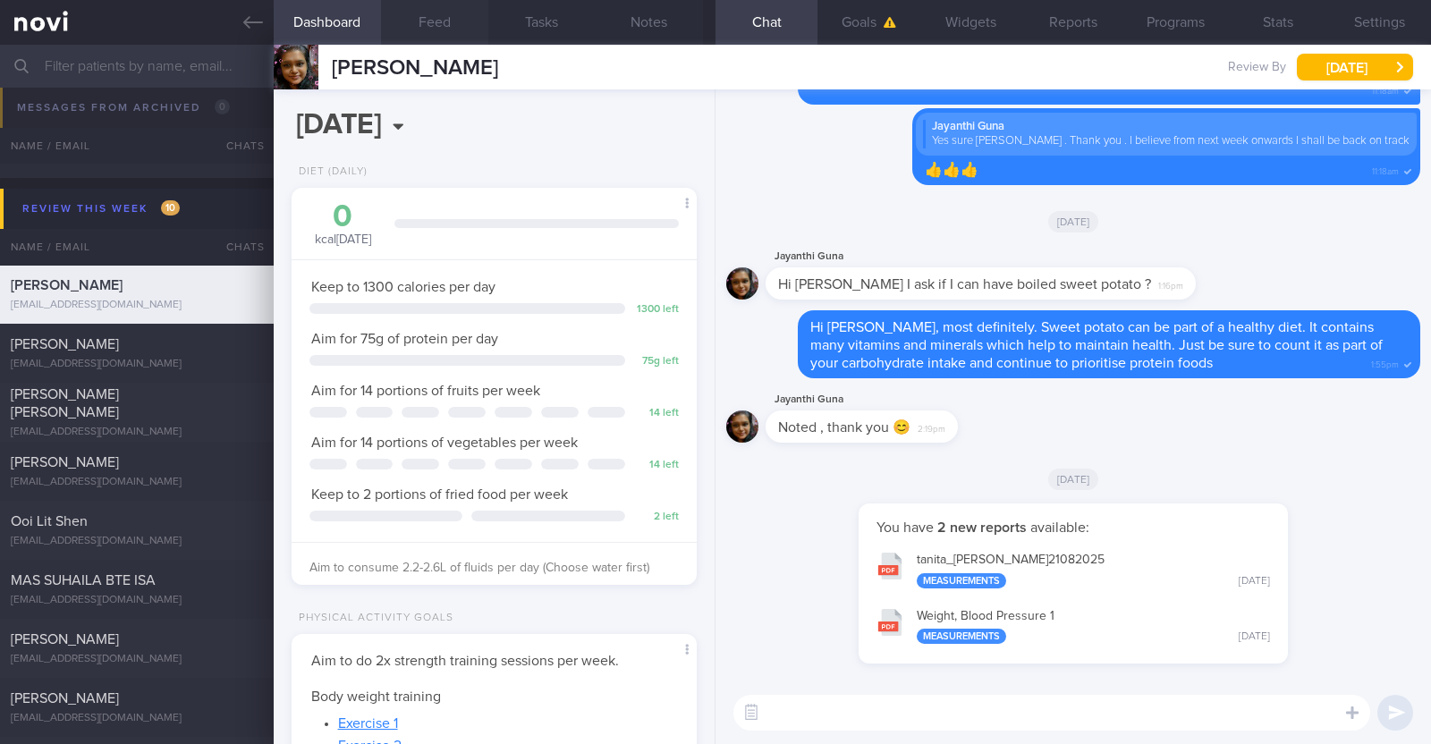
click at [450, 21] on button "Feed" at bounding box center [434, 22] width 107 height 45
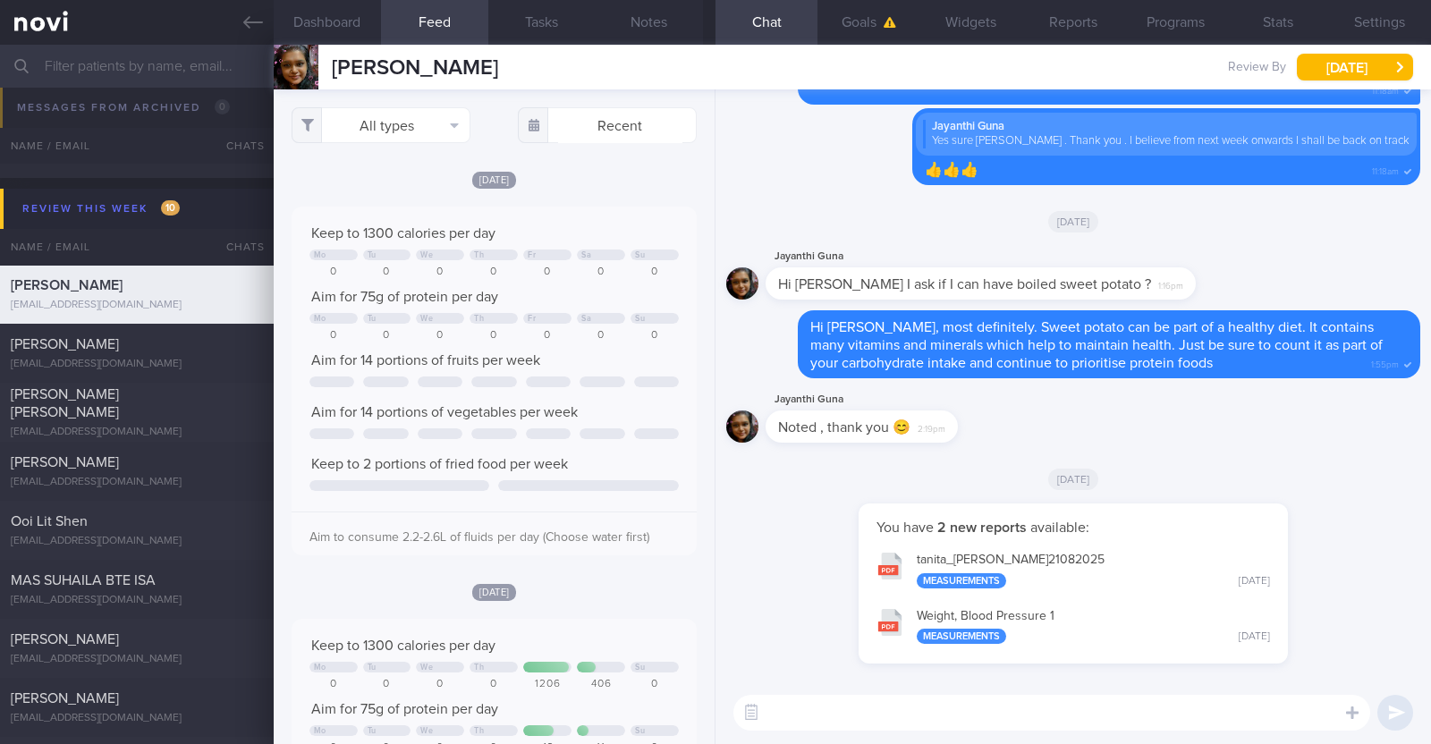
click at [649, 163] on div "All types Food Activity Glucose Weight Medicine Blood Pressure CGM Install Rece…" at bounding box center [494, 416] width 441 height 655
click at [1193, 25] on button "Programs" at bounding box center [1176, 22] width 102 height 45
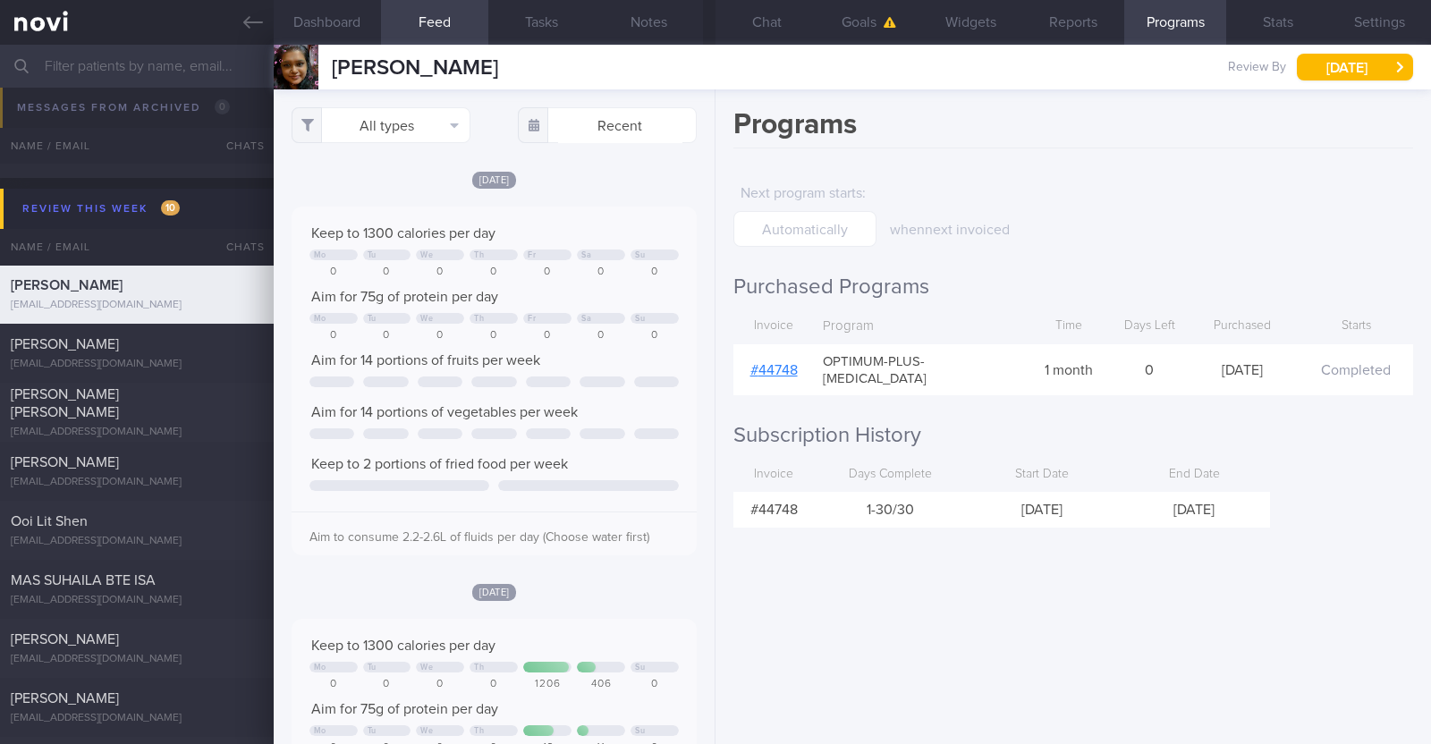
click at [772, 363] on link "# 44748" at bounding box center [774, 370] width 47 height 14
click at [764, 26] on button "Chat" at bounding box center [767, 22] width 102 height 45
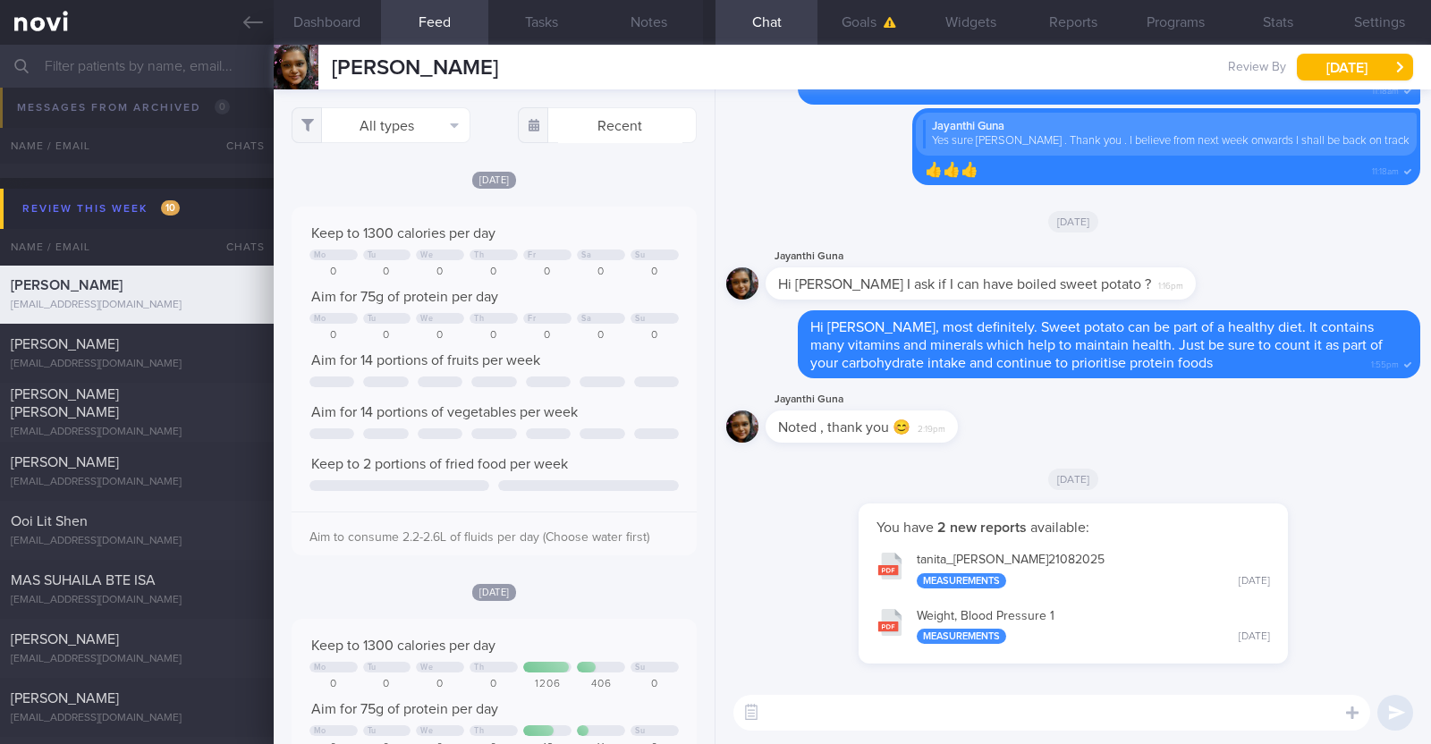
click at [870, 717] on textarea at bounding box center [1052, 713] width 637 height 36
click at [870, 717] on textarea "Hi Jayanthi" at bounding box center [1052, 713] width 637 height 36
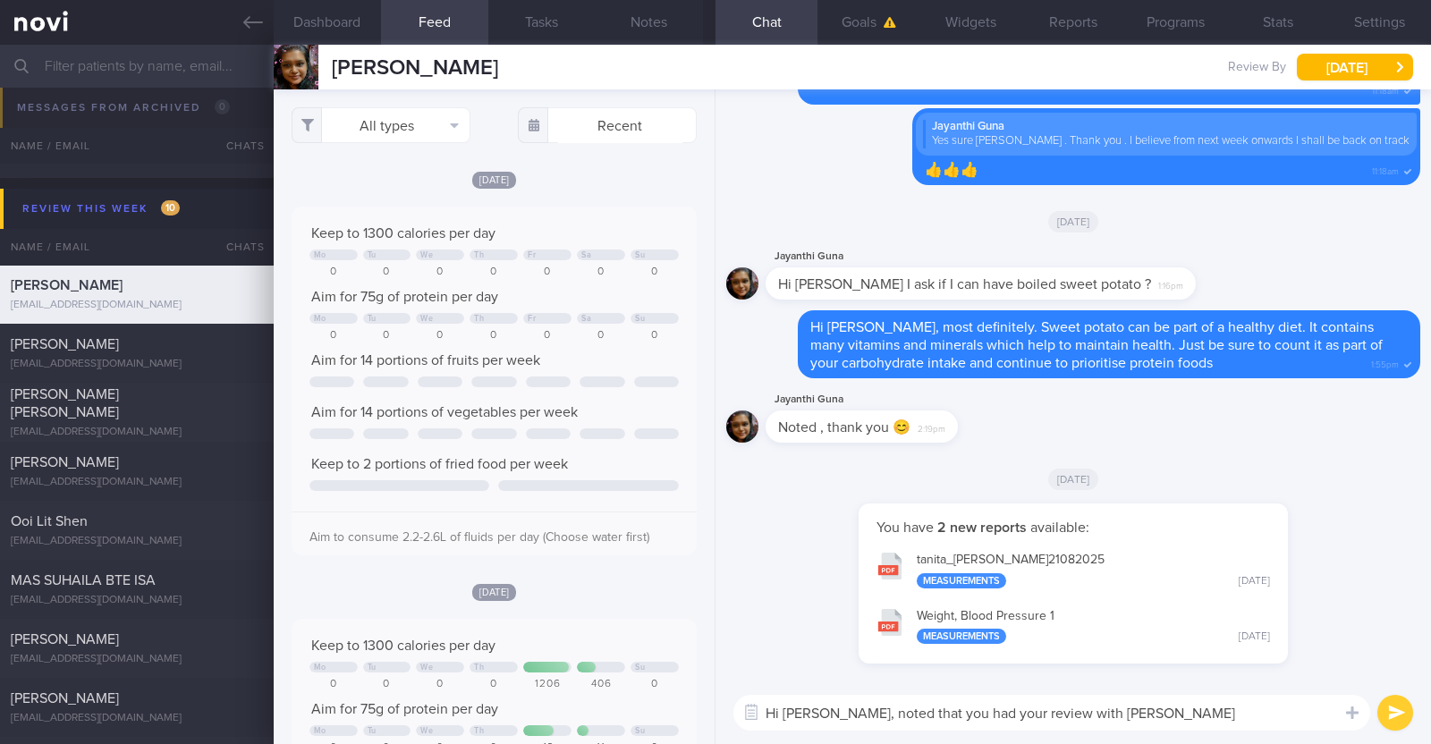
type textarea "Hi Jayanthi, noted that you had your review with Dr Yeo today"
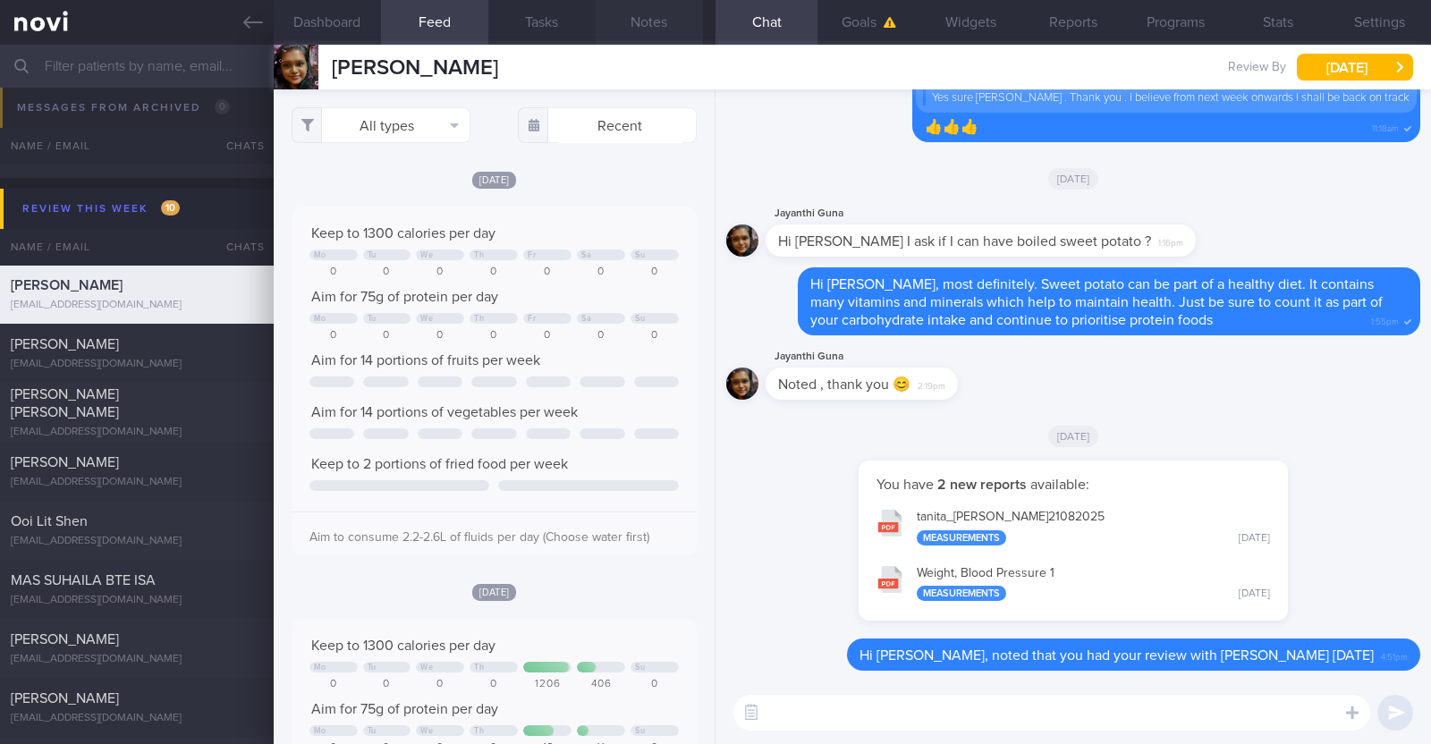
click at [627, 11] on button "Notes" at bounding box center [649, 22] width 107 height 45
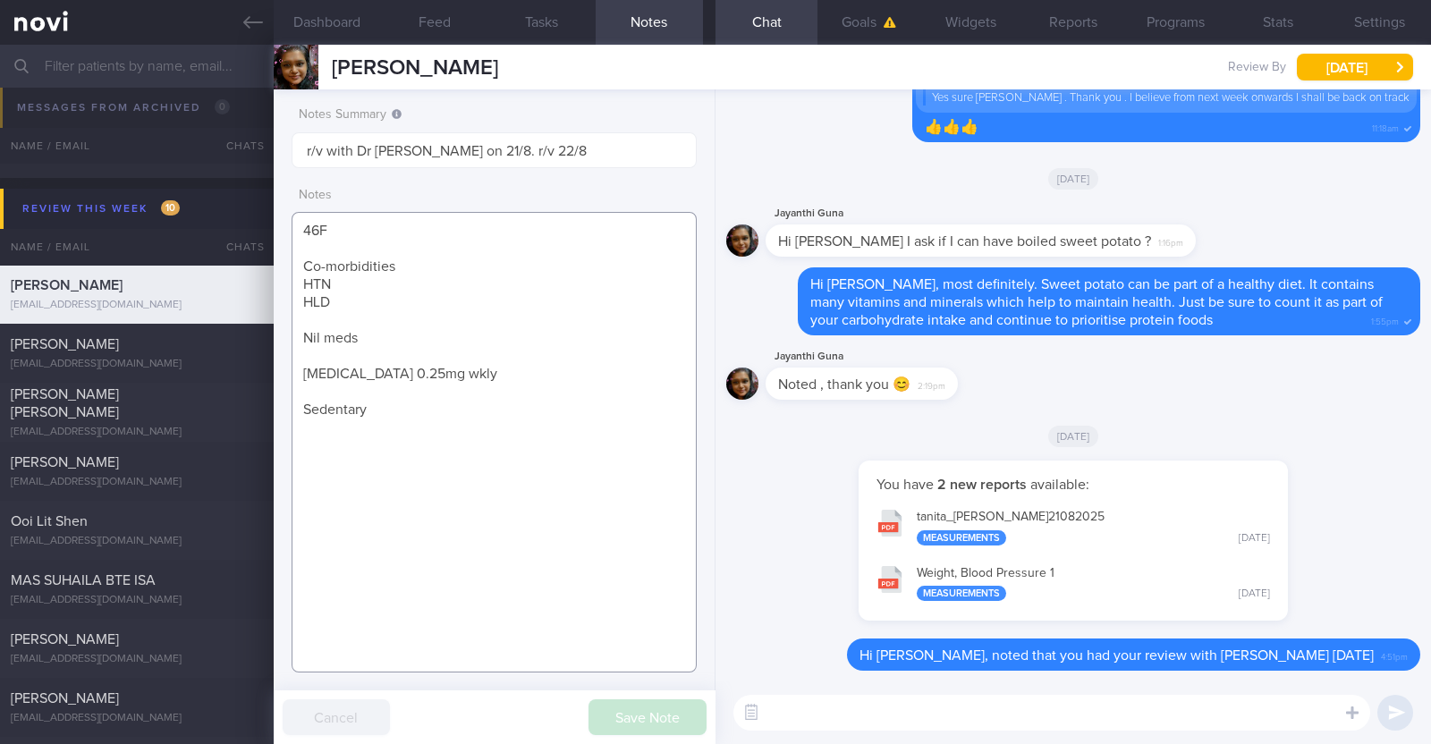
drag, startPoint x: 449, startPoint y: 375, endPoint x: 291, endPoint y: 366, distance: 158.6
click at [292, 366] on textarea "46F Co-morbidities HTN HLD Nil meds Wegovy 0.25mg wkly Sedentary" at bounding box center [494, 442] width 405 height 461
paste textarea
click at [375, 344] on textarea "46F Co-morbidities HTN HLD Nil meds Wegovy 0.5mg wkly Sedentary" at bounding box center [494, 442] width 405 height 461
click at [474, 378] on textarea "46F Co-morbidities HTN HLD Nil meds Wegovy 0.5mg wkly Sedentary" at bounding box center [494, 442] width 405 height 461
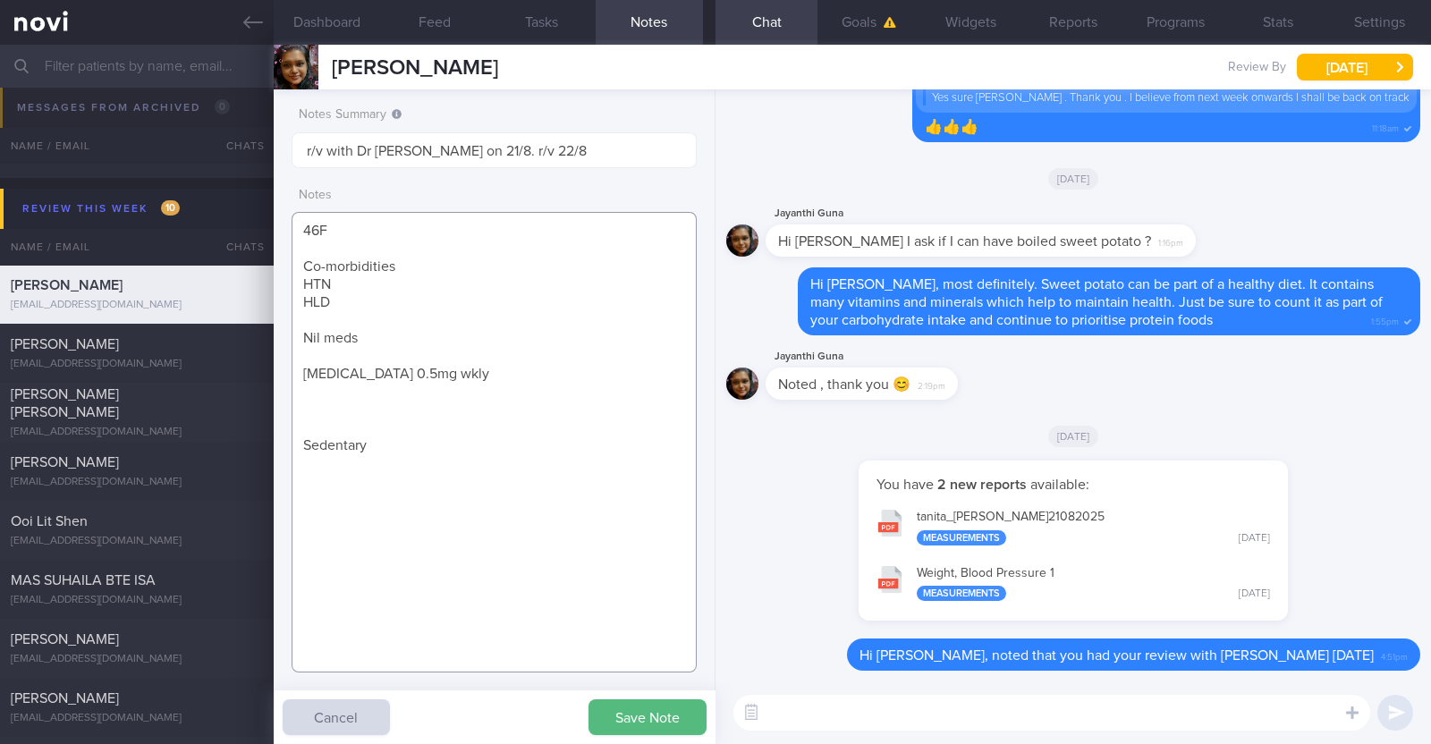
paste textarea "Raised Hba1c - likely element of insulin resistance Dyslipidemia"
type textarea "46F Co-morbidities HTN HLD Nil meds Wegovy 0.5mg wkly Raised Hba1c - likely ele…"
click at [874, 700] on textarea at bounding box center [1052, 713] width 637 height 36
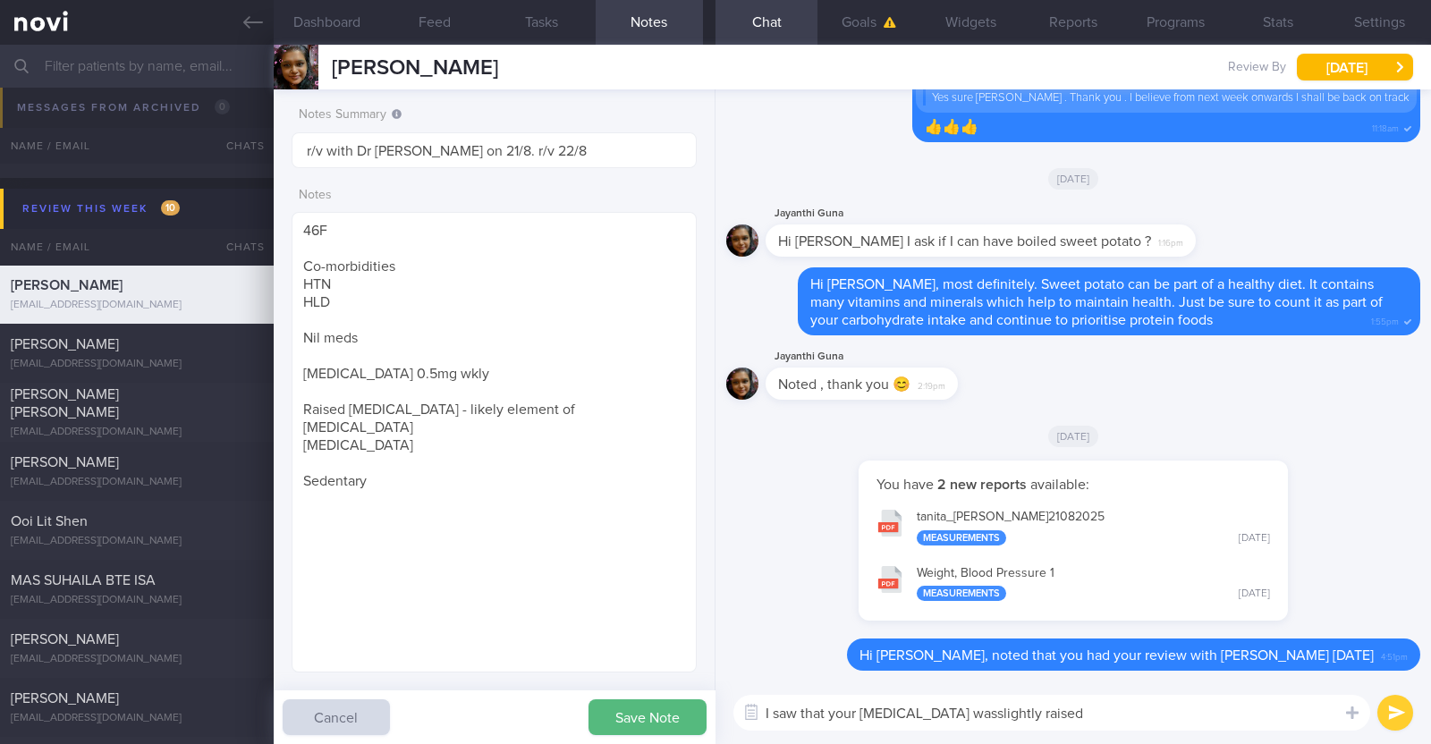
click at [926, 713] on textarea "I saw that your HbA1c wasslightly raised" at bounding box center [1052, 713] width 637 height 36
type textarea "I saw that your HbA1c was slightly raised"
click at [1053, 712] on textarea "I saw that your HbA1c was slightly raised" at bounding box center [1052, 713] width 637 height 36
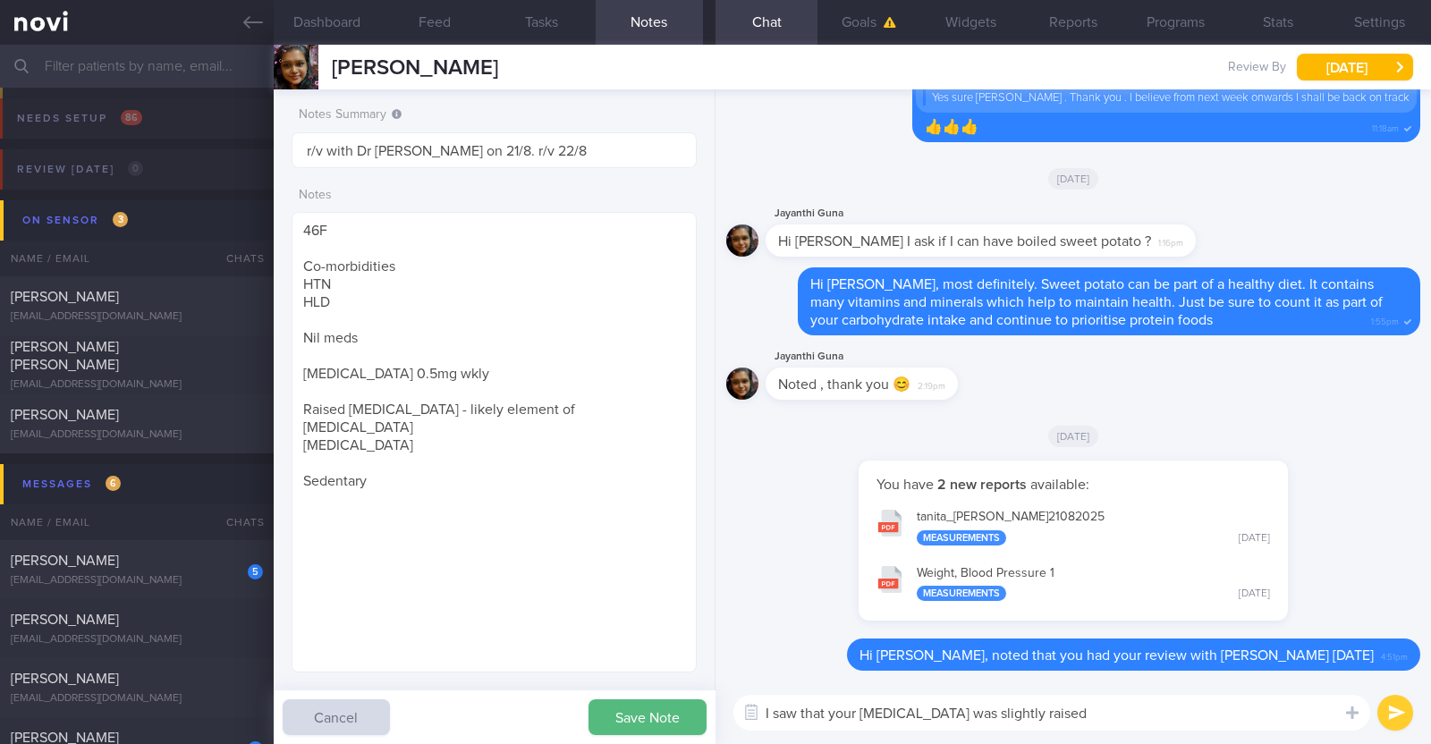
select select "7"
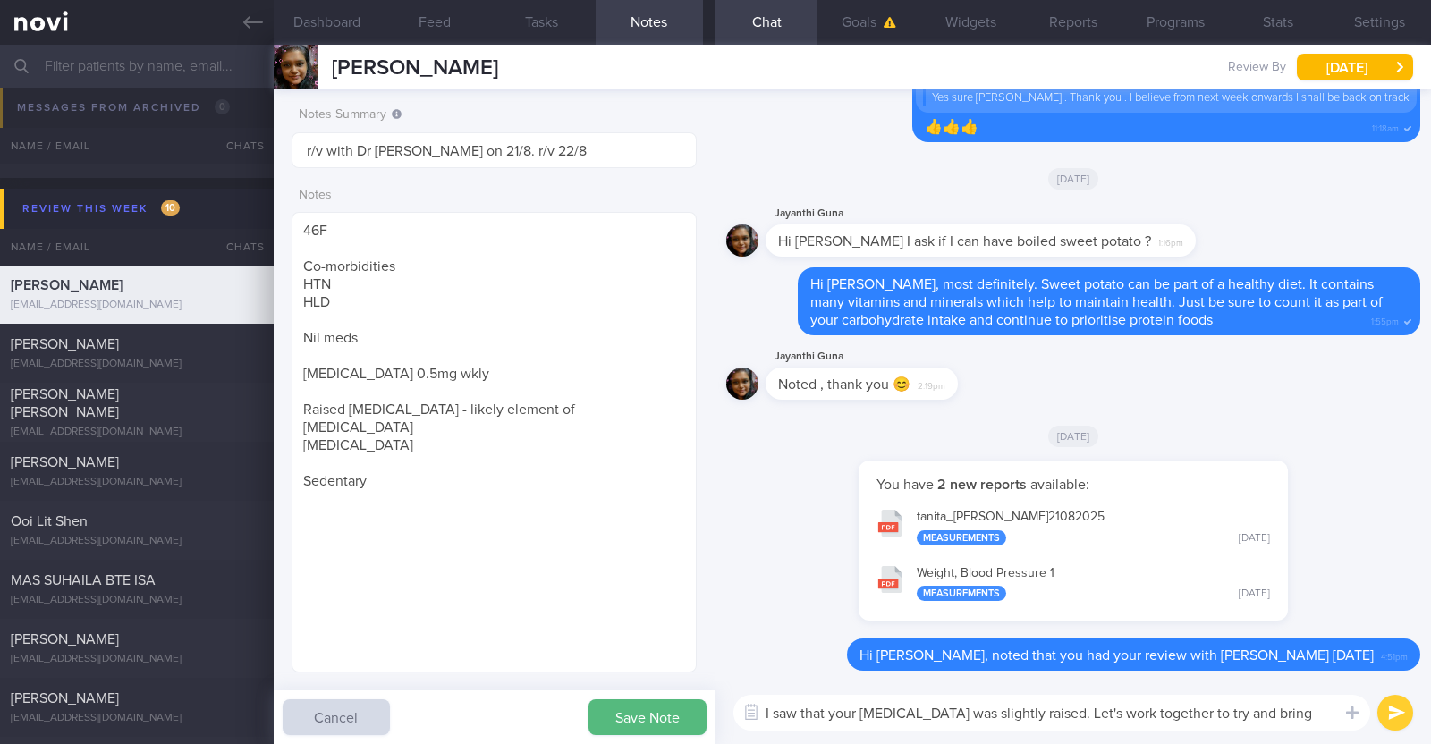
type textarea "I saw that your [MEDICAL_DATA] was slightly raised. Let's work together to try …"
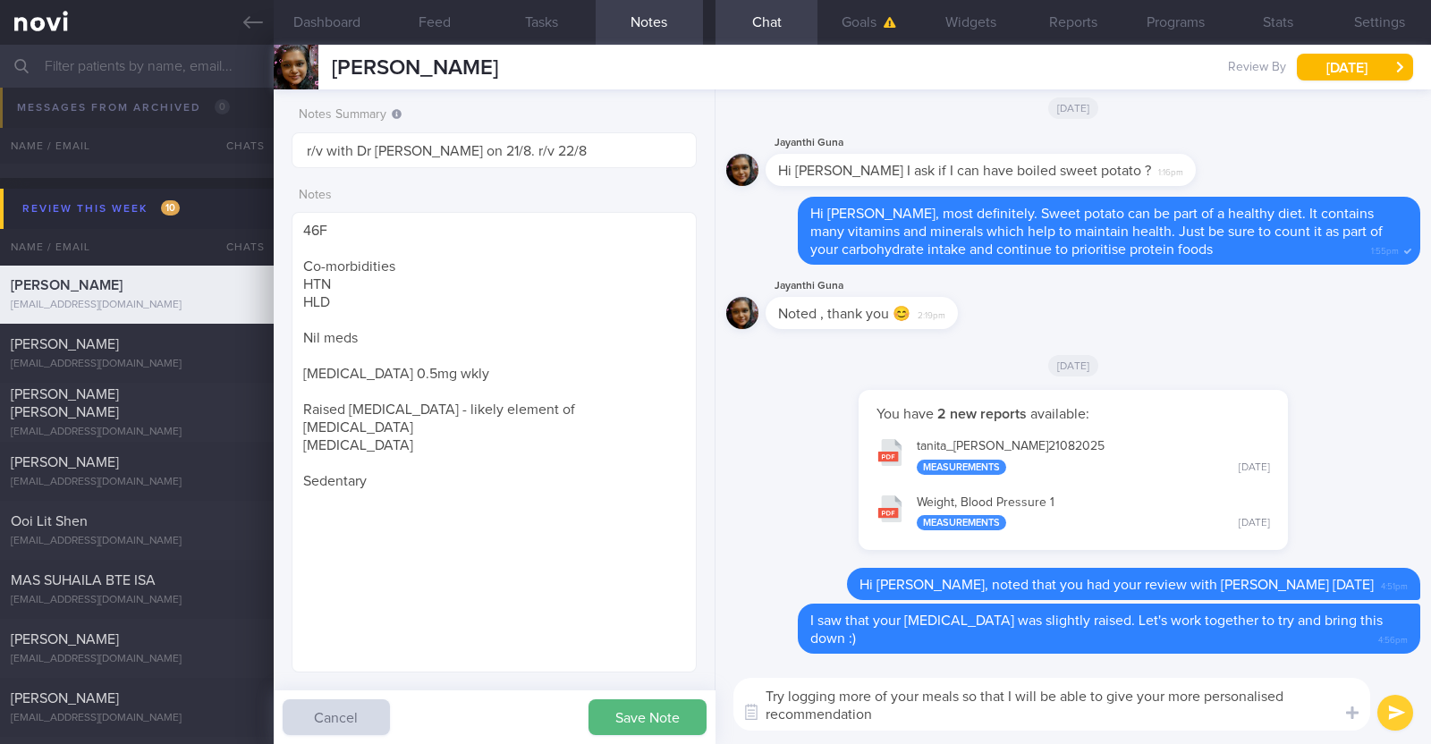
type textarea "Try logging more of your meals so that I will be able to give your more persona…"
click at [1053, 712] on textarea "Try logging more of your meals so that I will be able to give your more persona…" at bounding box center [1052, 704] width 637 height 53
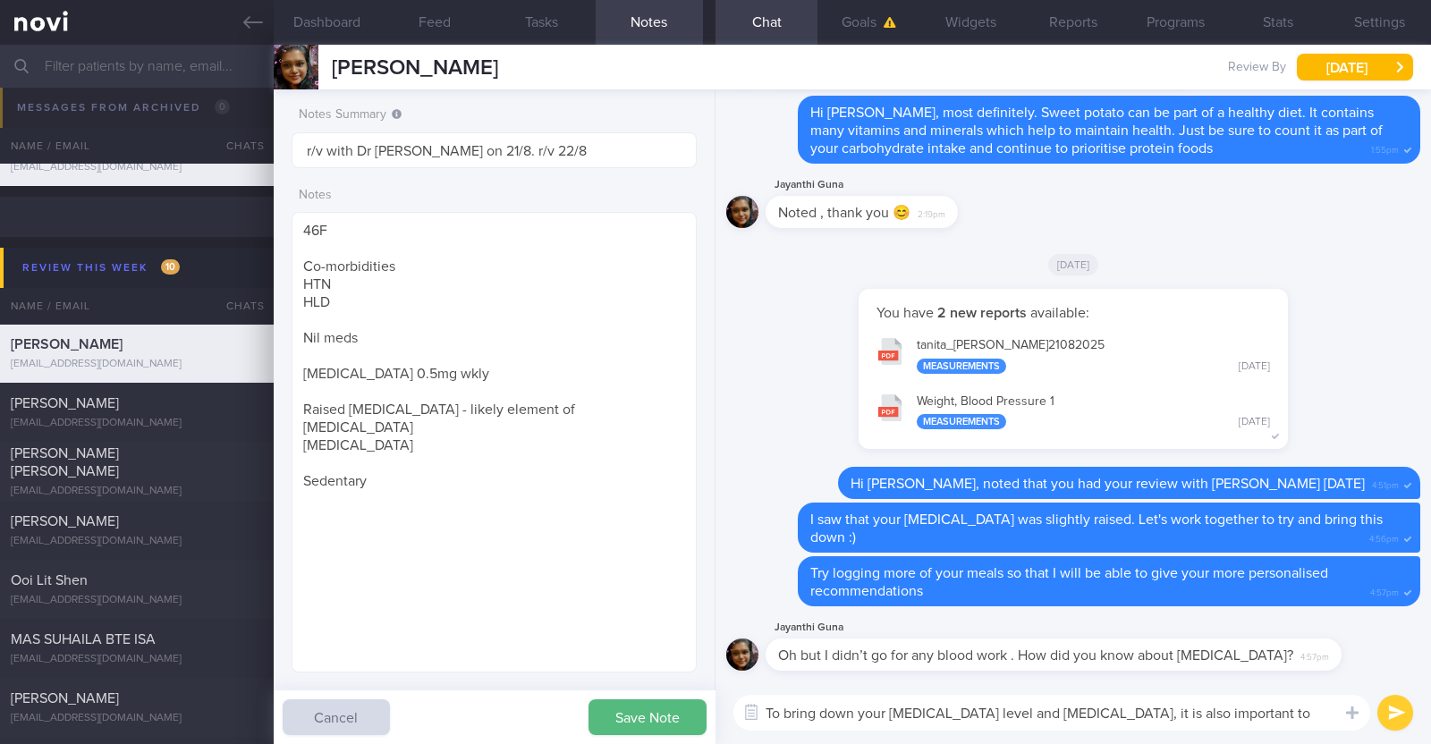
type textarea "To bring down your HbA1c level and insulin resistance, it is also important to"
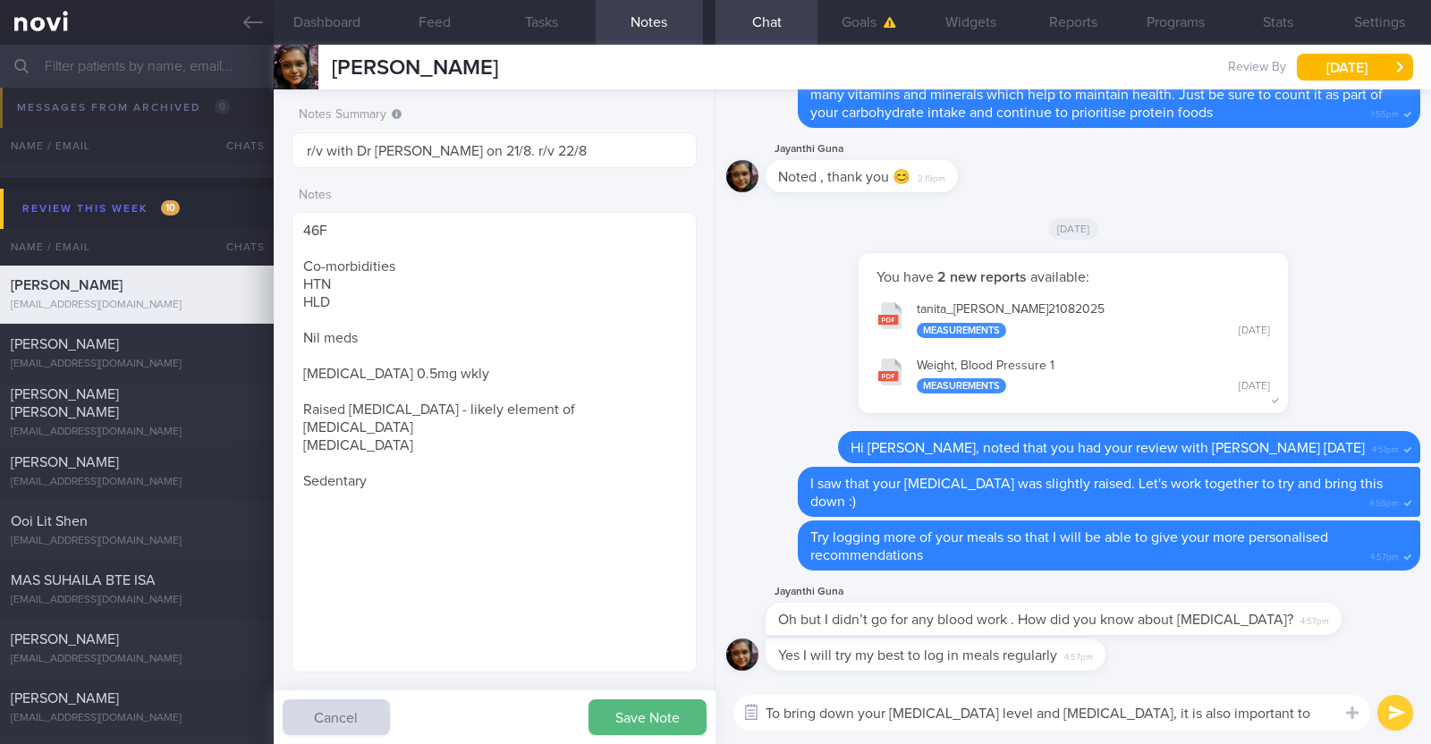
drag, startPoint x: 1254, startPoint y: 717, endPoint x: 744, endPoint y: 709, distance: 510.0
click at [744, 709] on div "Attach media Chat Templates Admin CGM Weight Nutrition Physical Activity Infogr…" at bounding box center [1074, 713] width 716 height 63
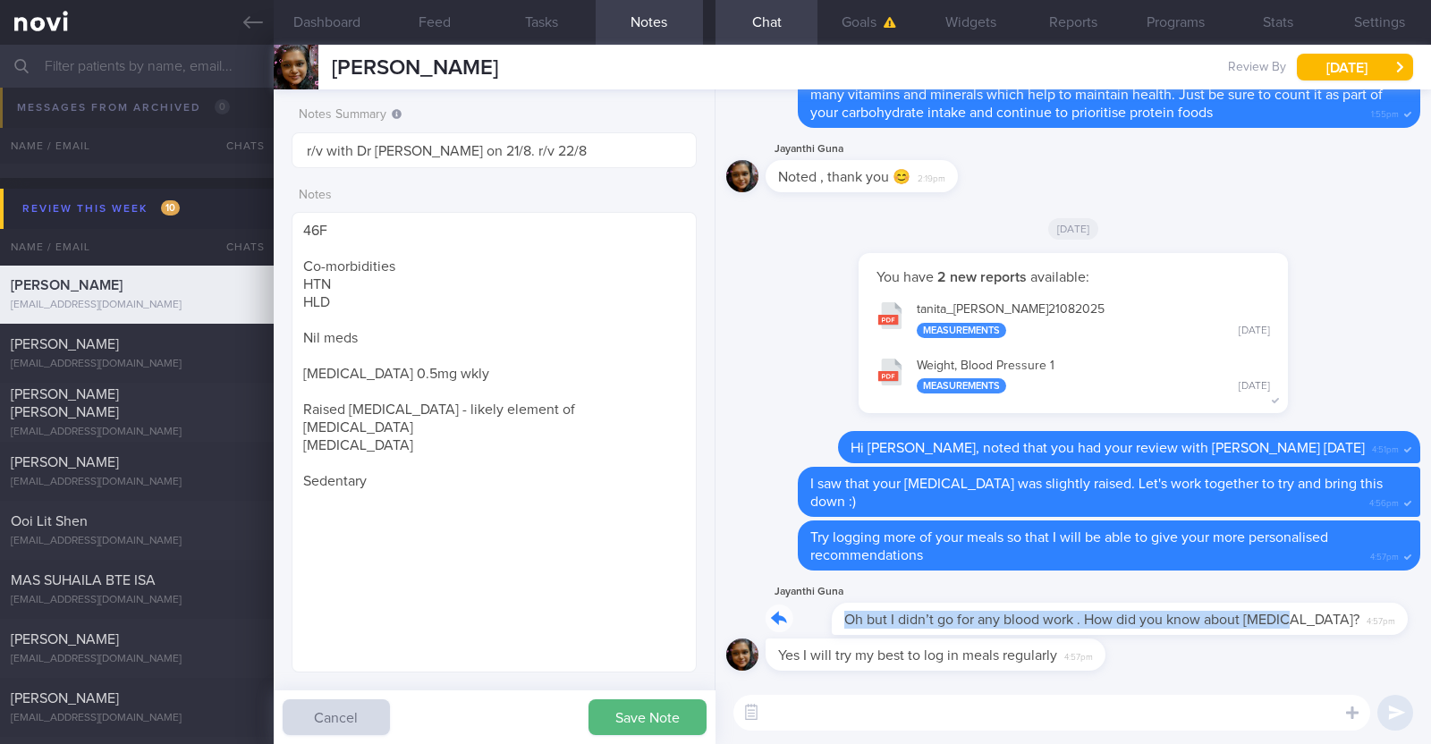
drag, startPoint x: 1261, startPoint y: 616, endPoint x: 1376, endPoint y: 636, distance: 117.1
click at [1376, 636] on div "Jayanthi Guna Oh but I didn’t go for any blood work . How did you know about hb…" at bounding box center [1073, 610] width 694 height 57
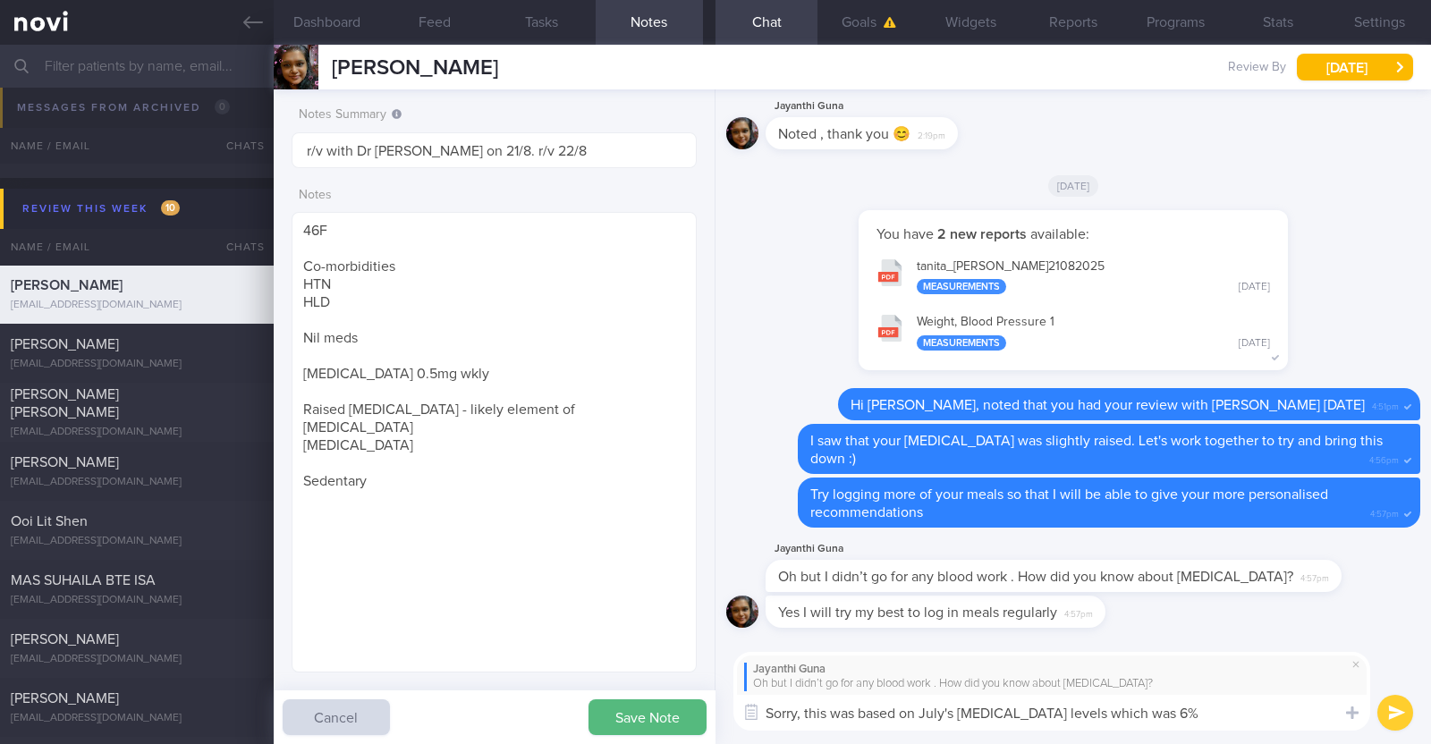
click at [924, 713] on textarea "Sorry, this was based on July's HbA1c levels which was 6%" at bounding box center [1052, 713] width 637 height 36
type textarea "Sorry, this was based on your July's HbA1c levels which was 6%"
click at [1192, 716] on textarea "Sorry, this was based on your July's HbA1c levels which was 6%" at bounding box center [1052, 713] width 637 height 36
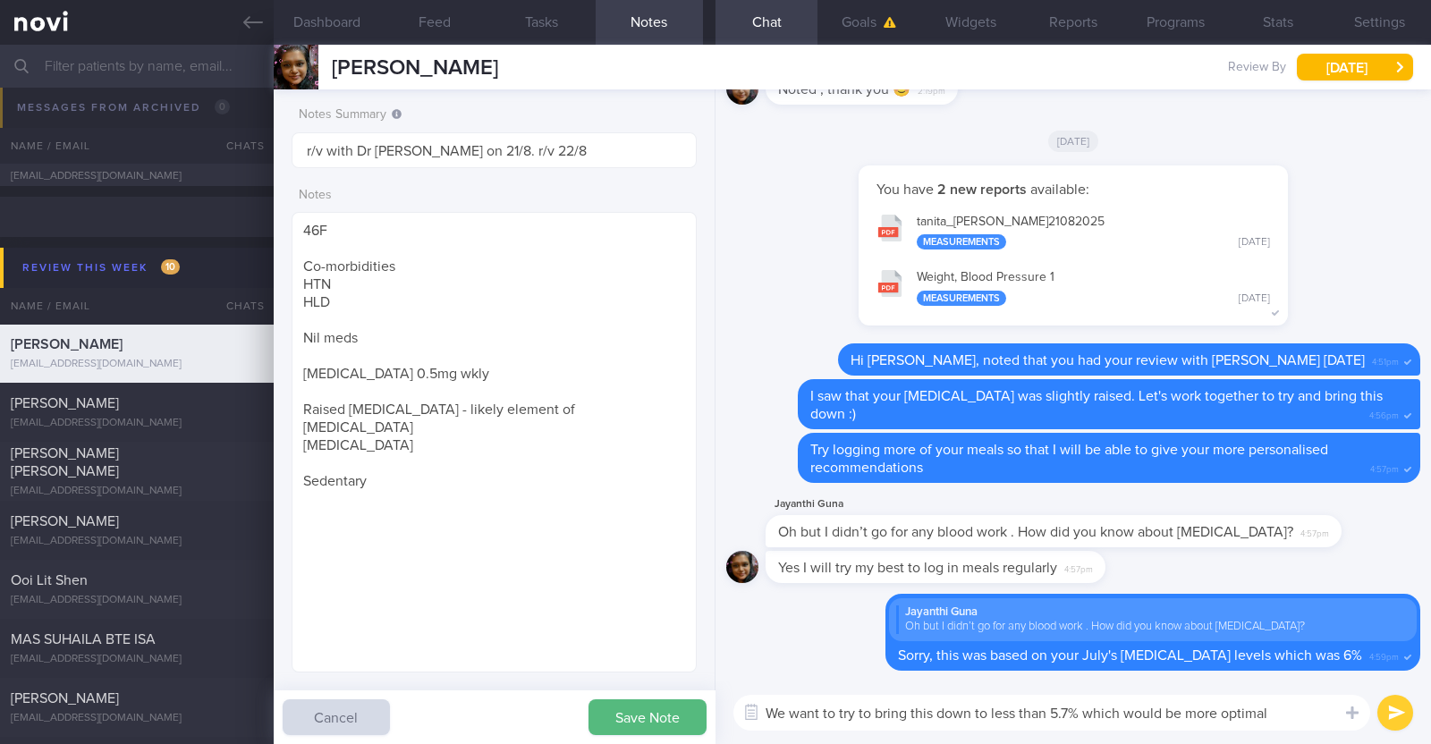
type textarea "We want to try to bring this down to less than 5.7% which would be more optimal"
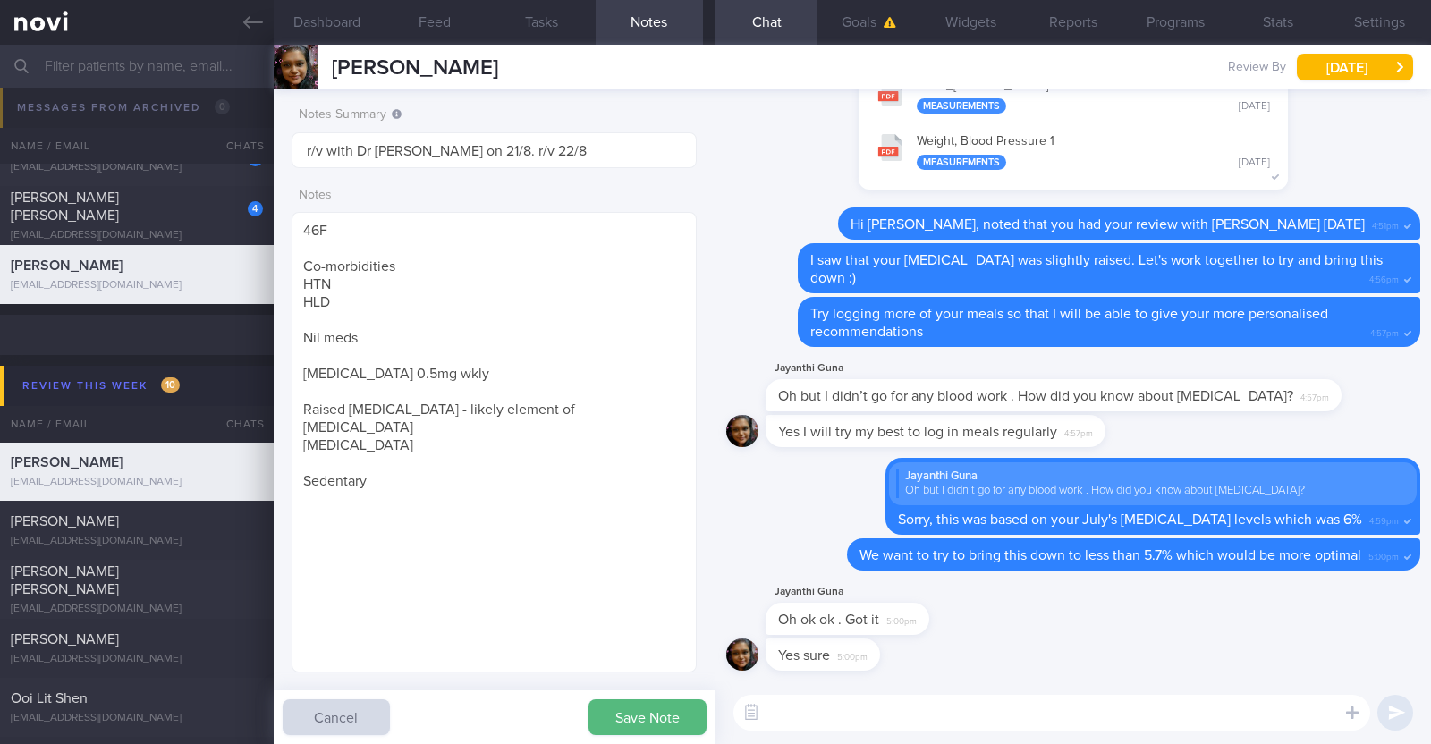
click at [1043, 709] on textarea at bounding box center [1052, 713] width 637 height 36
click at [836, 715] on textarea at bounding box center [1052, 713] width 637 height 36
type textarea "M"
paste textarea "😊"
type textarea "😊"
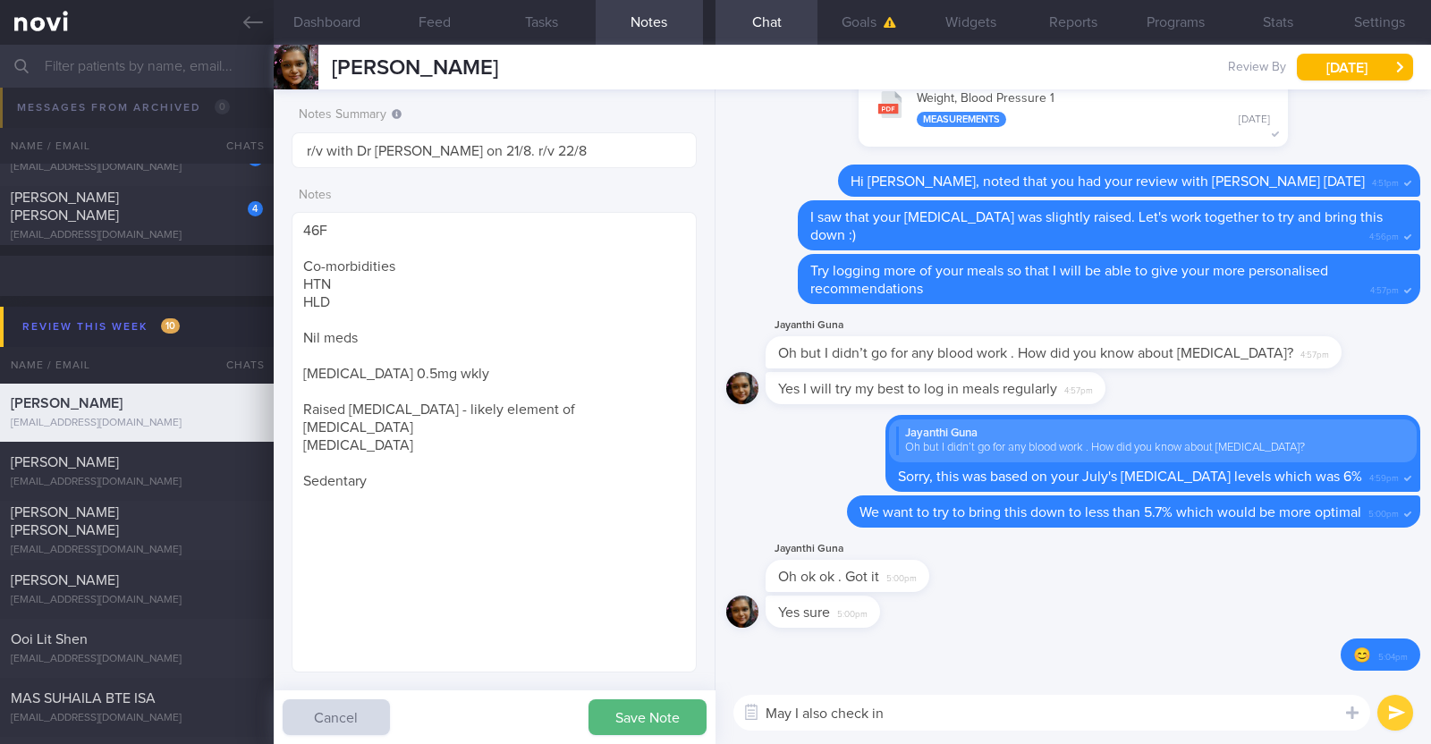
click at [964, 712] on textarea "May I also check in" at bounding box center [1052, 713] width 637 height 36
type textarea "May I also check in on how you're managing with your exercise so far?"
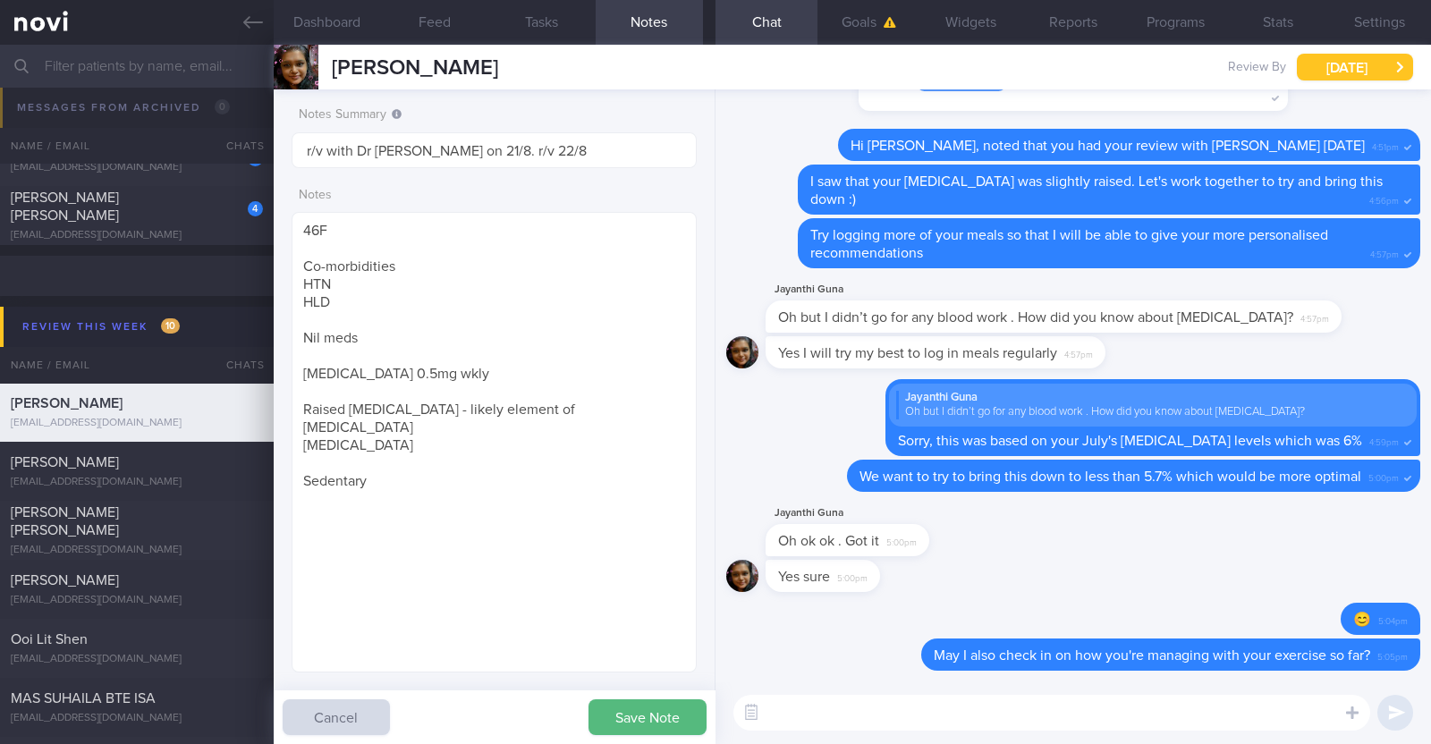
click at [1370, 71] on button "[DATE]" at bounding box center [1355, 67] width 116 height 27
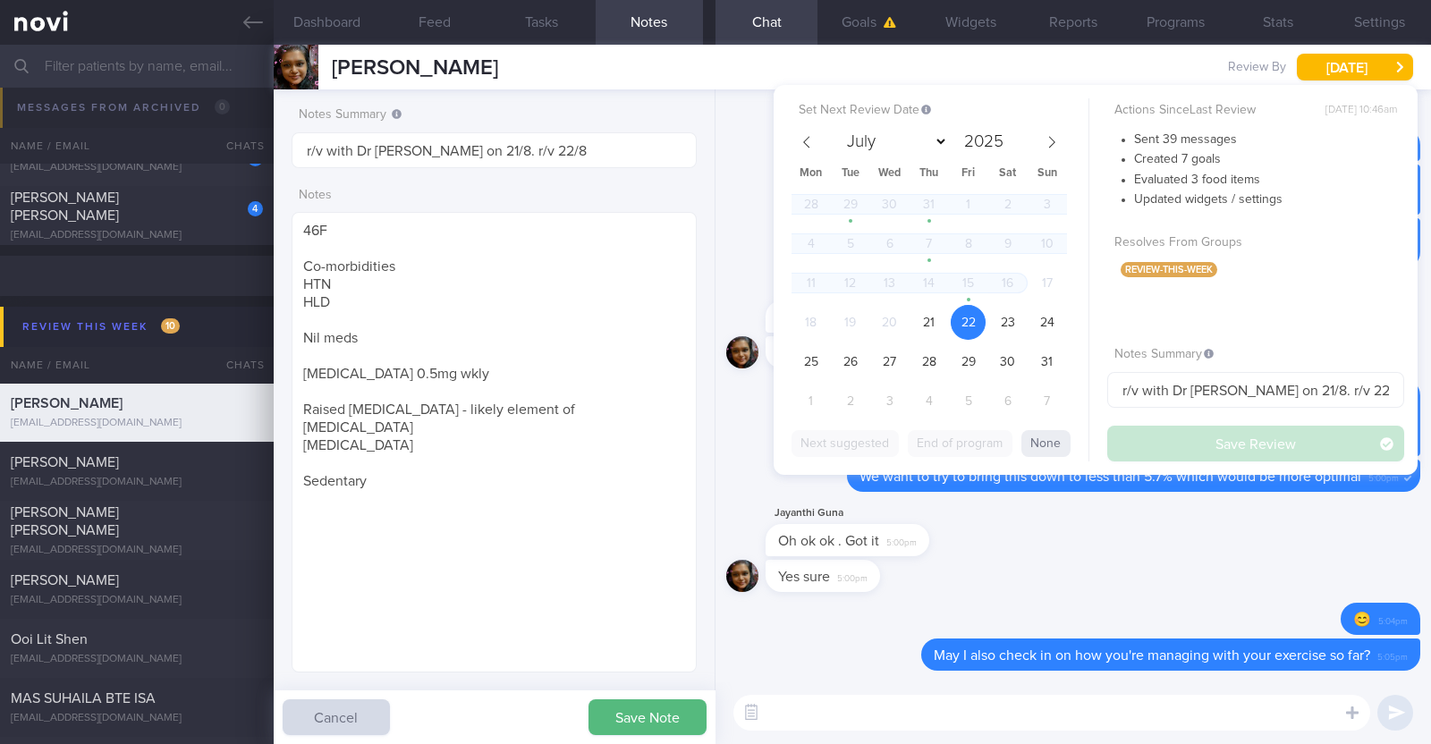
click at [1011, 547] on div "Jayanthi Guna Oh ok ok . Got it 5:00pm" at bounding box center [1073, 531] width 694 height 57
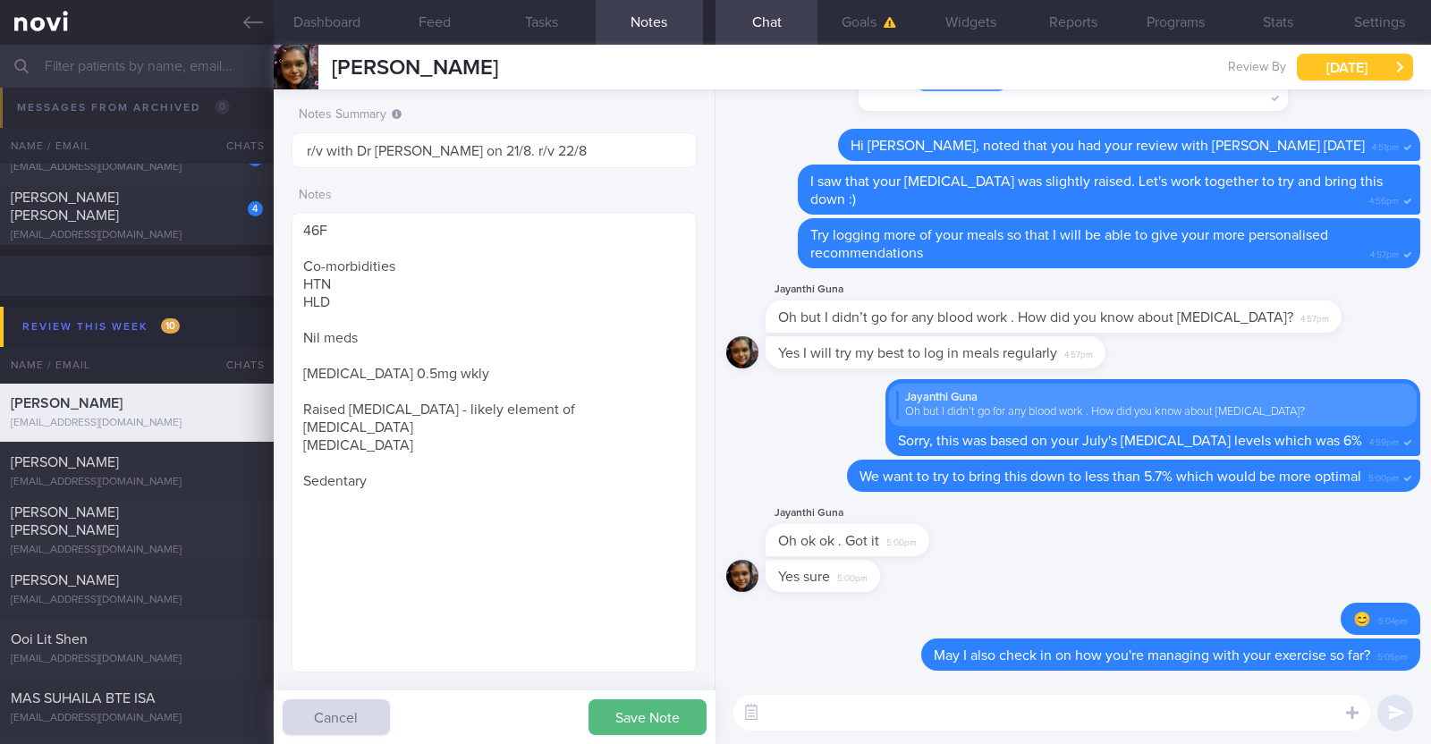
click at [1381, 70] on button "[DATE]" at bounding box center [1355, 67] width 116 height 27
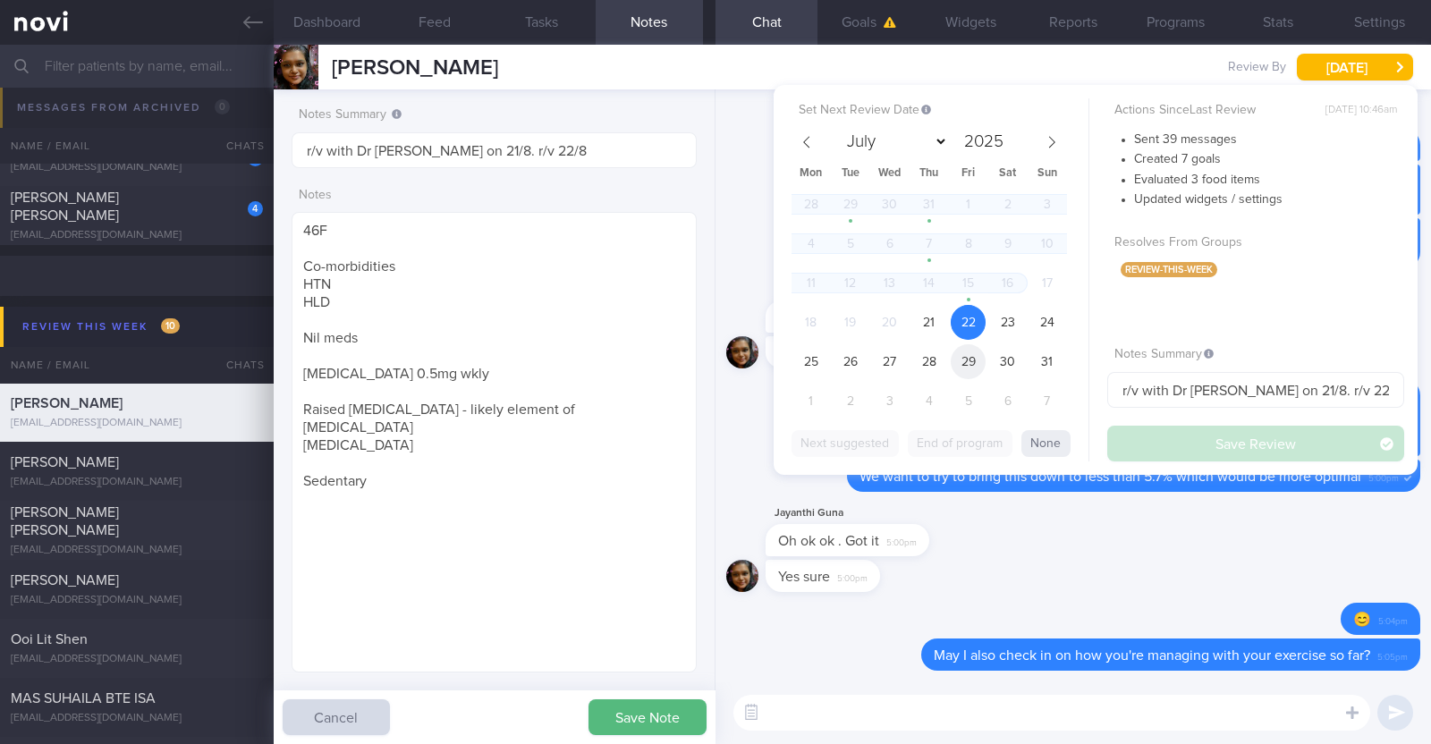
click at [974, 360] on span "29" at bounding box center [968, 361] width 35 height 35
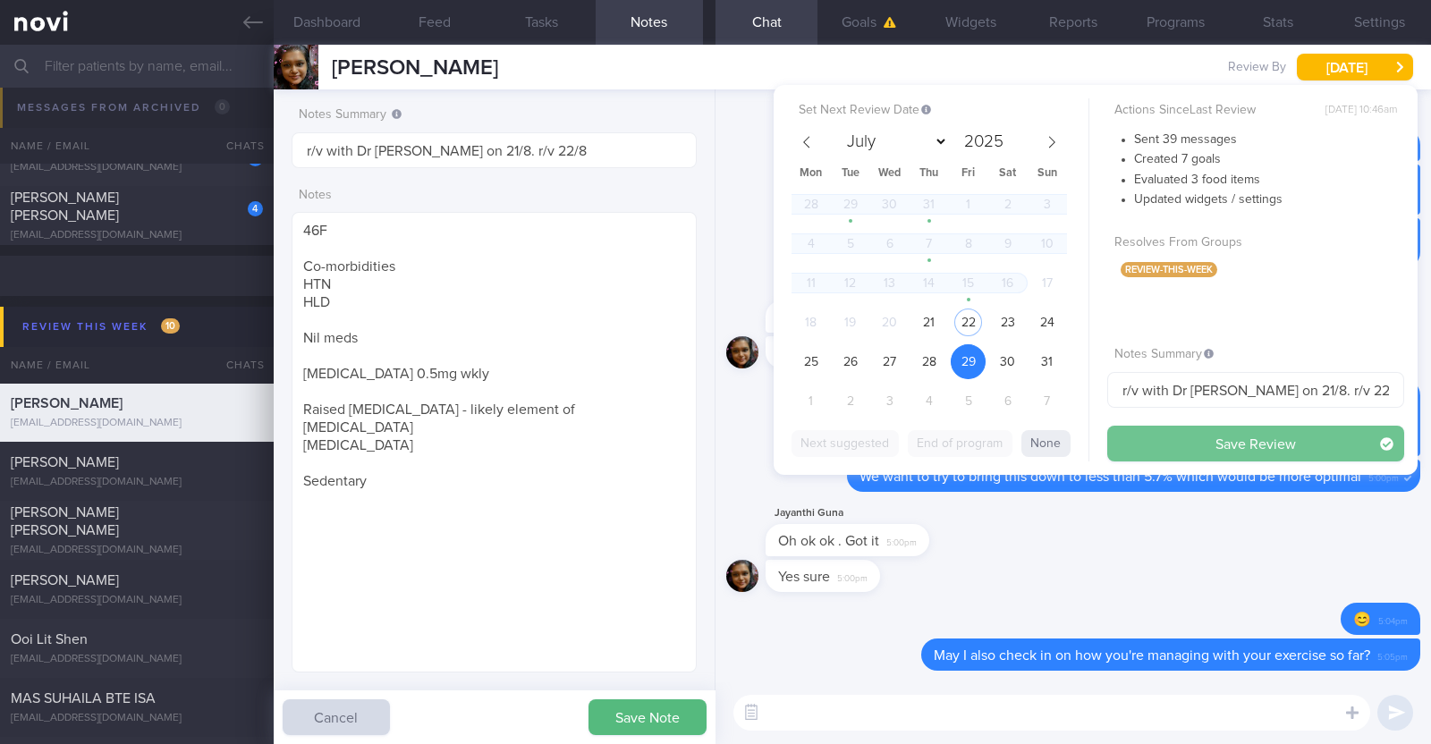
click at [1150, 443] on button "Save Review" at bounding box center [1256, 444] width 297 height 36
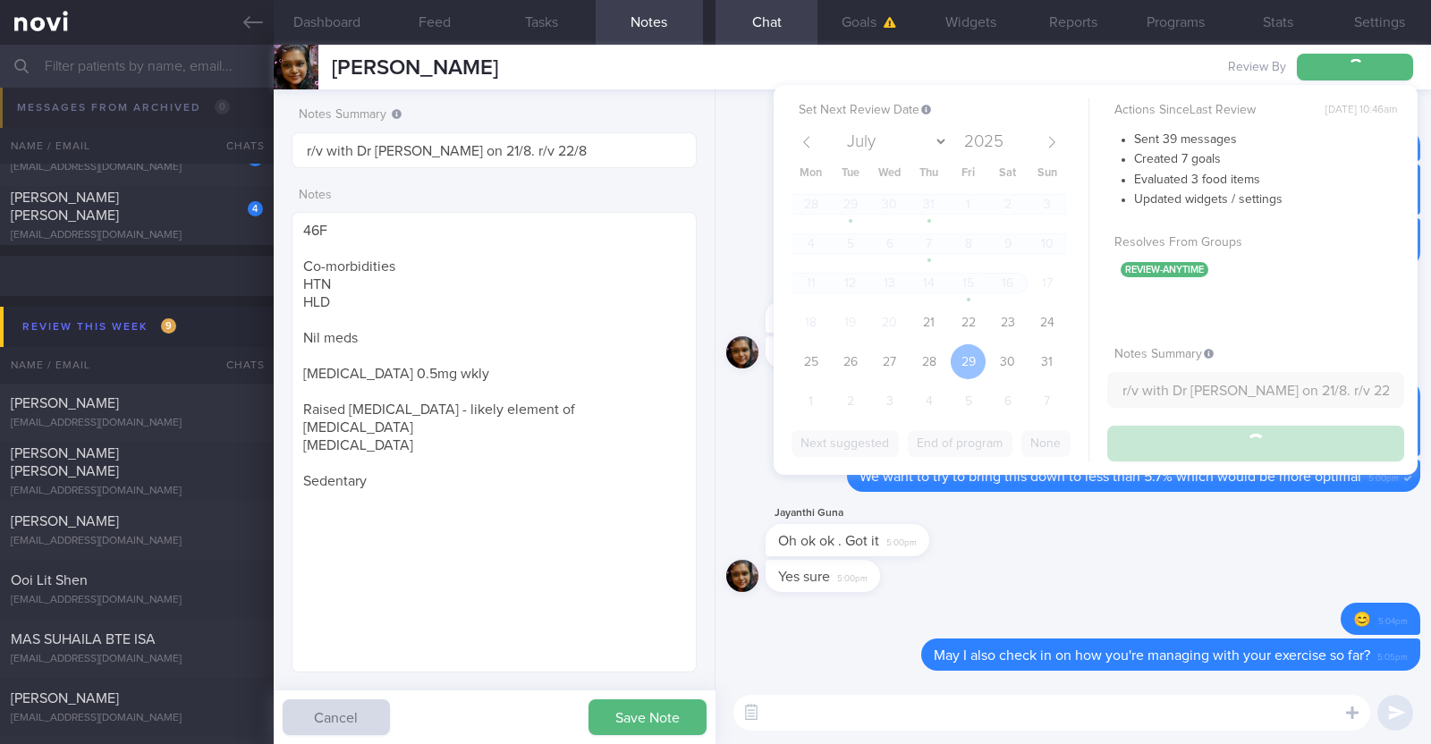
type textarea "46F Co-morbidities HTN HLD Nil meds Wegovy 0.25mg wkly Sedentary"
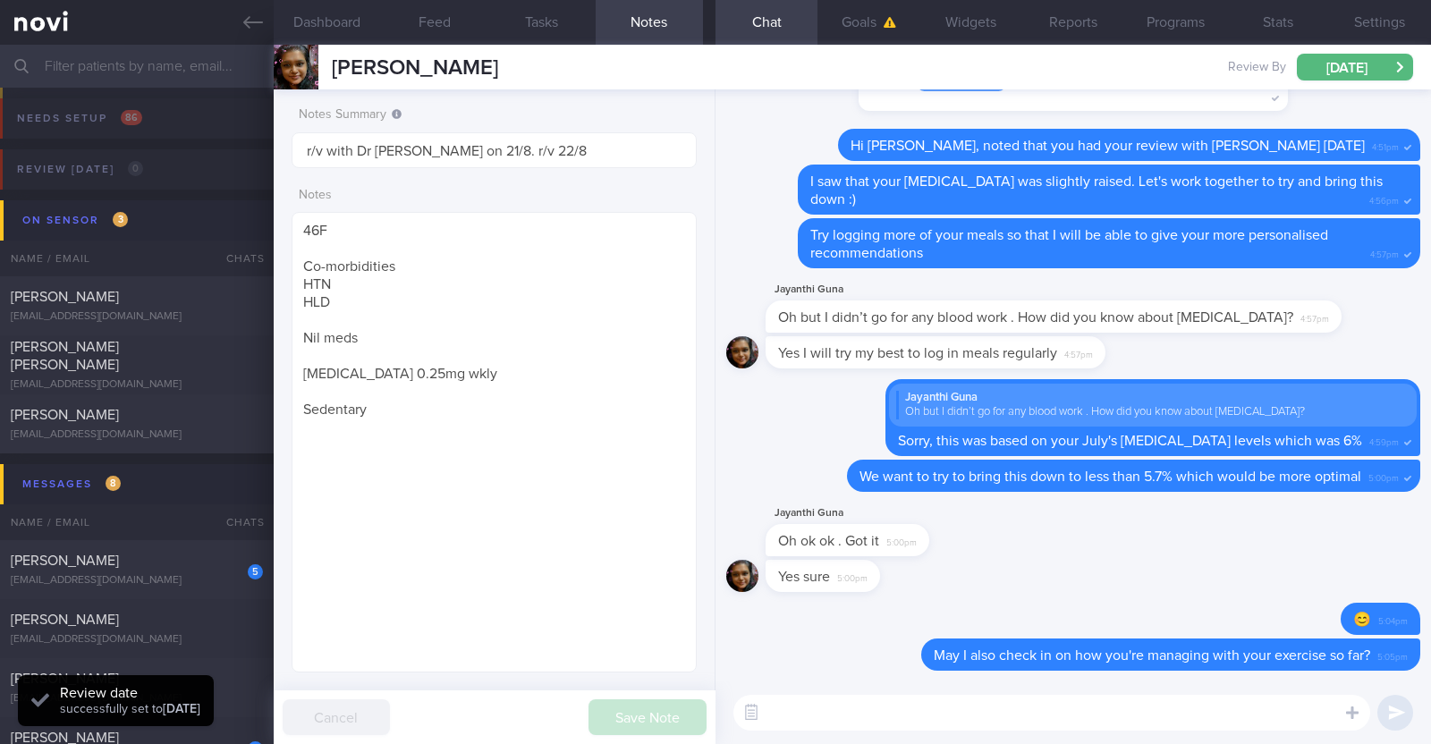
select select "7"
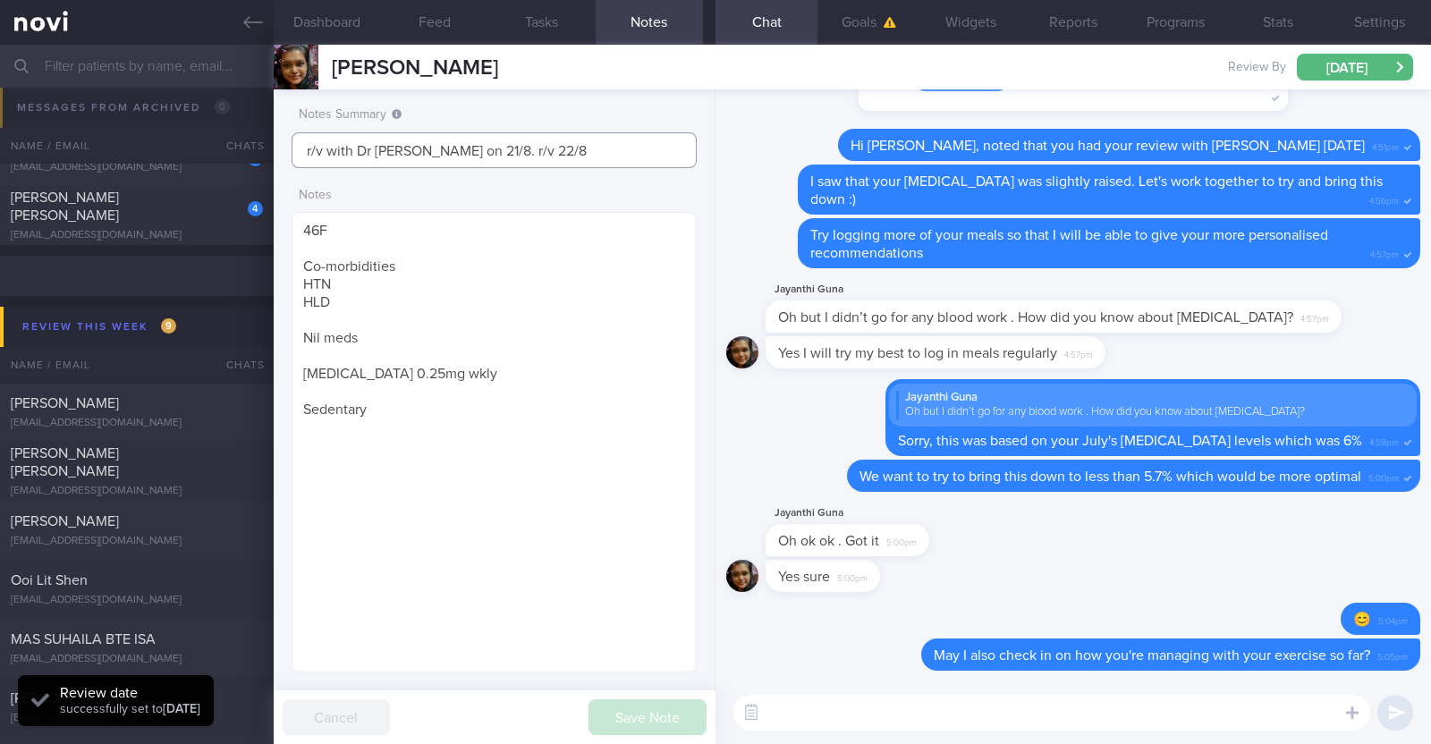
click at [479, 145] on input "r/v with Dr [PERSON_NAME] on 21/8. r/v 22/8" at bounding box center [494, 150] width 405 height 36
drag, startPoint x: 438, startPoint y: 144, endPoint x: 256, endPoint y: 148, distance: 182.5
click at [256, 148] on div "Patients New Users Coaches Assigned patients Assigned patients All active patie…" at bounding box center [715, 395] width 1431 height 700
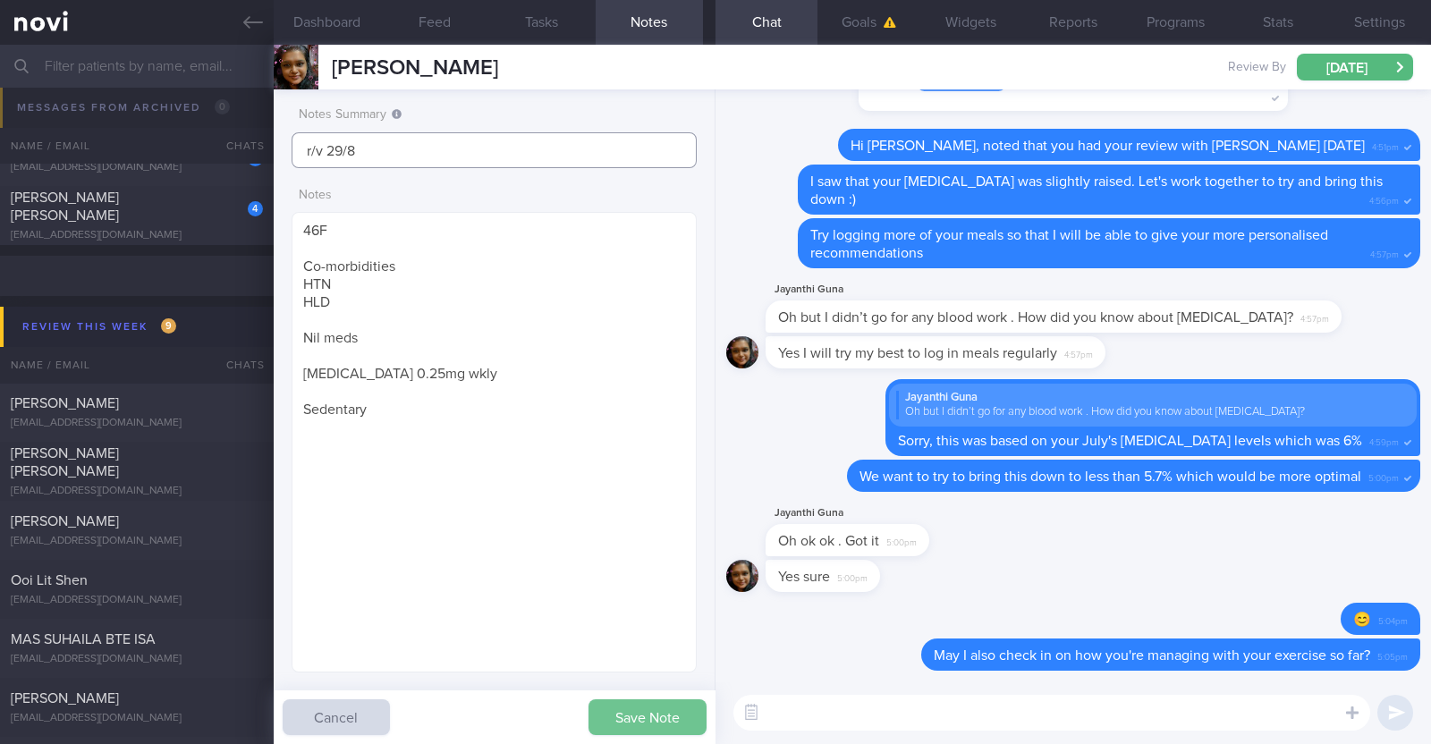
type input "r/v 29/8"
click at [644, 711] on button "Save Note" at bounding box center [648, 718] width 118 height 36
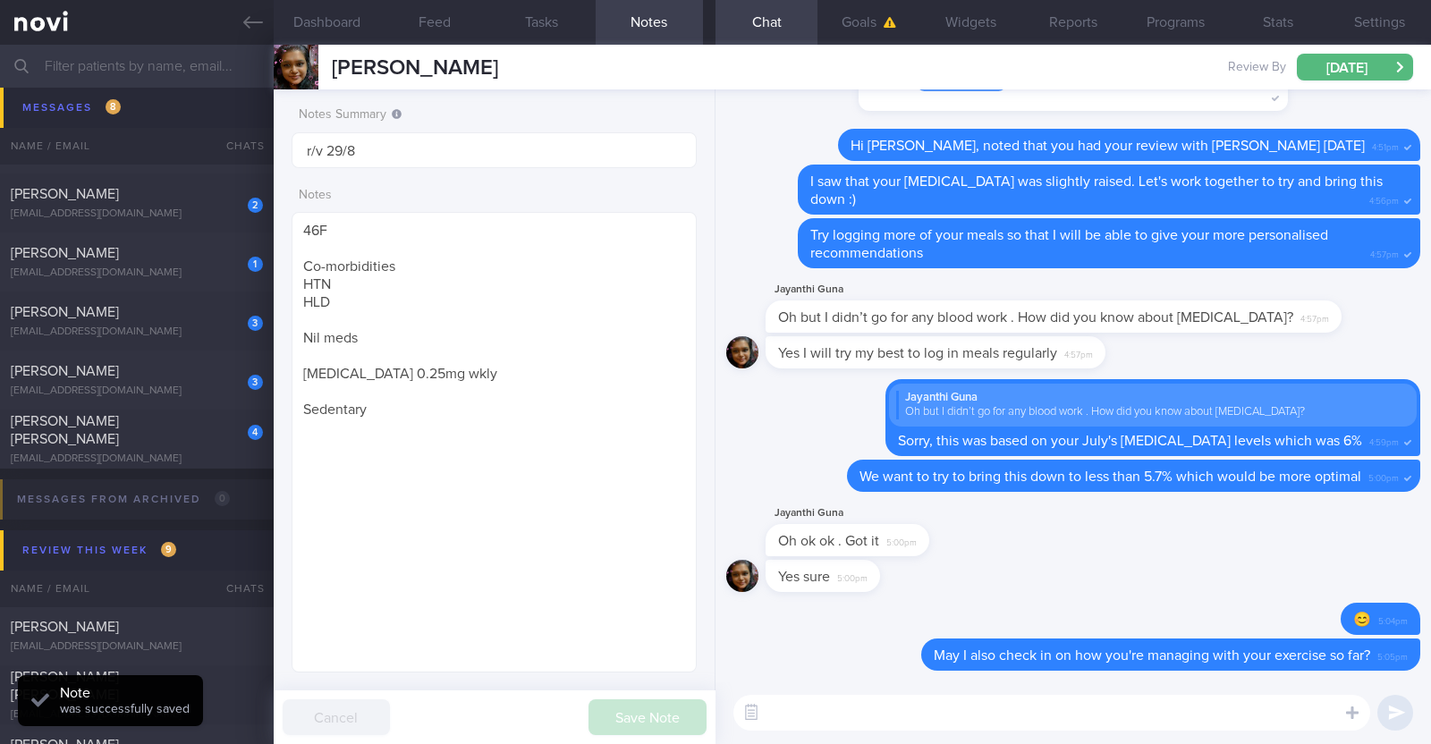
scroll to position [432, 0]
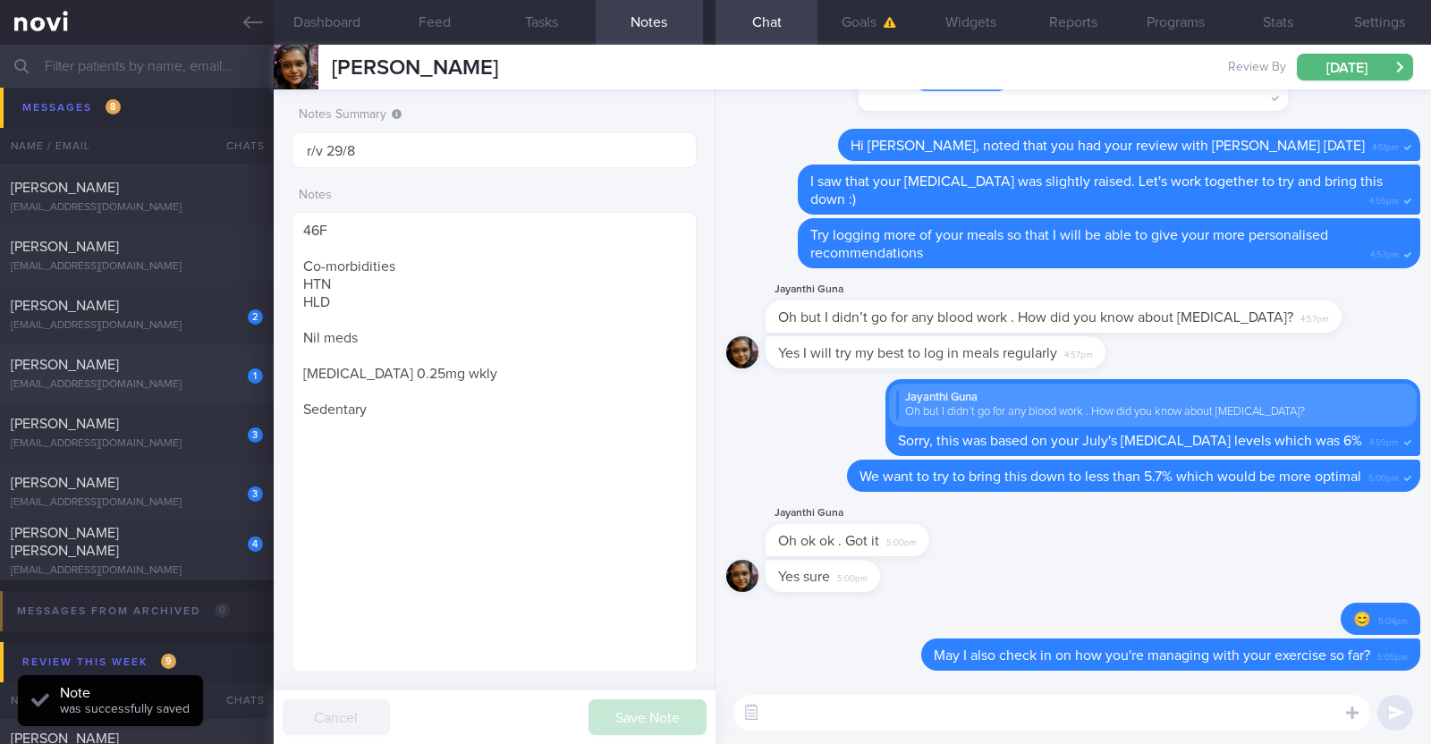
click at [192, 380] on div "joishpaul@gmail.com" at bounding box center [137, 384] width 252 height 13
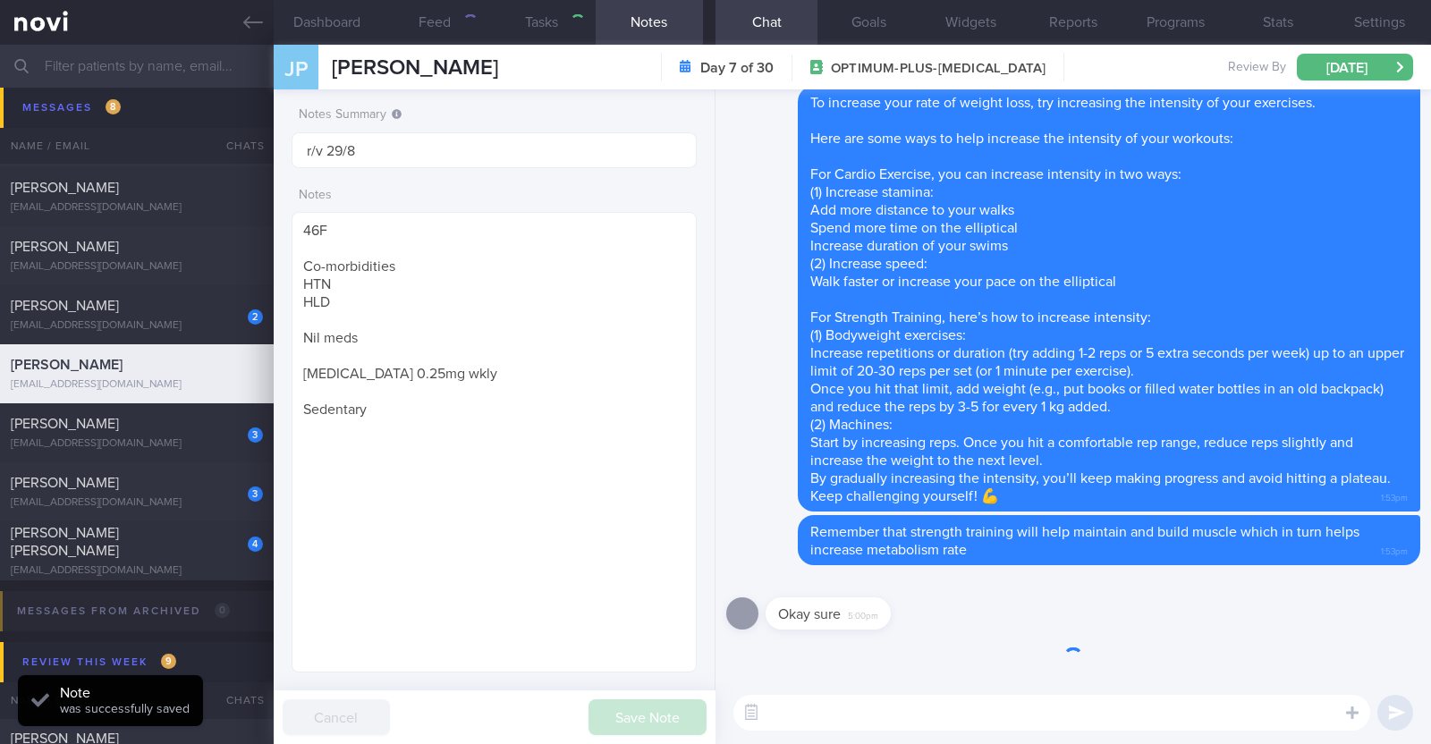
type input "Staying on OP+ after r/v with Dr JJ"
type textarea "44M Comorbidities: DM HTN HLD Hepatic steatosis Gout Androgenetic alopecia s/p …"
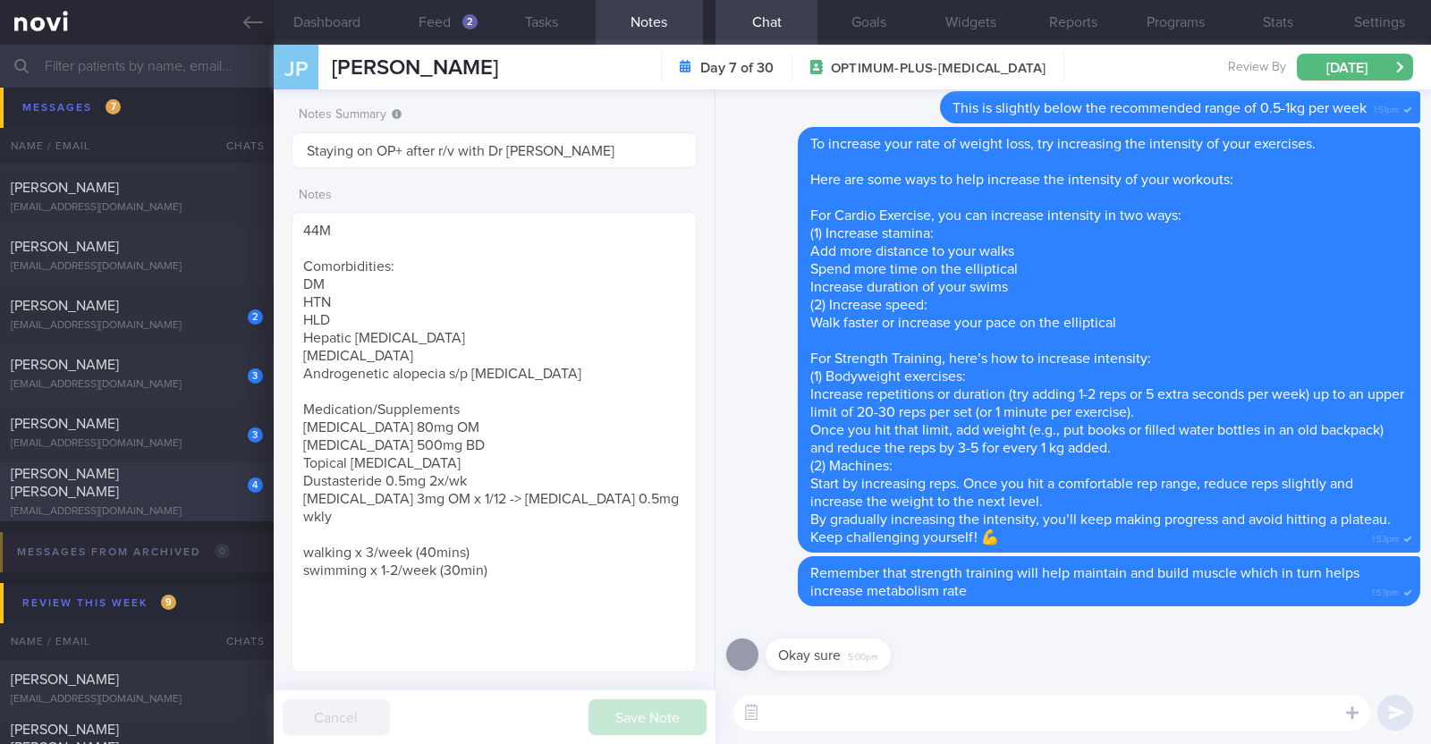
click at [166, 494] on div "4 Zarina Yamaguchi Roberson zarina.yamaguchi@gmail.com" at bounding box center [137, 492] width 274 height 54
type textarea "44F Comorbidities: Asthma Gastritis - H pylori eGD on 5/4/2025: stomach pangast…"
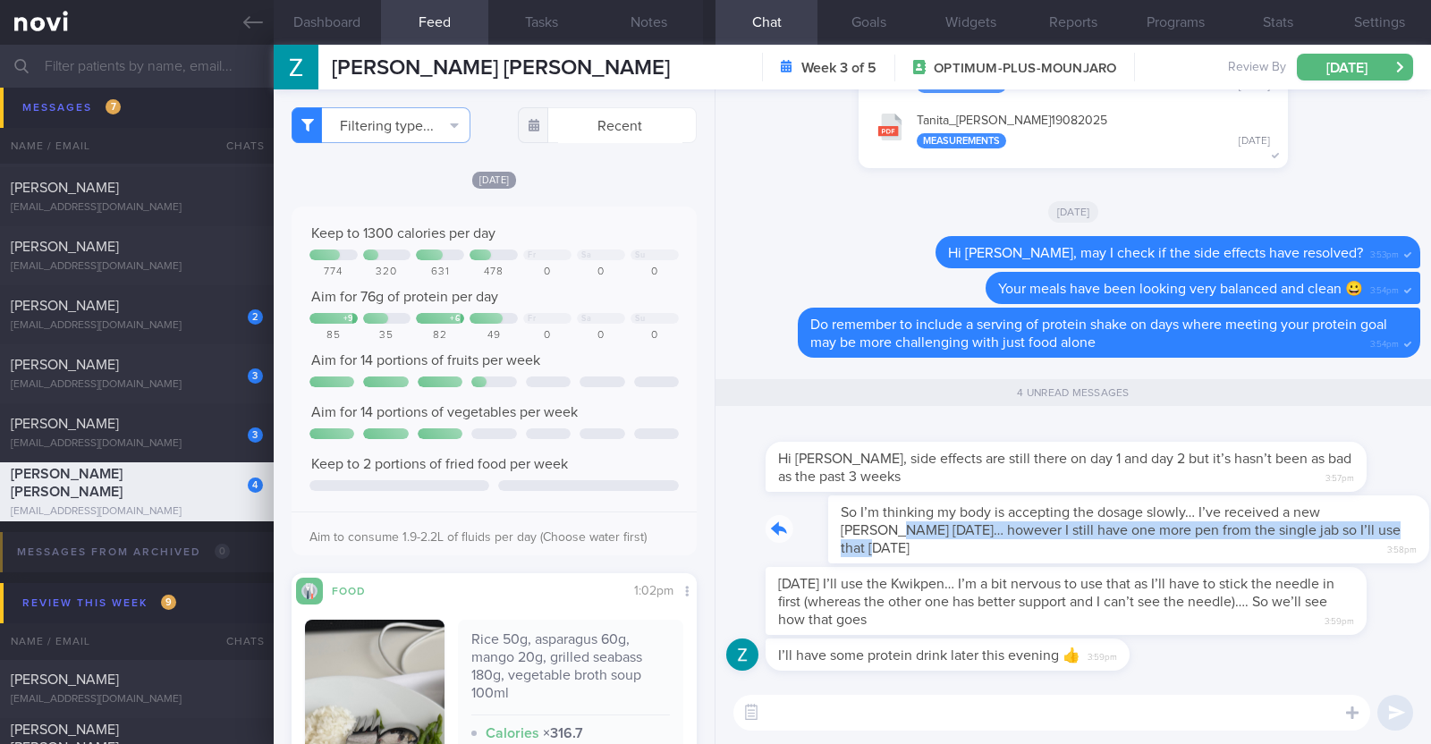
drag, startPoint x: 1334, startPoint y: 521, endPoint x: 1431, endPoint y: 525, distance: 96.7
click at [1431, 525] on div "I’ll have some protein drink later this evening 👍 3:59pm Next Sunday I’ll use t…" at bounding box center [1074, 385] width 716 height 592
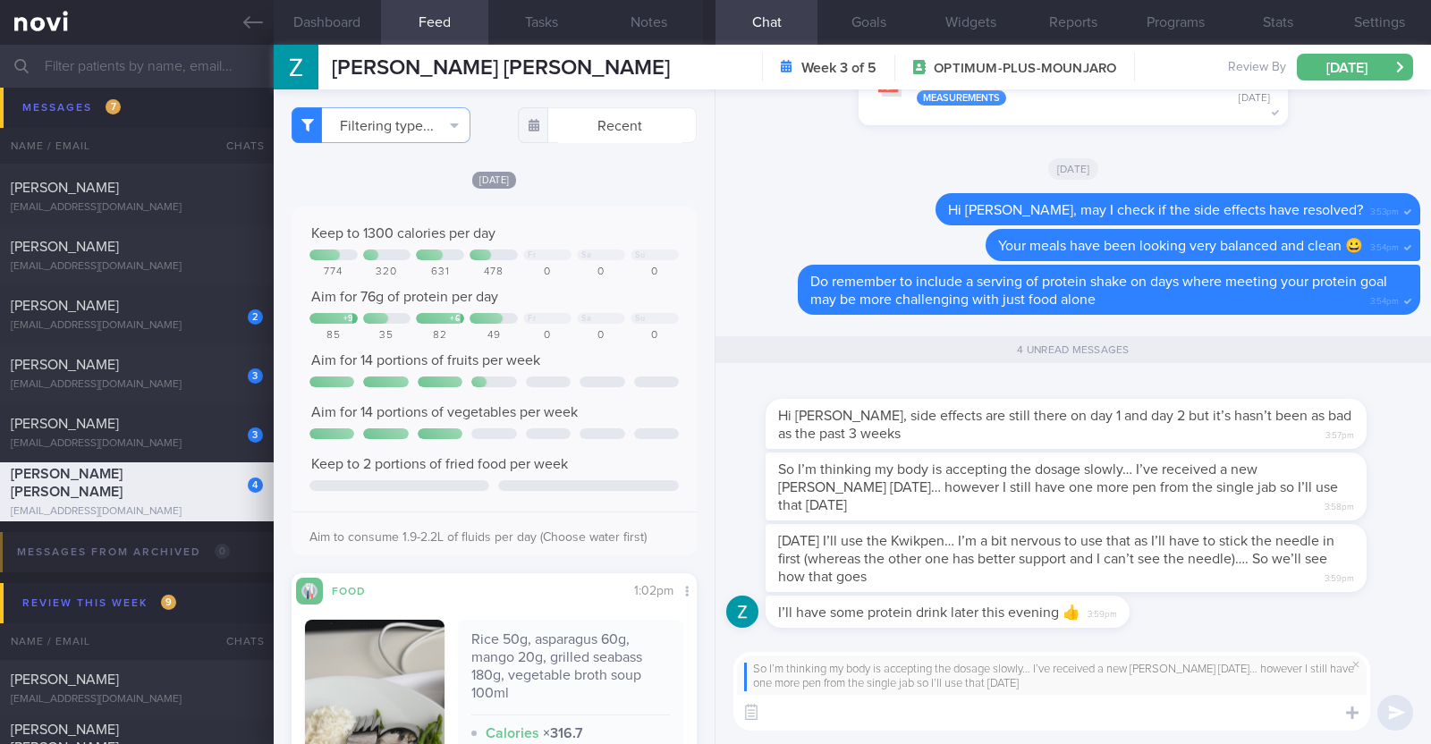
click at [967, 723] on textarea at bounding box center [1052, 713] width 637 height 36
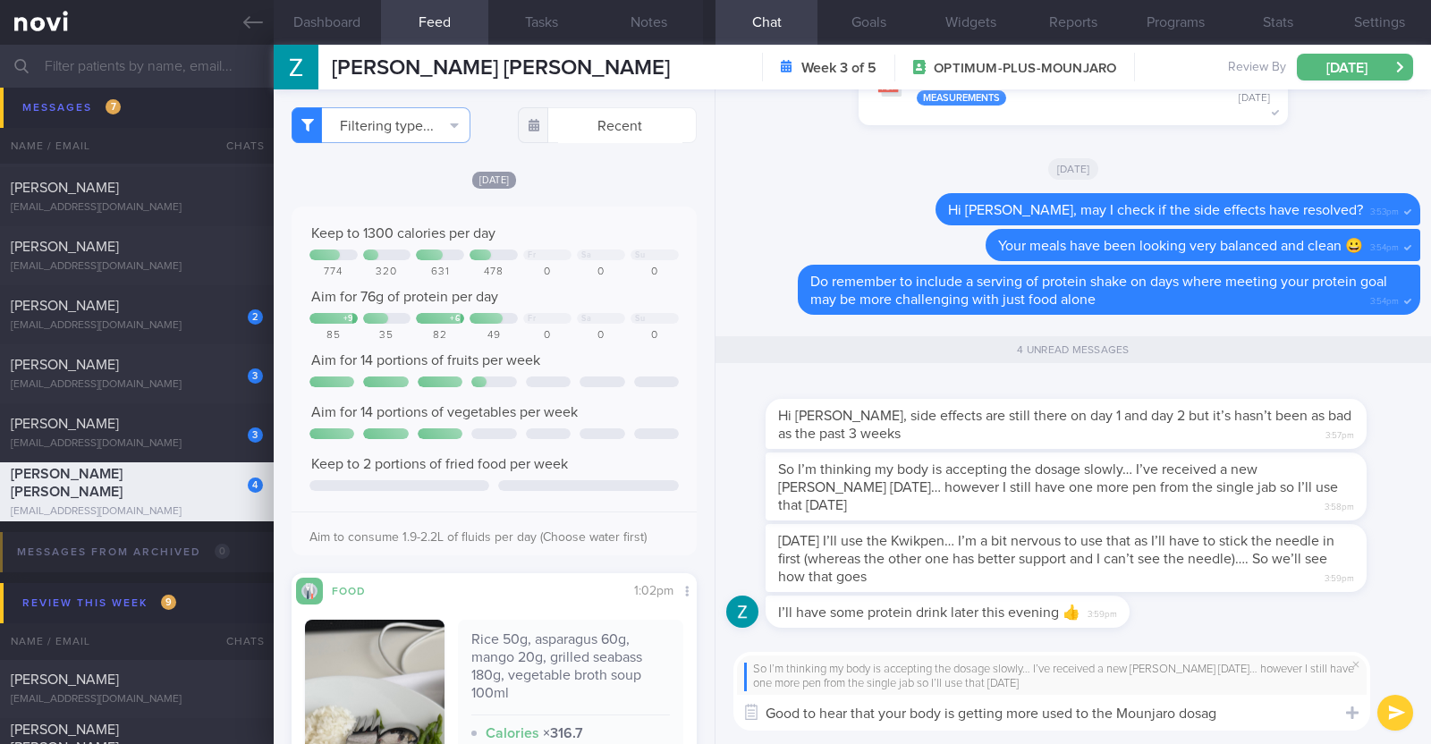
type textarea "Good to hear that your body is getting more used to the Mounjaro dosage"
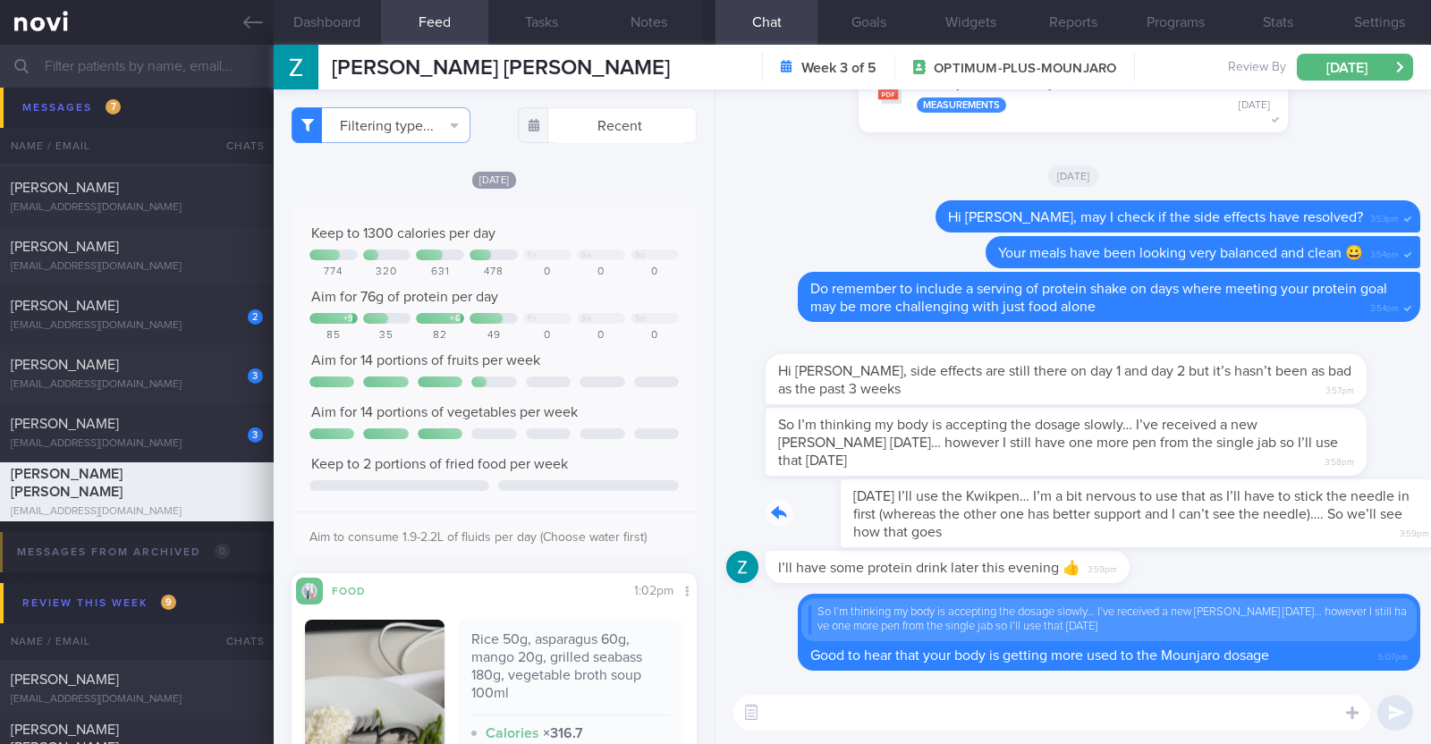
drag, startPoint x: 1252, startPoint y: 531, endPoint x: 1414, endPoint y: 532, distance: 161.0
click at [1414, 532] on div "Delete So I’m thinking my body is accepting the dosage slowly… I’ve received a …" at bounding box center [1074, 385] width 716 height 592
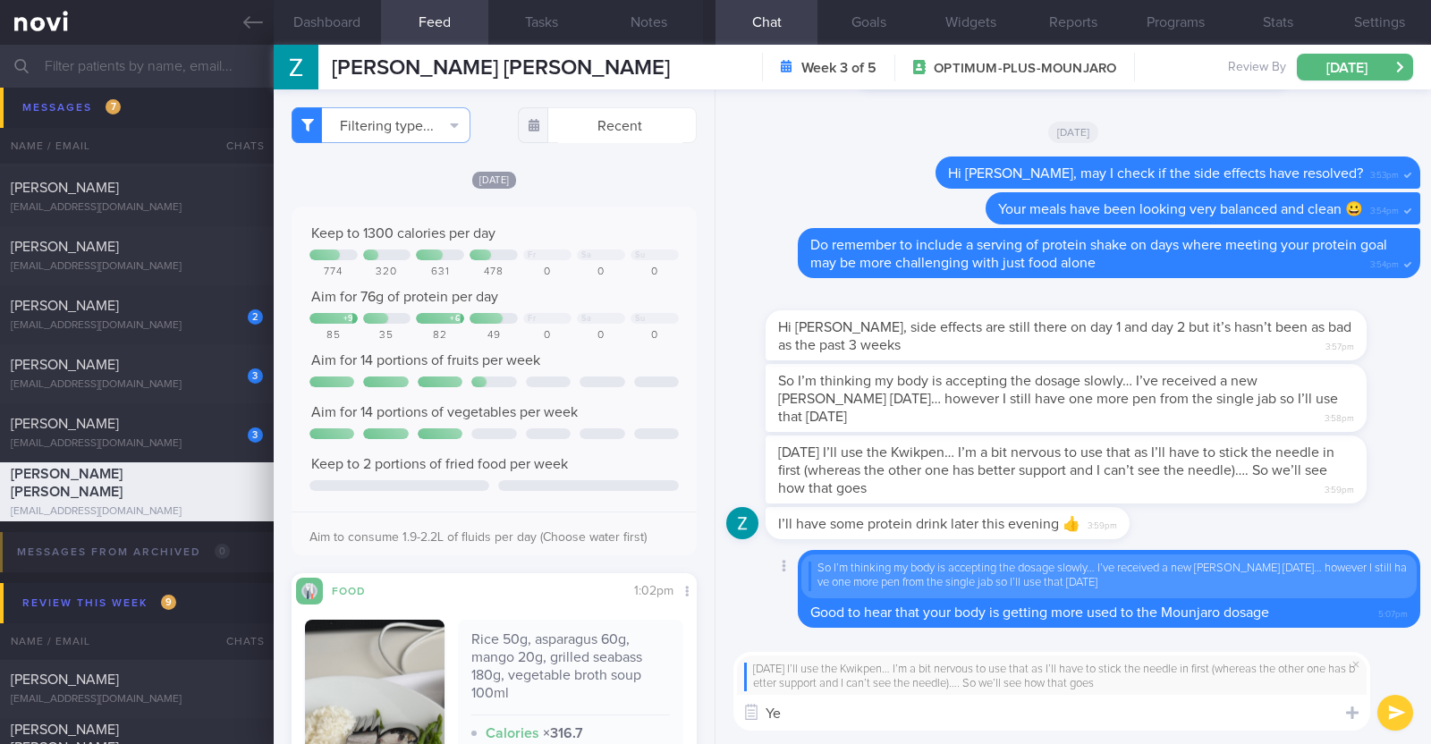
type textarea "Y"
type textarea "I"
click at [1000, 713] on textarea "I understand that using a new device can be a bit daunting" at bounding box center [1052, 713] width 637 height 36
click at [1234, 704] on textarea "I understand that using a new device for the first time can be a bit daunting" at bounding box center [1052, 713] width 637 height 36
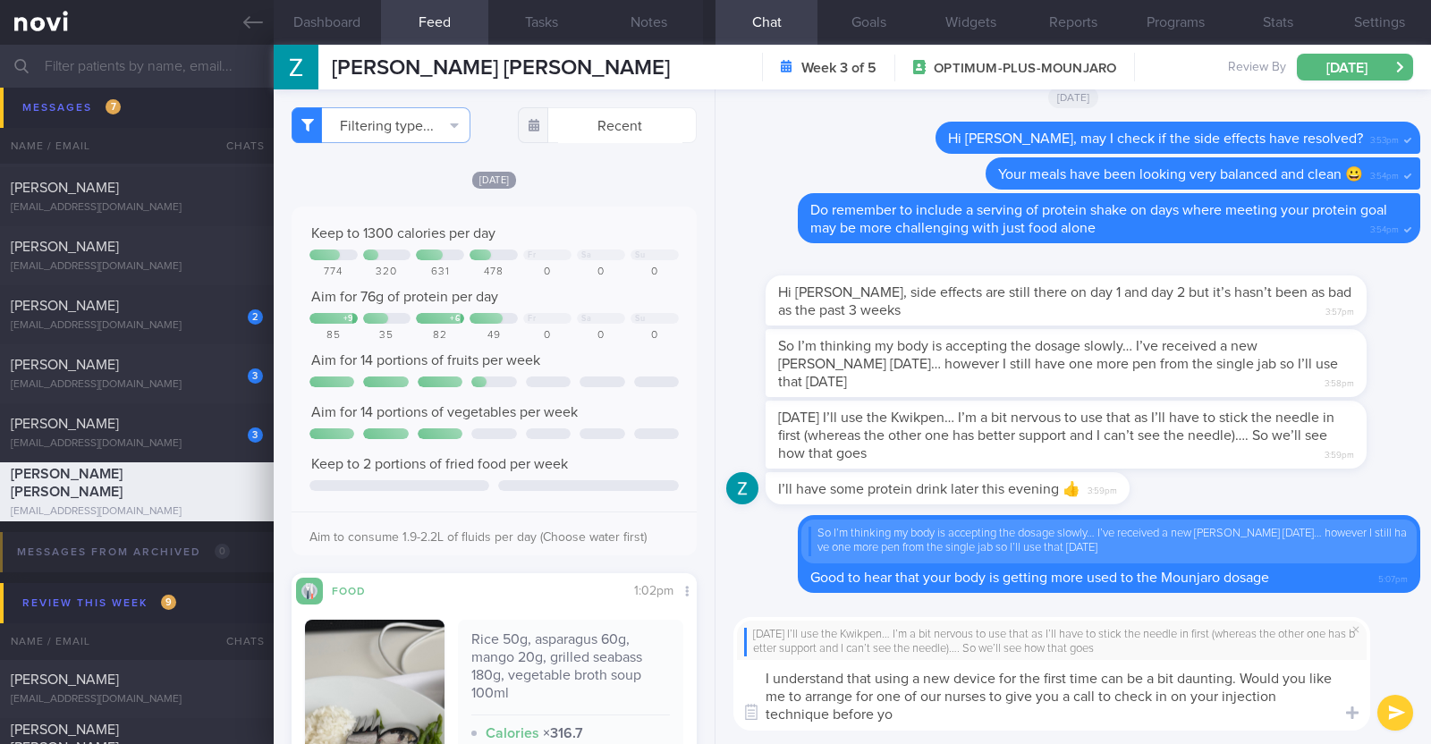
type textarea "I understand that using a new device for the first time can be a bit daunting. …"
drag, startPoint x: 876, startPoint y: 696, endPoint x: 706, endPoint y: 644, distance: 177.7
click at [706, 644] on div "Dashboard Feed Tasks Notes Chat Goals Widgets Reports Programs Stats Settings Z…" at bounding box center [853, 395] width 1158 height 700
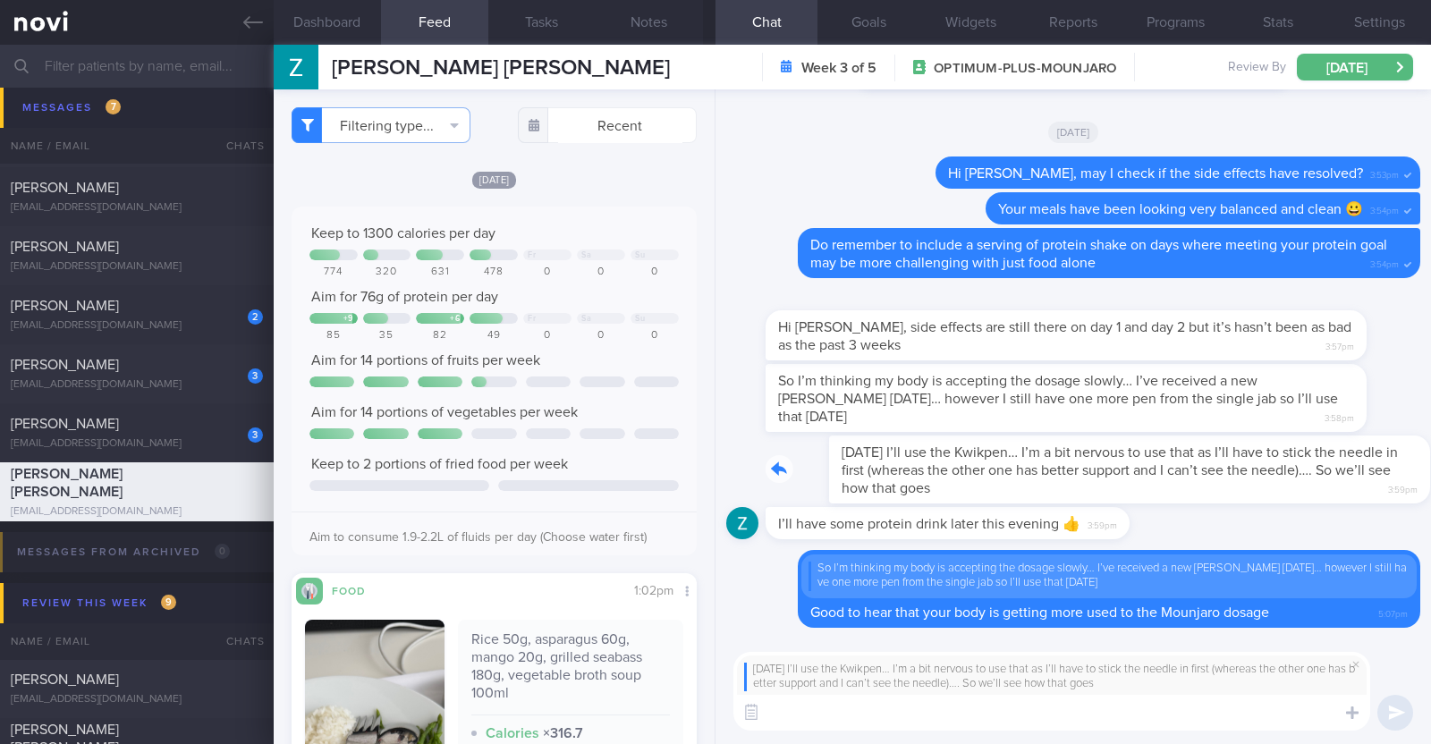
drag, startPoint x: 1329, startPoint y: 458, endPoint x: 1431, endPoint y: 449, distance: 102.4
click at [1431, 449] on div "Delete So I’m thinking my body is accepting the dosage slowly… I’ve received a …" at bounding box center [1074, 363] width 716 height 549
click at [945, 714] on textarea at bounding box center [1052, 713] width 637 height 36
paste textarea "I understand that using a new device for the first time can be a bit daunting. …"
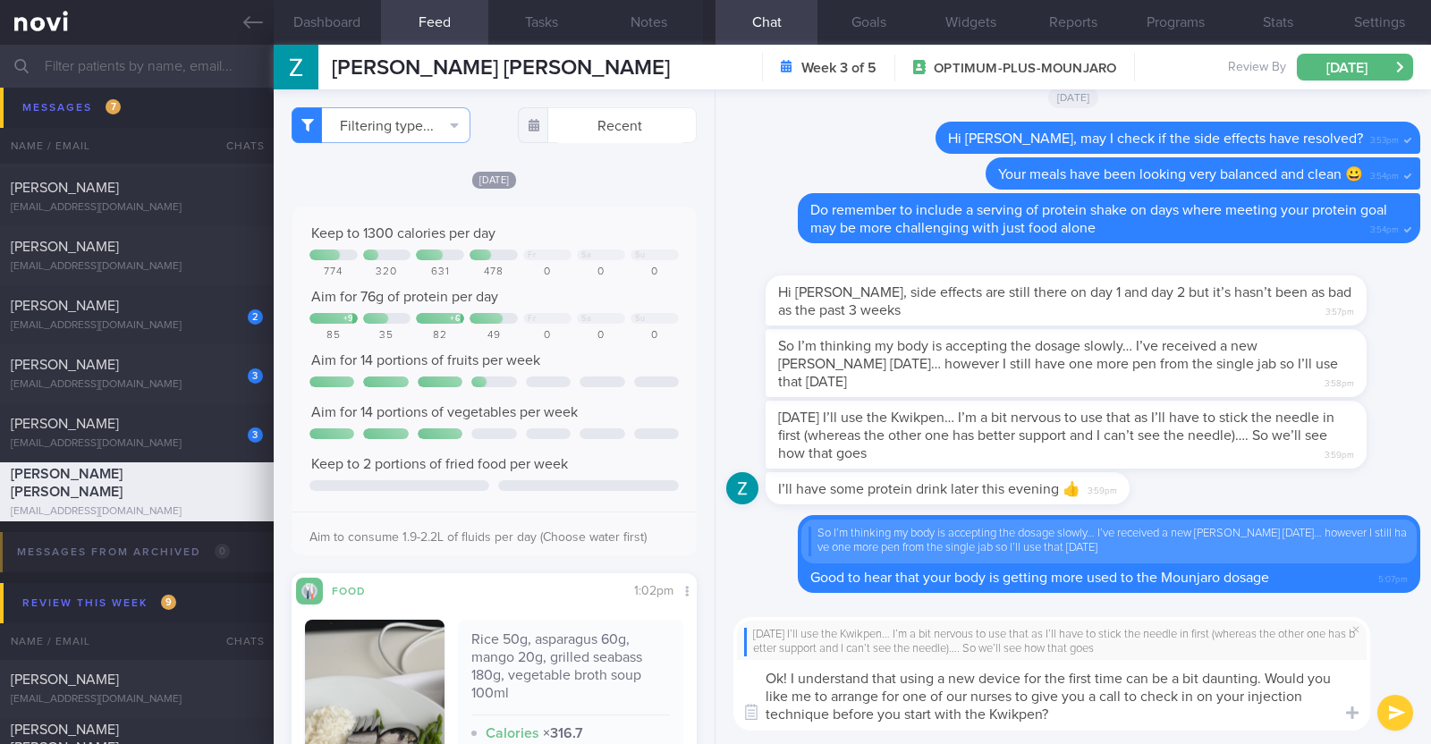
click at [1127, 693] on textarea "Ok! I understand that using a new device for the first time can be a bit daunti…" at bounding box center [1052, 695] width 637 height 71
type textarea "Ok! I understand that using a new device for the first time can be a bit daunti…"
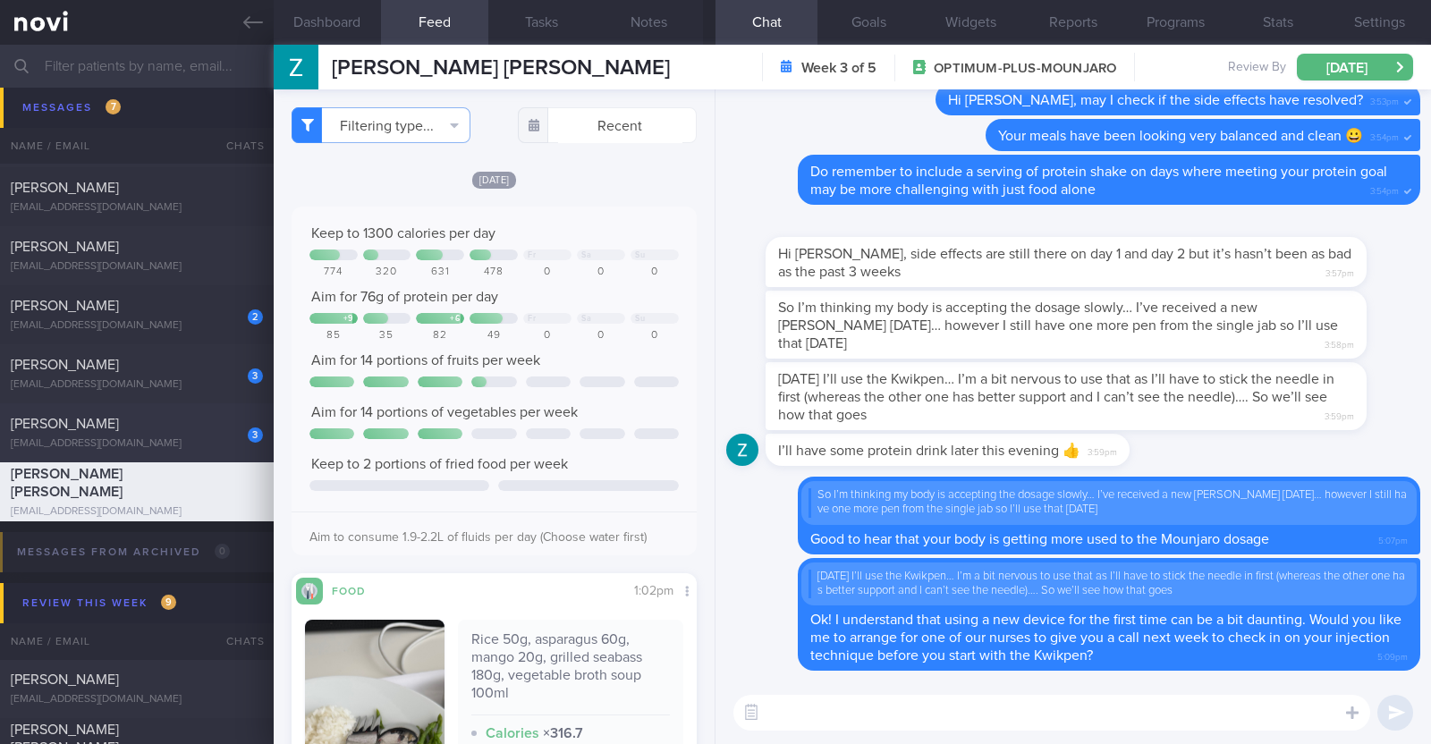
click at [224, 422] on div "3" at bounding box center [243, 429] width 39 height 28
type textarea "45F Comorbidities: Borderline HTN Vit D deficiency Fatty liver Medication/ Supp…"
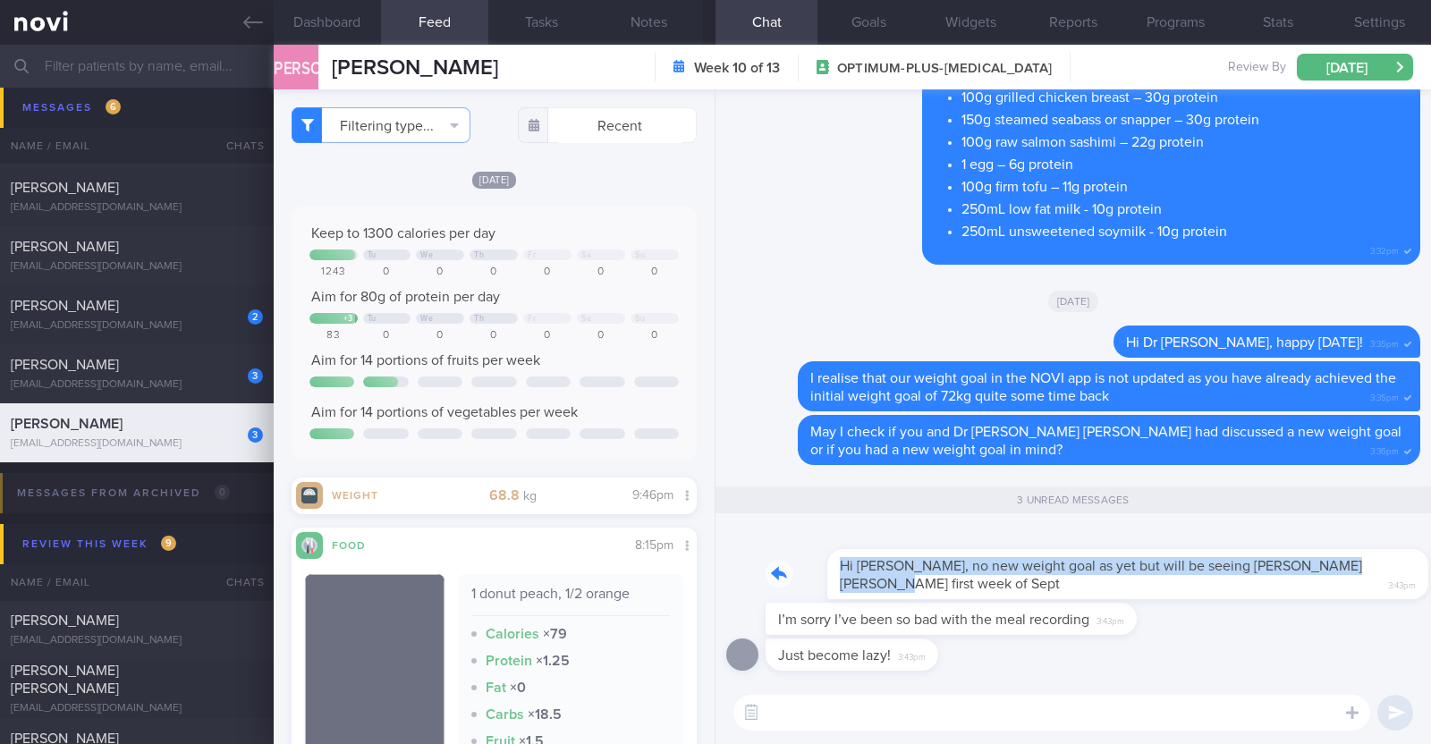
drag, startPoint x: 1338, startPoint y: 566, endPoint x: 1431, endPoint y: 570, distance: 92.2
click at [1431, 570] on div "Just become lazy! 3:43pm I’m sorry I’ve been so bad with the meal recording 3:4…" at bounding box center [1074, 385] width 716 height 592
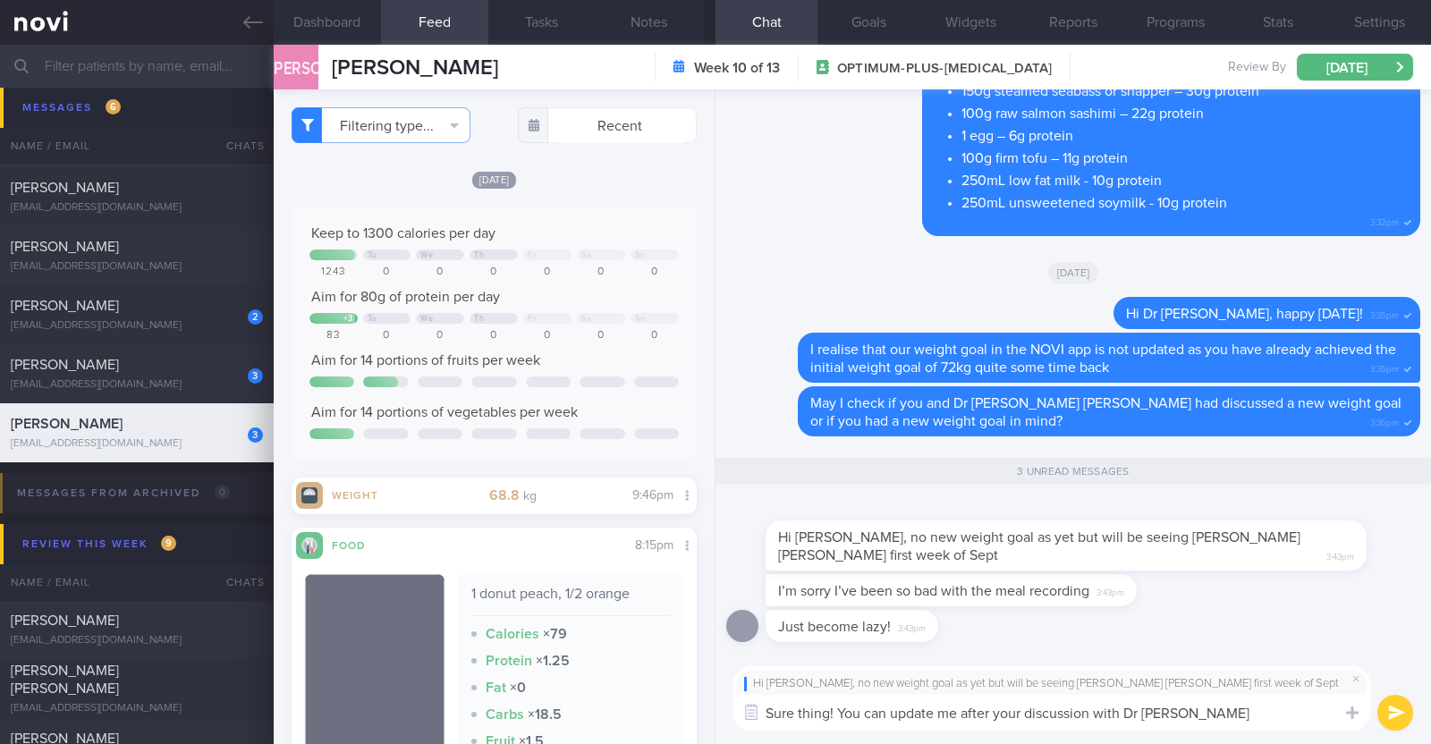
click at [1162, 709] on textarea "Sure thing! You can update me after your discussion with Dr SUe Anne" at bounding box center [1052, 713] width 637 height 36
click at [1228, 712] on textarea "Sure thing! You can update me after your discussion with Dr Sue Anne" at bounding box center [1052, 713] width 637 height 36
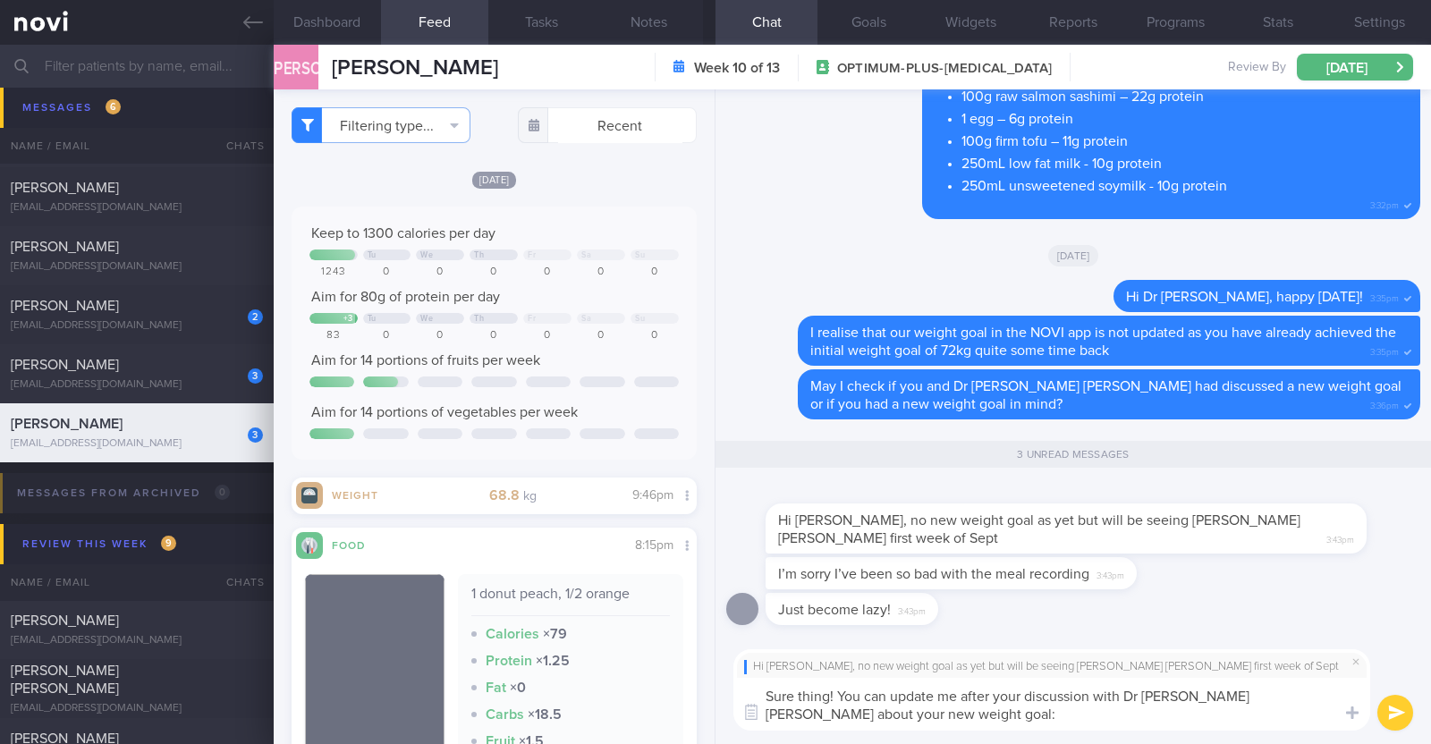
type textarea "Sure thing! You can update me after your discussion with Dr Sue Anne about your…"
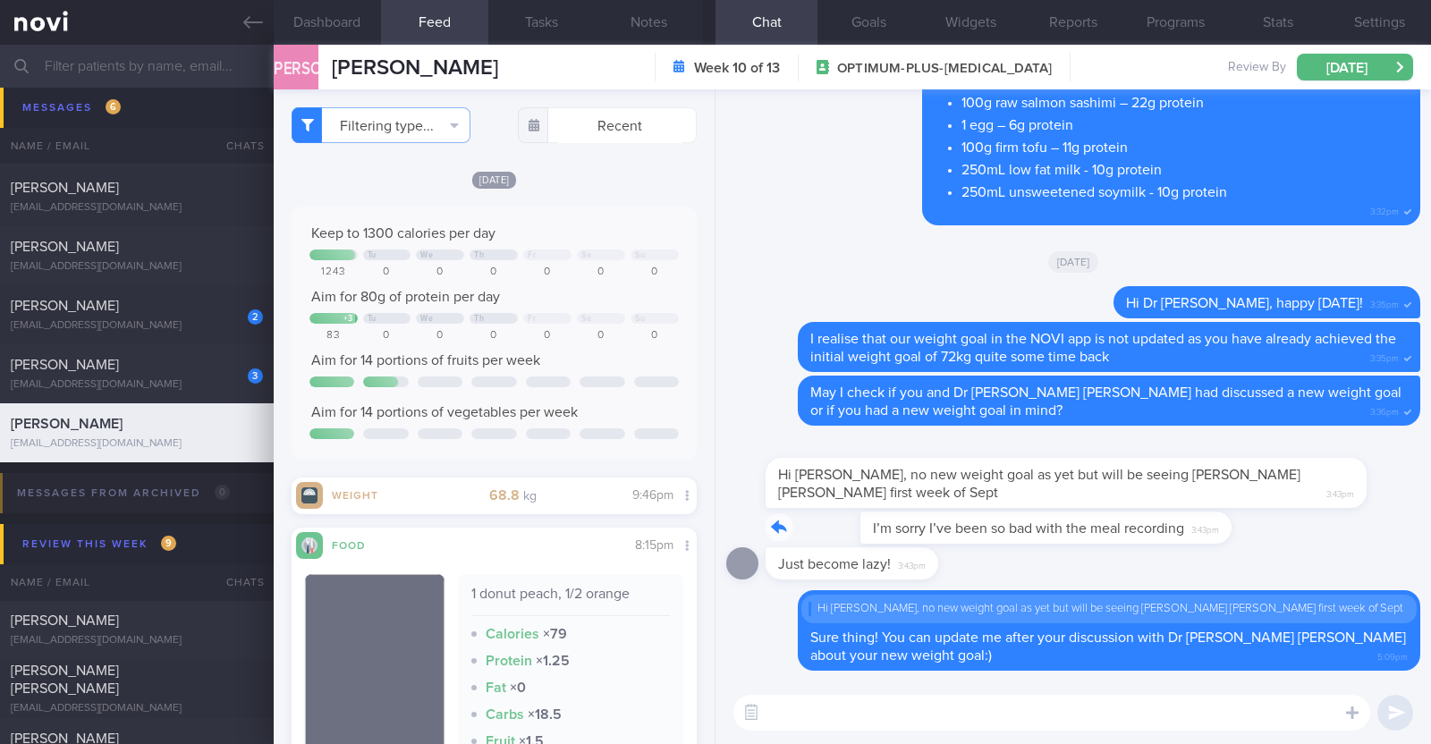
drag, startPoint x: 1135, startPoint y: 531, endPoint x: 1430, endPoint y: 524, distance: 294.4
click at [1430, 524] on div "Delete Hi Charlotte, no new weight goal as yet but will be seeing Sue Anne firs…" at bounding box center [1074, 385] width 716 height 592
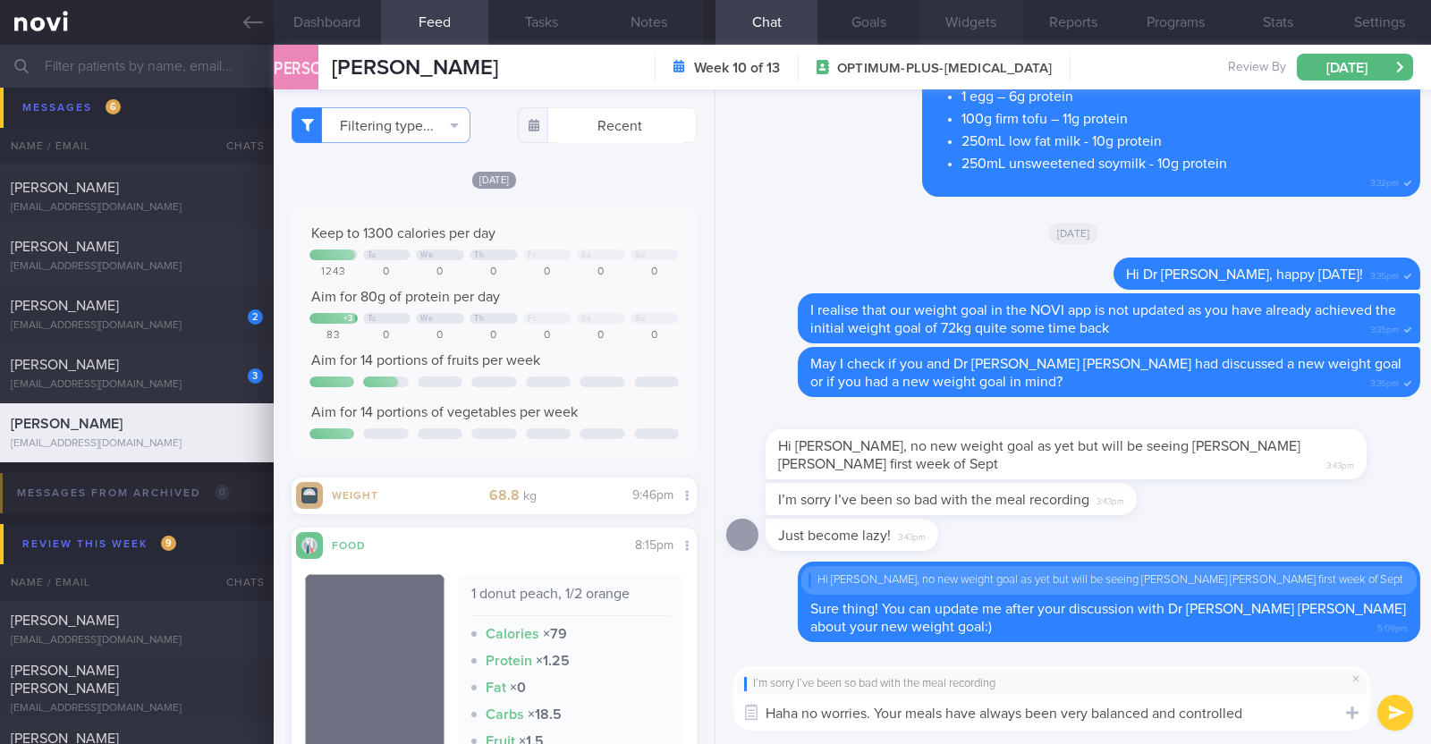
paste textarea "👍"
type textarea "Haha no worries. Your meals have always been very balanced and controlled 👍"
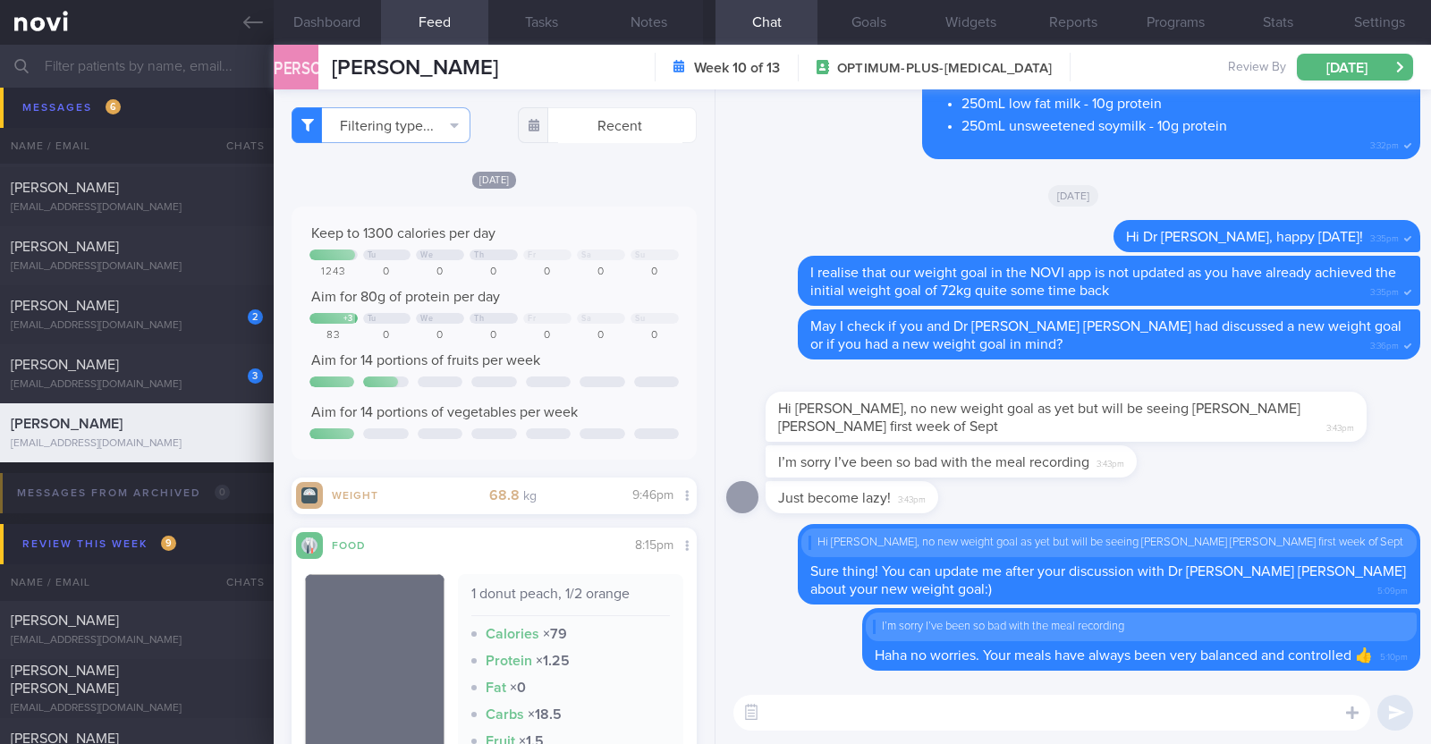
click at [809, 707] on textarea at bounding box center [1052, 713] width 637 height 36
type textarea "I"
click at [121, 373] on div "3 Irshah Iraimi heyirshah@gmail.com" at bounding box center [137, 374] width 274 height 36
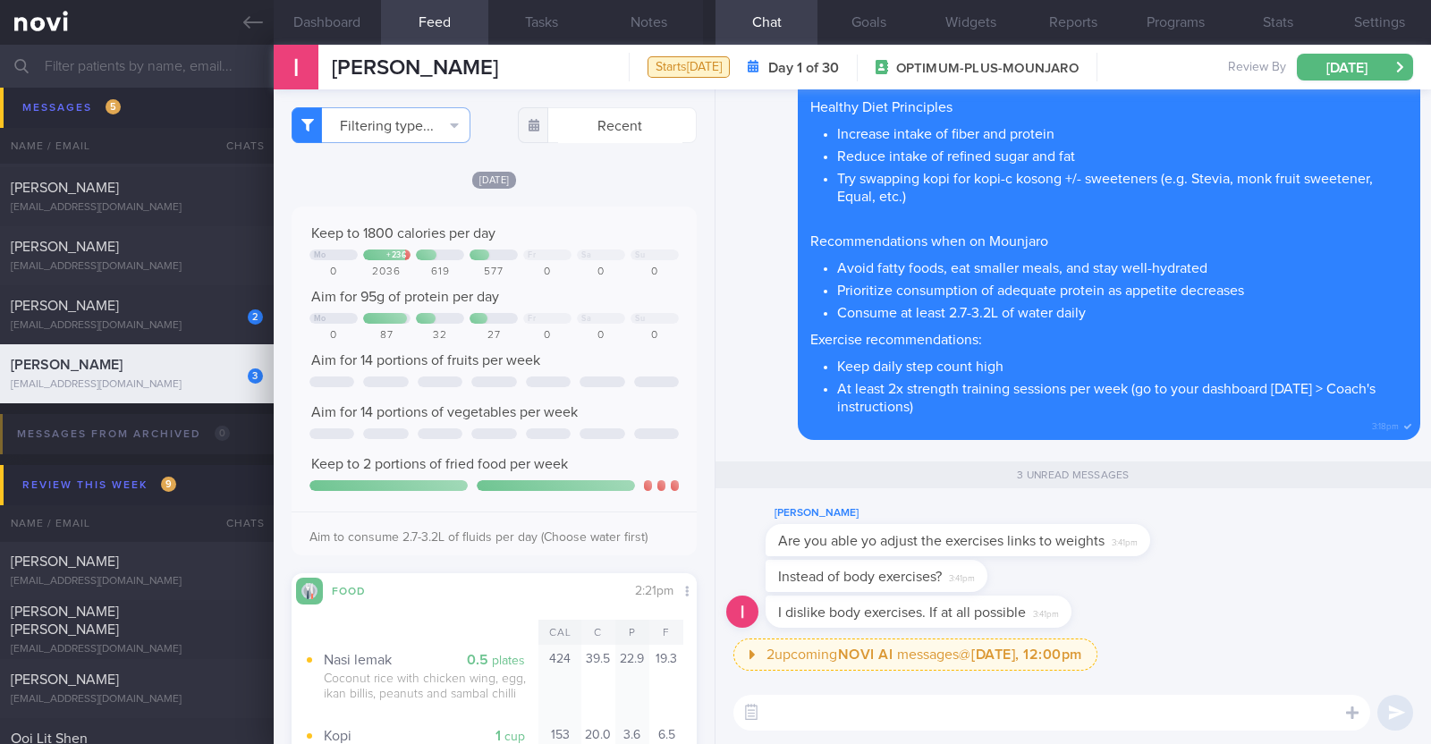
click at [978, 705] on textarea at bounding box center [1052, 713] width 637 height 36
type textarea "I"
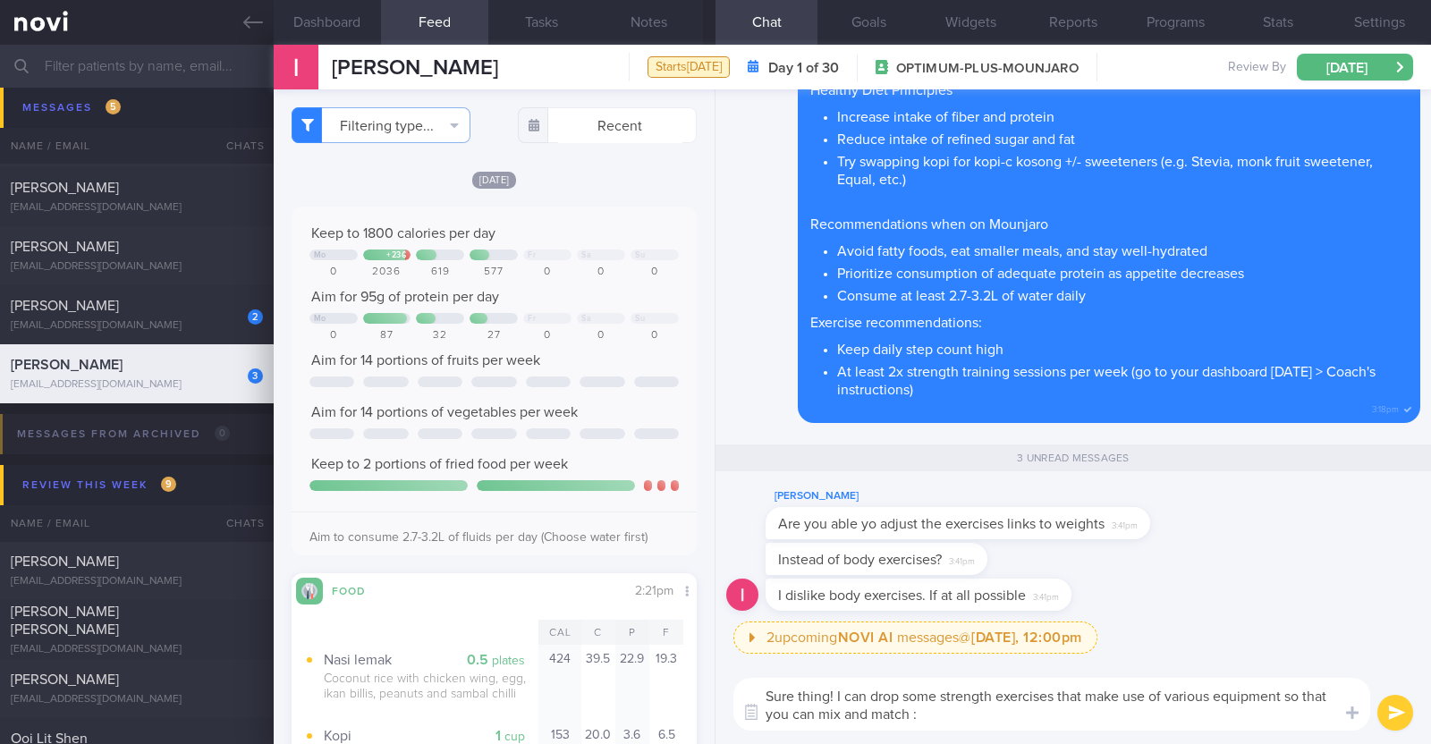
type textarea "Sure thing! I can drop some strength exercises that make use of various equipme…"
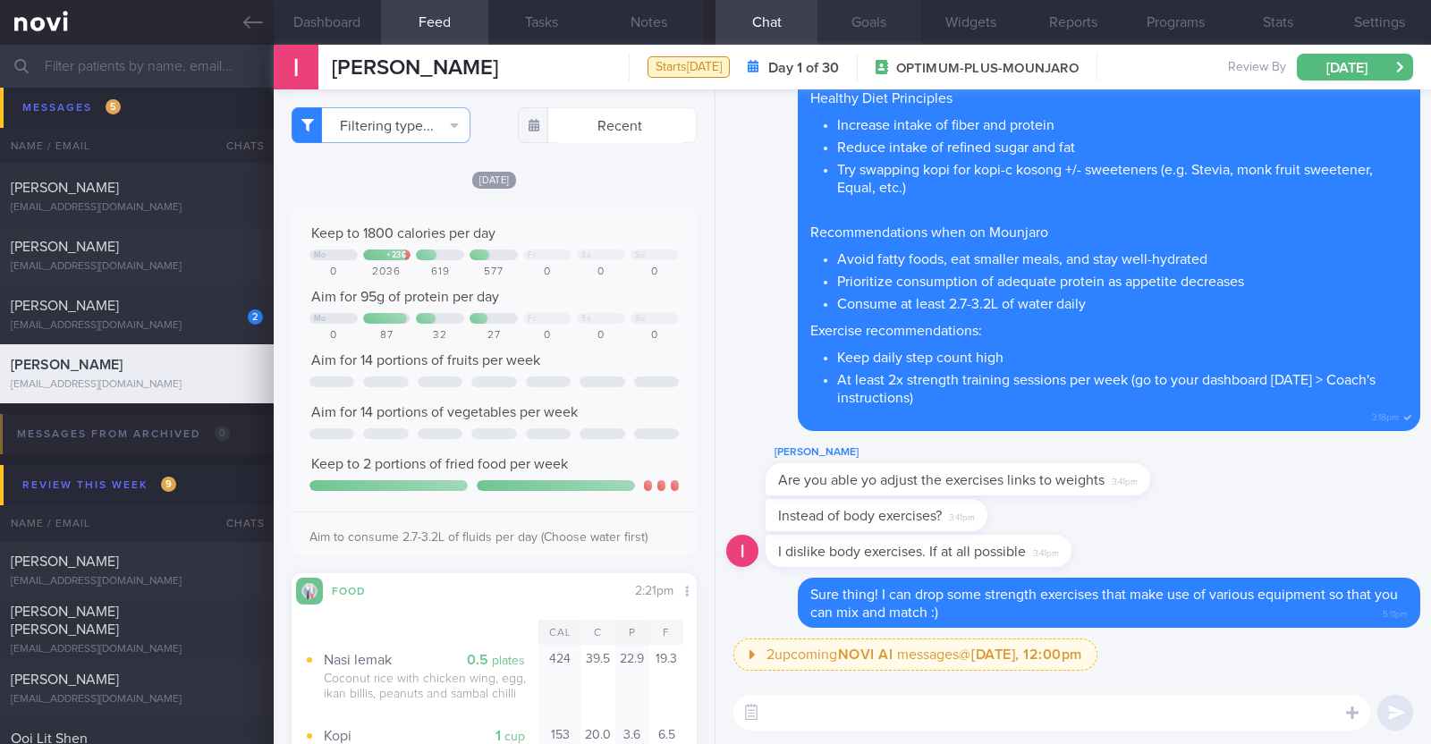
click at [877, 22] on button "Goals" at bounding box center [869, 22] width 102 height 45
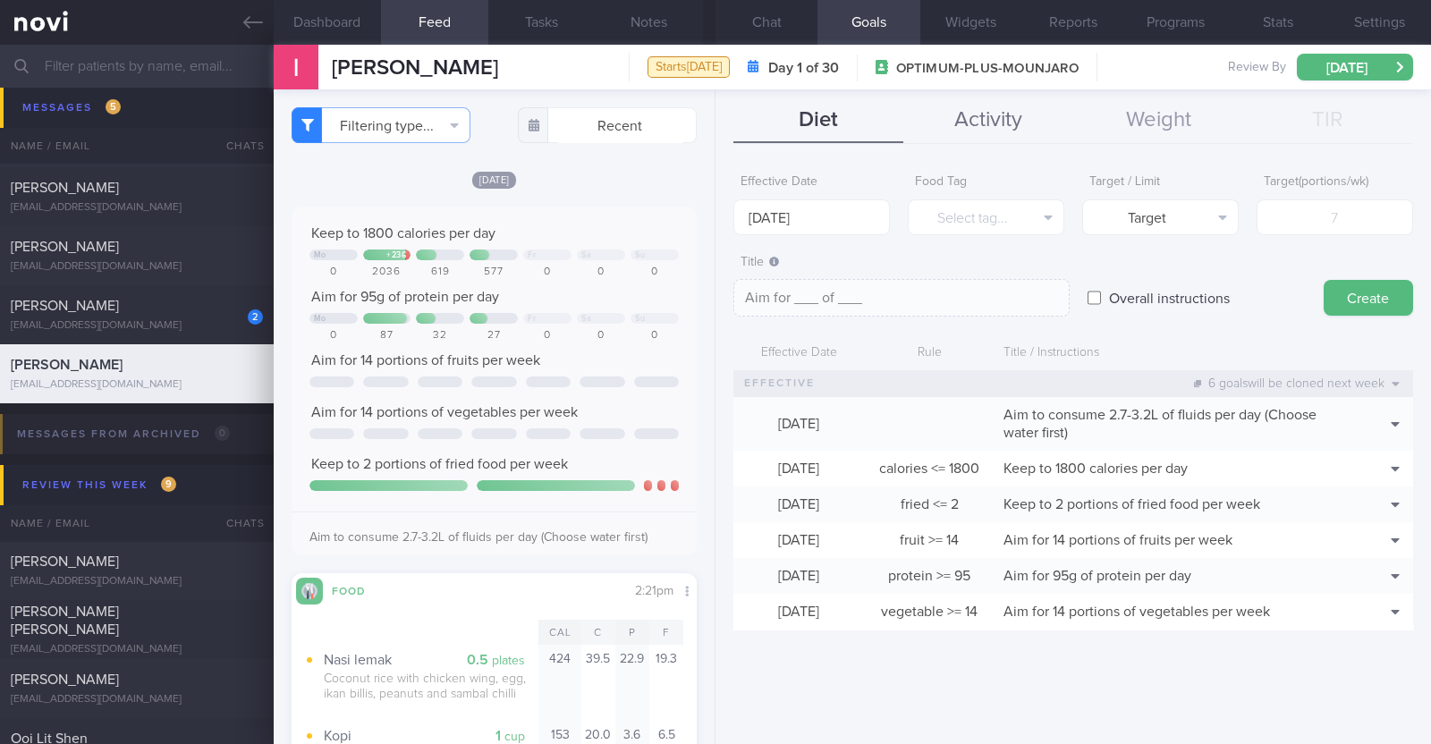
click at [964, 124] on button "Activity" at bounding box center [989, 120] width 170 height 45
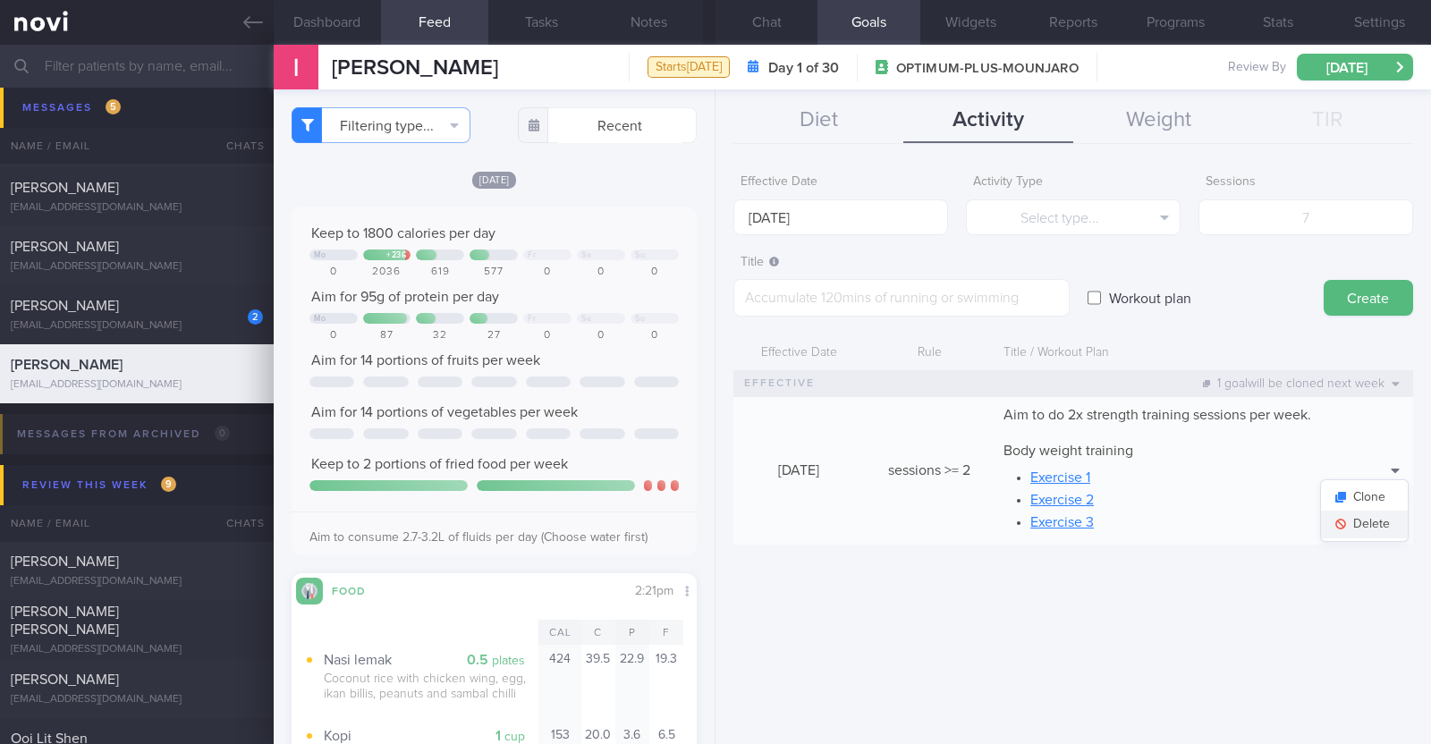
click at [1374, 522] on button "Delete" at bounding box center [1364, 524] width 87 height 27
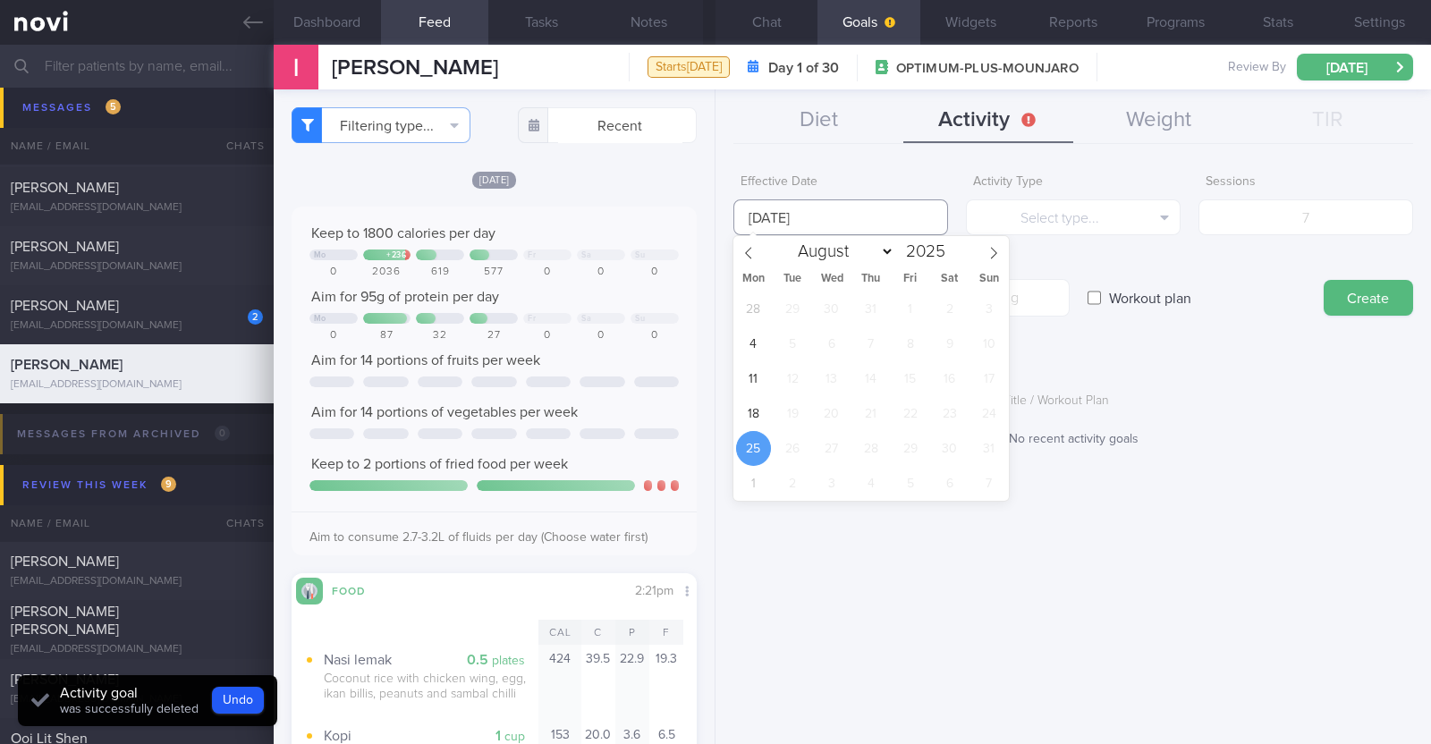
click at [804, 204] on input "[DATE]" at bounding box center [841, 218] width 215 height 36
click at [753, 418] on span "18" at bounding box center [753, 413] width 35 height 35
type input "18 Aug 2025"
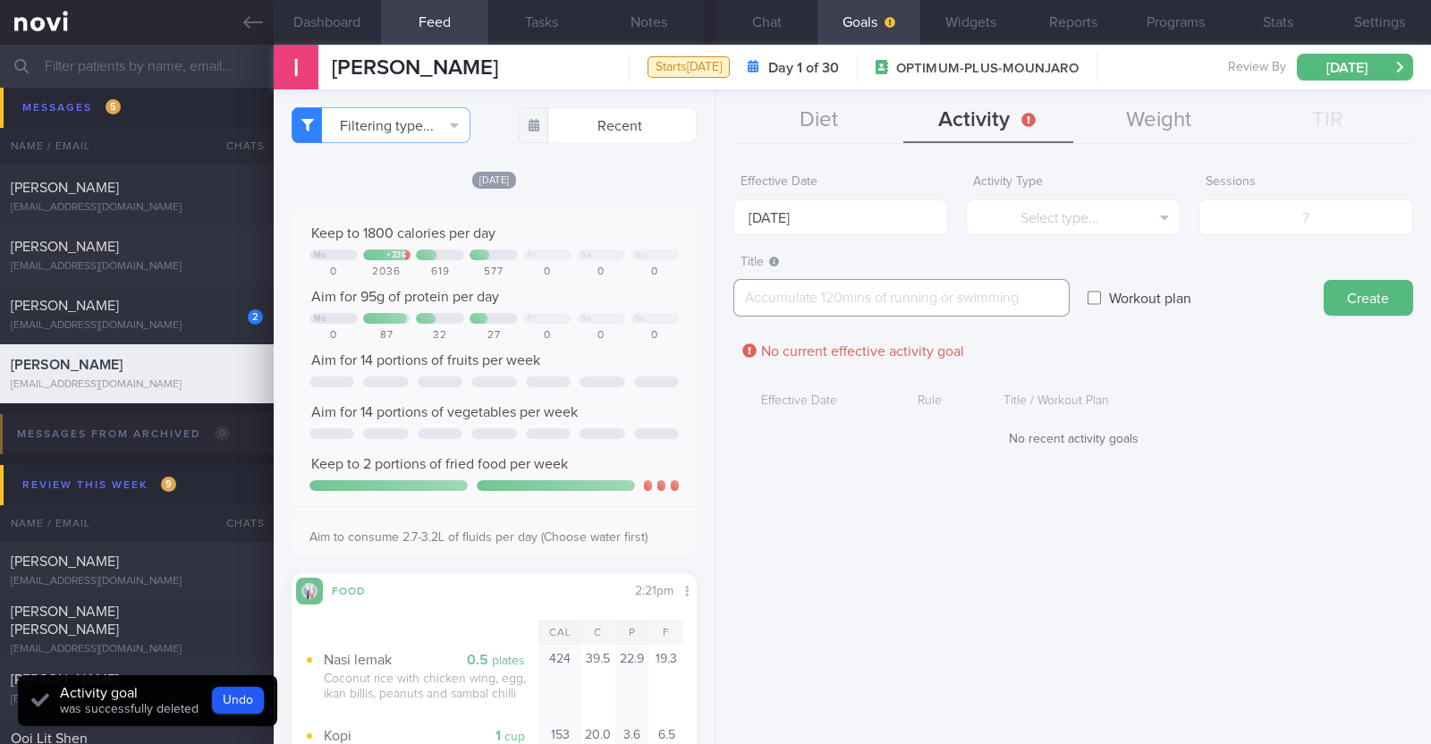
click at [792, 297] on textarea at bounding box center [902, 298] width 336 height 38
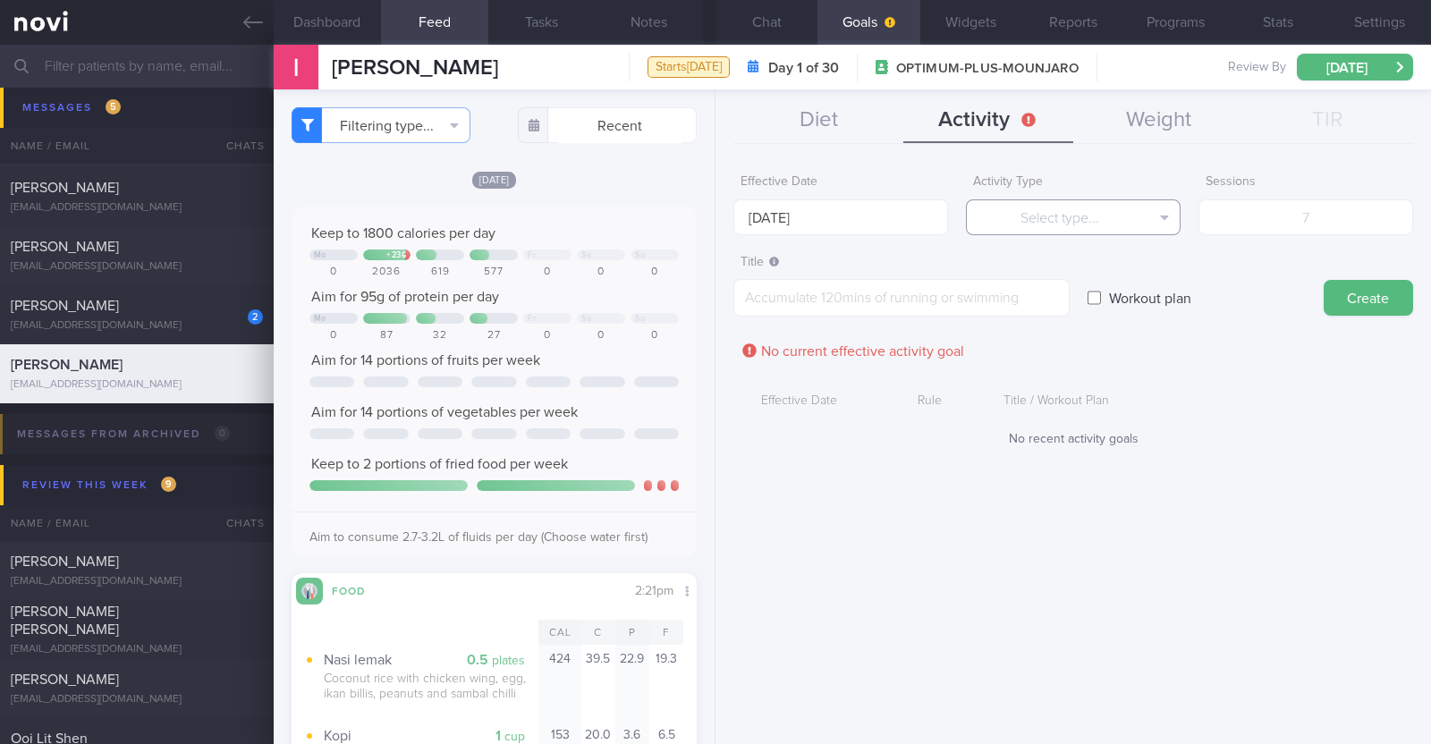
click at [1086, 215] on button "Select type..." at bounding box center [1073, 218] width 215 height 36
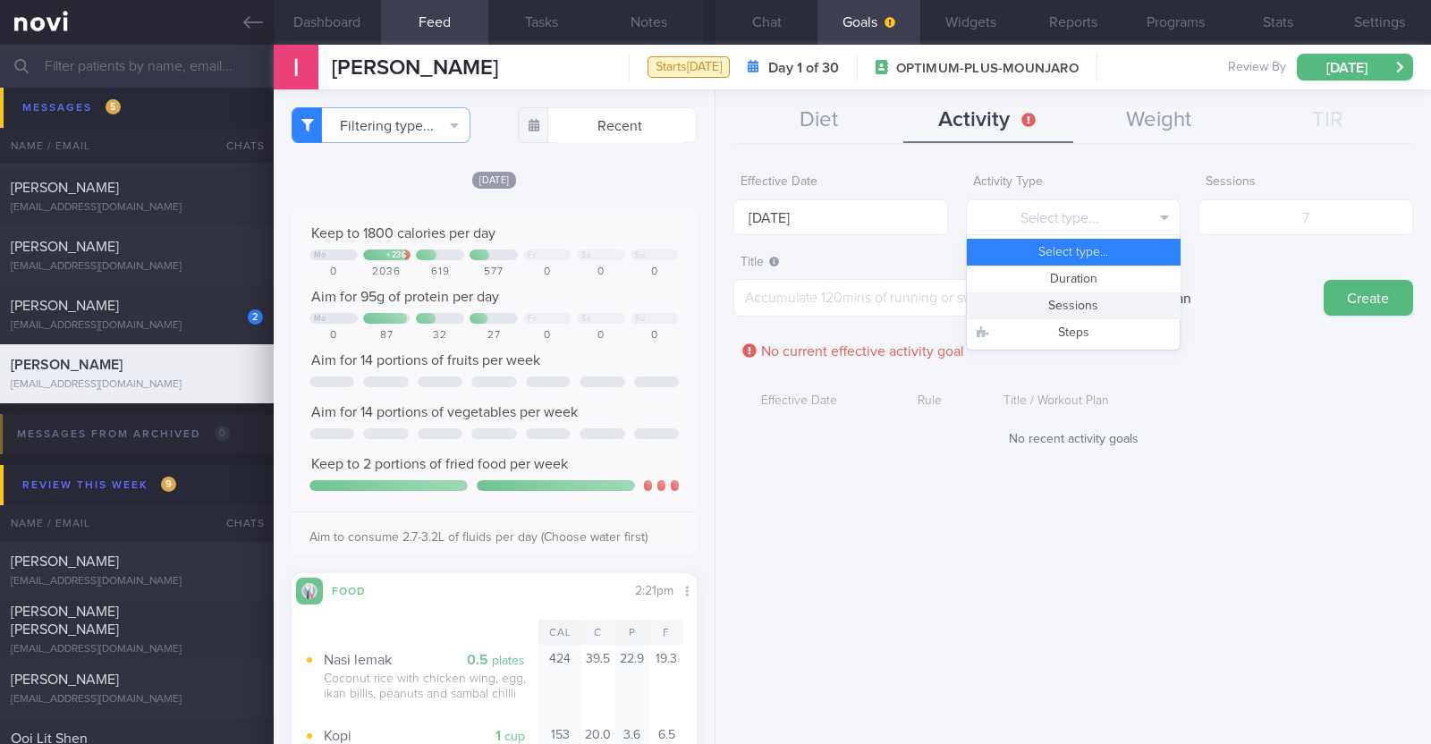
click at [1076, 304] on button "Sessions" at bounding box center [1073, 306] width 213 height 27
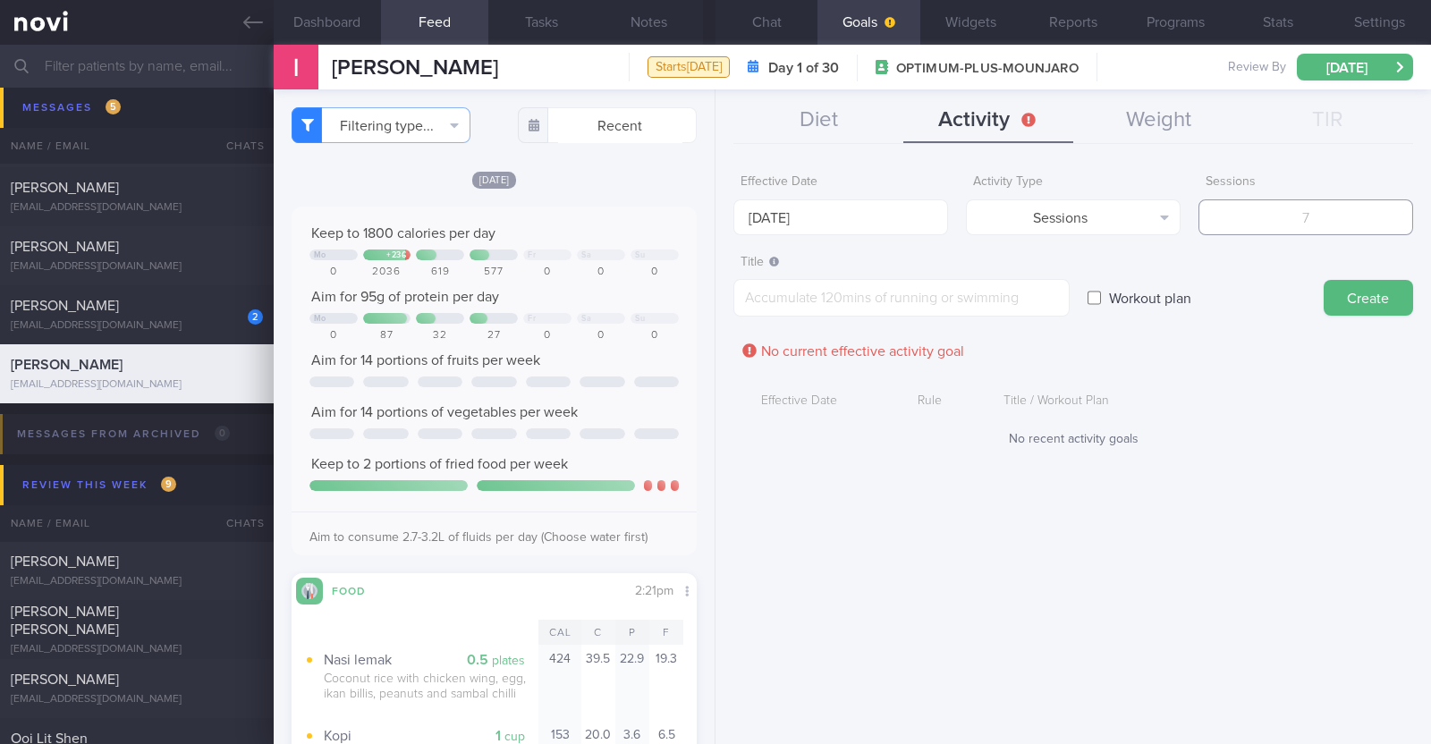
click at [1311, 217] on input "number" at bounding box center [1306, 218] width 215 height 36
type input "2"
click at [968, 287] on textarea at bounding box center [902, 298] width 336 height 38
paste textarea "Aim to do 2x strength training sessions per week."
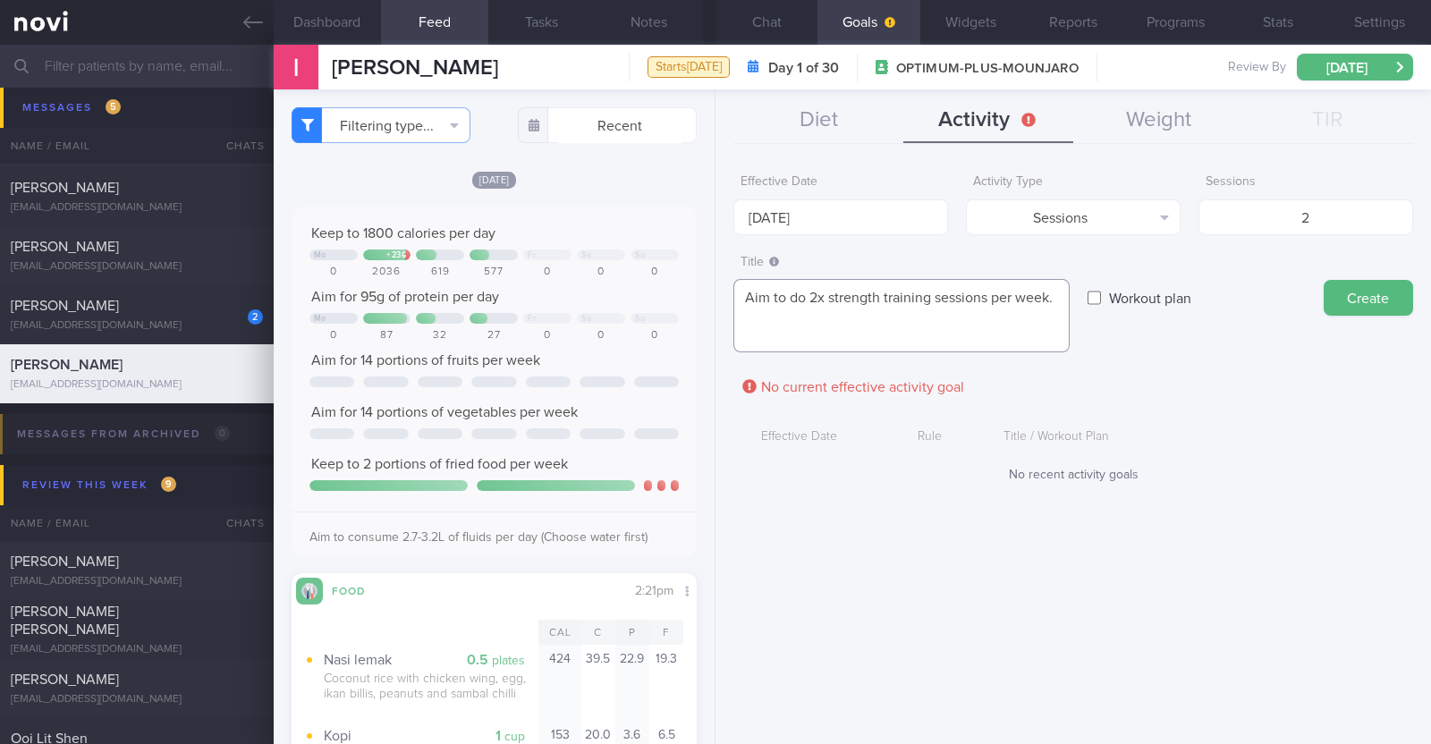
scroll to position [18, 0]
paste textarea "With access to gym (with equipment) *Upper Body* - Exercise 1: [Lat Pull-down](…"
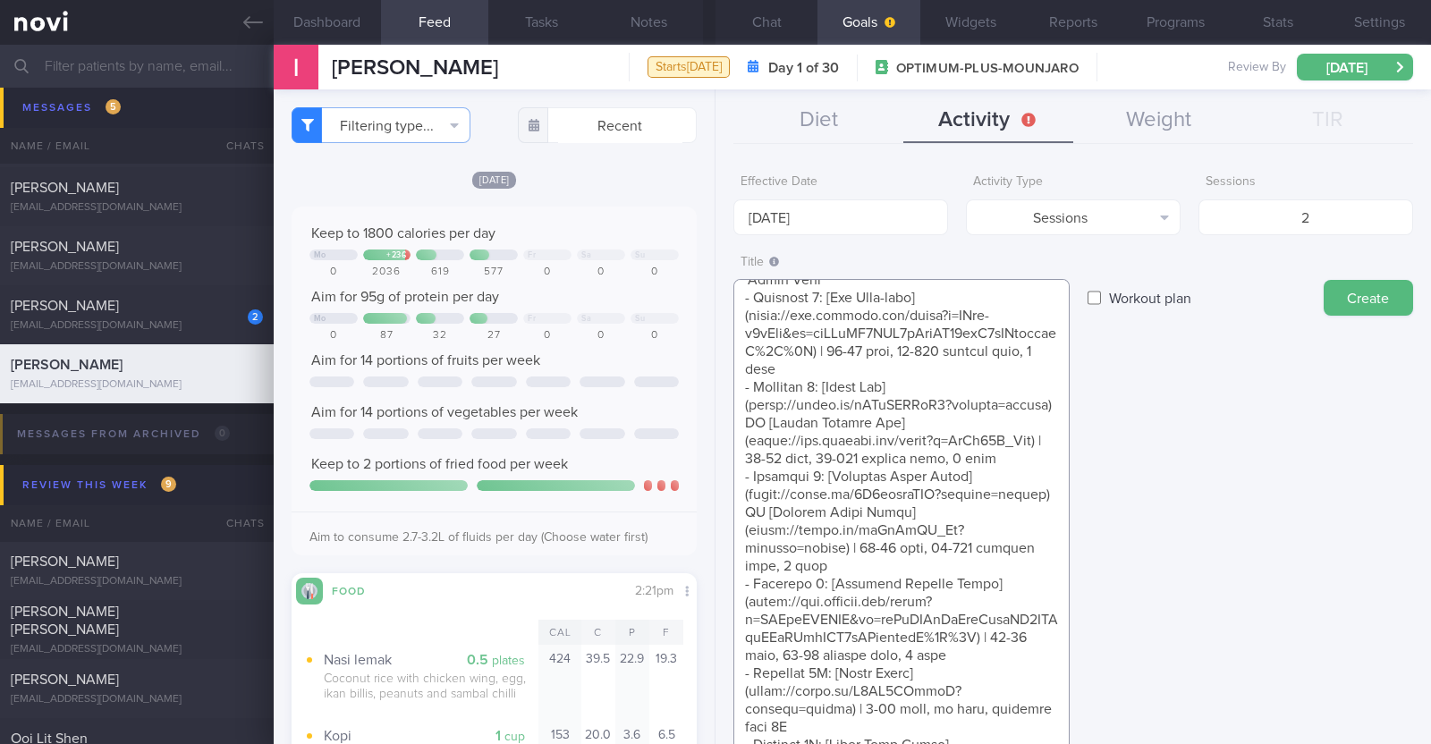
scroll to position [285, 0]
type textarea "Aim to do 2x strength training sessions per week. With access to gym (with equi…"
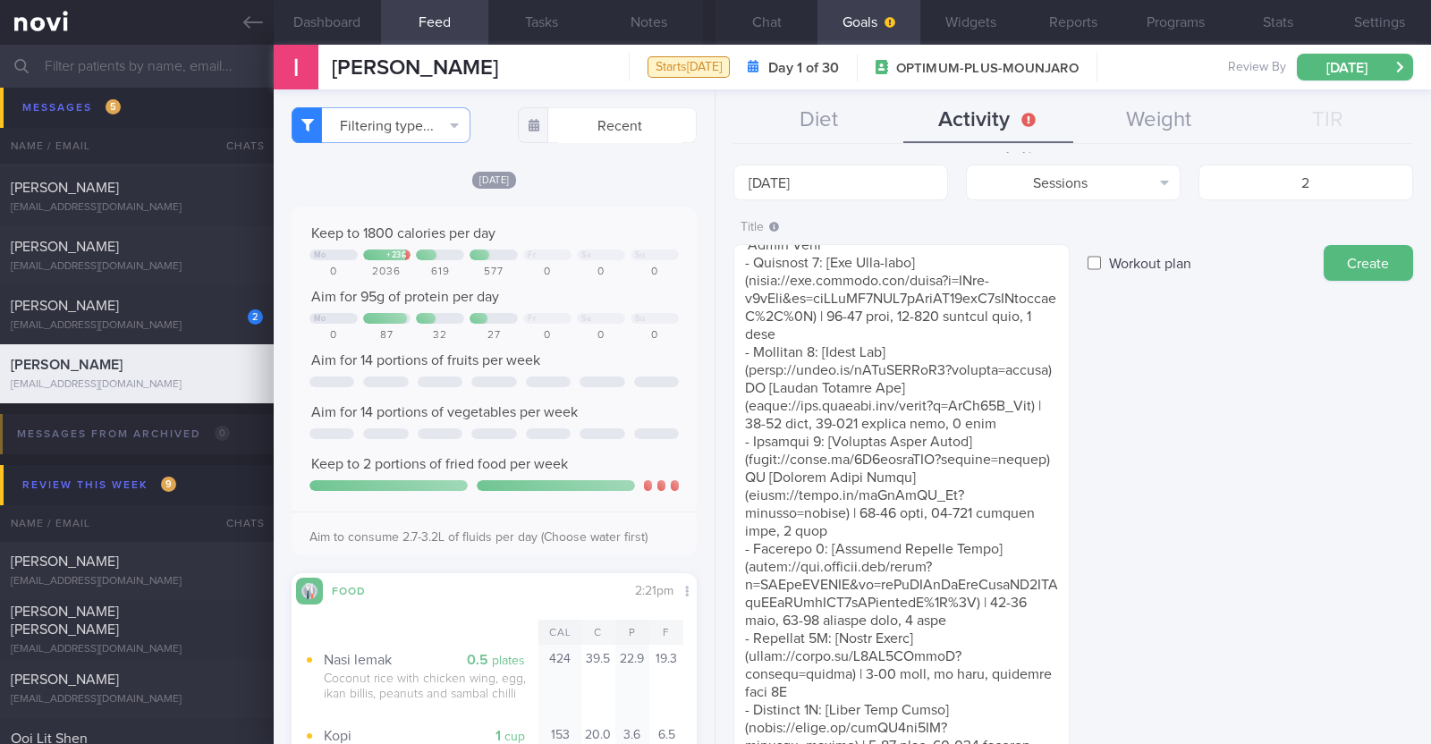
scroll to position [0, 0]
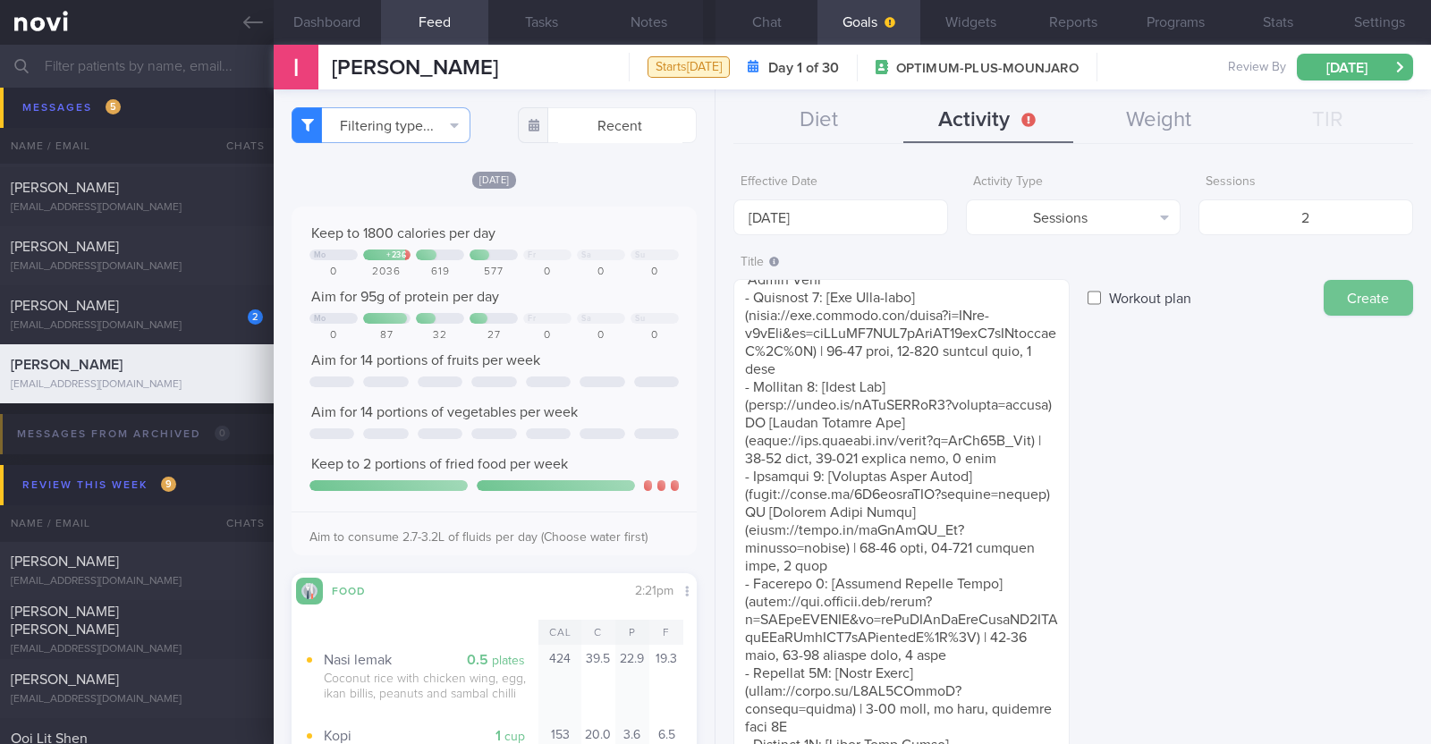
click at [1359, 299] on button "Create" at bounding box center [1368, 298] width 89 height 36
type input "[DATE]"
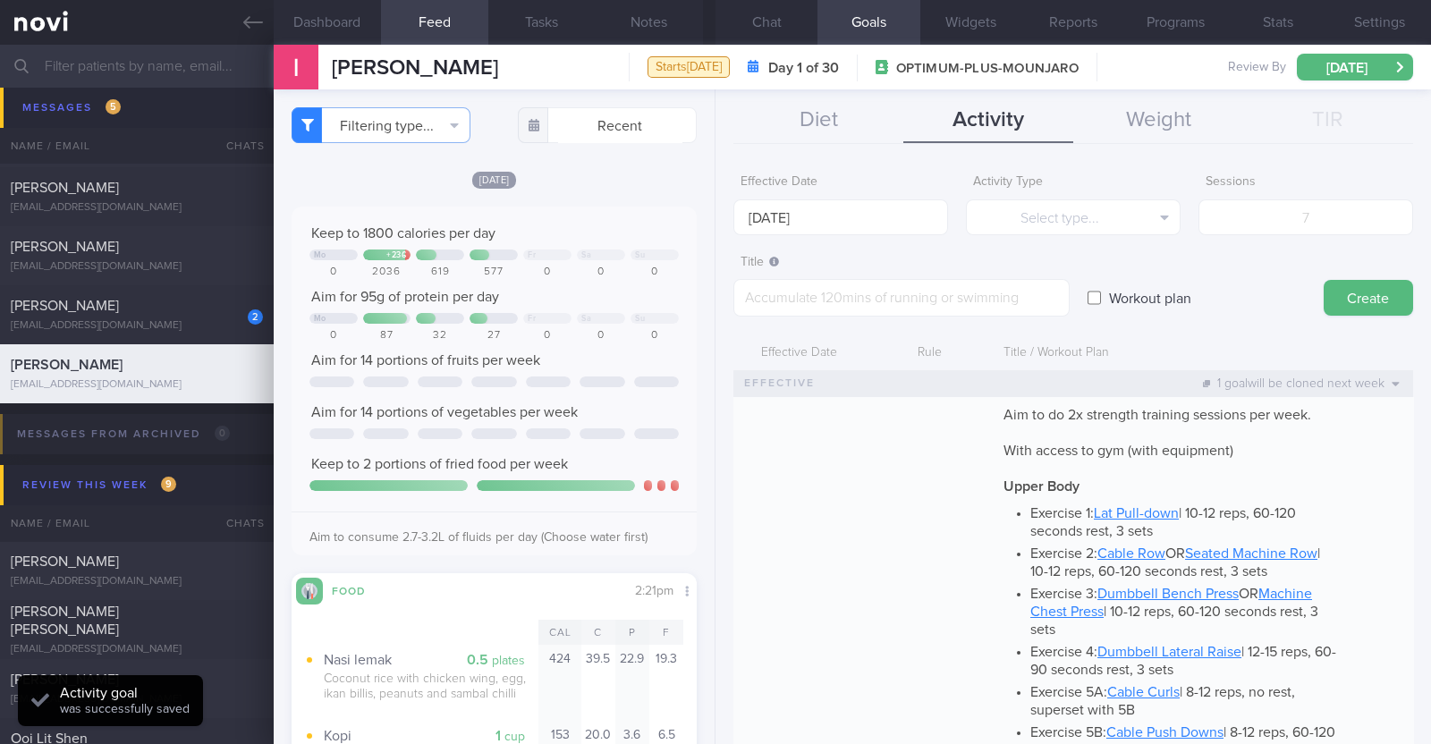
click at [1244, 341] on div "Title / Workout Plan" at bounding box center [1173, 353] width 356 height 34
click at [109, 319] on div "z7r27mrqbx@privaterelay.appleid.com" at bounding box center [137, 325] width 252 height 13
type textarea "44F Comorbidities: HTN Medications: Ryblesus 3.5mg for 10 days, then 7mg for 1 …"
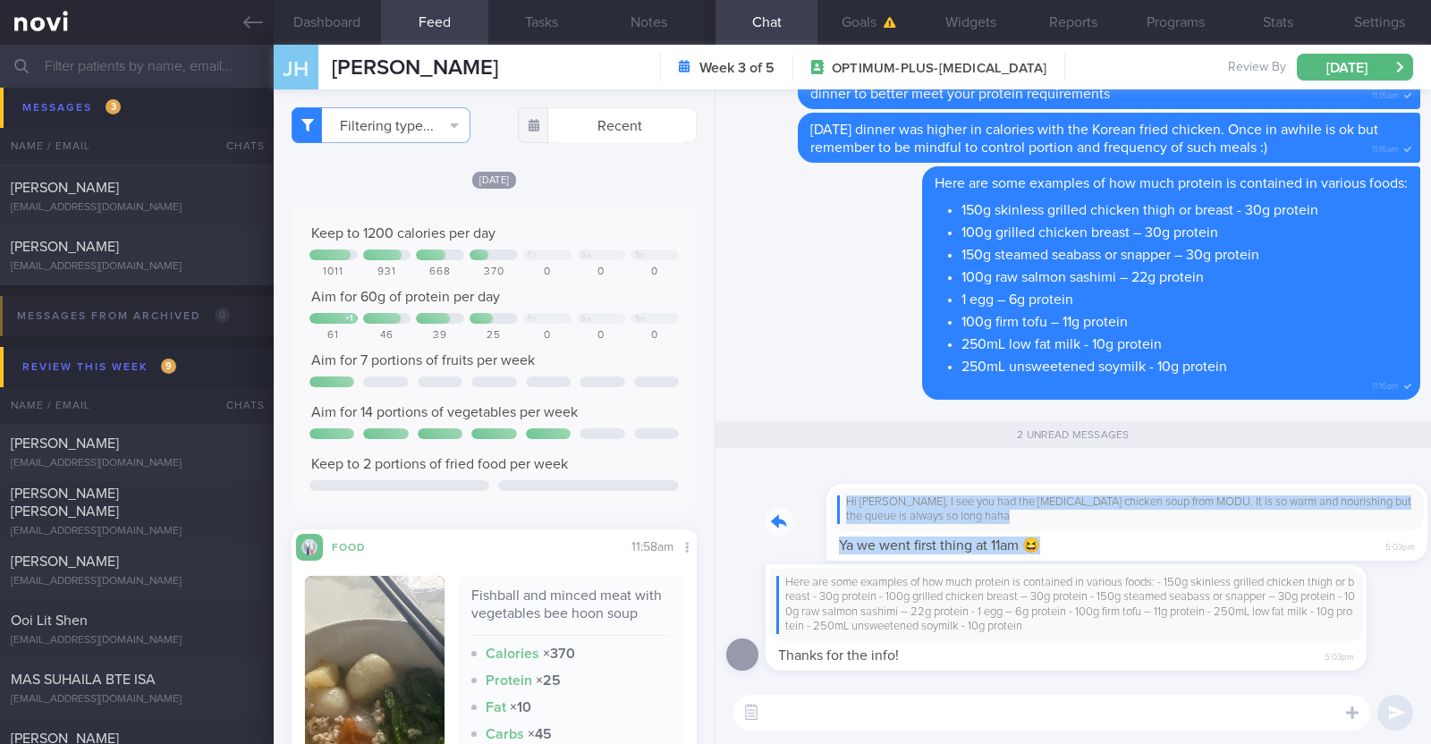
drag, startPoint x: 1339, startPoint y: 548, endPoint x: 1431, endPoint y: 548, distance: 91.3
click at [1431, 548] on div "Here are some examples of how much protein is contained in various foods: - 150…" at bounding box center [1074, 385] width 716 height 592
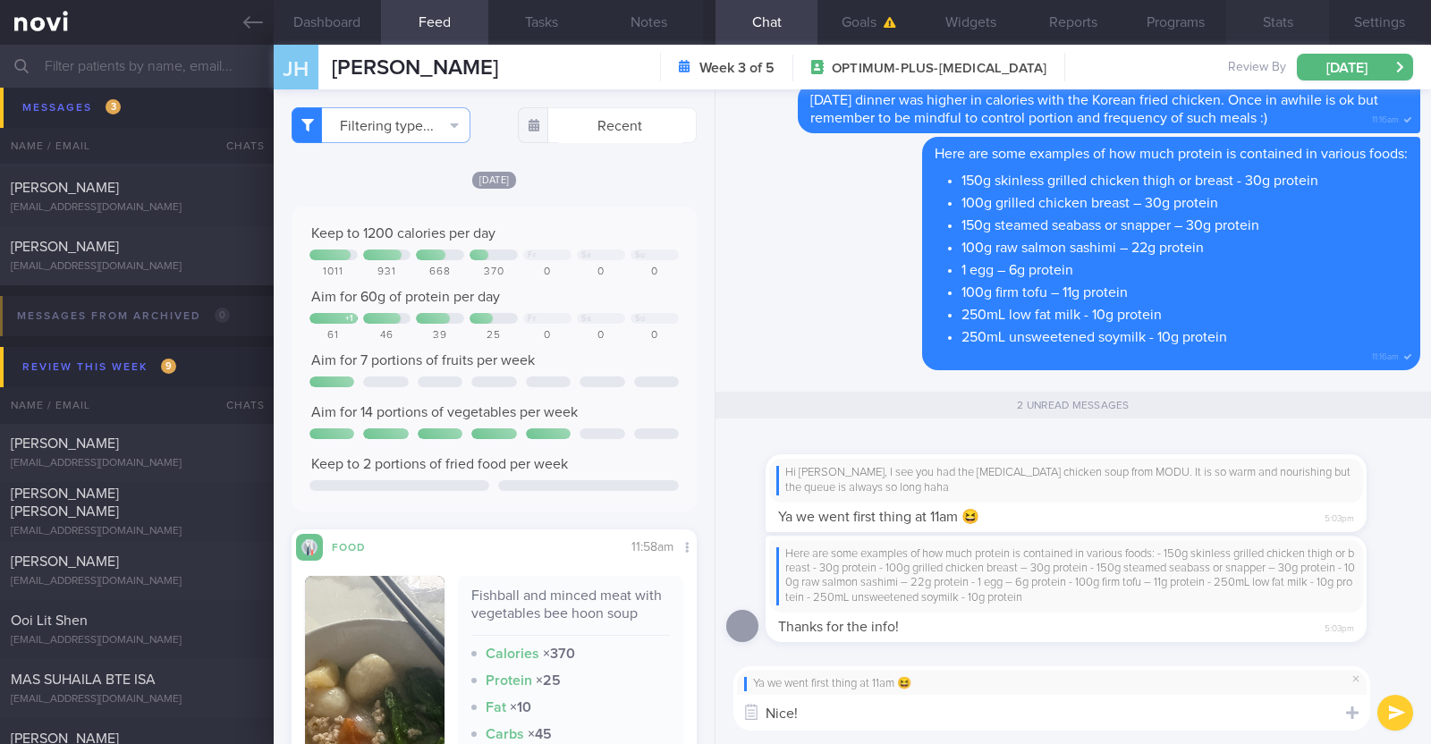
paste textarea "👍"
type textarea "Nice! 👍"
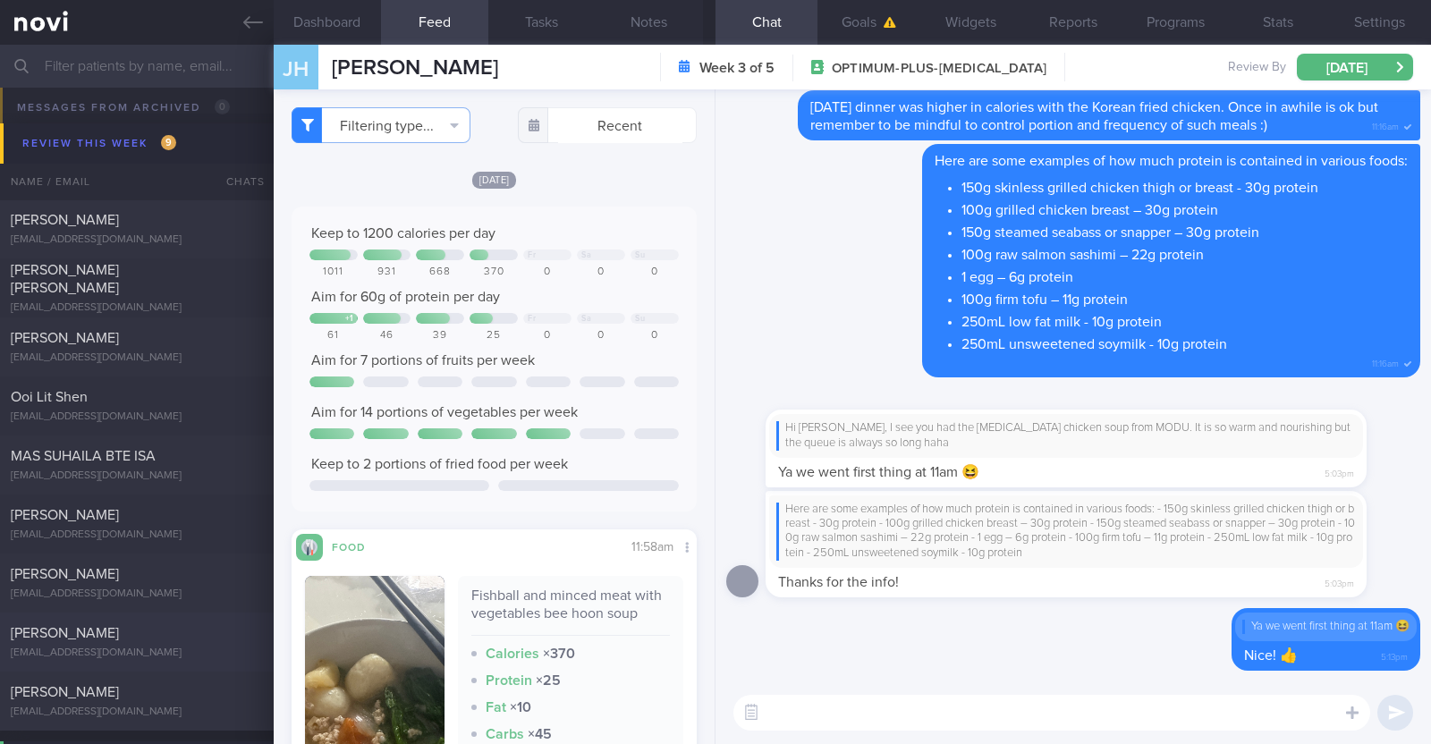
scroll to position [768, 0]
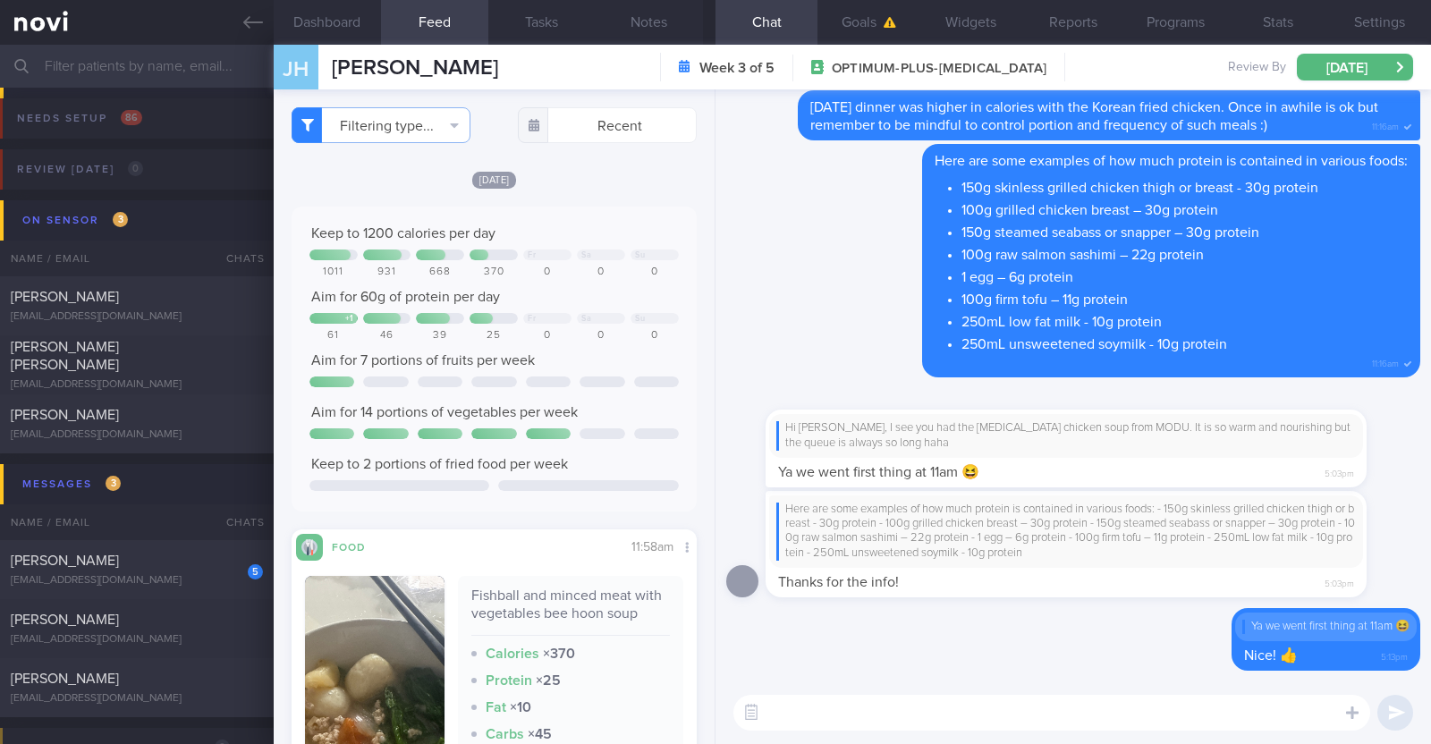
select select "7"
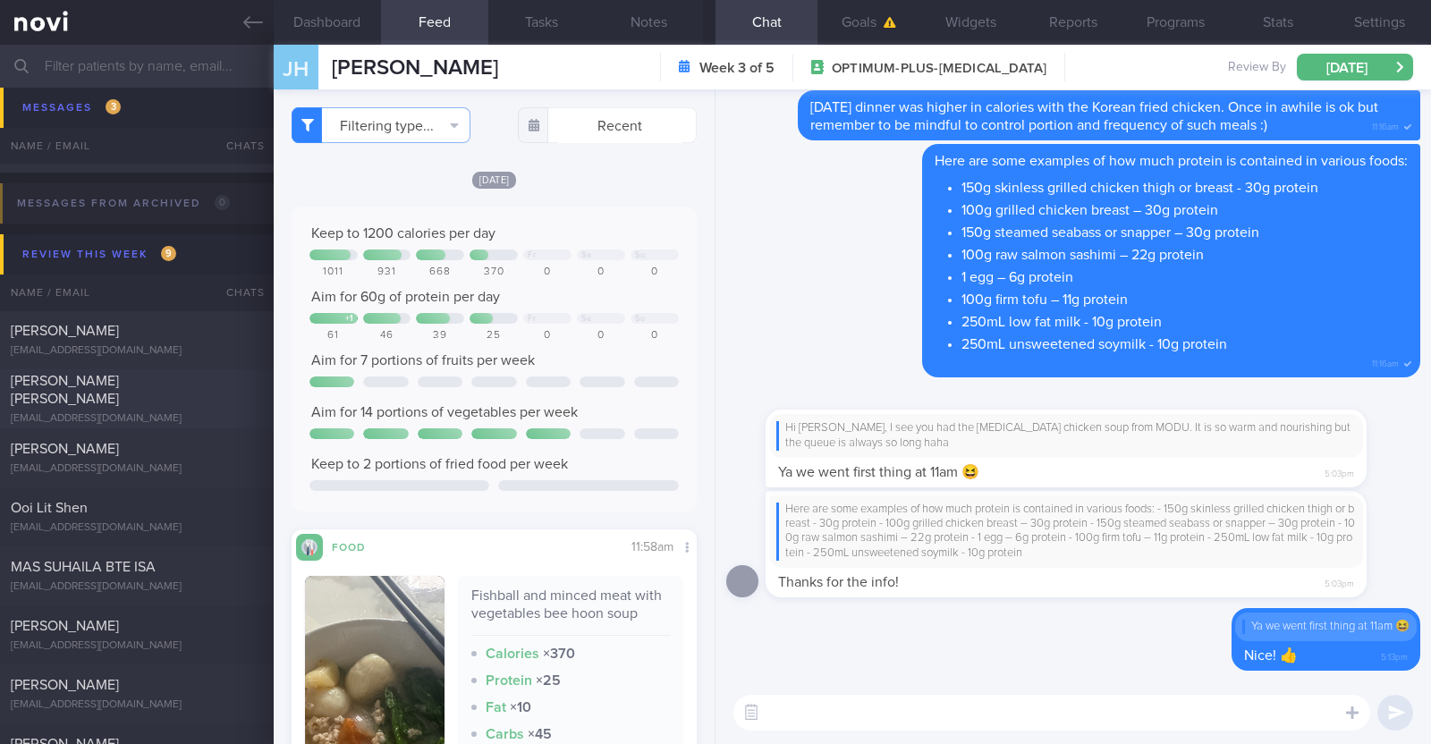
scroll to position [544, 0]
click at [152, 344] on div "[PERSON_NAME] [EMAIL_ADDRESS][DOMAIN_NAME]" at bounding box center [137, 341] width 274 height 36
type input "KIV increase protein target to 117g (1.5g/kg)"
type textarea "43M Wife works in pharmaceutical company, brings in [GEOGRAPHIC_DATA] to [GEOGR…"
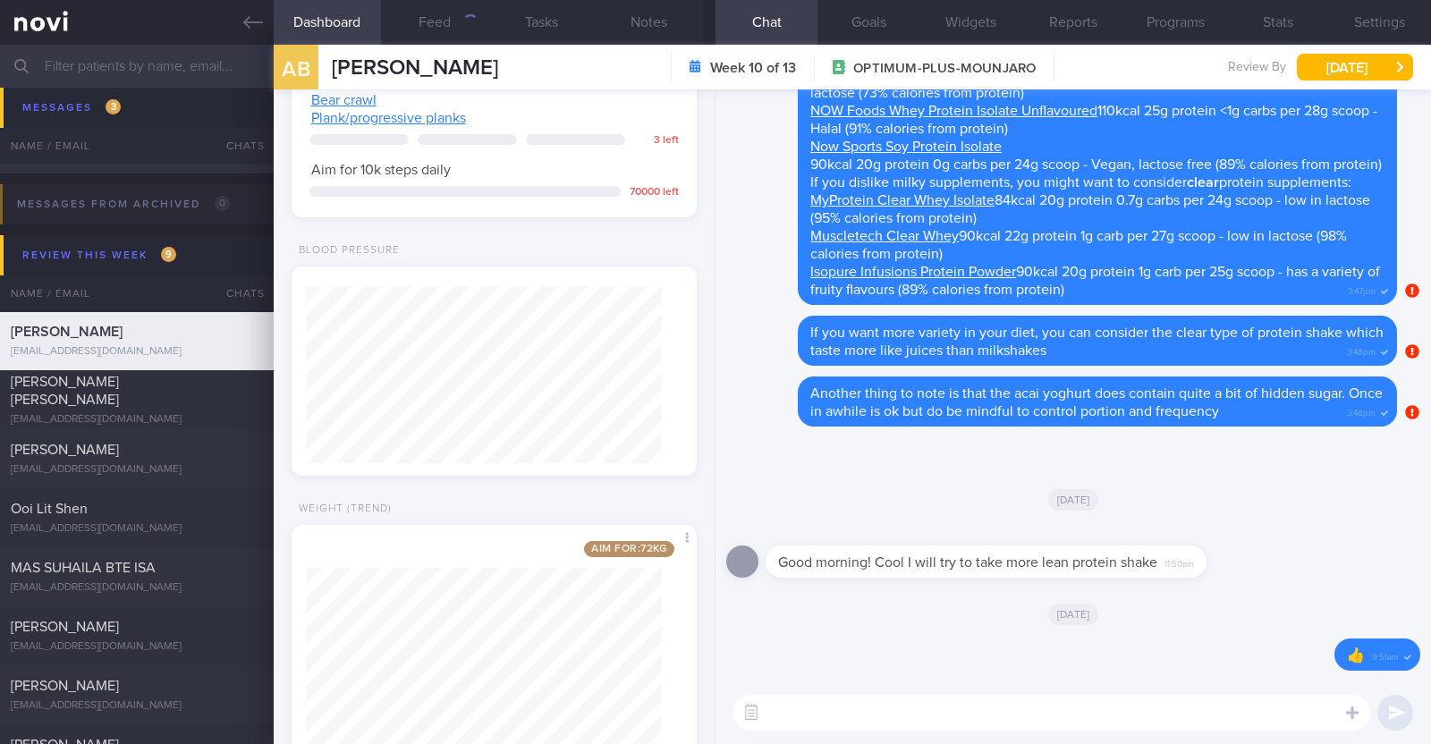
scroll to position [1642, 0]
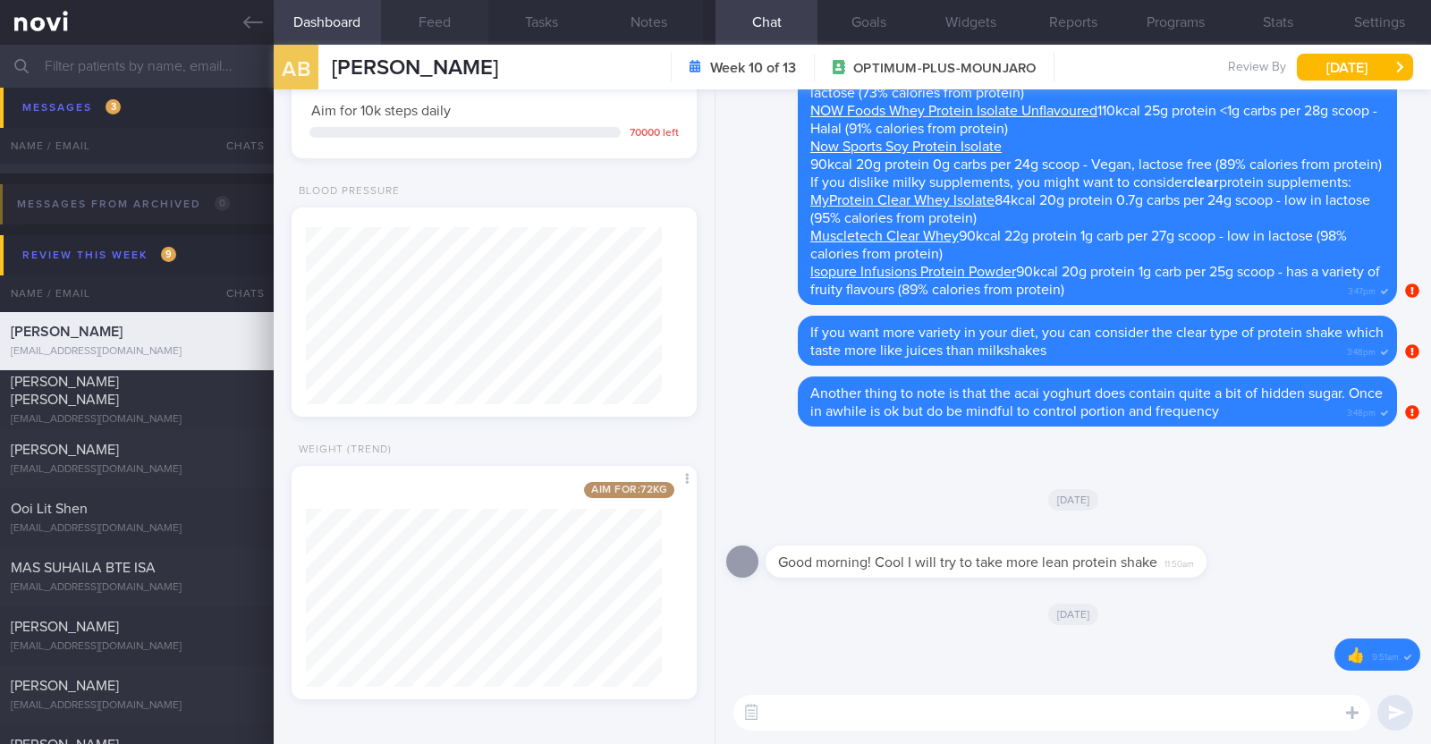
click at [420, 15] on button "Feed" at bounding box center [434, 22] width 107 height 45
click at [427, 20] on button "Feed" at bounding box center [434, 22] width 107 height 45
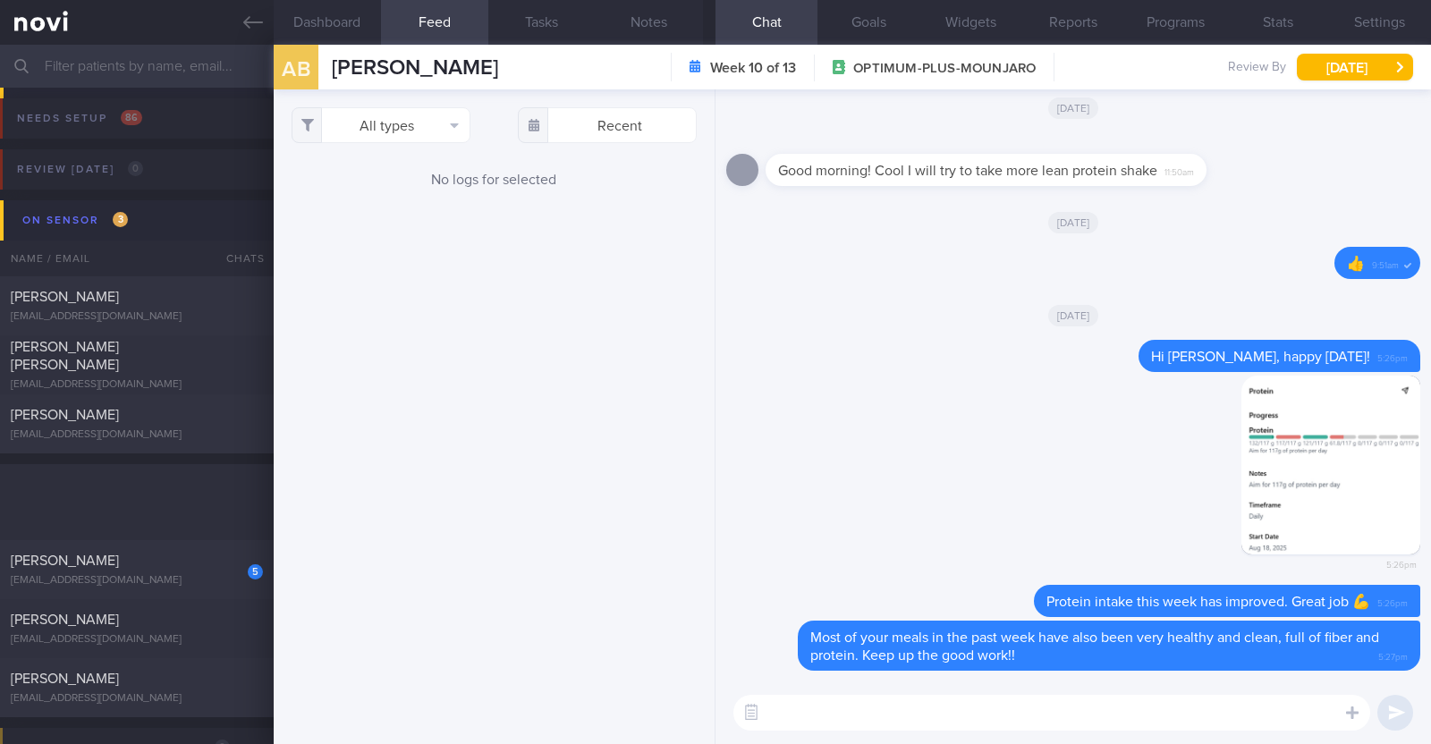
select select "7"
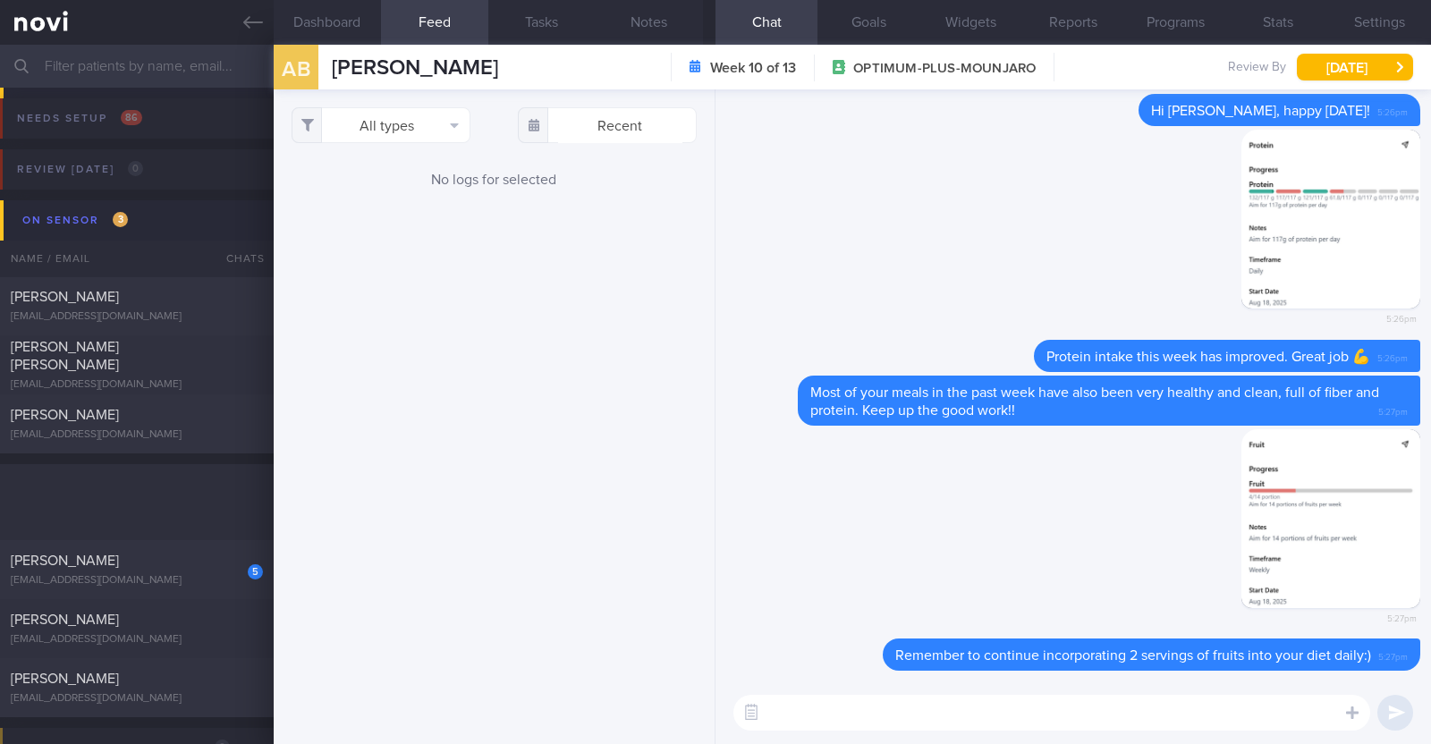
scroll to position [203, 356]
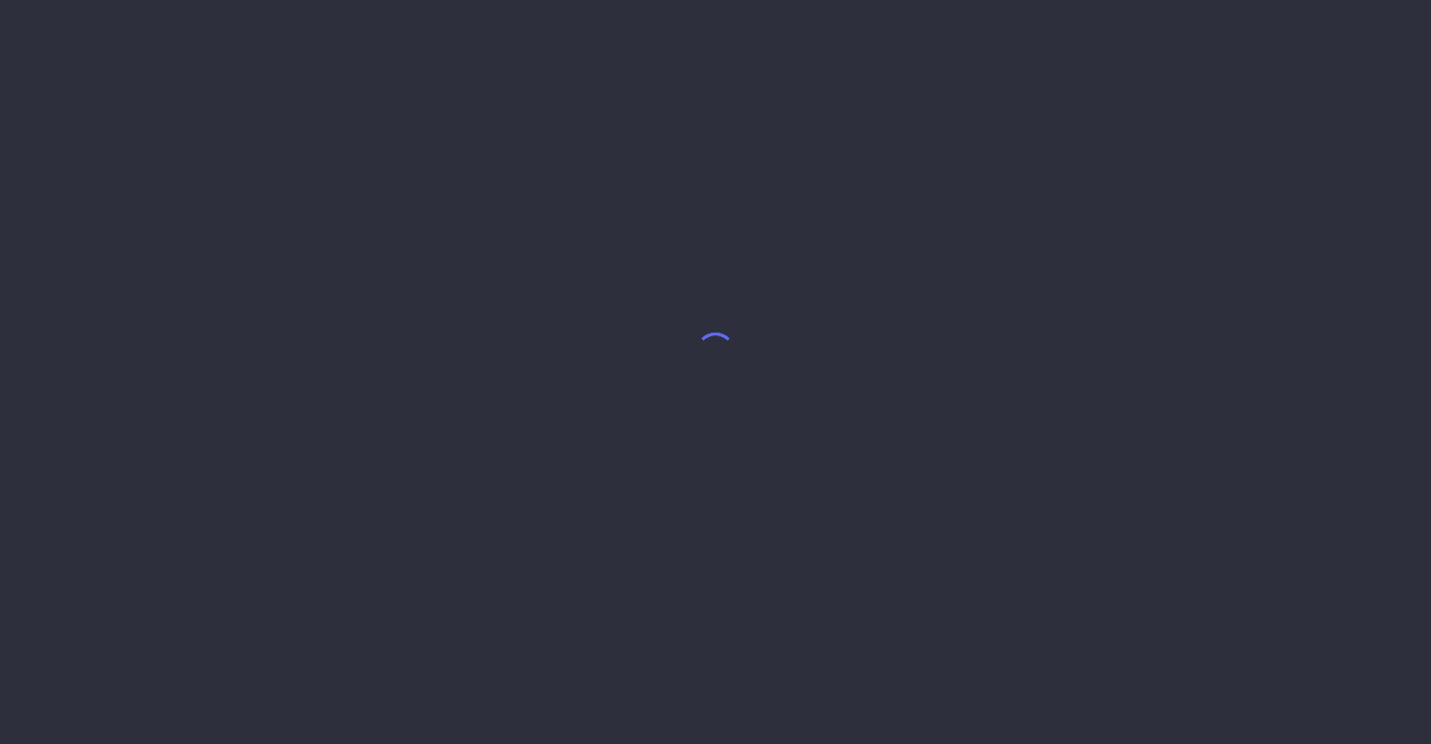
select select "7"
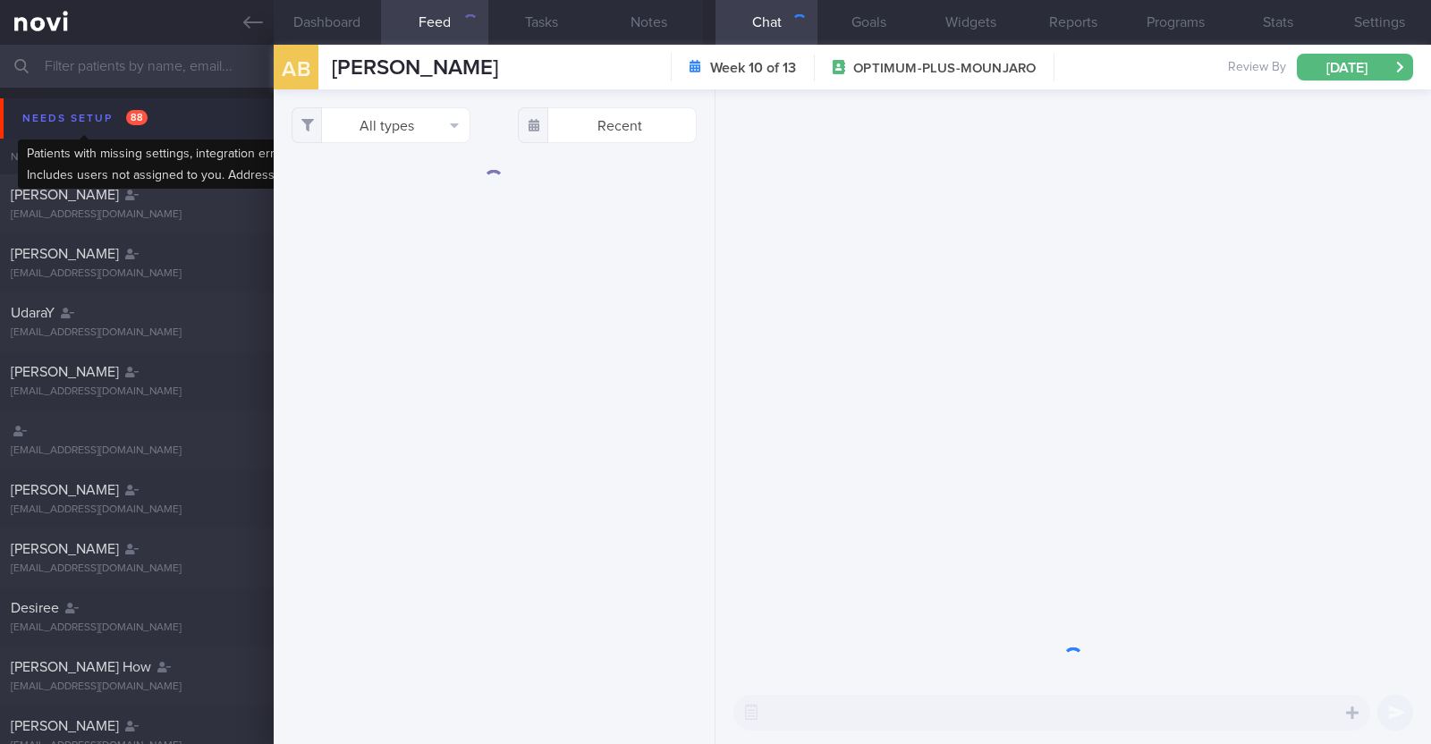
click at [73, 118] on div "Needs setup 88" at bounding box center [85, 118] width 134 height 24
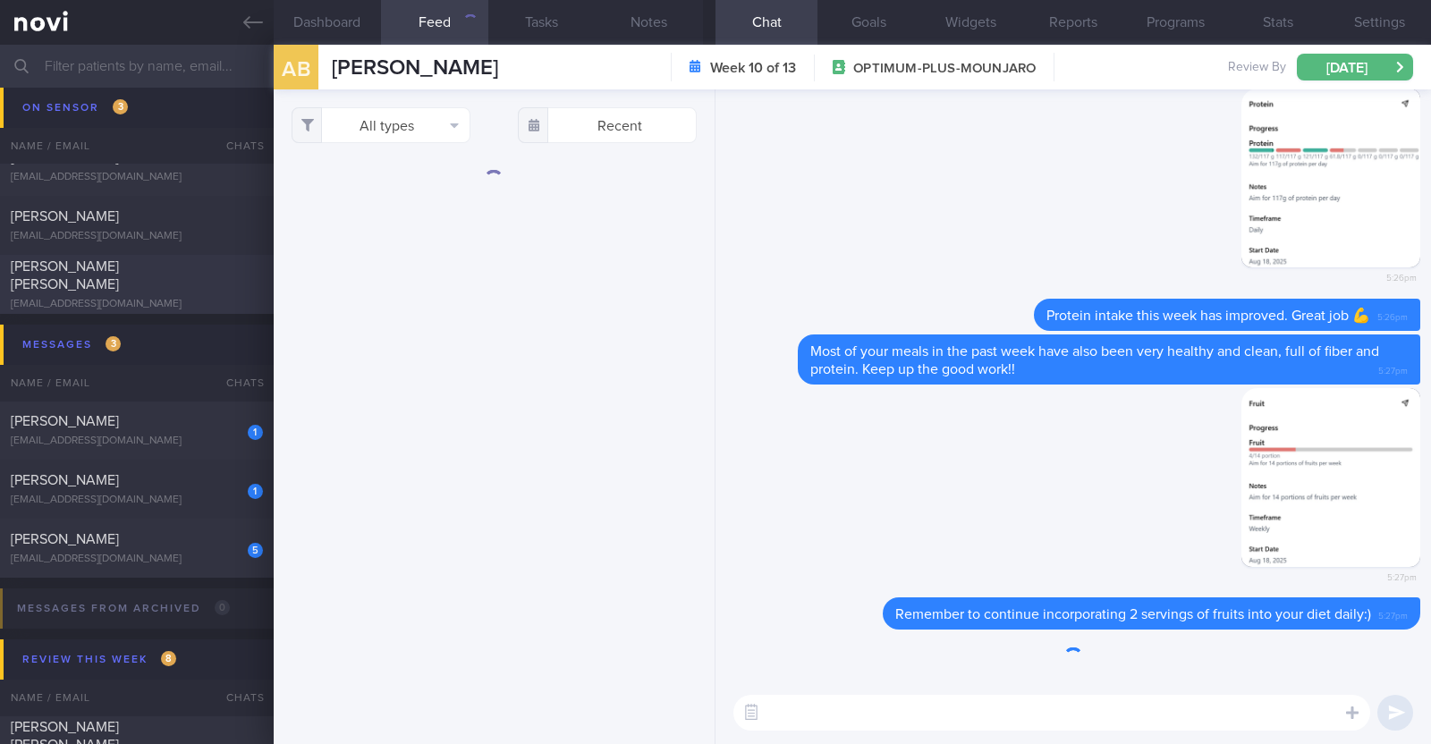
scroll to position [223, 0]
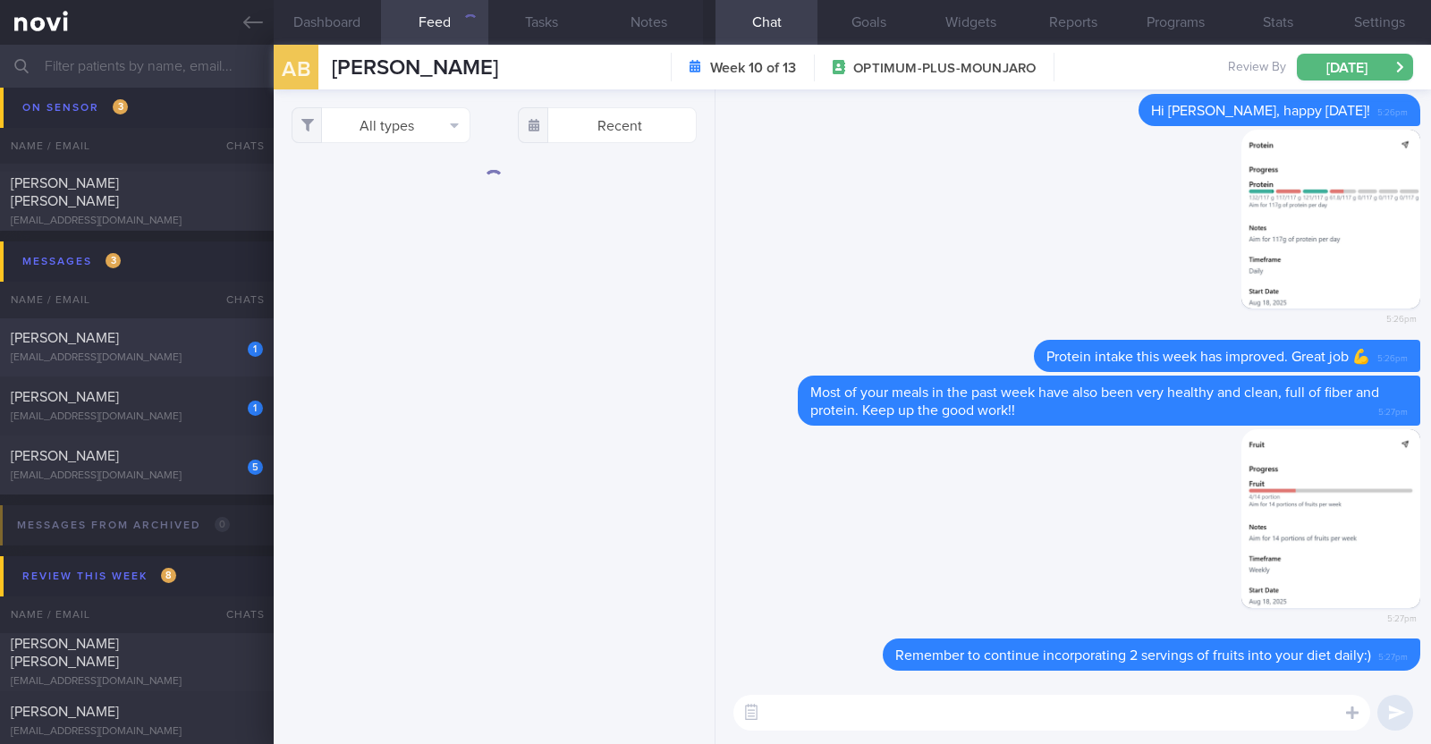
click at [144, 333] on div "[PERSON_NAME]" at bounding box center [135, 338] width 248 height 18
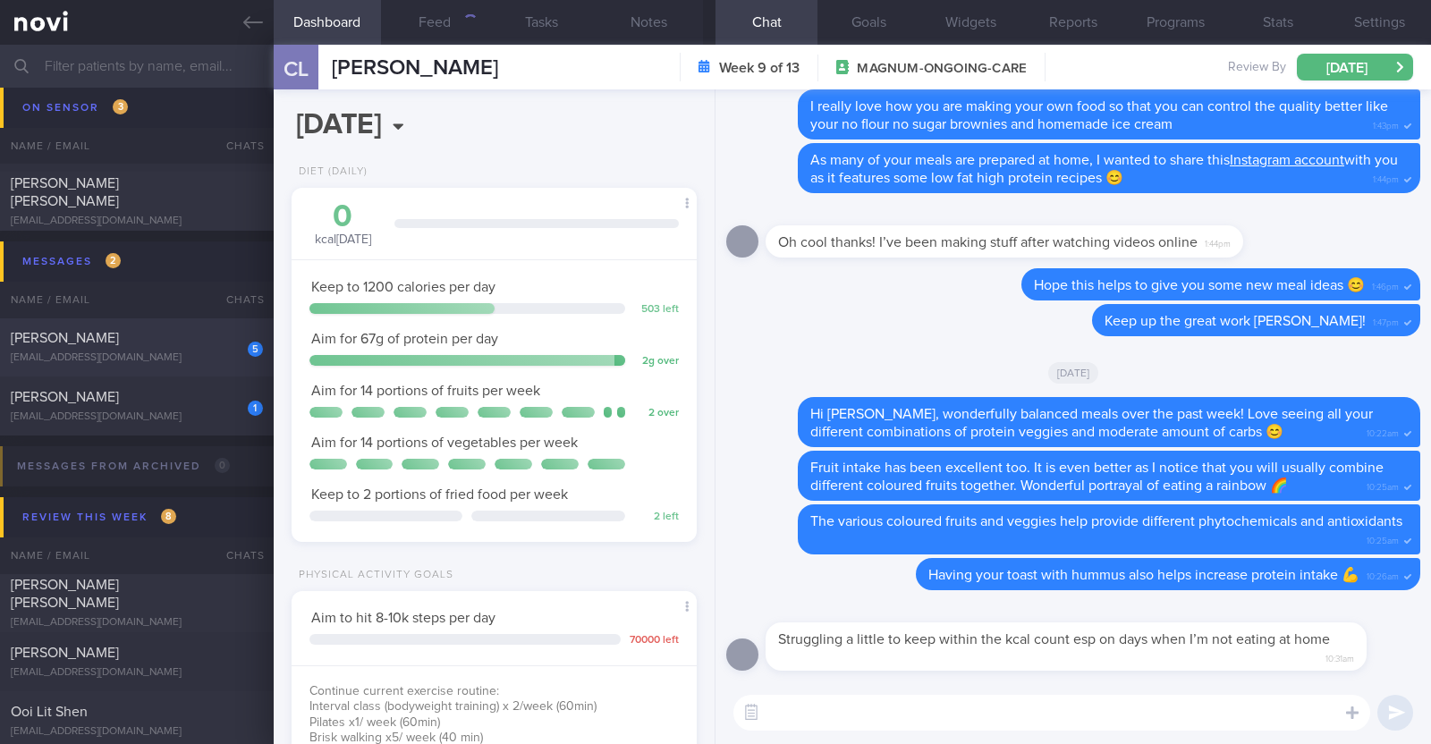
scroll to position [203, 356]
click at [927, 718] on textarea at bounding box center [1052, 713] width 637 height 36
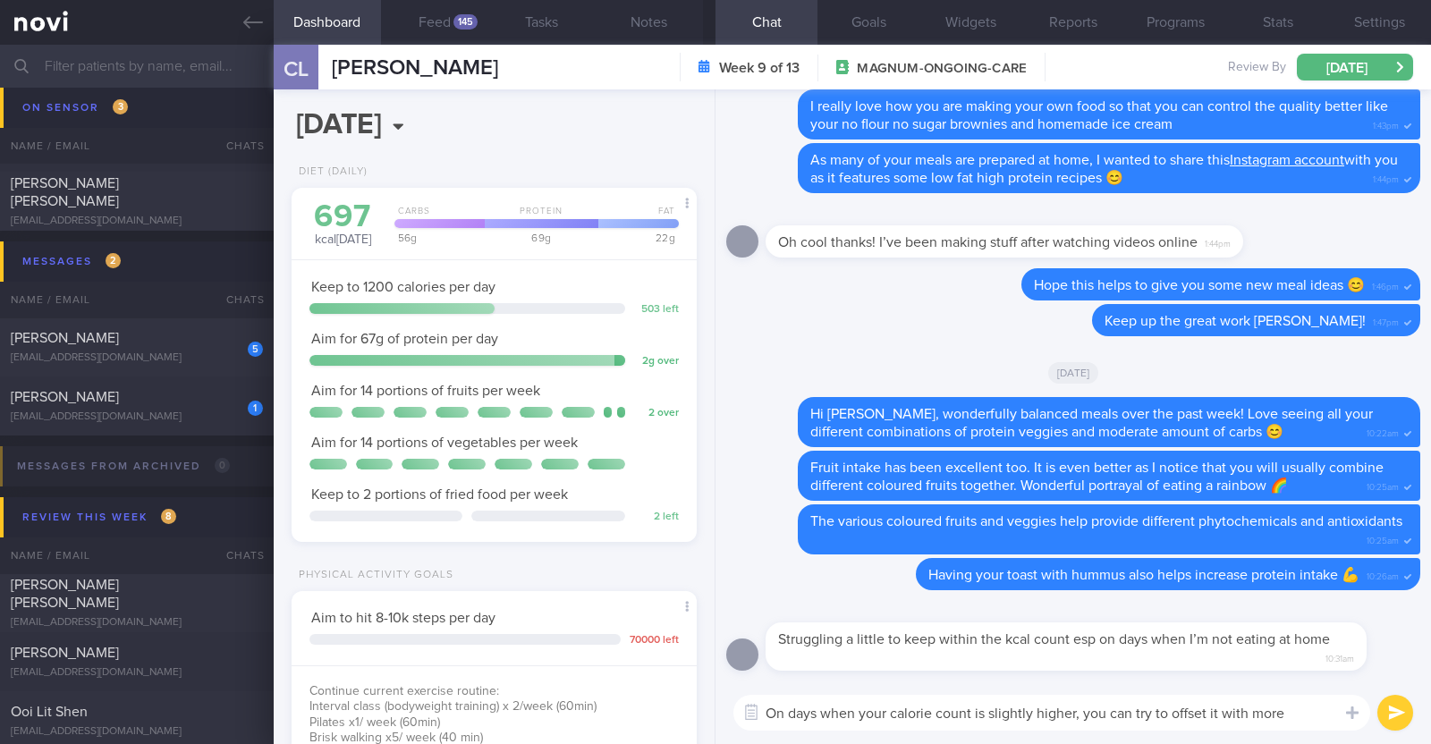
type textarea "On days when your calorie count is slightly higher, you can try to offset it wi…"
drag, startPoint x: 1311, startPoint y: 717, endPoint x: 743, endPoint y: 715, distance: 567.2
click at [743, 715] on div "Chat Templates Admin CGM Weight Nutrition Physical Activity Infographics Articl…" at bounding box center [1074, 713] width 716 height 63
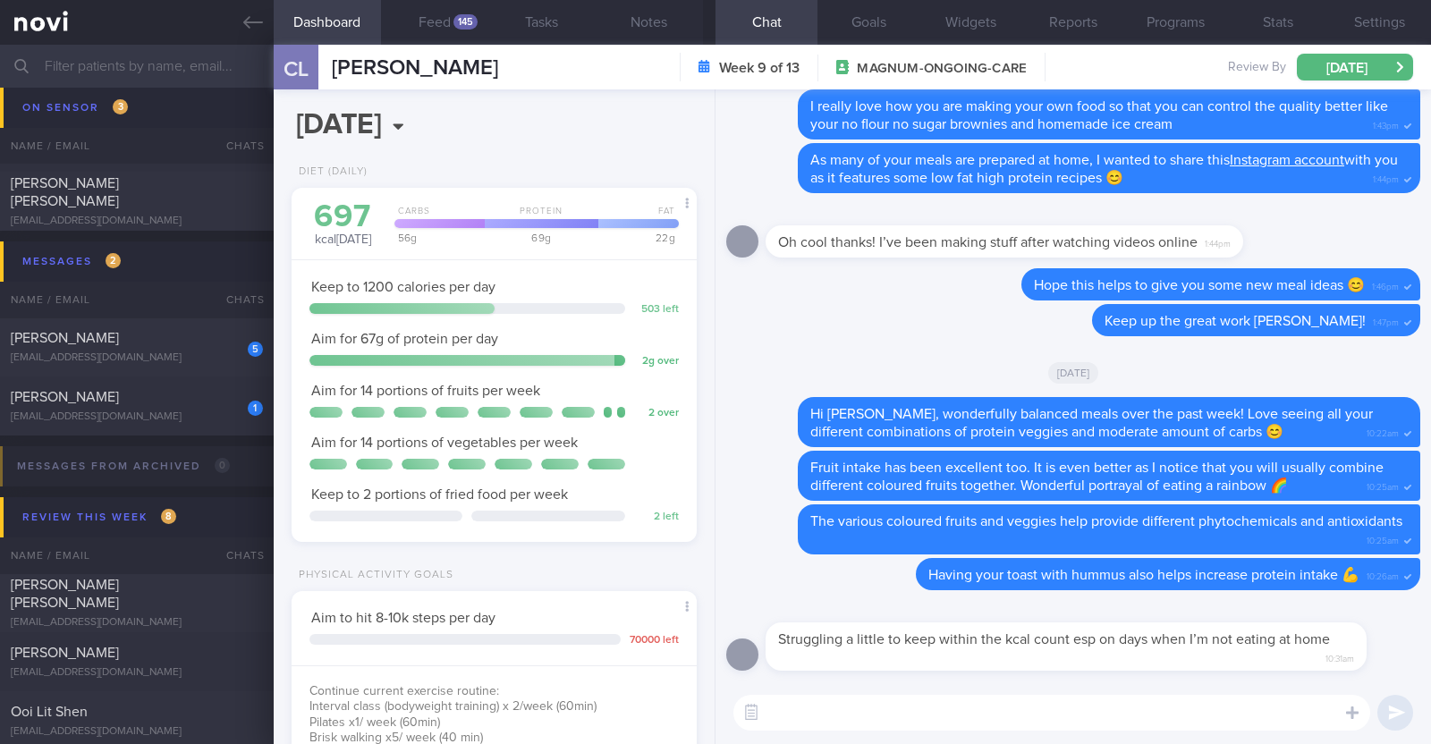
click at [796, 704] on textarea at bounding box center [1052, 713] width 637 height 36
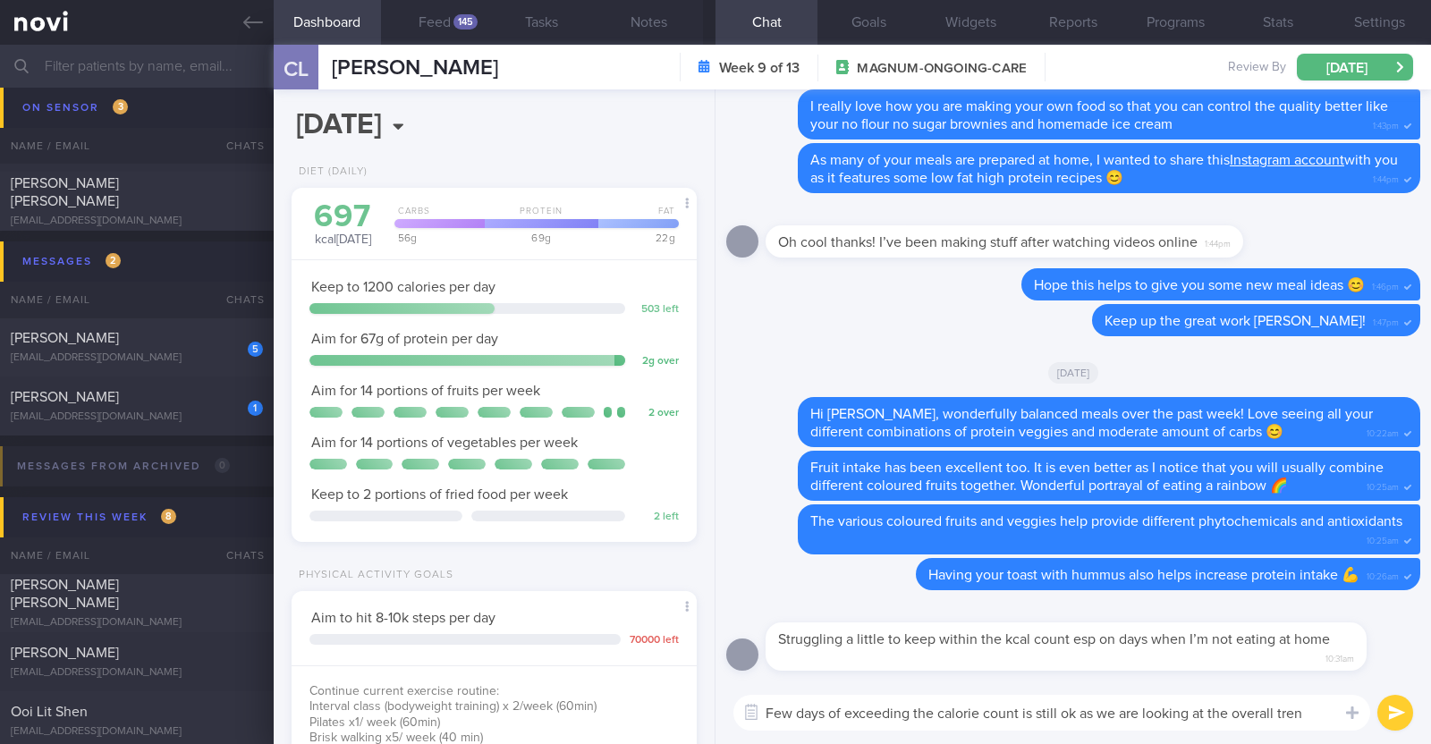
type textarea "Few days of exceeding the calorie count is still ok as we are looking at the ov…"
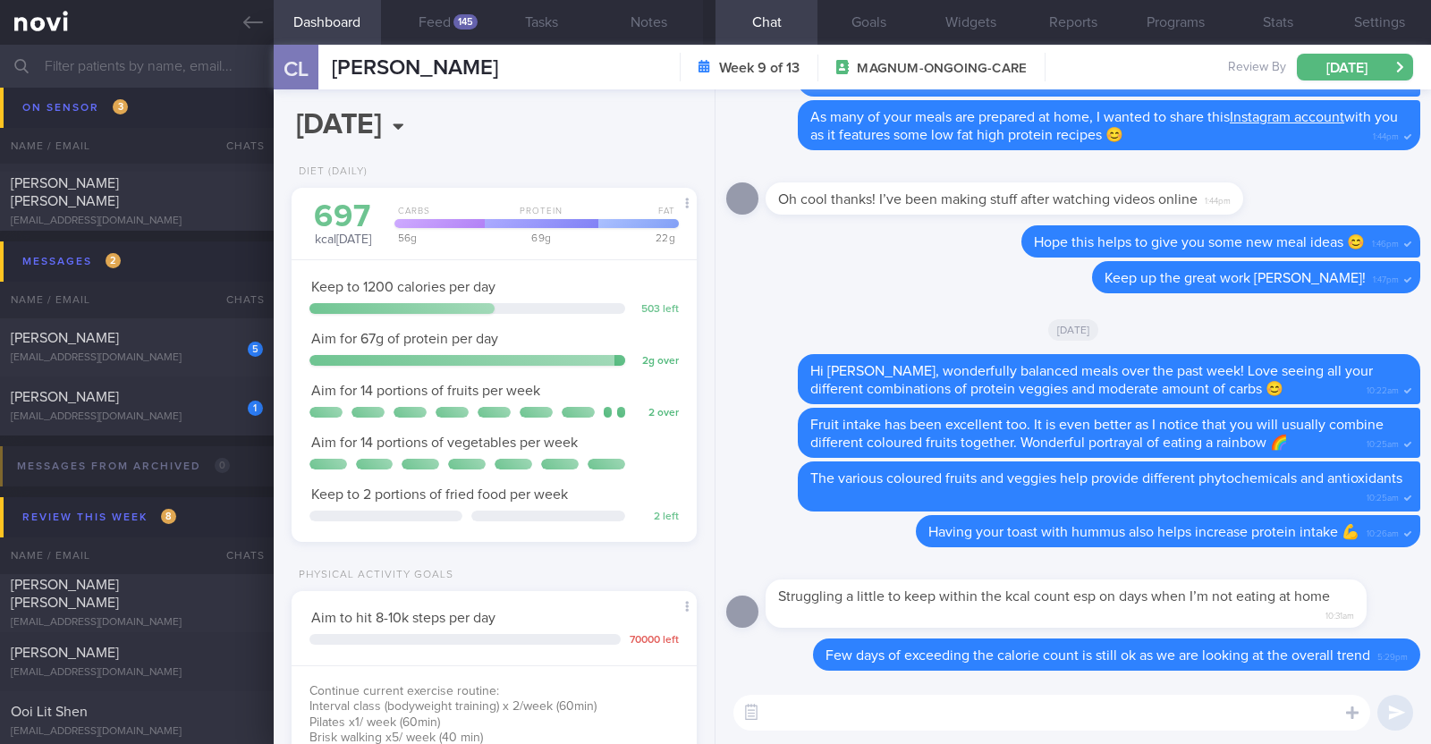
paste textarea "On days when your calorie count is slightly higher, you can try to offset it wi…"
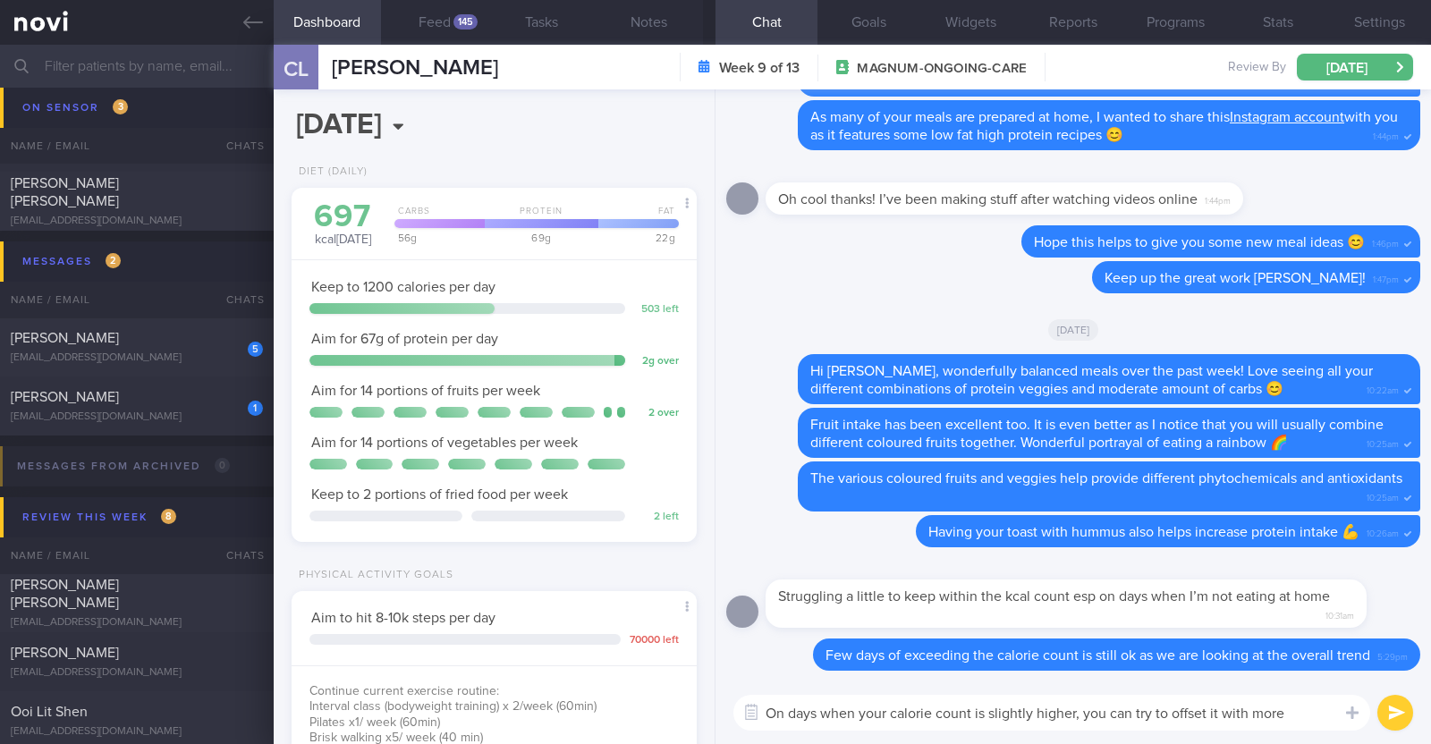
click at [1133, 709] on textarea "On days when your calorie count is slightly higher, you can try to offset it wi…" at bounding box center [1052, 713] width 637 height 36
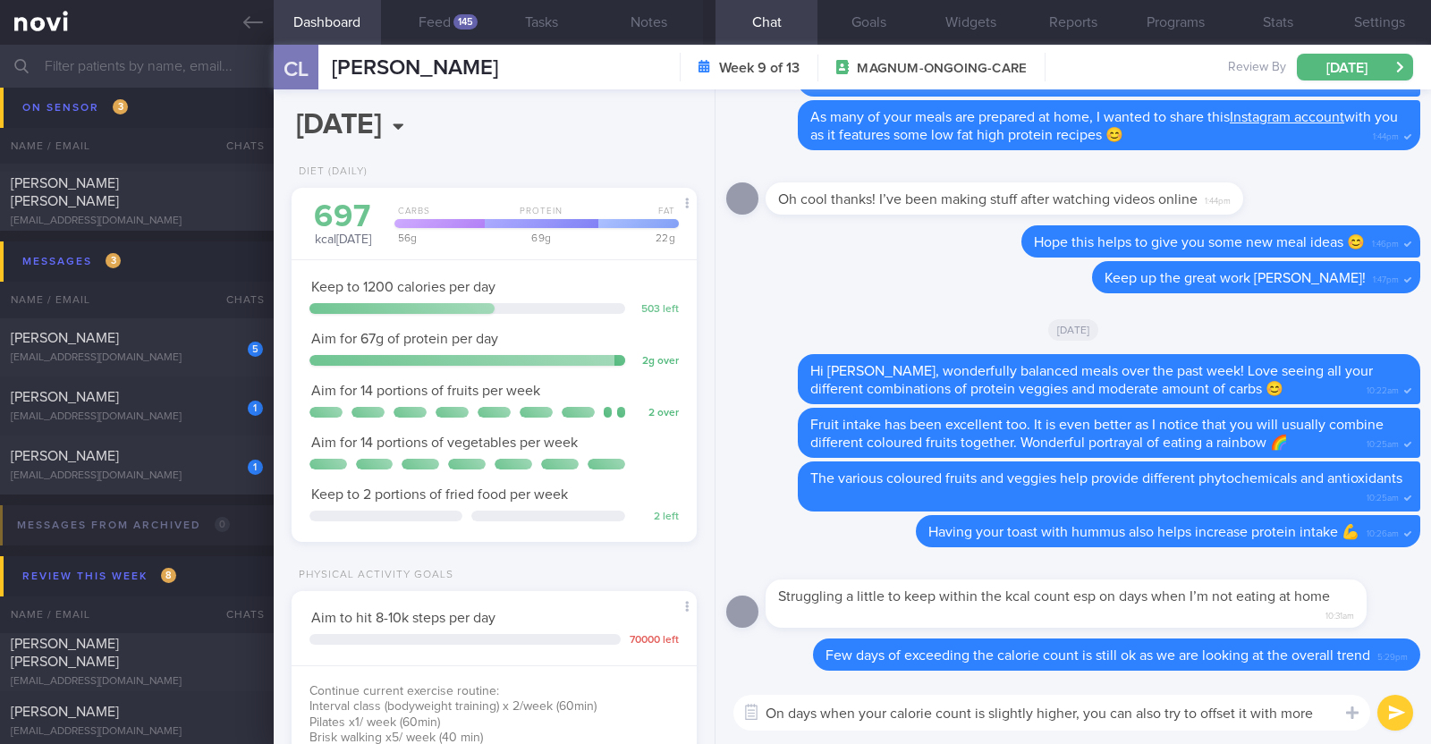
click at [1325, 707] on textarea "On days when your calorie count is slightly higher, you can also try to offset …" at bounding box center [1052, 713] width 637 height 36
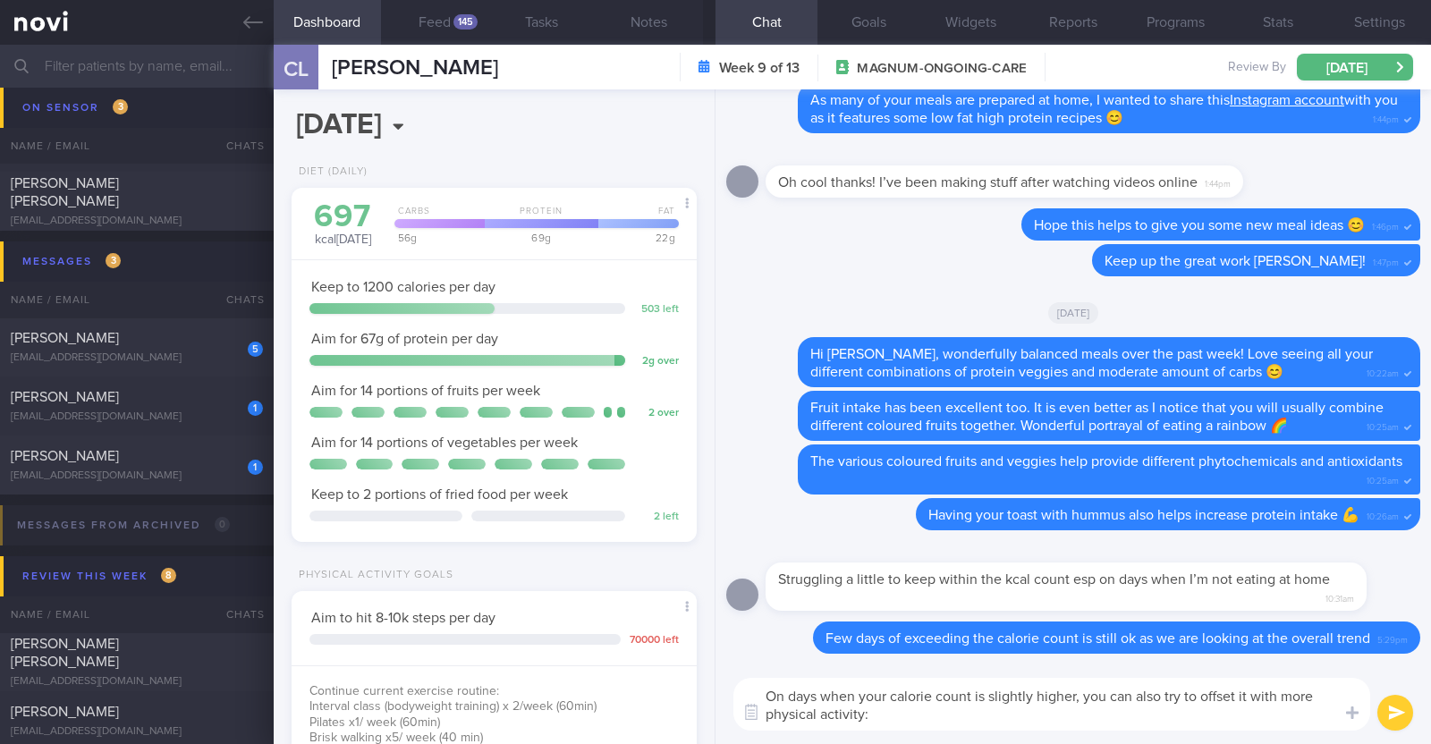
type textarea "On days when your calorie count is slightly higher, you can also try to offset …"
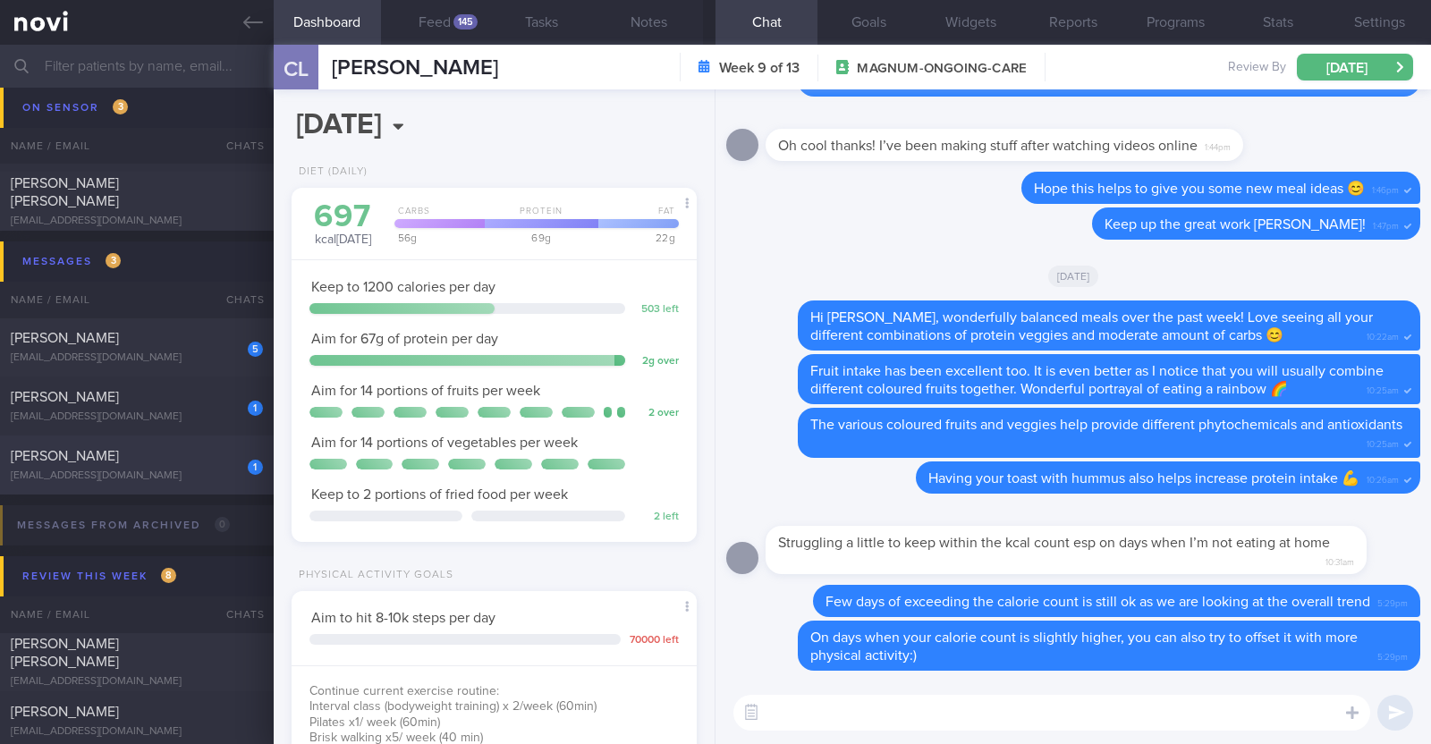
click at [161, 480] on div "[EMAIL_ADDRESS][DOMAIN_NAME]" at bounding box center [137, 476] width 252 height 13
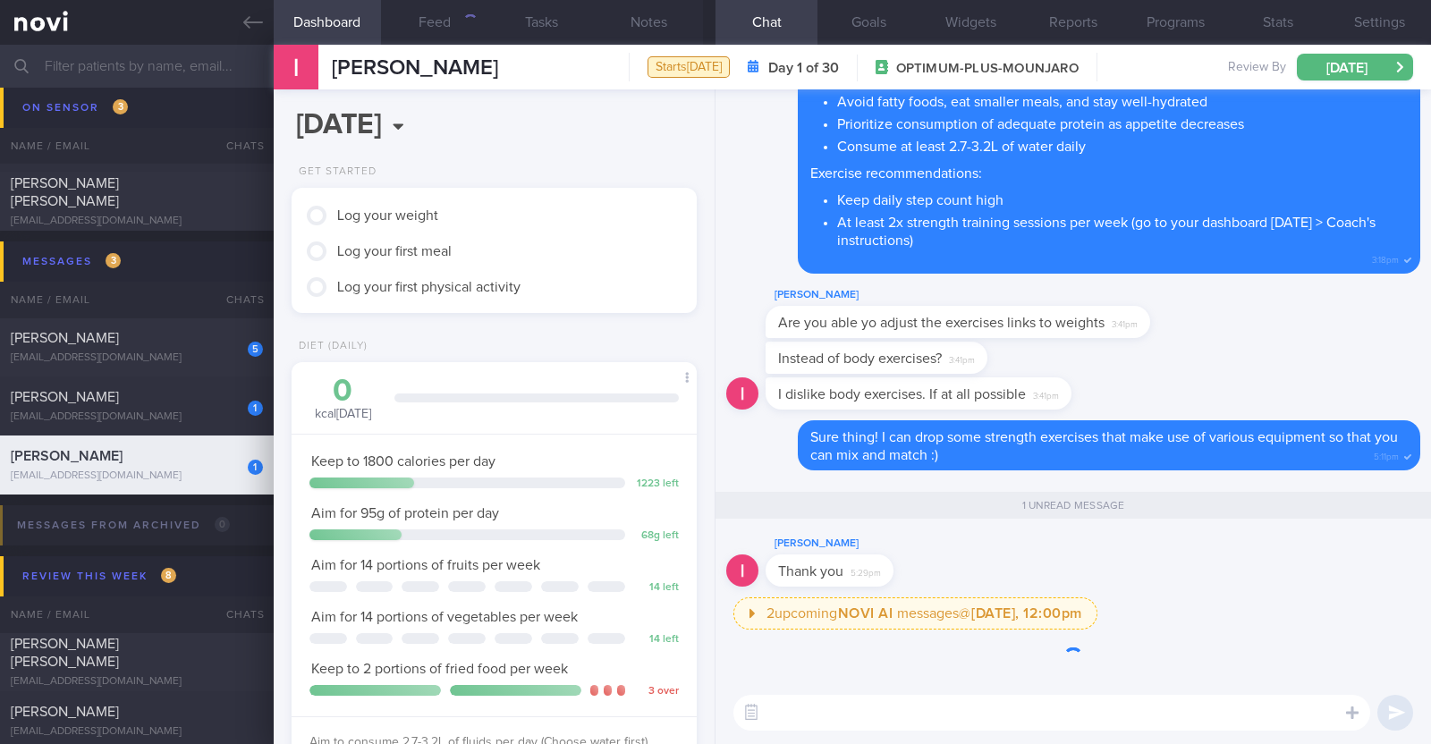
scroll to position [203, 356]
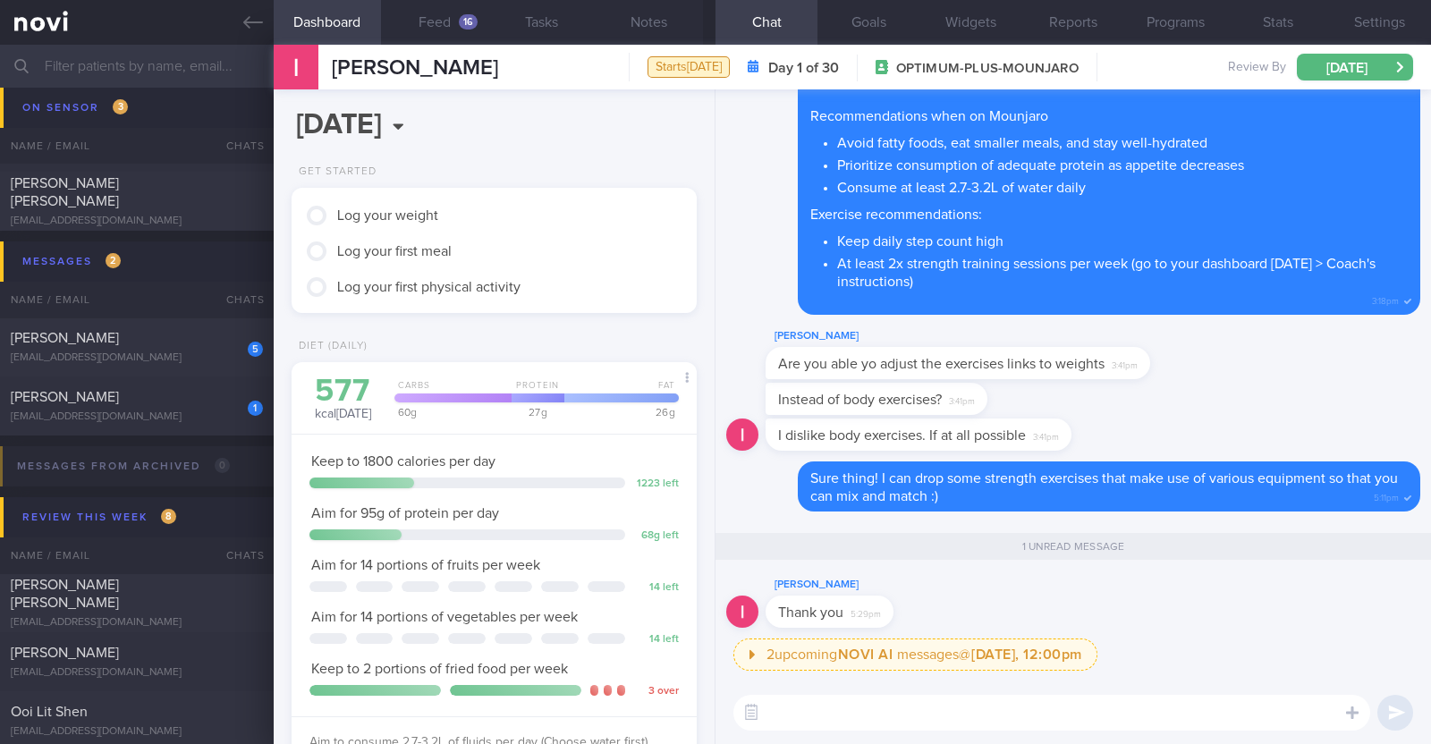
click at [828, 715] on textarea at bounding box center [1052, 713] width 637 height 36
type textarea "Most welcome!"
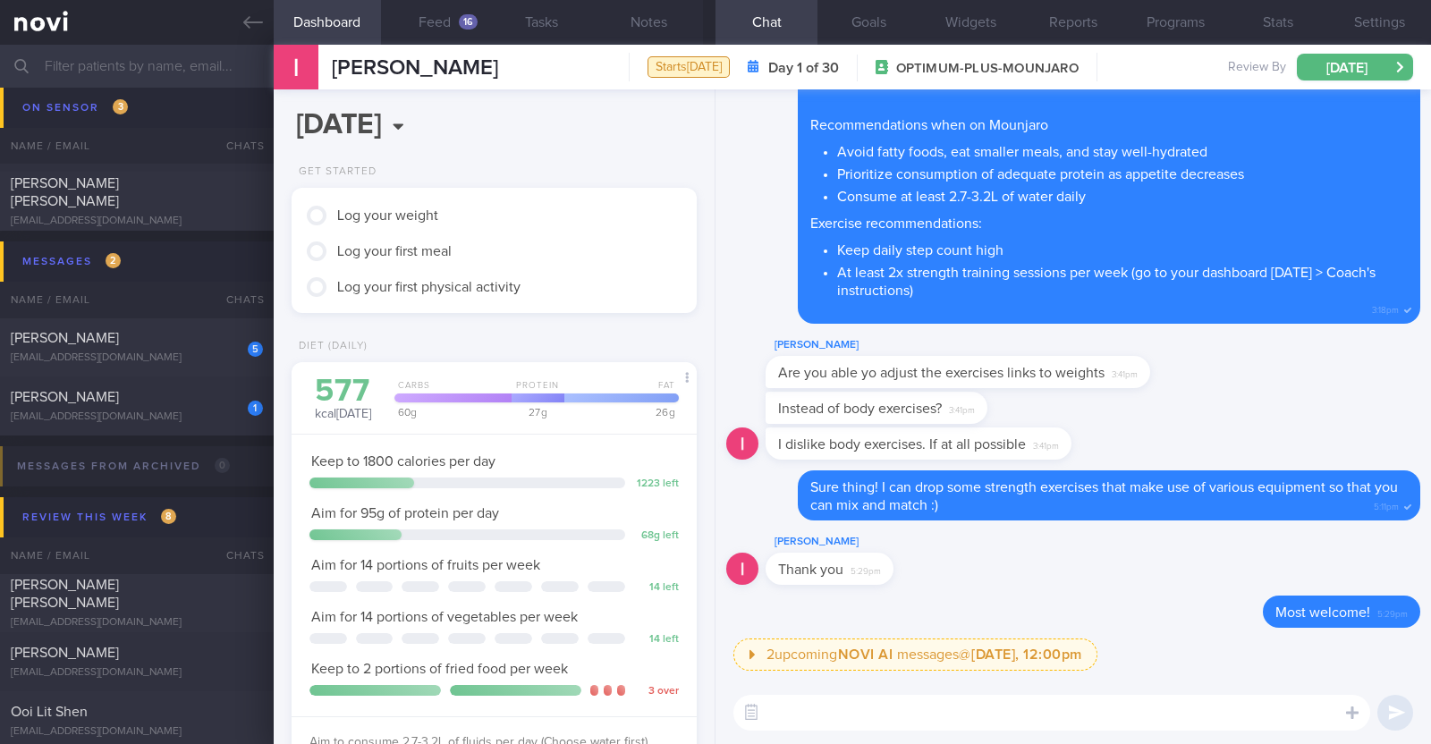
scroll to position [0, 0]
click at [172, 409] on div "1 Simran Minhas ssimranminhas@gmail.com" at bounding box center [137, 406] width 274 height 36
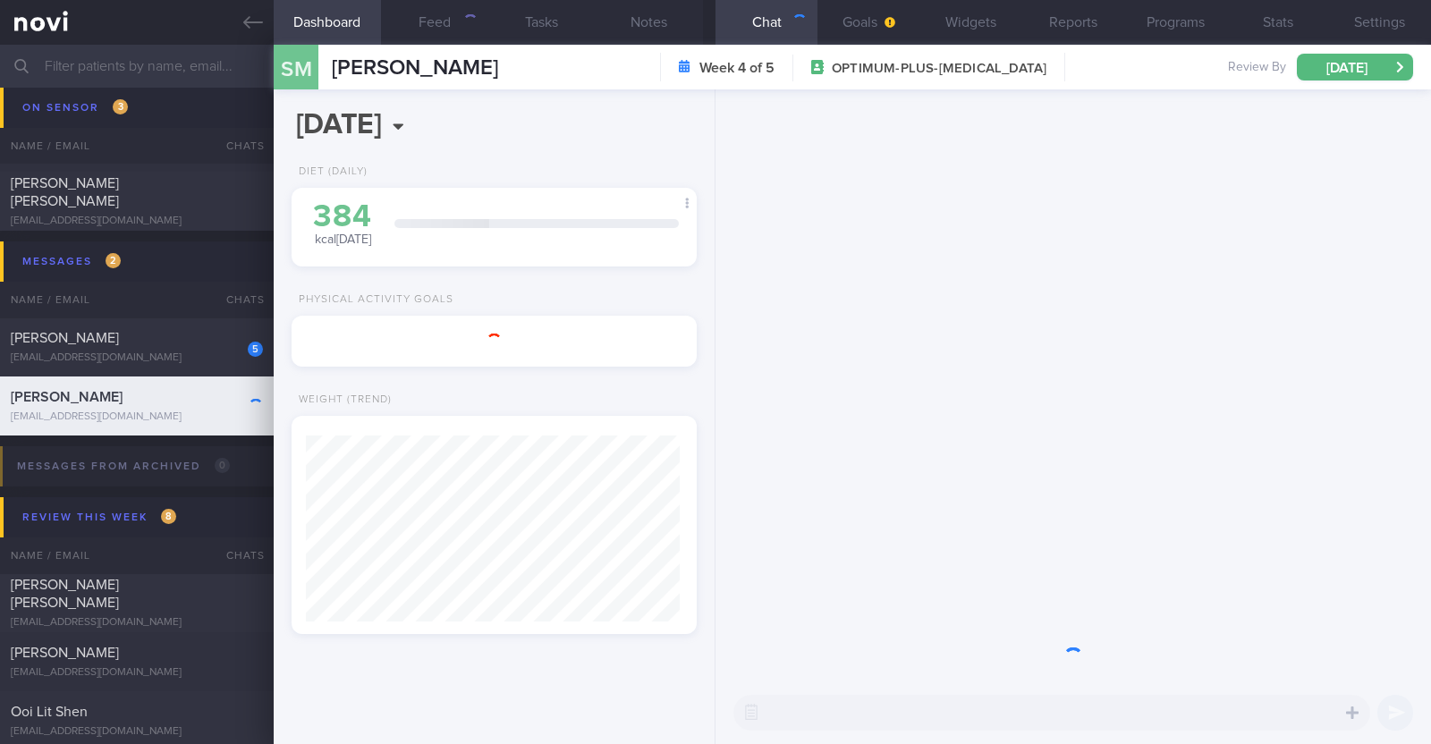
scroll to position [203, 356]
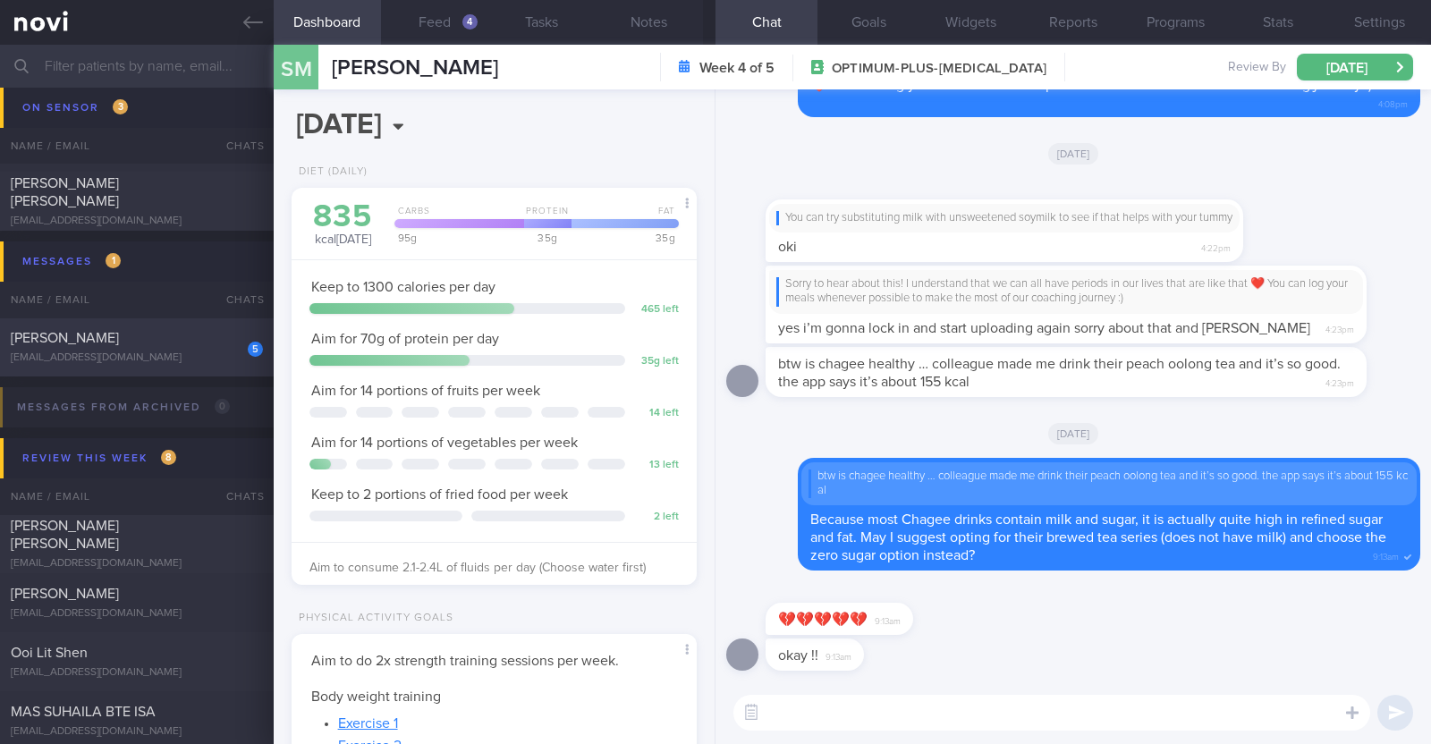
click at [173, 352] on div "[EMAIL_ADDRESS][DOMAIN_NAME]" at bounding box center [137, 358] width 252 height 13
type input "r/v 27/8"
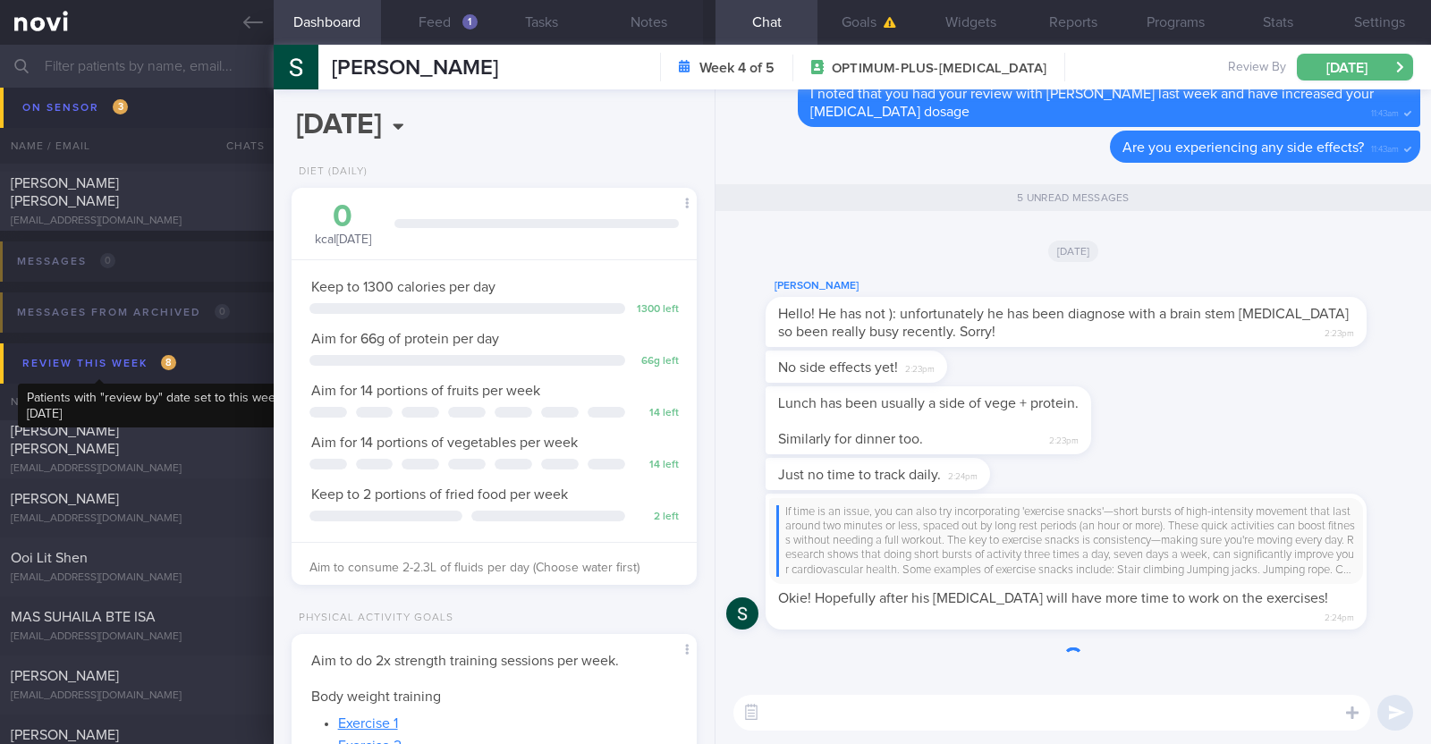
scroll to position [203, 356]
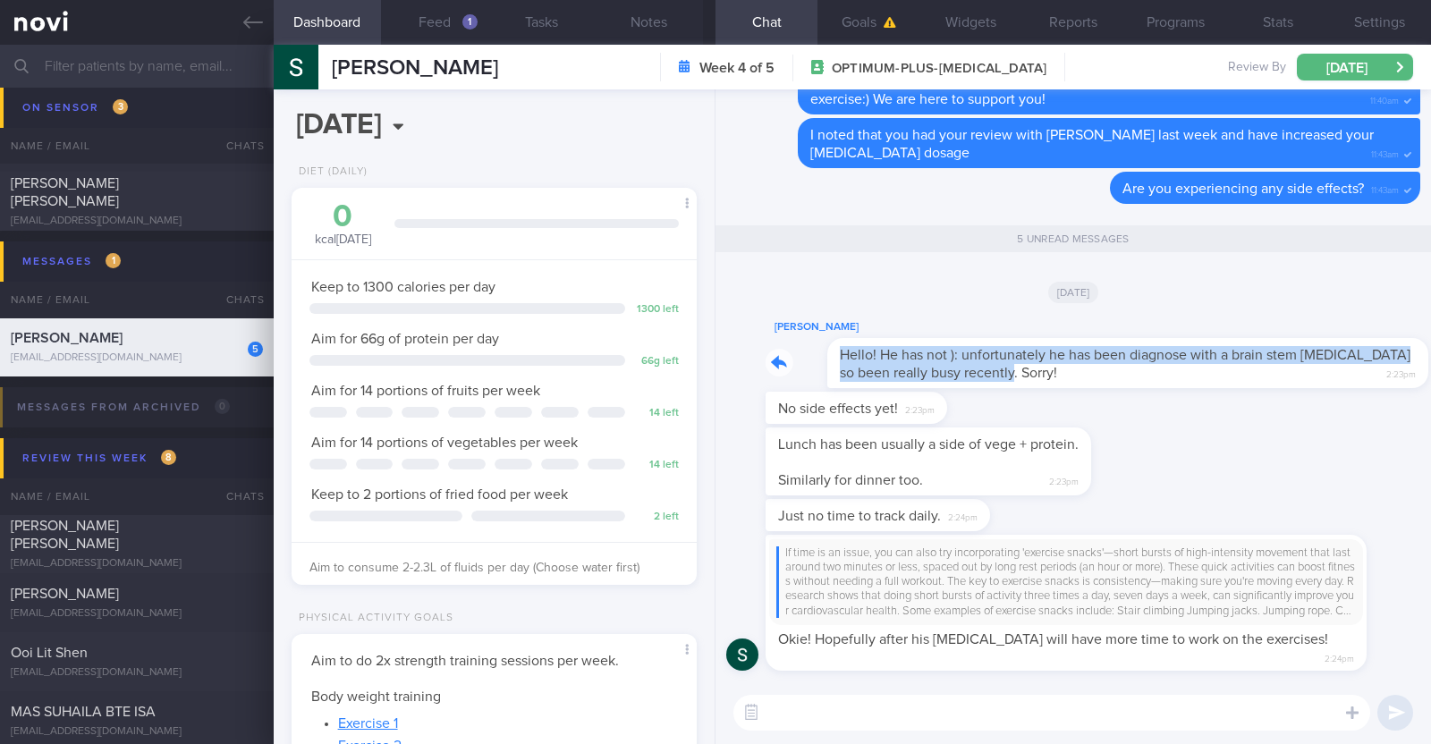
drag, startPoint x: 1337, startPoint y: 388, endPoint x: 1431, endPoint y: 392, distance: 93.1
click at [1431, 392] on div "If time is an issue, you can also try incorporating 'exercise snacks'—short bur…" at bounding box center [1074, 385] width 716 height 592
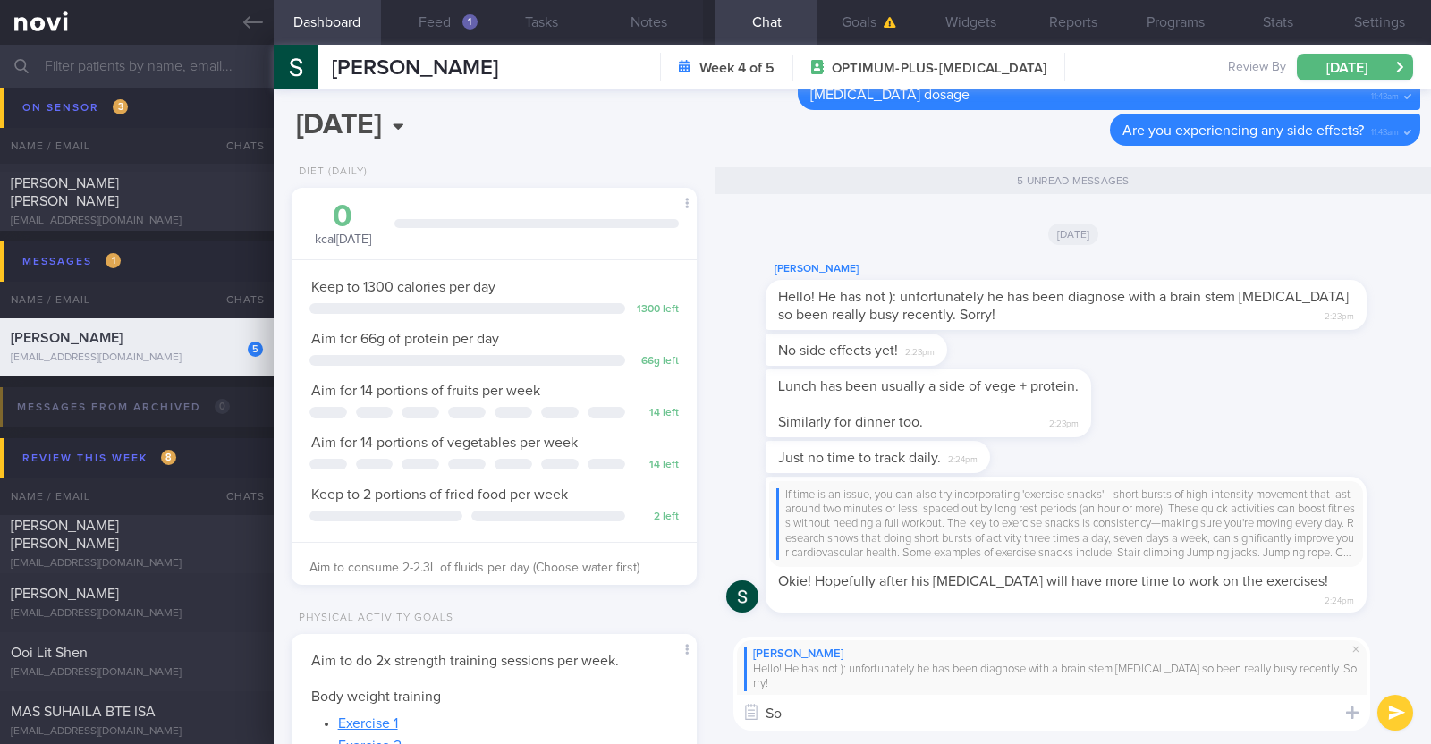
type textarea "S"
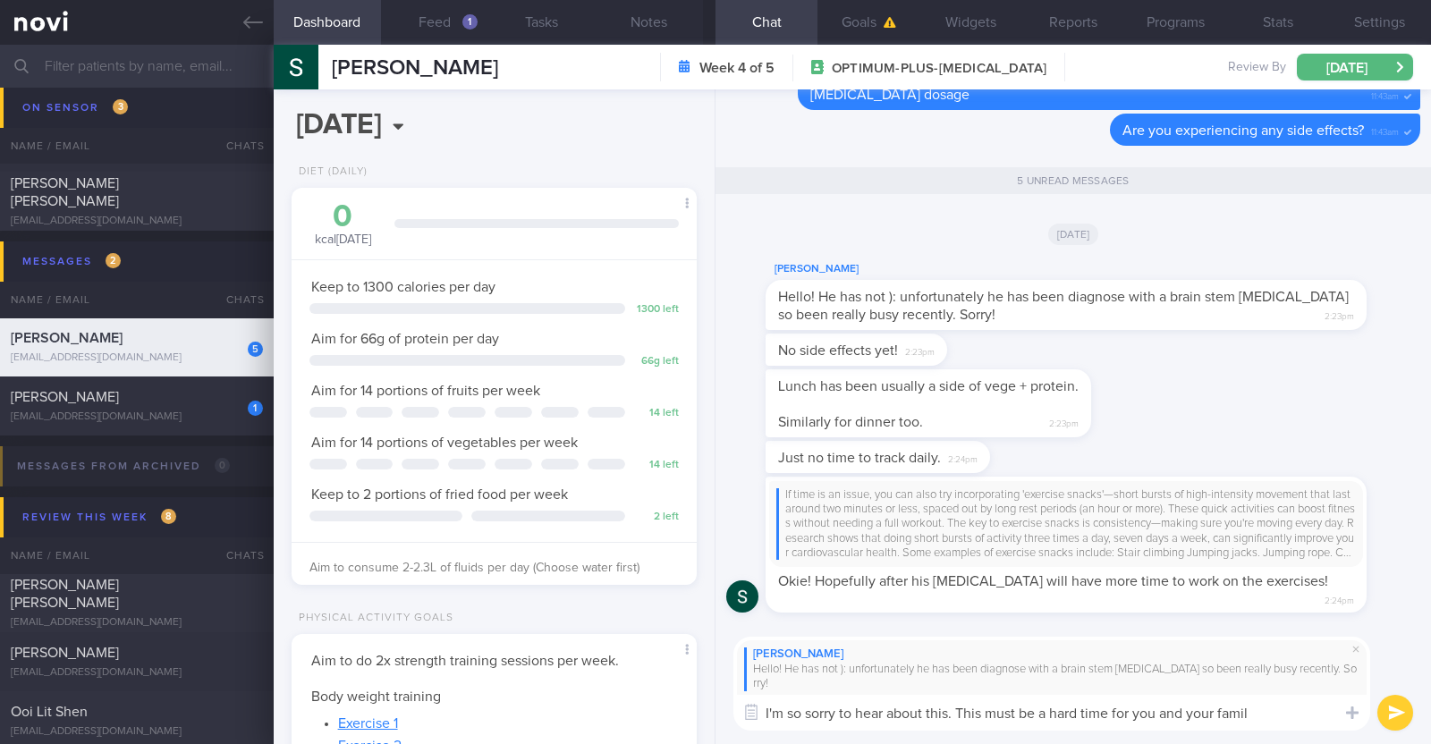
type textarea "I'm so sorry to hear about this. This must be a hard time for you and your fami…"
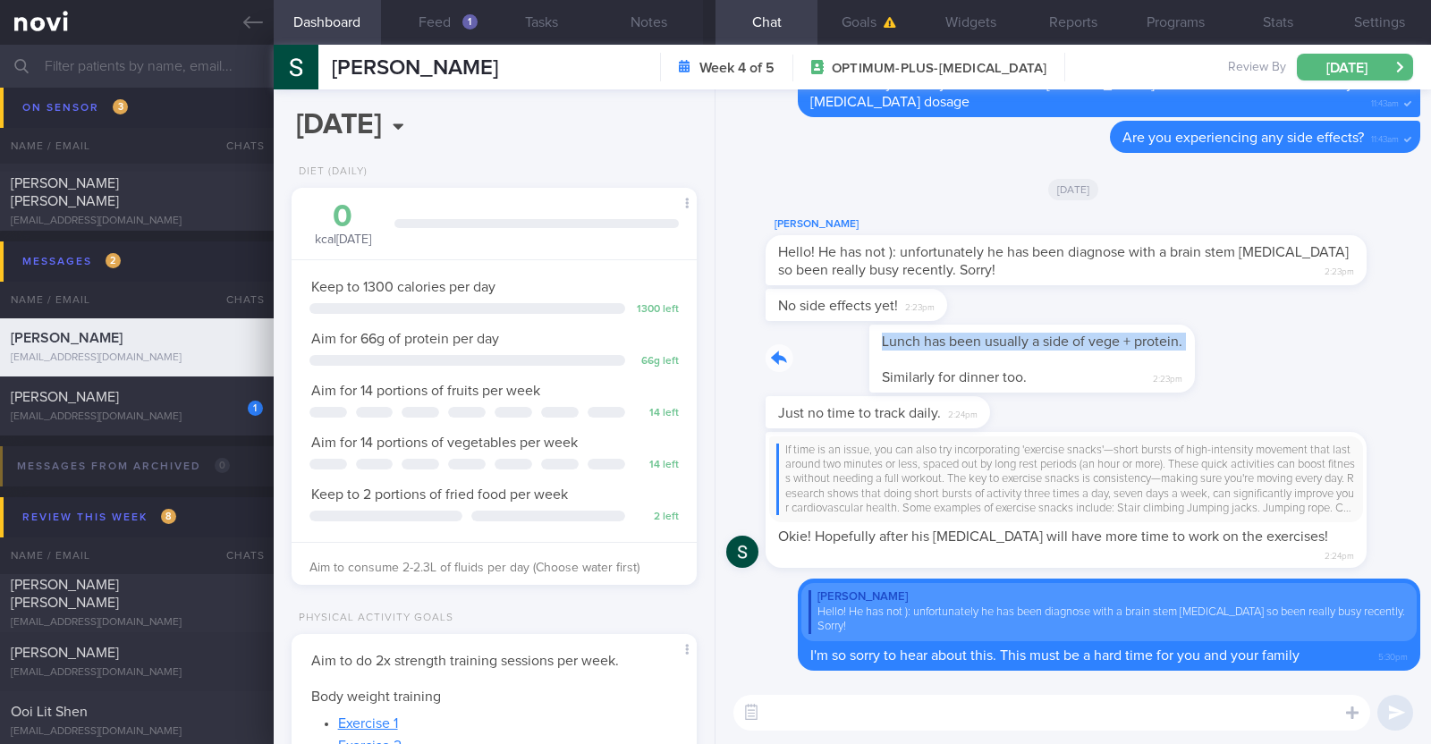
drag, startPoint x: 1063, startPoint y: 380, endPoint x: 1364, endPoint y: 366, distance: 301.8
click at [1364, 366] on div "Lunch has been usually a side of vege + protein. Similarly for dinner too. 2:23…" at bounding box center [1073, 361] width 694 height 72
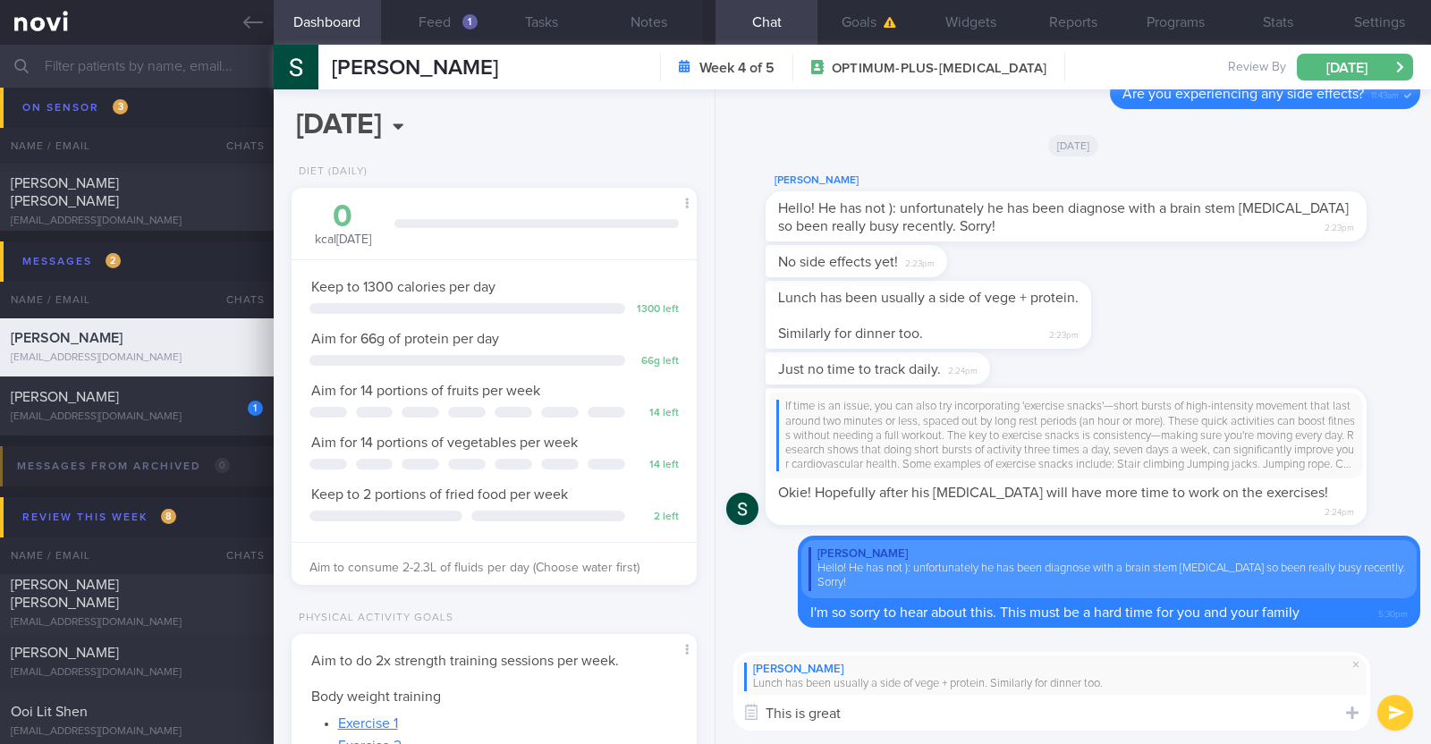
type textarea "This is great!"
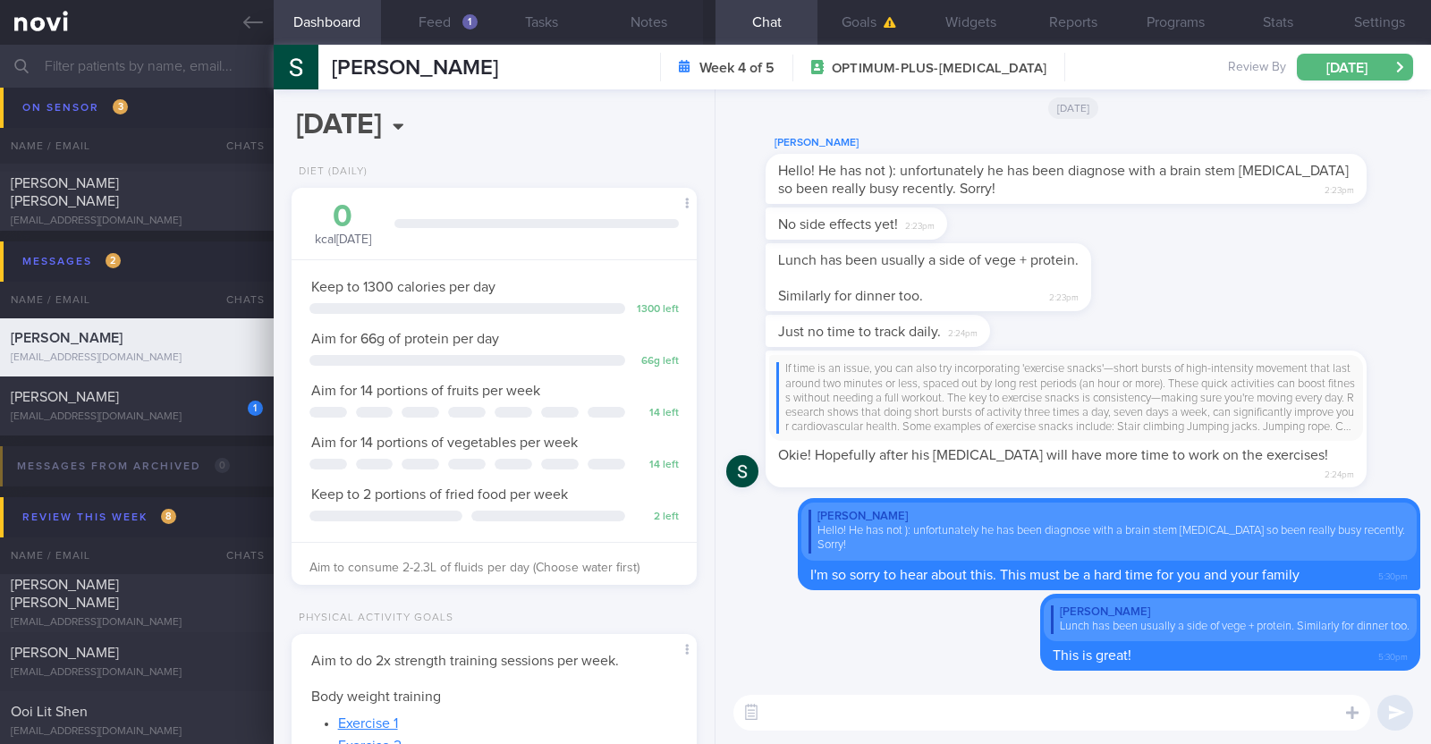
click at [945, 712] on textarea at bounding box center [1052, 713] width 637 height 36
type textarea "Please take all the time you need during this period to focus on family"
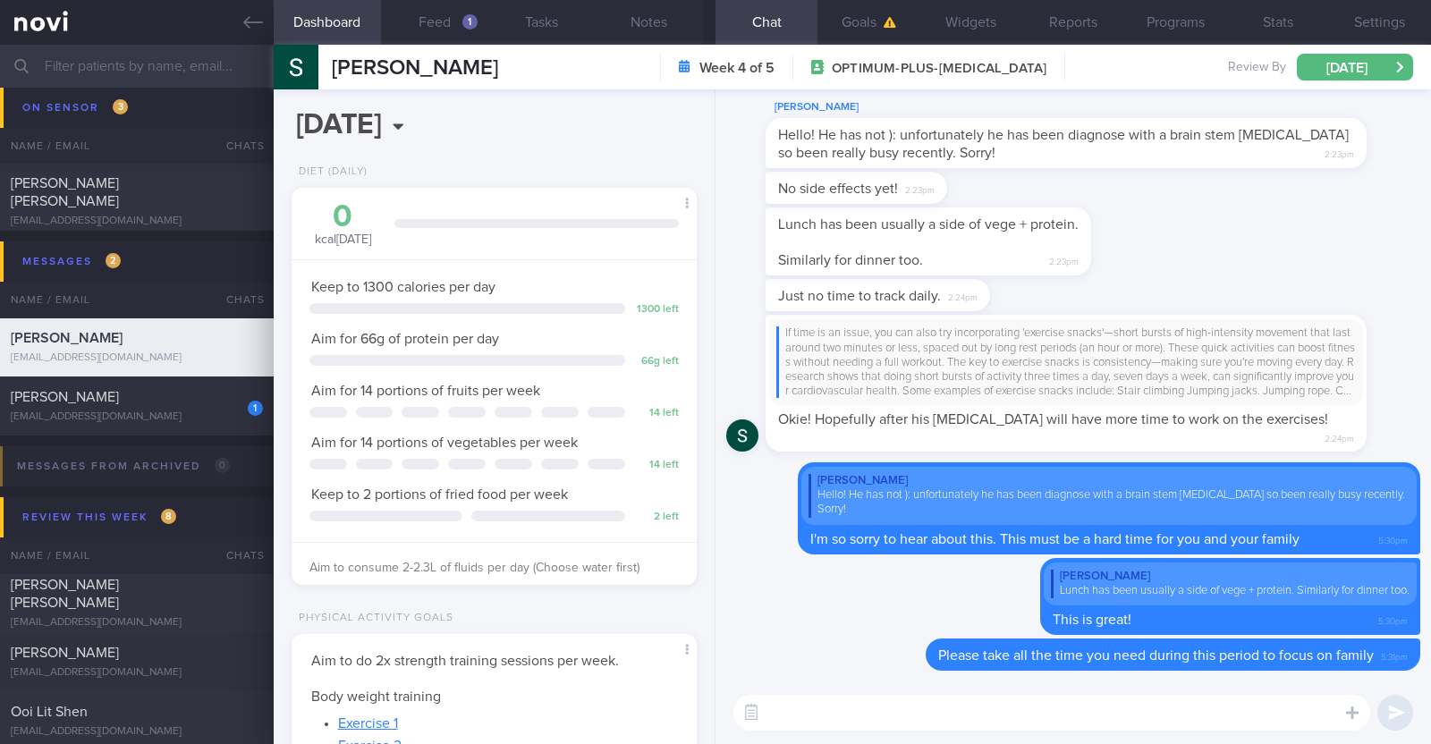
click at [870, 722] on textarea at bounding box center [1052, 713] width 637 height 36
paste textarea "breathing exercises to help cope with the stress [Deep Breathing Exercise (Mand…"
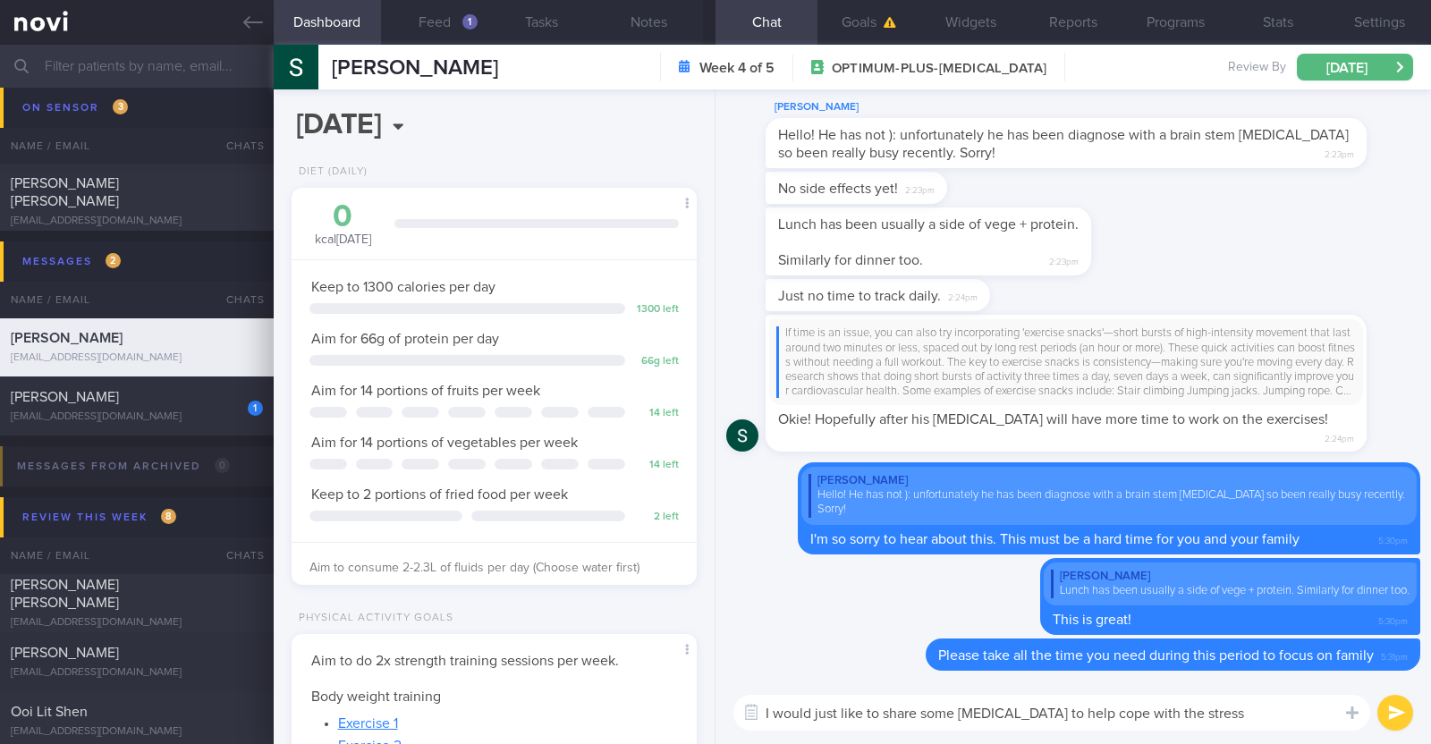
scroll to position [0, 0]
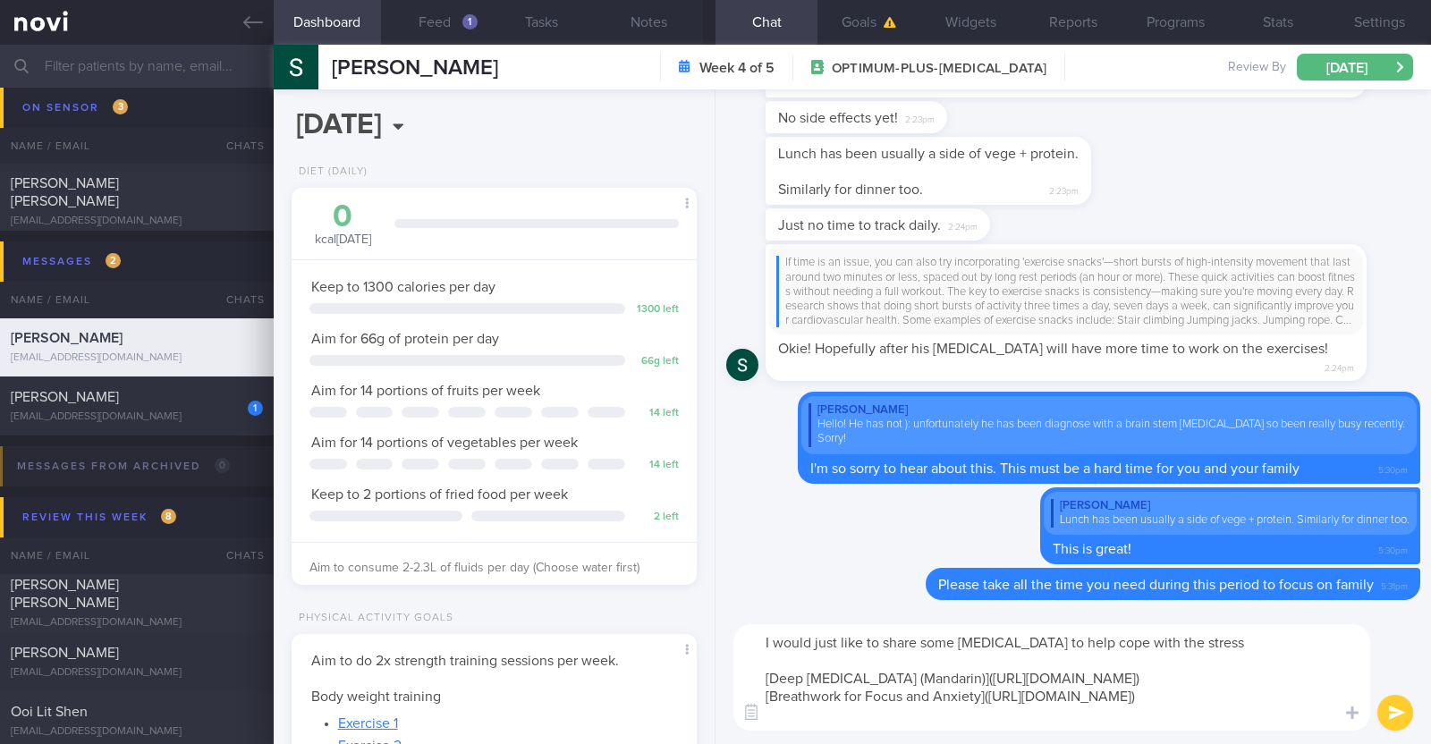
click at [1085, 642] on textarea "I would just like to share some breathing exercises to help cope with the stres…" at bounding box center [1052, 677] width 637 height 106
click at [1270, 643] on textarea "I would just like to share some breathing exercises with you to help cope with …" at bounding box center [1052, 677] width 637 height 106
click at [1318, 638] on textarea "I would just like to share some breathing exercises with you to help cope with …" at bounding box center [1052, 677] width 637 height 106
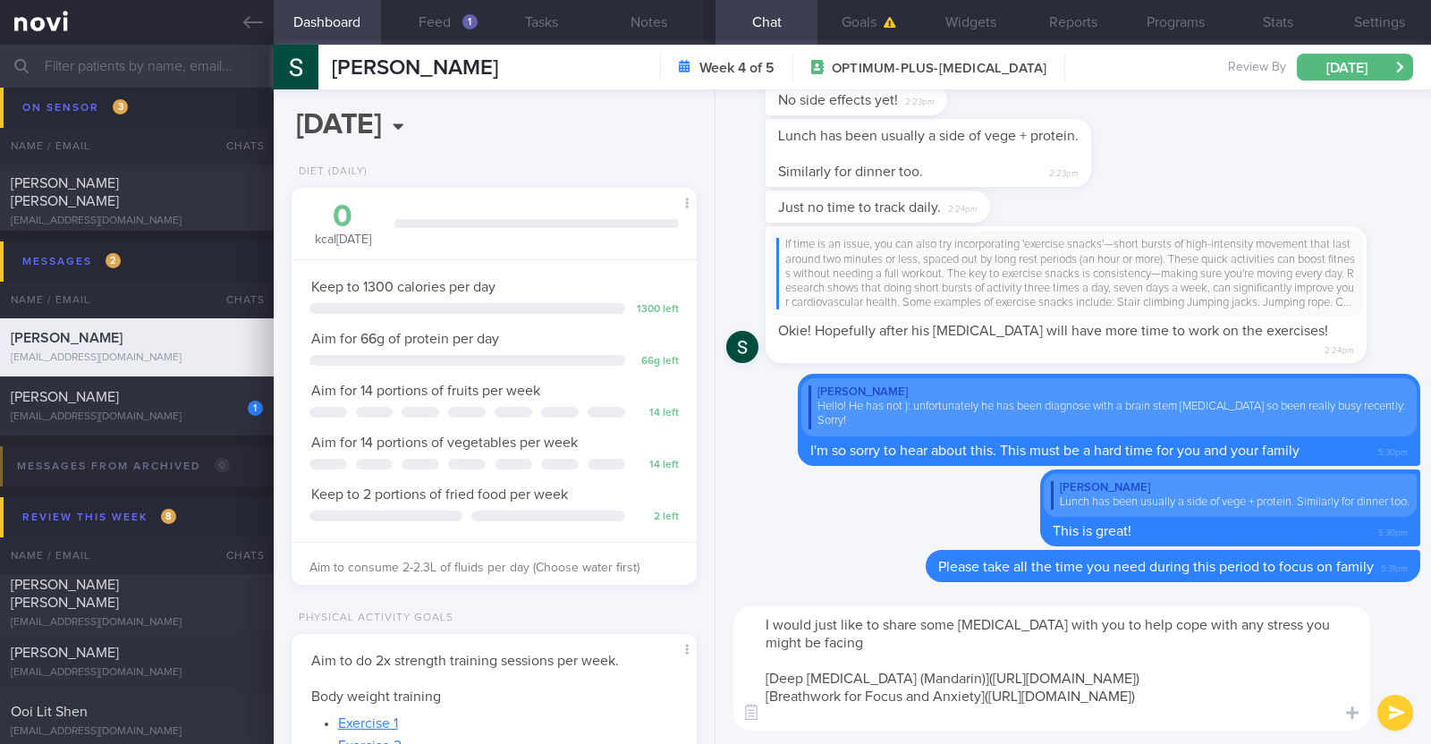
paste textarea "❤️"
type textarea "I would just like to share some breathing exercises with you to help cope with …"
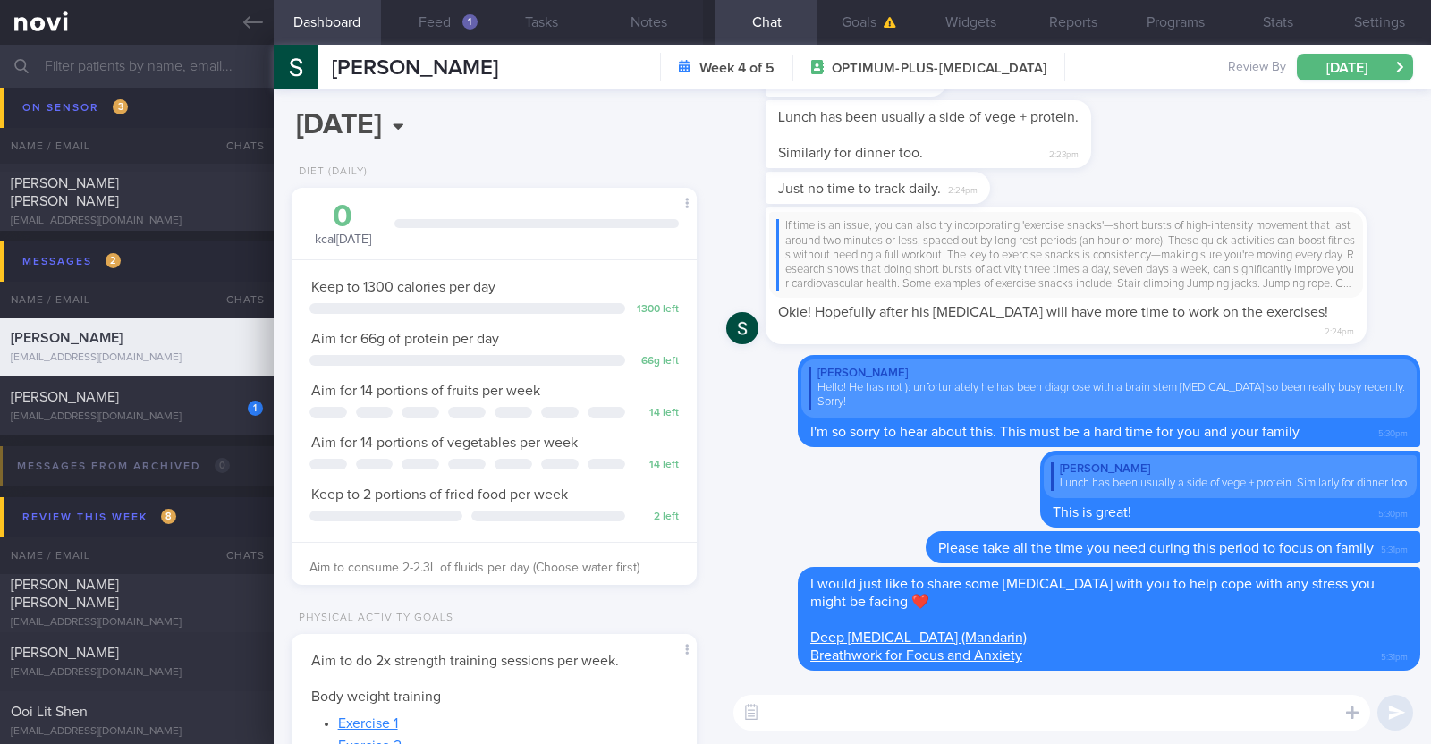
click at [895, 698] on textarea at bounding box center [1052, 713] width 637 height 36
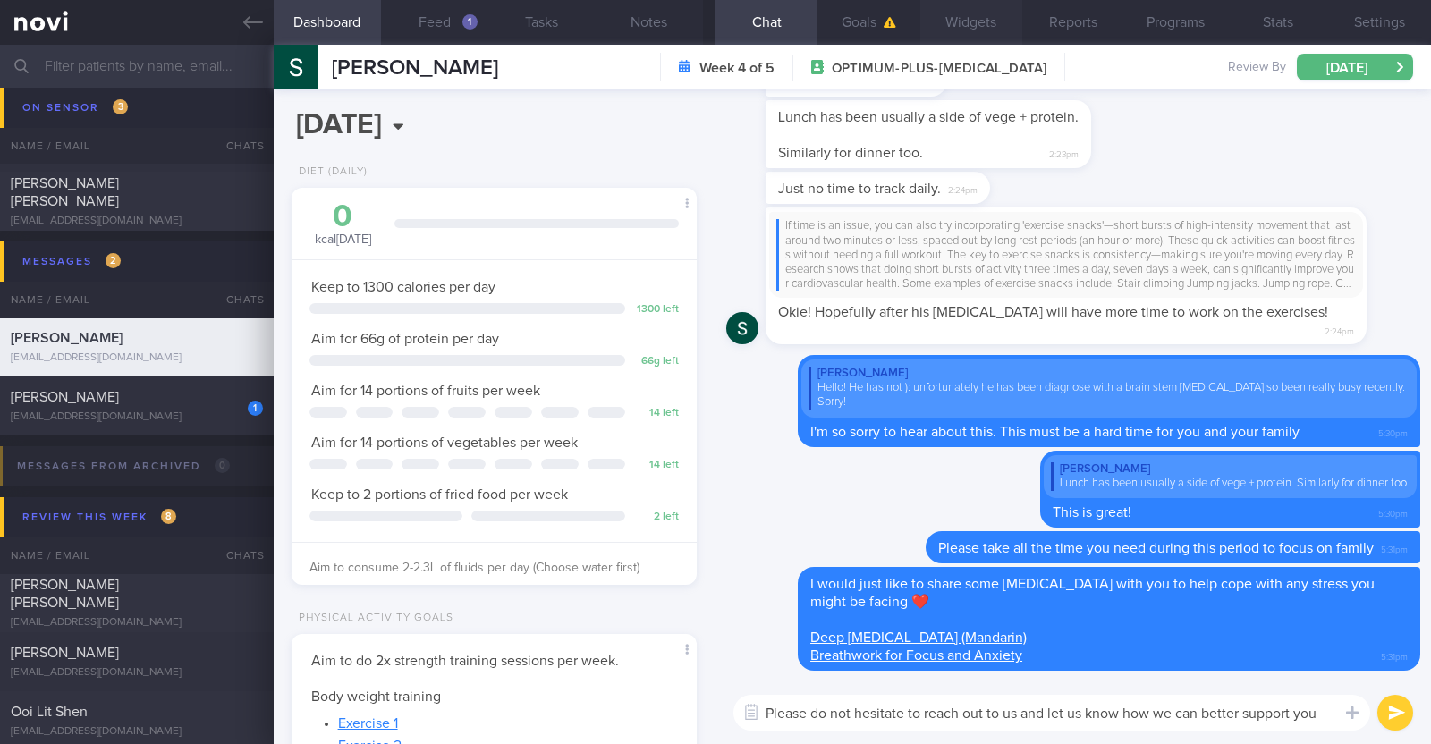
paste textarea "🙂"
type textarea "Please do not hesitate to reach out to us and let us know how we can better sup…"
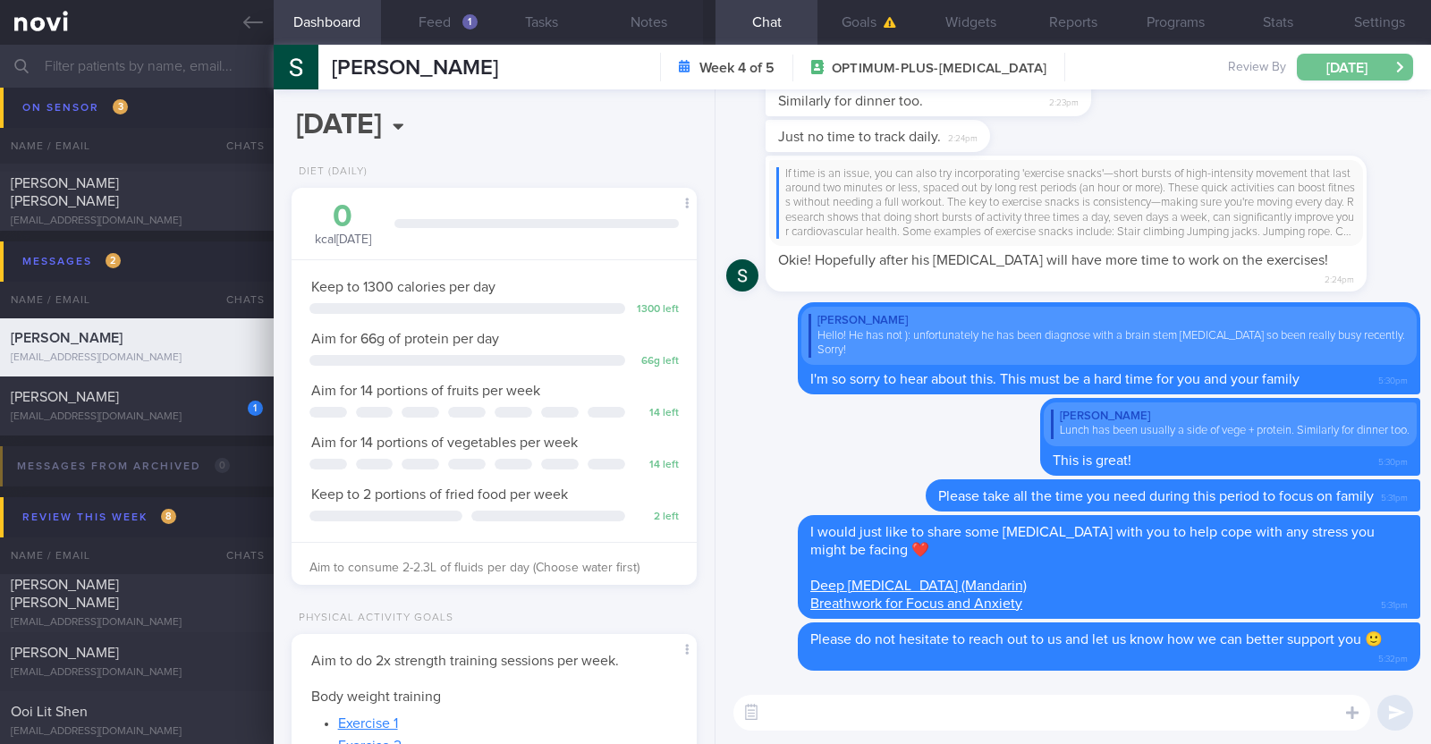
click at [1351, 73] on button "[DATE]" at bounding box center [1355, 67] width 116 height 27
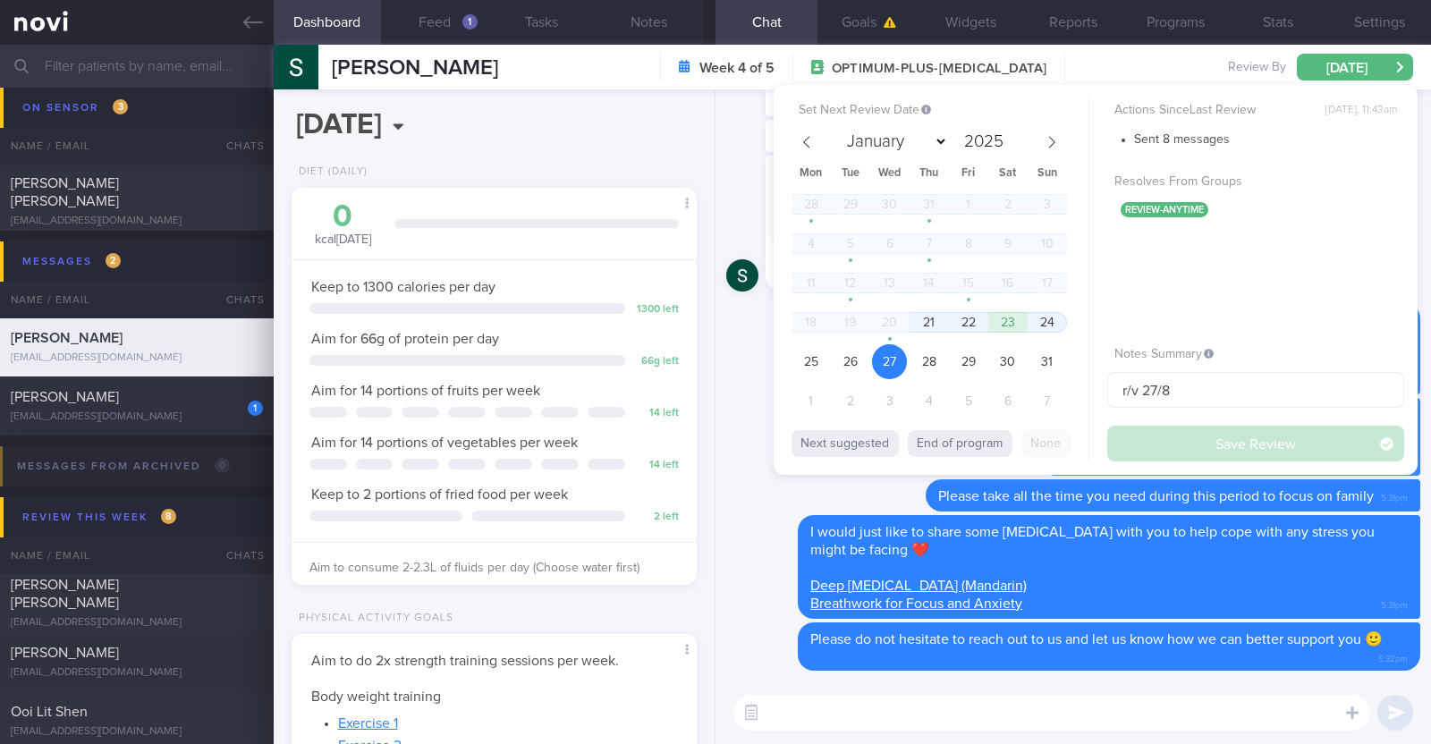
click at [725, 167] on div "Delete Please do not hesitate to reach out to us and let us know how we can bet…" at bounding box center [1074, 385] width 716 height 592
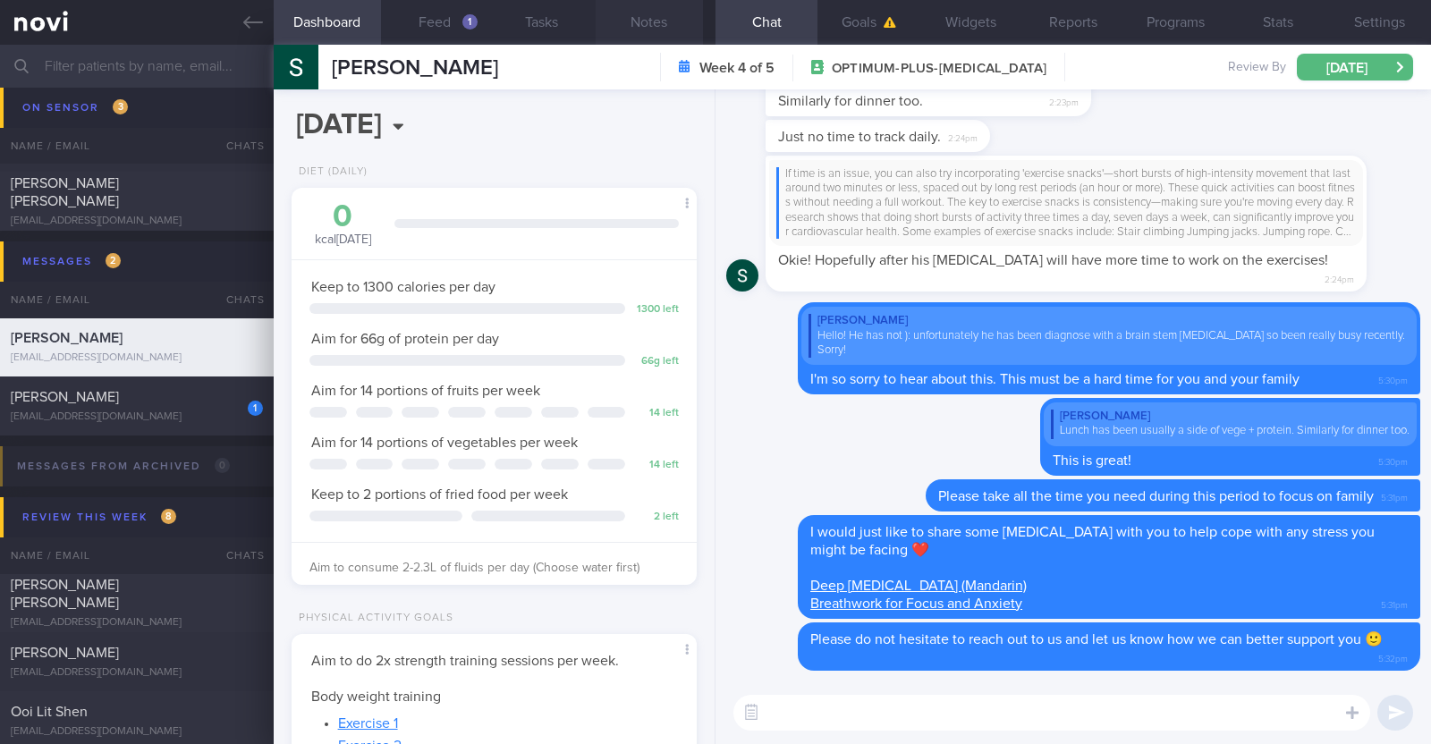
click at [661, 30] on button "Notes" at bounding box center [649, 22] width 107 height 45
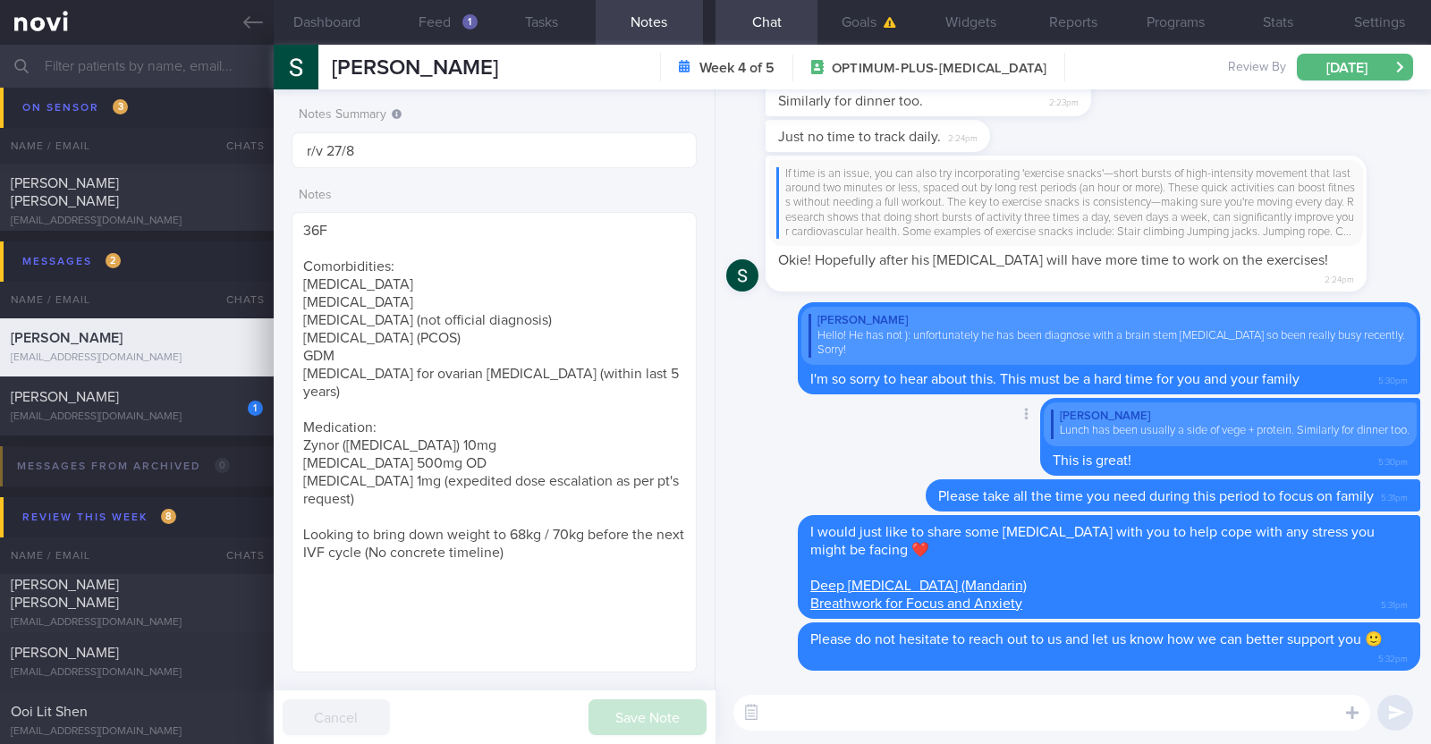
click at [792, 436] on div "Delete Stephenie Koh Lunch has been usually a side of vege + protein. Similarly…" at bounding box center [1073, 438] width 694 height 81
click at [204, 411] on div "heyirshah@gmail.com" at bounding box center [137, 417] width 252 height 13
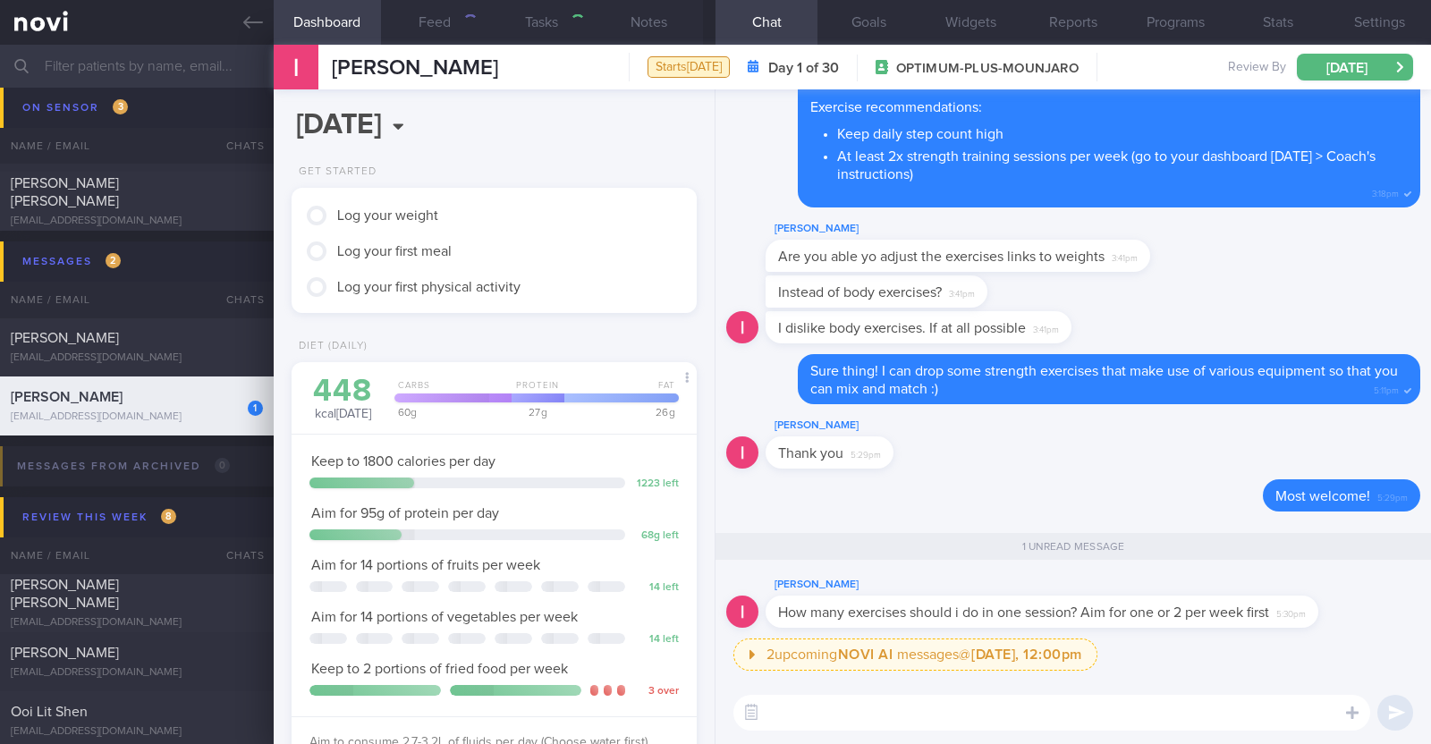
scroll to position [203, 356]
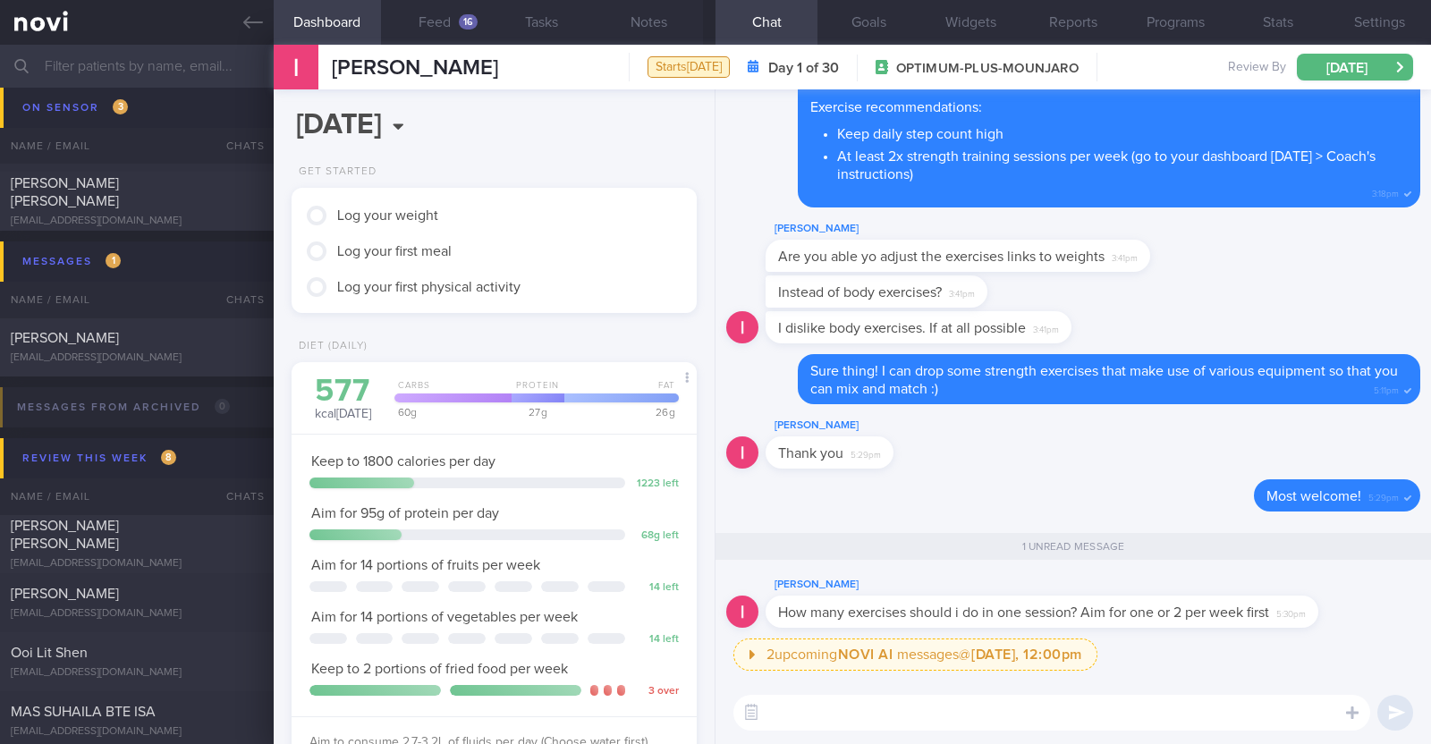
click at [1142, 717] on textarea at bounding box center [1052, 713] width 637 height 36
type textarea "One session should be between 20-30min long"
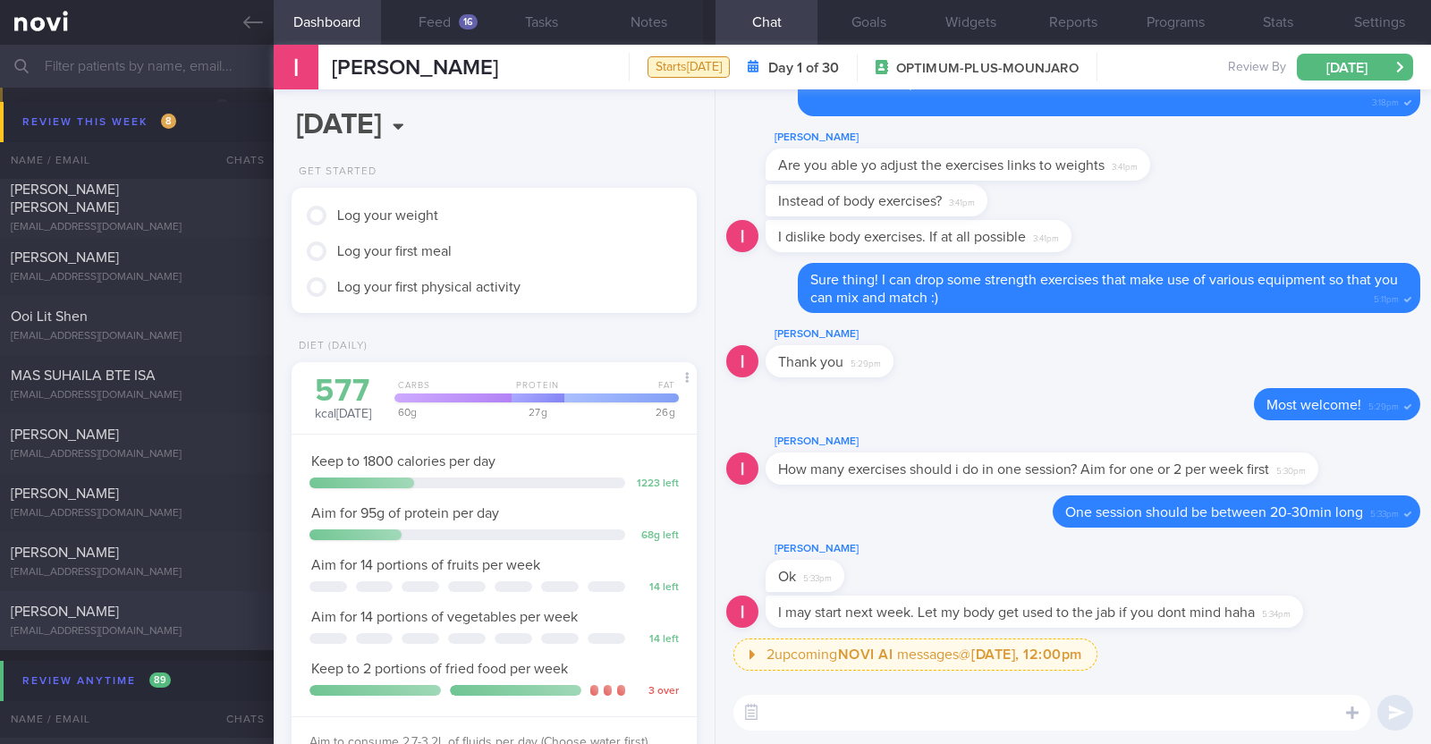
scroll to position [500, 0]
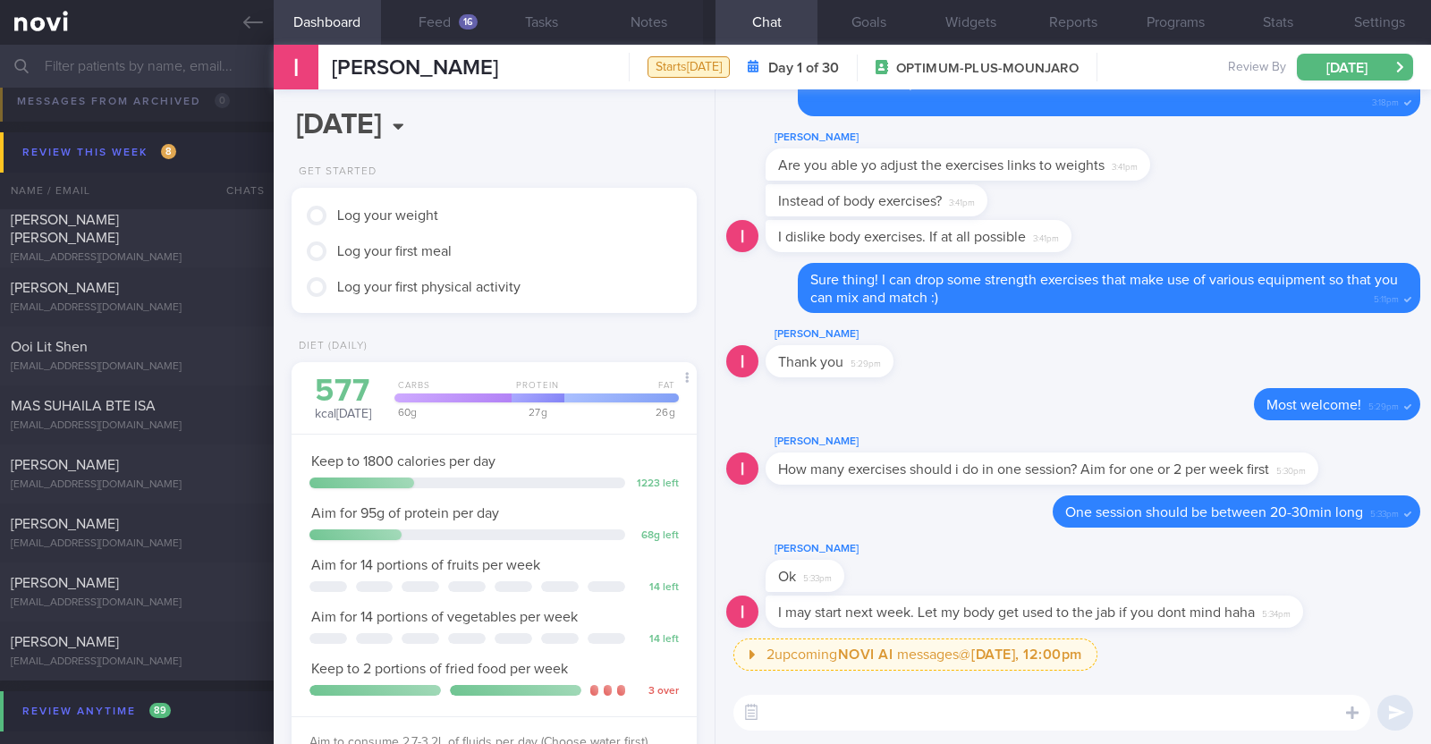
scroll to position [612, 0]
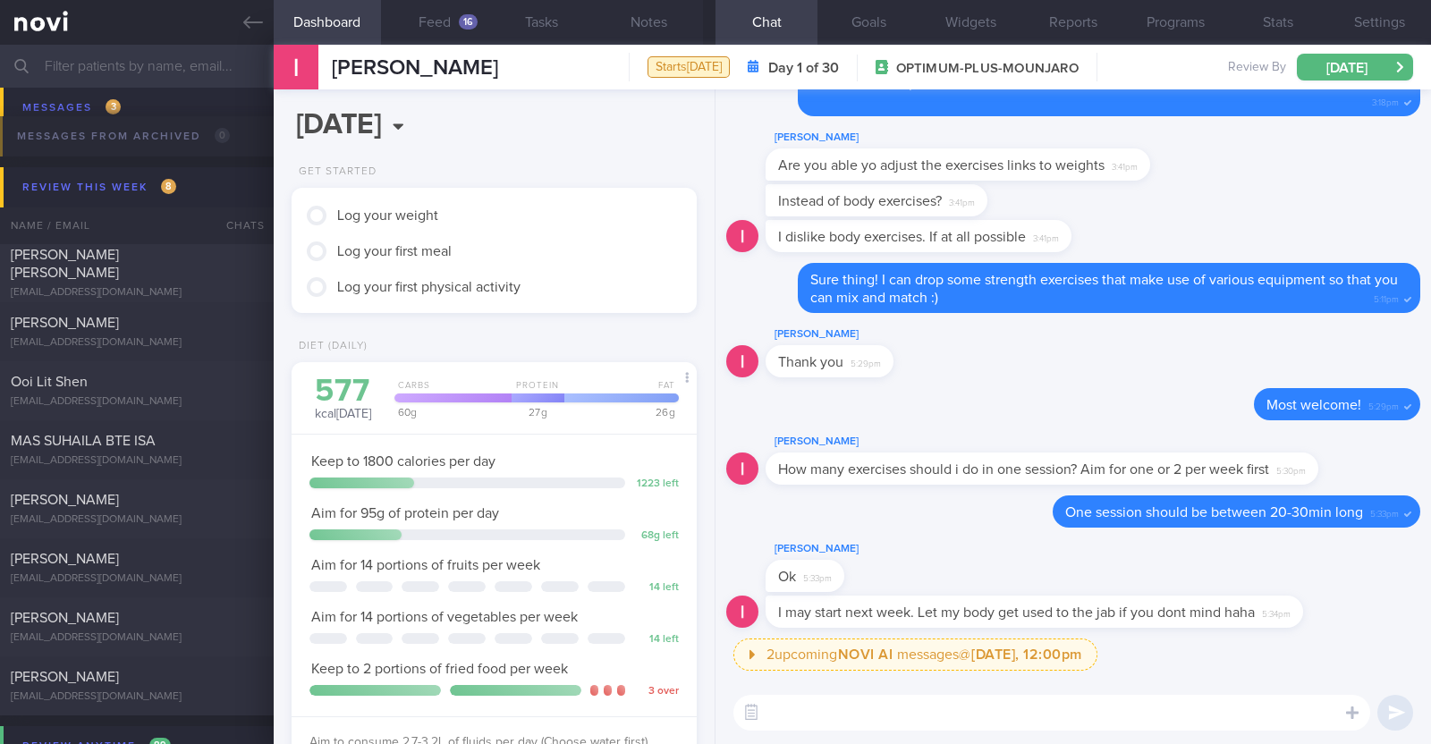
click at [214, 270] on div "[PERSON_NAME] [PERSON_NAME]" at bounding box center [135, 264] width 248 height 36
type textarea "45M Comorbidities: HLD (diagnosed [DATE], does not want to start on meds) Nil m…"
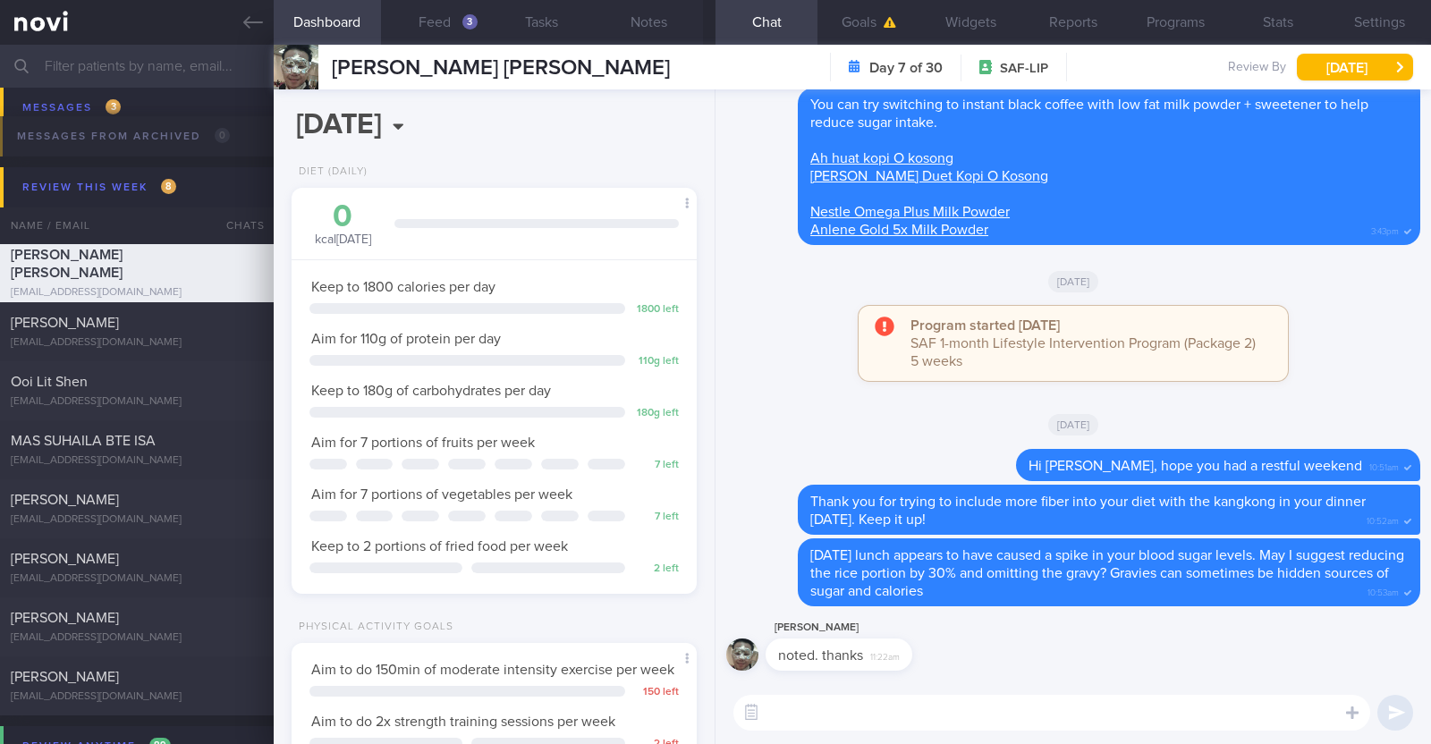
scroll to position [228, 362]
click at [464, 25] on div "3" at bounding box center [470, 21] width 15 height 15
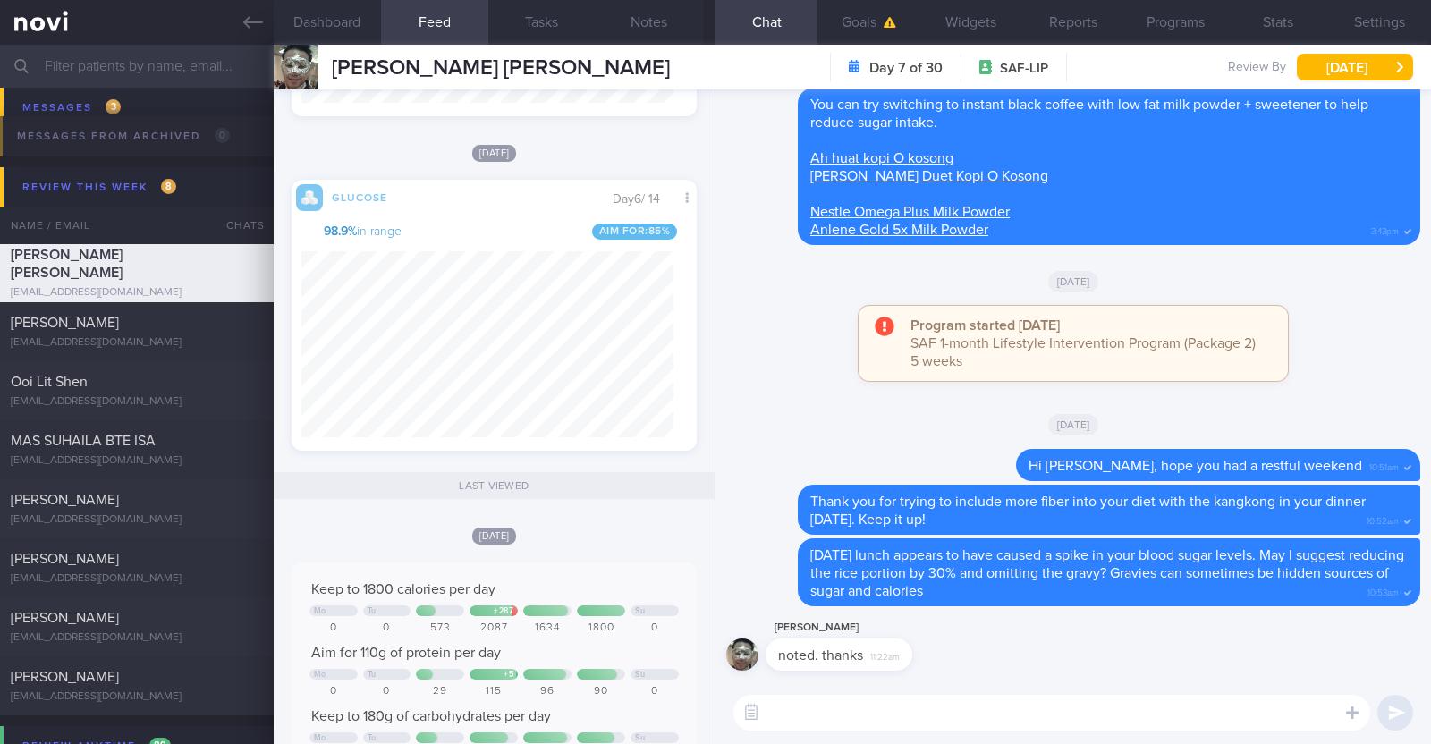
scroll to position [1453, 0]
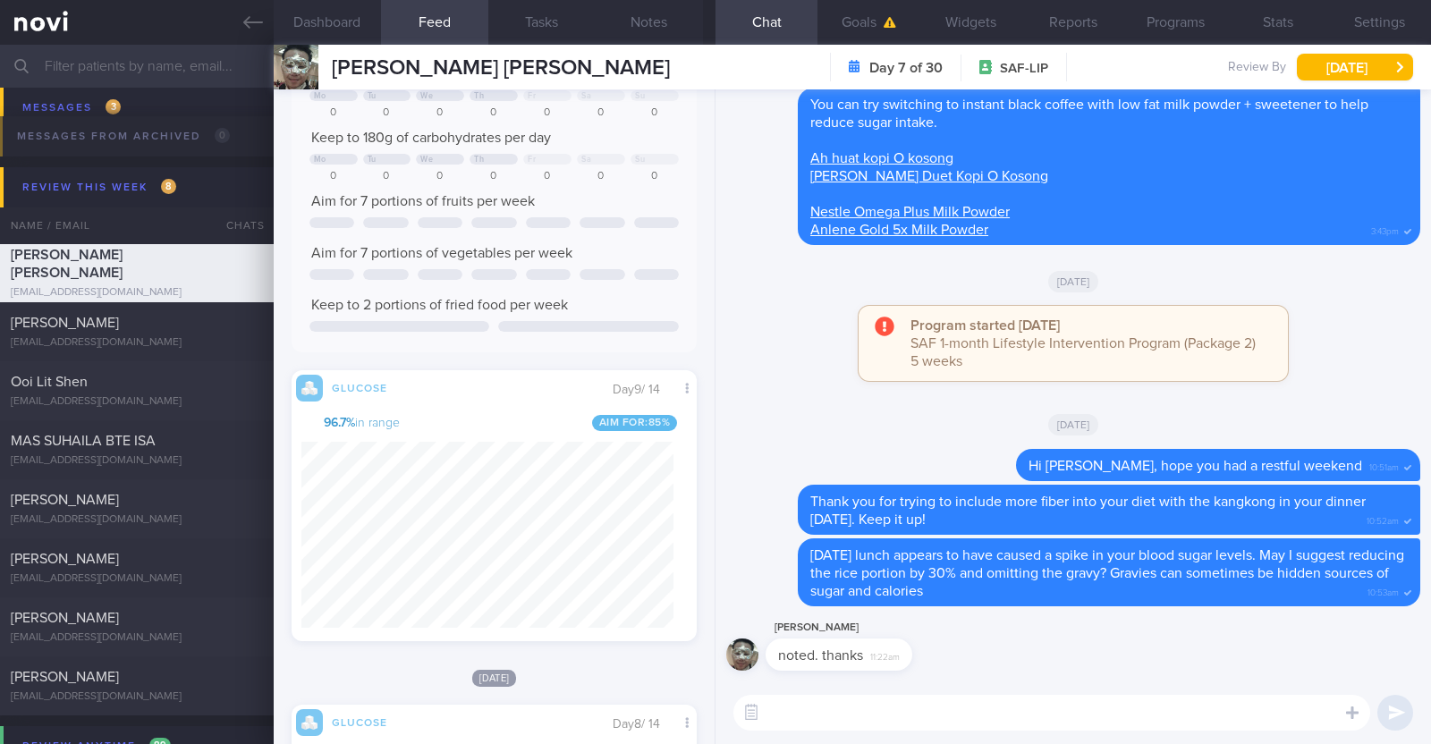
click at [855, 716] on textarea at bounding box center [1052, 713] width 637 height 36
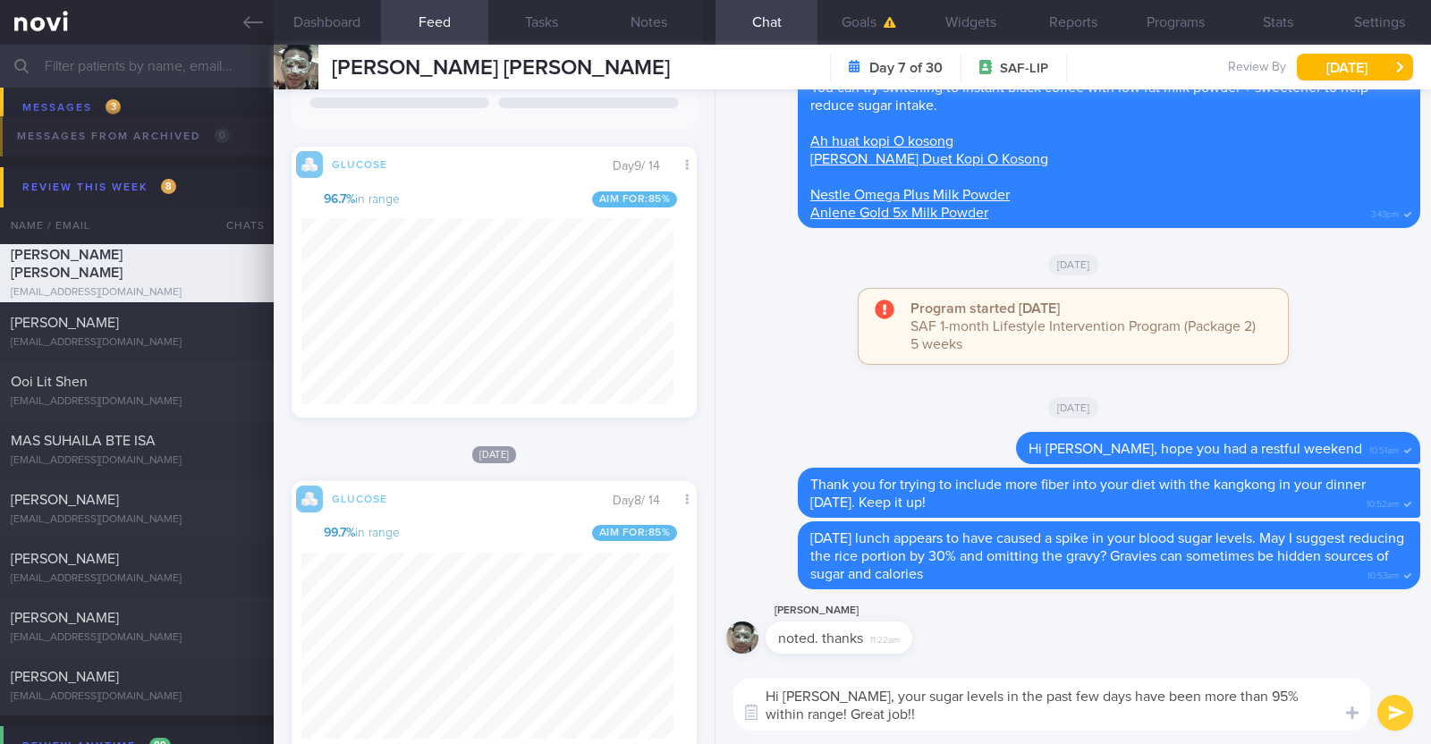
paste textarea "👍"
type textarea "Hi [PERSON_NAME], your sugar levels in the past few days have been more than 95…"
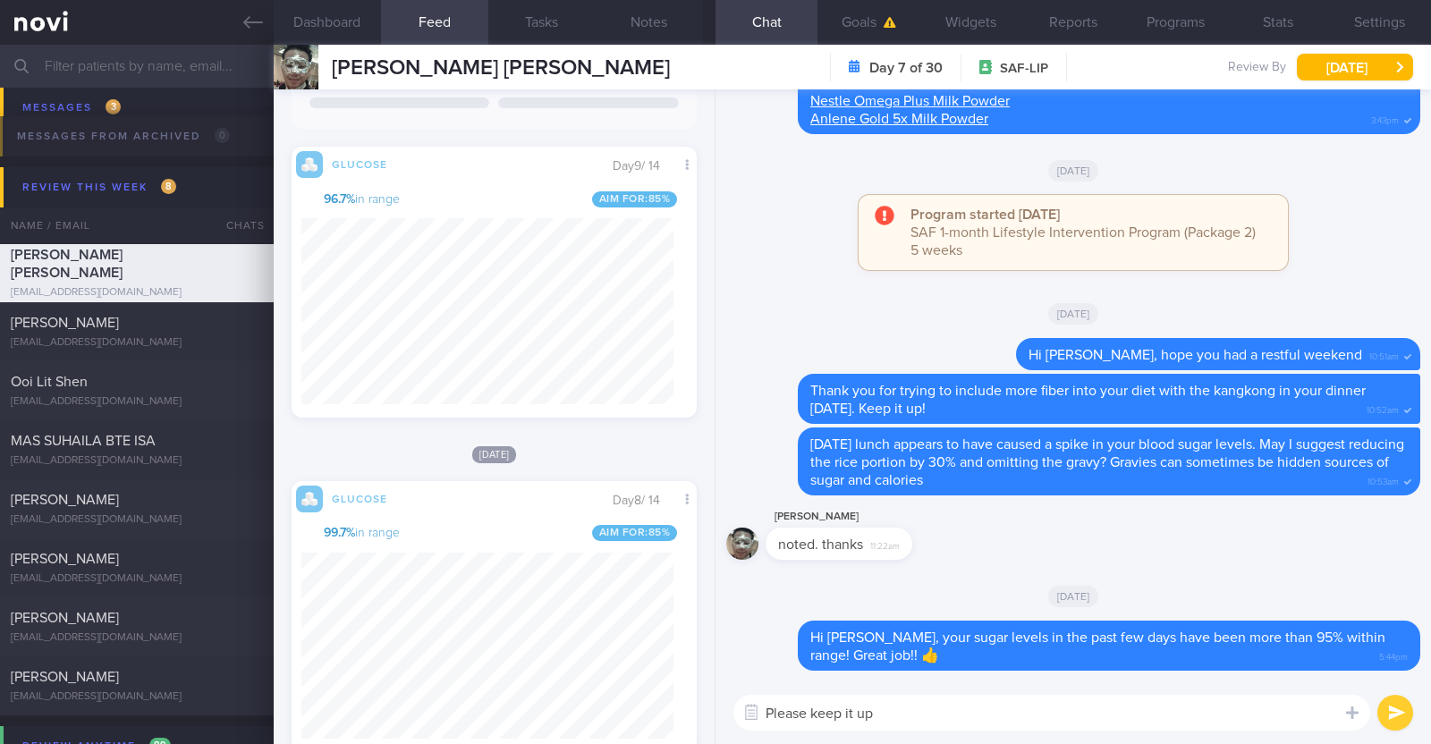
paste textarea "😀"
type textarea "Please keep it up 😀"
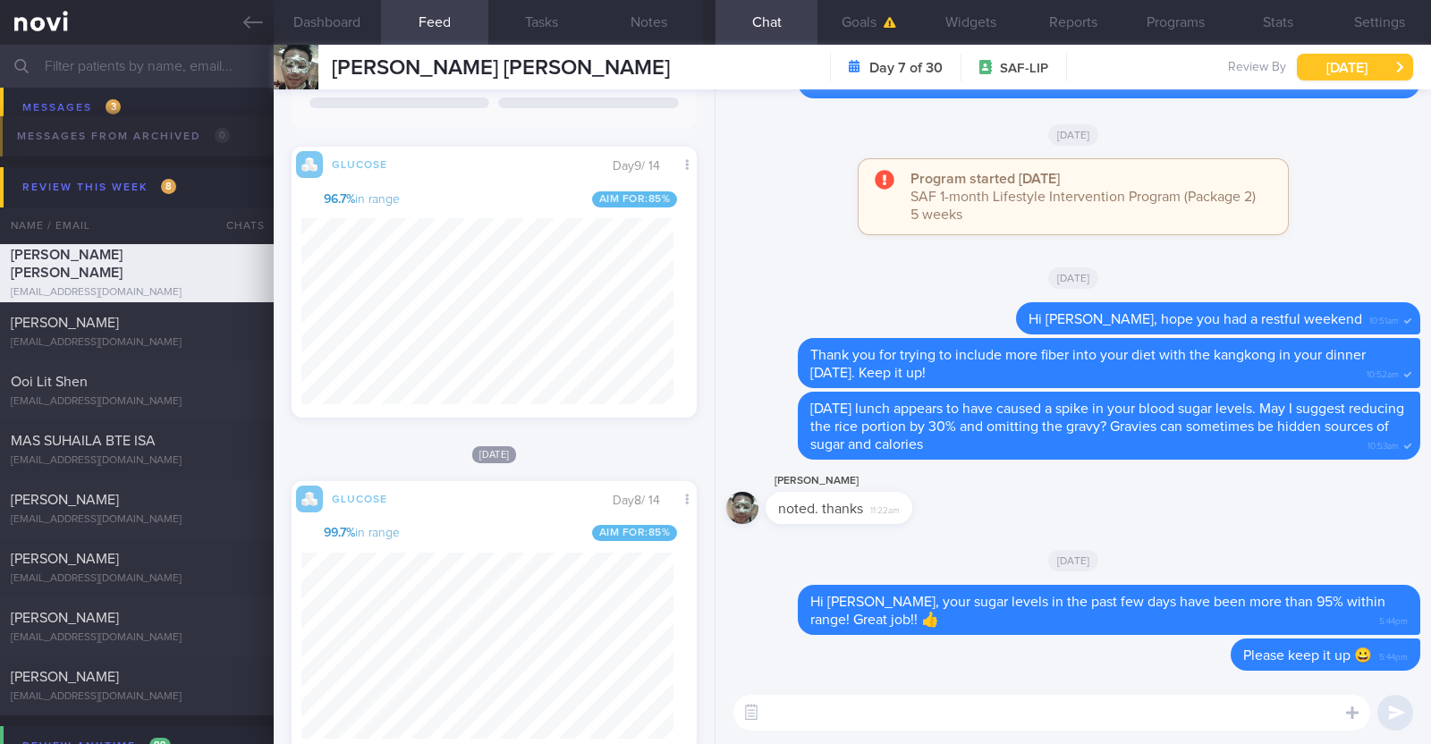
click at [1355, 60] on button "Fri, 22 Aug" at bounding box center [1355, 67] width 116 height 27
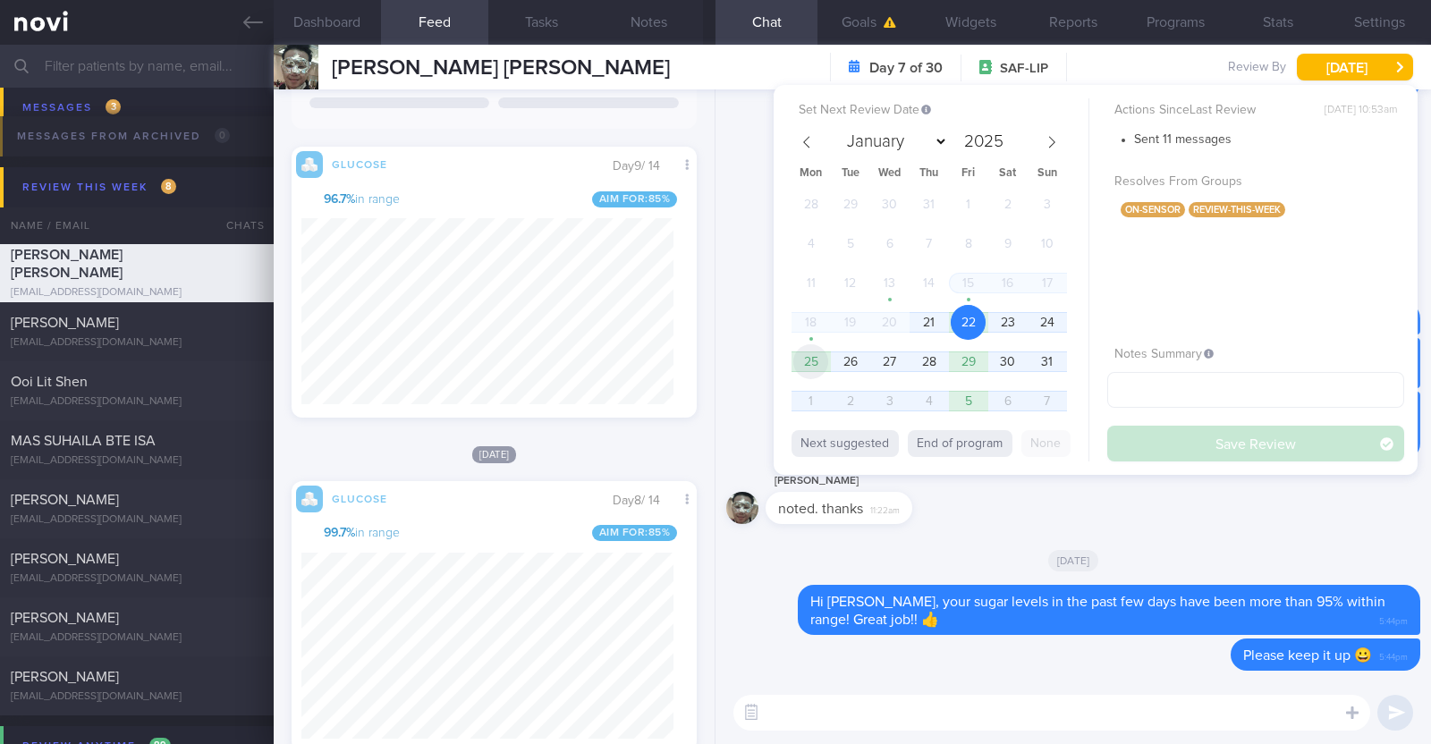
click at [822, 362] on span "25" at bounding box center [811, 361] width 35 height 35
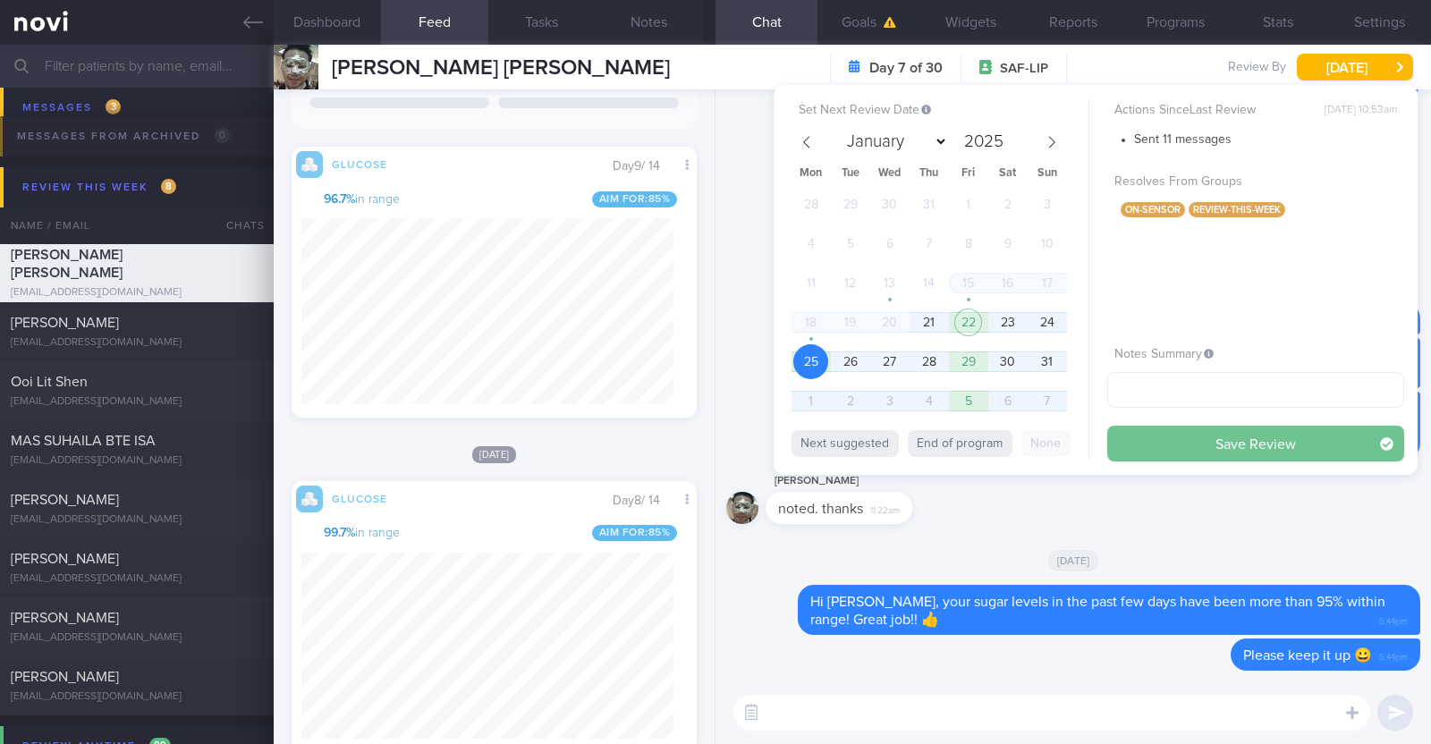
click at [1167, 433] on button "Save Review" at bounding box center [1256, 444] width 297 height 36
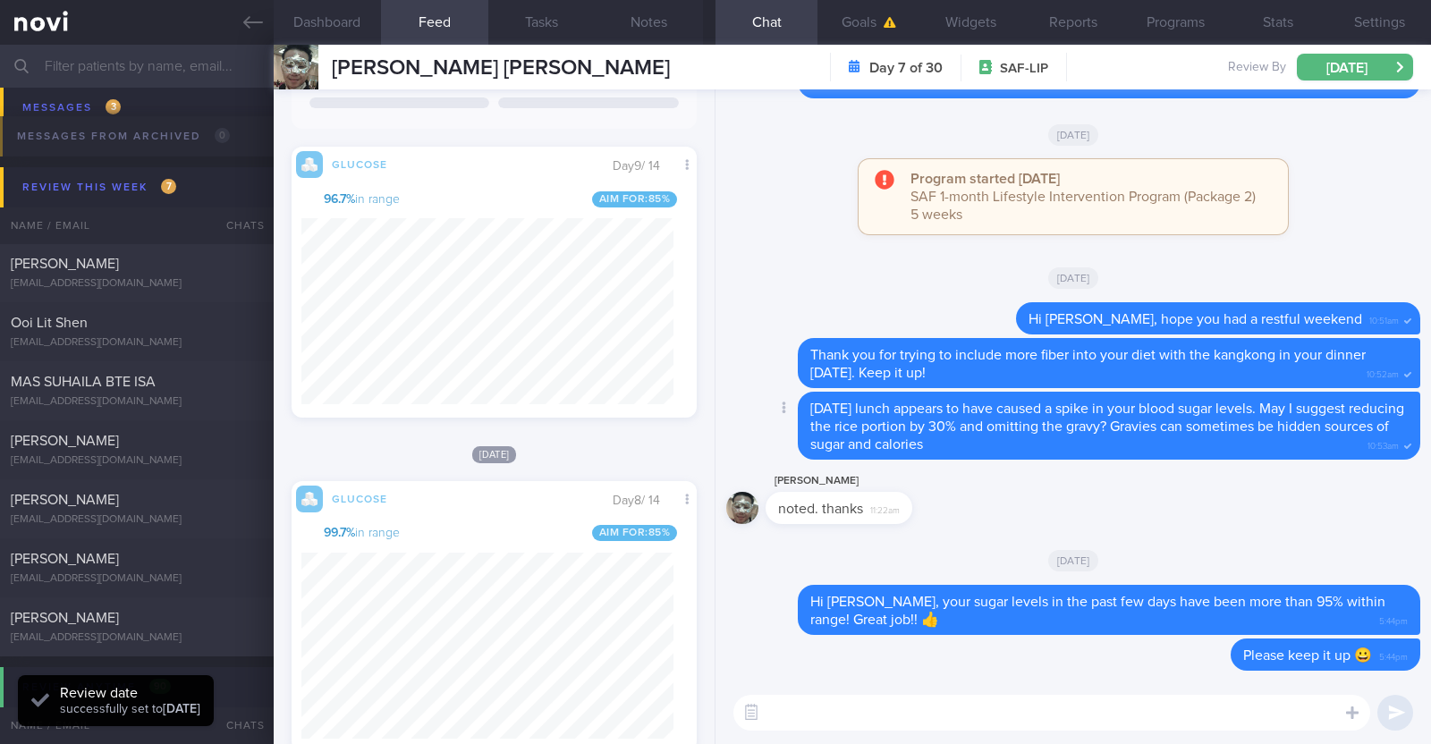
scroll to position [246, 371]
click at [143, 73] on input "text" at bounding box center [715, 66] width 1431 height 43
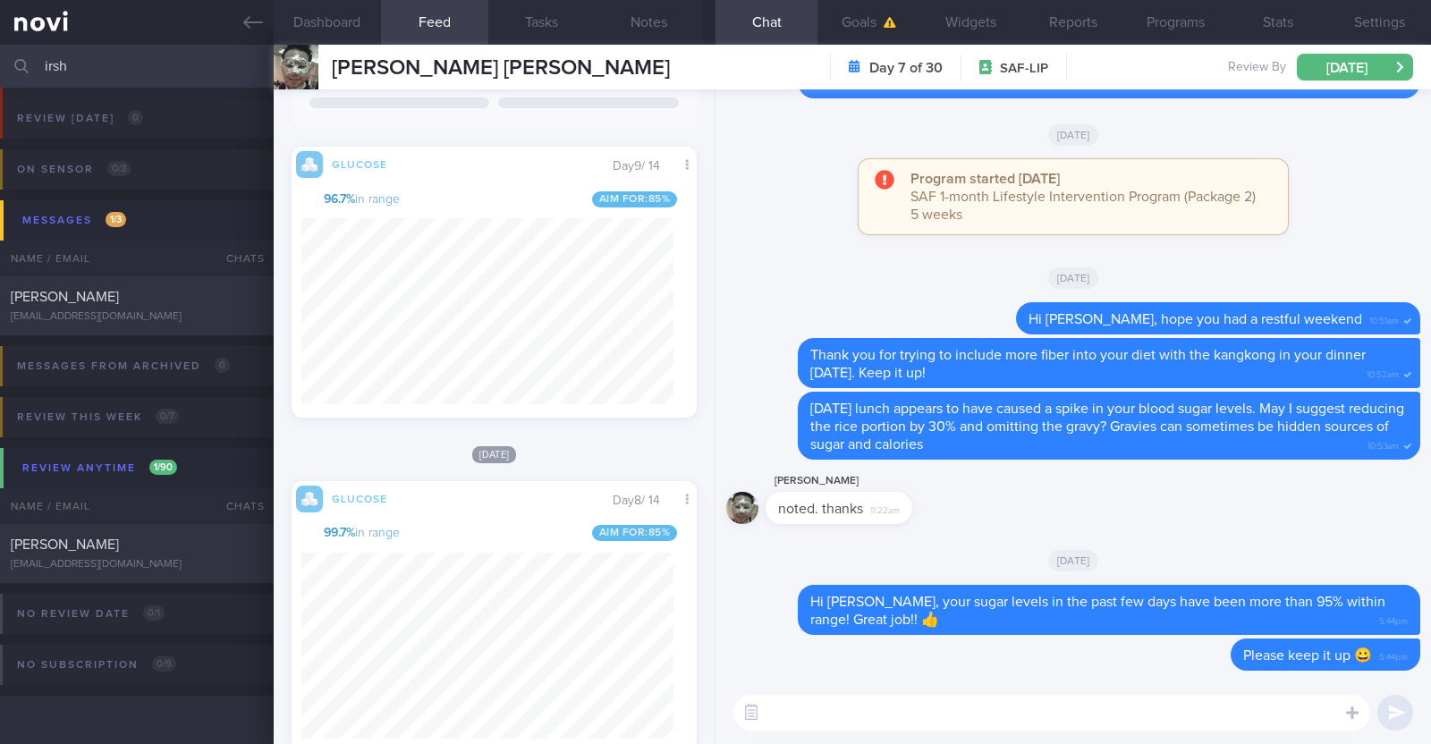
scroll to position [51, 0]
type input "irsh"
click at [76, 293] on span "Irshah Iraimi" at bounding box center [65, 297] width 108 height 14
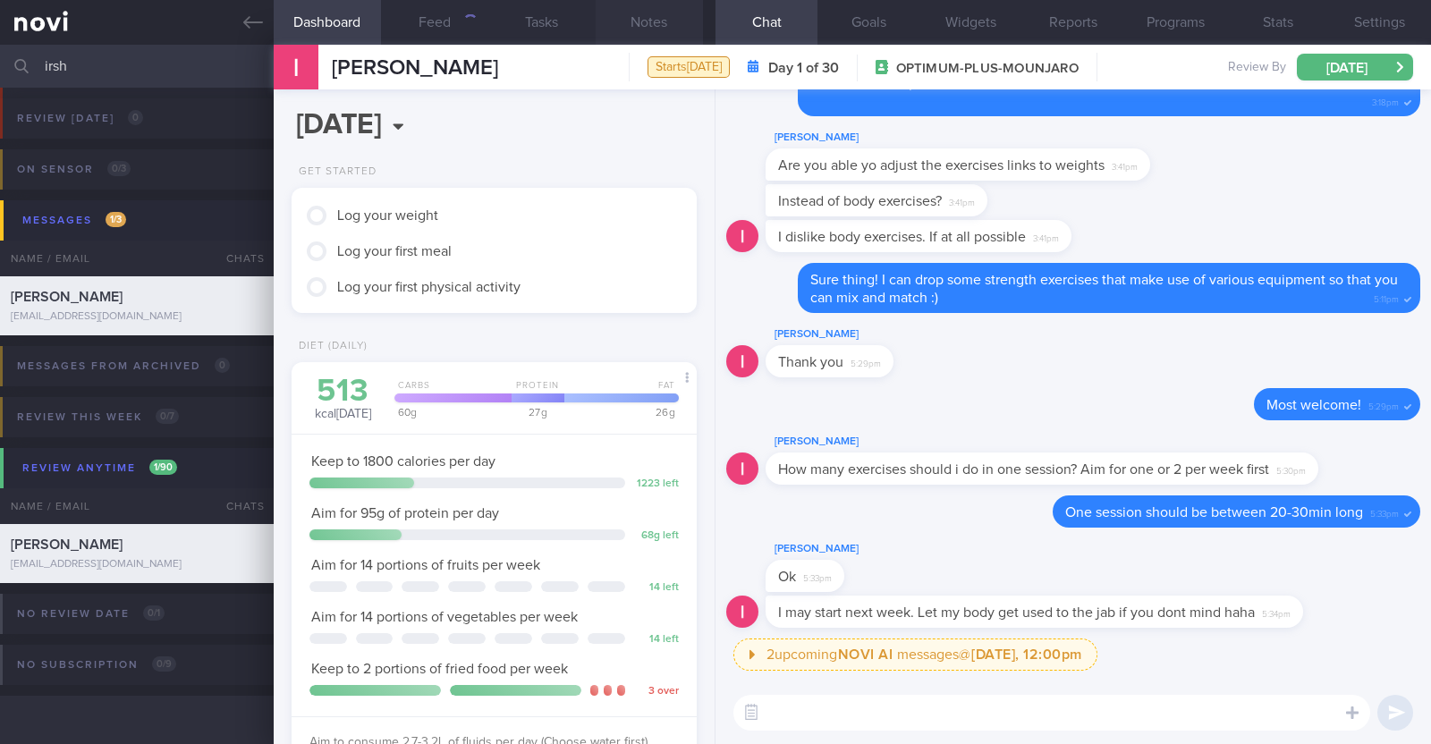
scroll to position [203, 356]
click at [608, 21] on button "Notes" at bounding box center [649, 22] width 107 height 45
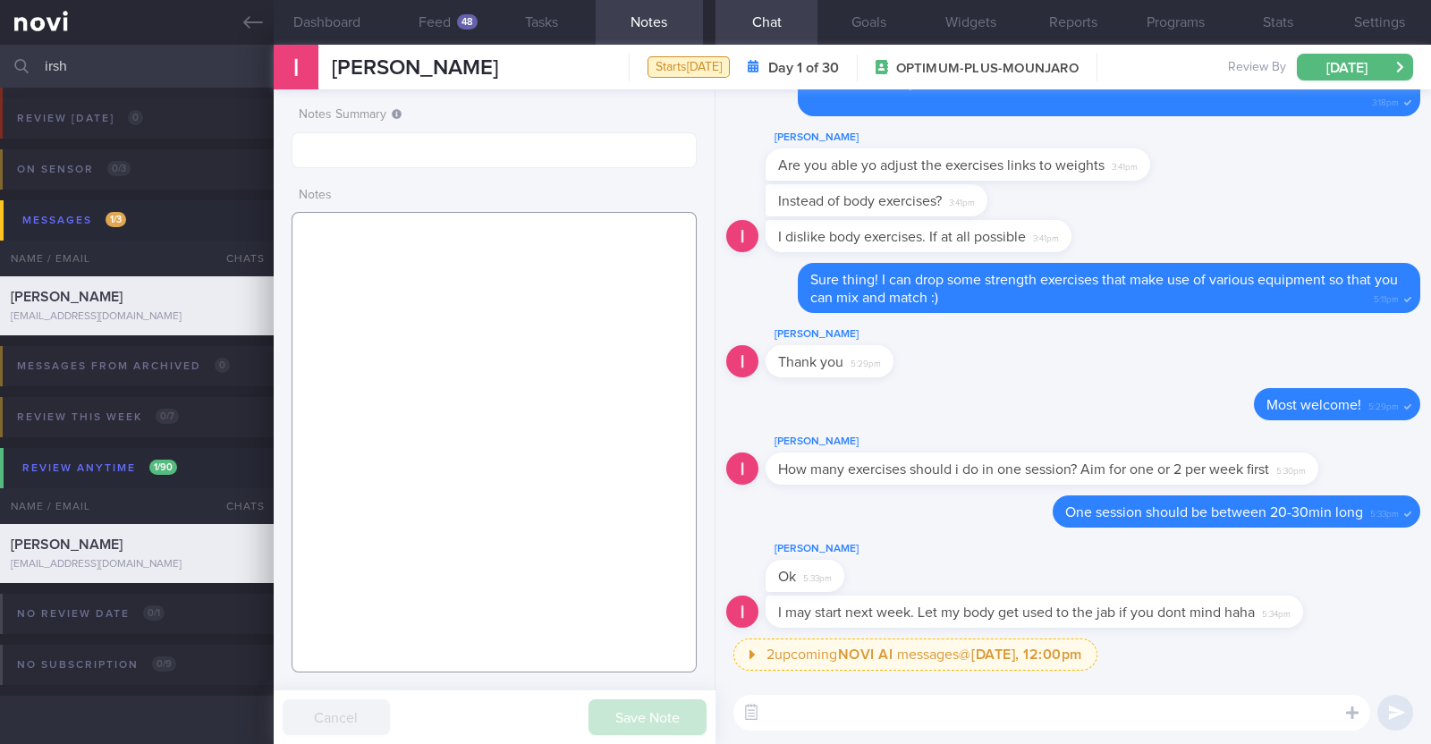
click at [463, 346] on textarea at bounding box center [494, 442] width 405 height 461
paste textarea "Co-morbidities Dyslipidemia Hyperuricemia"
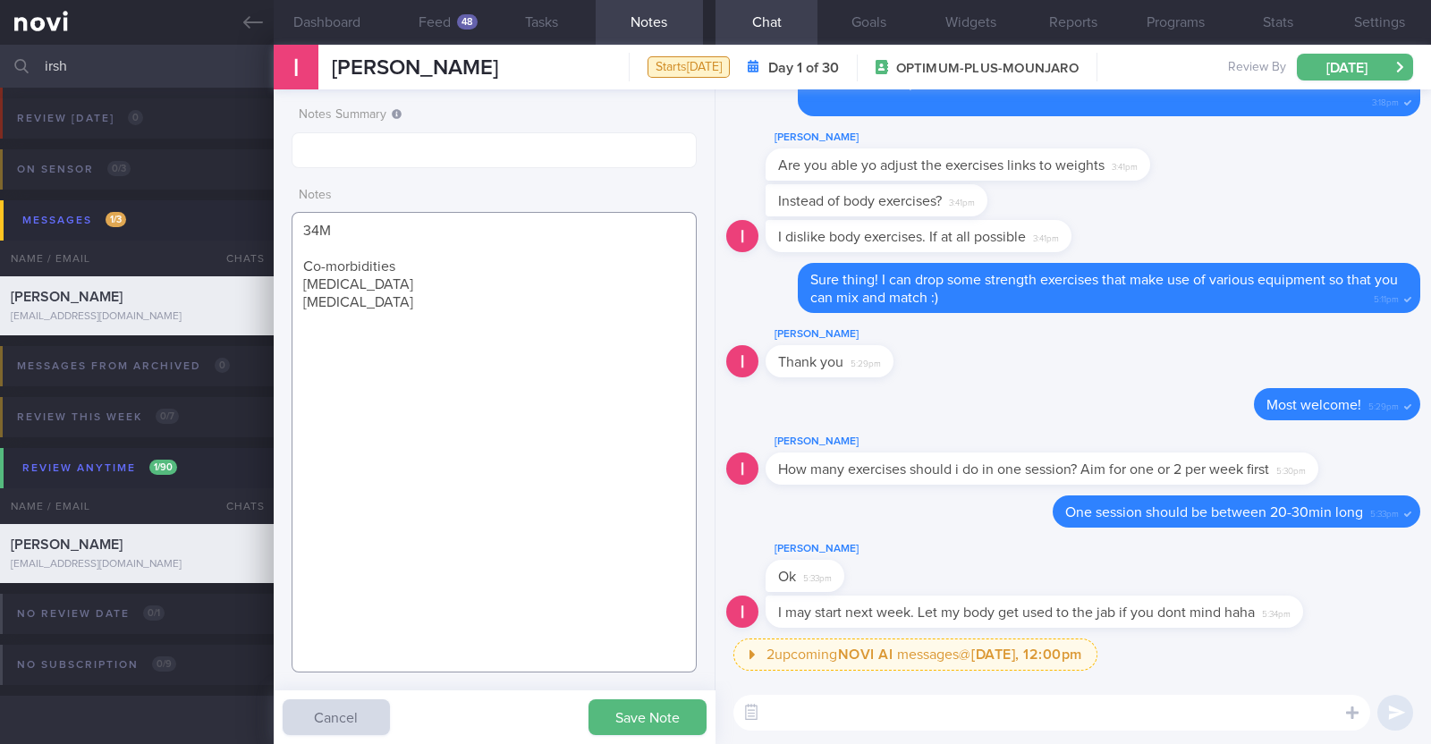
click at [424, 259] on textarea "34M Co-morbidities Dyslipidemia Hyperuricemia" at bounding box center [494, 442] width 405 height 461
click at [434, 291] on textarea "34M Co-morbidities: Dyslipidemia Hyperuricemia" at bounding box center [494, 442] width 405 height 461
click at [437, 298] on textarea "34M Co-morbidities: Dyslipidemia Hyperuricemia" at bounding box center [494, 442] width 405 height 461
paste textarea "Mounjaro 2.5mg wkly"
type textarea "34M Co-morbidities: Dyslipidemia Hyperuricemia Nil meds Mounjaro 2.5mg wkly Sed…"
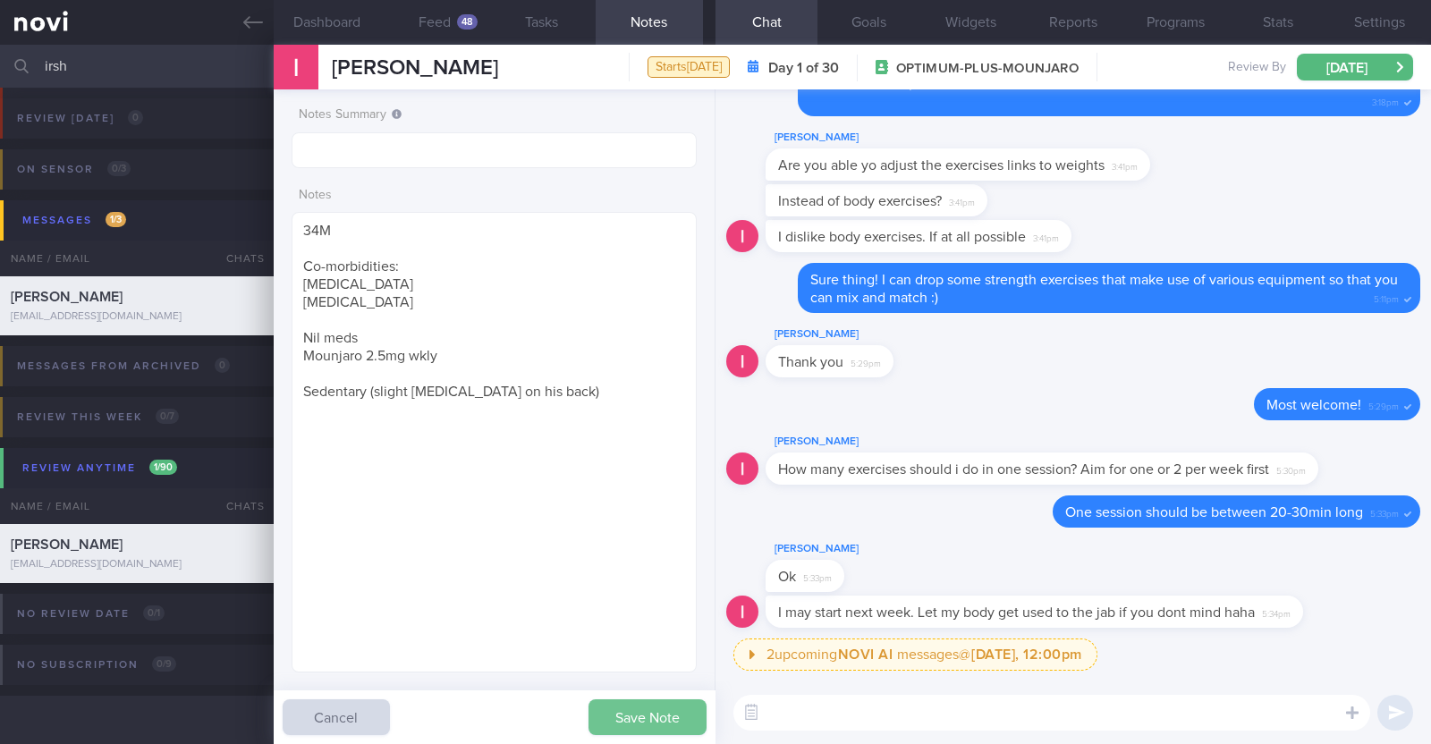
click at [675, 715] on button "Save Note" at bounding box center [648, 718] width 118 height 36
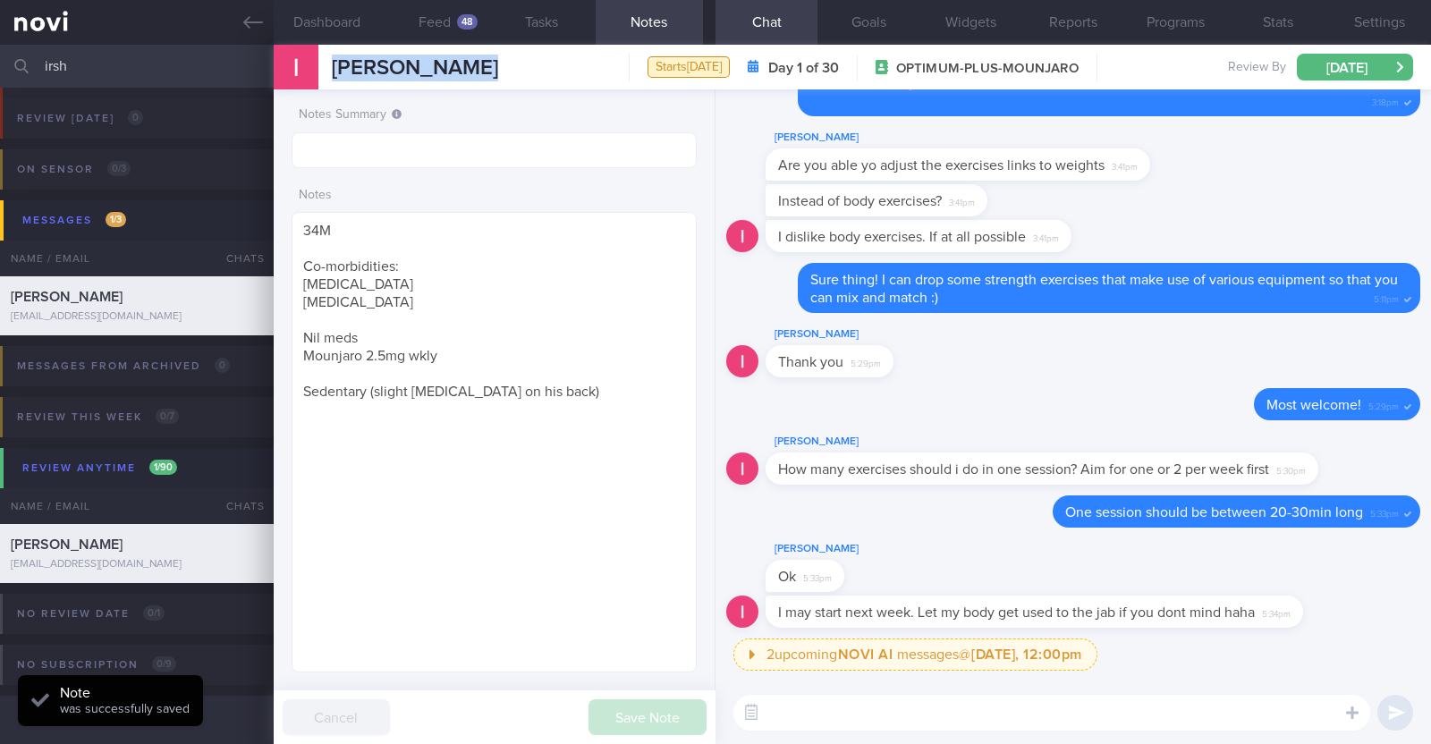
drag, startPoint x: 471, startPoint y: 71, endPoint x: 310, endPoint y: 70, distance: 161.0
click at [310, 70] on div "Irshah Iraimi Irshah Iraimi heyirshah@gmail.com Starts today Day 1 of 30 OPTIMU…" at bounding box center [853, 67] width 1158 height 45
copy div "Irshah Iraimi"
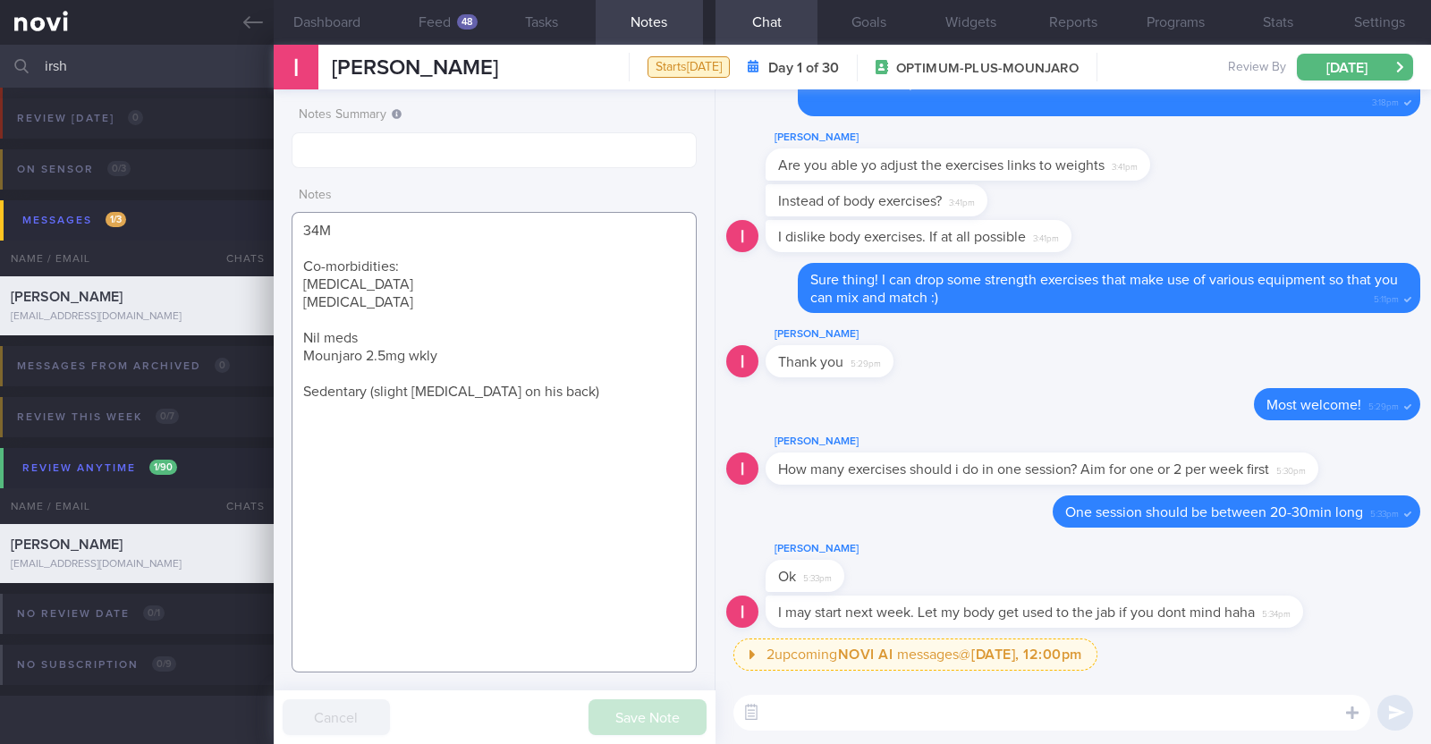
drag, startPoint x: 588, startPoint y: 384, endPoint x: 263, endPoint y: 212, distance: 367.4
click at [263, 212] on div "Patients New Users Coaches irsh Assigned patients Assigned patients All active …" at bounding box center [715, 395] width 1431 height 700
click at [631, 514] on textarea "34M Co-morbidities: Dyslipidemia Hyperuricemia Nil meds Mounjaro 2.5mg wkly Sed…" at bounding box center [494, 442] width 405 height 461
click at [1086, 716] on textarea at bounding box center [1052, 713] width 637 height 36
paste textarea "34M Co-morbidities: Dyslipidemia Hyperuricemia Nil meds Mounjaro 2.5mg wkly Sed…"
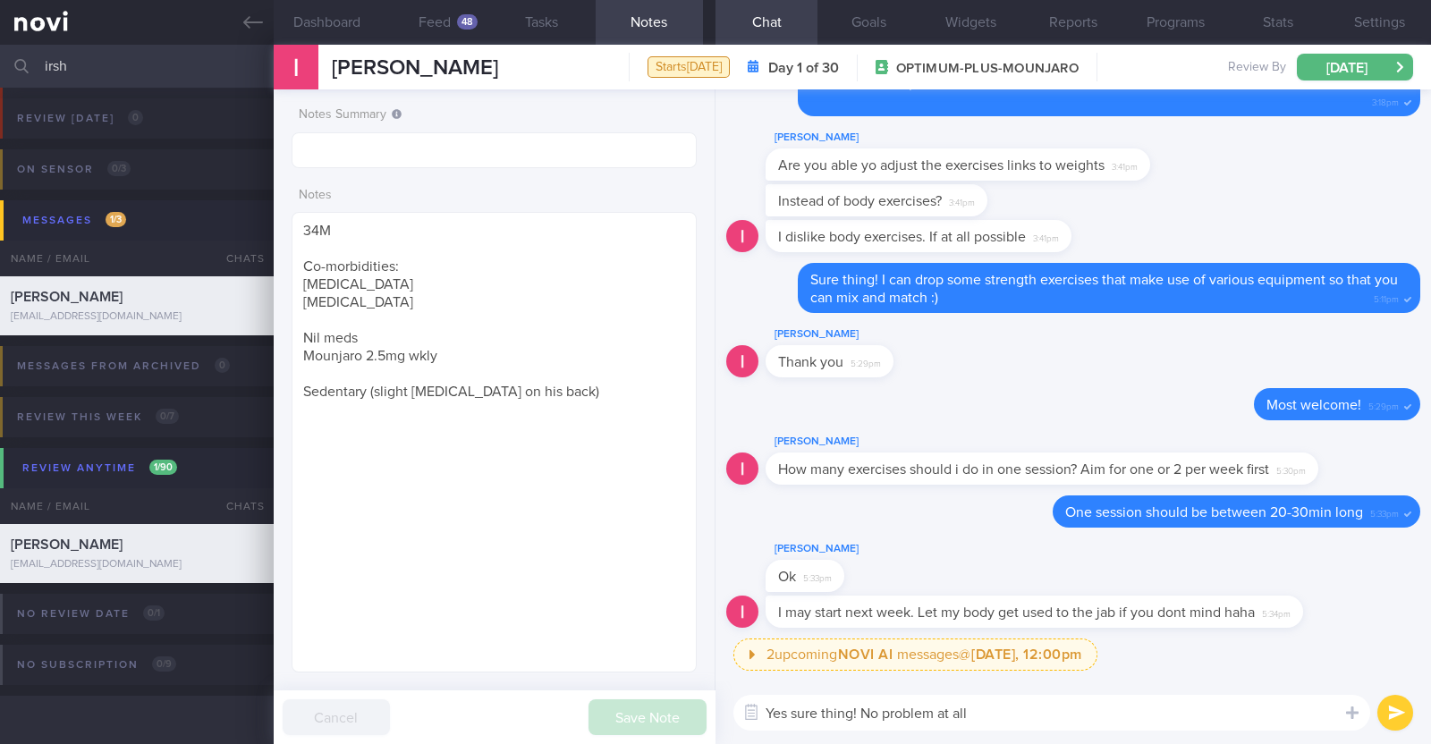
paste textarea "😀"
type textarea "Yes sure thing! No problem at all 😀"
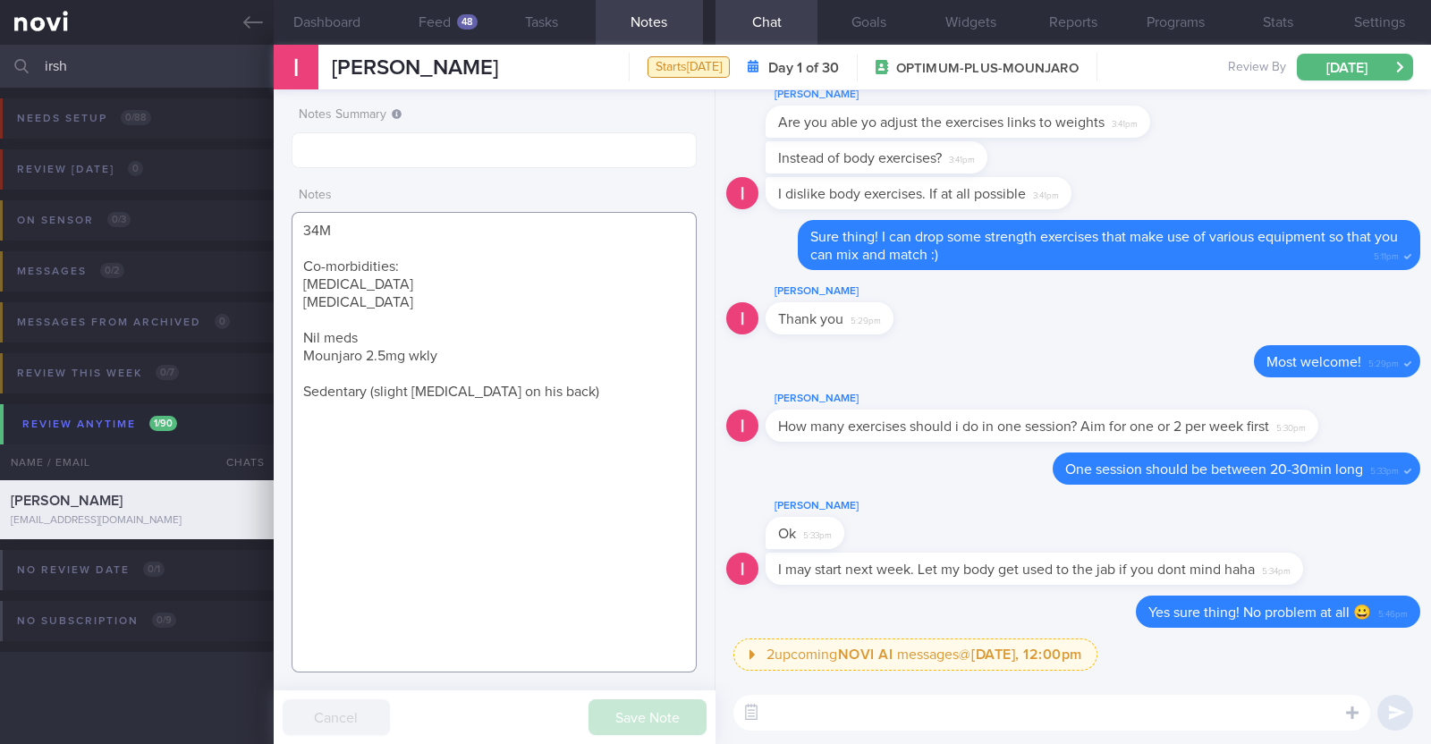
click at [425, 544] on textarea "34M Co-morbidities: Dyslipidemia Hyperuricemia Nil meds Mounjaro 2.5mg wkly Sed…" at bounding box center [494, 442] width 405 height 461
drag, startPoint x: 121, startPoint y: 71, endPoint x: 0, endPoint y: 59, distance: 121.3
click at [0, 59] on input "irsh" at bounding box center [715, 66] width 1431 height 43
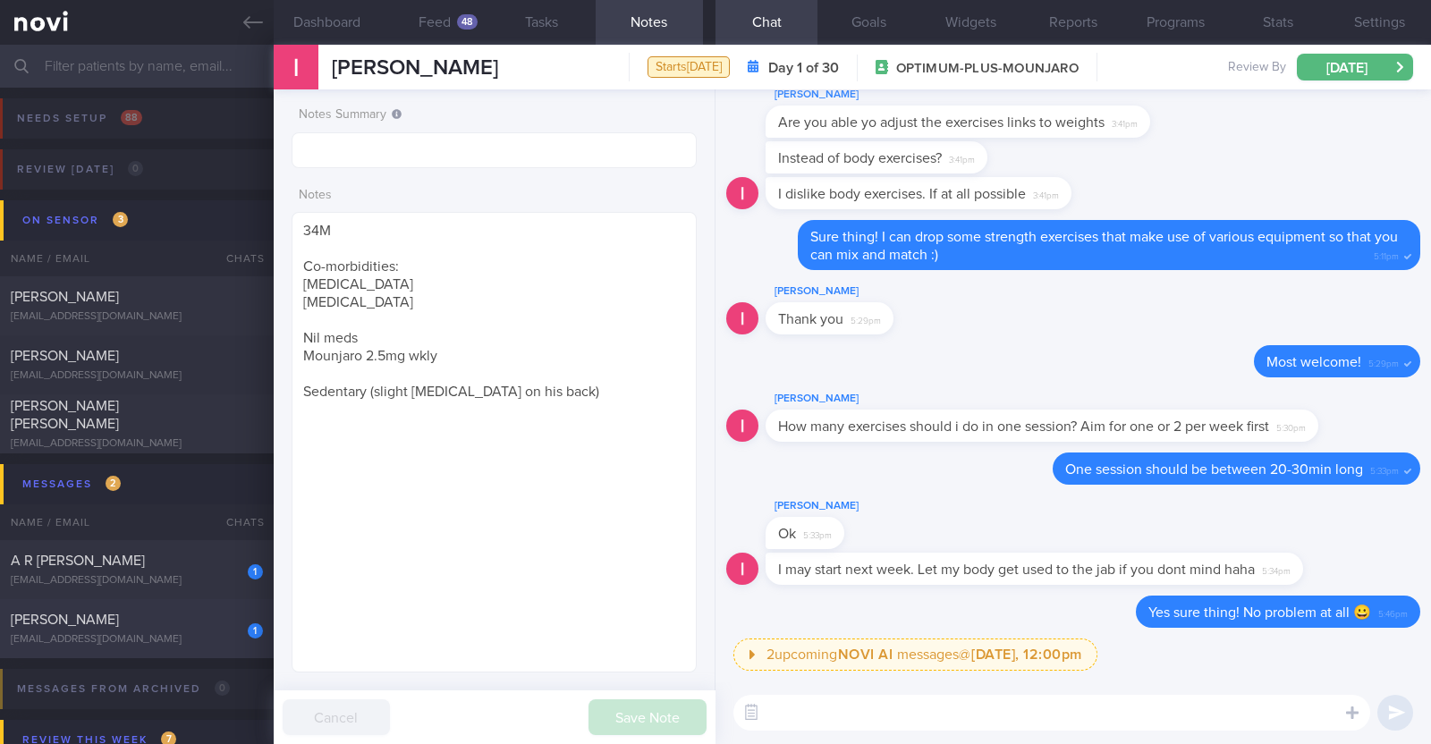
click at [167, 615] on div "Stephenie Koh" at bounding box center [135, 620] width 248 height 18
type input "r/v 27/8"
type textarea "36F Comorbidities: High Blood Pressure Fatty liver Obstructive Sleep Apnea (not…"
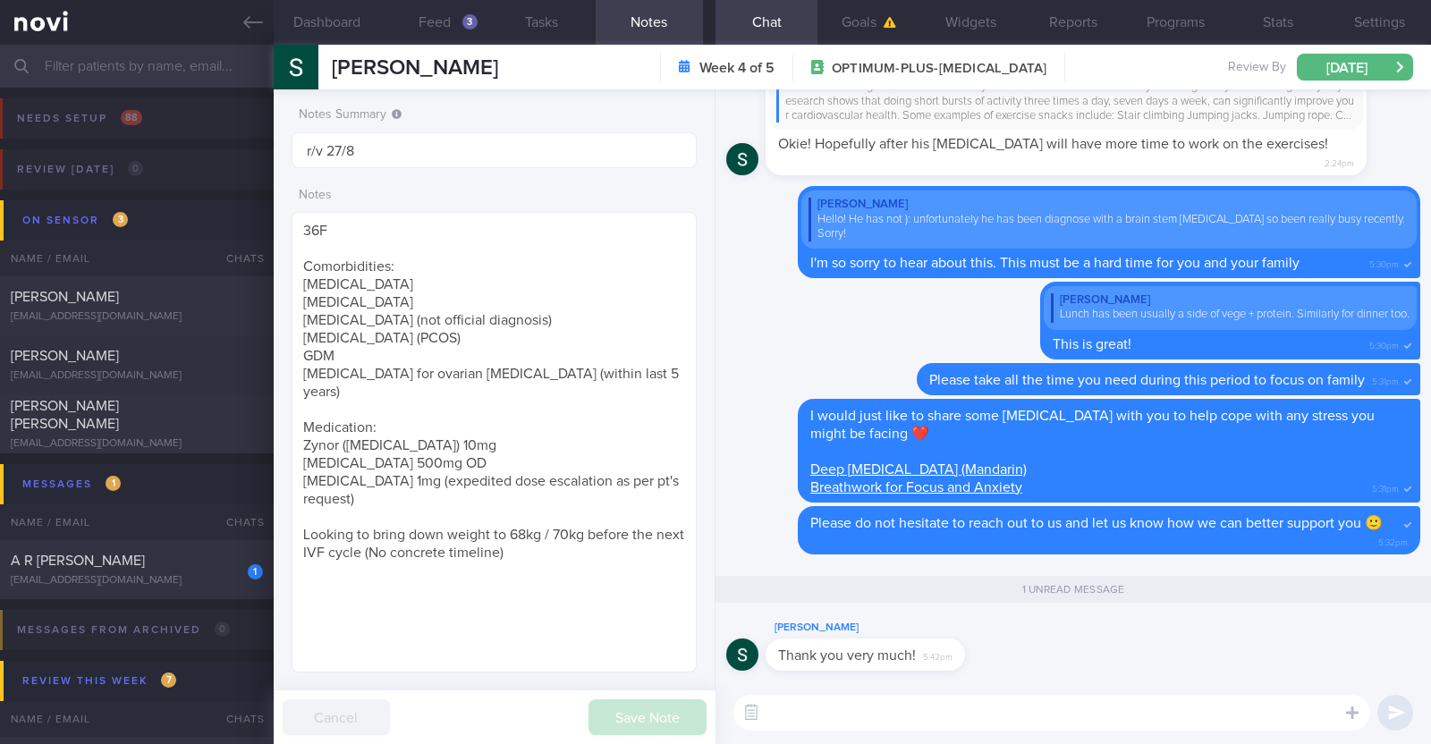
click at [916, 717] on textarea at bounding box center [1052, 713] width 637 height 36
type textarea "You're most welcome"
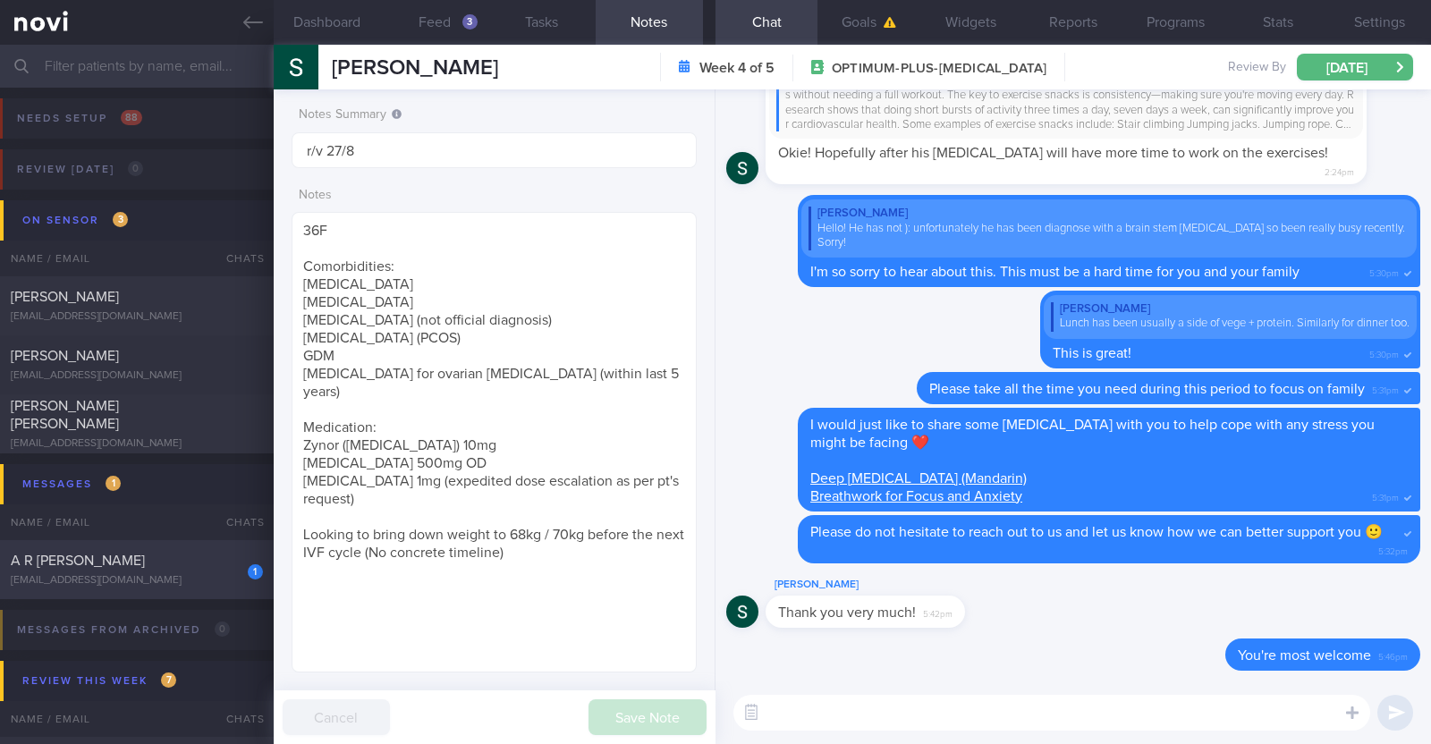
click at [157, 565] on div "A R [PERSON_NAME]" at bounding box center [135, 561] width 248 height 18
type textarea "49F Comorbidities: T2DM Hyperlipdiemia [MEDICAL_DATA] [MEDICAL_DATA] anaemia [M…"
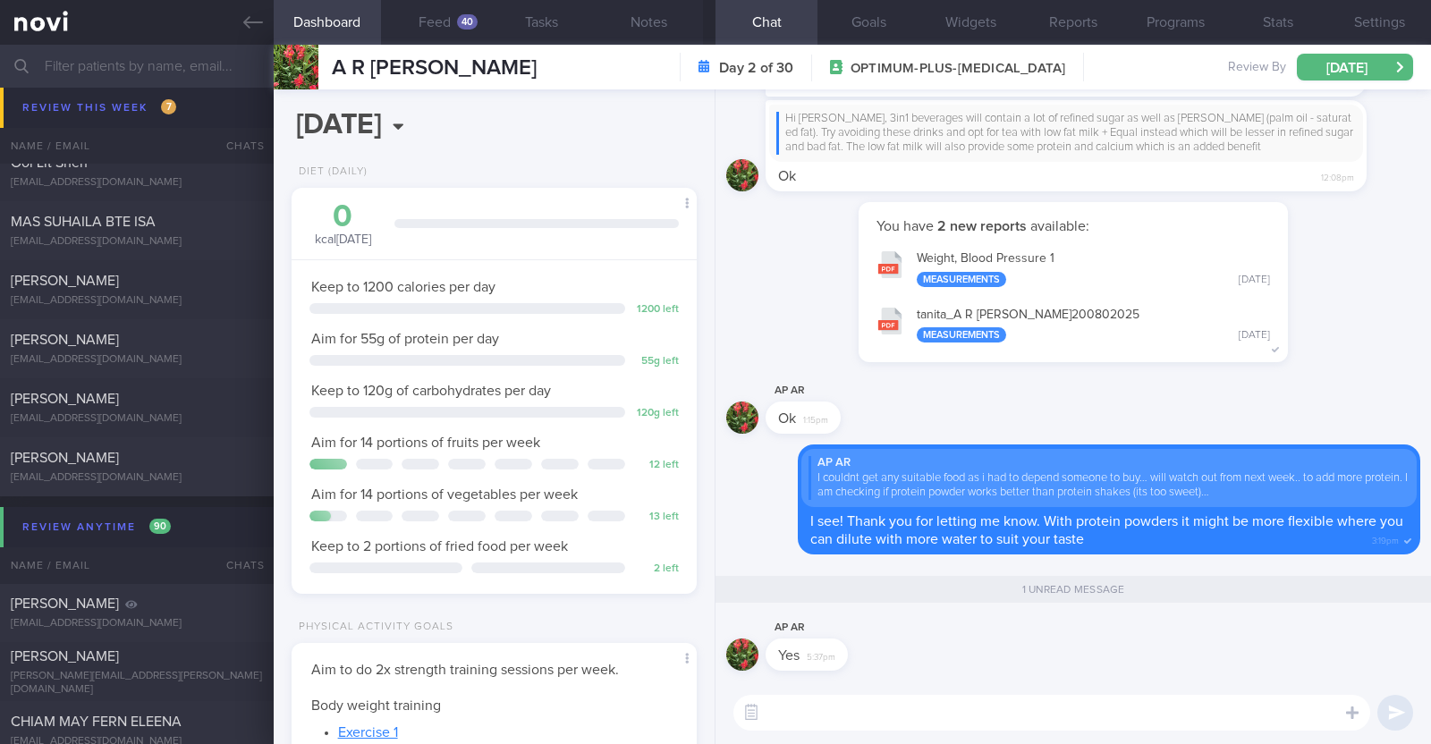
scroll to position [335, 0]
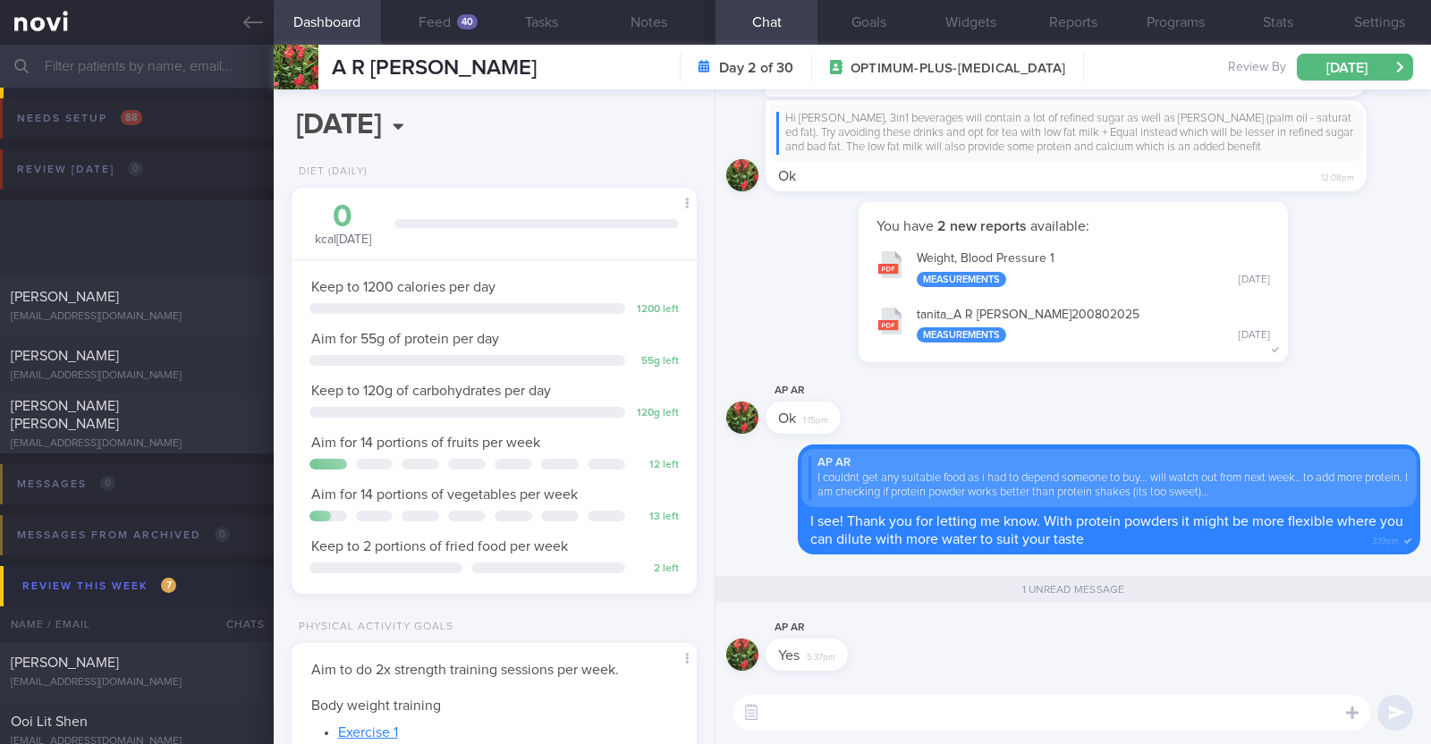
select select "7"
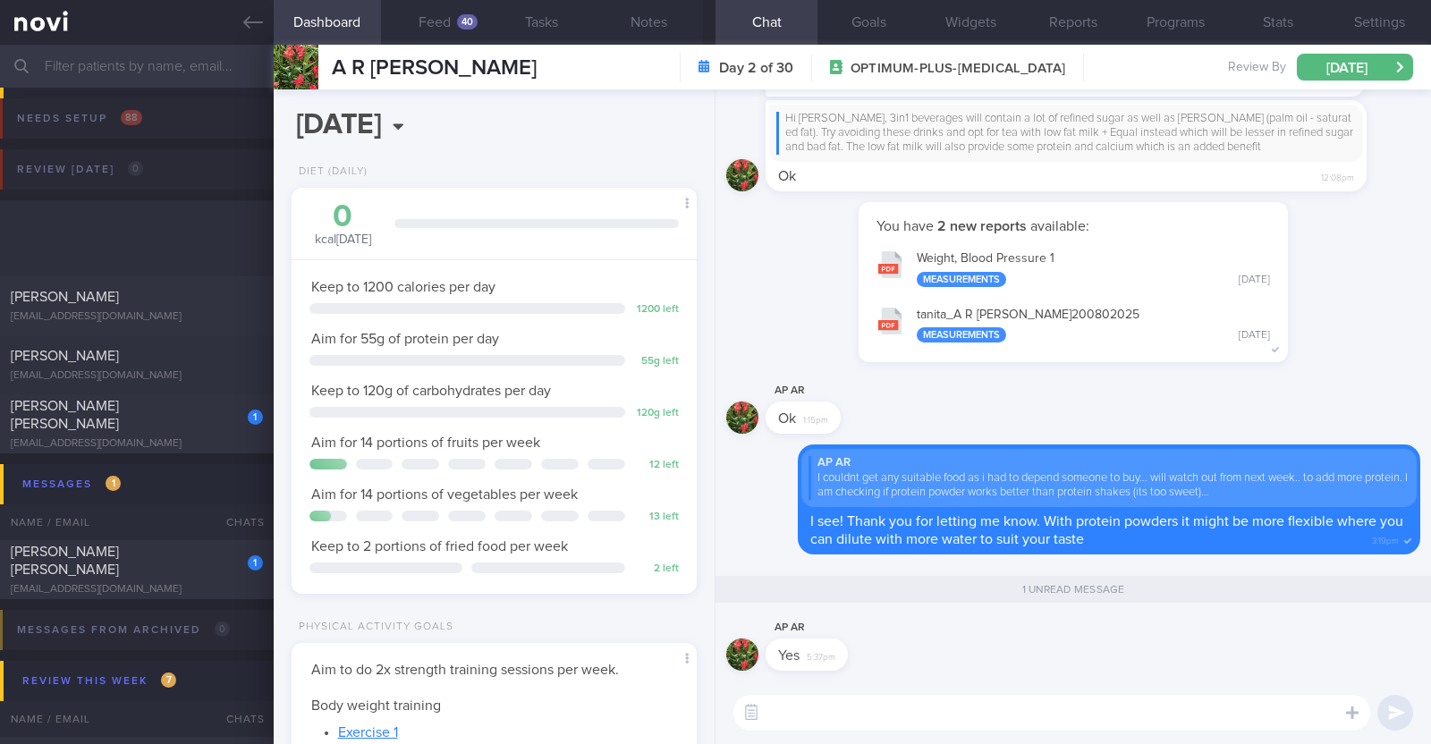
select select "7"
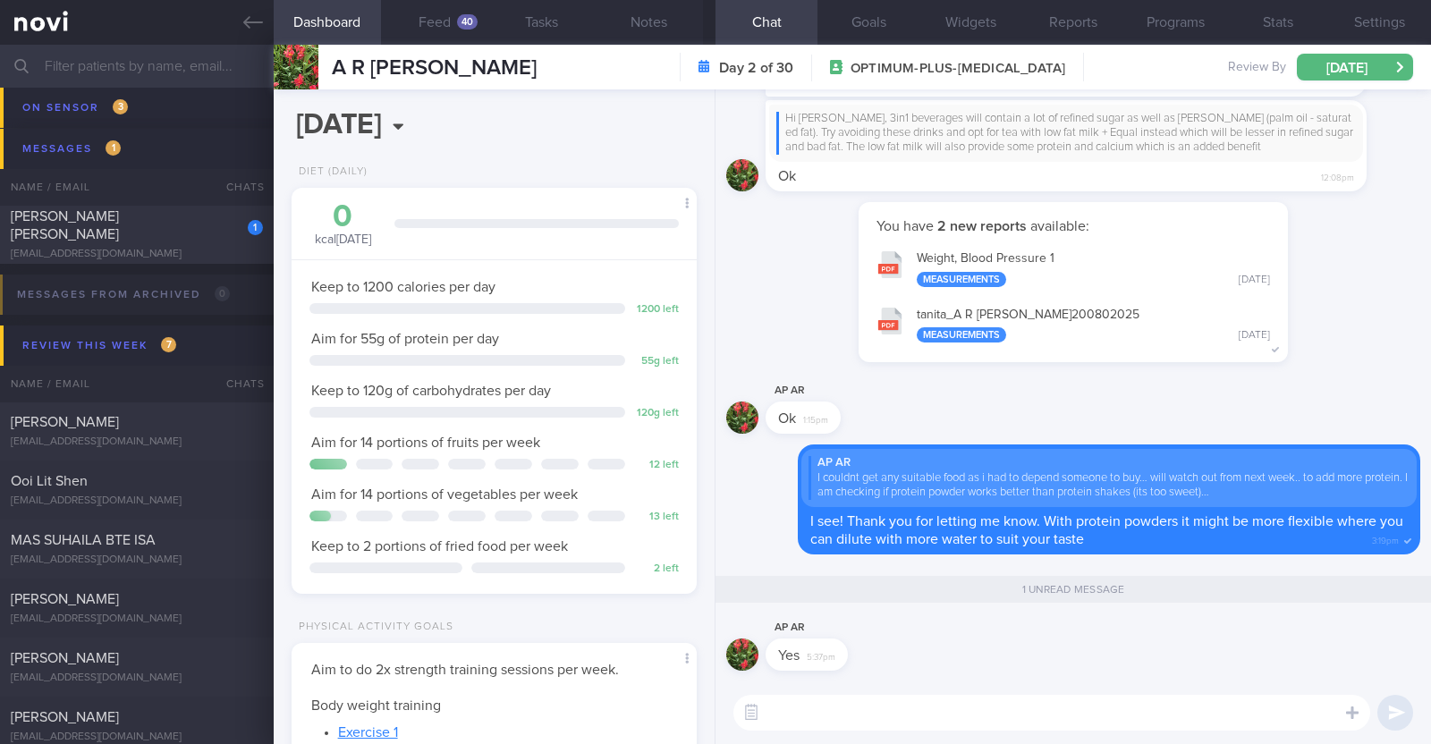
scroll to position [203, 356]
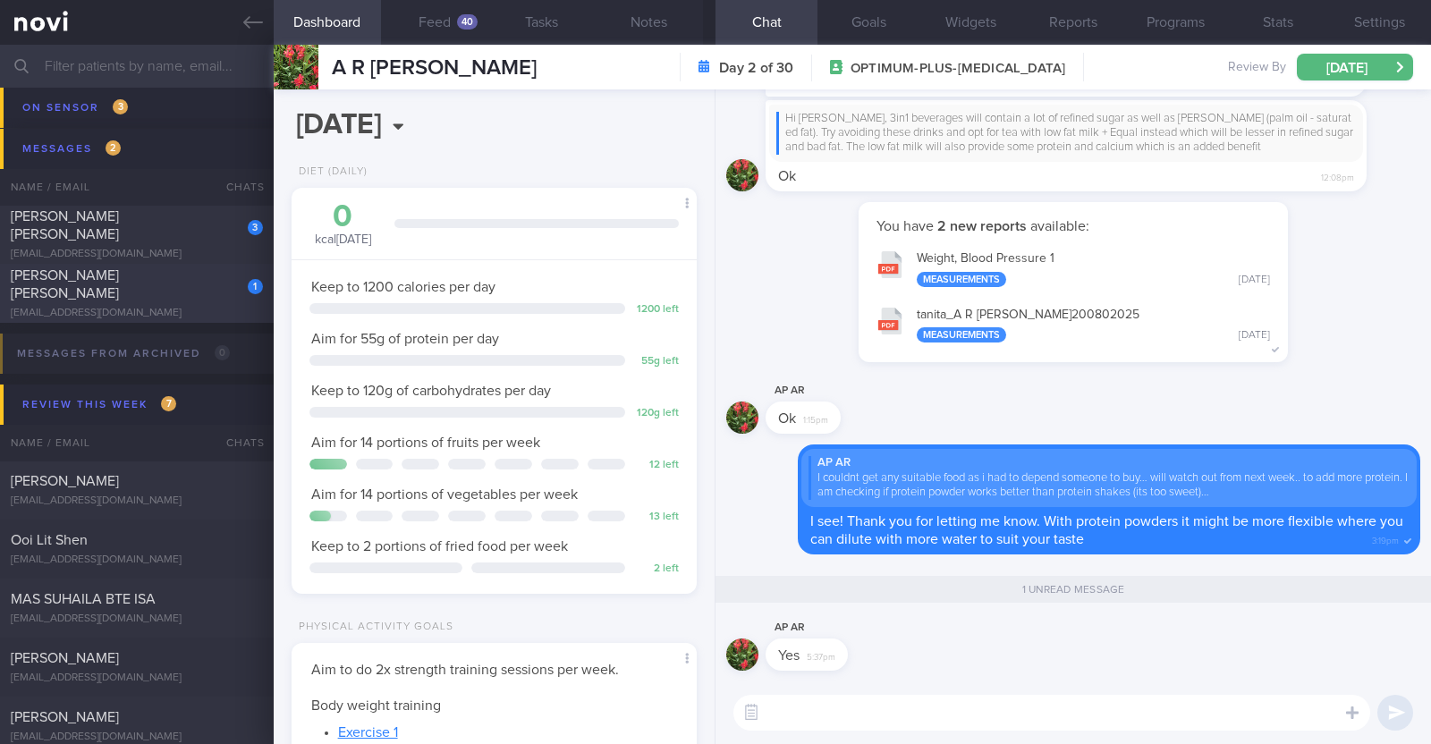
click at [197, 293] on div "1 [PERSON_NAME] [PERSON_NAME] [EMAIL_ADDRESS][DOMAIN_NAME]" at bounding box center [137, 294] width 274 height 54
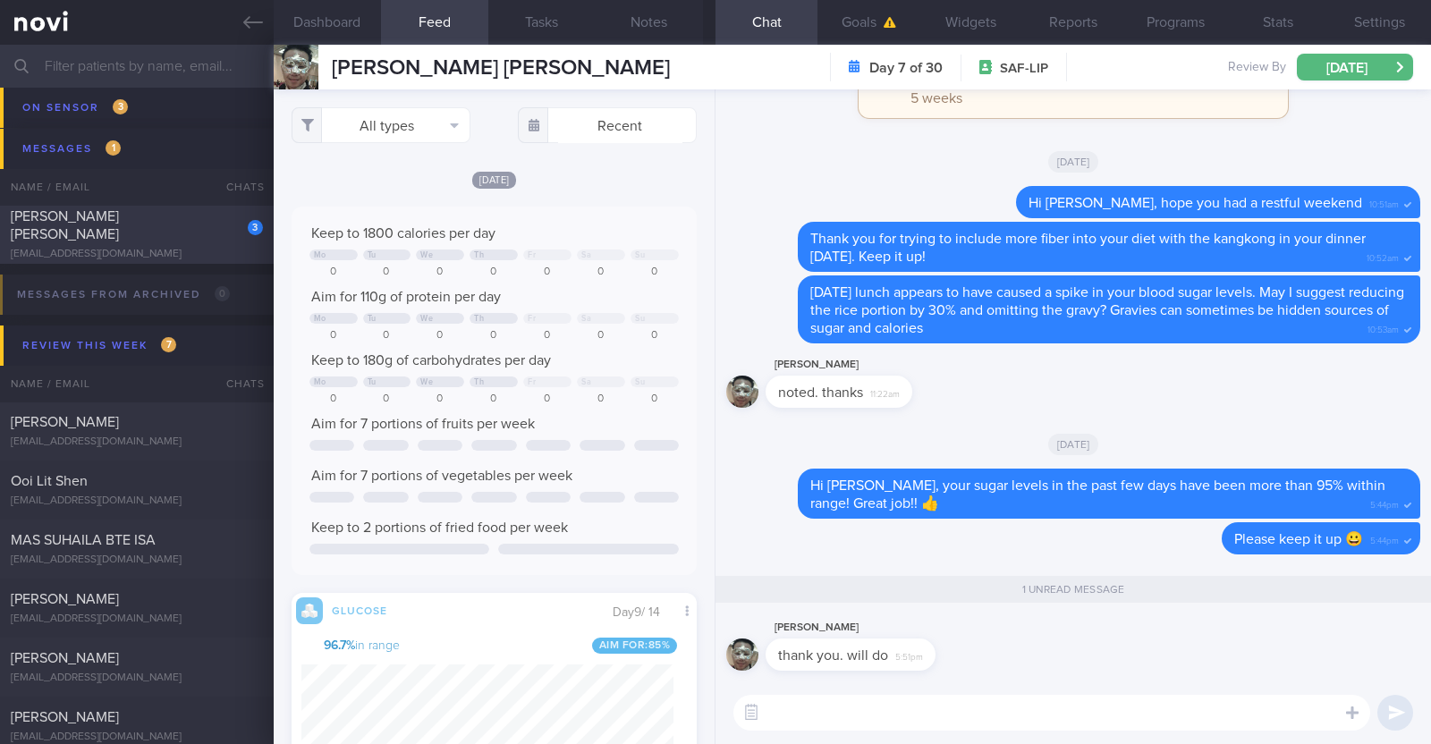
click at [197, 248] on div "[EMAIL_ADDRESS][DOMAIN_NAME]" at bounding box center [137, 254] width 252 height 13
type textarea "44F Comorbidities: [MEDICAL_DATA] [MEDICAL_DATA] - H pylori eGD on [DATE]: stom…"
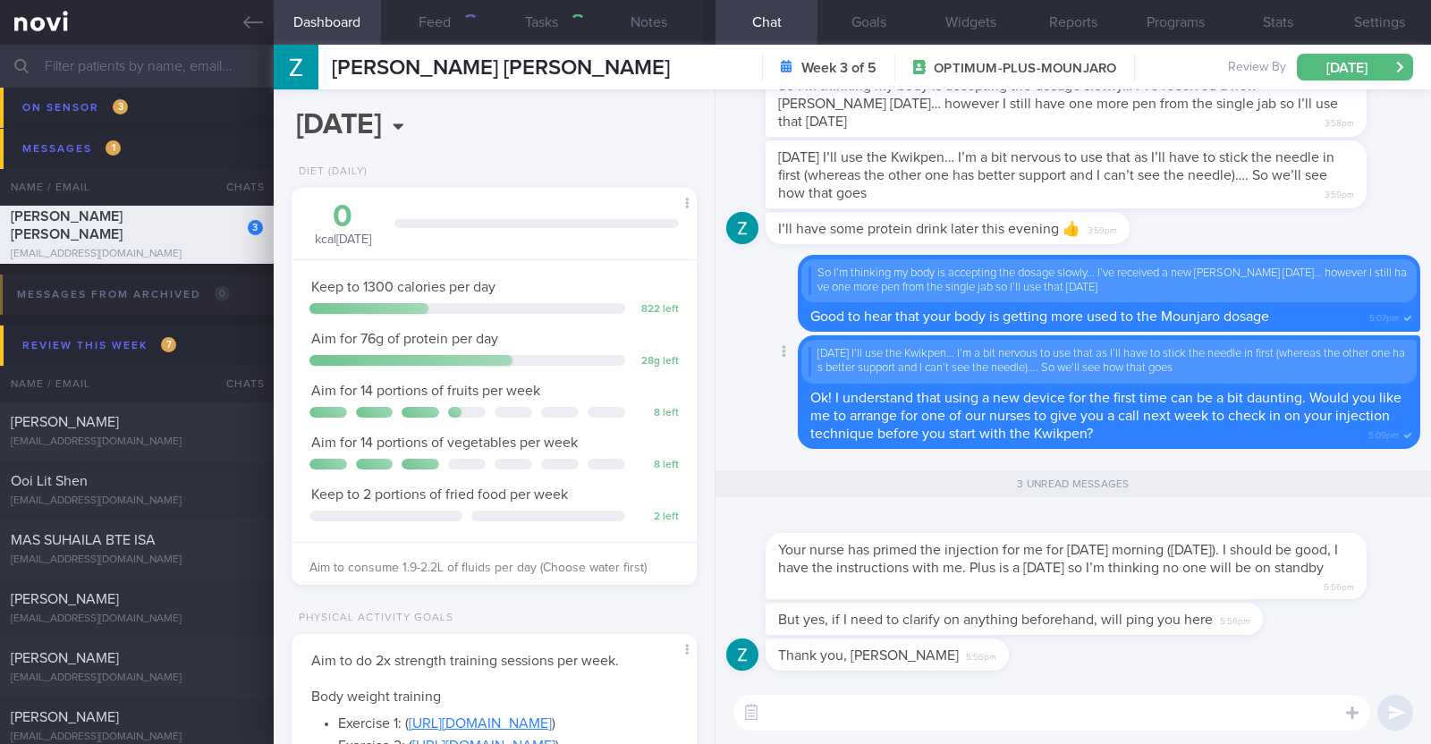
scroll to position [203, 356]
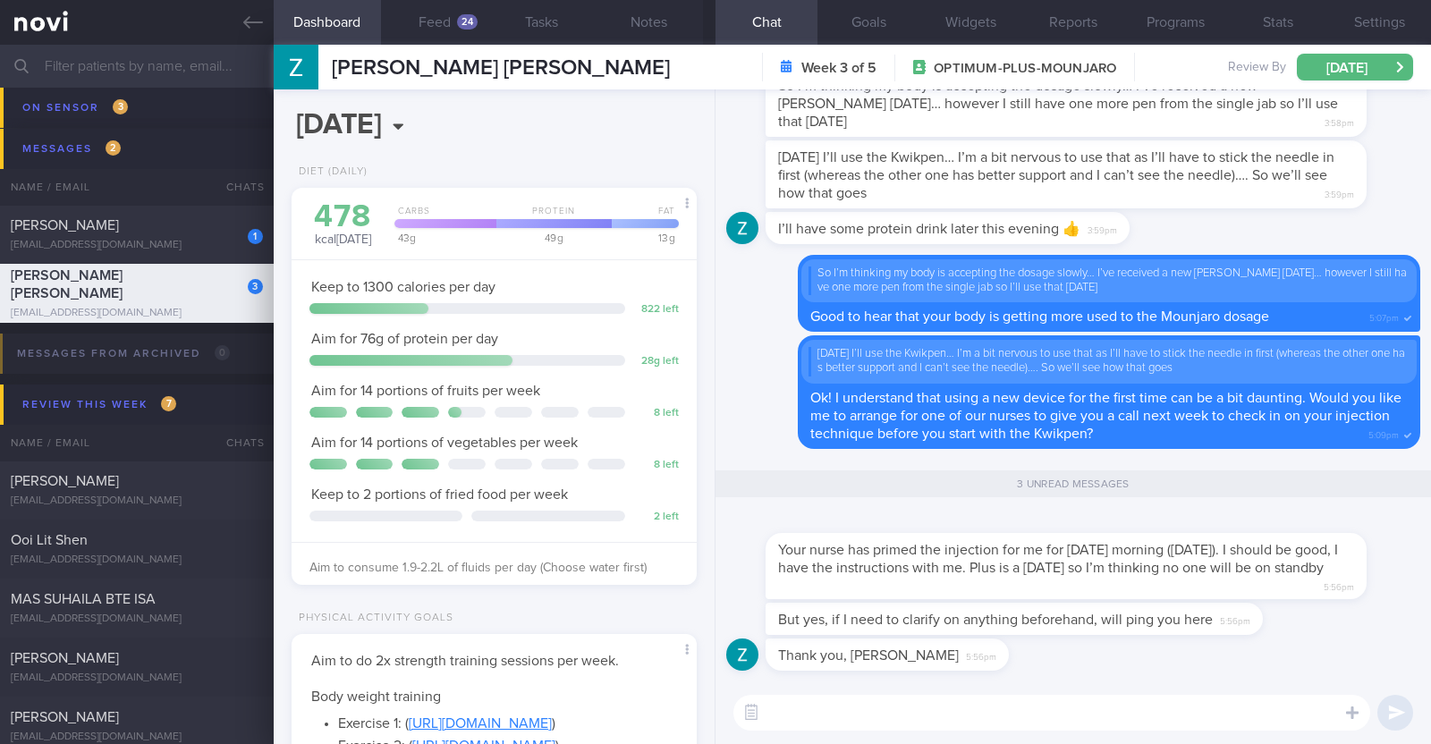
click at [1068, 725] on textarea at bounding box center [1052, 713] width 637 height 36
type textarea "Ok! Please do not hesitate to reach out to us :)"
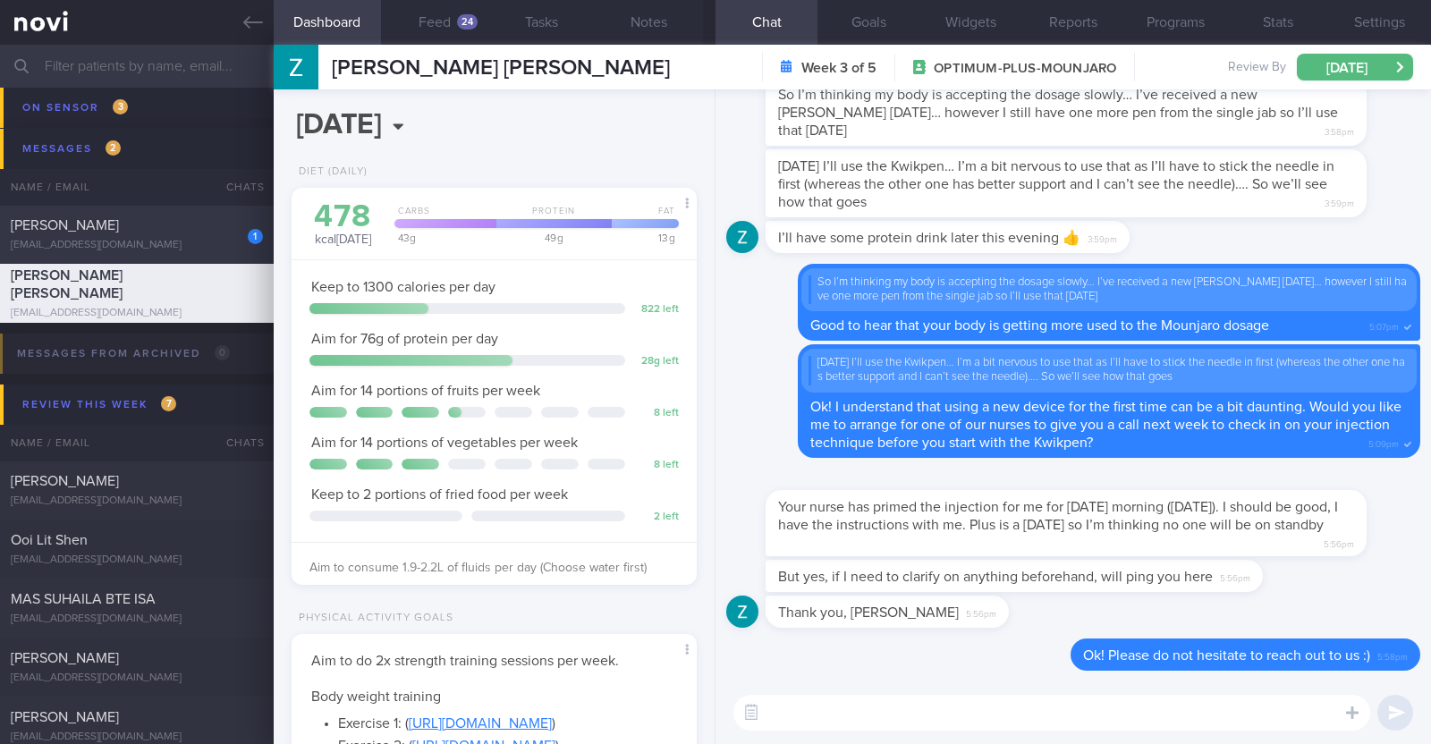
click at [213, 236] on div "1 [PERSON_NAME] [EMAIL_ADDRESS][DOMAIN_NAME]" at bounding box center [137, 234] width 274 height 36
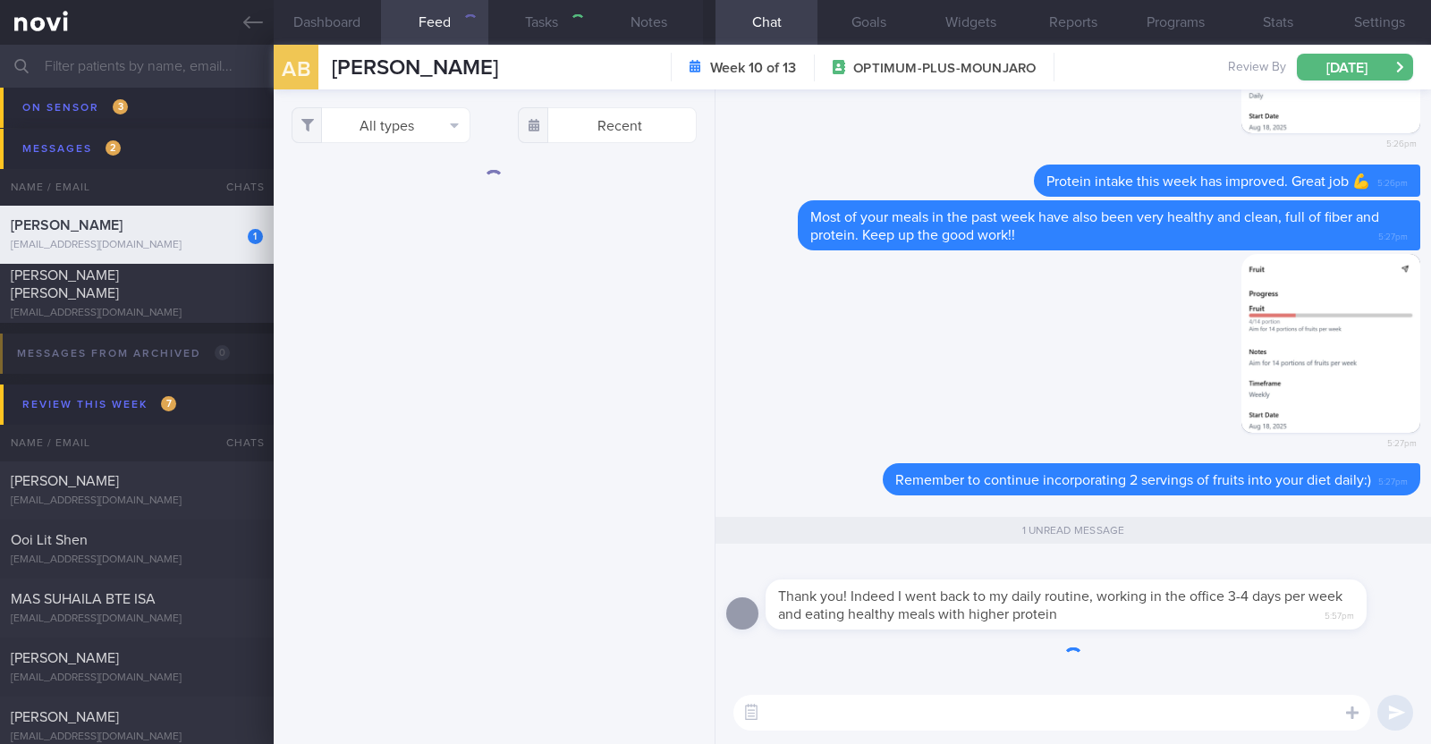
type input "KIV increase protein target to 117g (1.5g/kg)"
type textarea "43M Wife works in pharmaceutical company, brings in [GEOGRAPHIC_DATA] to [GEOGR…"
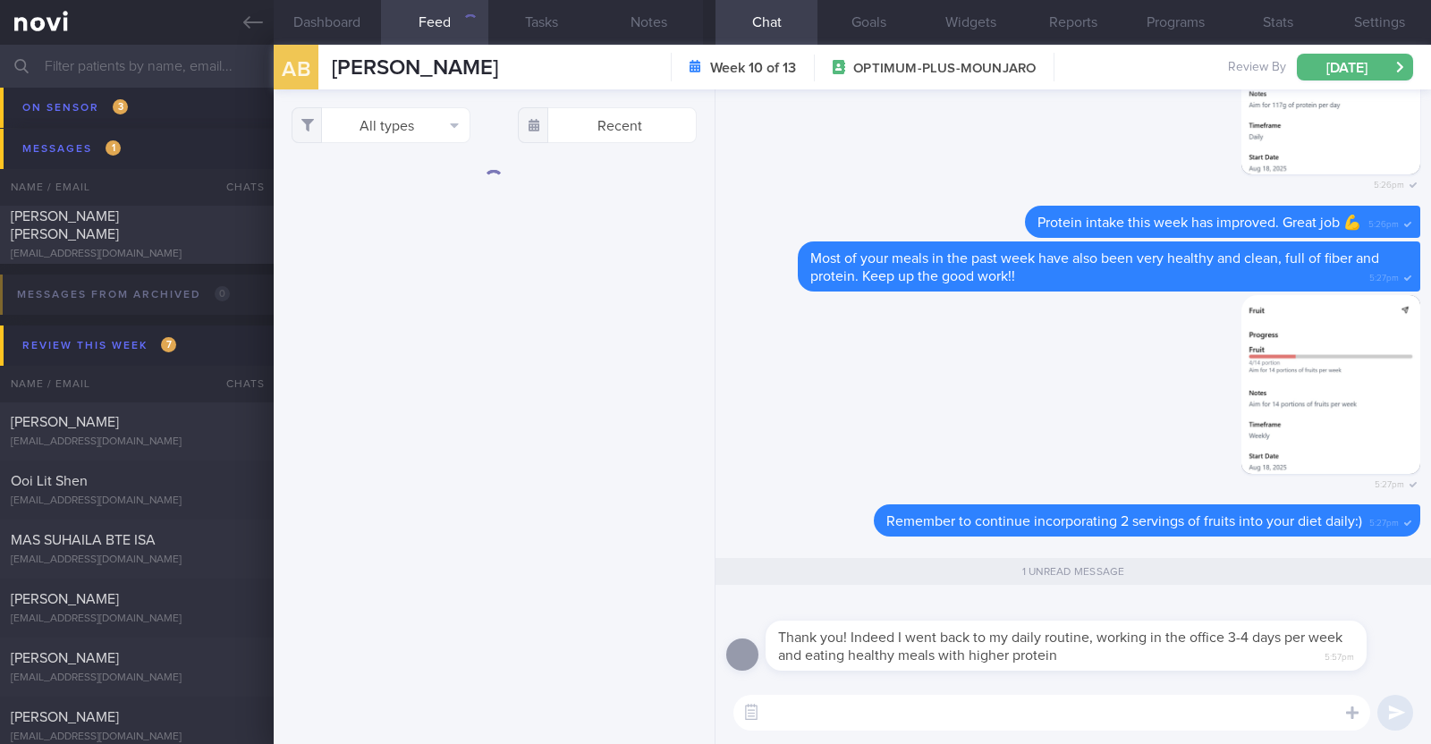
click at [791, 708] on textarea at bounding box center [1052, 713] width 637 height 36
paste textarea "👍"
type textarea "👍"
click at [804, 726] on textarea "👍" at bounding box center [1052, 713] width 637 height 36
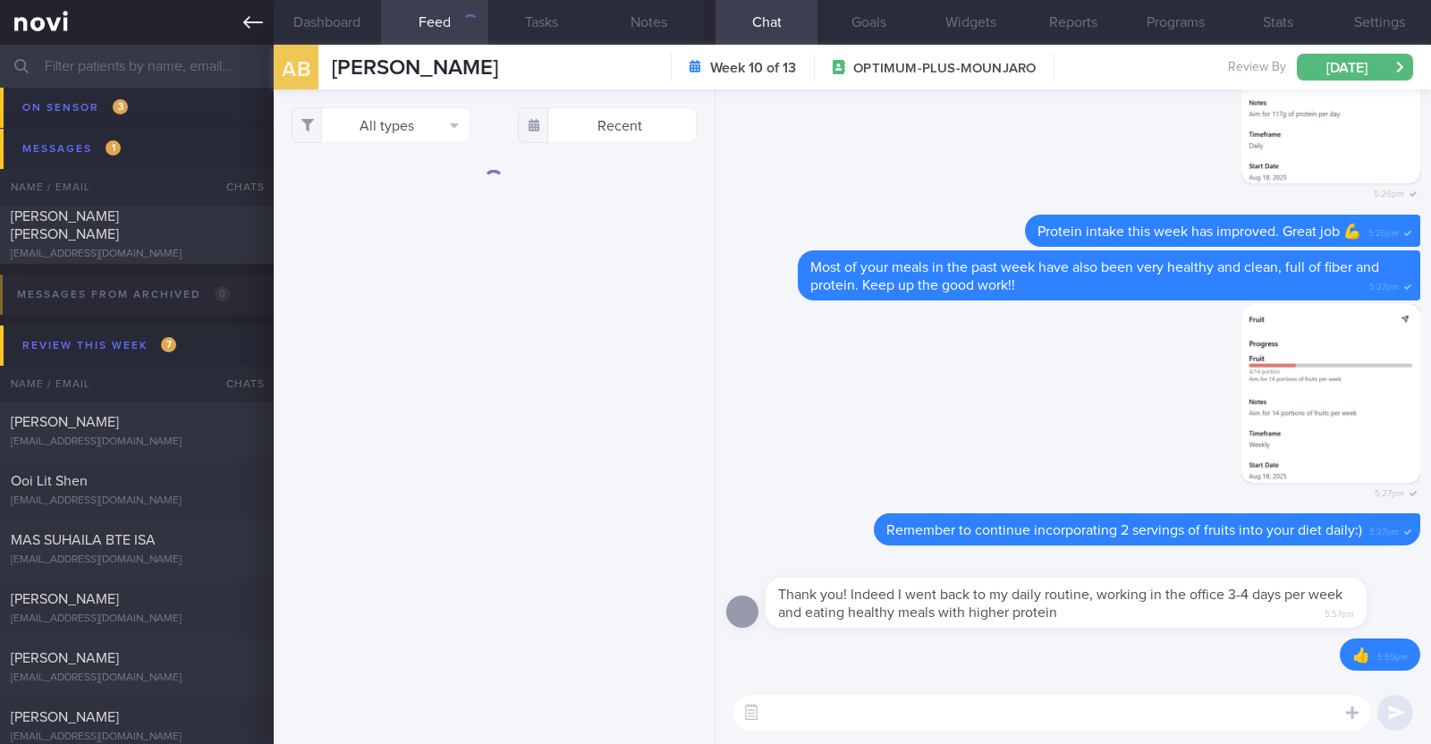
click at [246, 30] on icon at bounding box center [253, 23] width 20 height 20
